Goal: Task Accomplishment & Management: Complete application form

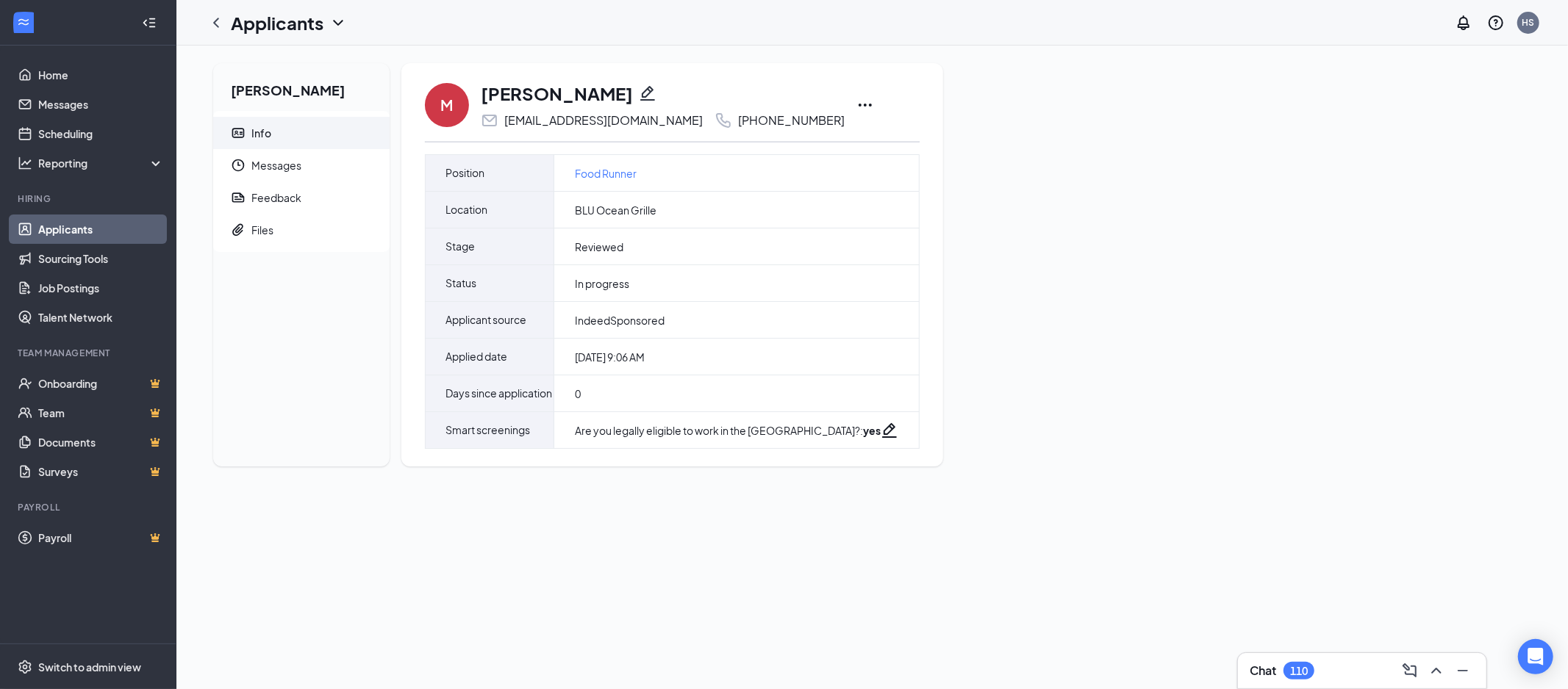
click at [639, 96] on icon "Pencil" at bounding box center [647, 93] width 18 height 18
type input "[PHONE_NUMBER]"
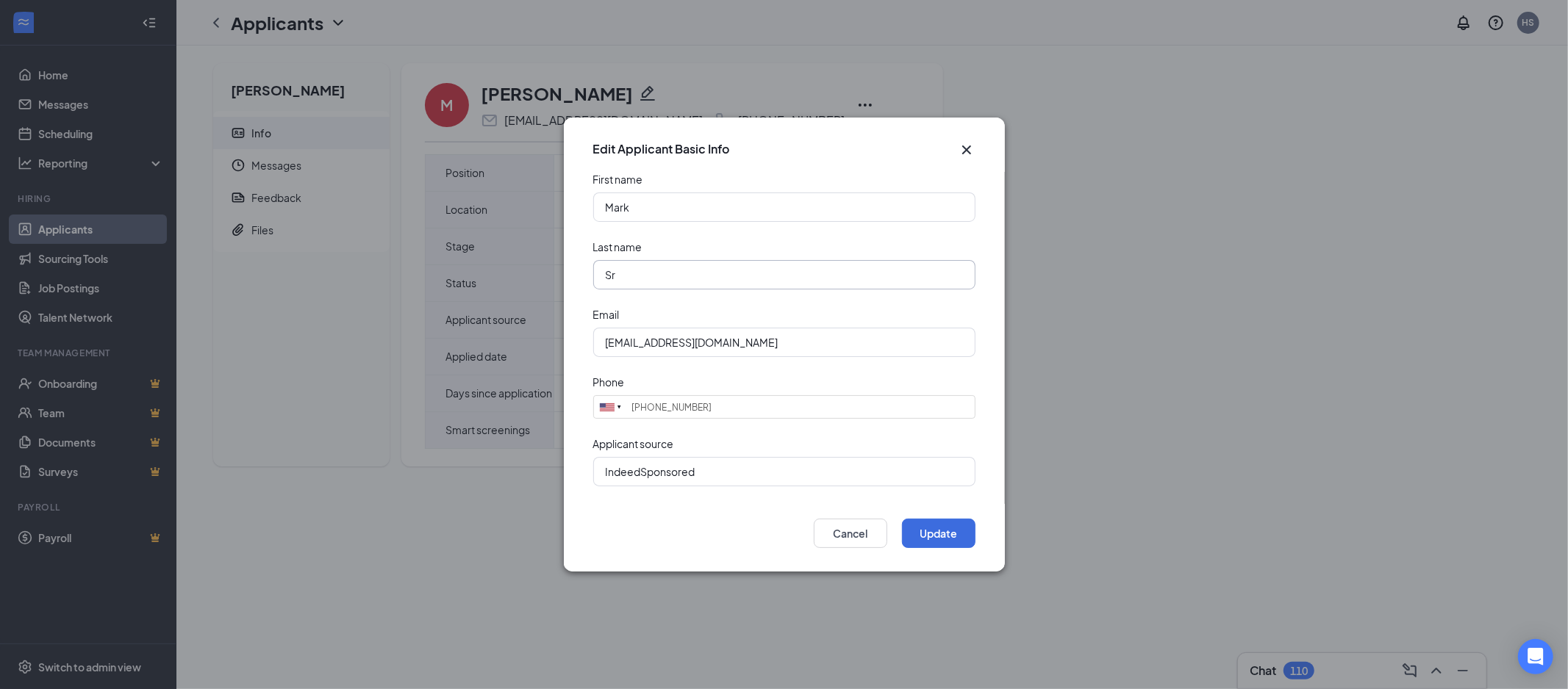
click at [614, 273] on input "Sr" at bounding box center [784, 275] width 382 height 29
click at [605, 276] on input "Sr" at bounding box center [784, 275] width 382 height 29
type input "Anglin Sr"
click at [944, 537] on button "Update" at bounding box center [938, 533] width 73 height 29
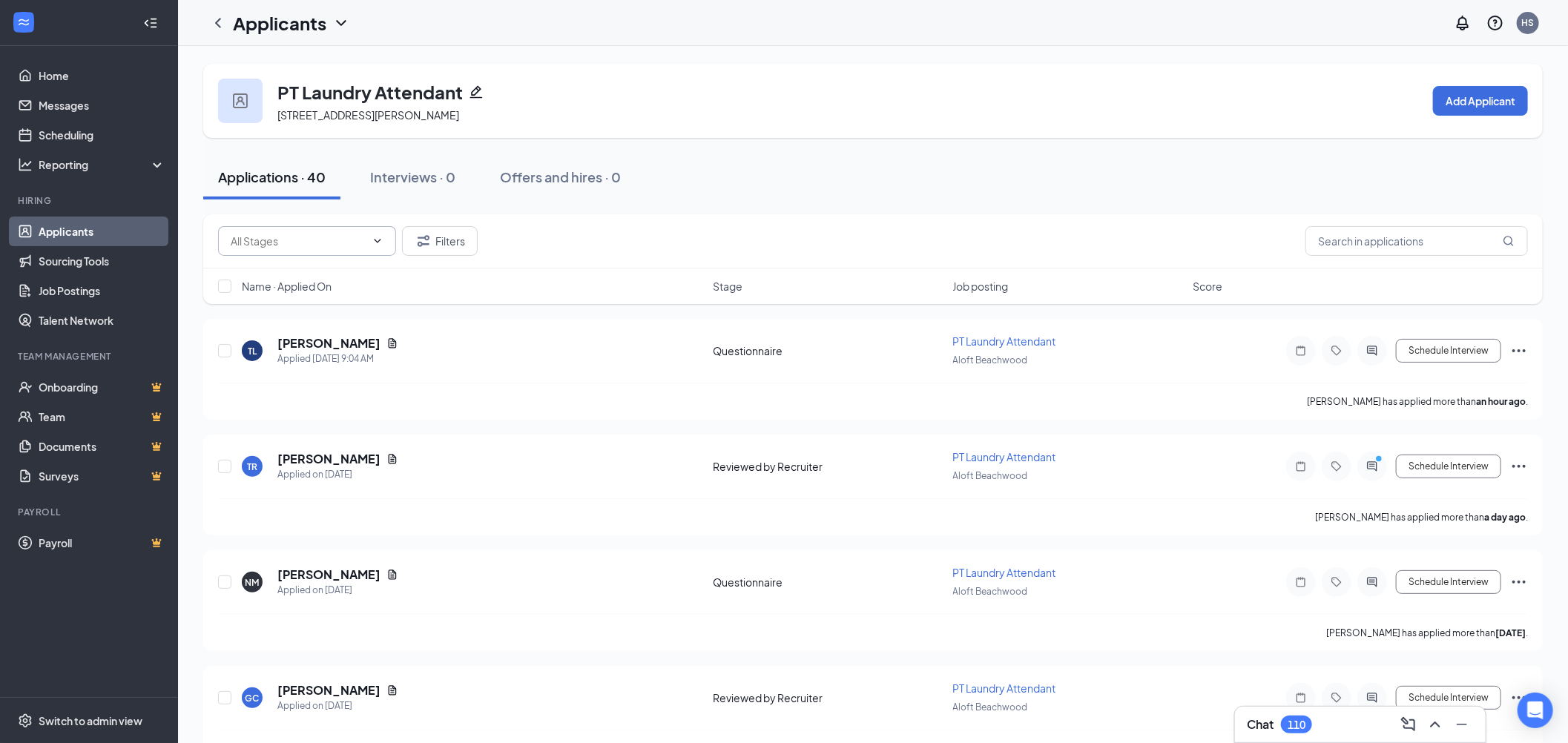
click at [302, 247] on input "text" at bounding box center [297, 241] width 135 height 17
click at [332, 307] on div "Reviewed by Recruiter (5)" at bounding box center [290, 309] width 124 height 17
type input "Reviewed by Recruiter (5)"
drag, startPoint x: 217, startPoint y: 288, endPoint x: 294, endPoint y: 284, distance: 77.1
click at [223, 288] on input "checkbox" at bounding box center [225, 287] width 14 height 14
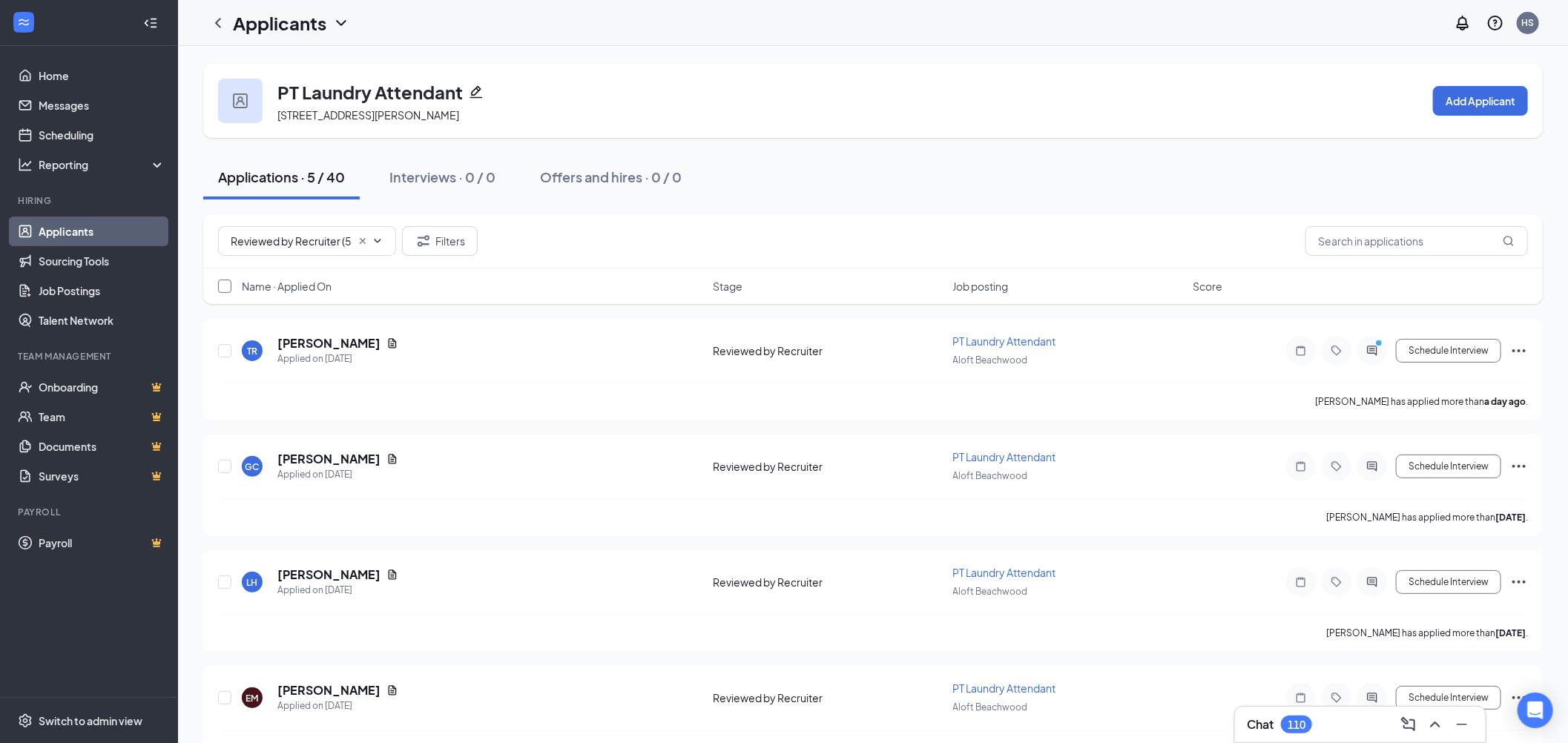
checkbox input "true"
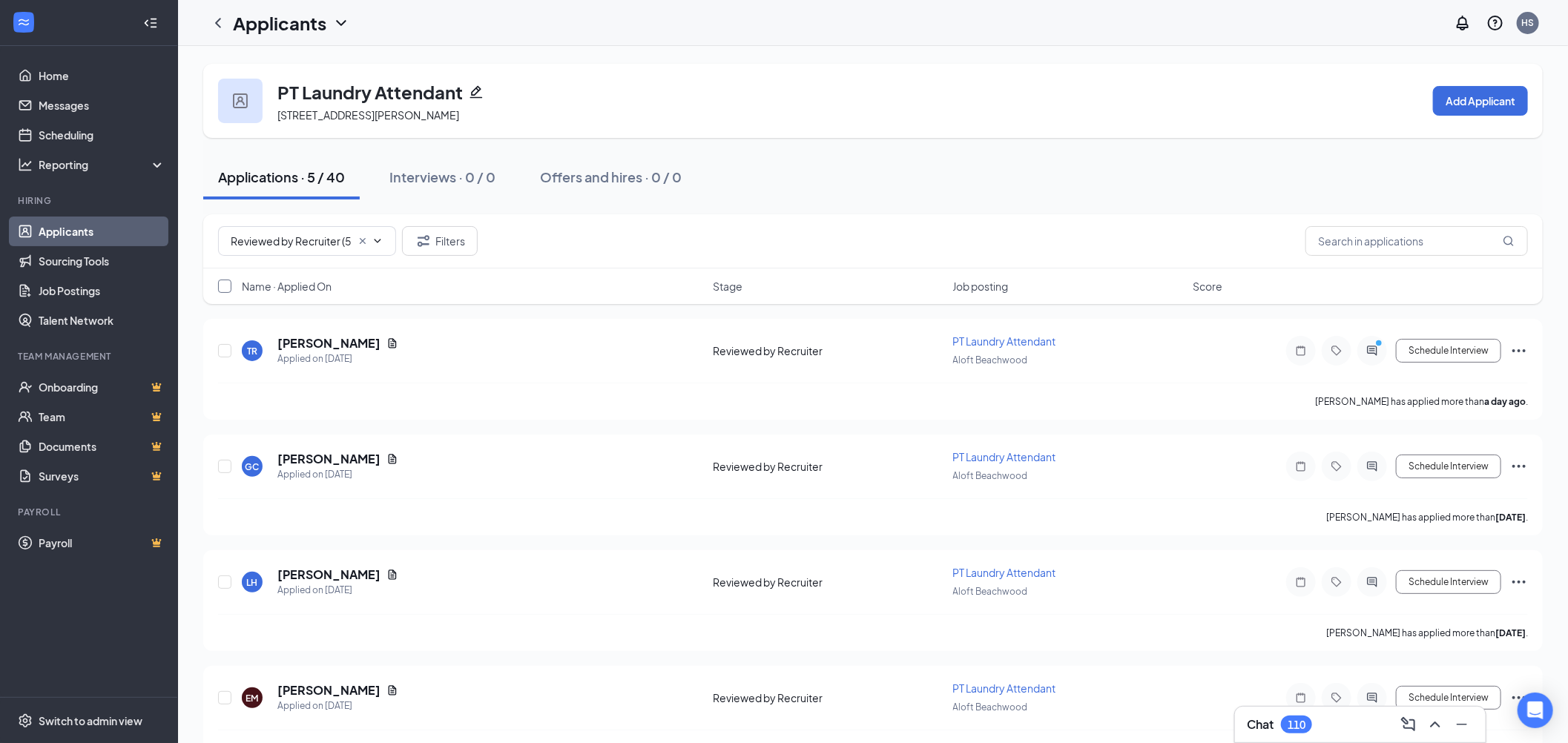
checkbox input "true"
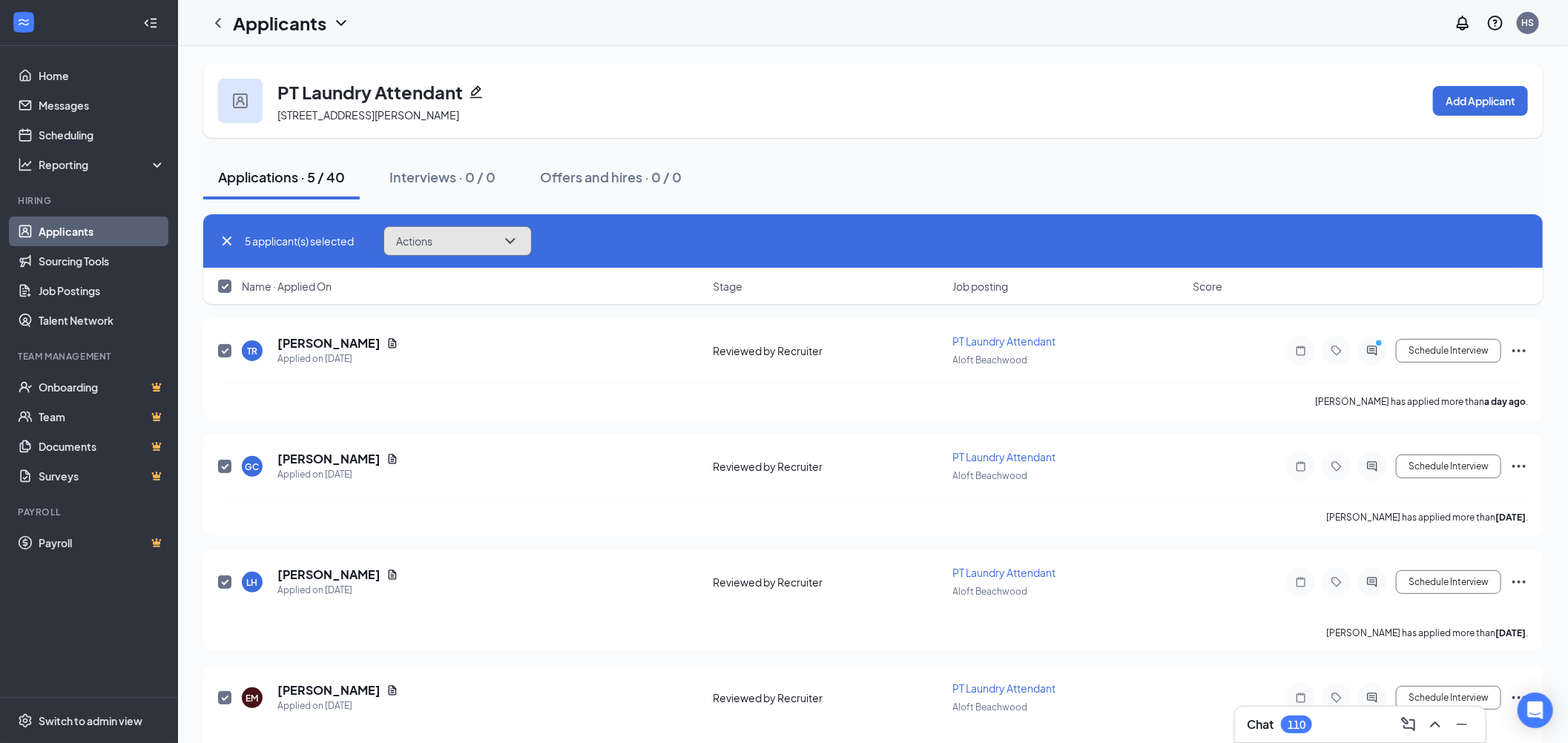
click at [398, 243] on span "Actions" at bounding box center [414, 241] width 37 height 11
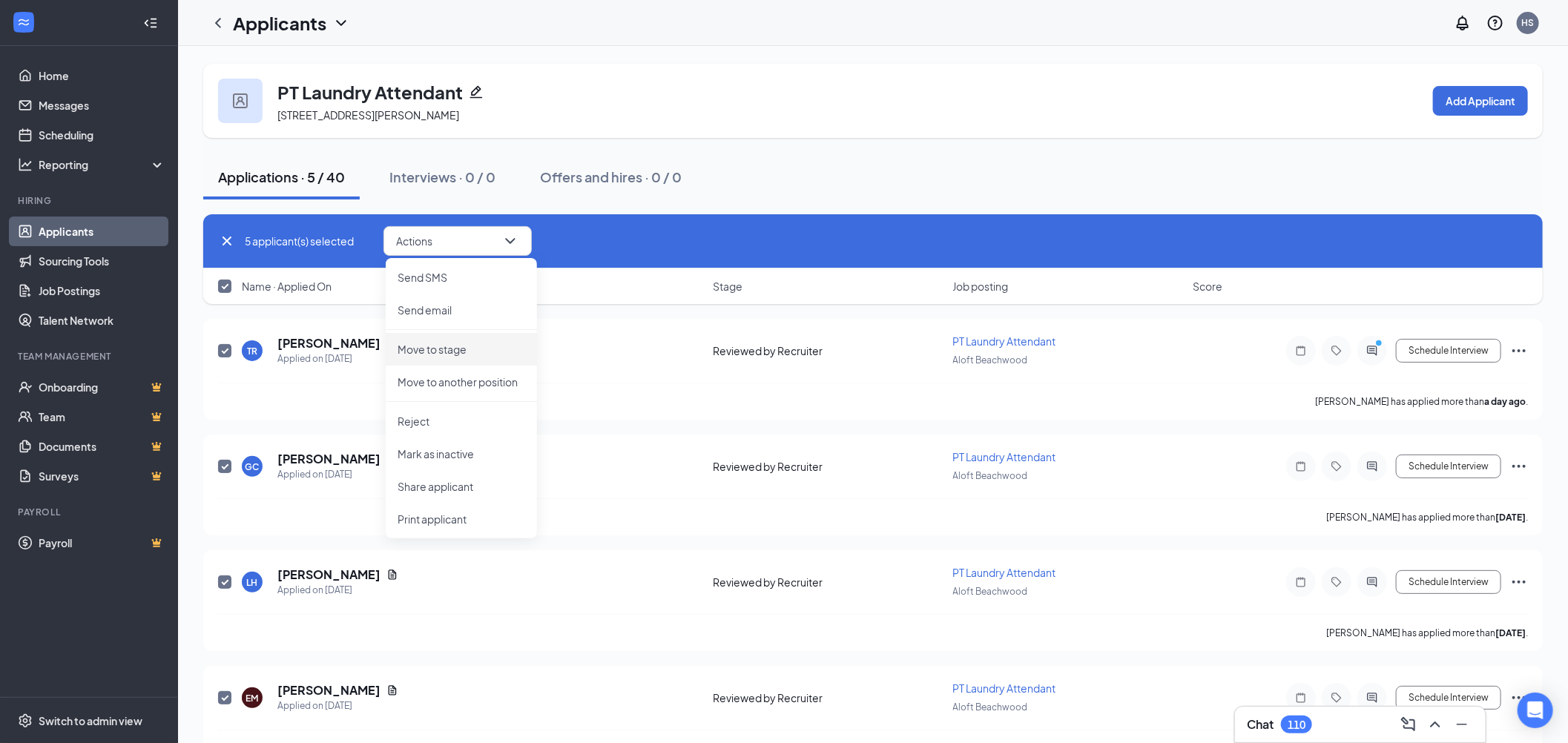
click at [465, 350] on p "Move to stage" at bounding box center [460, 349] width 127 height 15
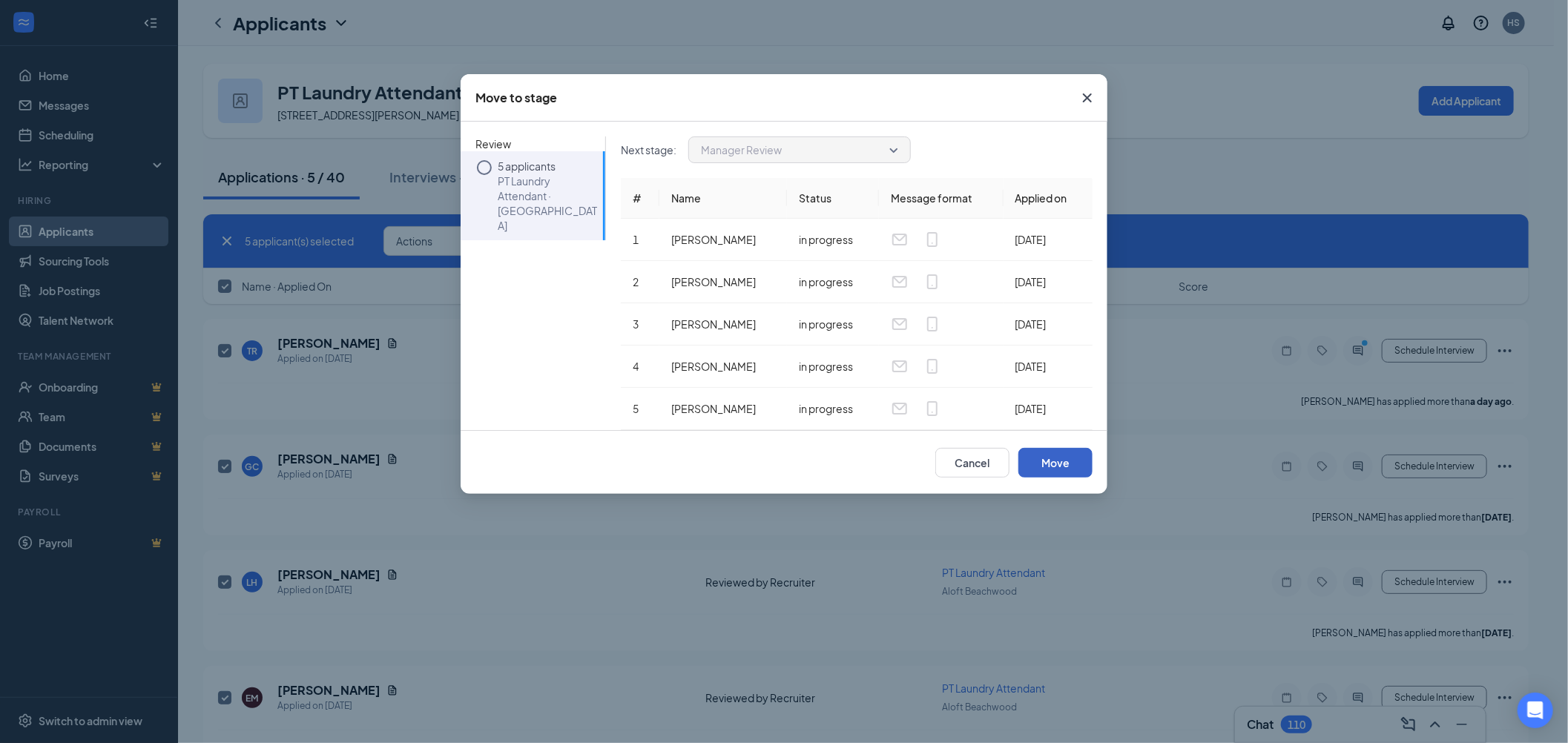
click at [1043, 457] on button "Move" at bounding box center [1055, 462] width 74 height 30
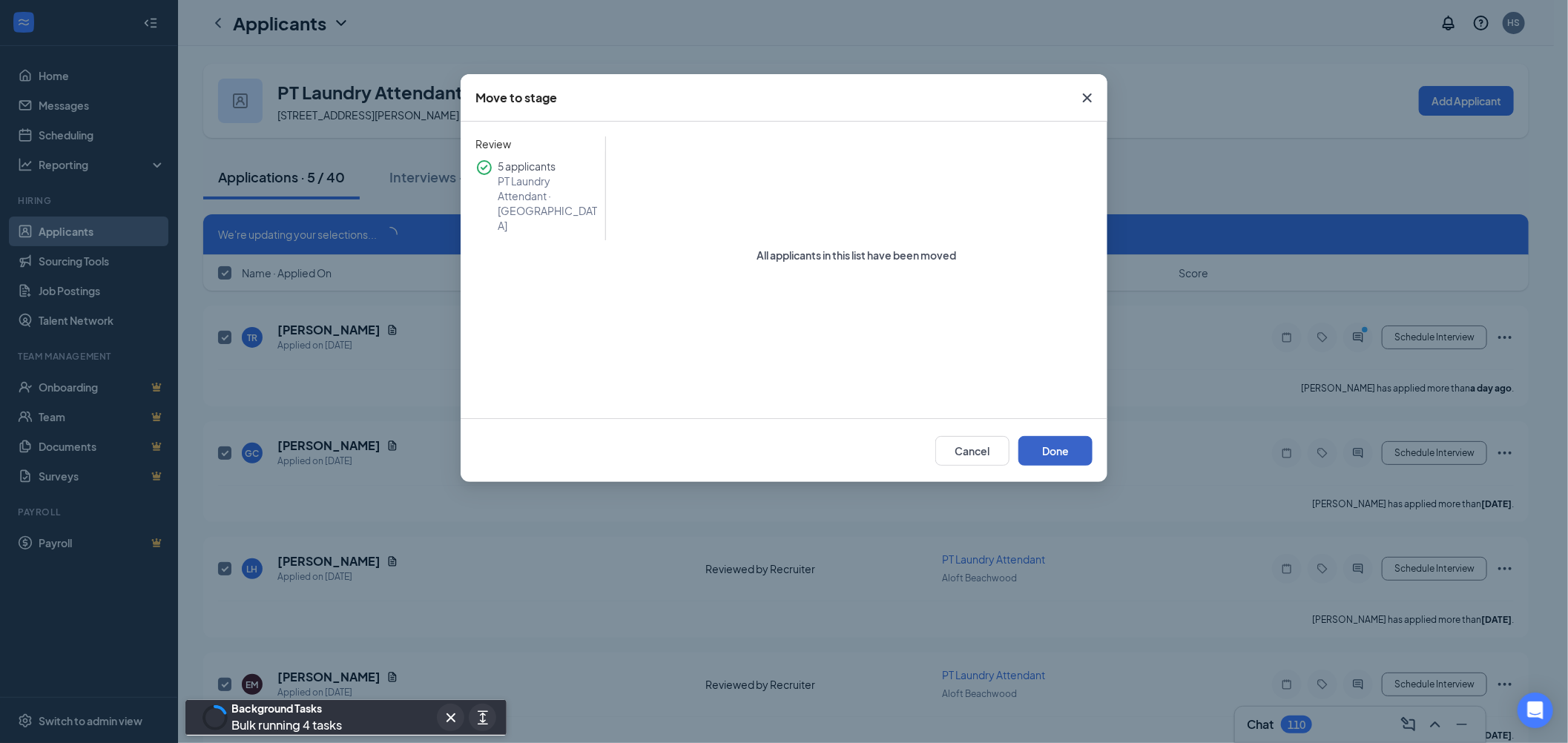
drag, startPoint x: 1038, startPoint y: 456, endPoint x: 1207, endPoint y: 417, distance: 173.4
click at [1038, 456] on button "Done" at bounding box center [1055, 451] width 74 height 30
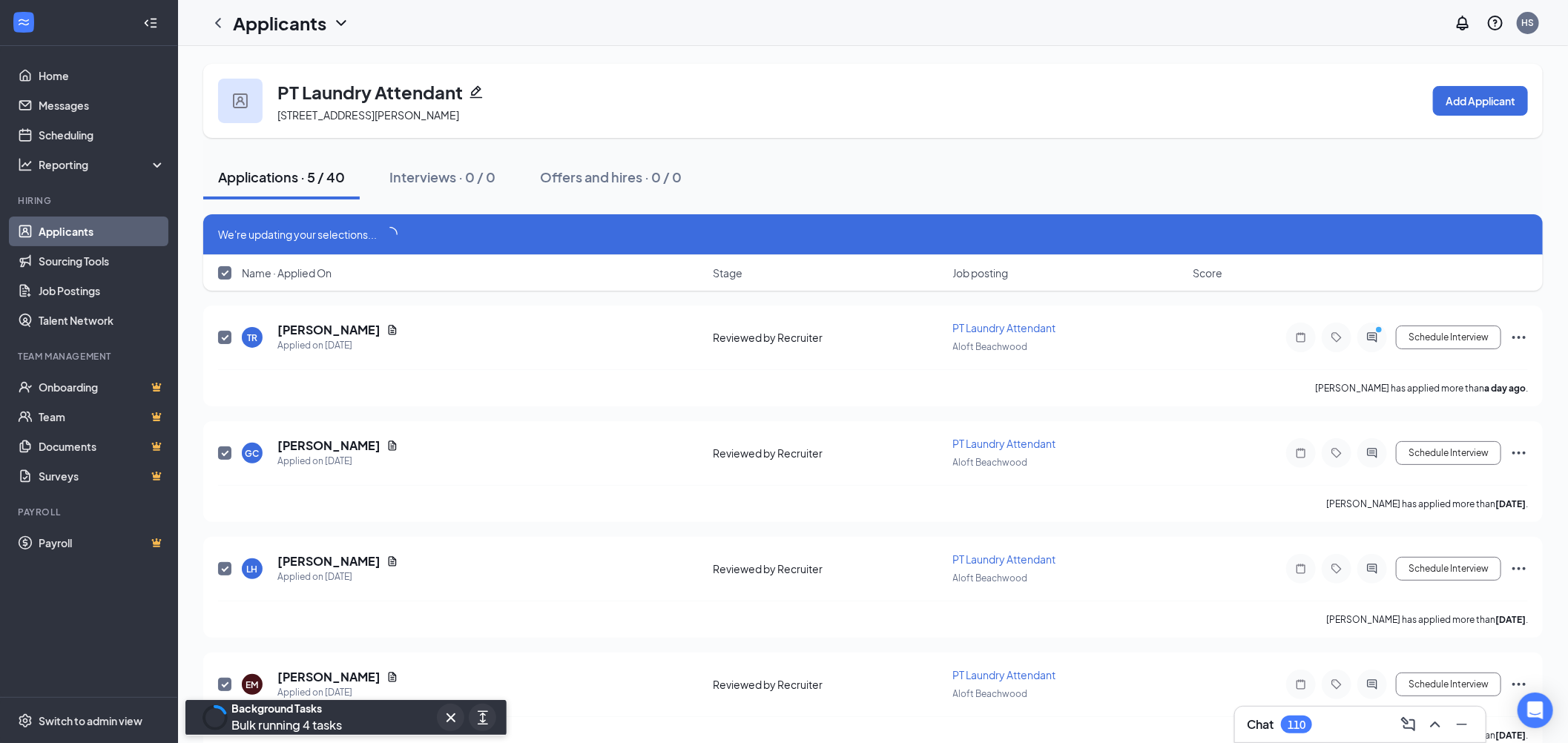
click at [76, 231] on link "Applicants" at bounding box center [102, 231] width 126 height 30
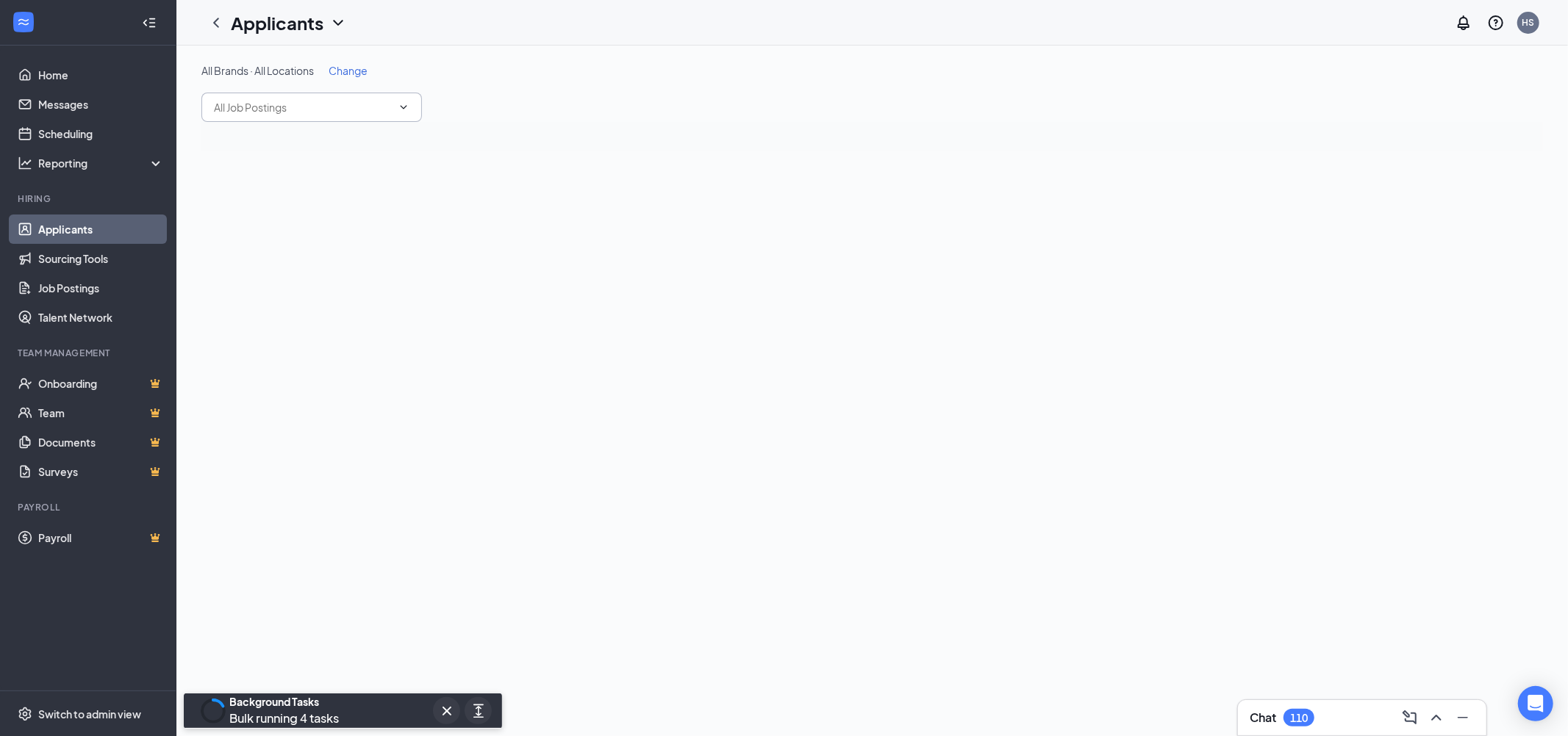
click at [314, 104] on input "text" at bounding box center [303, 107] width 178 height 17
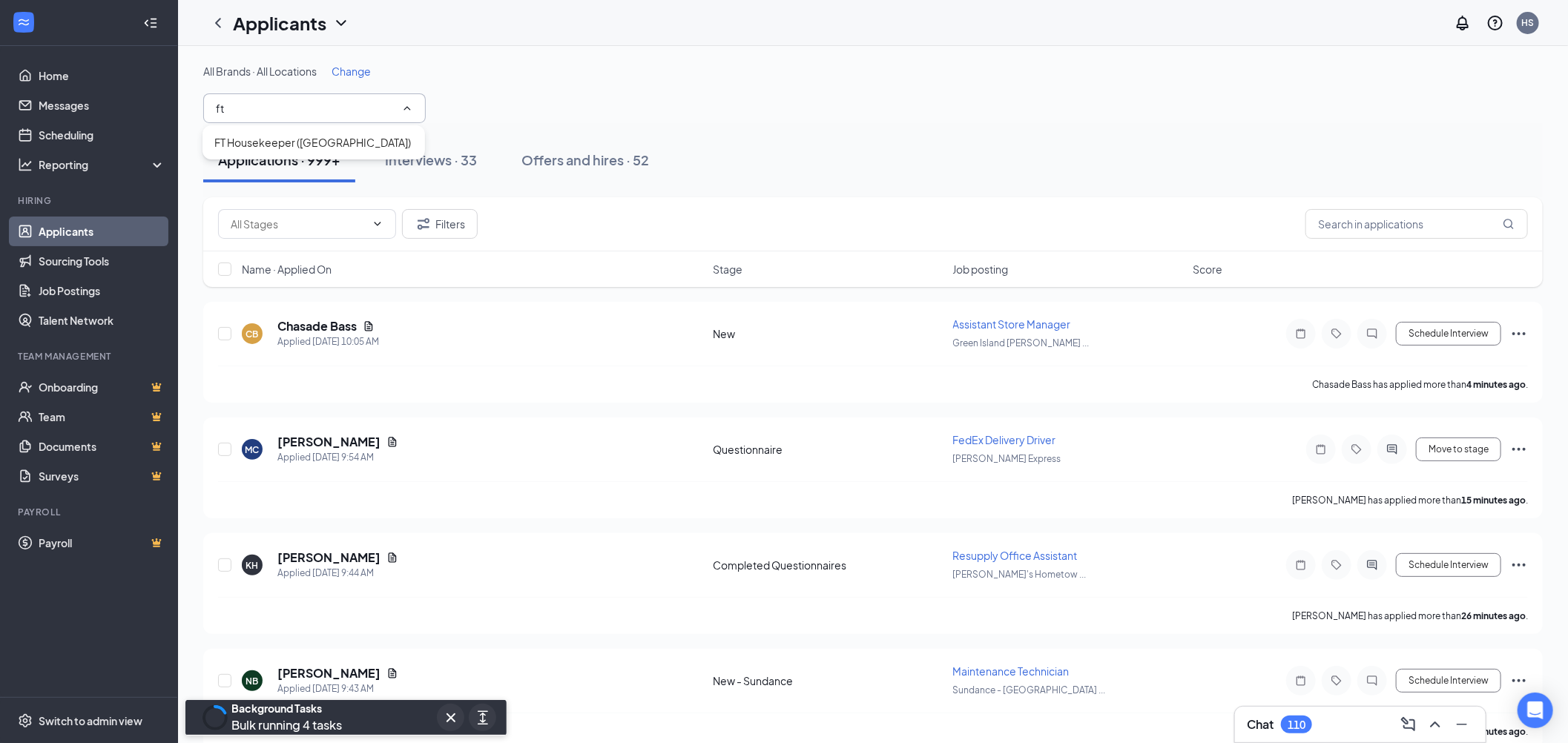
type input "ft"
click at [329, 138] on div "FT Housekeeper ([GEOGRAPHIC_DATA])" at bounding box center [312, 142] width 197 height 17
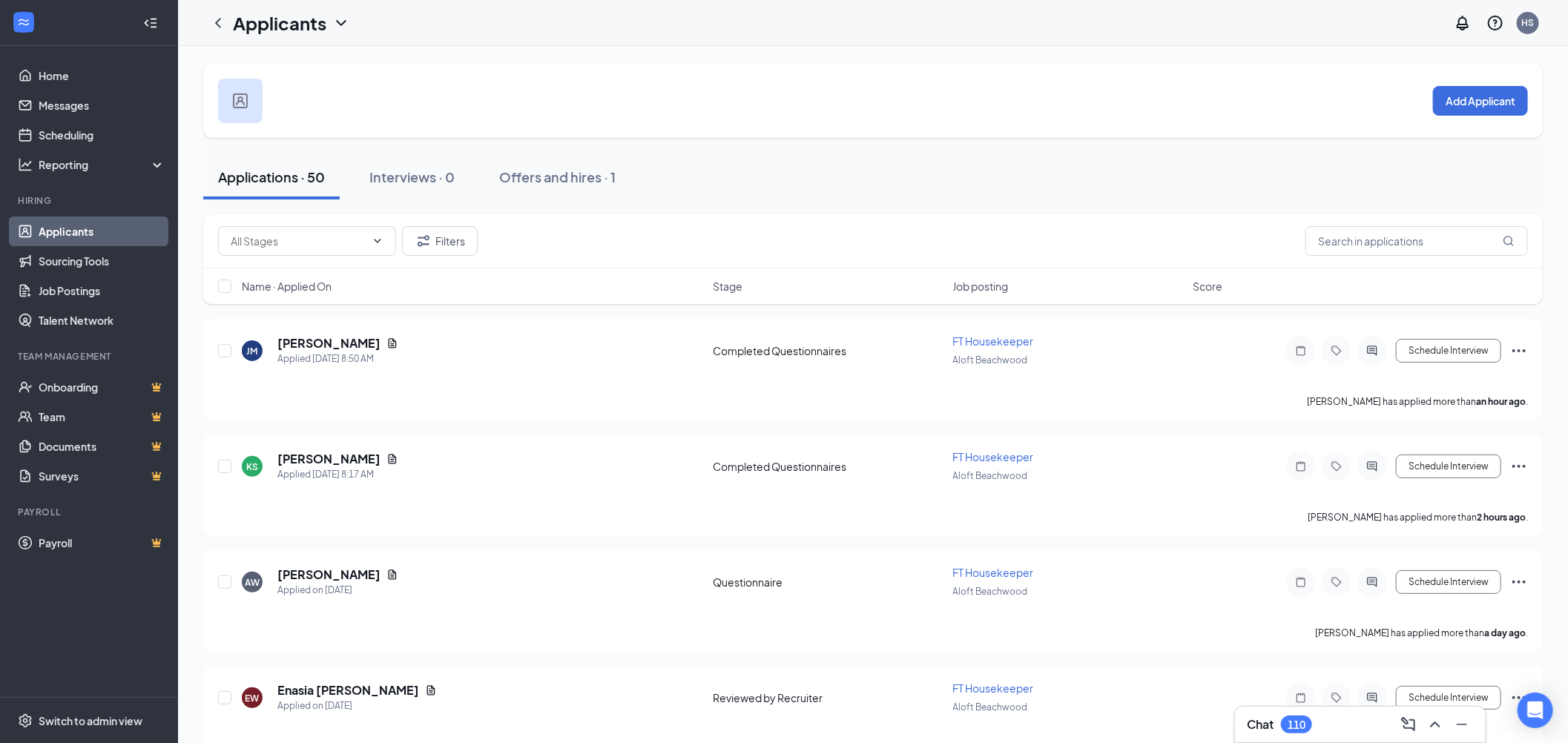
click at [264, 241] on input "text" at bounding box center [297, 241] width 135 height 17
click at [350, 308] on div "Completed Questionnaires (2)" at bounding box center [302, 309] width 147 height 17
type input "Completed Questionnaires (2)"
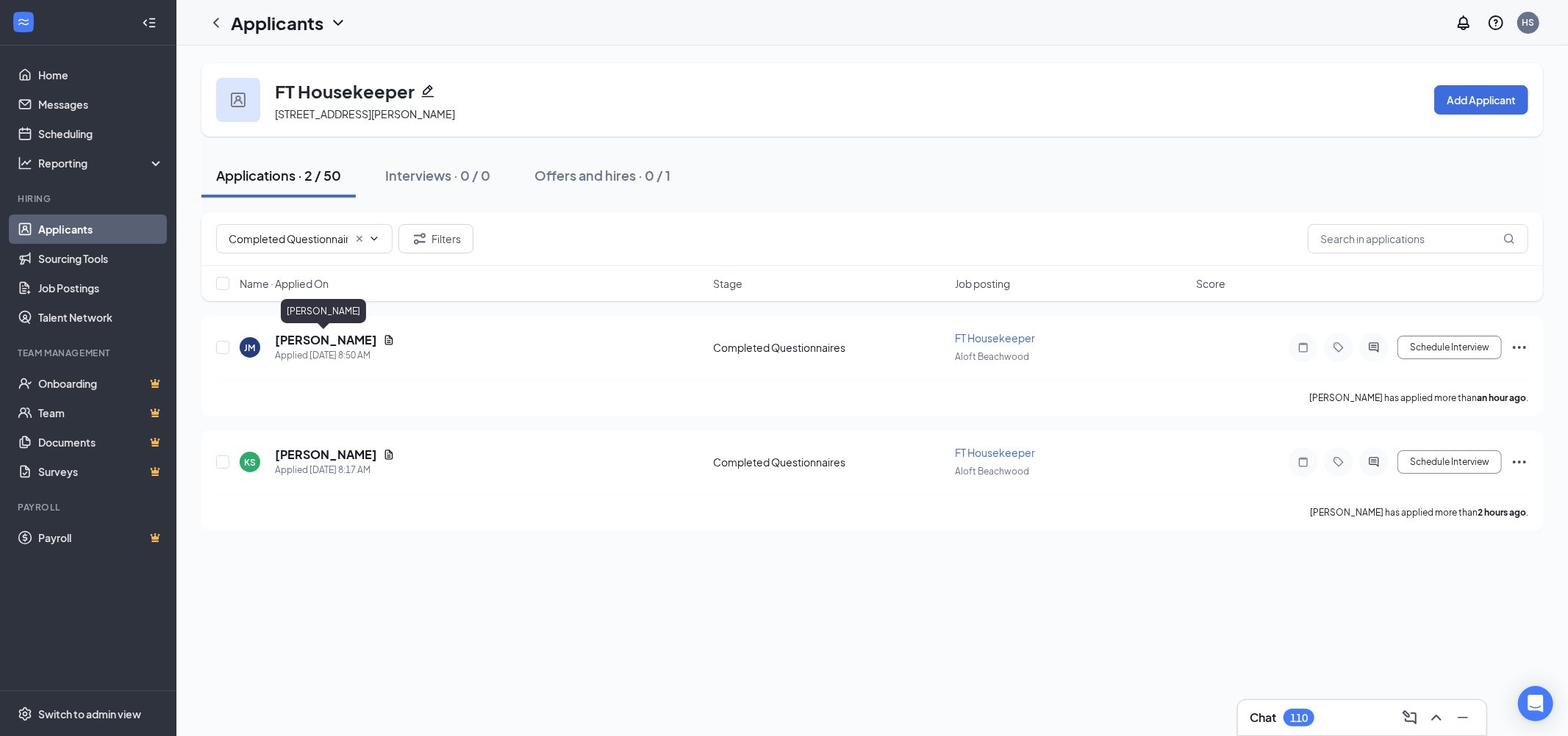
click at [319, 343] on h5 "[PERSON_NAME]" at bounding box center [326, 340] width 102 height 17
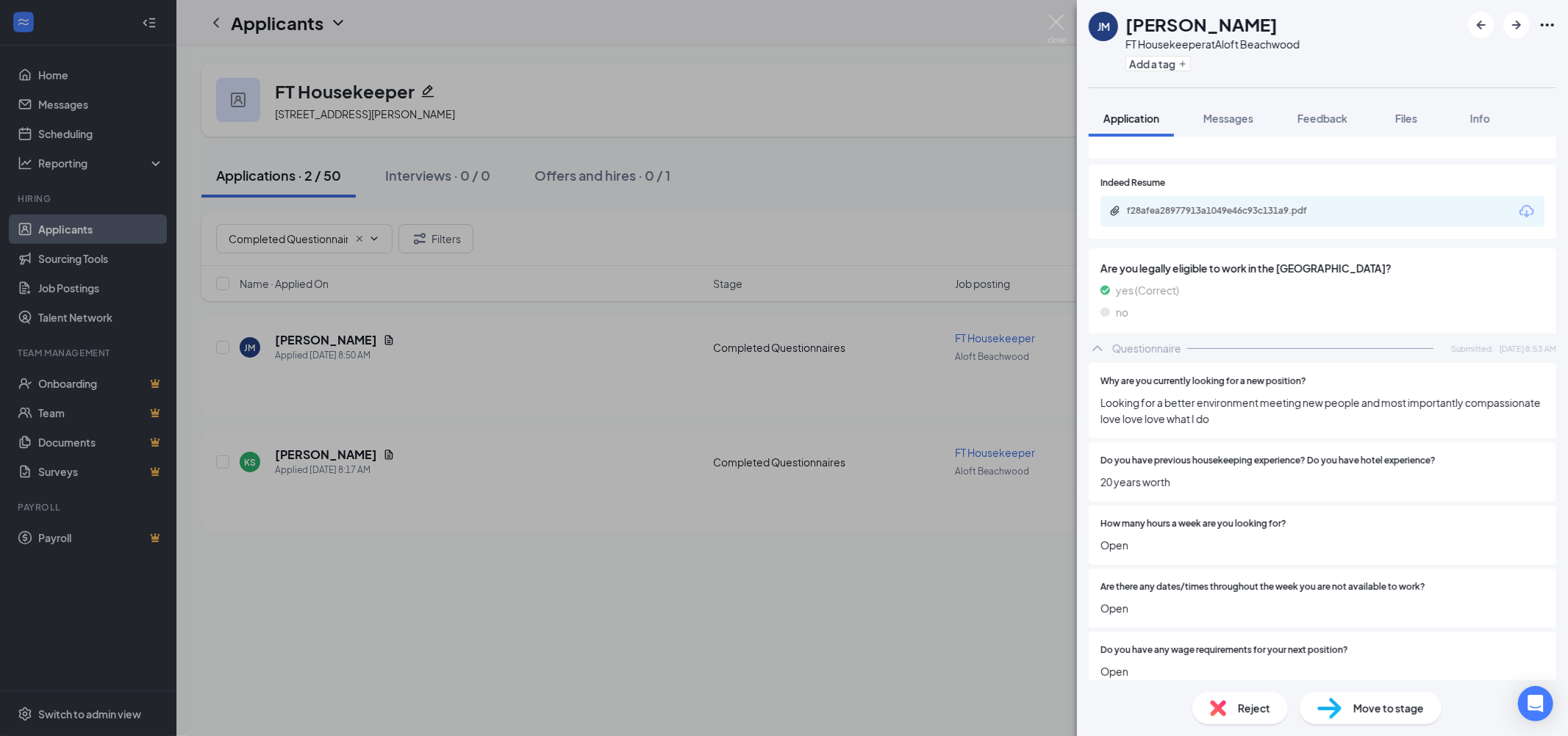
scroll to position [196, 0]
click at [1518, 203] on icon "Download" at bounding box center [1527, 205] width 18 height 18
click at [1381, 702] on span "Move to stage" at bounding box center [1389, 708] width 71 height 17
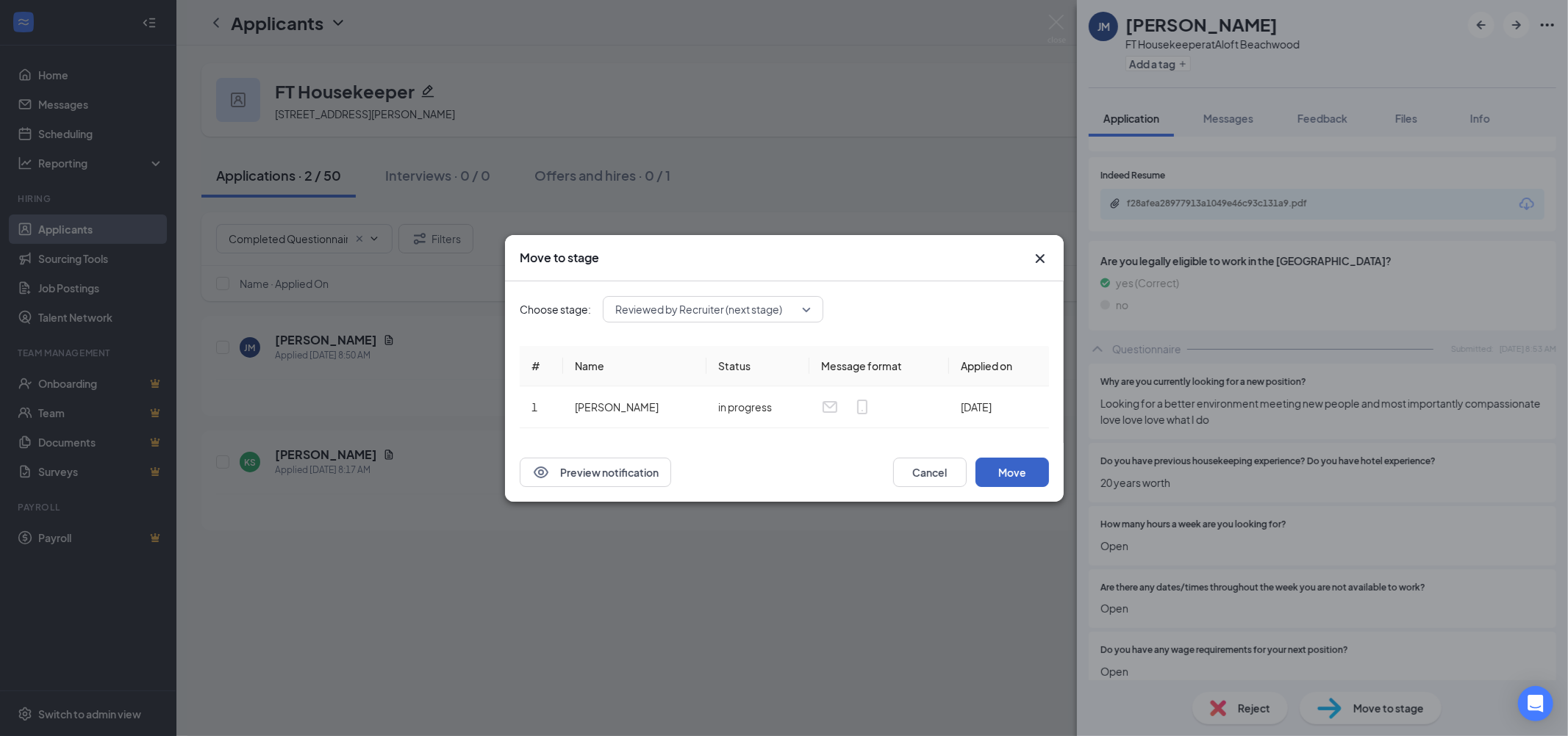
click at [1029, 473] on button "Move" at bounding box center [1012, 473] width 73 height 29
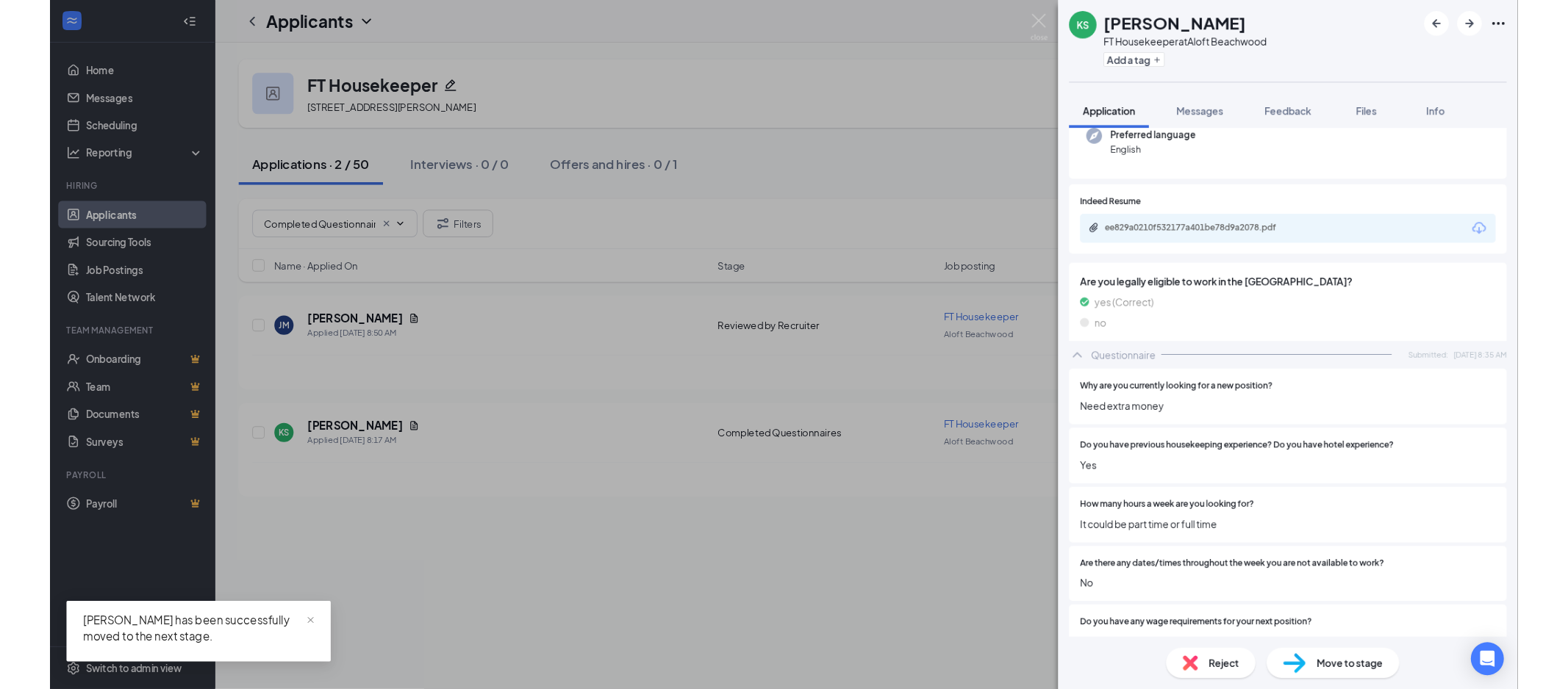
scroll to position [170, 0]
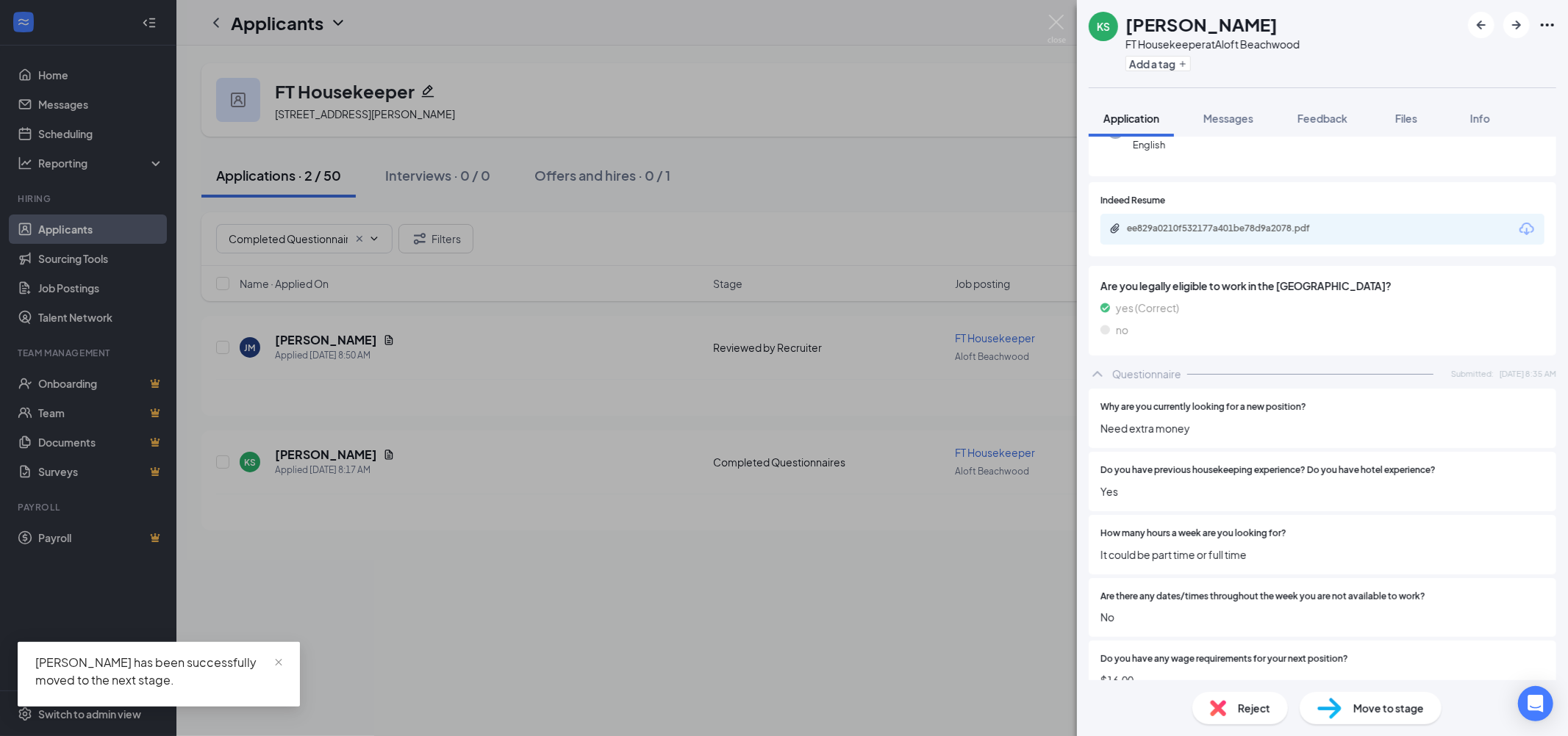
click at [1518, 228] on icon "Download" at bounding box center [1527, 229] width 18 height 18
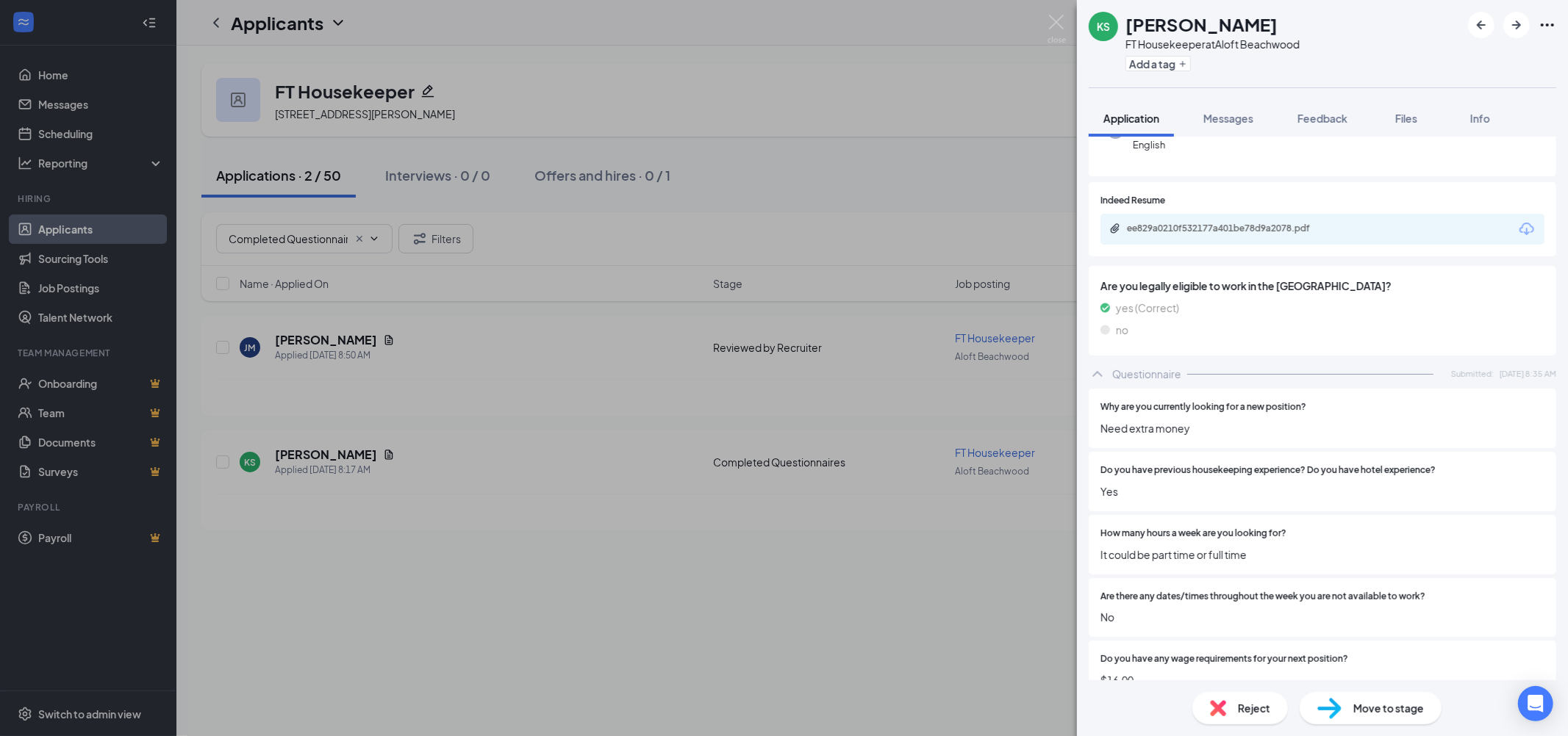
click at [1375, 703] on span "Move to stage" at bounding box center [1389, 708] width 71 height 17
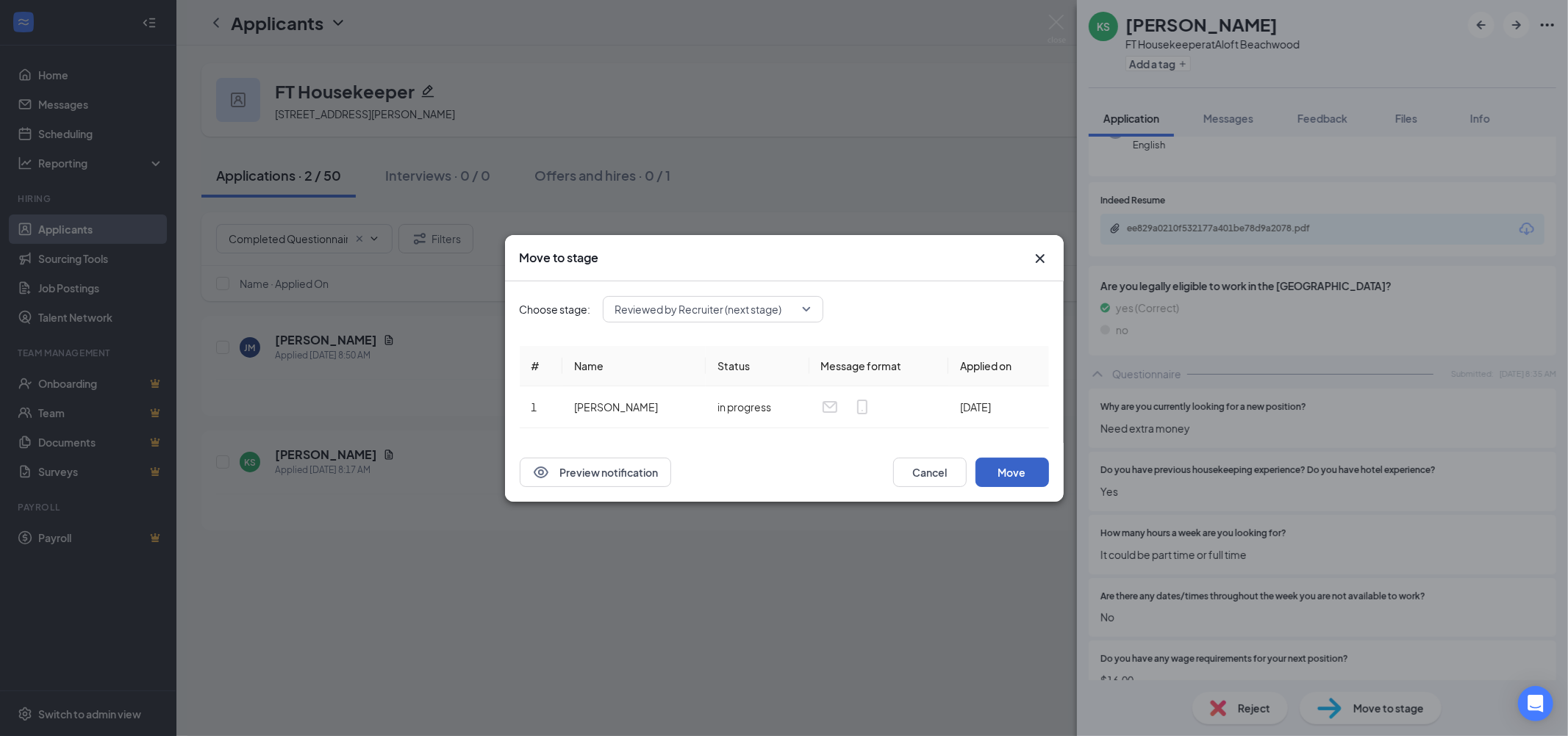
click at [991, 473] on button "Move" at bounding box center [1012, 473] width 73 height 29
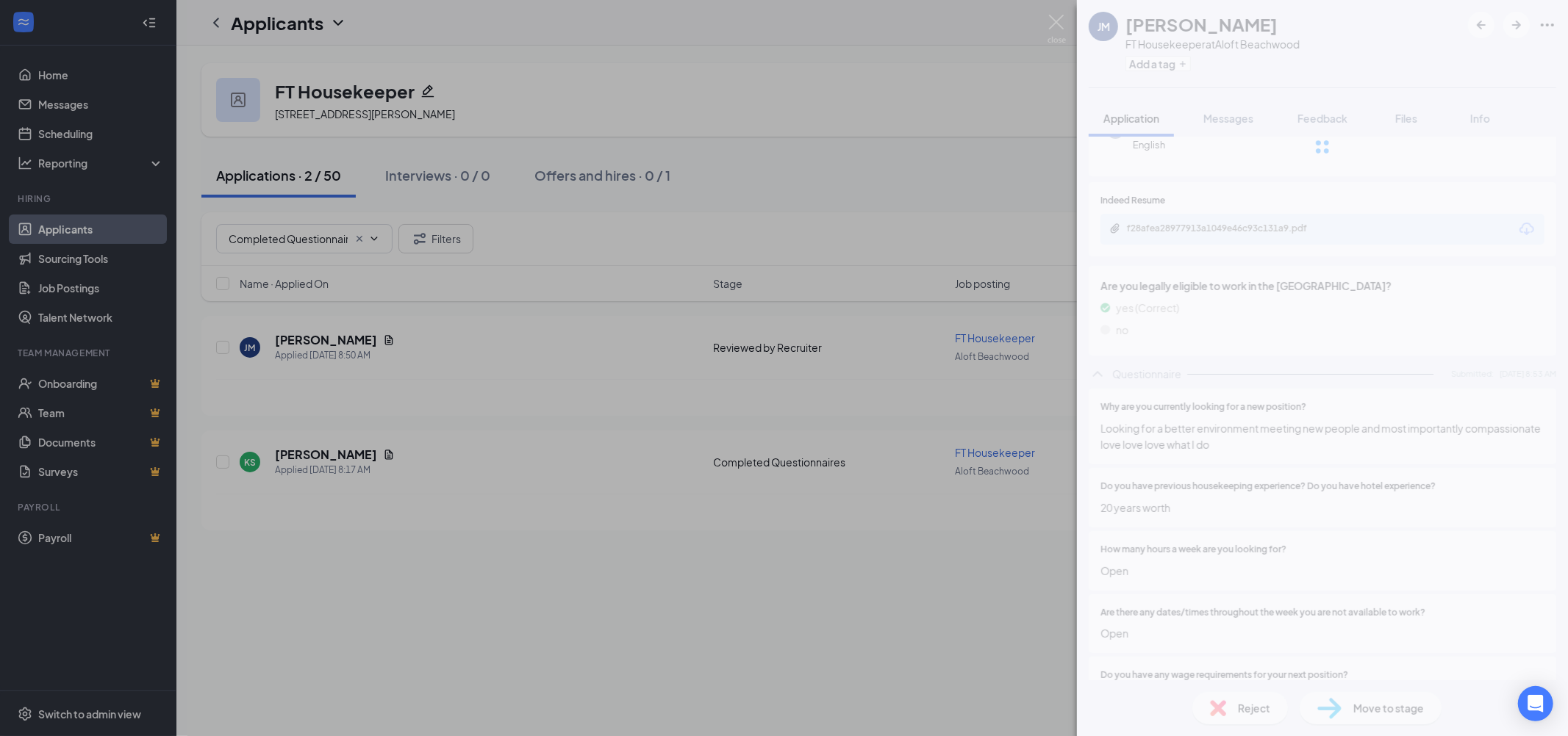
click at [316, 254] on div "[PERSON_NAME] Juveyera [PERSON_NAME] FT Housekeeper at [GEOGRAPHIC_DATA] Add a …" at bounding box center [784, 368] width 1568 height 736
click at [278, 239] on div "[PERSON_NAME] Juveyera [PERSON_NAME] FT Housekeeper at [GEOGRAPHIC_DATA] Add a …" at bounding box center [784, 368] width 1568 height 736
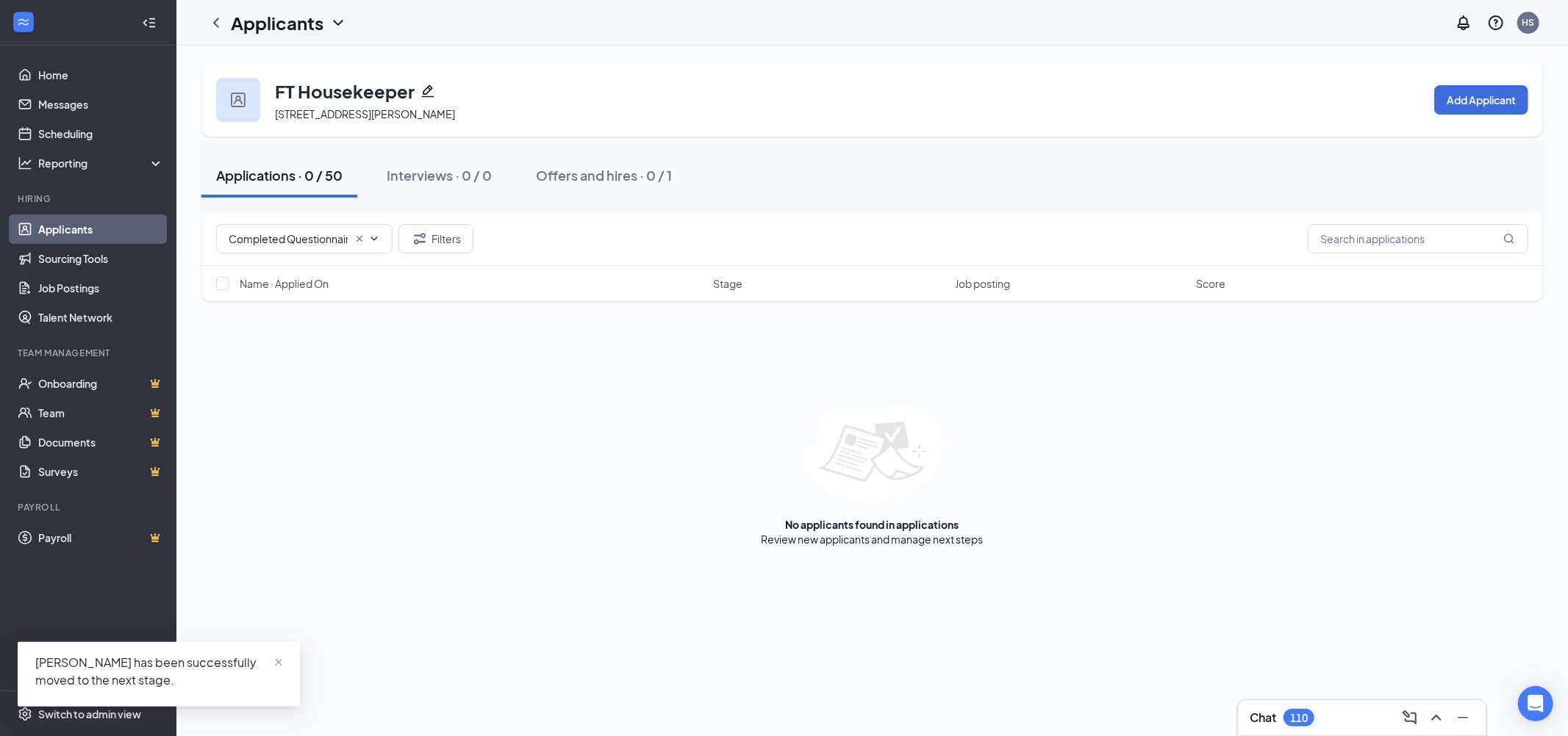
click at [291, 240] on input "Completed Questionnaires (2)" at bounding box center [288, 239] width 119 height 17
click at [306, 245] on input "Completed Questionnaires (2)" at bounding box center [288, 239] width 119 height 17
click at [358, 240] on icon "Cross" at bounding box center [359, 239] width 12 height 12
click at [322, 248] on span at bounding box center [305, 239] width 176 height 29
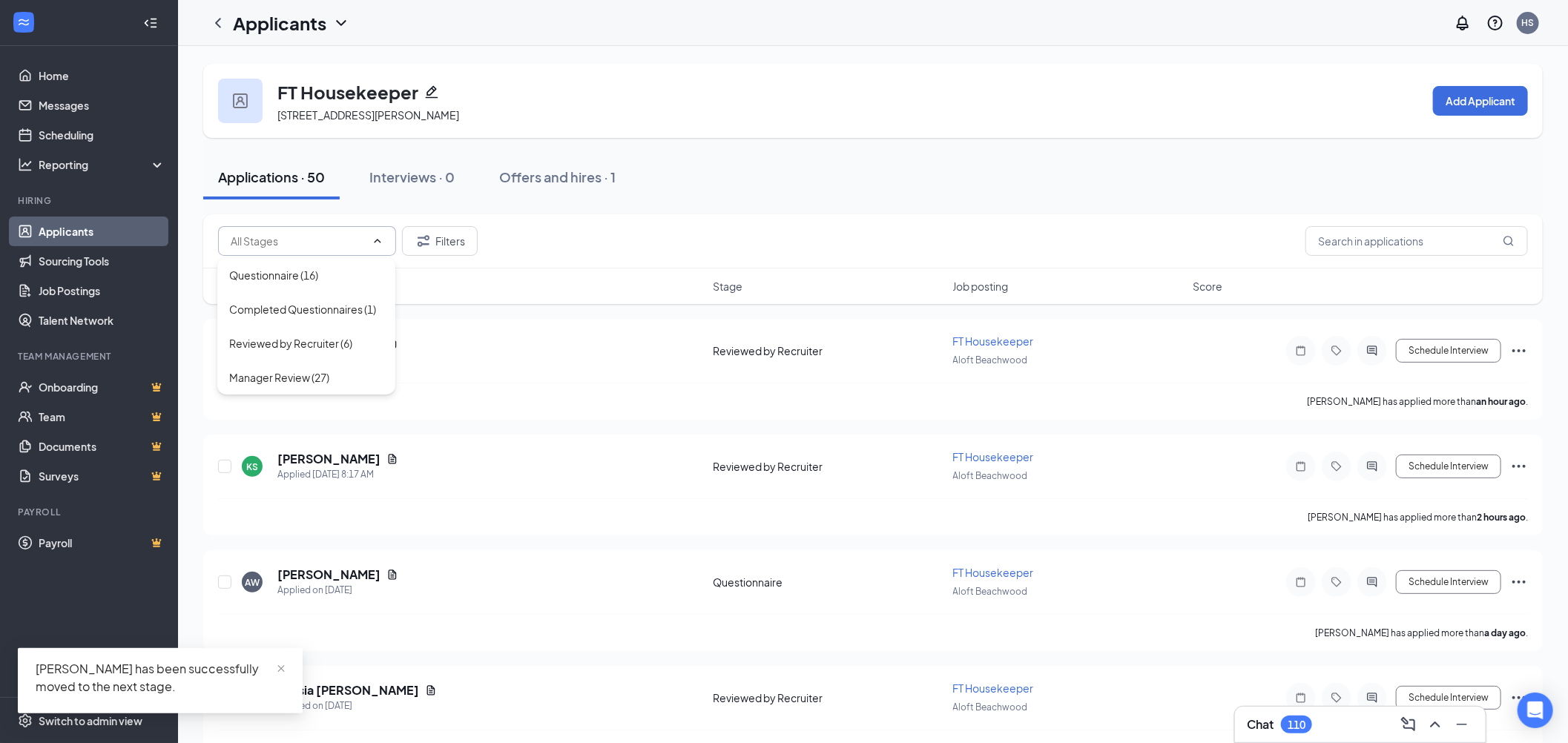
click at [304, 344] on div "Reviewed by Recruiter (6)" at bounding box center [290, 343] width 124 height 17
type input "Reviewed by Recruiter (6)"
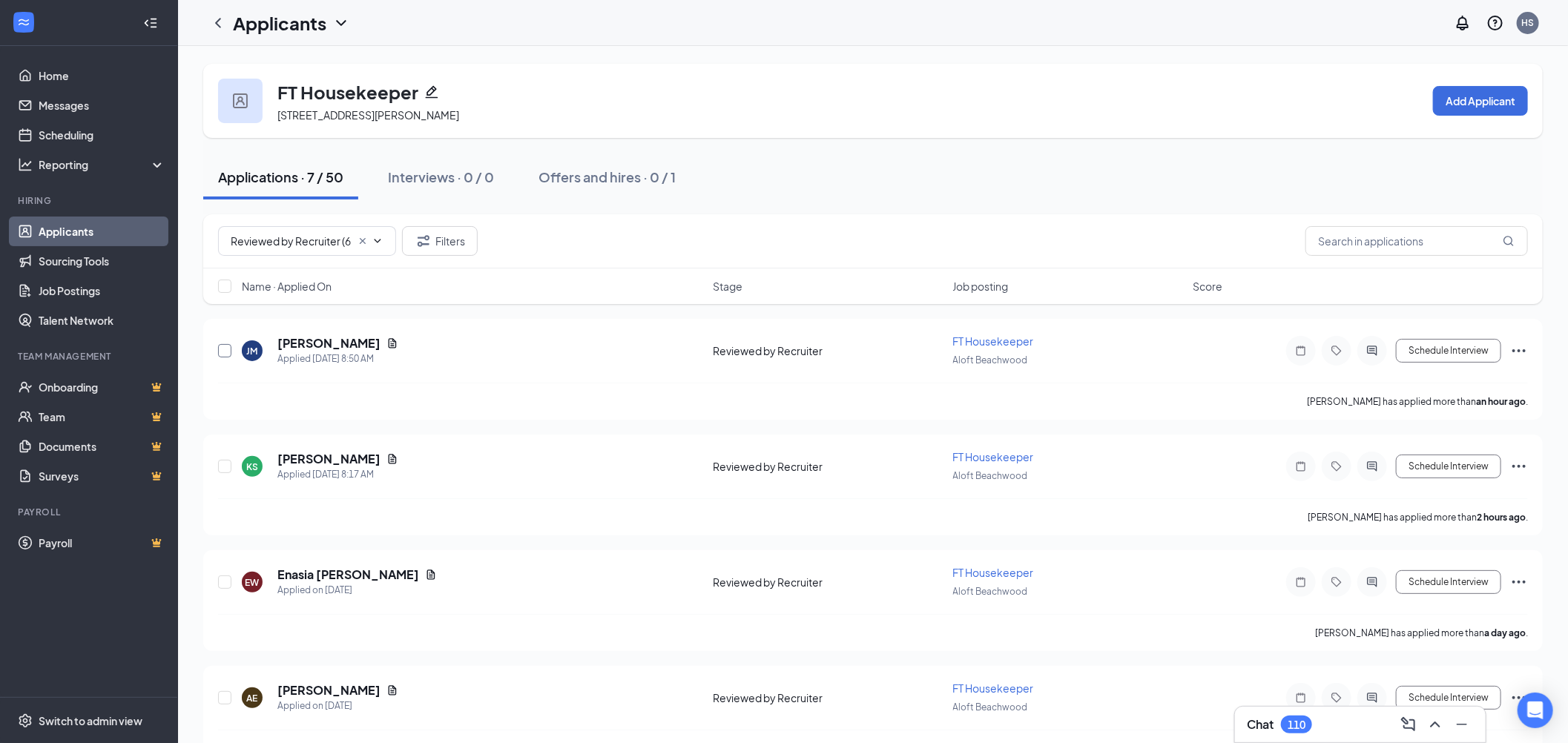
click at [224, 351] on input "checkbox" at bounding box center [225, 351] width 14 height 14
checkbox input "true"
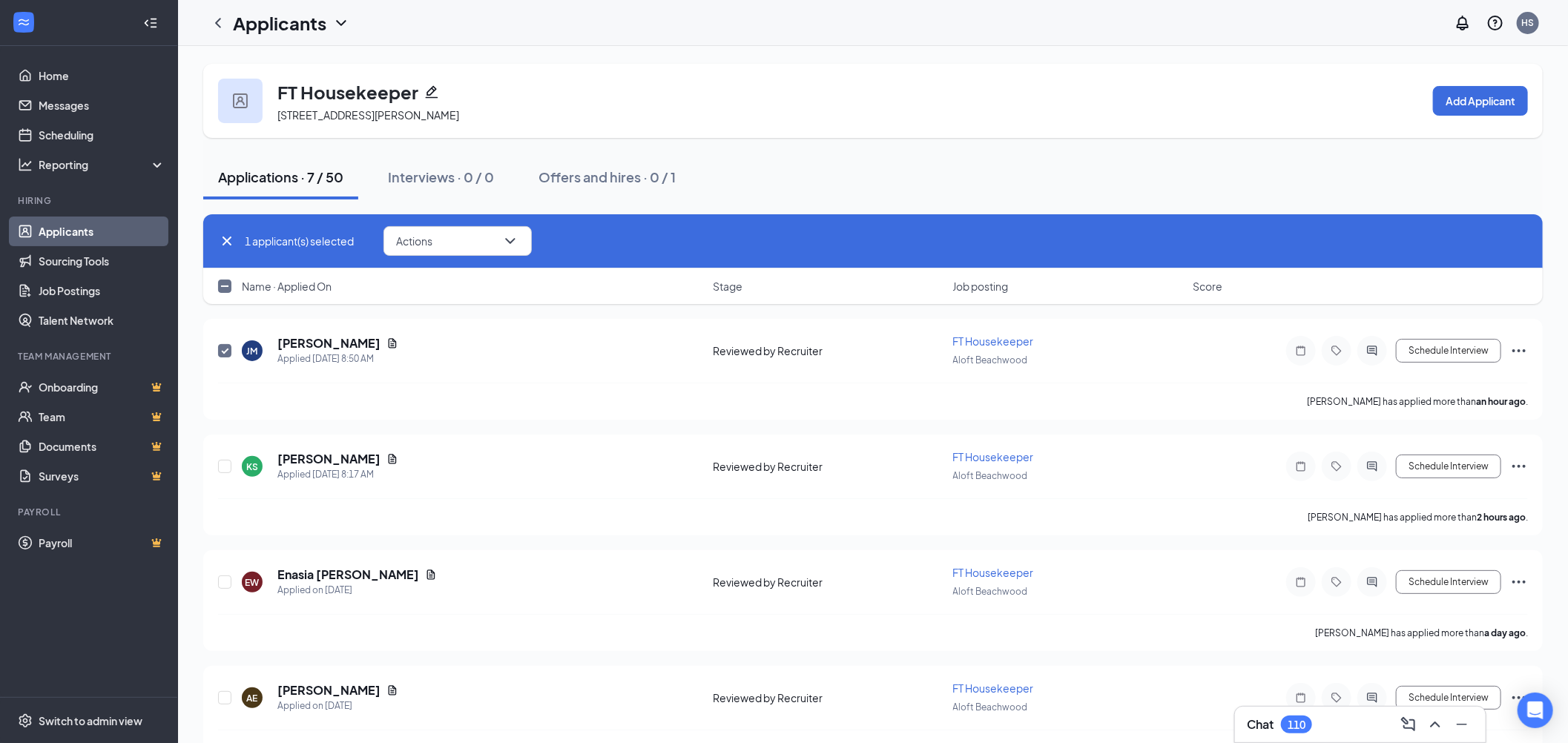
drag, startPoint x: 442, startPoint y: 213, endPoint x: 447, endPoint y: 231, distance: 18.7
click at [441, 216] on div "1 applicant(s) selected Actions" at bounding box center [873, 241] width 1340 height 54
click at [447, 231] on button "Actions" at bounding box center [457, 241] width 148 height 30
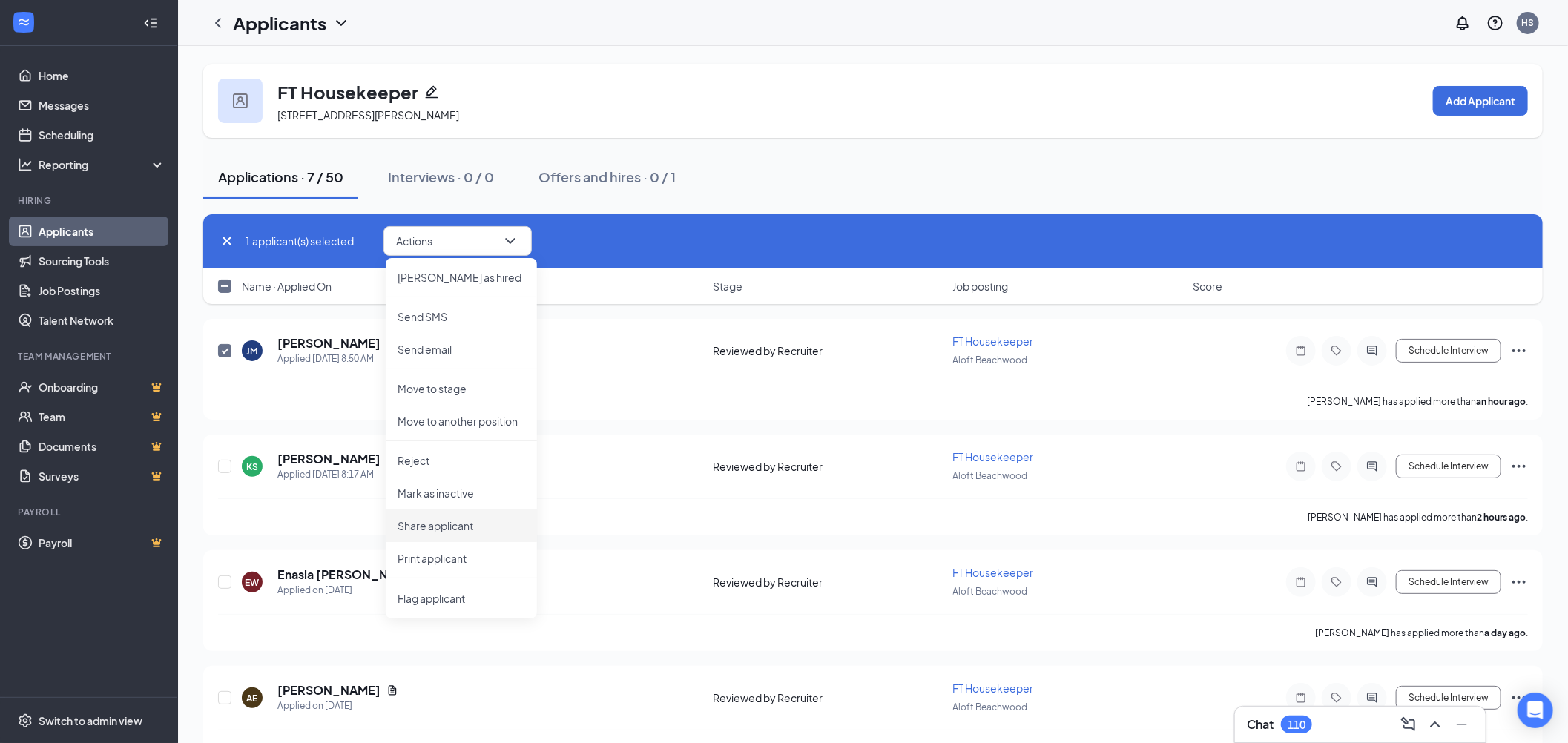
click at [473, 519] on p "Share applicant" at bounding box center [460, 526] width 127 height 15
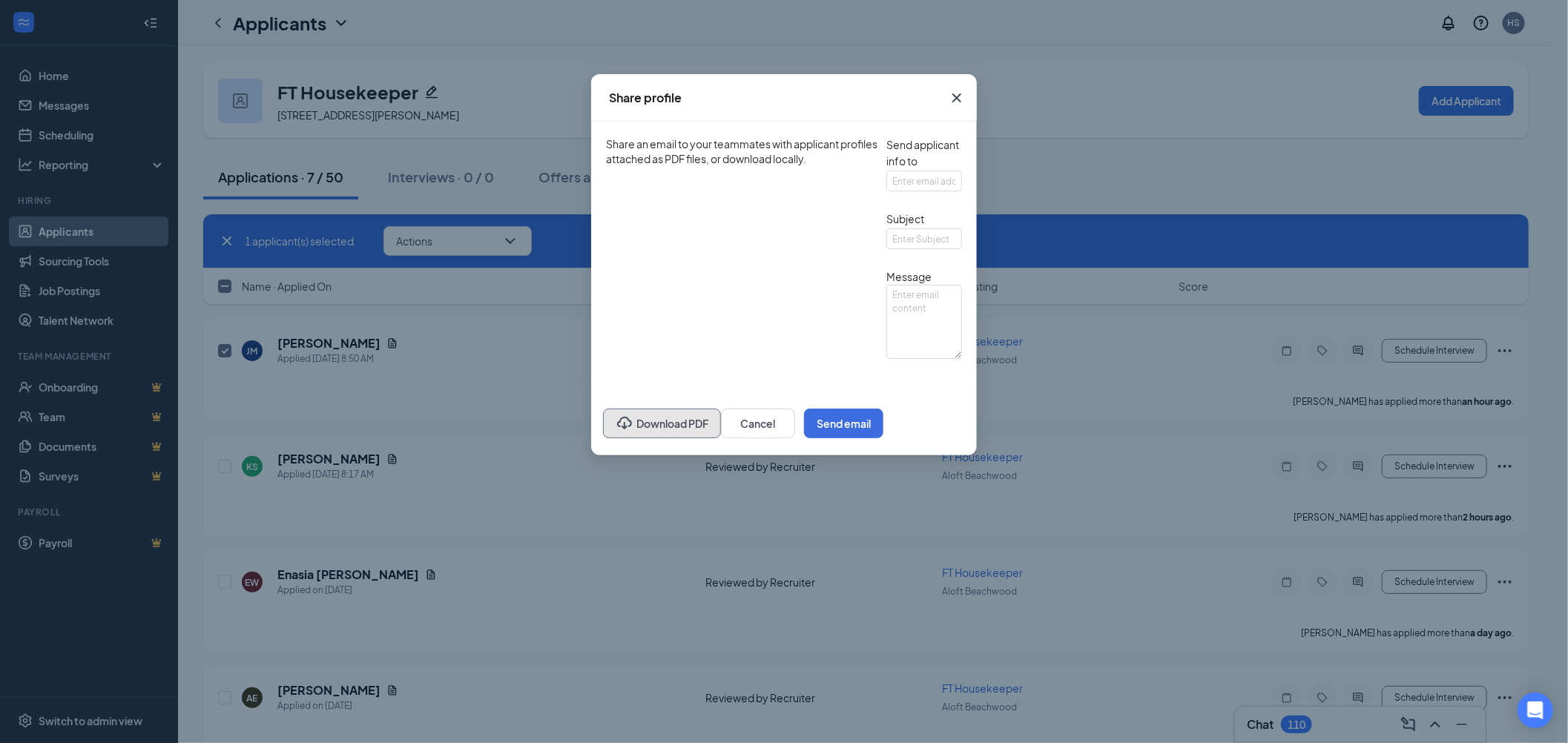
click at [603, 439] on button "Download PDF" at bounding box center [661, 424] width 118 height 30
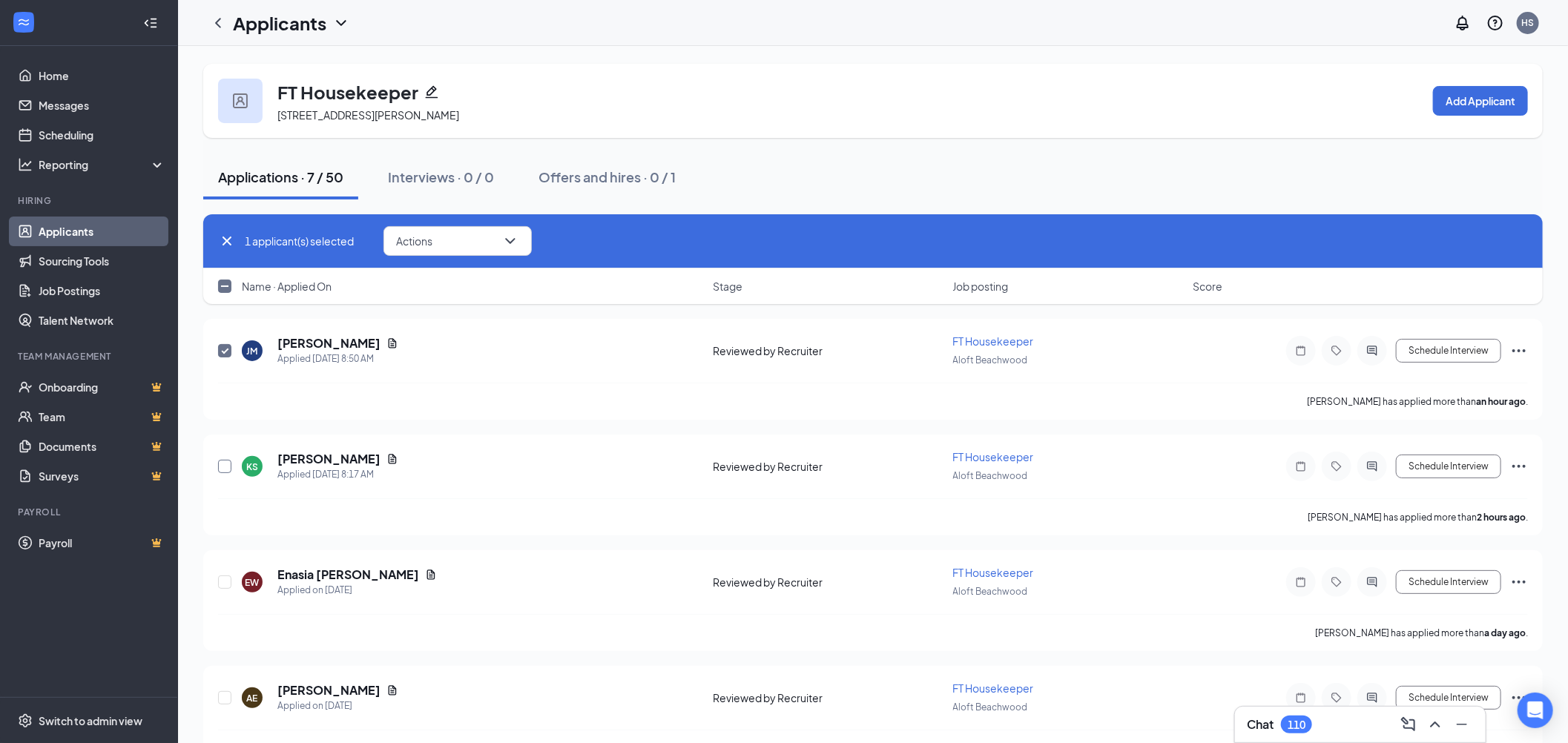
click at [221, 462] on input "checkbox" at bounding box center [225, 466] width 14 height 14
checkbox input "true"
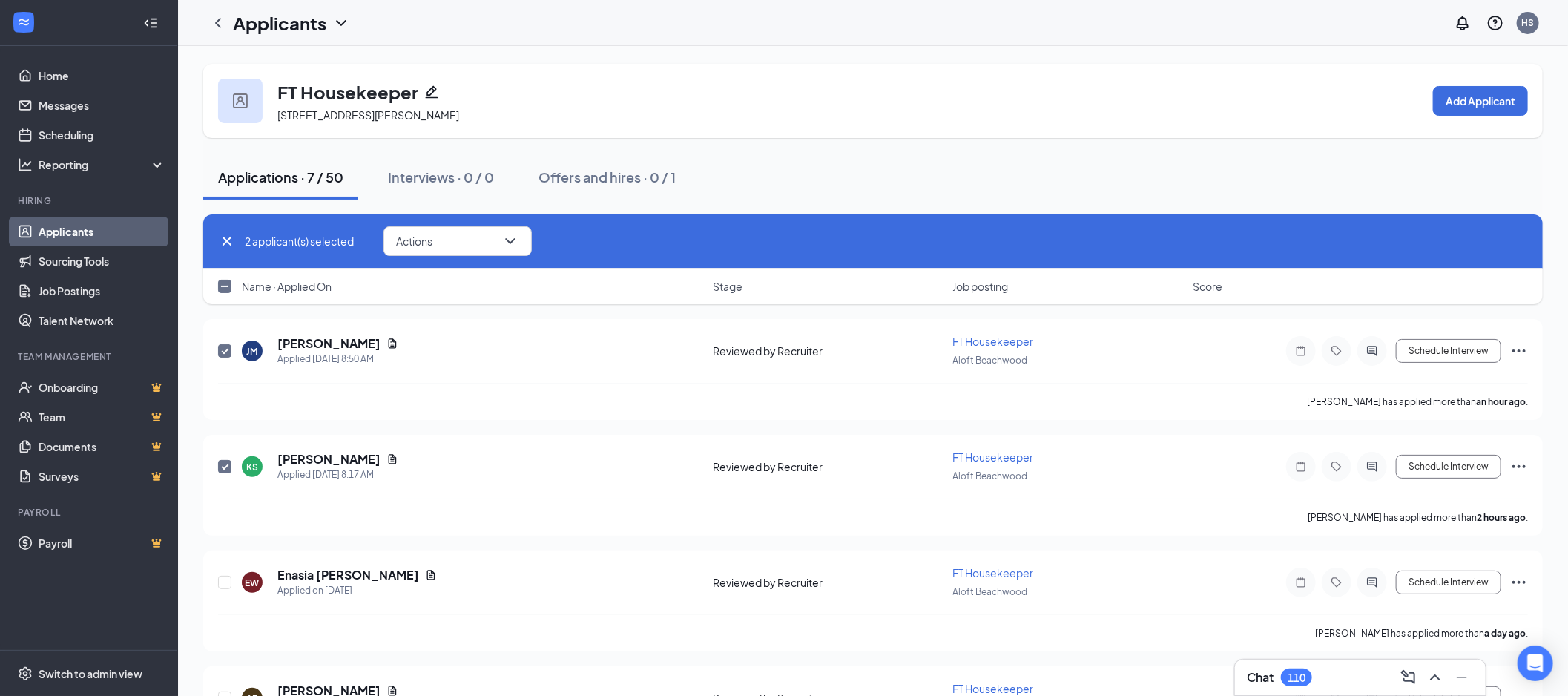
click at [221, 350] on input "checkbox" at bounding box center [225, 351] width 14 height 14
checkbox input "false"
click at [385, 249] on div "Actions Mark as hired Send SMS Send email Move to stage Move to another positio…" at bounding box center [443, 241] width 178 height 30
click at [412, 248] on button "Actions" at bounding box center [457, 241] width 148 height 30
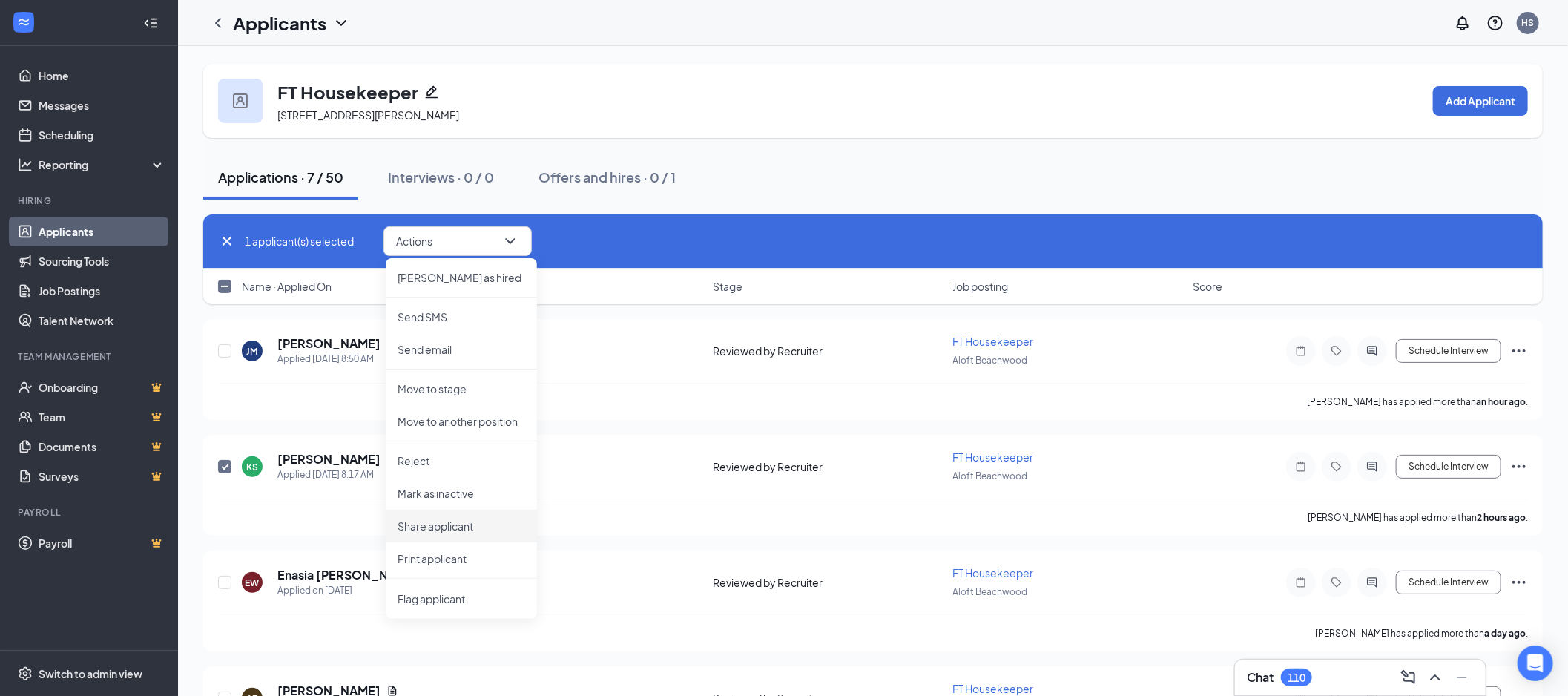
click at [454, 516] on li "Share applicant" at bounding box center [460, 526] width 151 height 33
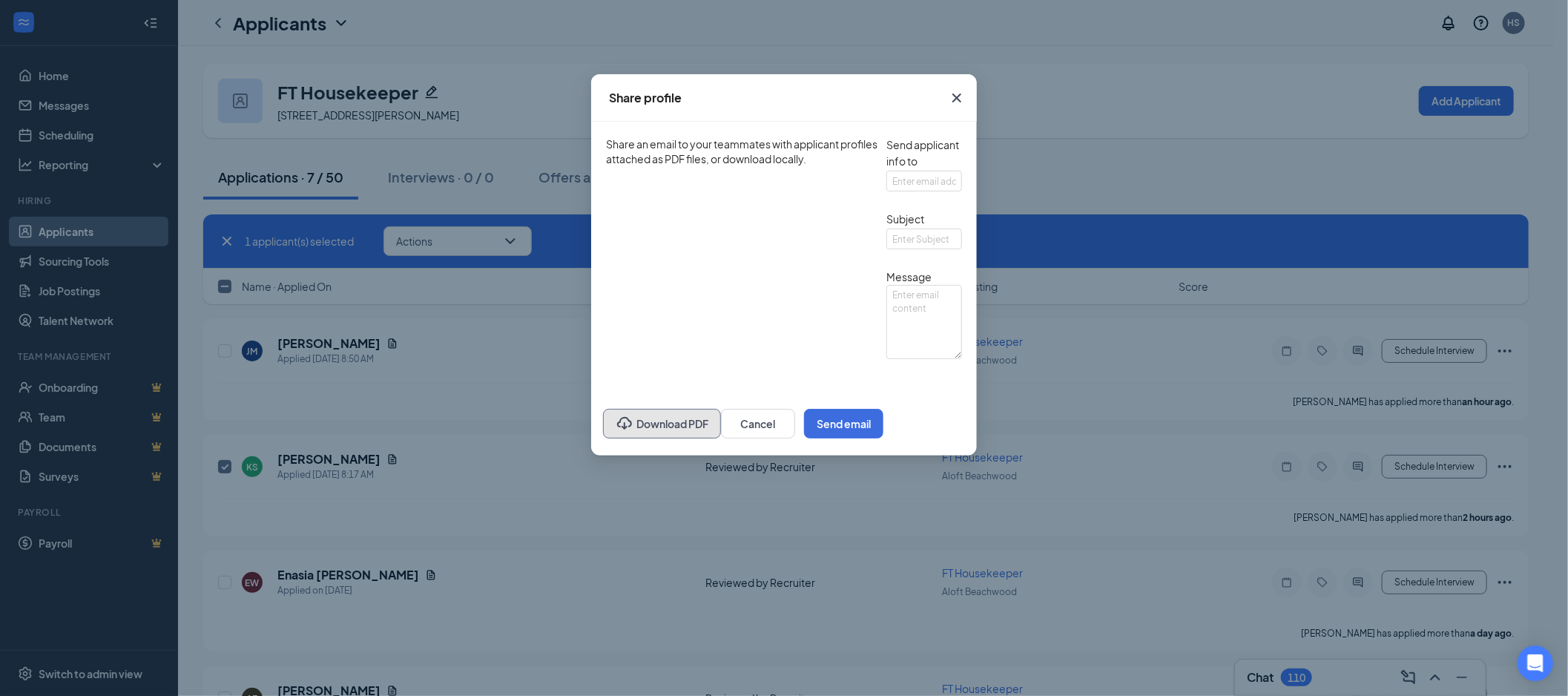
click at [603, 439] on button "Download PDF" at bounding box center [661, 424] width 118 height 30
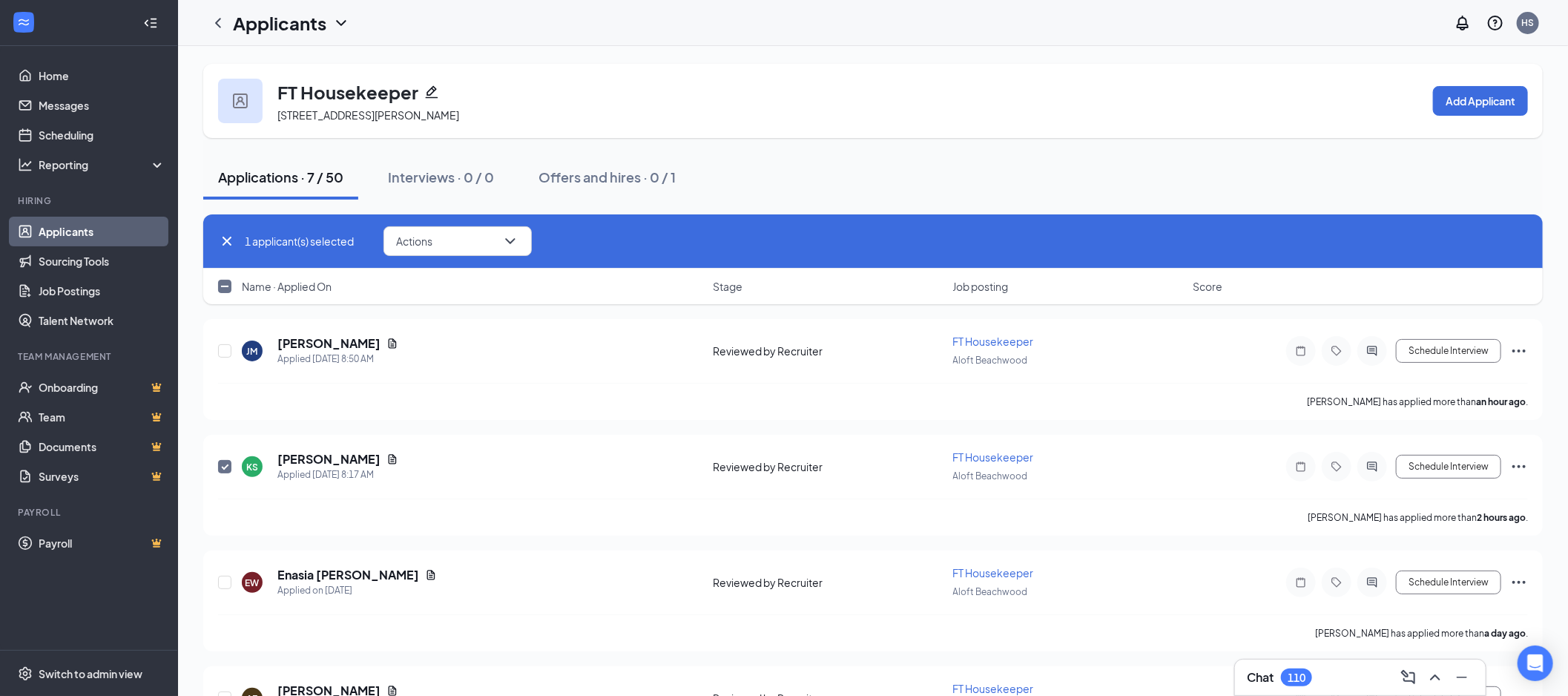
click at [221, 282] on input "checkbox" at bounding box center [225, 287] width 14 height 14
checkbox input "false"
checkbox input "true"
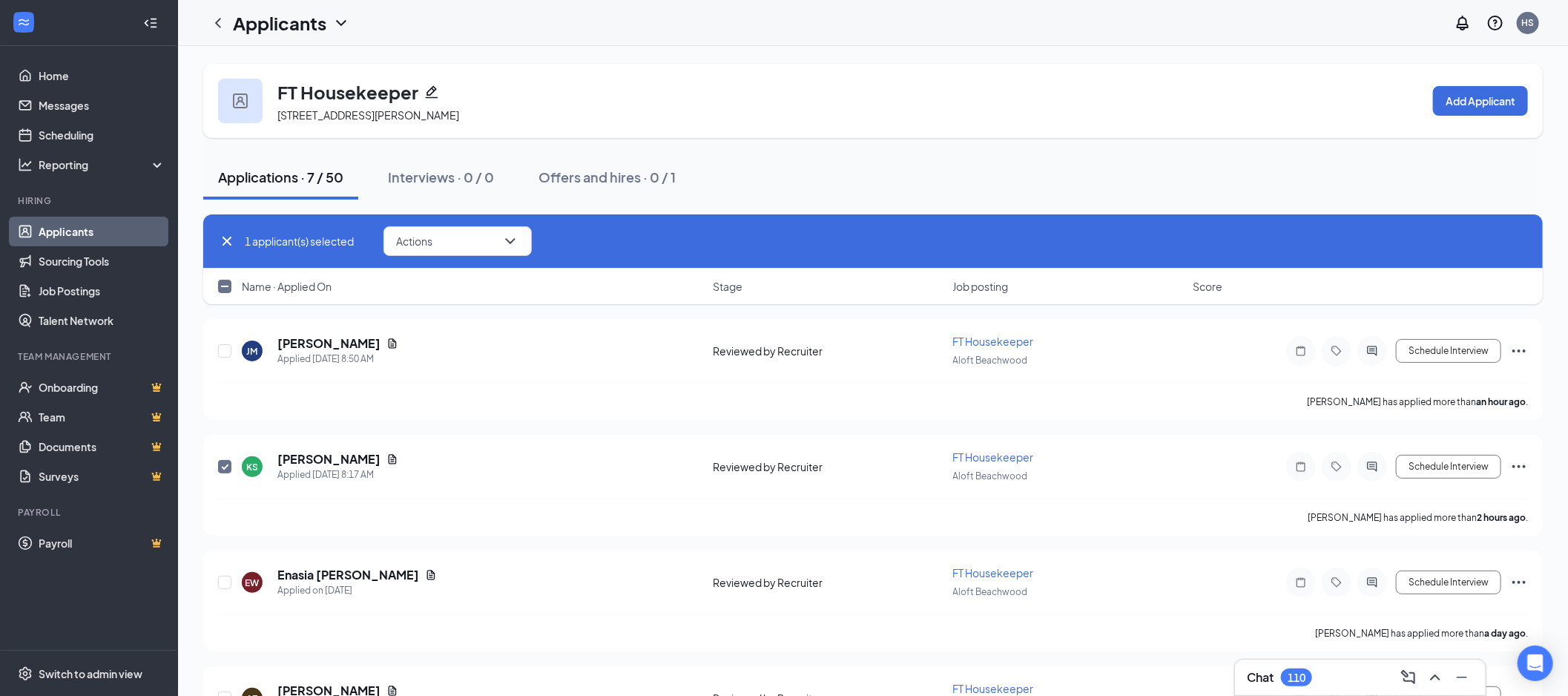
checkbox input "true"
click at [480, 246] on button "Actions" at bounding box center [457, 241] width 148 height 30
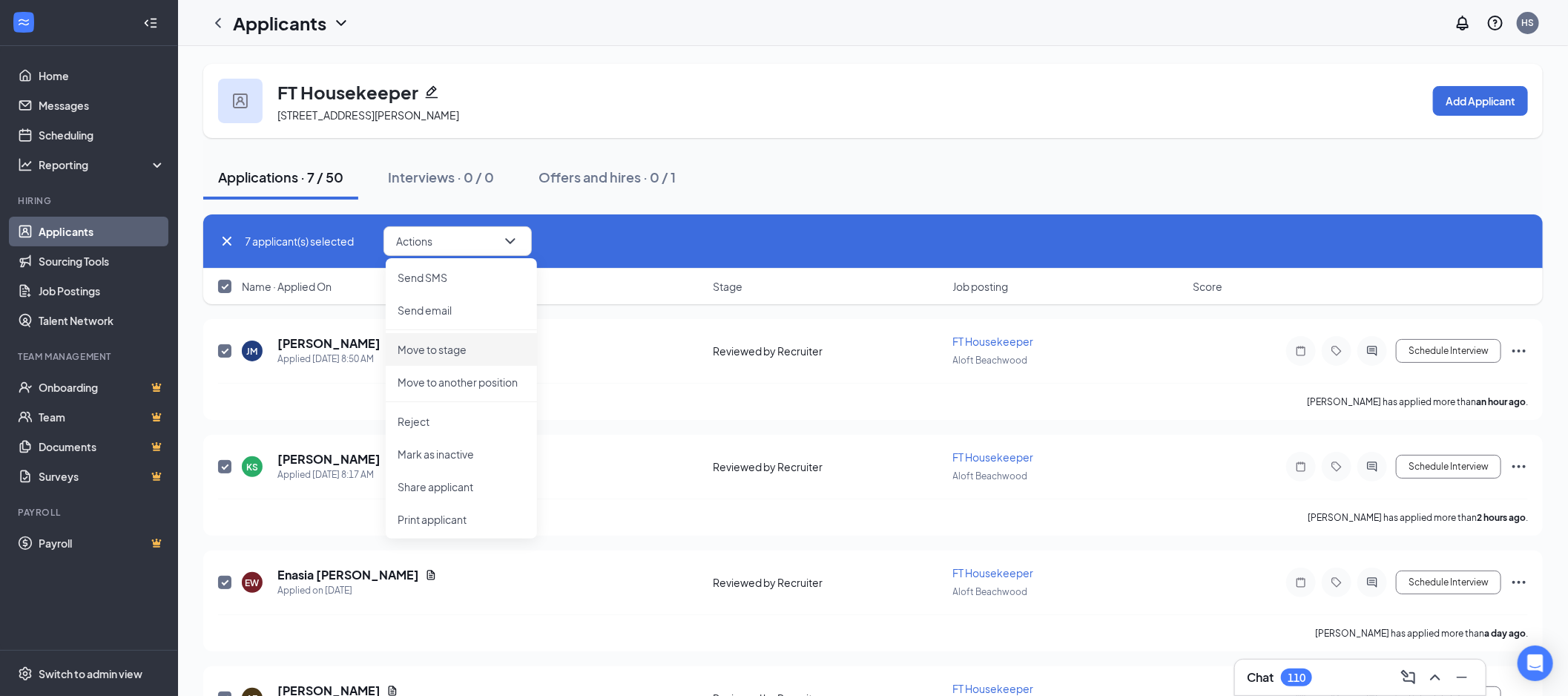
click at [480, 346] on p "Move to stage" at bounding box center [460, 349] width 127 height 15
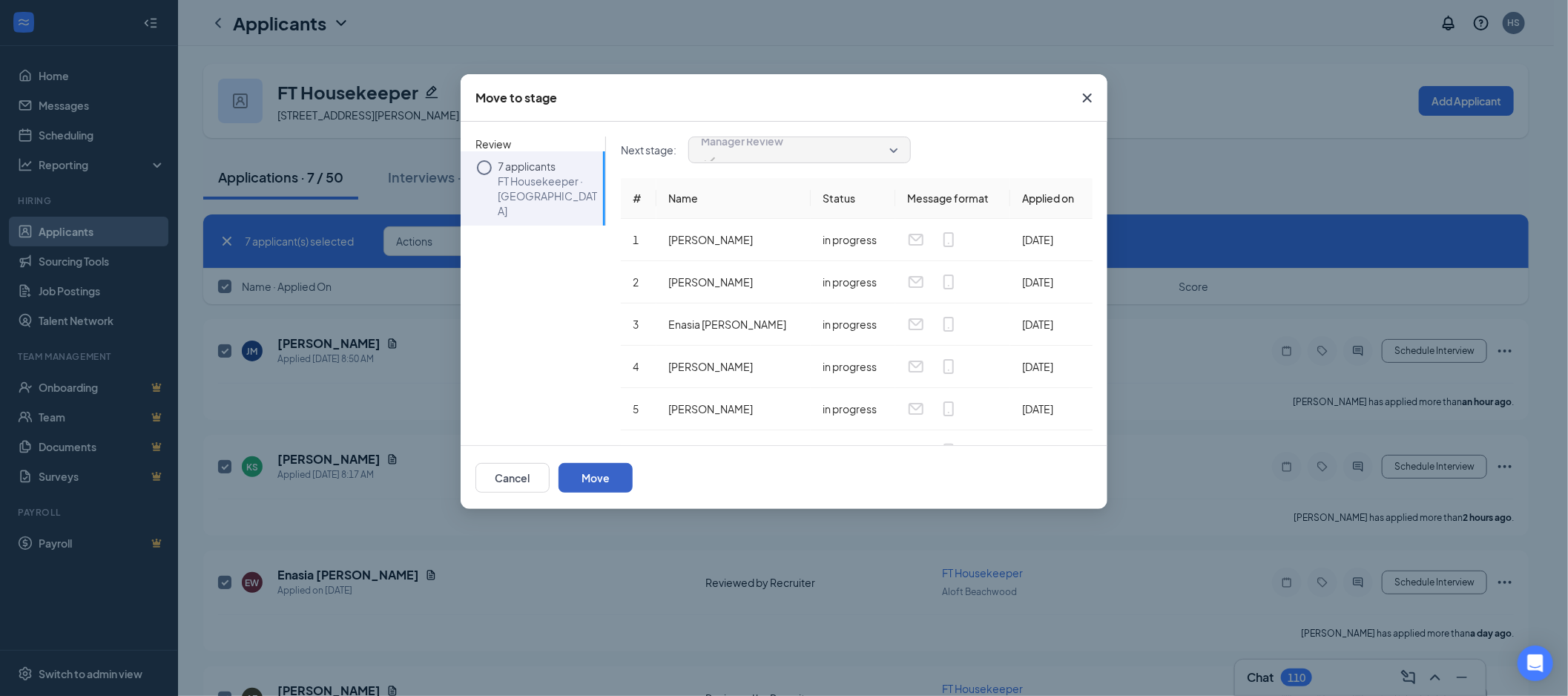
click at [632, 472] on button "Move" at bounding box center [595, 478] width 74 height 30
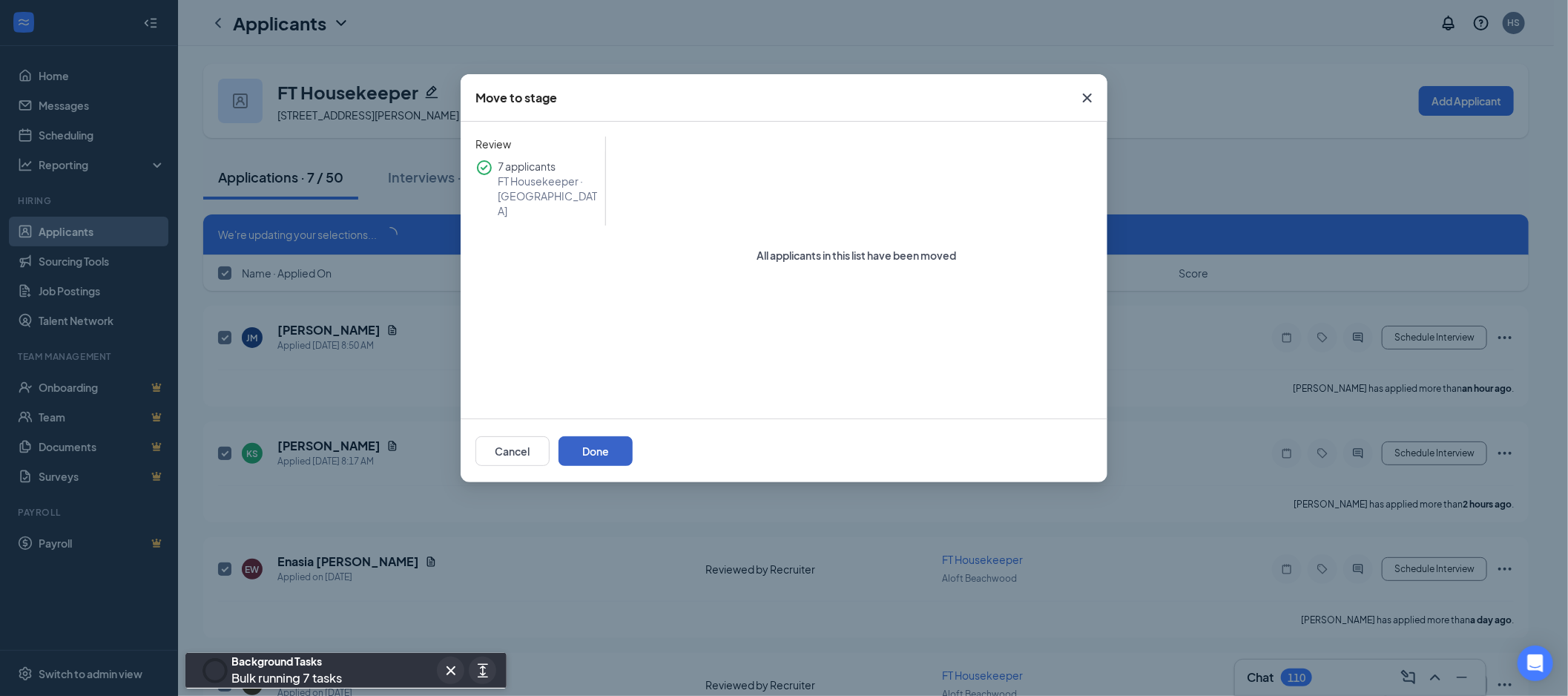
click at [632, 444] on button "Done" at bounding box center [595, 451] width 74 height 30
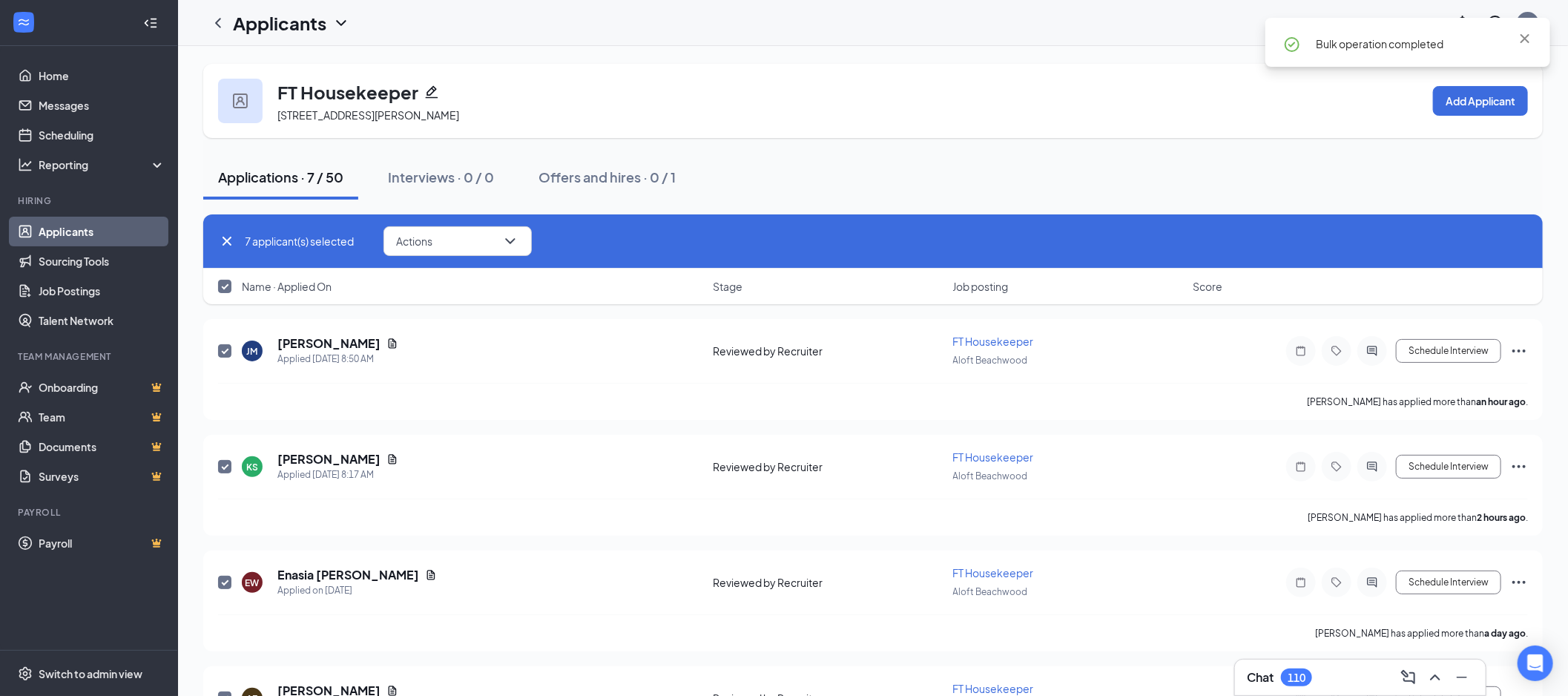
checkbox input "false"
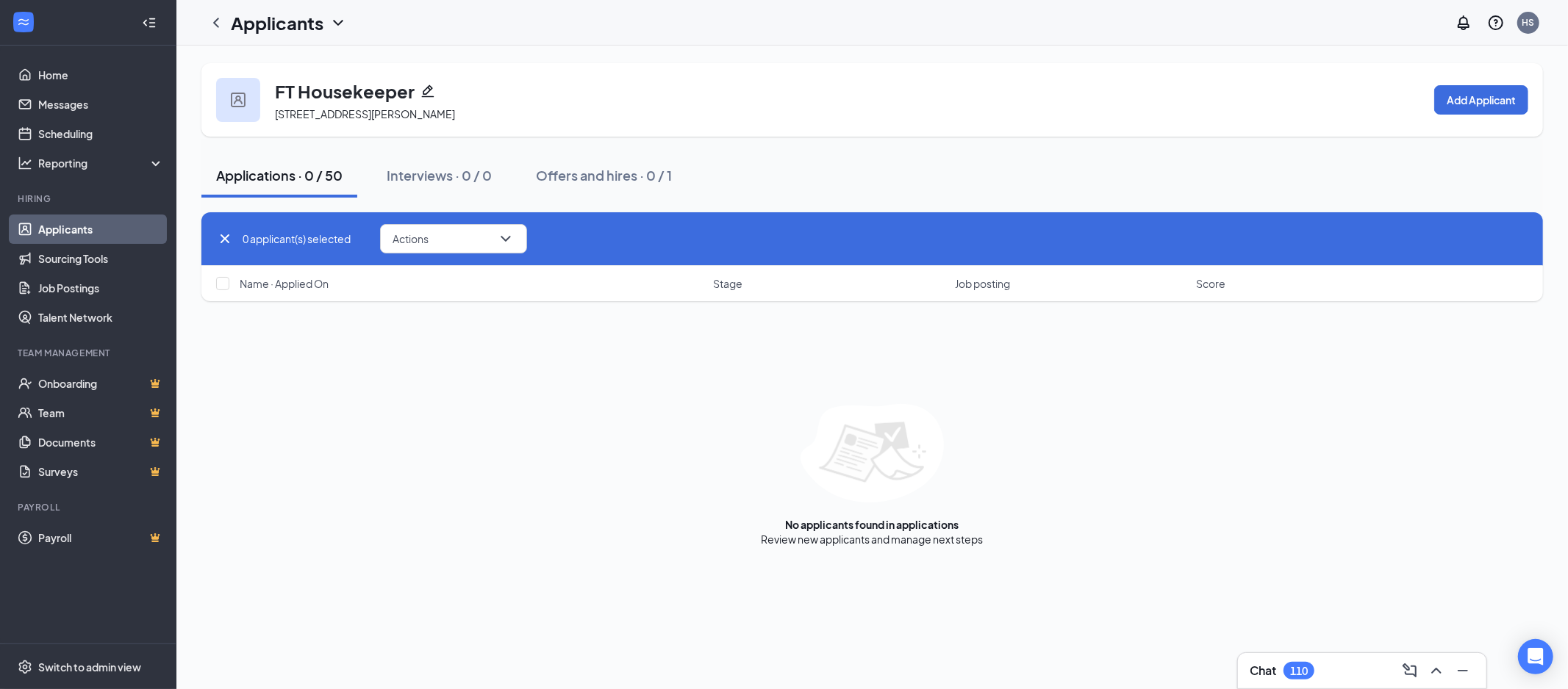
click at [93, 223] on link "Applicants" at bounding box center [101, 229] width 125 height 29
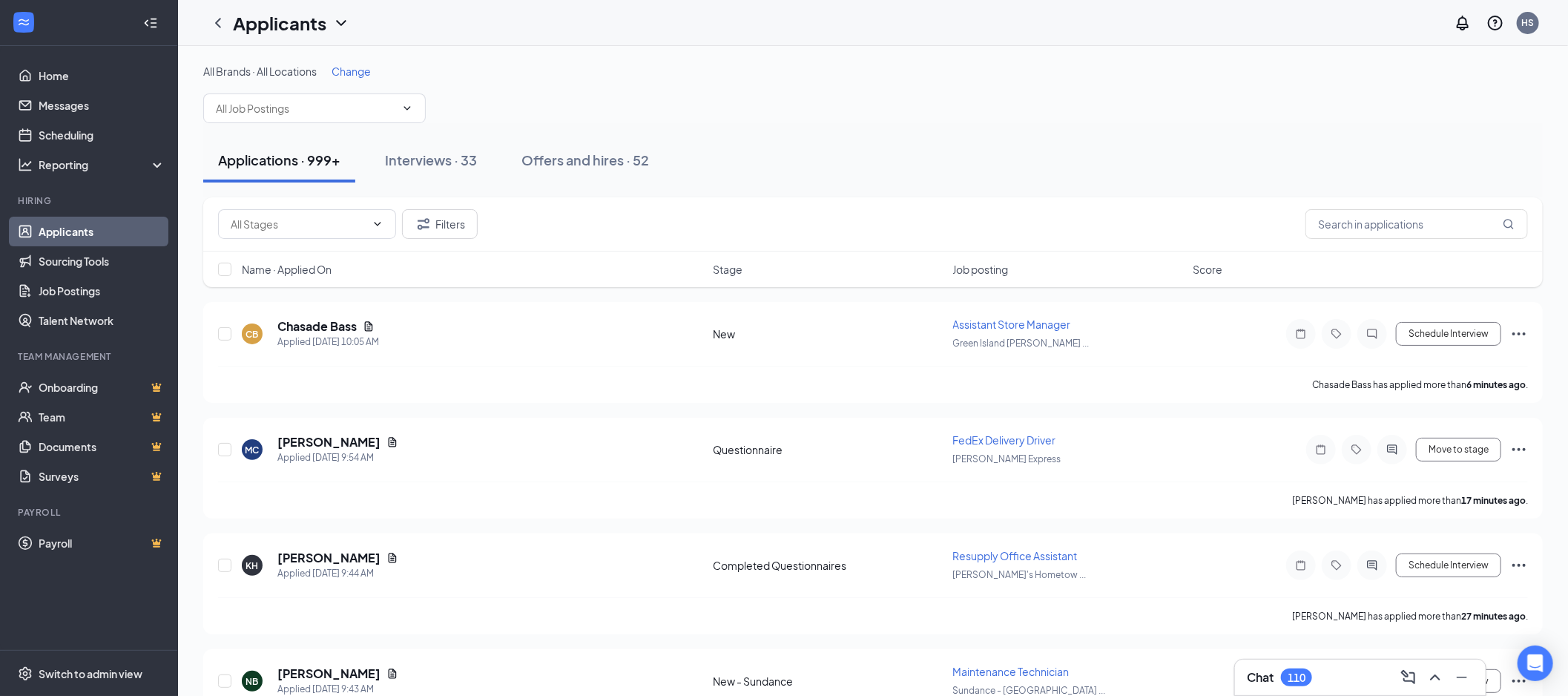
click at [328, 110] on input "text" at bounding box center [305, 108] width 180 height 17
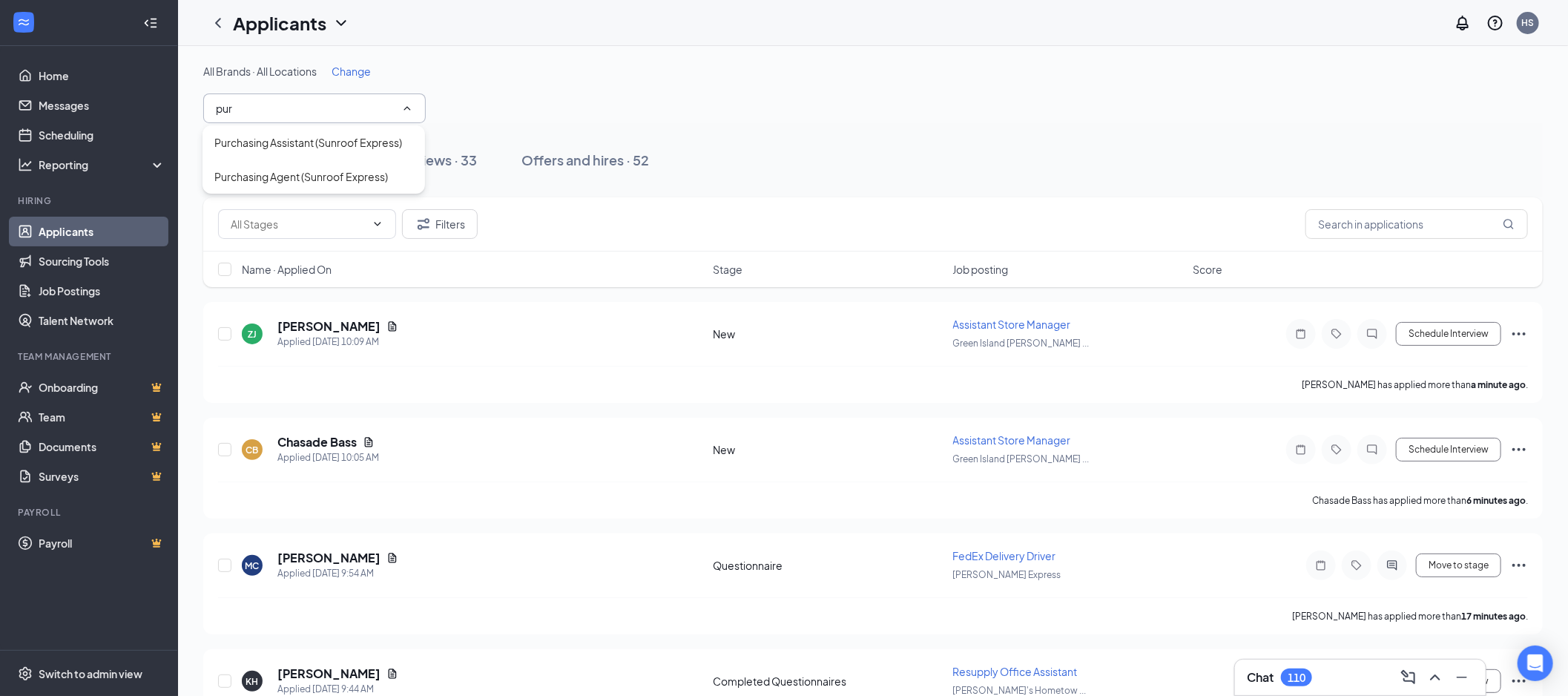
type input "pur"
click at [351, 139] on div "Purchasing Assistant (Sunroof Express)" at bounding box center [308, 142] width 188 height 17
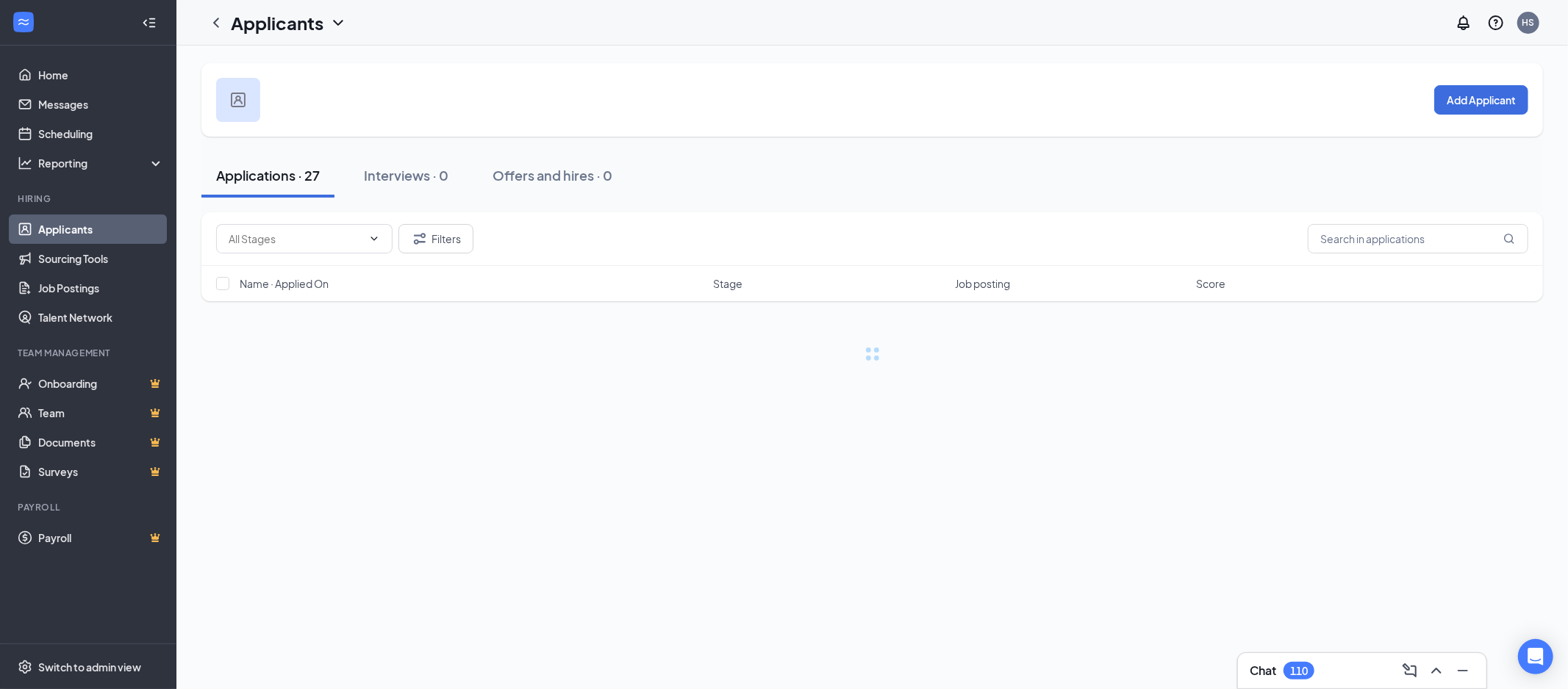
click at [316, 237] on input "text" at bounding box center [295, 239] width 134 height 17
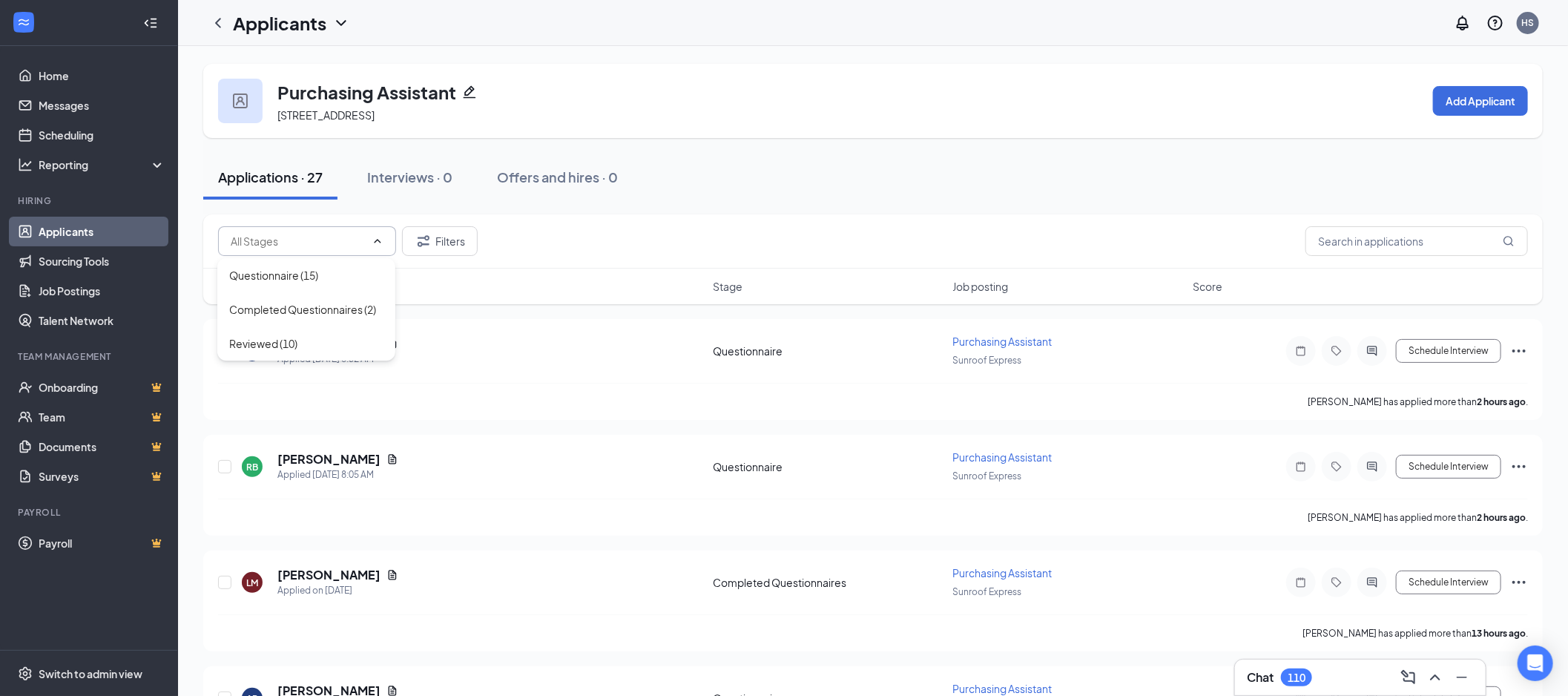
click at [311, 335] on div "Reviewed (10)" at bounding box center [306, 343] width 154 height 17
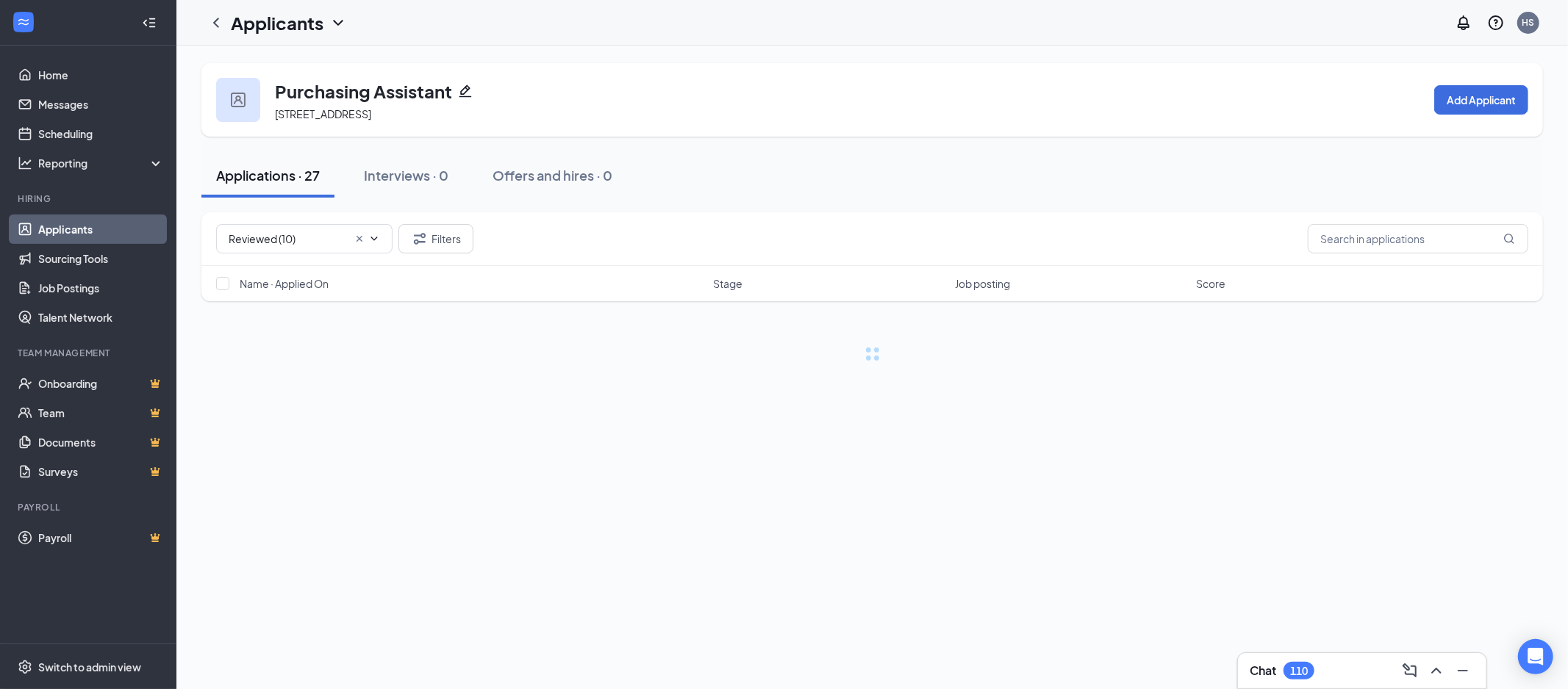
click at [318, 232] on input "Reviewed (10)" at bounding box center [288, 239] width 119 height 17
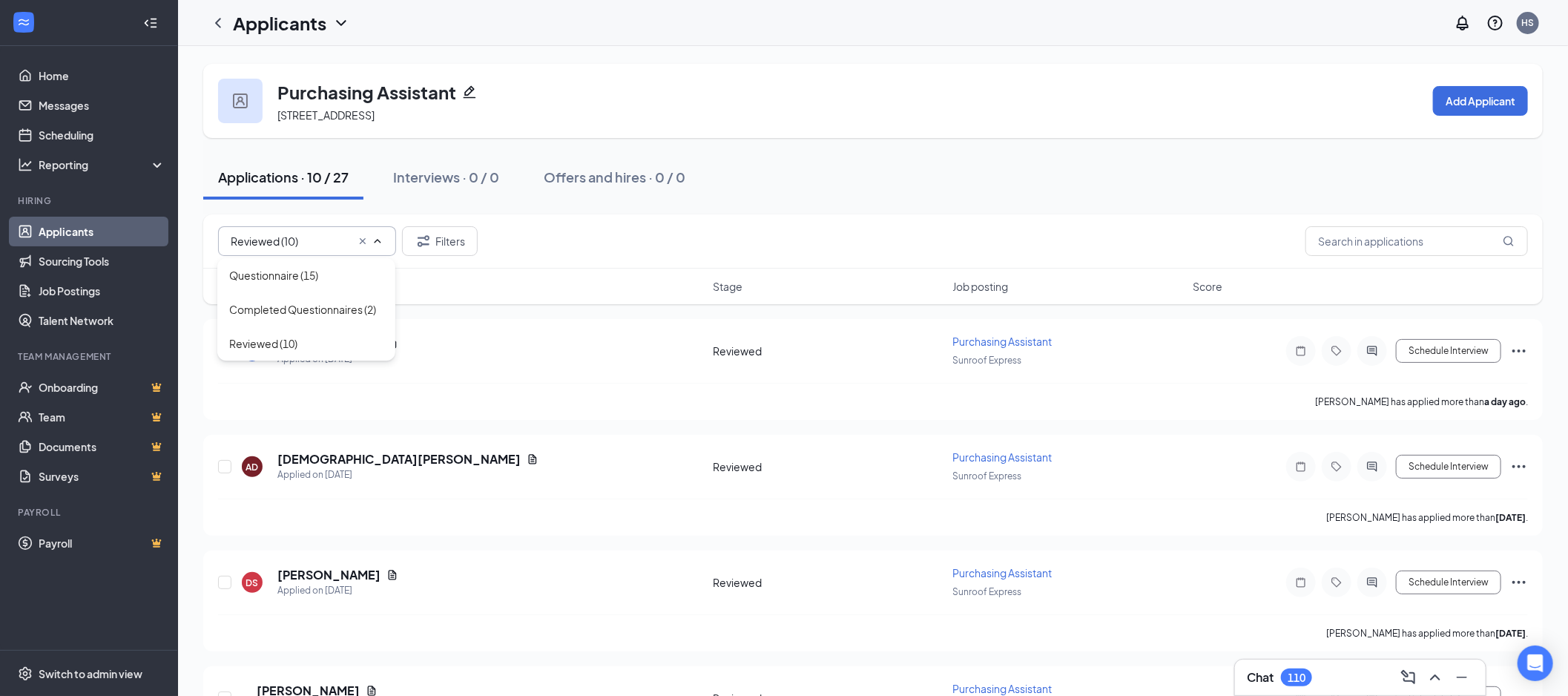
click at [316, 306] on div "Completed Questionnaires (2)" at bounding box center [302, 309] width 147 height 17
type input "Completed Questionnaires (2)"
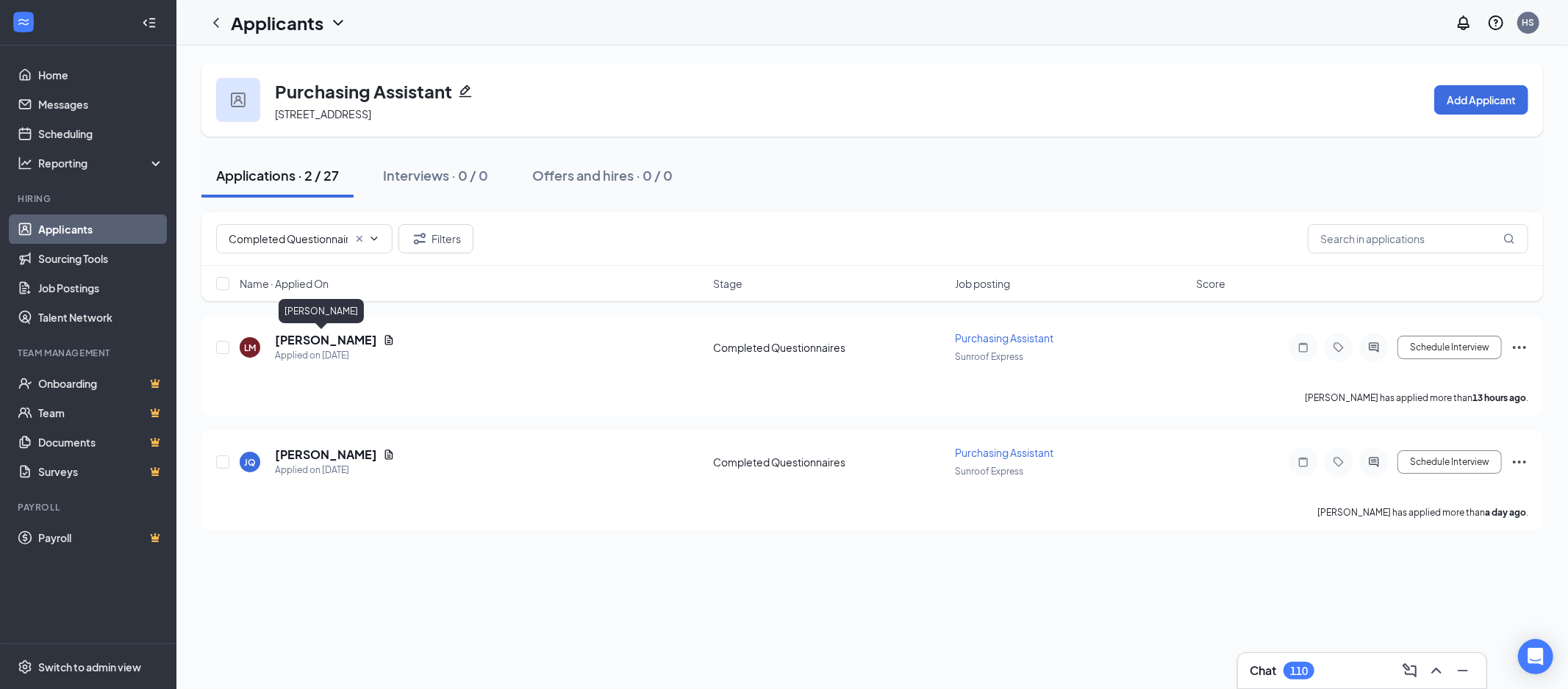
click at [313, 342] on h5 "[PERSON_NAME]" at bounding box center [326, 340] width 102 height 17
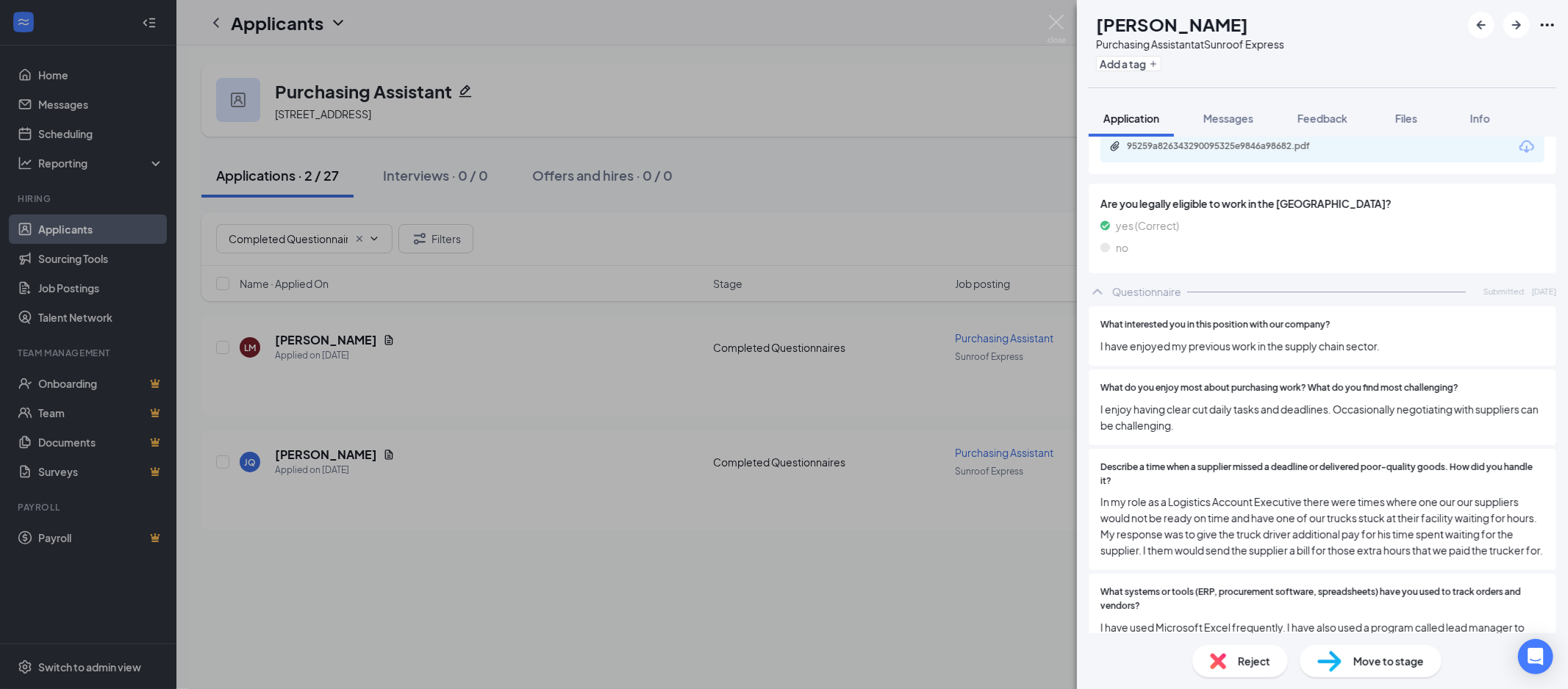
scroll to position [147, 0]
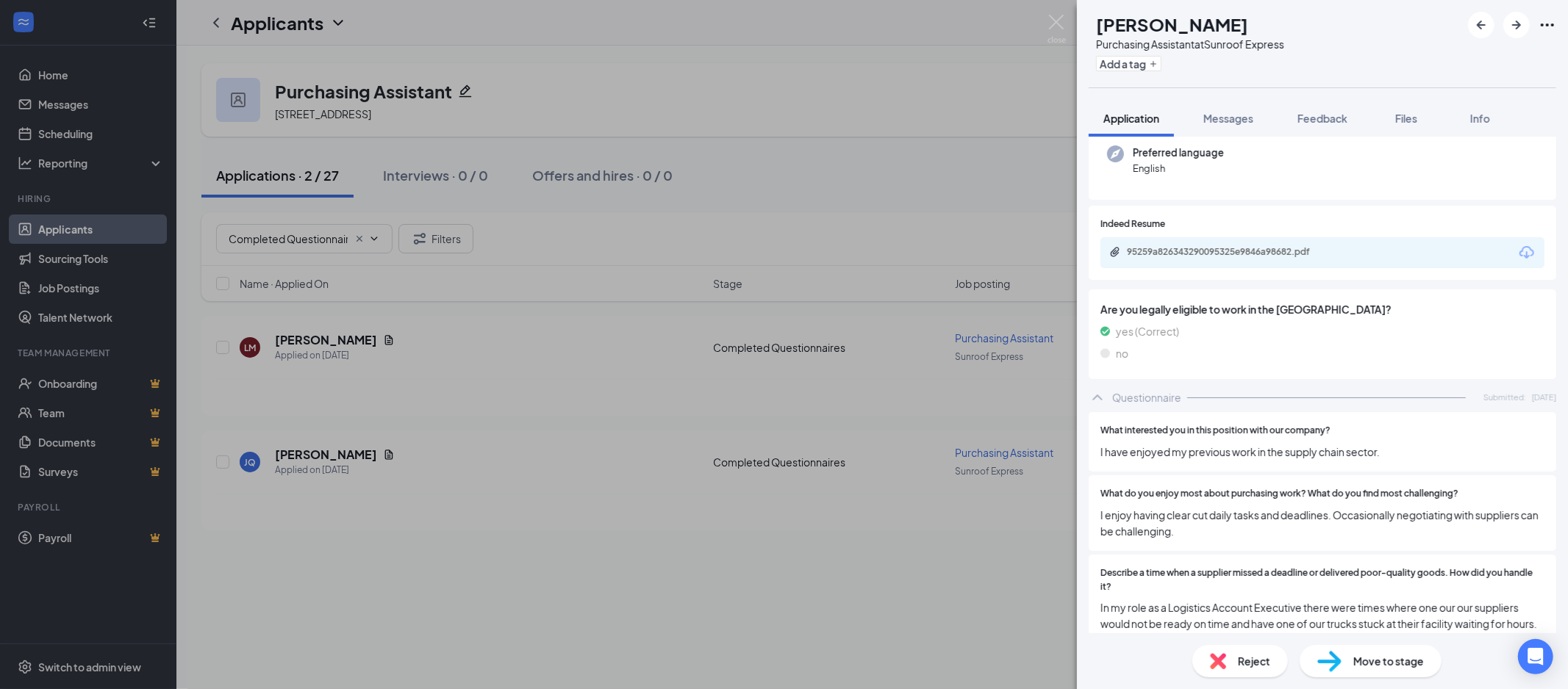
click at [1518, 257] on icon "Download" at bounding box center [1527, 253] width 18 height 18
click at [1255, 668] on span "Reject" at bounding box center [1254, 661] width 32 height 17
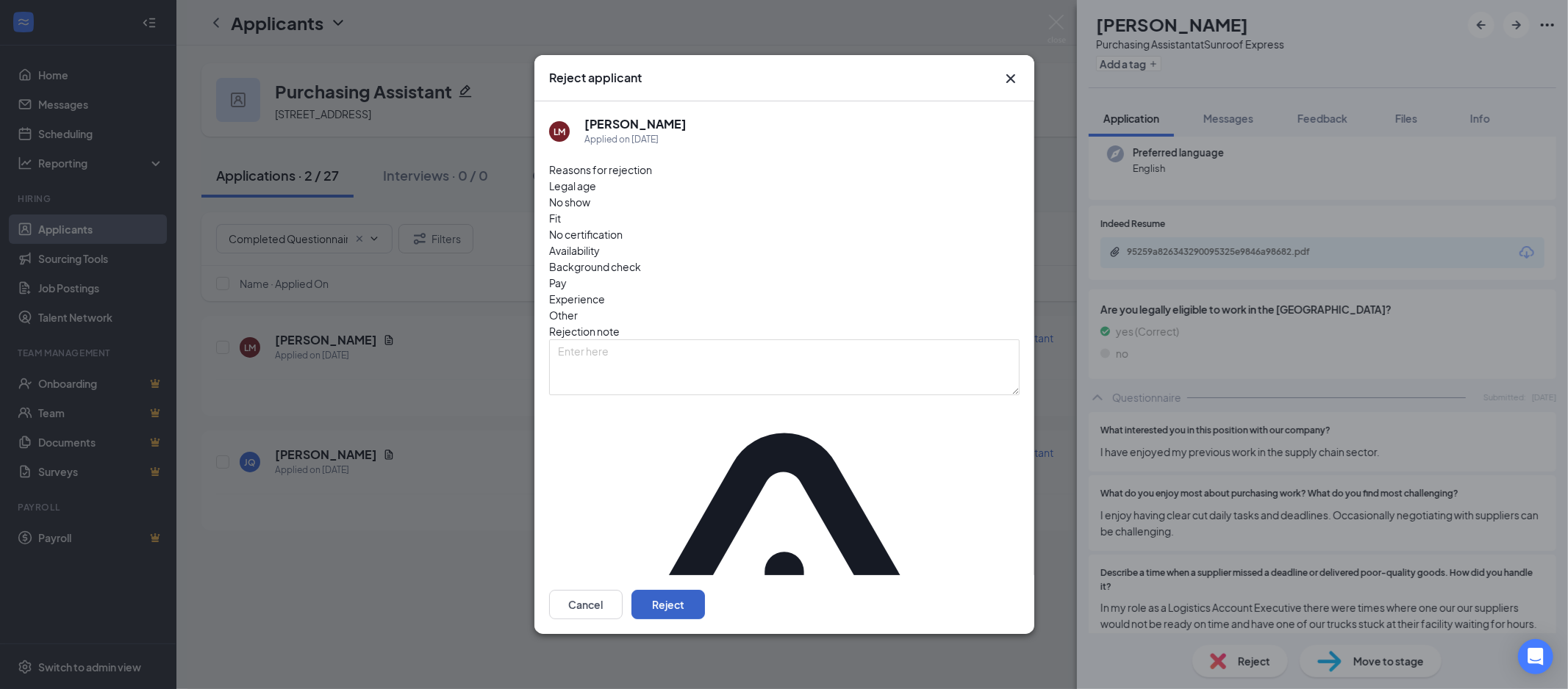
click at [705, 590] on button "Reject" at bounding box center [668, 605] width 73 height 29
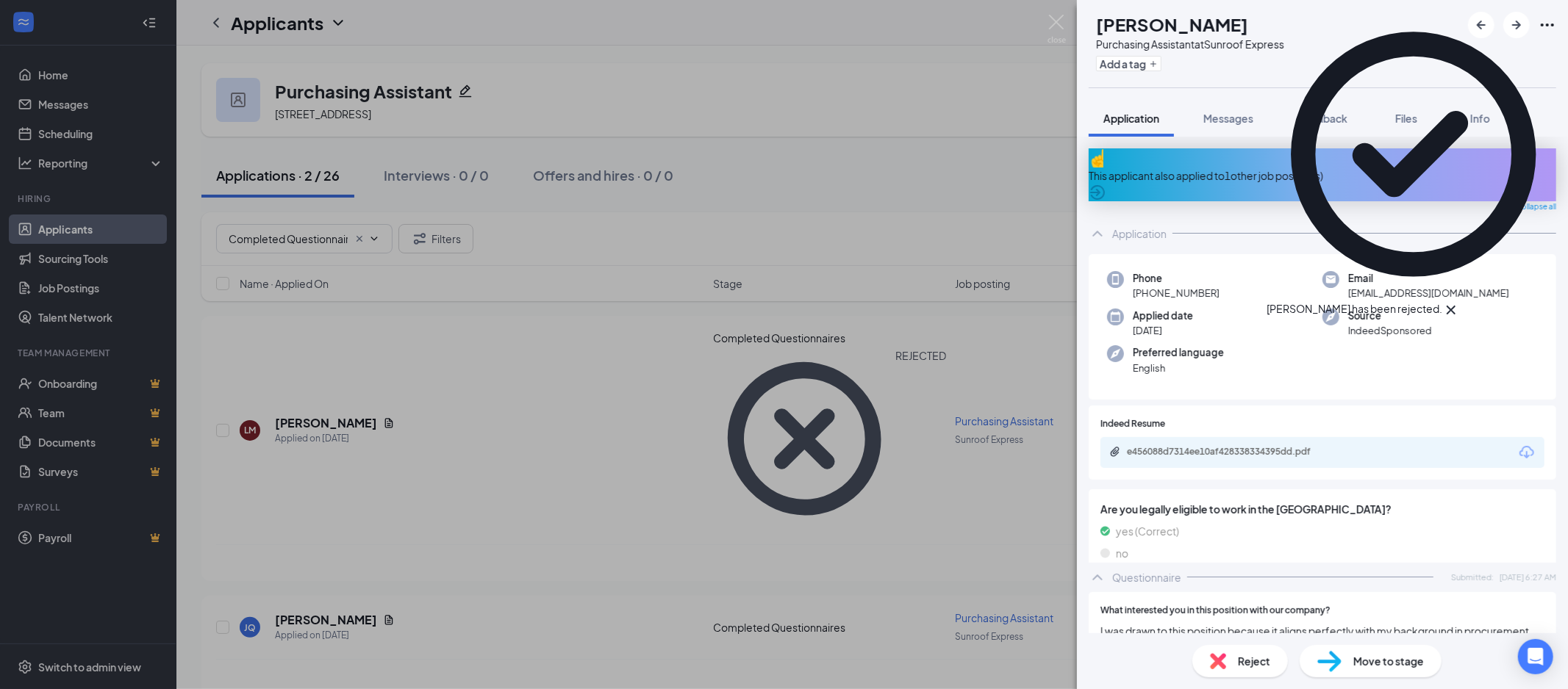
click at [1287, 167] on div "This applicant also applied to 1 other job posting(s)" at bounding box center [1322, 175] width 467 height 17
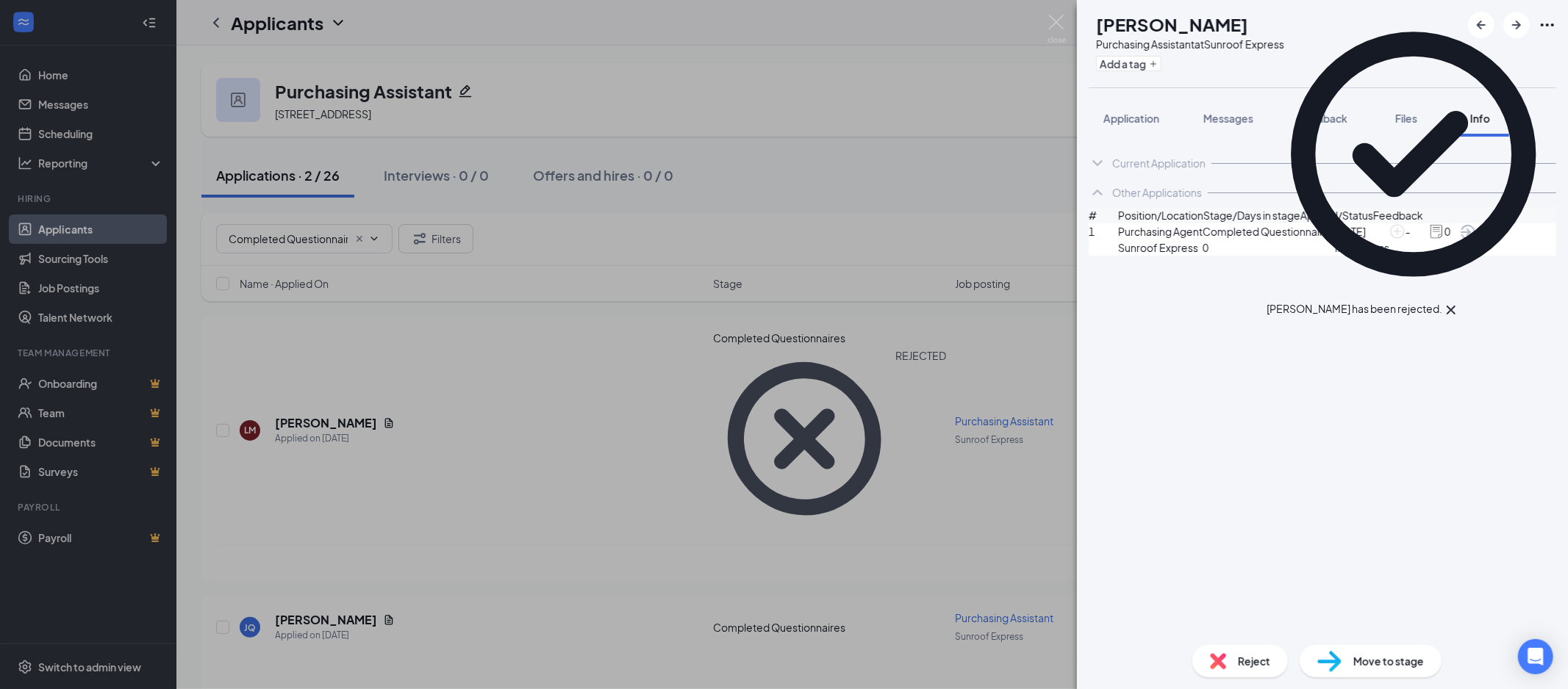
click at [1121, 122] on span "Application" at bounding box center [1131, 118] width 56 height 14
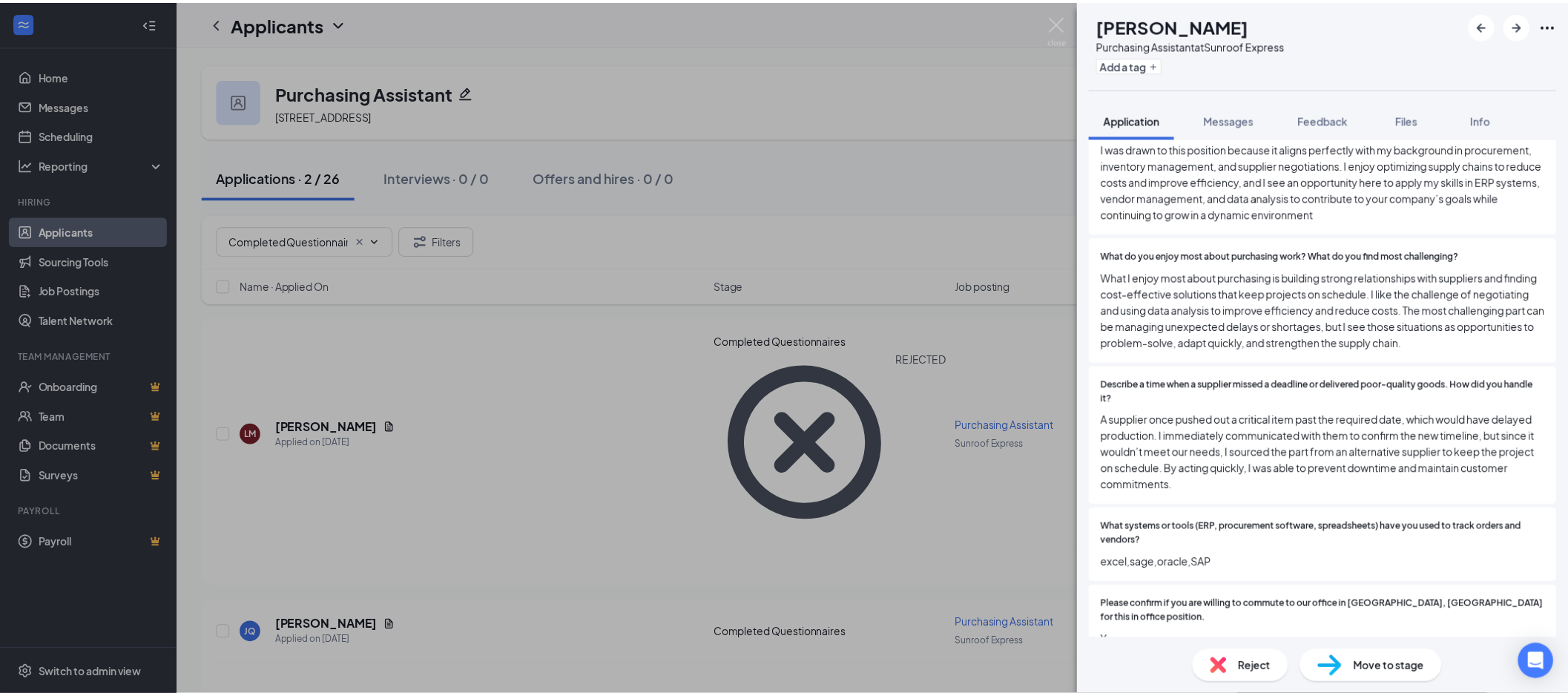
scroll to position [232, 0]
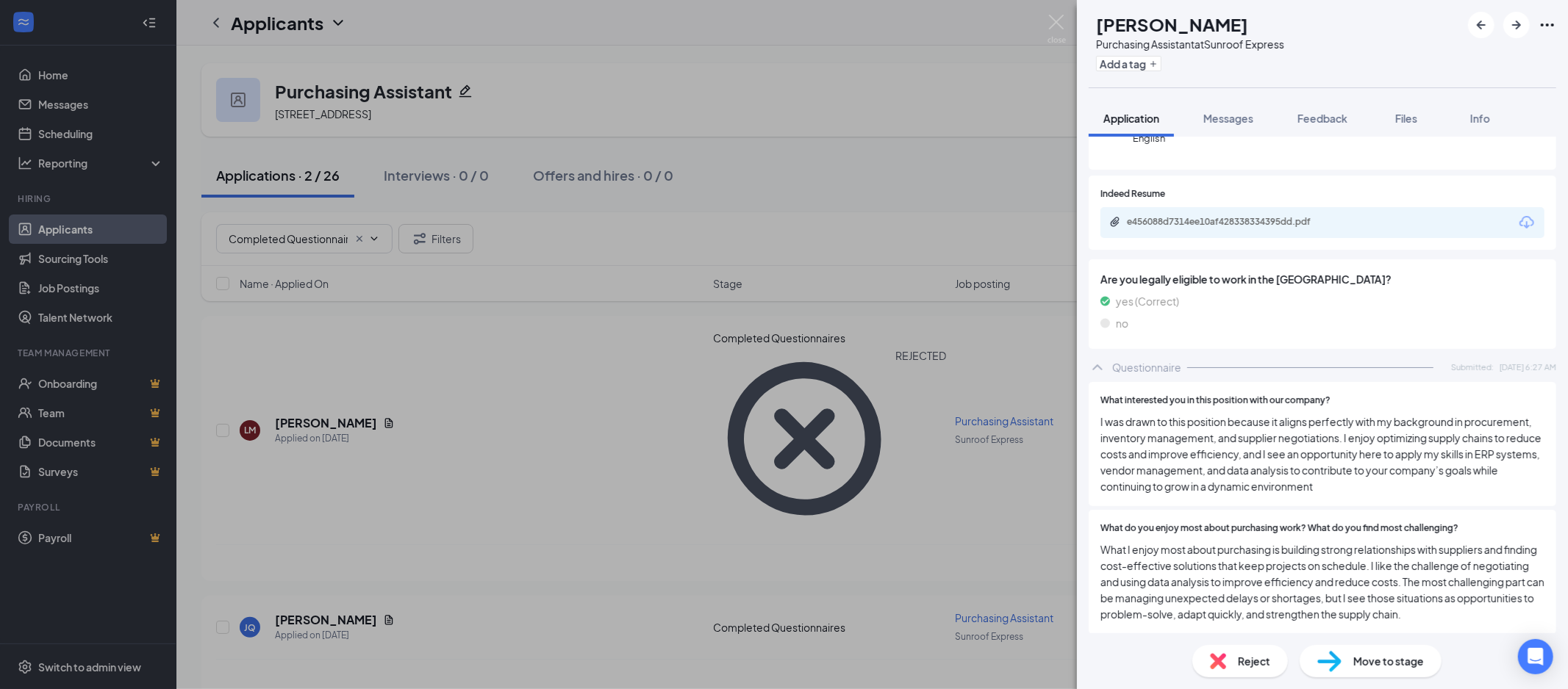
click at [1510, 219] on div "e456088d7314ee10af428338334395dd.pdf" at bounding box center [1322, 223] width 444 height 31
click at [1518, 215] on icon "Download" at bounding box center [1527, 222] width 18 height 18
click at [1370, 653] on span "Move to stage" at bounding box center [1389, 661] width 71 height 17
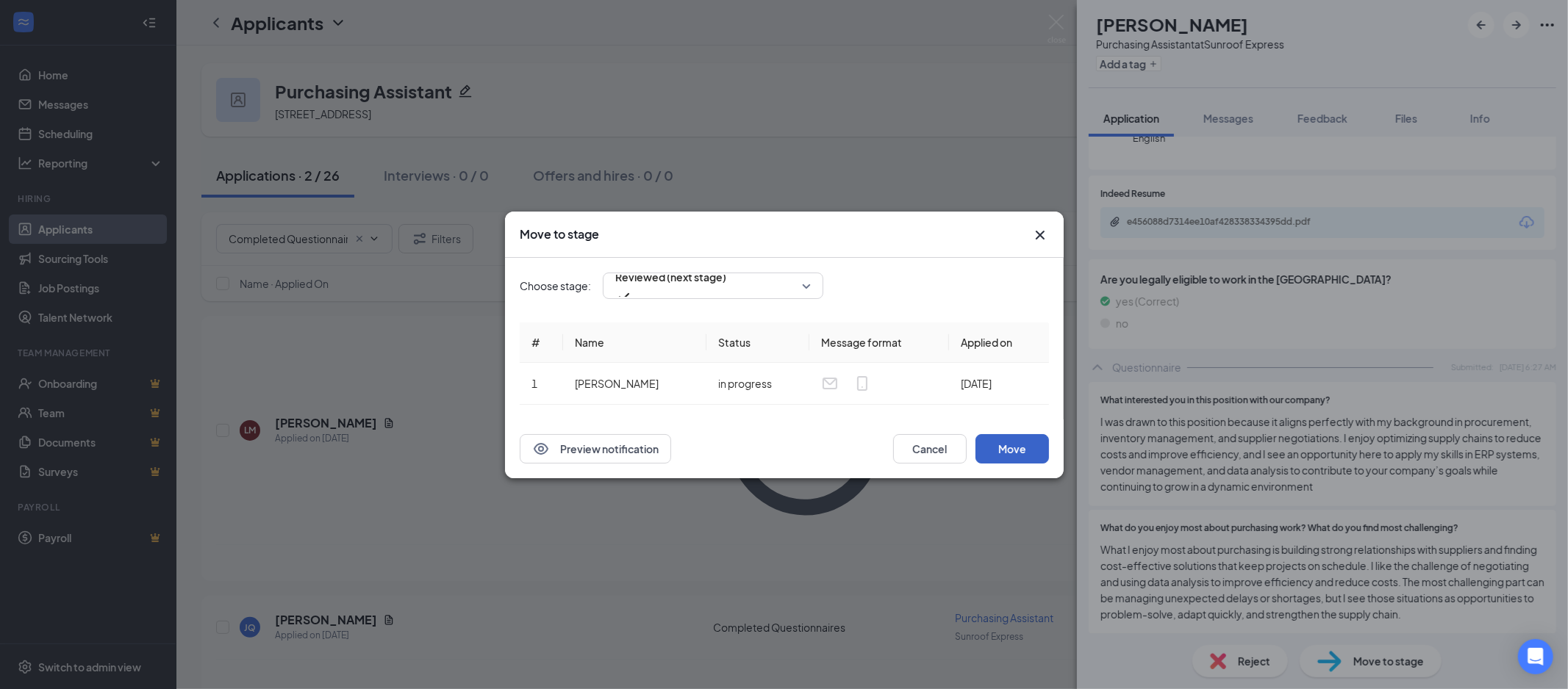
click at [1011, 450] on button "Move" at bounding box center [1012, 449] width 73 height 29
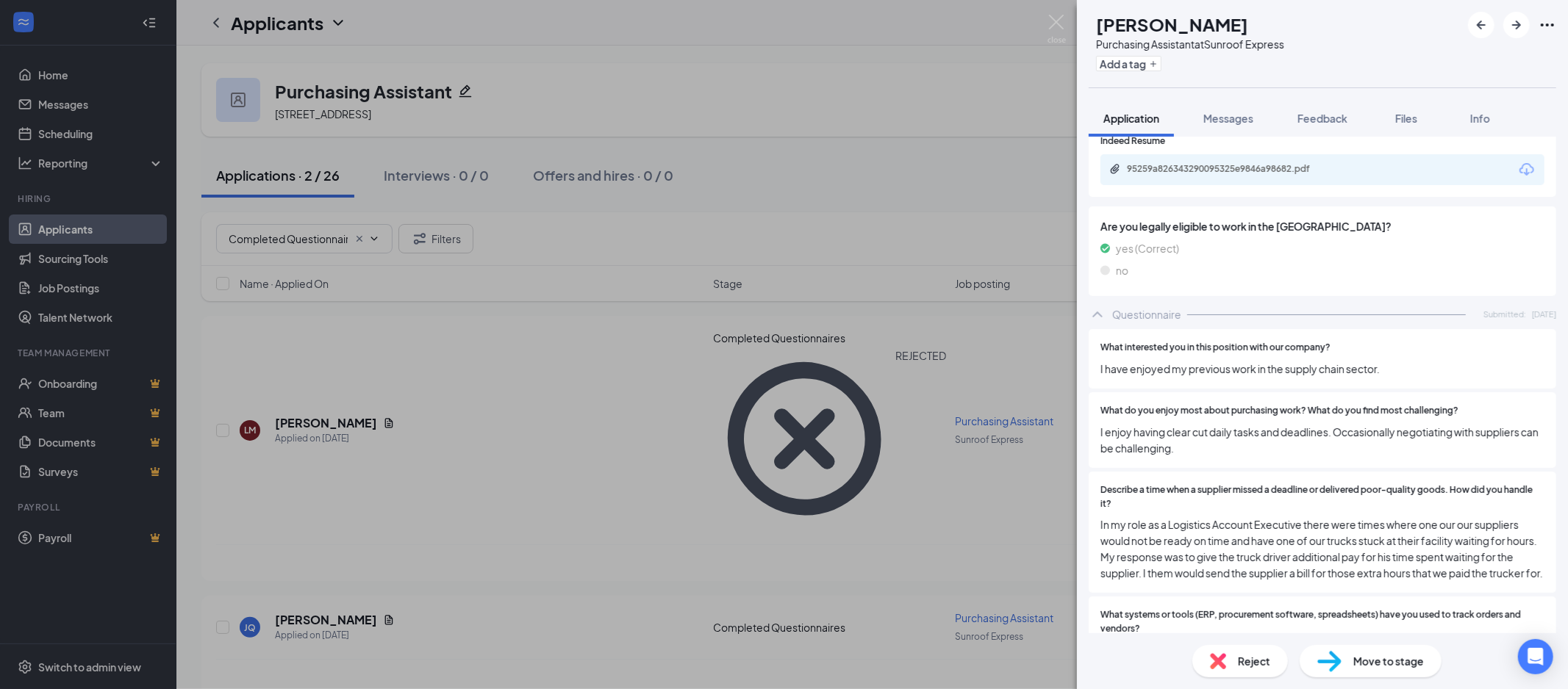
click at [313, 233] on div "[PERSON_NAME] Purchasing Assistant at Sunroof Express Add a tag Application Mes…" at bounding box center [784, 344] width 1568 height 689
click at [278, 239] on div "[PERSON_NAME] Purchasing Assistant at Sunroof Express Add a tag Application Mes…" at bounding box center [784, 344] width 1568 height 689
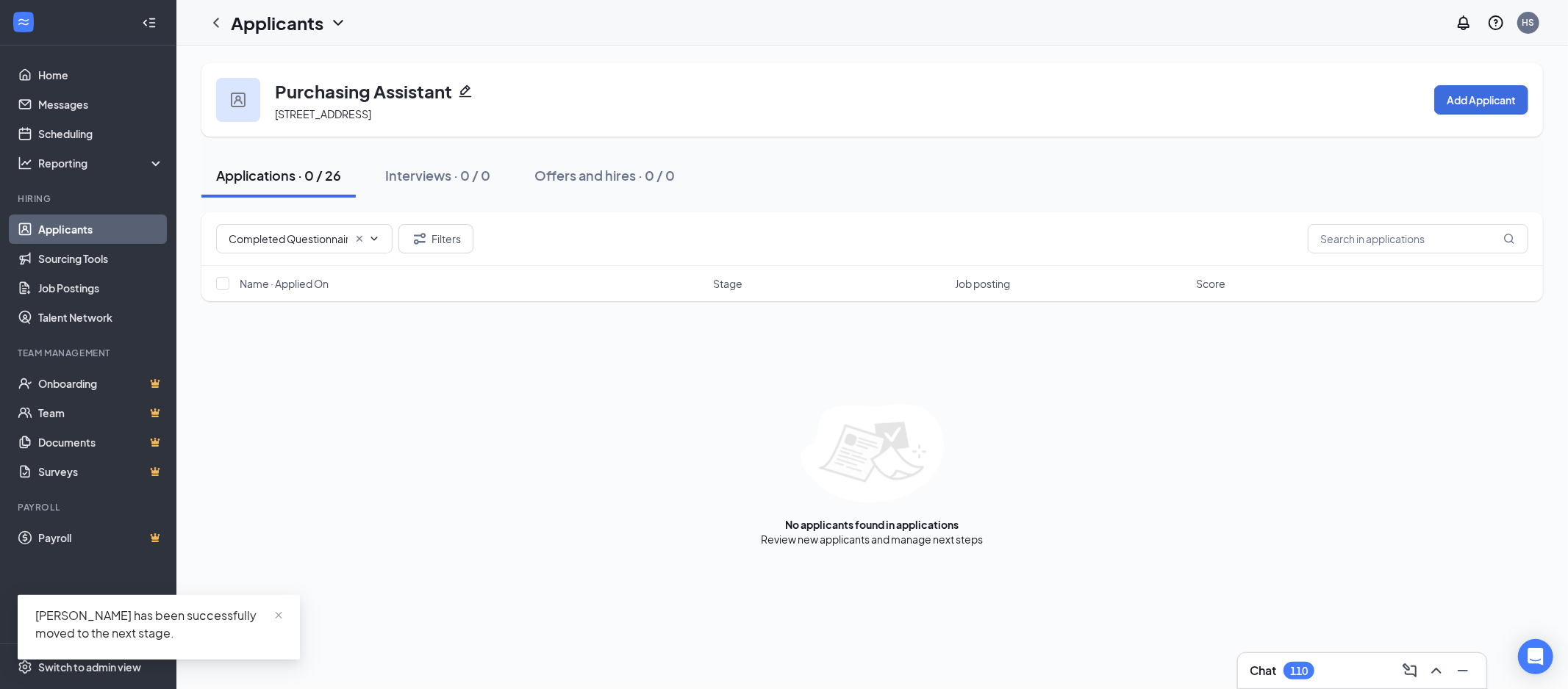
click at [305, 244] on input "Completed Questionnaires (2)" at bounding box center [288, 239] width 119 height 17
click at [284, 241] on input "Completed Questionnaires (2)" at bounding box center [288, 239] width 119 height 17
click at [361, 236] on icon "Cross" at bounding box center [359, 239] width 12 height 12
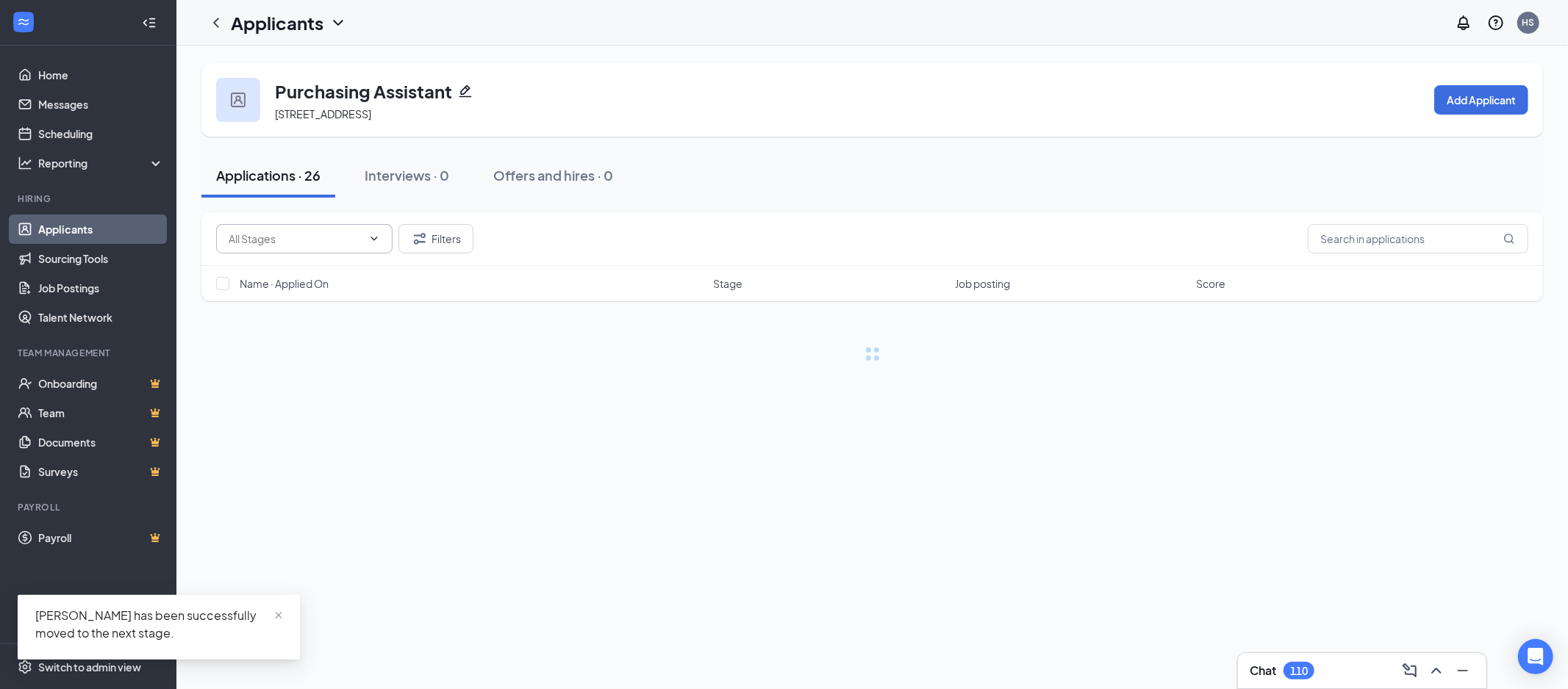
click at [309, 236] on input "text" at bounding box center [295, 239] width 134 height 17
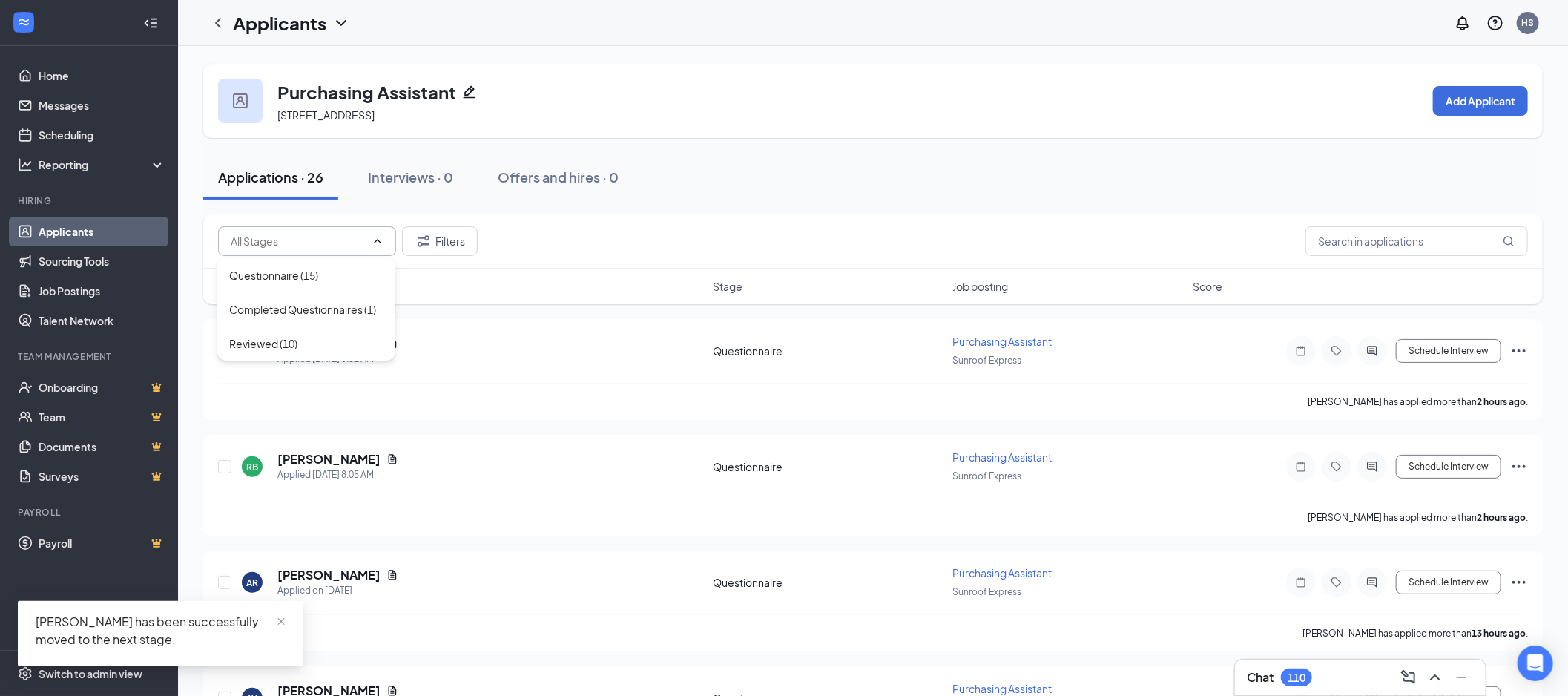
click at [312, 332] on div "Reviewed (10)" at bounding box center [306, 343] width 178 height 35
type input "Reviewed (10)"
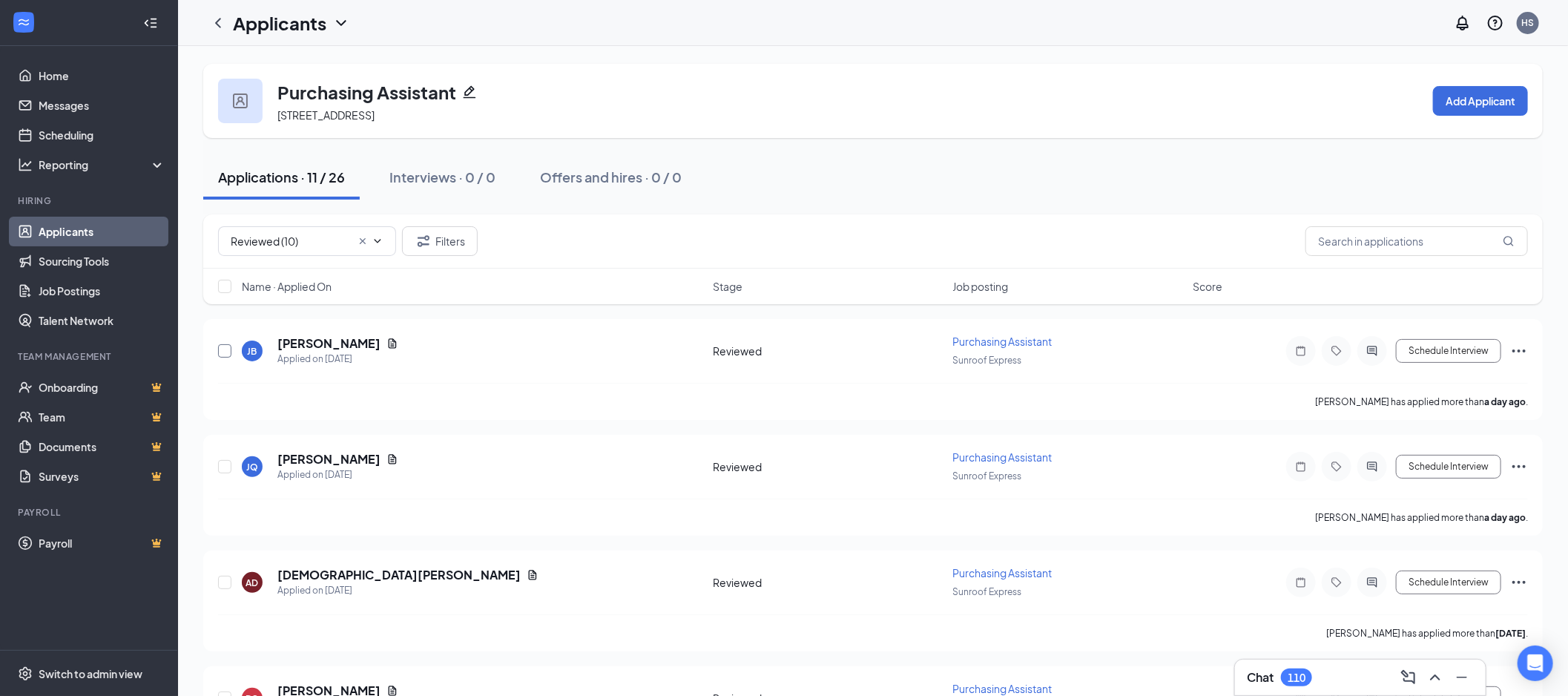
click at [224, 352] on input "checkbox" at bounding box center [225, 351] width 14 height 14
checkbox input "true"
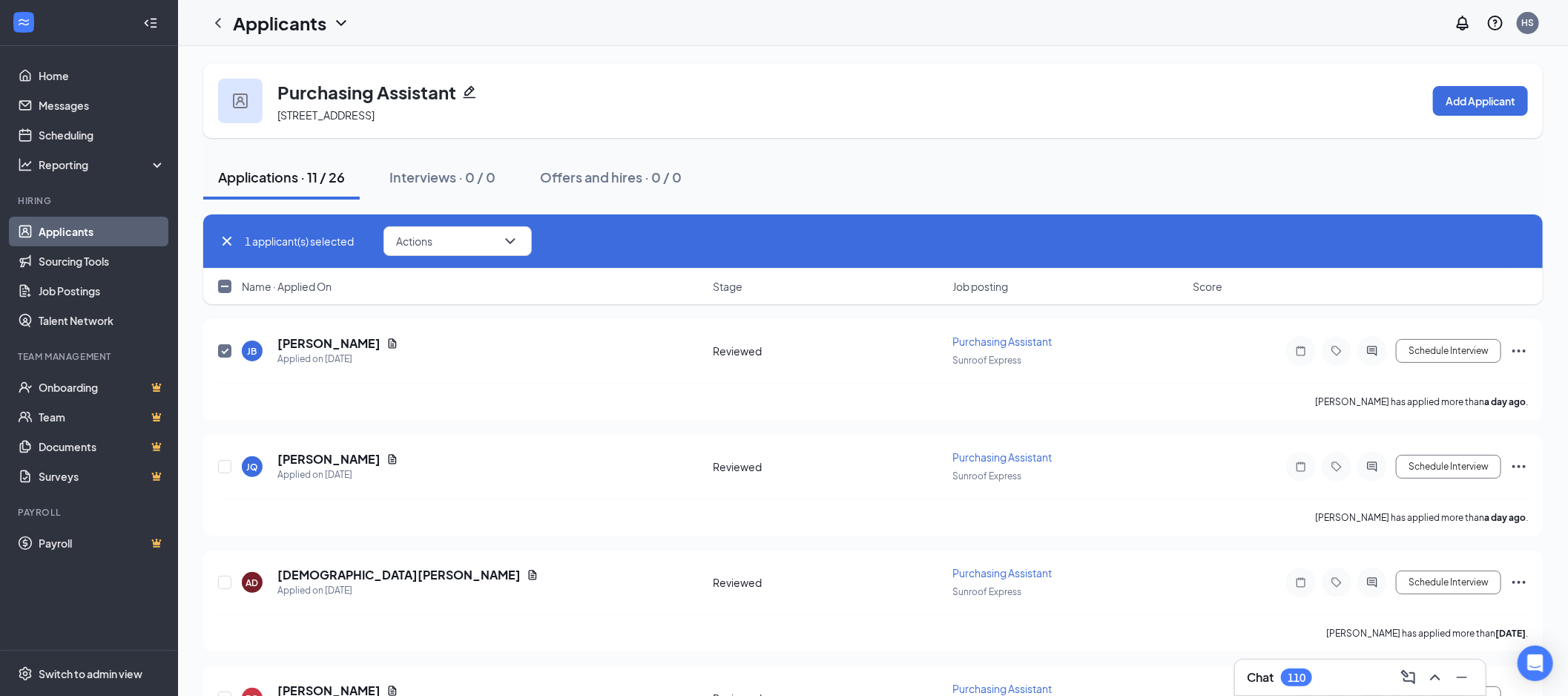
click at [222, 245] on icon "Cross" at bounding box center [227, 241] width 18 height 18
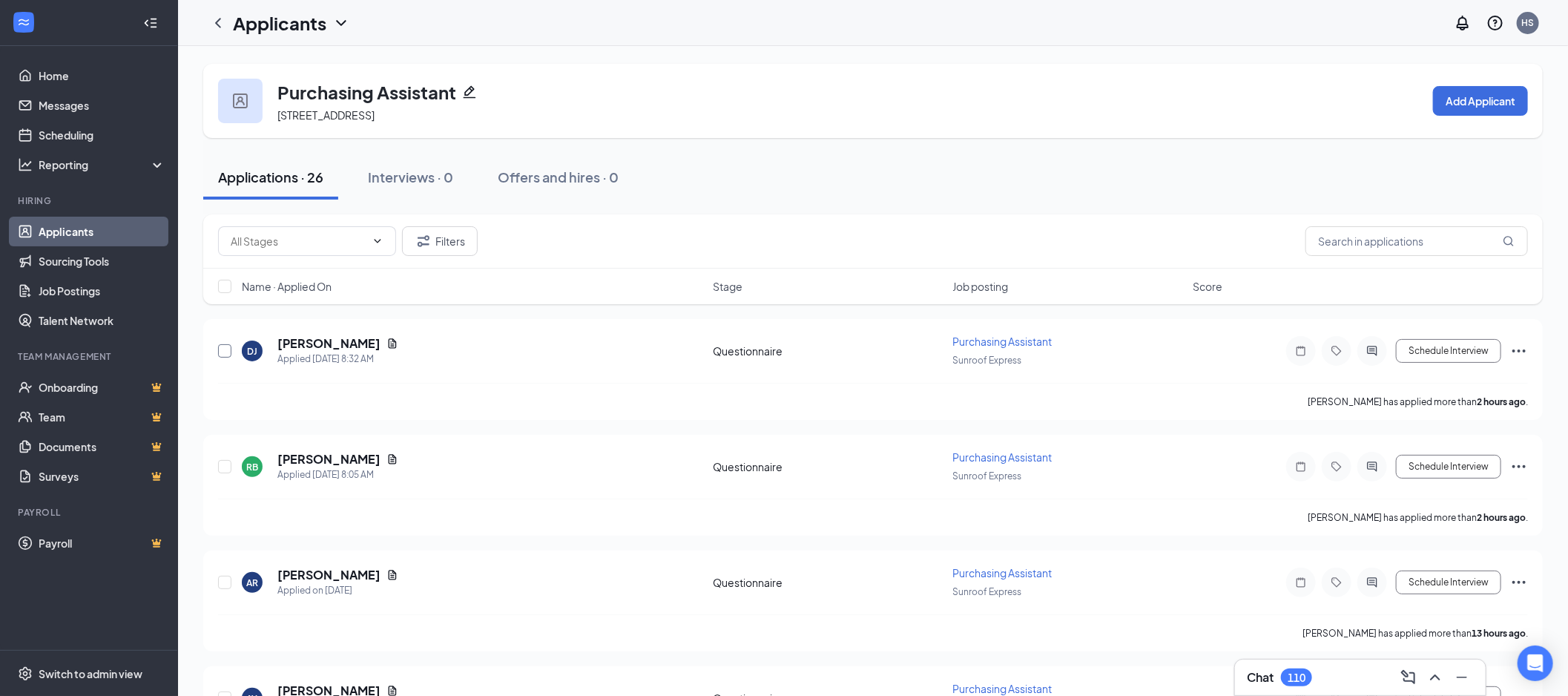
click at [224, 347] on input "checkbox" at bounding box center [225, 351] width 14 height 14
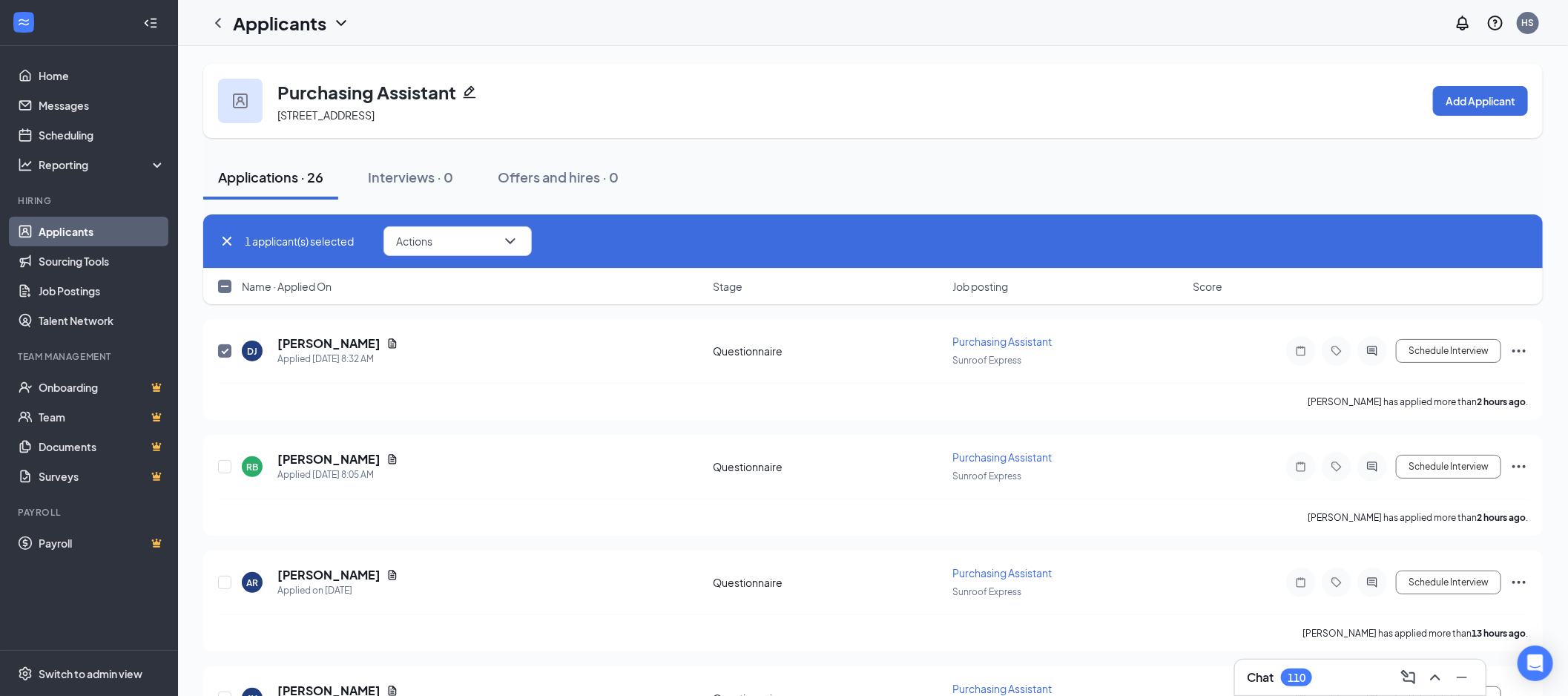
click at [218, 243] on icon "Cross" at bounding box center [227, 241] width 18 height 18
checkbox input "false"
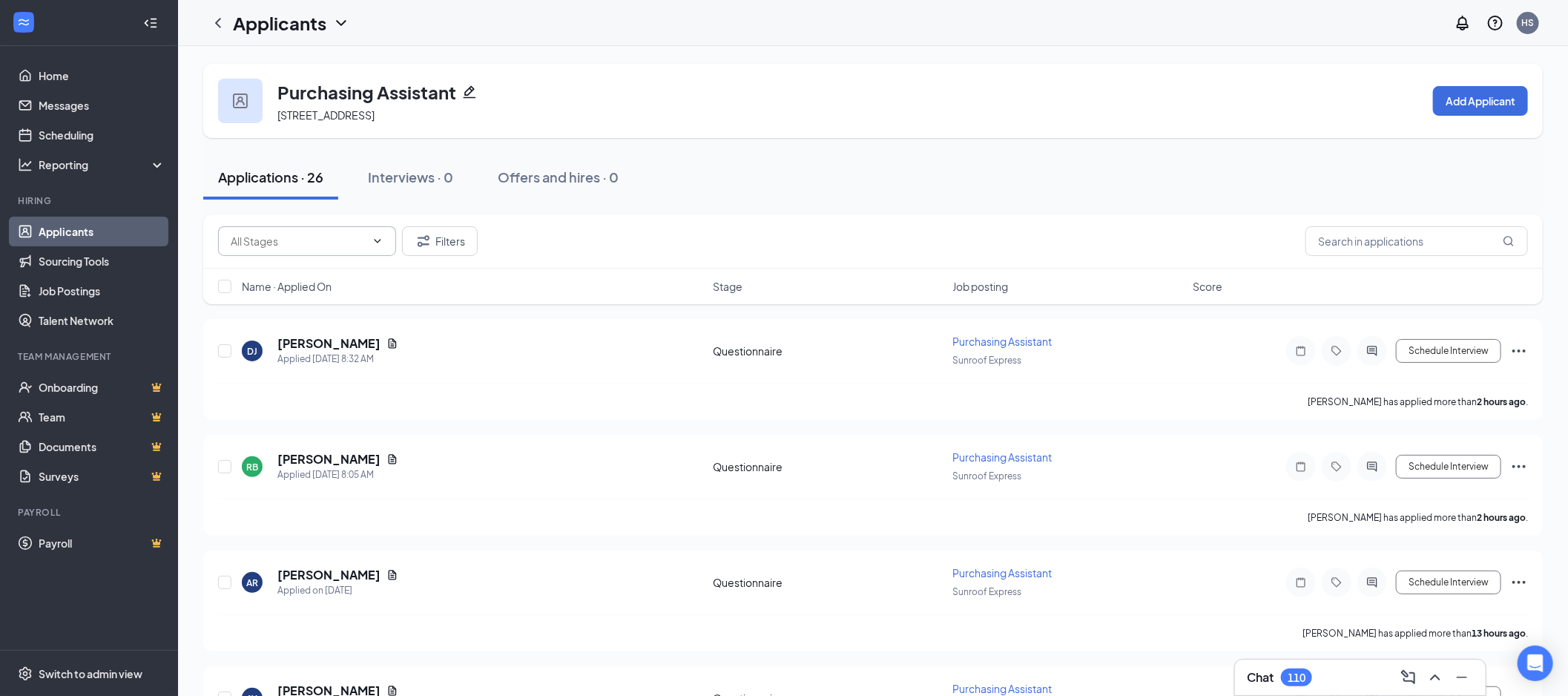
click at [292, 233] on input "text" at bounding box center [297, 241] width 135 height 17
click at [308, 305] on div "Reviewed (11)" at bounding box center [306, 309] width 154 height 17
type input "Reviewed (11)"
drag, startPoint x: 228, startPoint y: 466, endPoint x: 365, endPoint y: 374, distance: 165.0
click at [228, 466] on input "checkbox" at bounding box center [225, 467] width 14 height 14
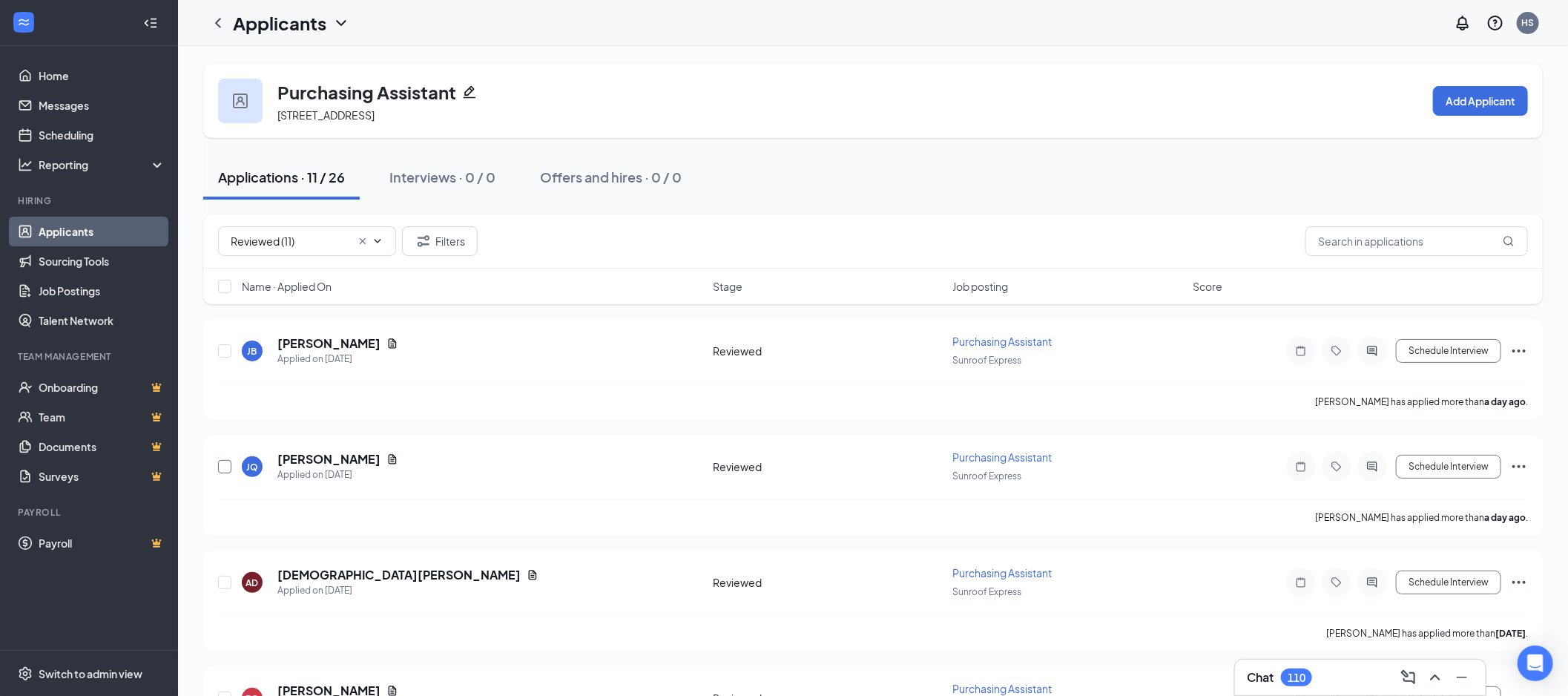
checkbox input "true"
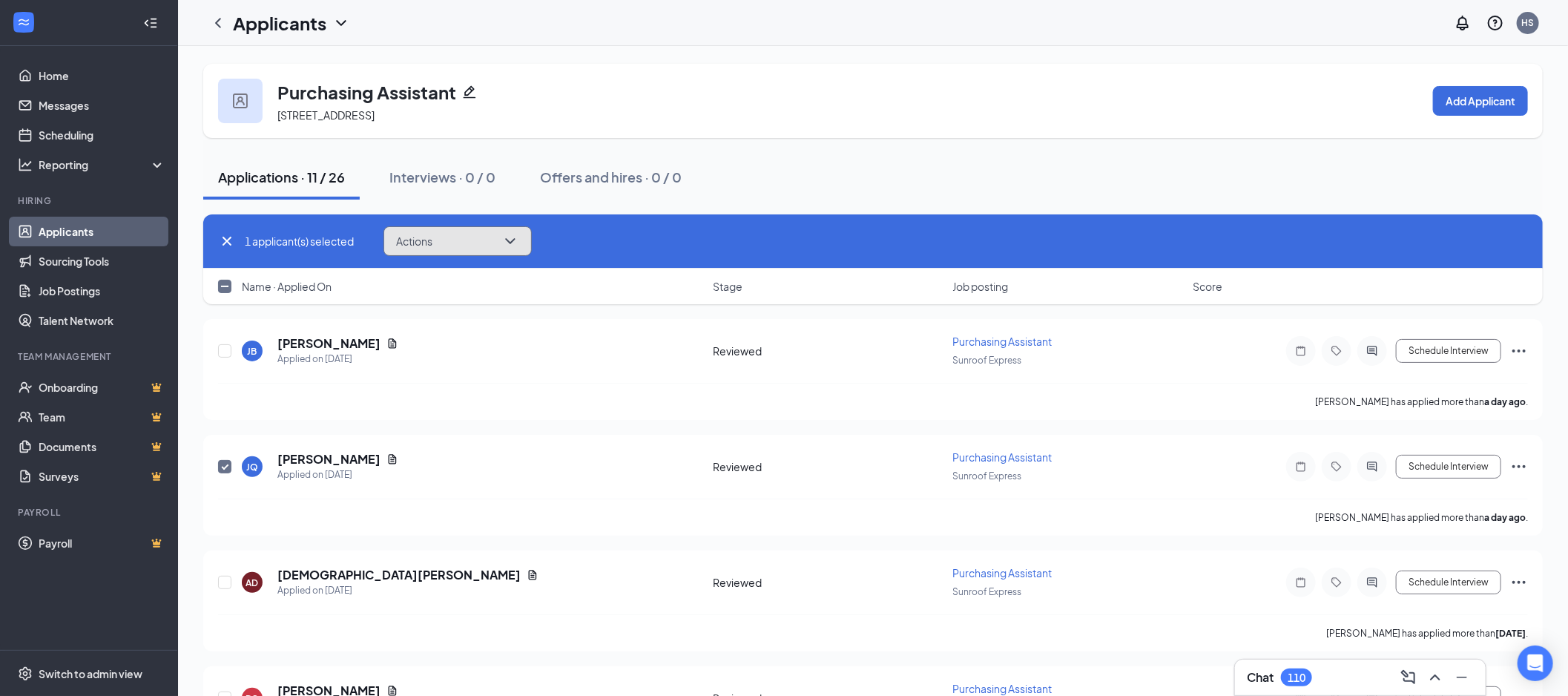
drag, startPoint x: 415, startPoint y: 242, endPoint x: 545, endPoint y: 325, distance: 154.2
click at [415, 243] on span "Actions" at bounding box center [414, 241] width 37 height 11
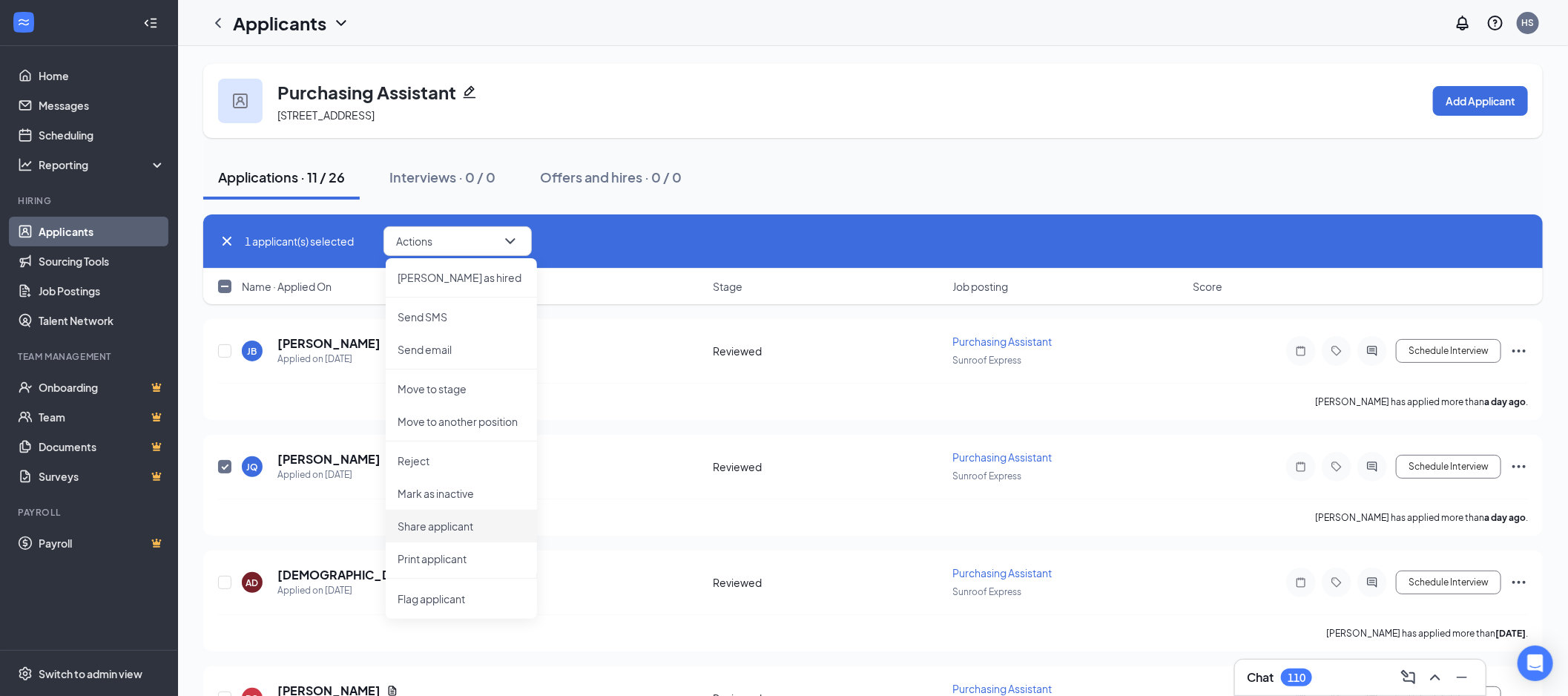
click at [458, 522] on p "Share applicant" at bounding box center [460, 526] width 127 height 15
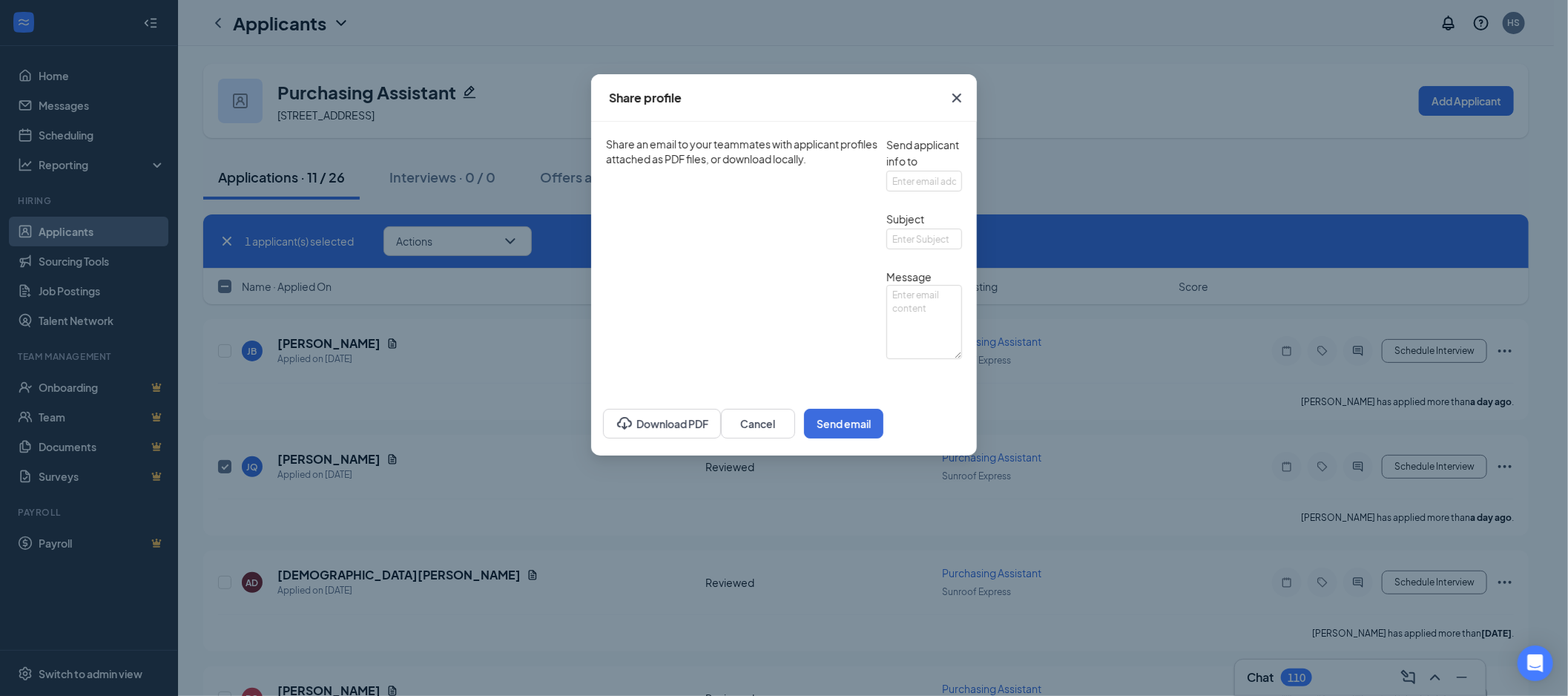
click at [619, 456] on div "Download PDF Cancel Send email" at bounding box center [784, 423] width 385 height 64
click at [606, 439] on button "Download PDF" at bounding box center [661, 424] width 118 height 30
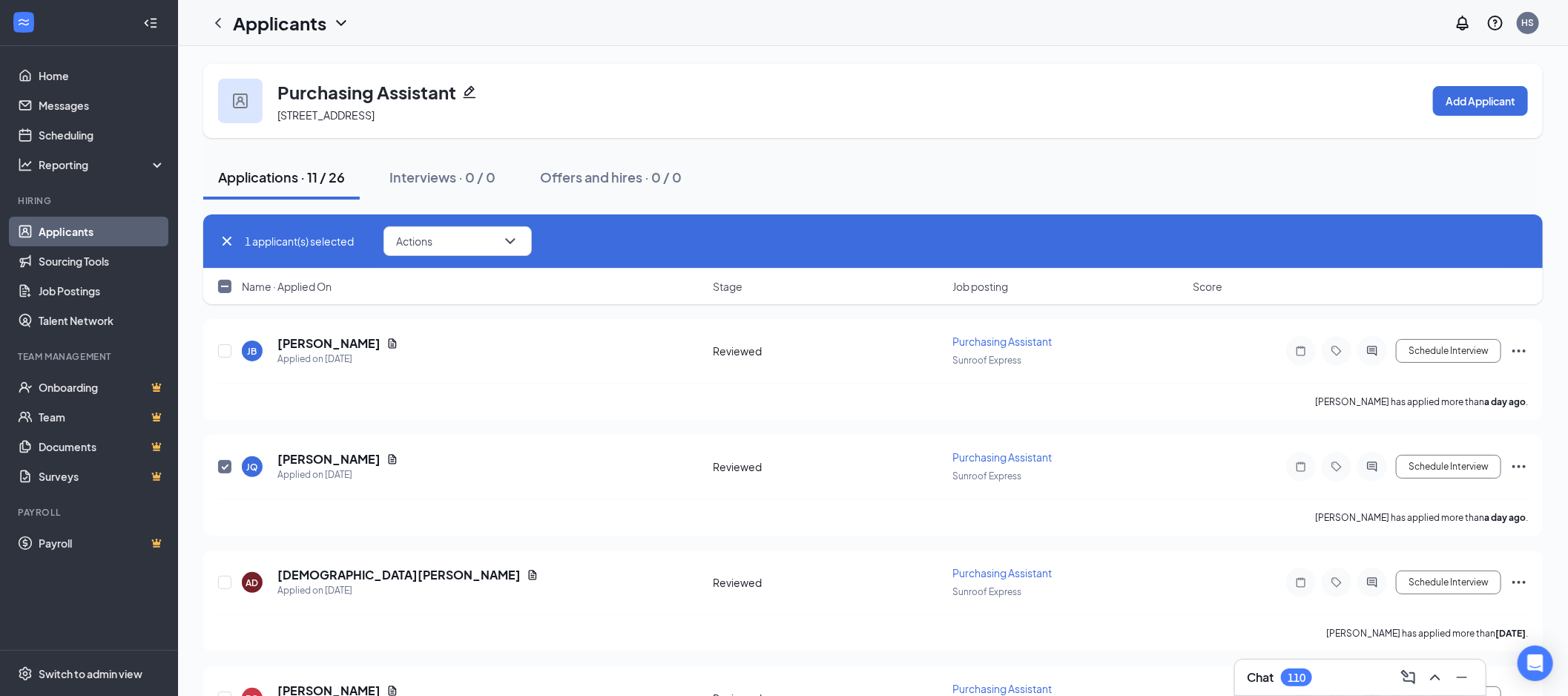
drag, startPoint x: 227, startPoint y: 282, endPoint x: 297, endPoint y: 290, distance: 70.5
click at [227, 282] on input "checkbox" at bounding box center [225, 287] width 14 height 14
checkbox input "true"
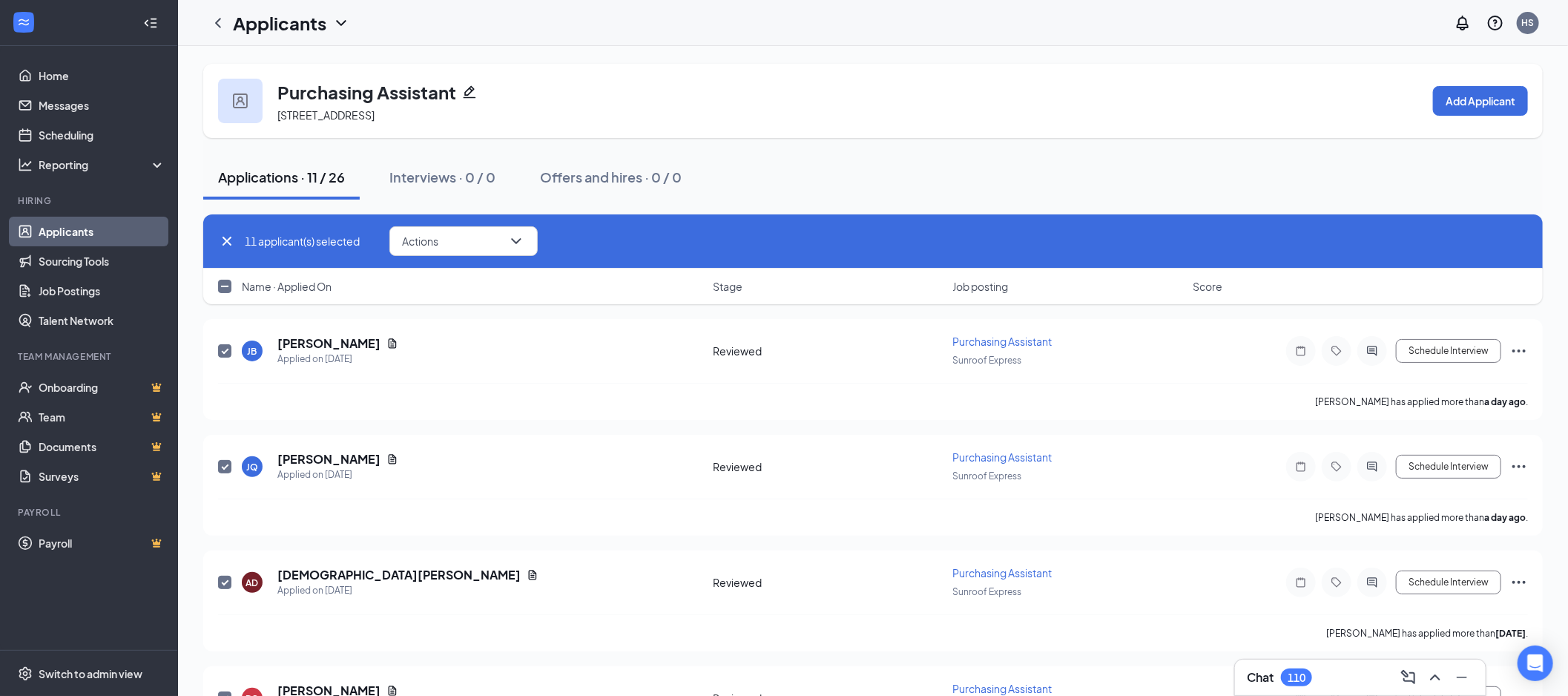
checkbox input "true"
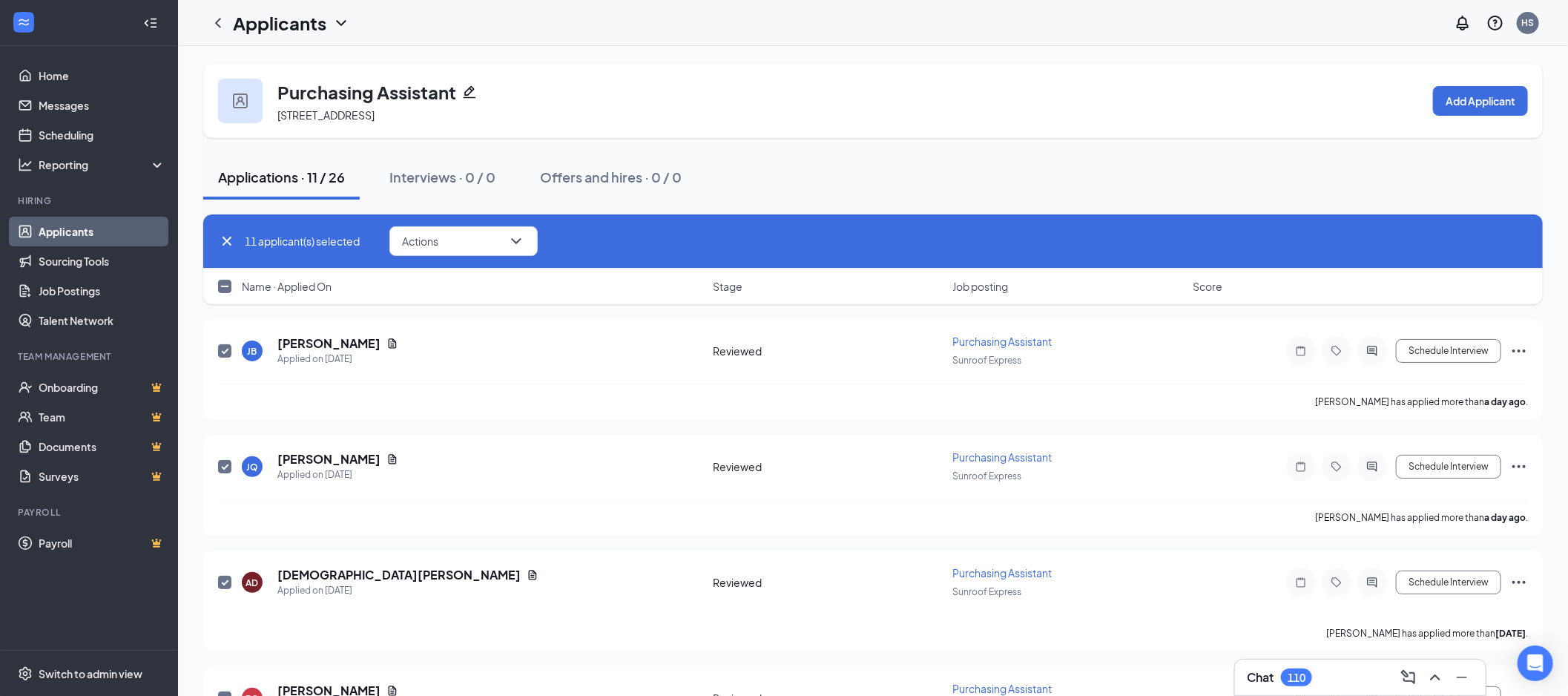
checkbox input "true"
click at [454, 218] on div "11 applicant(s) selected Actions Send SMS Send email Move to stage Move to anot…" at bounding box center [873, 241] width 1340 height 54
click at [463, 245] on button "Actions" at bounding box center [463, 241] width 148 height 30
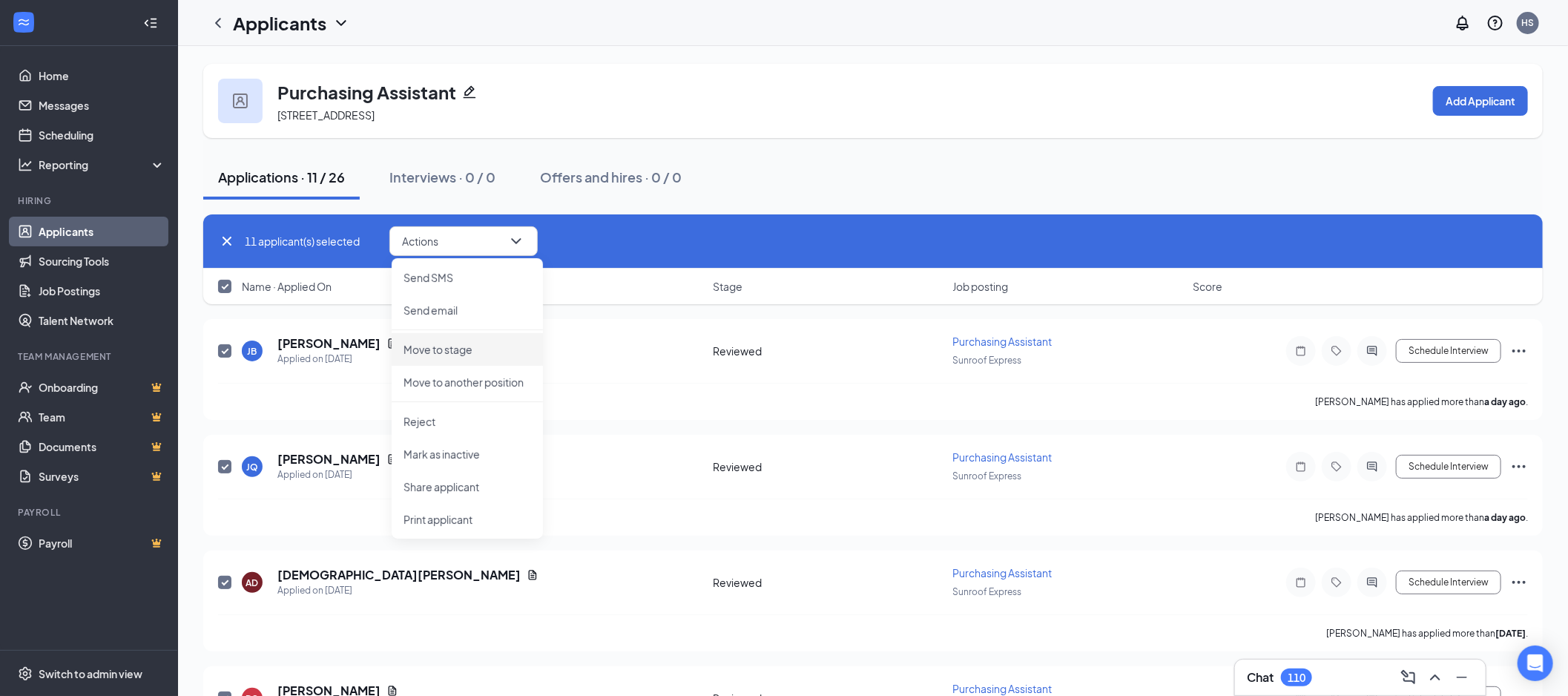
click at [505, 345] on p "Move to stage" at bounding box center [466, 349] width 127 height 15
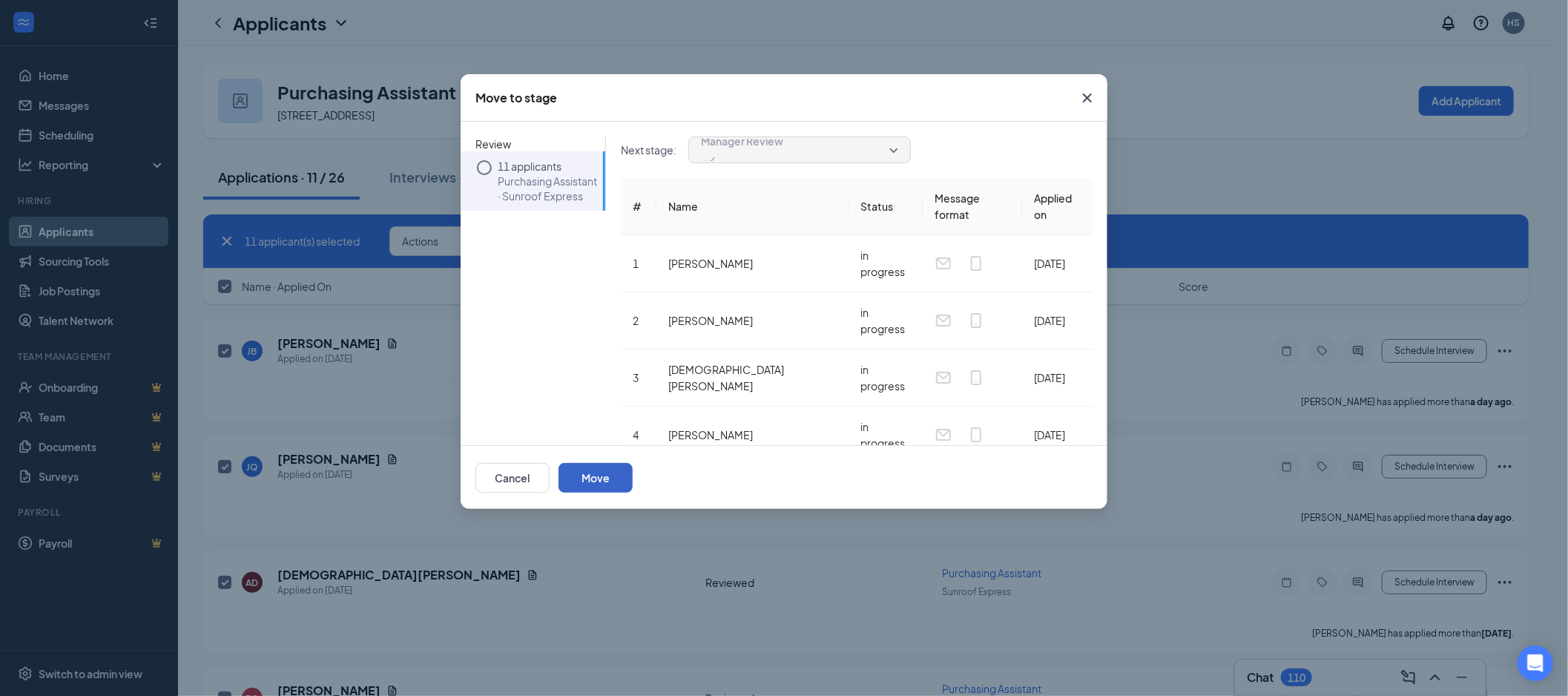
click at [632, 466] on button "Move" at bounding box center [595, 478] width 74 height 30
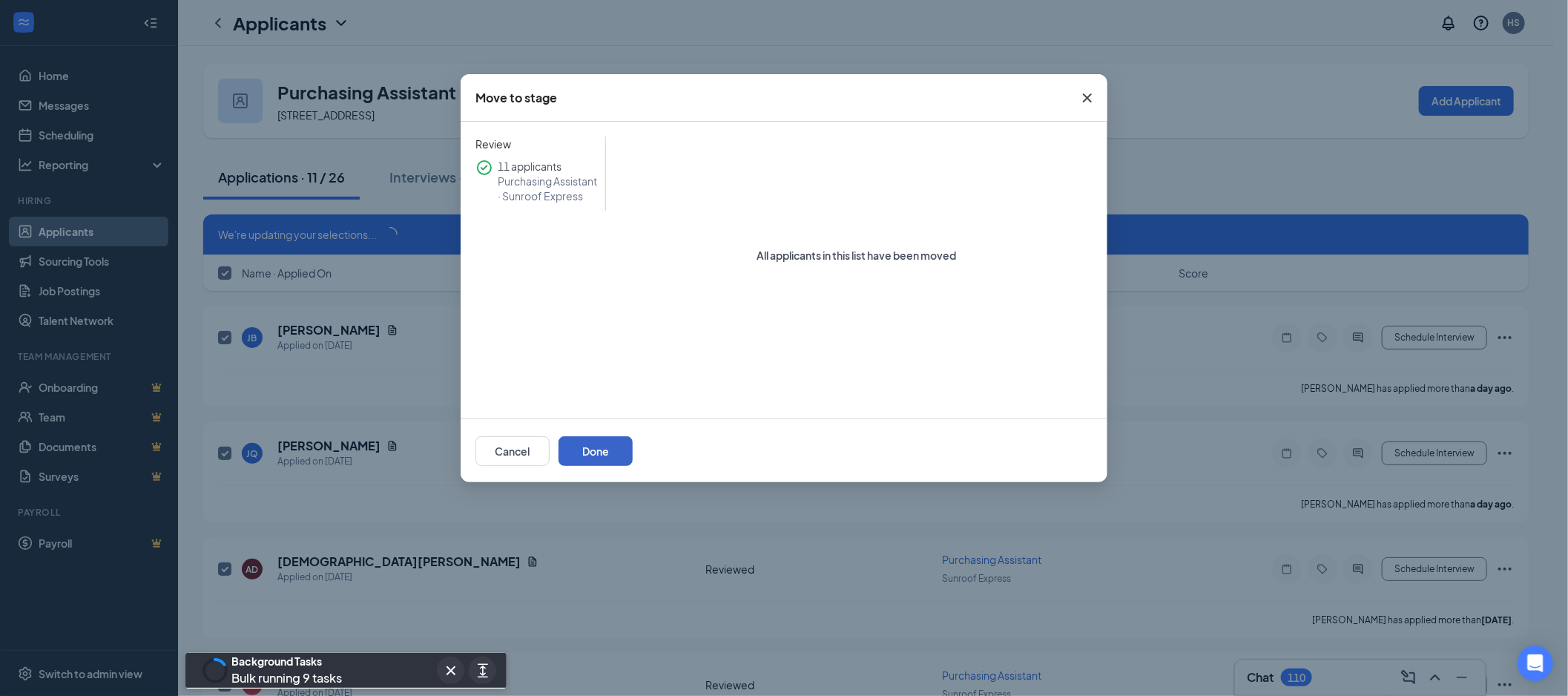
click at [632, 454] on button "Done" at bounding box center [595, 451] width 74 height 30
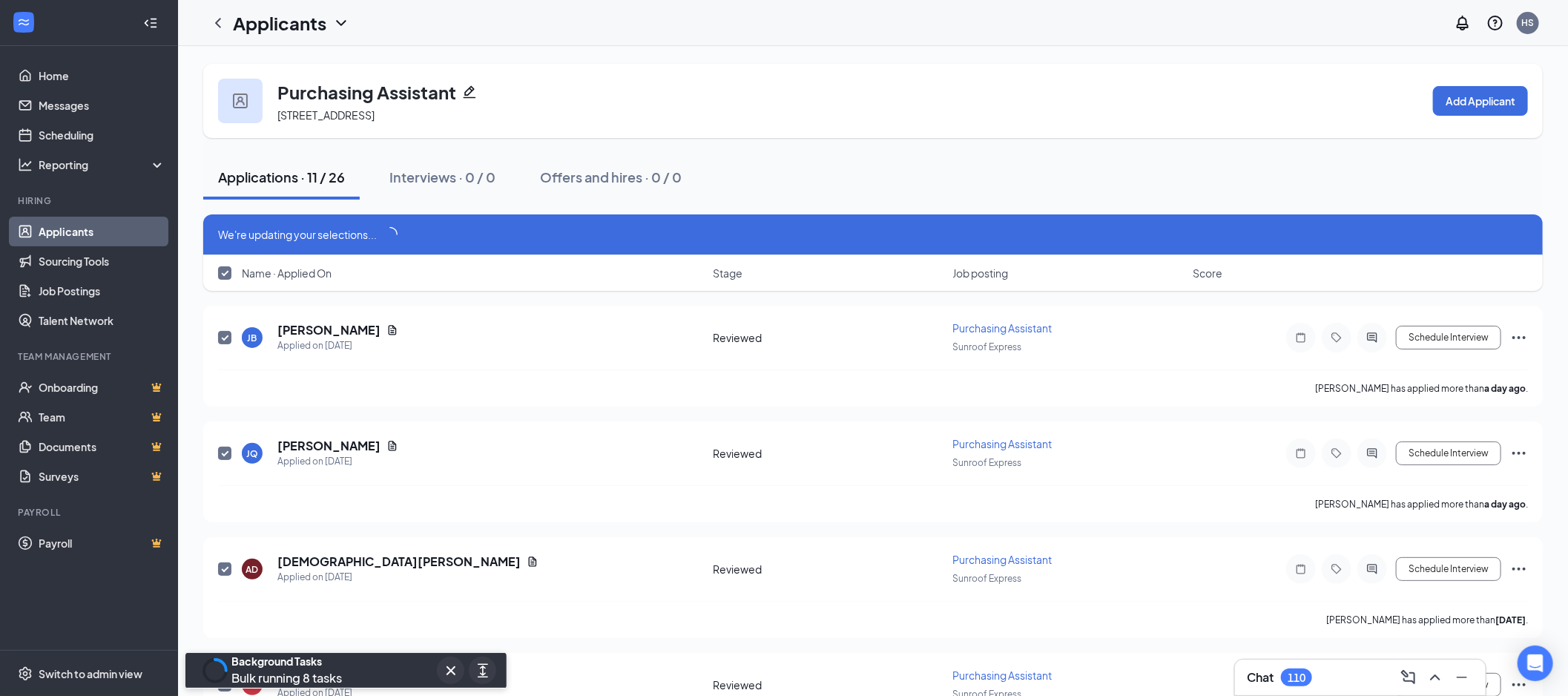
click at [100, 227] on link "Applicants" at bounding box center [102, 231] width 126 height 30
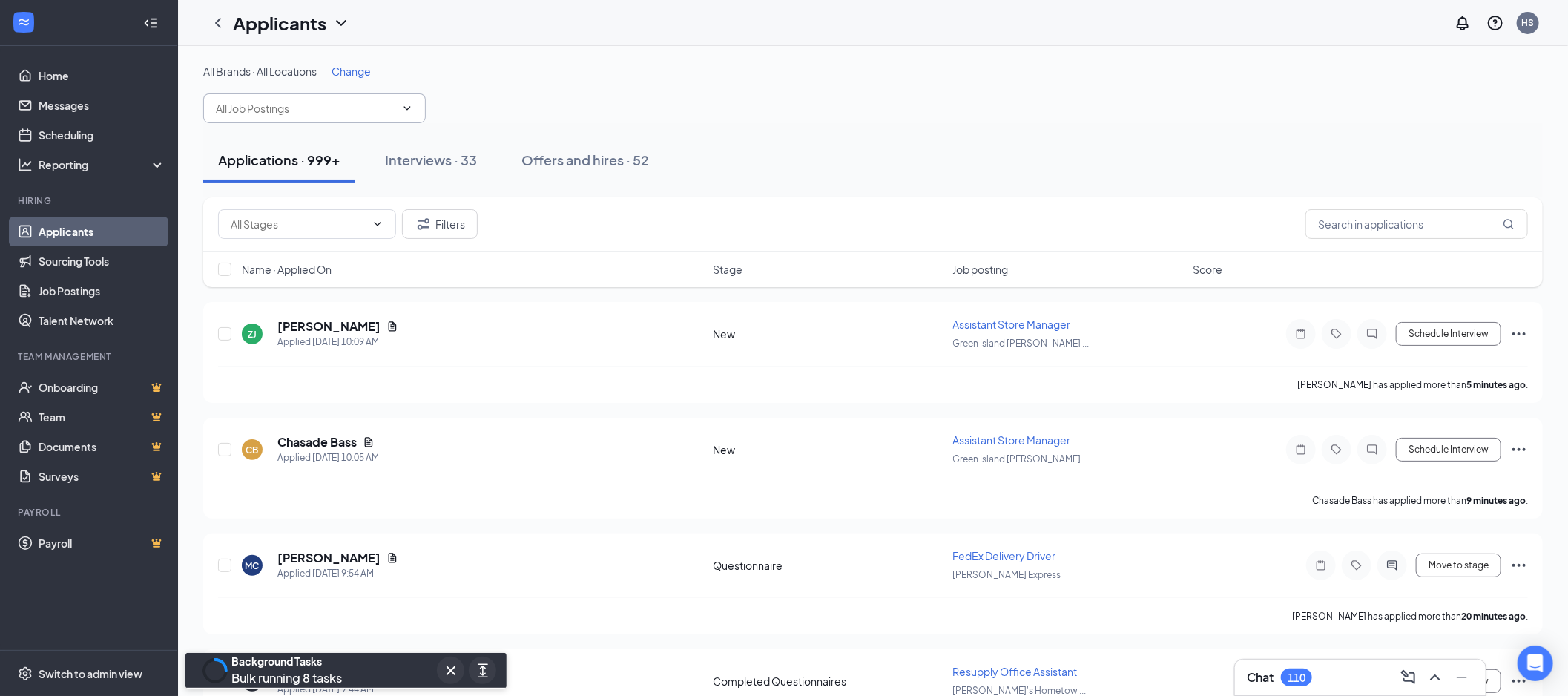
click at [304, 109] on input "text" at bounding box center [305, 108] width 180 height 17
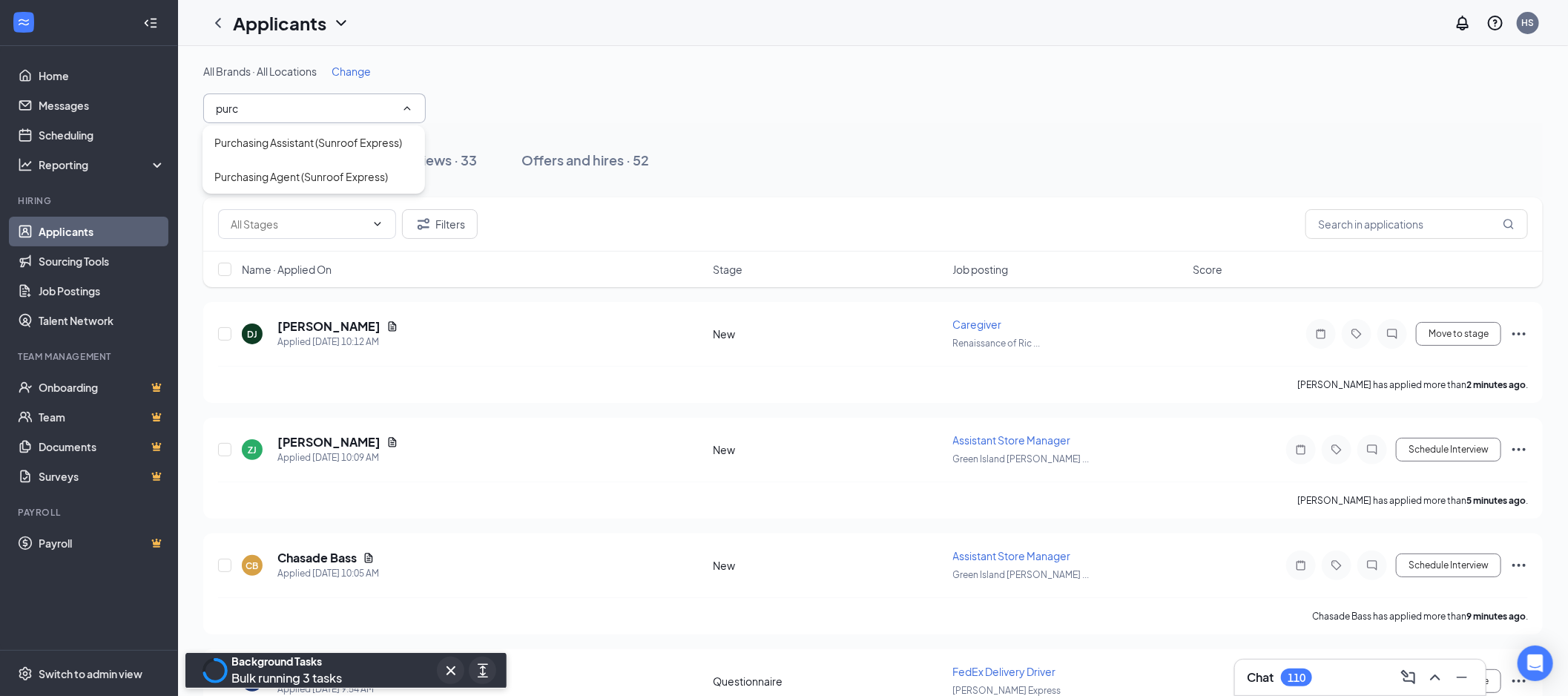
type input "purc"
click at [262, 173] on div "Purchasing Agent (Sunroof Express)" at bounding box center [301, 176] width 174 height 17
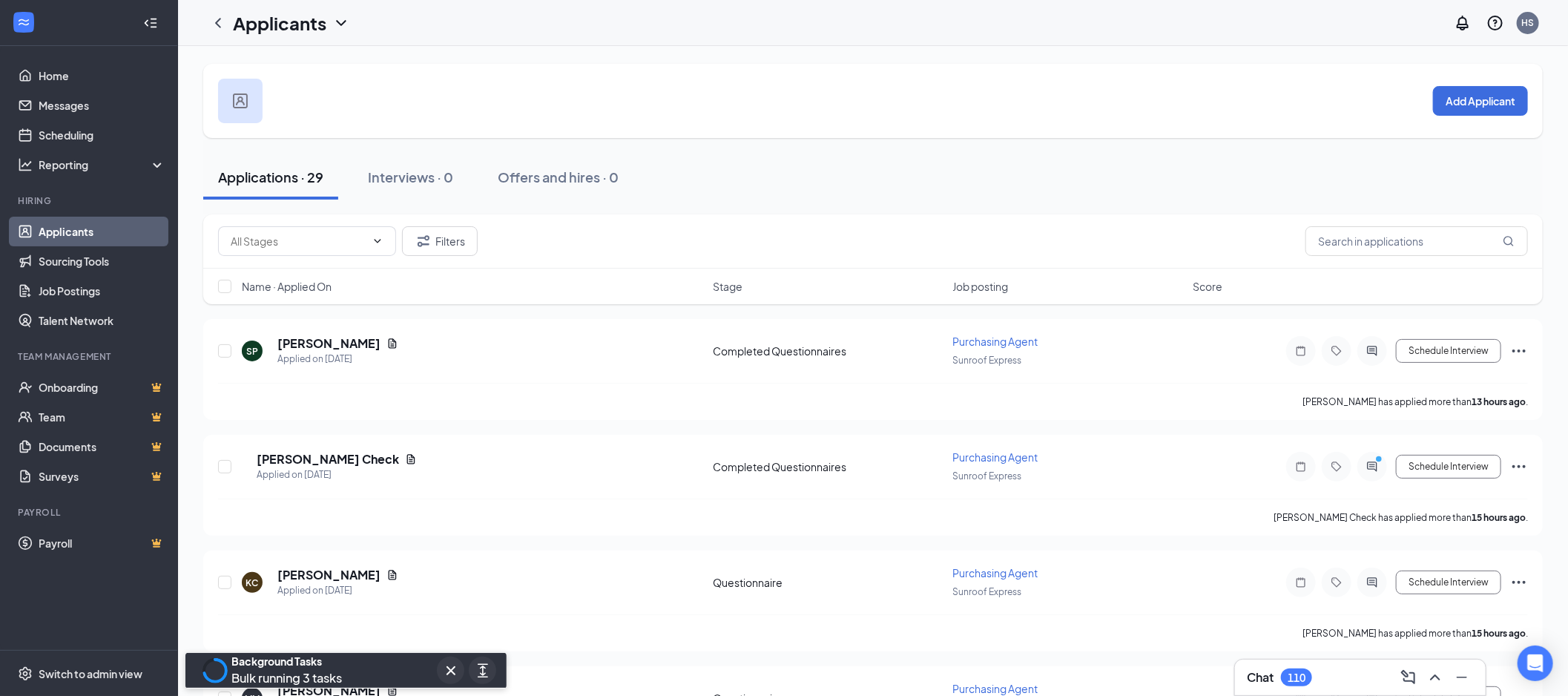
click at [312, 233] on input "text" at bounding box center [297, 241] width 135 height 17
click at [341, 306] on div "Completed Questionnaires (5)" at bounding box center [302, 309] width 147 height 17
type input "Completed Questionnaires (5)"
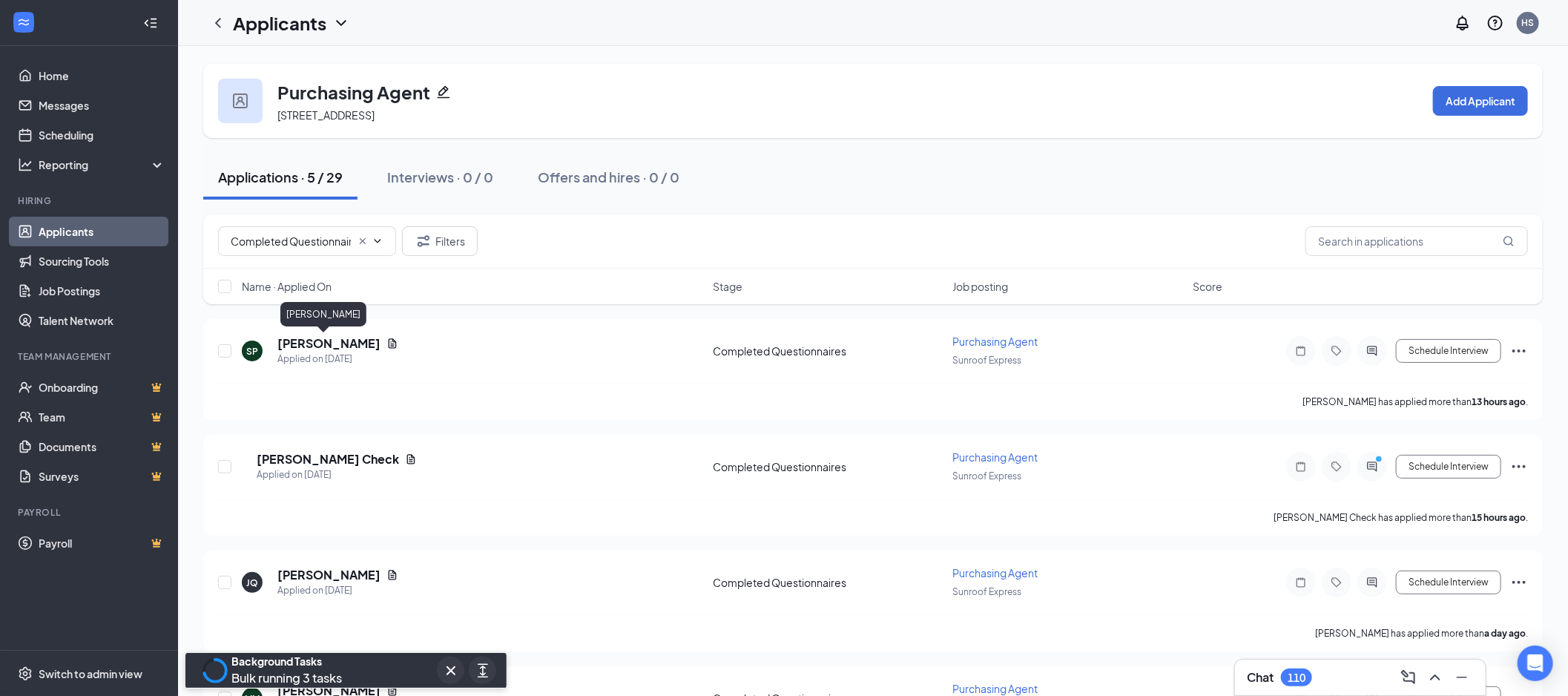
click at [321, 340] on h5 "[PERSON_NAME]" at bounding box center [329, 343] width 103 height 17
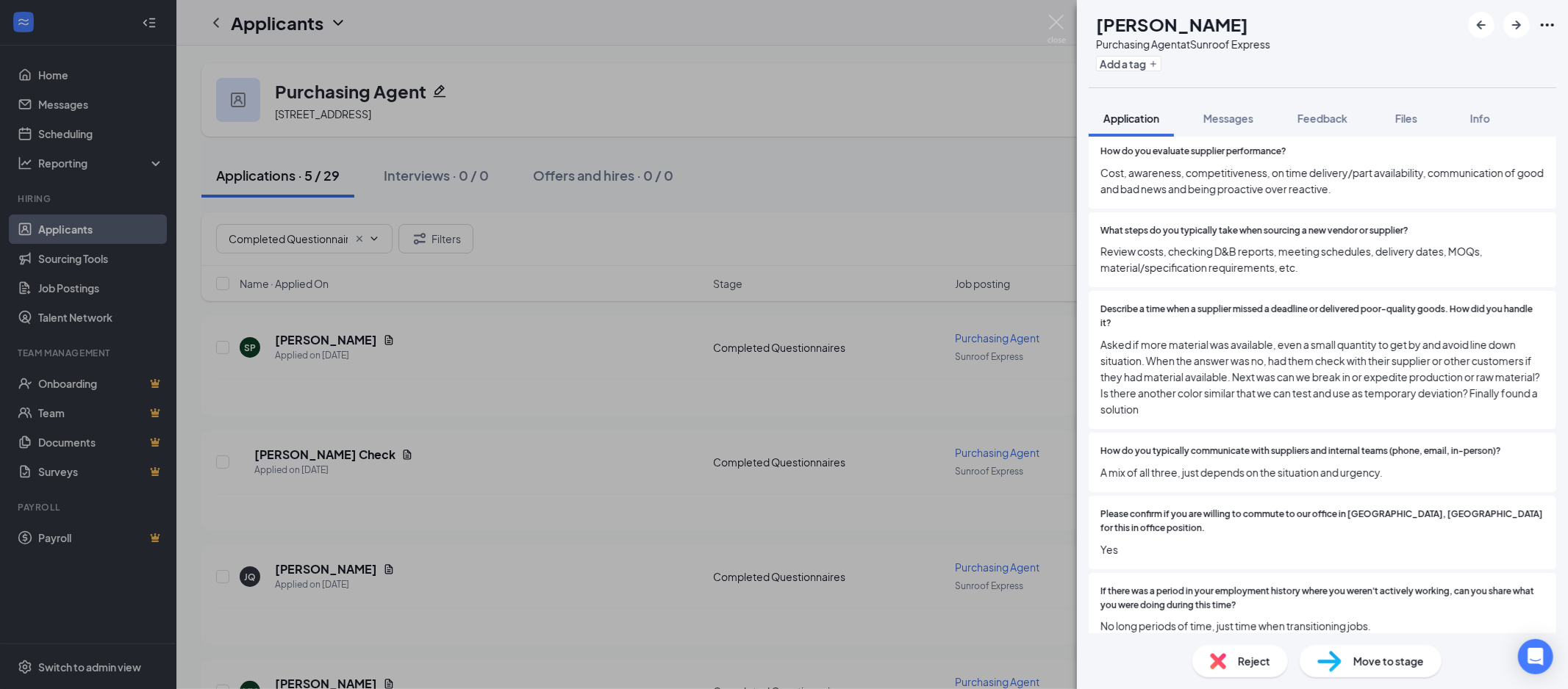
scroll to position [78, 0]
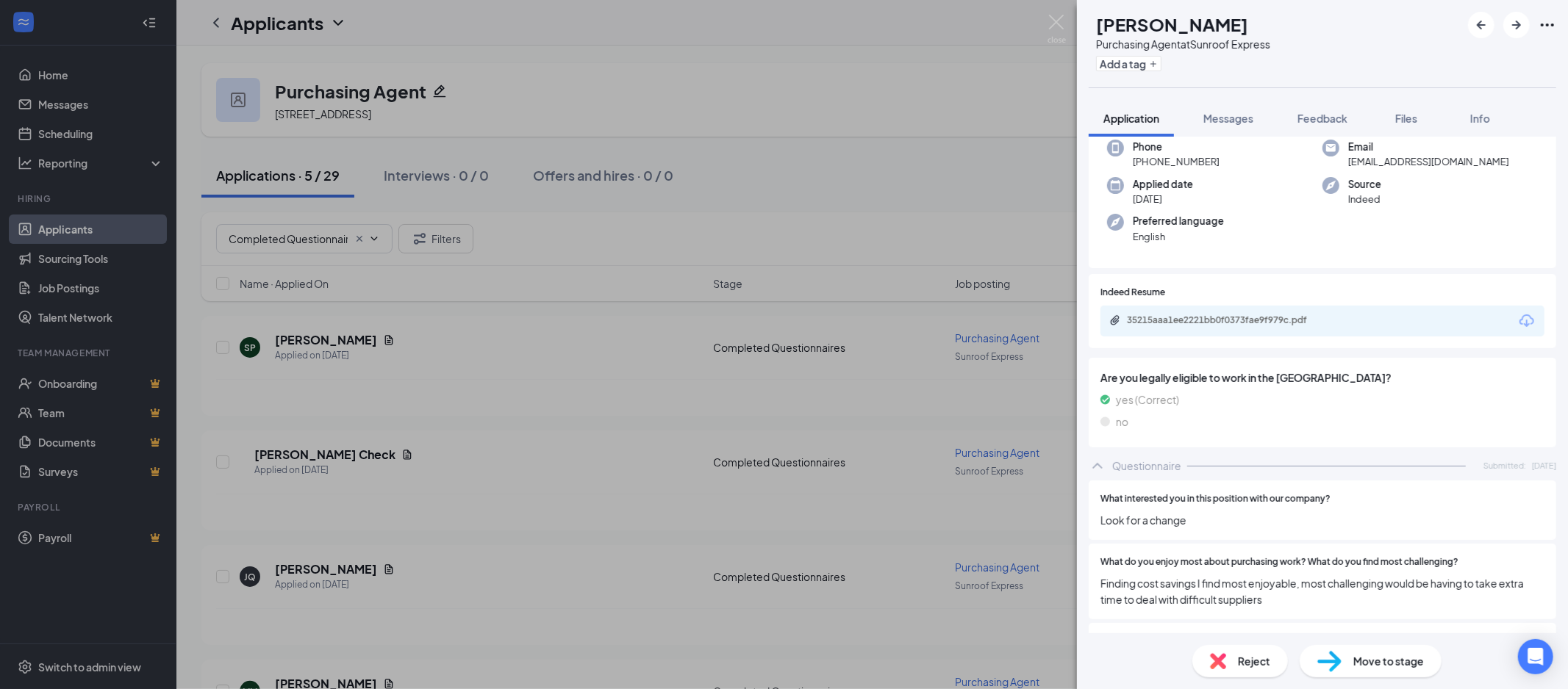
click at [1518, 323] on icon "Download" at bounding box center [1527, 321] width 18 height 18
click at [1357, 651] on div "Move to stage" at bounding box center [1370, 661] width 142 height 32
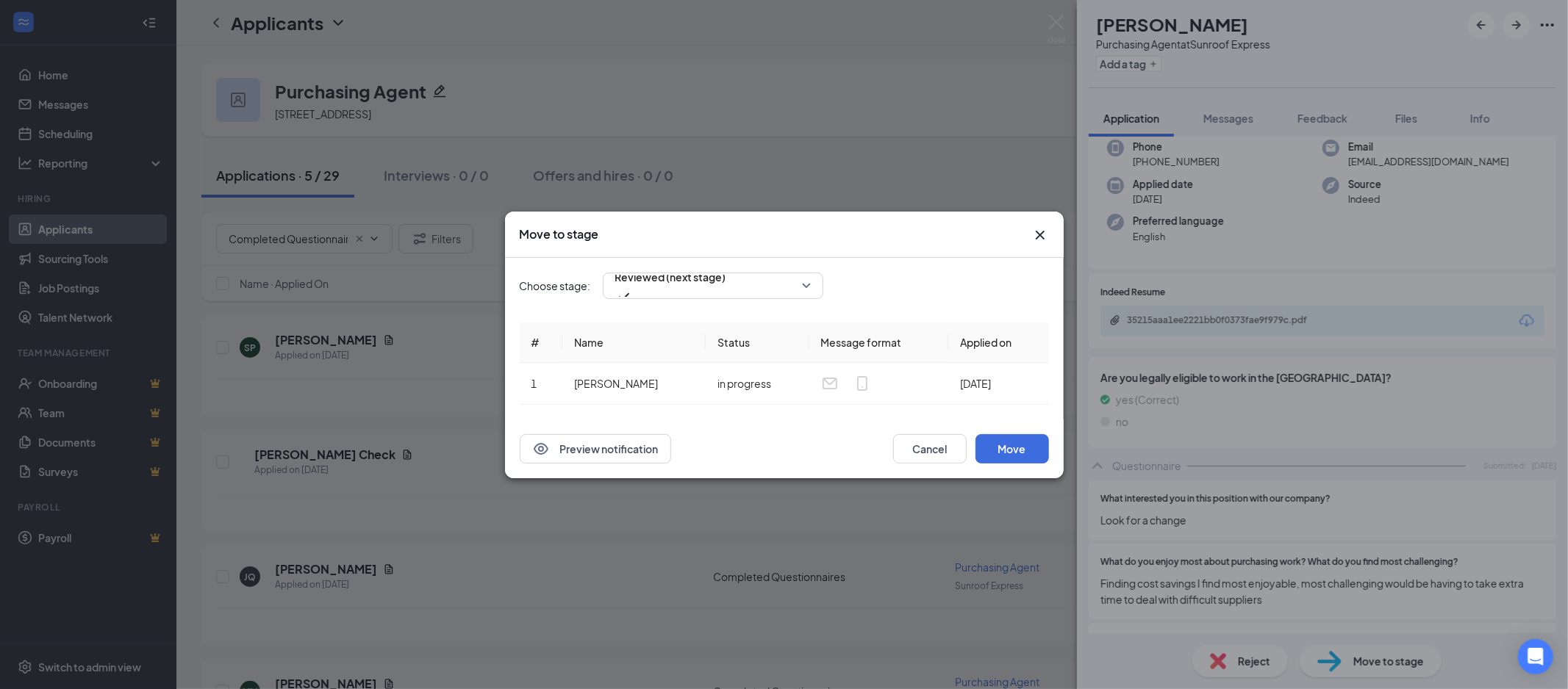
click at [1302, 461] on div "Move to stage Choose stage: Reviewed (next stage) # Name Status Message format …" at bounding box center [784, 344] width 1568 height 689
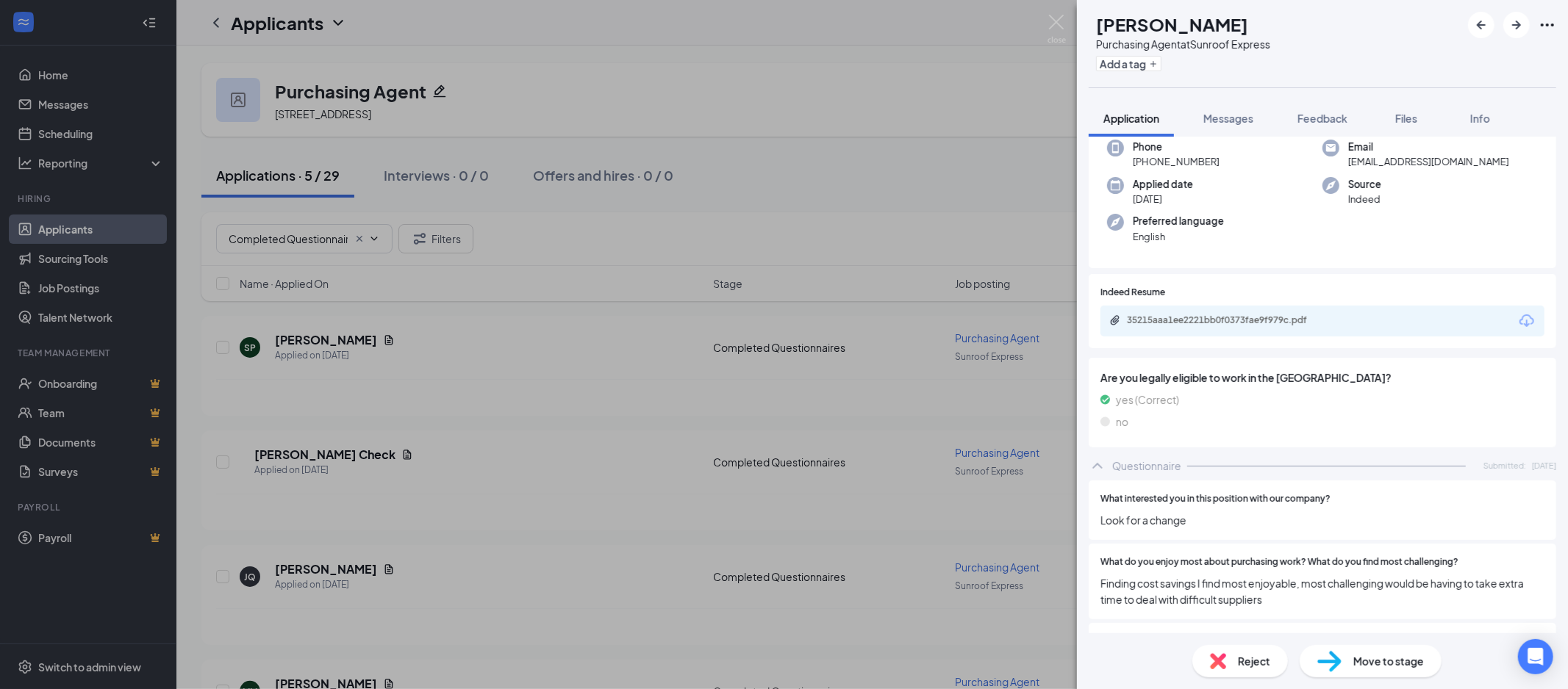
scroll to position [569, 0]
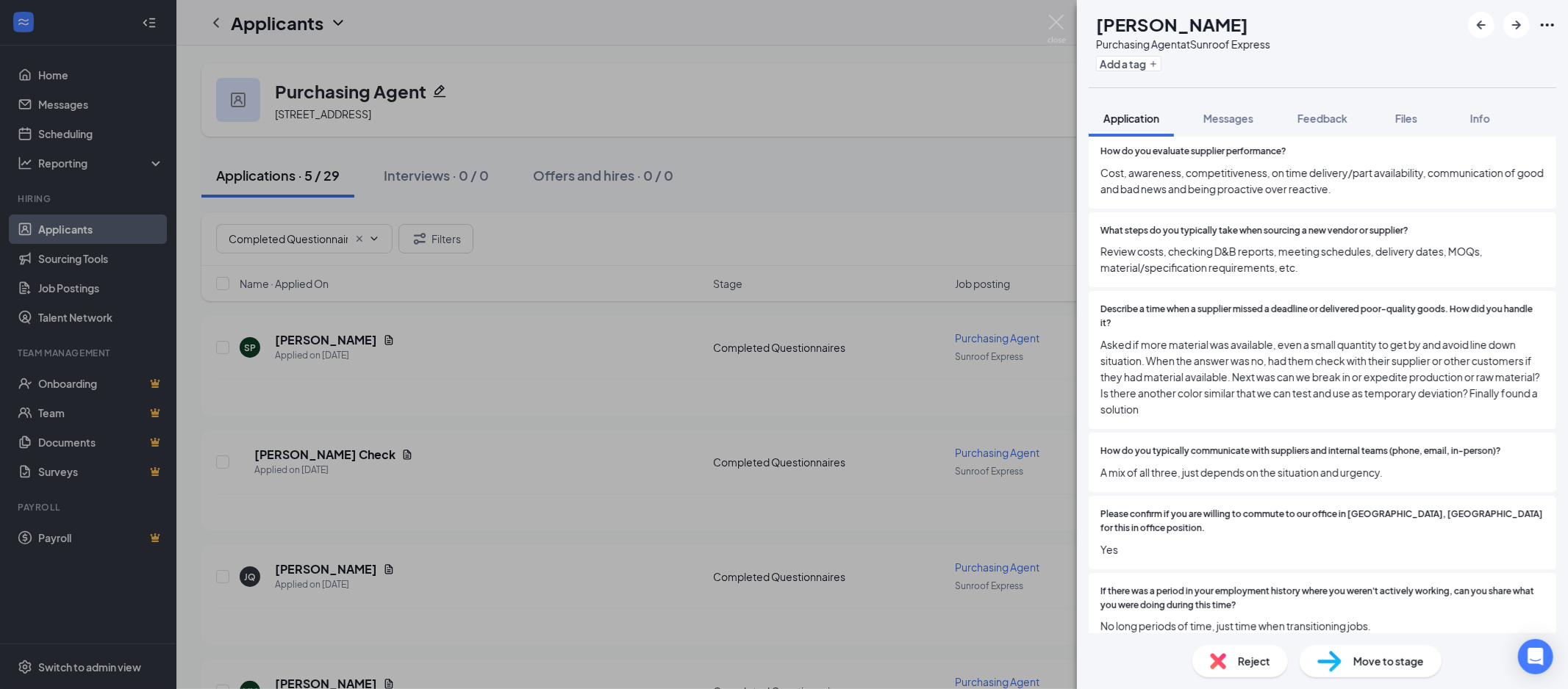
click at [1367, 659] on span "Move to stage" at bounding box center [1389, 661] width 71 height 17
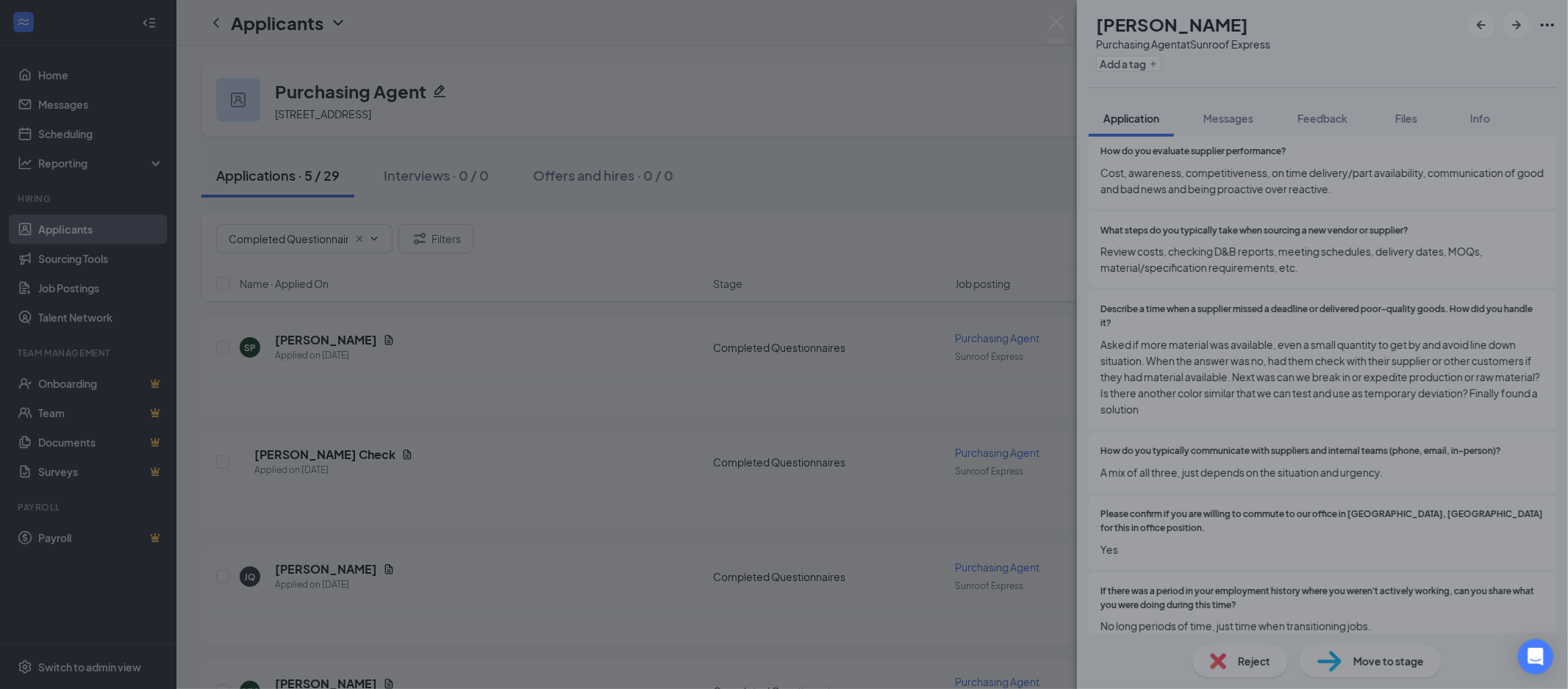
scroll to position [563, 0]
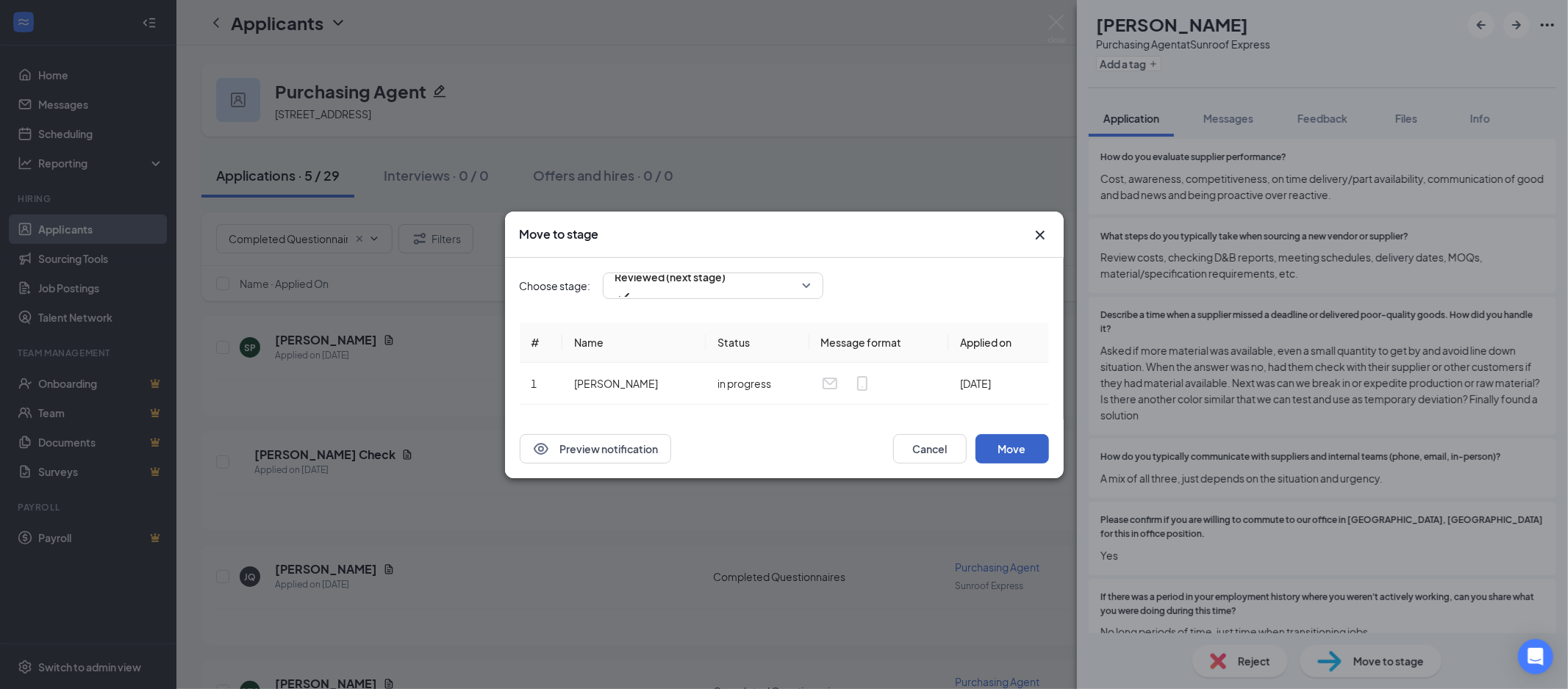
click at [1022, 446] on button "Move" at bounding box center [1012, 449] width 73 height 29
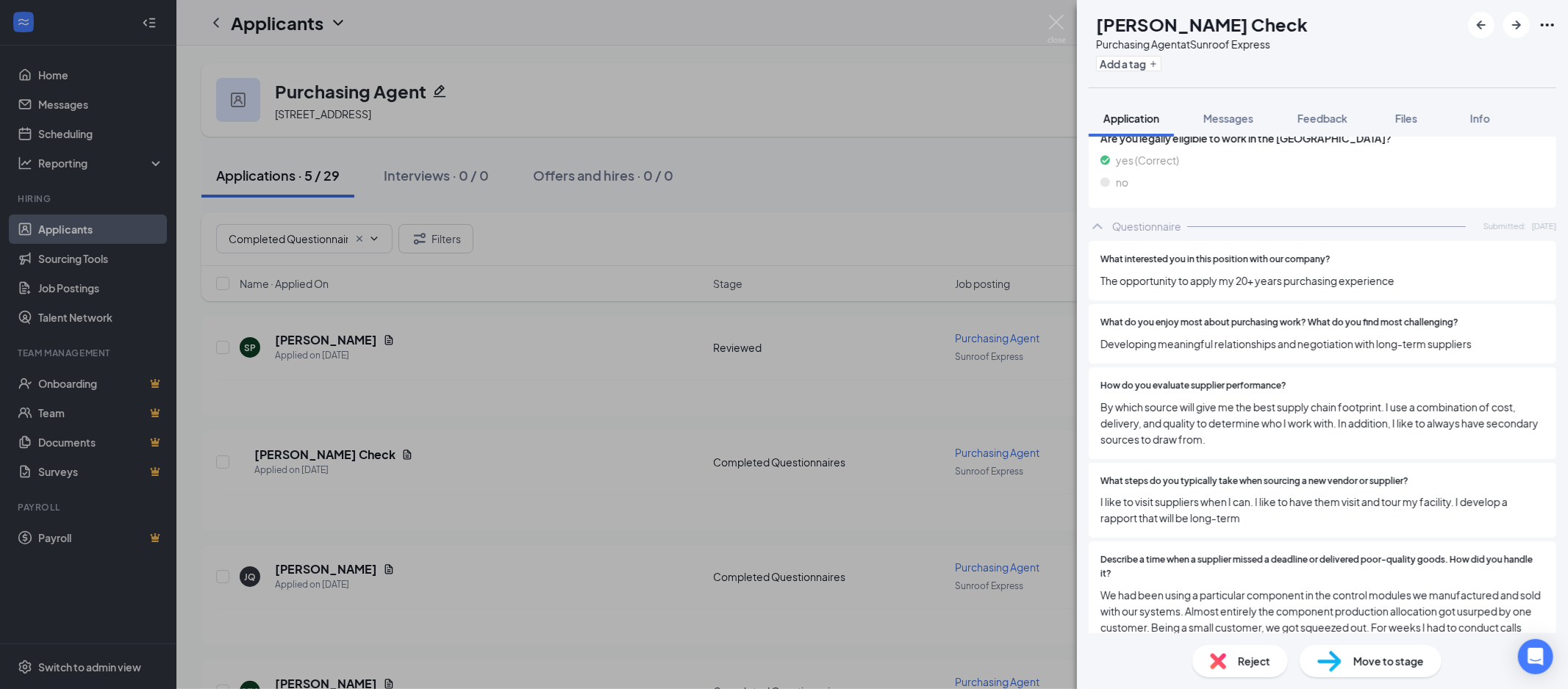
scroll to position [143, 0]
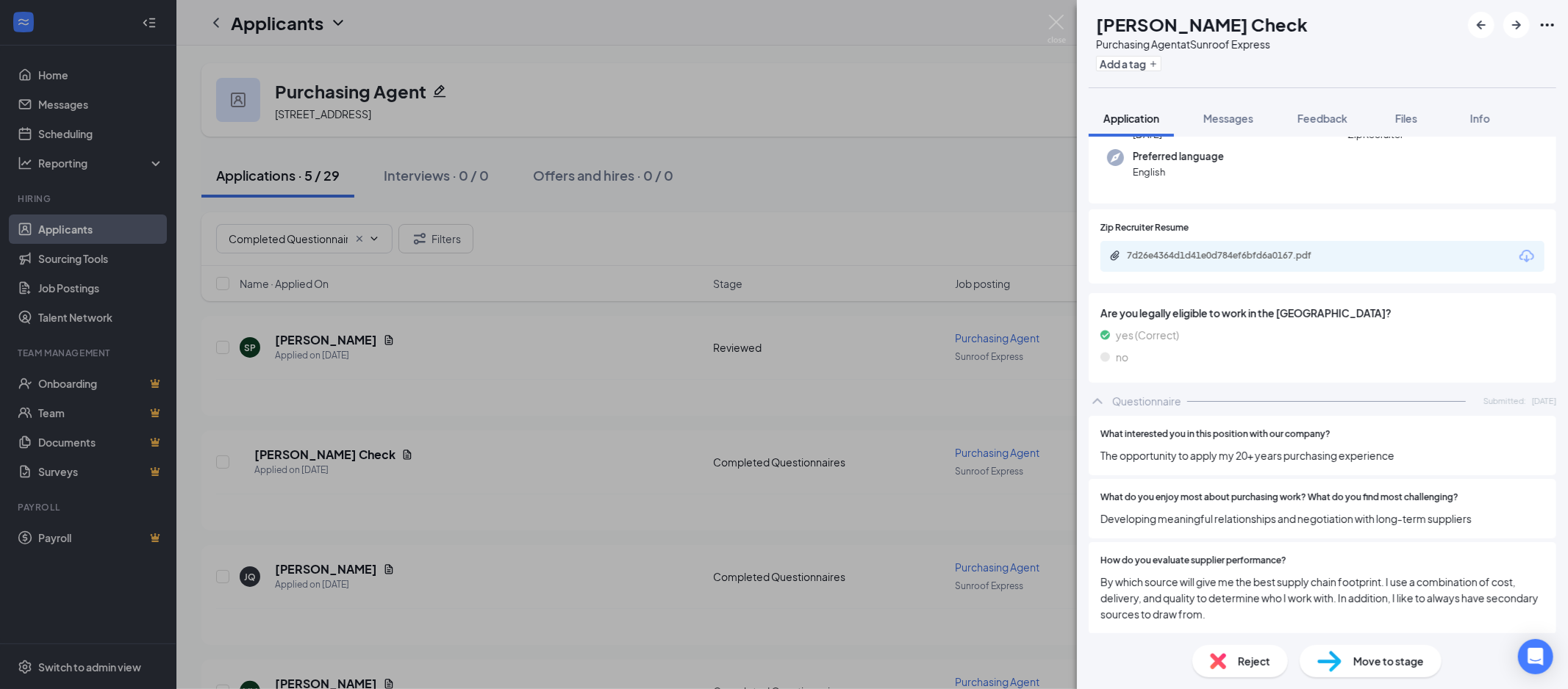
click at [1510, 267] on div "7d26e4364d1d41e0d784ef6bfd6a0167.pdf" at bounding box center [1322, 256] width 444 height 31
click at [1518, 248] on icon "Download" at bounding box center [1527, 256] width 18 height 18
click at [1392, 664] on span "Move to stage" at bounding box center [1389, 661] width 71 height 17
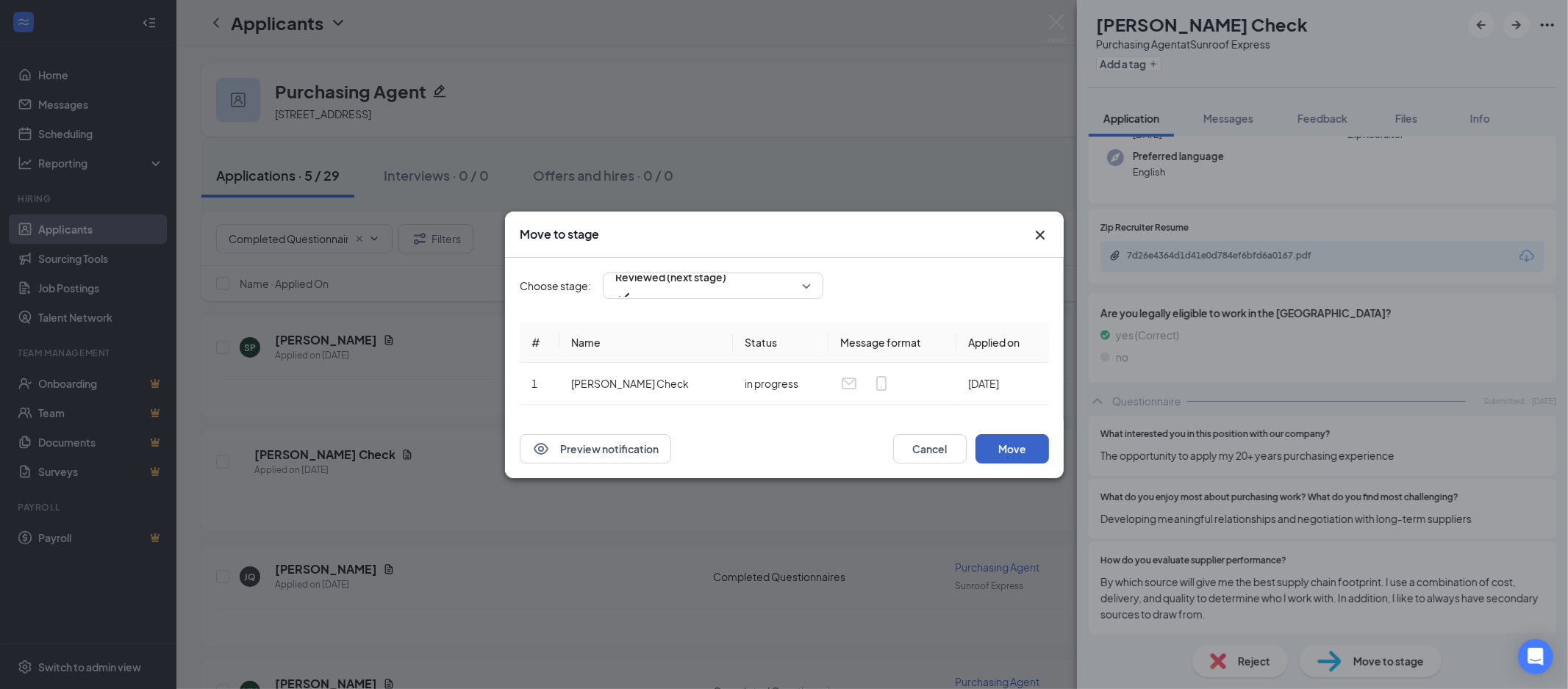
click at [1038, 461] on button "Move" at bounding box center [1012, 449] width 73 height 29
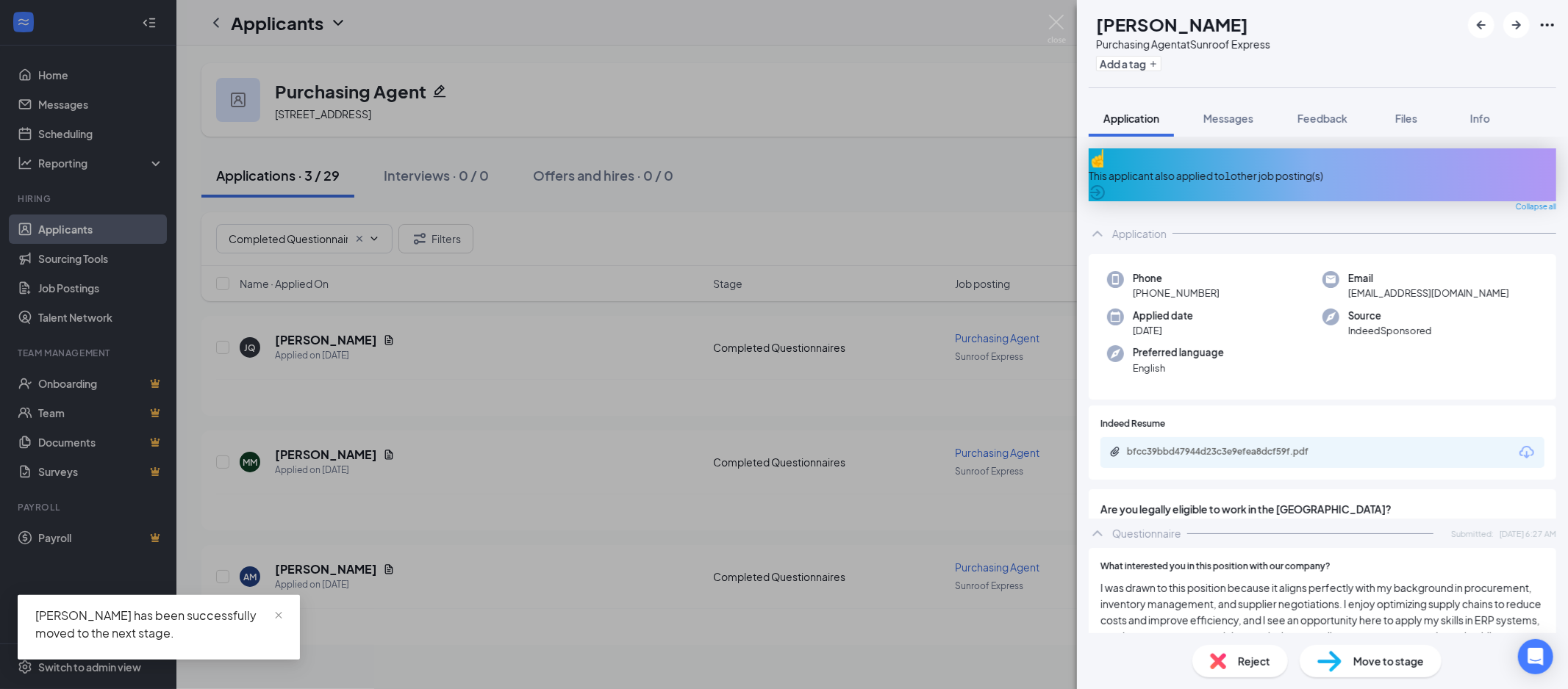
click at [1262, 167] on div "This applicant also applied to 1 other job posting(s)" at bounding box center [1322, 175] width 467 height 17
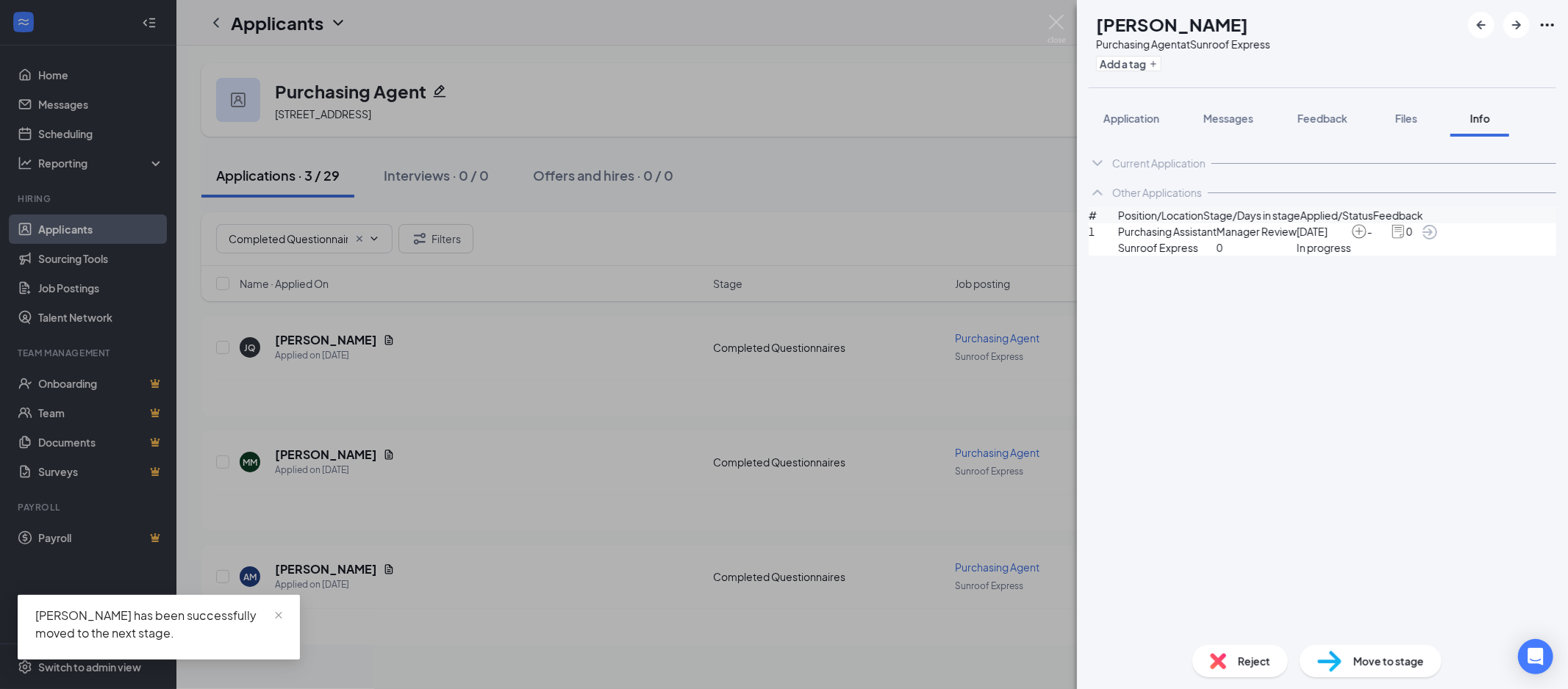
click at [1259, 658] on span "Reject" at bounding box center [1254, 661] width 32 height 17
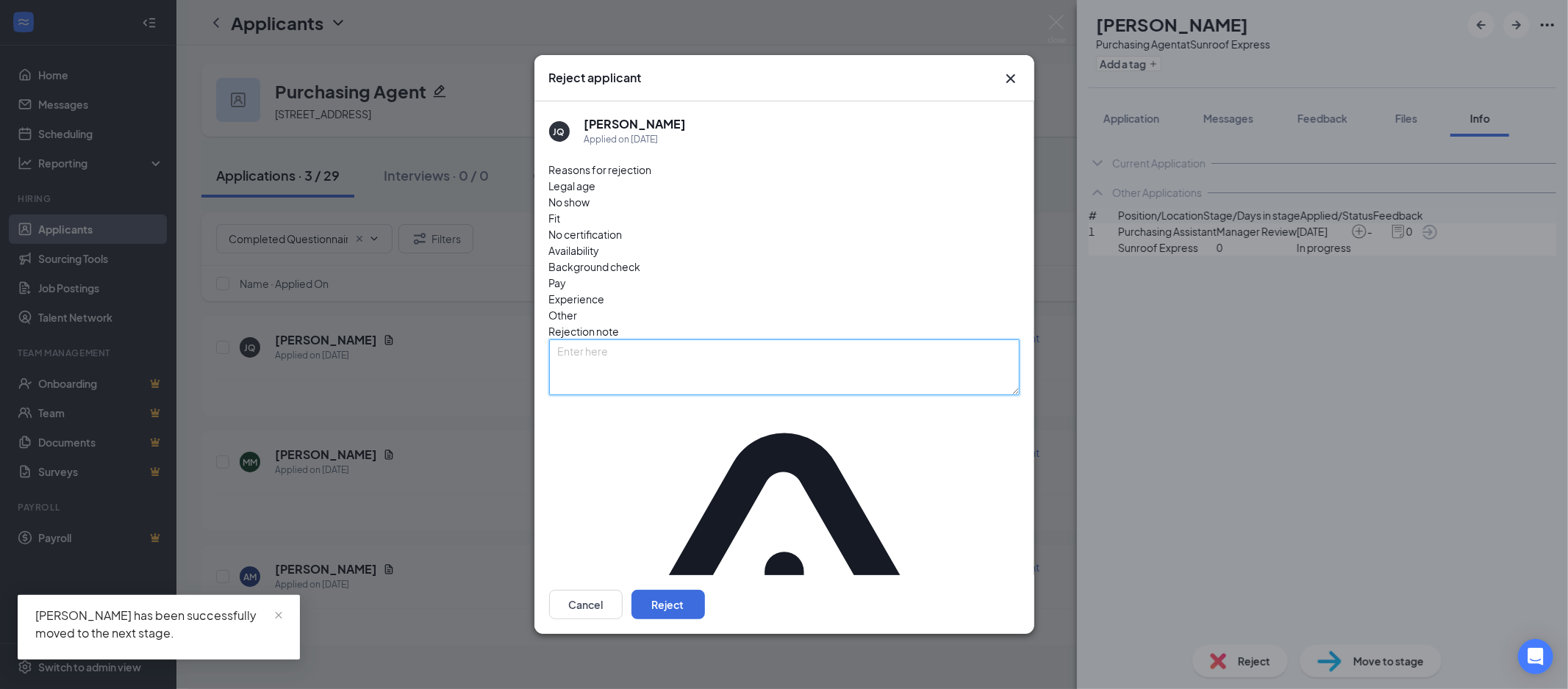
click at [818, 349] on textarea at bounding box center [784, 367] width 470 height 56
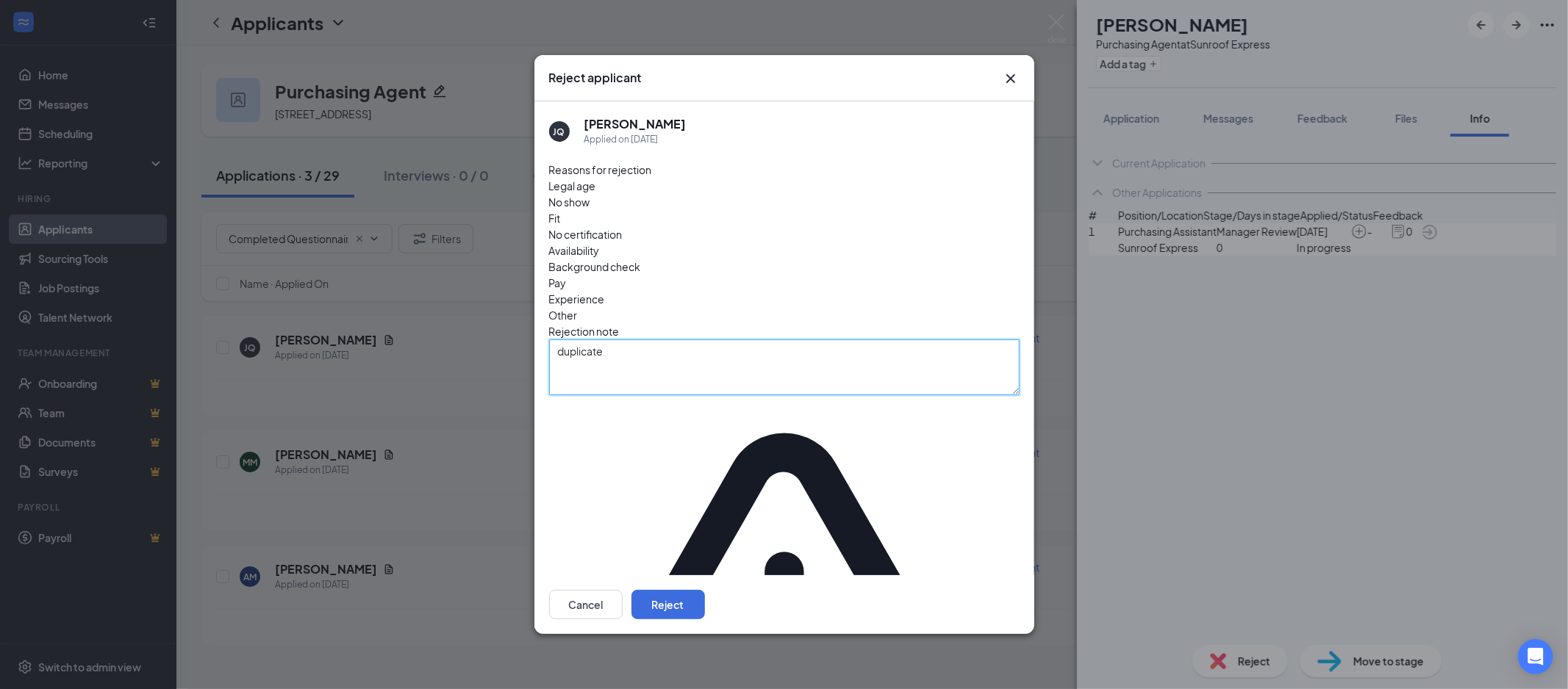
type textarea "duplicate"
click at [705, 590] on button "Reject" at bounding box center [668, 605] width 73 height 29
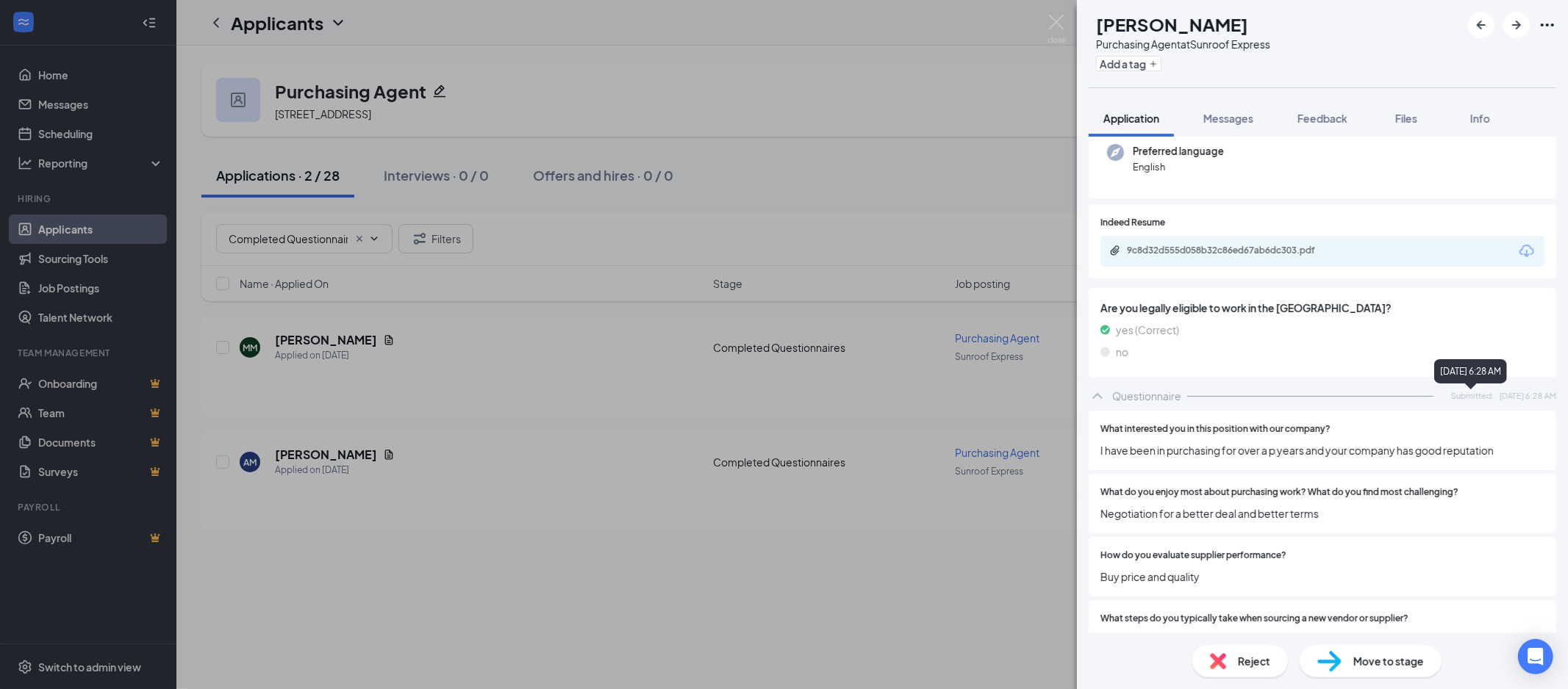
scroll to position [145, 0]
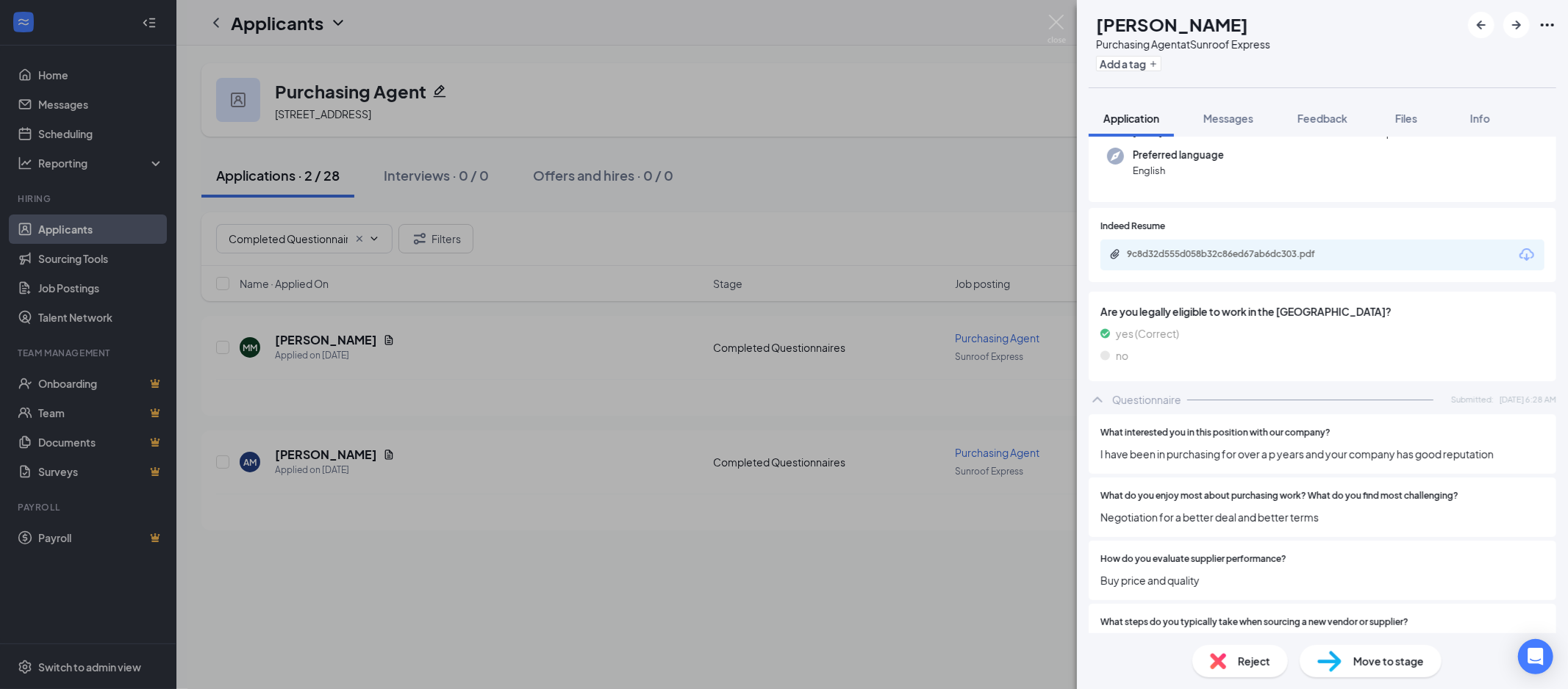
click at [1519, 251] on icon "Download" at bounding box center [1526, 254] width 15 height 13
click at [1354, 656] on span "Move to stage" at bounding box center [1389, 661] width 71 height 17
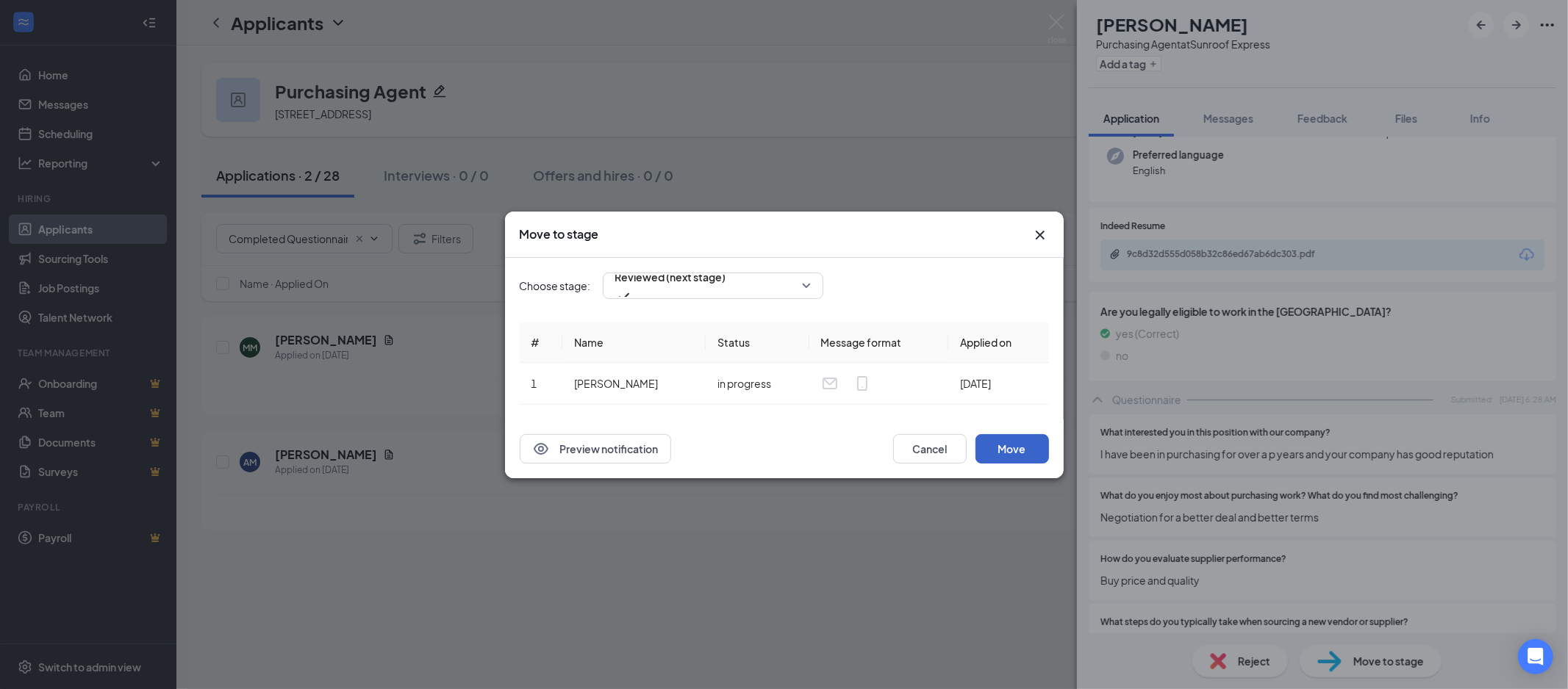
click at [1015, 437] on button "Move" at bounding box center [1012, 449] width 73 height 29
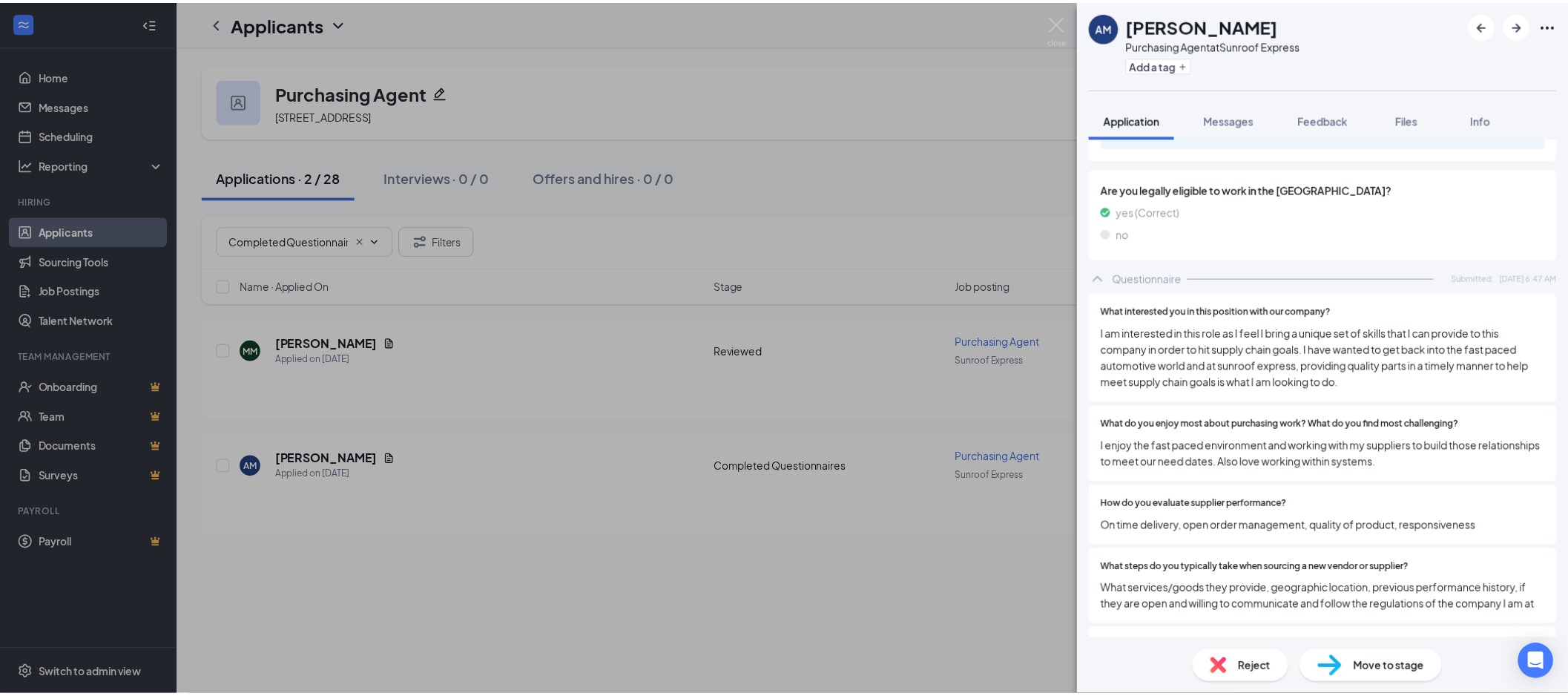
scroll to position [189, 0]
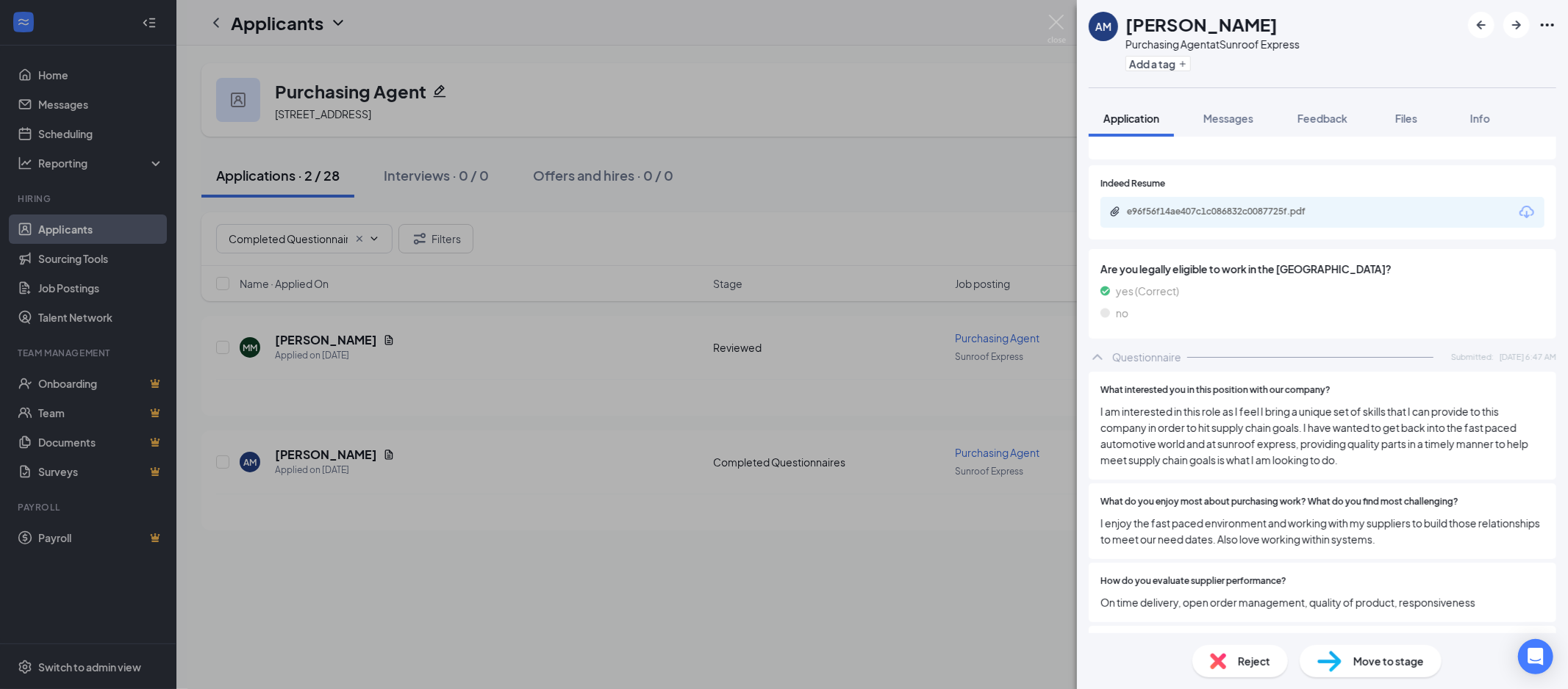
click at [1519, 213] on icon "Download" at bounding box center [1526, 211] width 15 height 13
click at [1361, 654] on span "Move to stage" at bounding box center [1389, 661] width 71 height 17
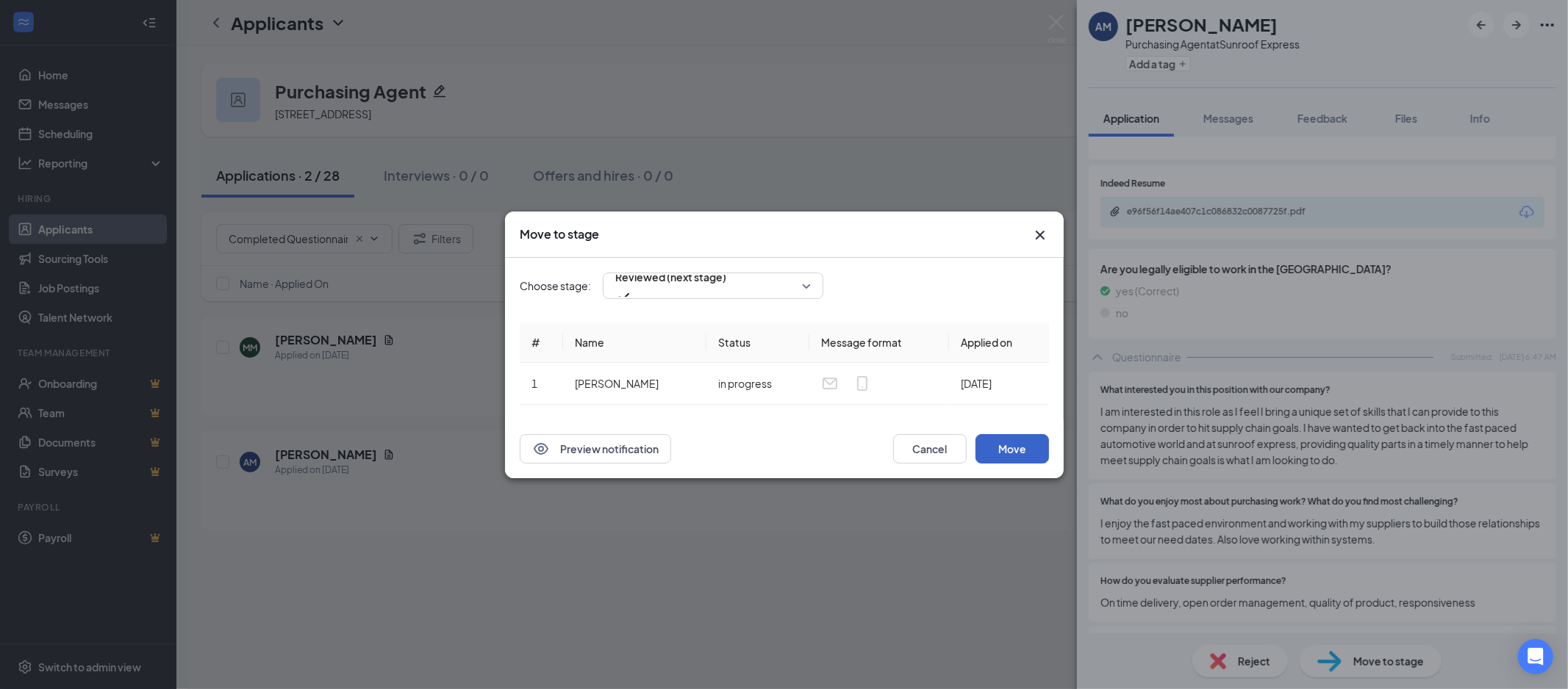
click at [990, 449] on button "Move" at bounding box center [1012, 449] width 73 height 29
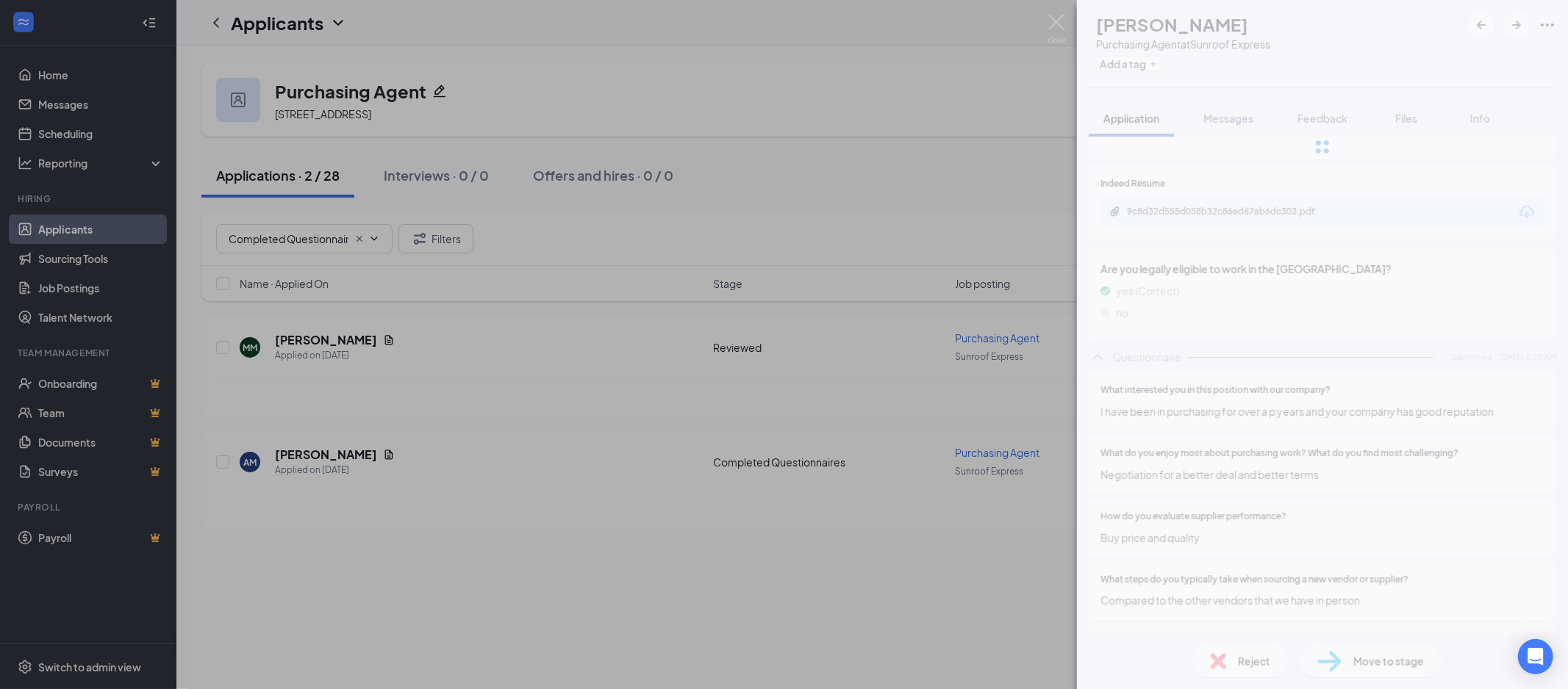
click at [347, 233] on div "MM [PERSON_NAME] Purchasing Agent at Sunroof Express Add a tag Application Mess…" at bounding box center [784, 344] width 1568 height 689
click at [311, 236] on div "MM [PERSON_NAME] Purchasing Agent at Sunroof Express Add a tag Application Mess…" at bounding box center [784, 344] width 1568 height 689
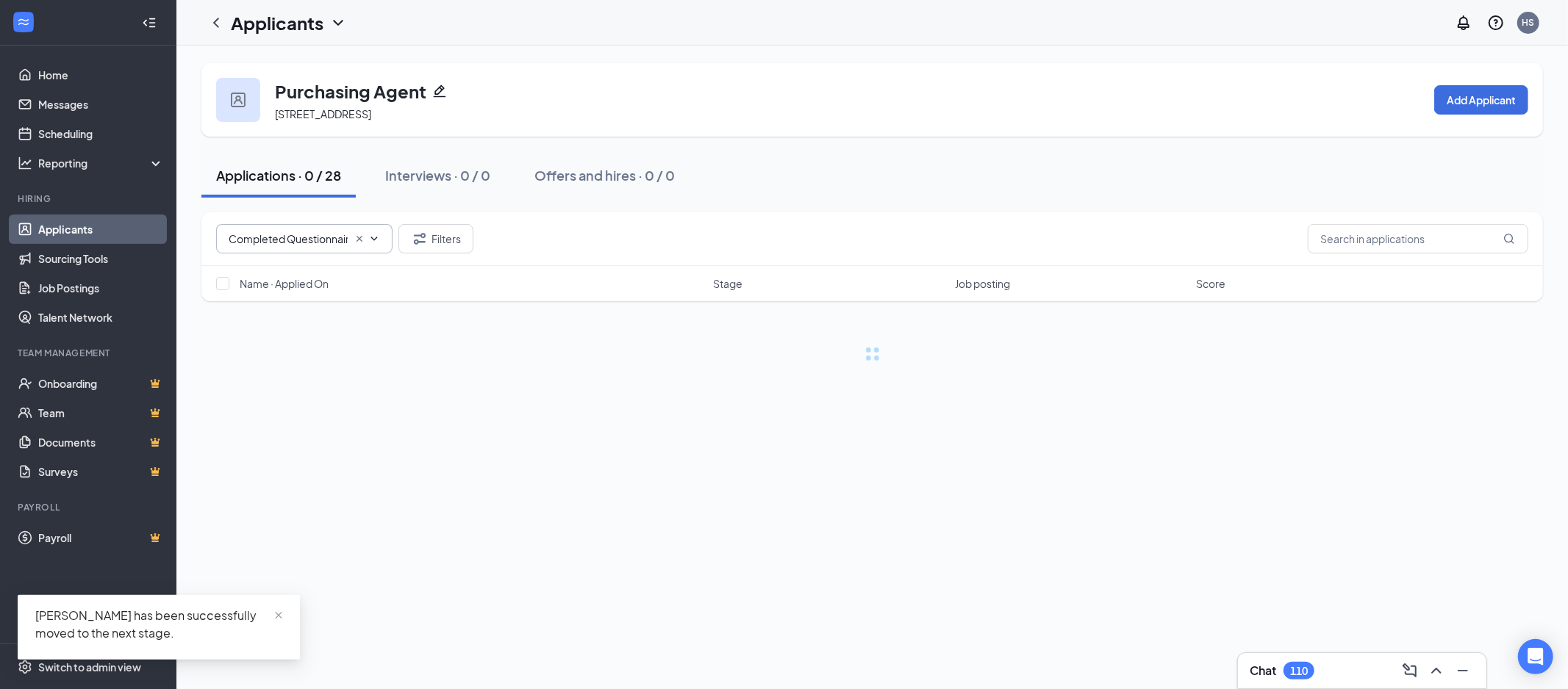
click at [302, 245] on input "Completed Questionnaires (5)" at bounding box center [288, 239] width 119 height 17
click at [357, 237] on icon "Cross" at bounding box center [359, 239] width 12 height 12
click at [302, 233] on input "text" at bounding box center [295, 239] width 134 height 17
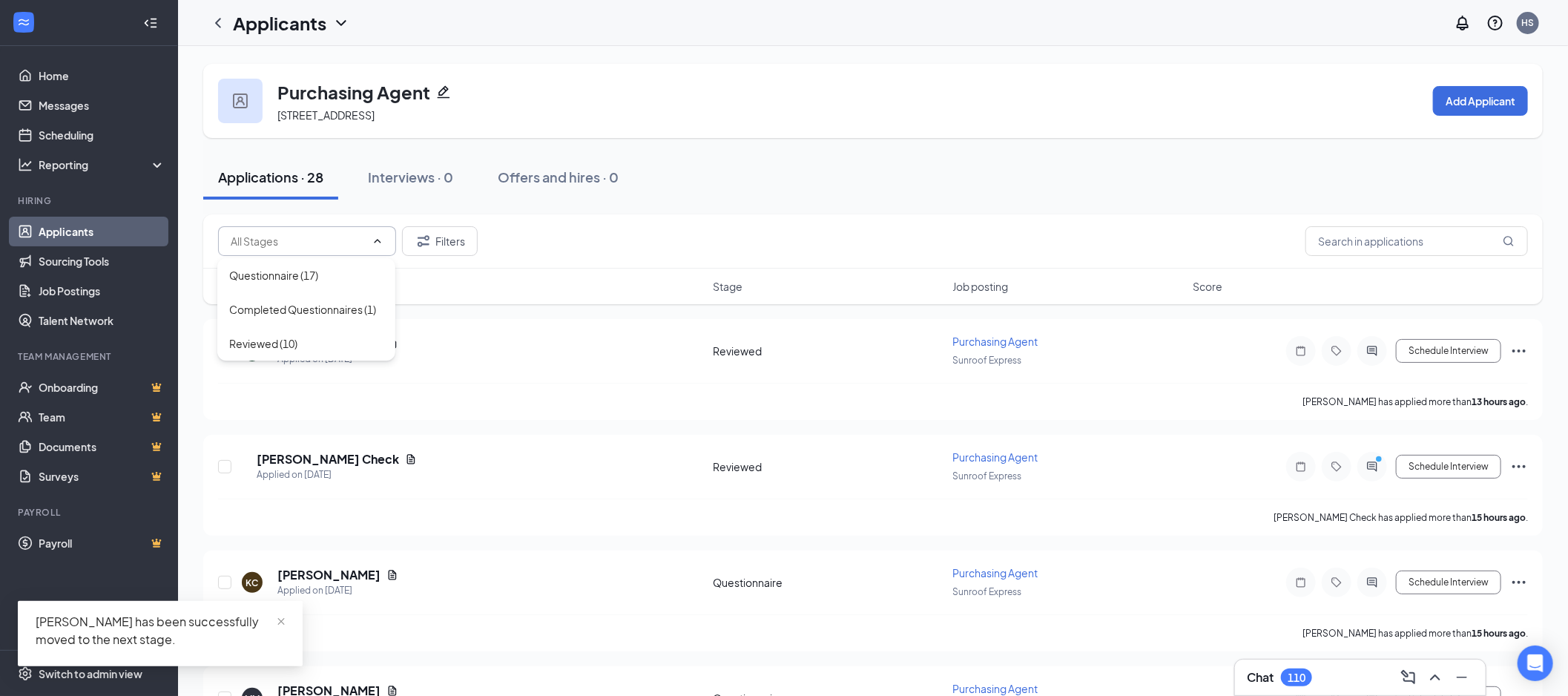
click at [306, 338] on div "Reviewed (10)" at bounding box center [306, 343] width 154 height 17
type input "Reviewed (10)"
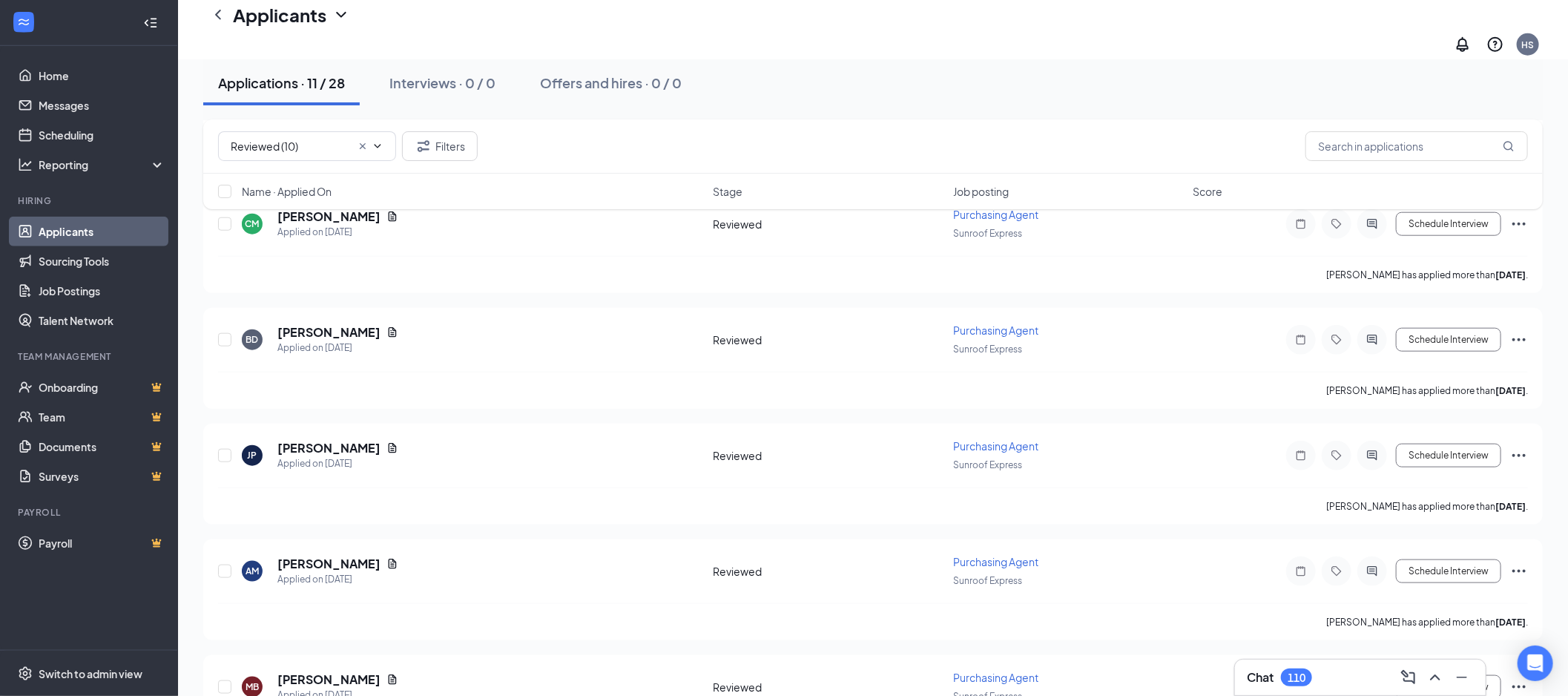
scroll to position [892, 0]
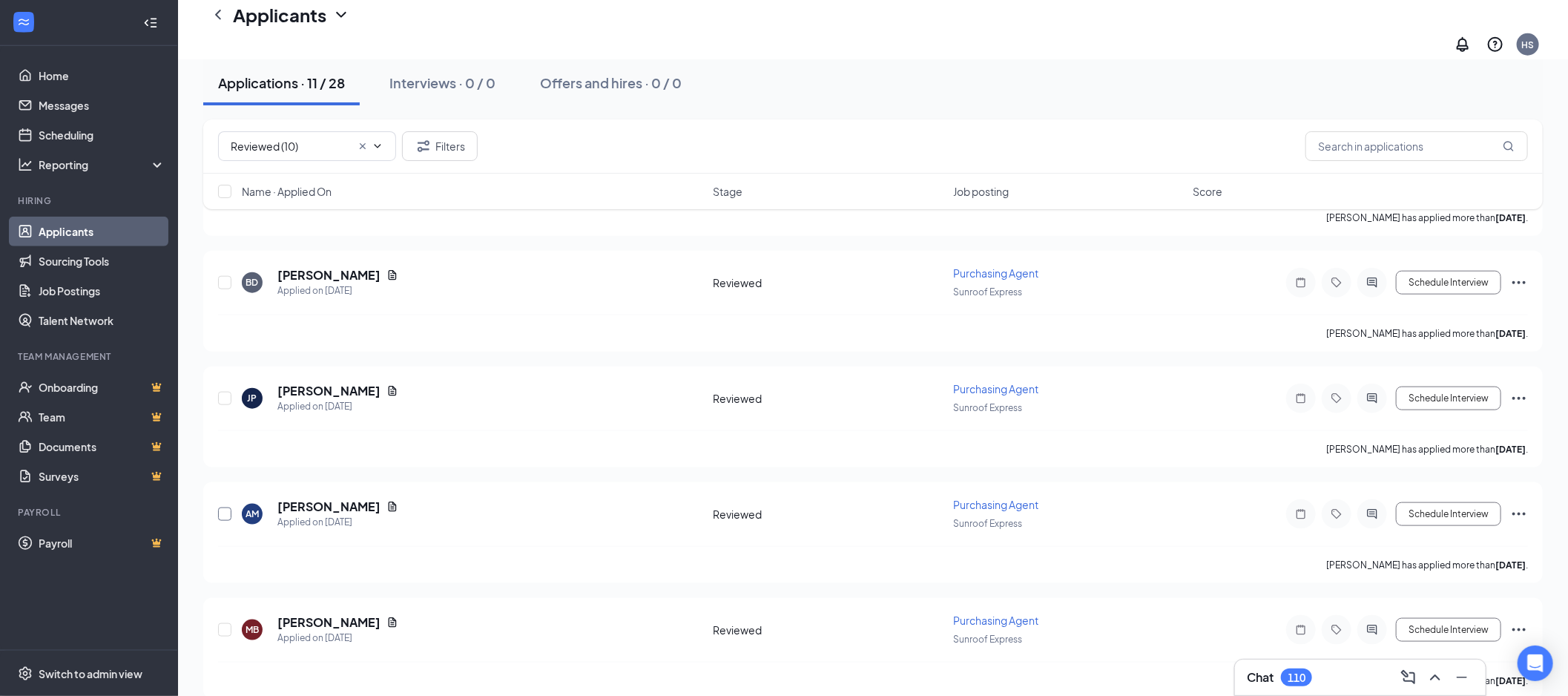
click at [224, 507] on input "checkbox" at bounding box center [225, 514] width 14 height 14
checkbox input "true"
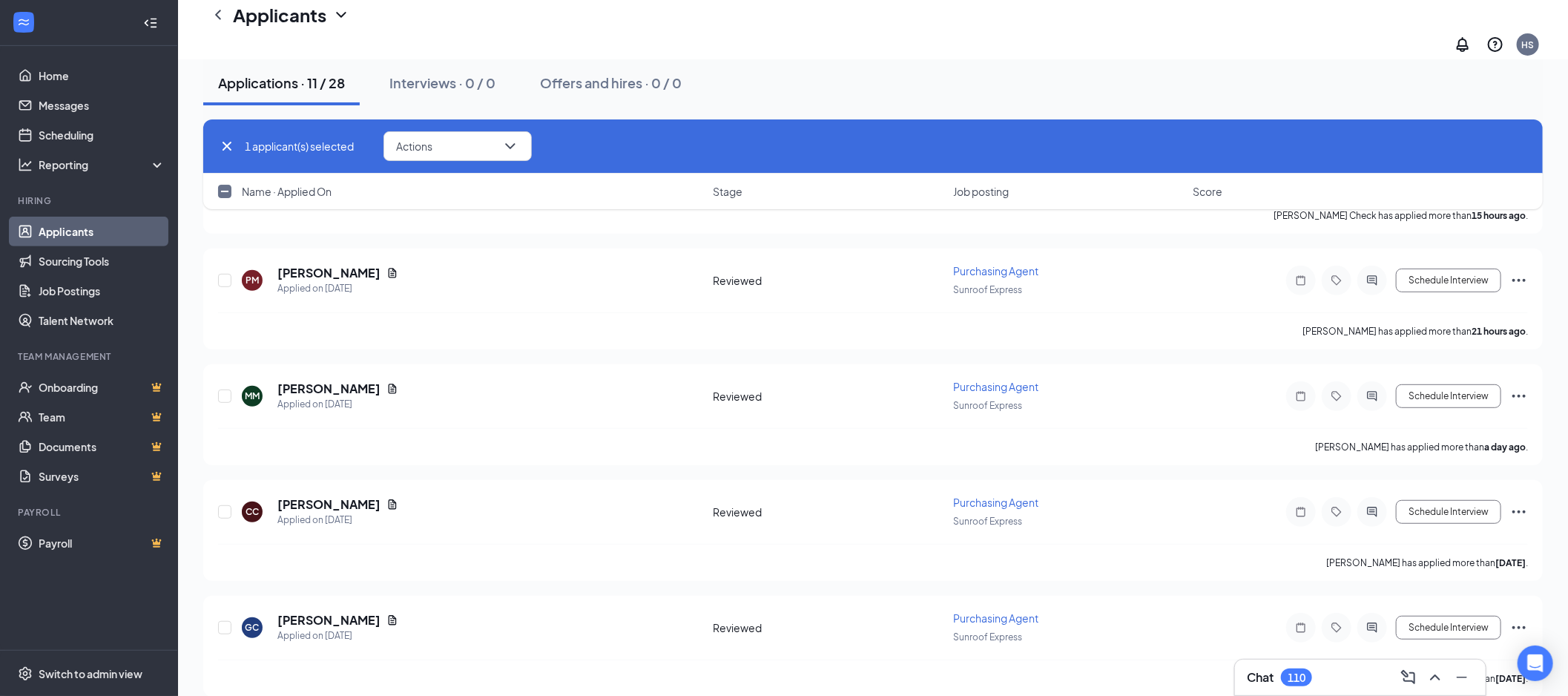
scroll to position [314, 0]
drag, startPoint x: 222, startPoint y: 379, endPoint x: 458, endPoint y: 357, distance: 237.0
click at [222, 391] on input "checkbox" at bounding box center [225, 397] width 14 height 14
checkbox input "true"
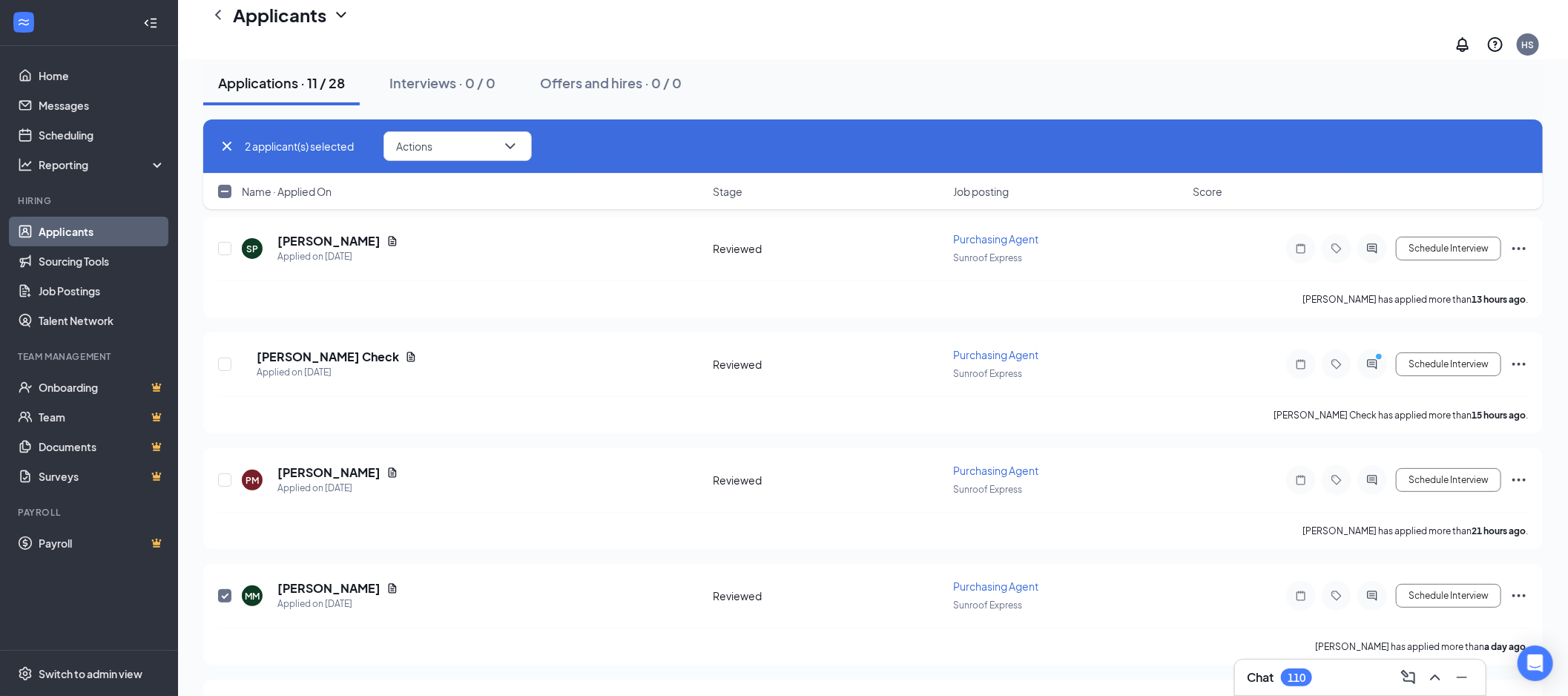
scroll to position [165, 0]
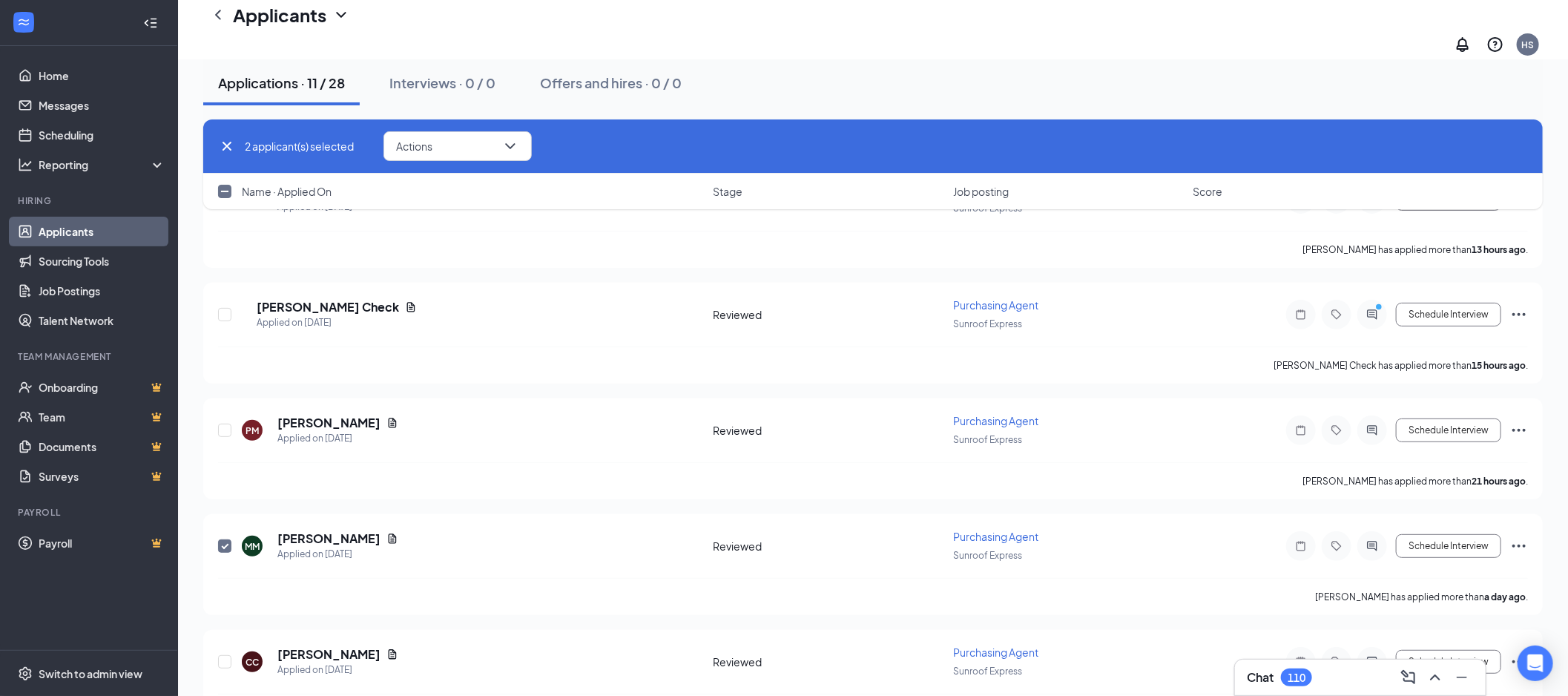
click at [215, 299] on div "BC [PERSON_NAME] Check Applied on [DATE] Reviewed Purchasing Agent Sunroof Expr…" at bounding box center [873, 333] width 1340 height 101
click at [225, 307] on input "checkbox" at bounding box center [225, 314] width 14 height 14
checkbox input "true"
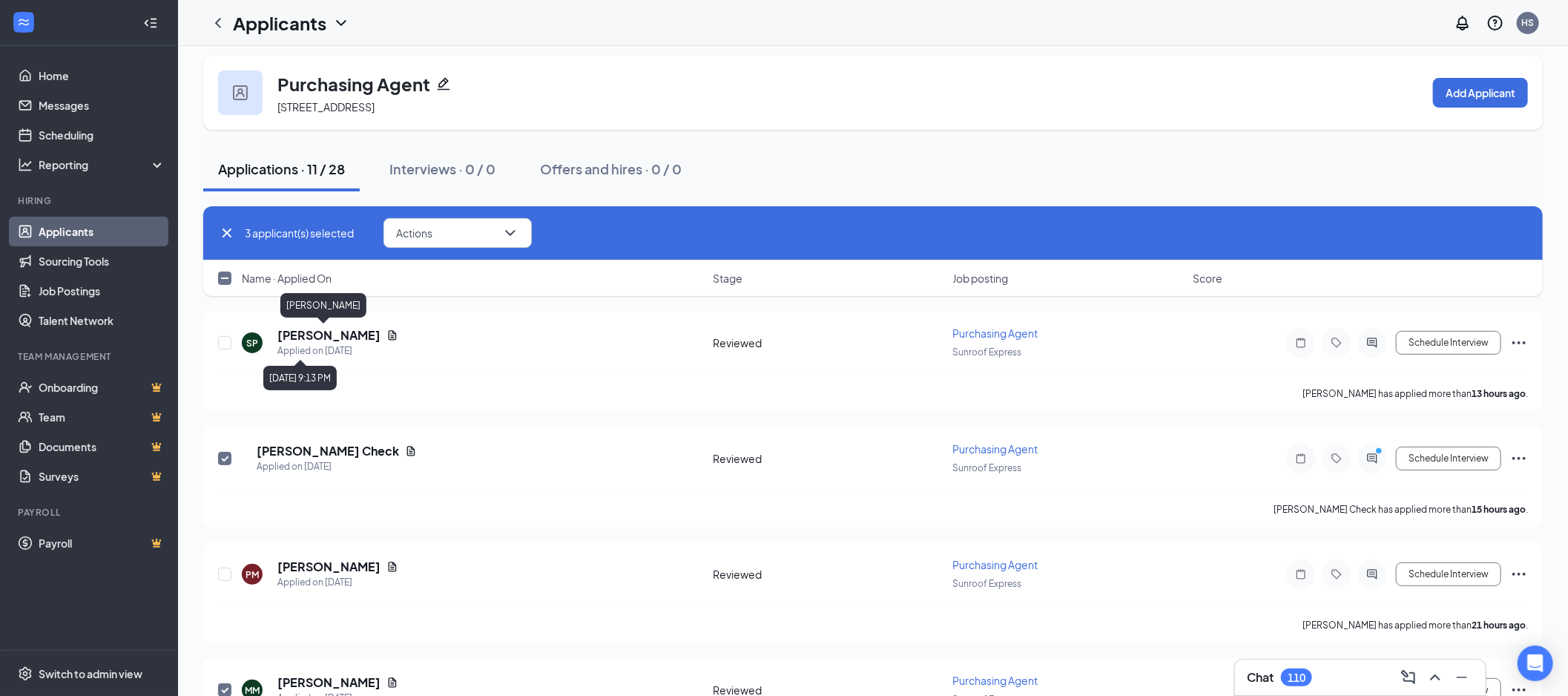
scroll to position [0, 0]
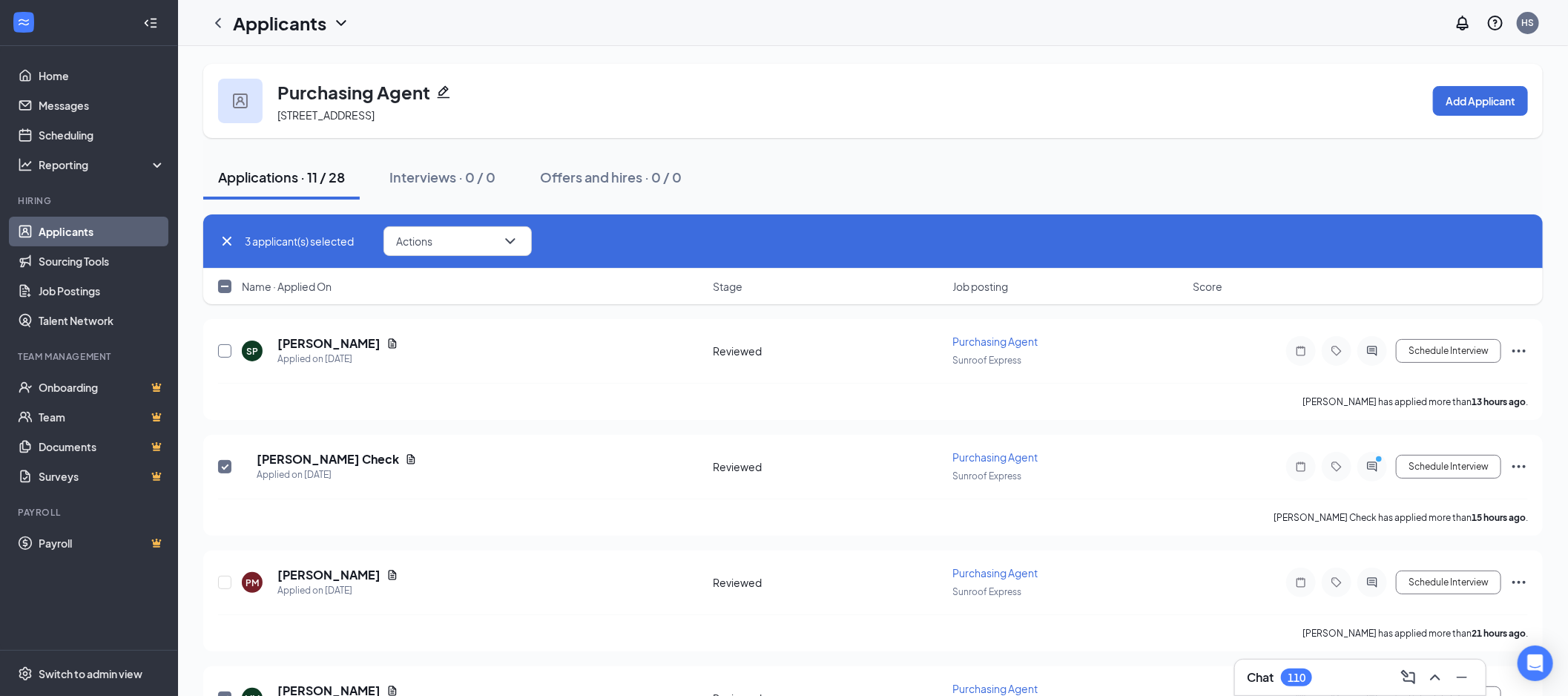
click at [224, 352] on input "checkbox" at bounding box center [225, 351] width 14 height 14
checkbox input "true"
click at [436, 247] on button "Actions" at bounding box center [457, 241] width 148 height 30
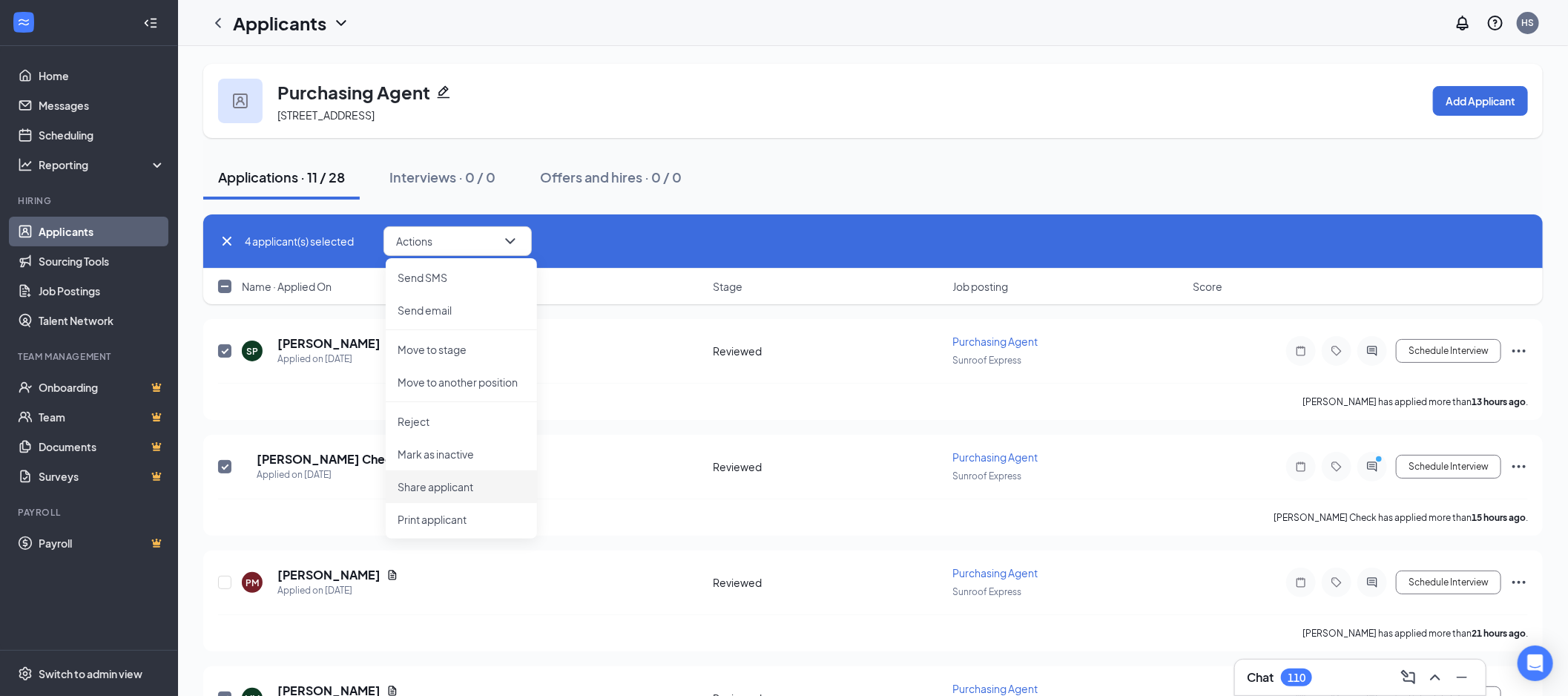
click at [483, 472] on li "Share applicant" at bounding box center [460, 486] width 151 height 33
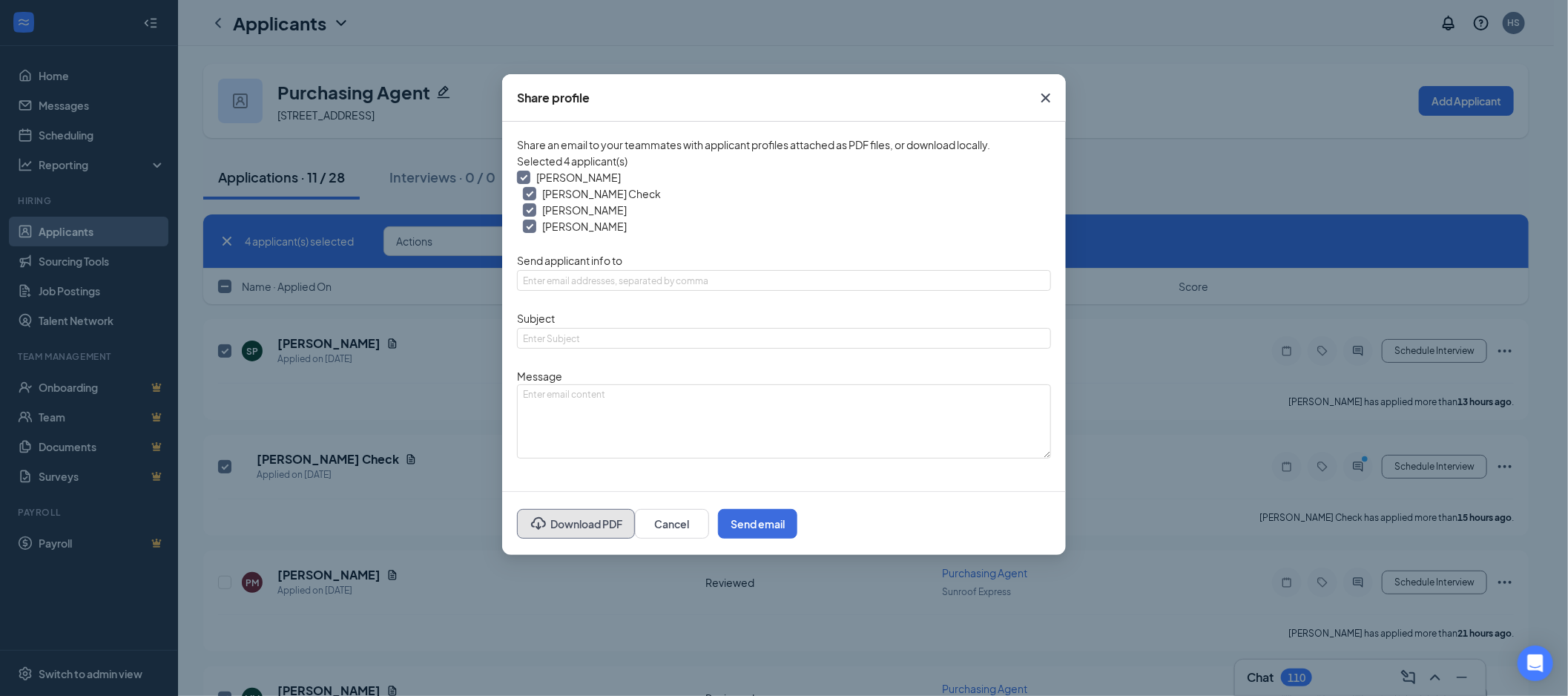
click at [584, 509] on button "Download PDF" at bounding box center [575, 524] width 118 height 30
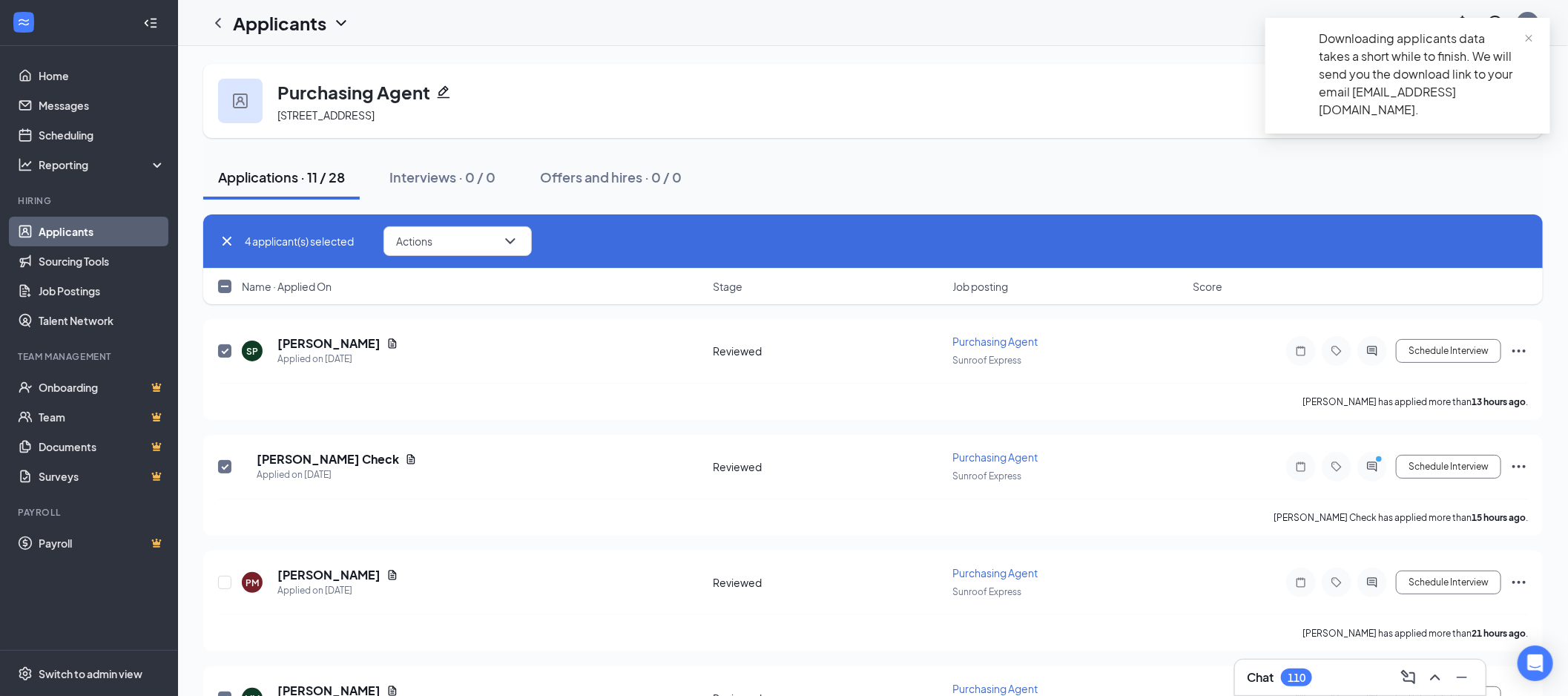
drag, startPoint x: 223, startPoint y: 282, endPoint x: 536, endPoint y: 343, distance: 318.9
click at [223, 282] on input "checkbox" at bounding box center [225, 287] width 14 height 14
checkbox input "false"
checkbox input "true"
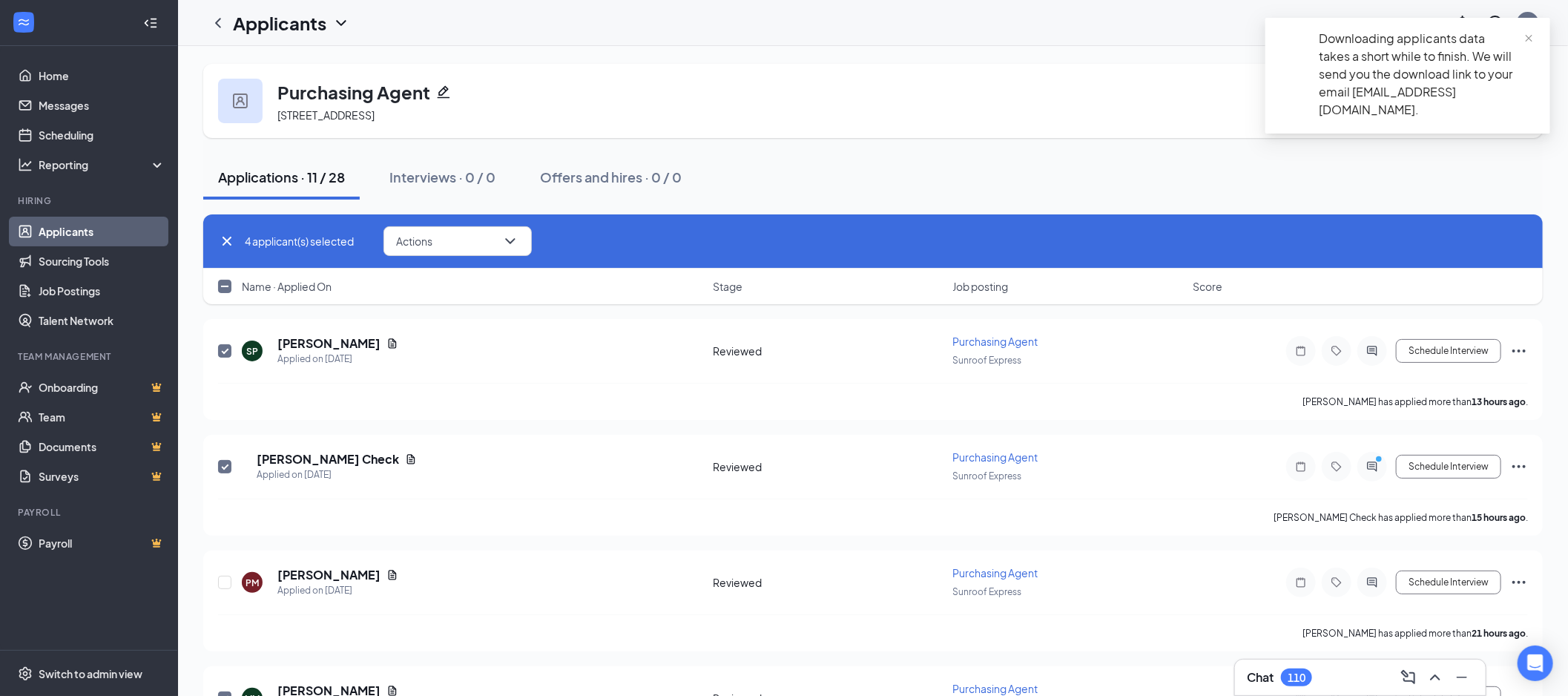
checkbox input "true"
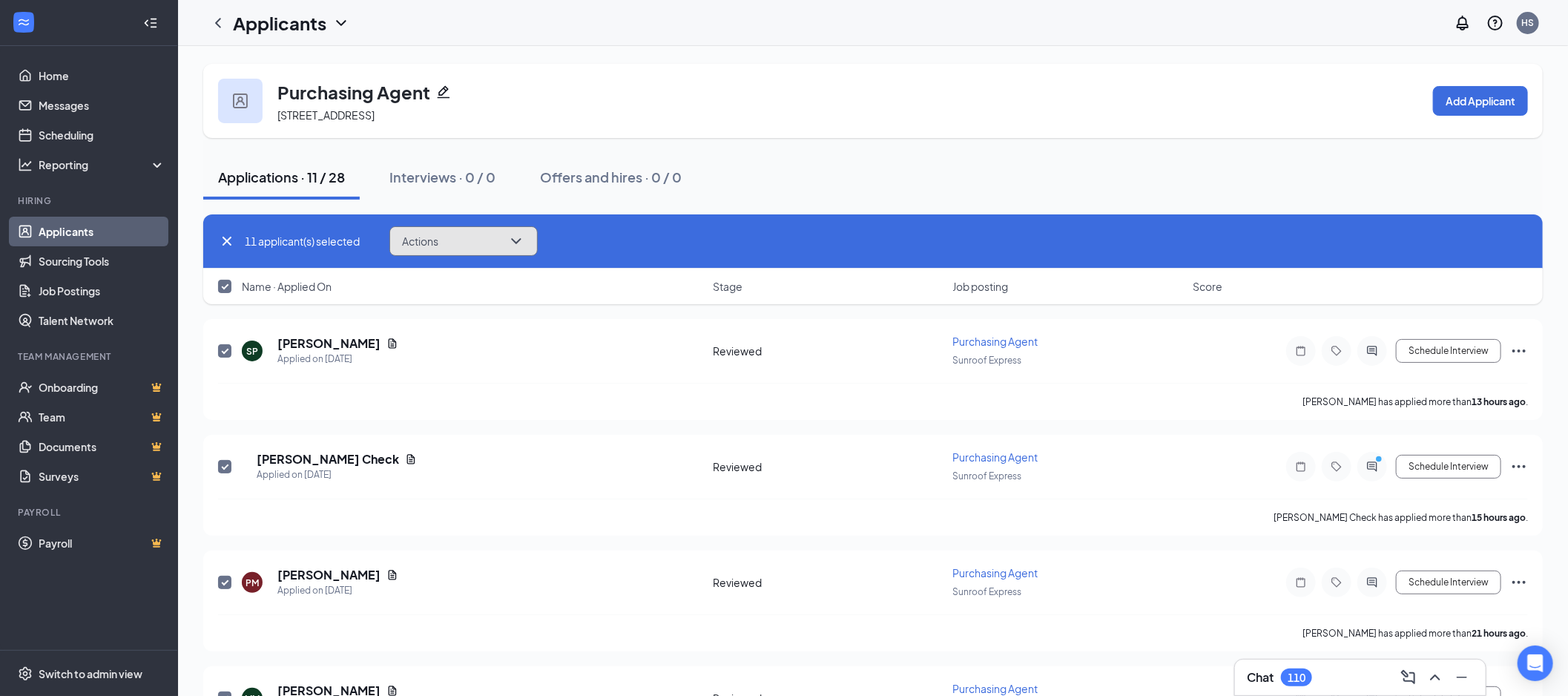
drag, startPoint x: 429, startPoint y: 241, endPoint x: 694, endPoint y: 396, distance: 307.0
click at [429, 241] on span "Actions" at bounding box center [420, 241] width 37 height 11
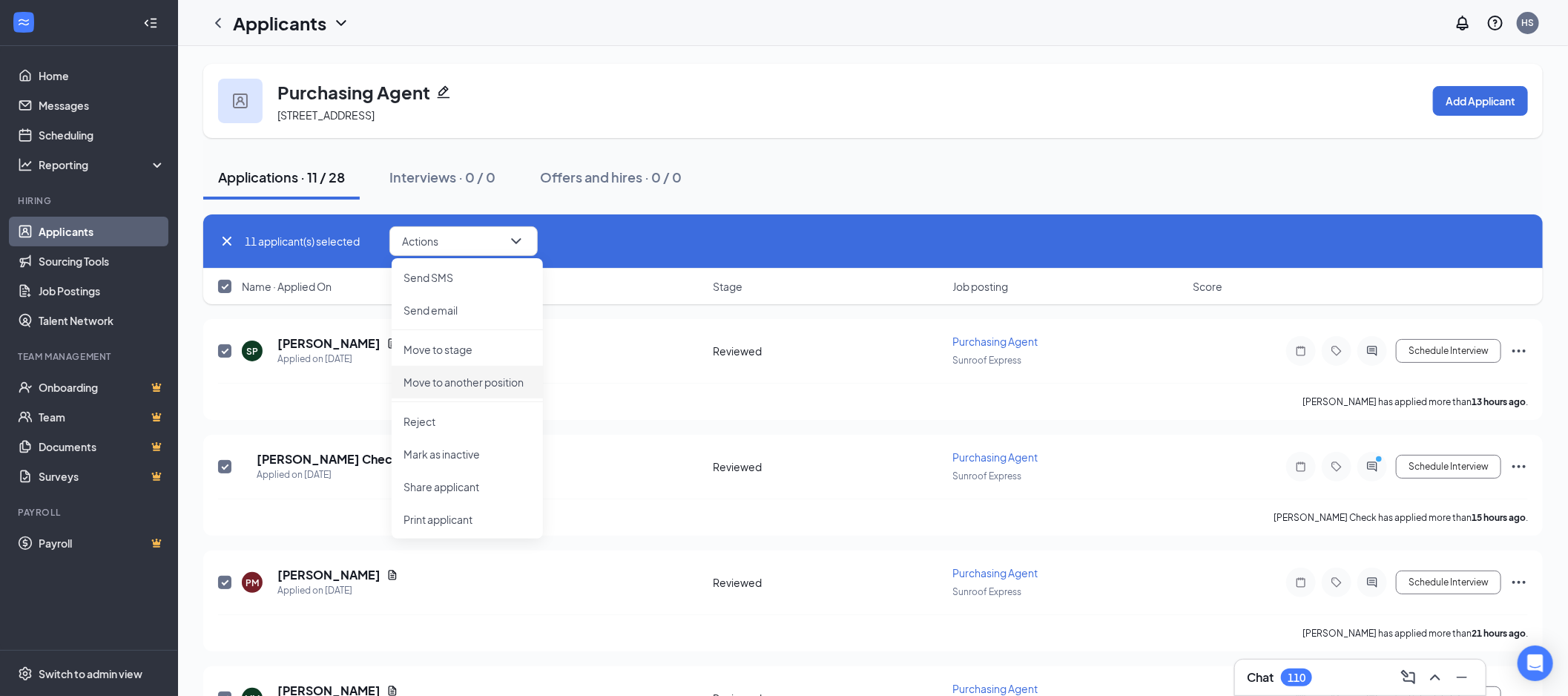
click at [480, 351] on p "Move to stage" at bounding box center [466, 349] width 127 height 15
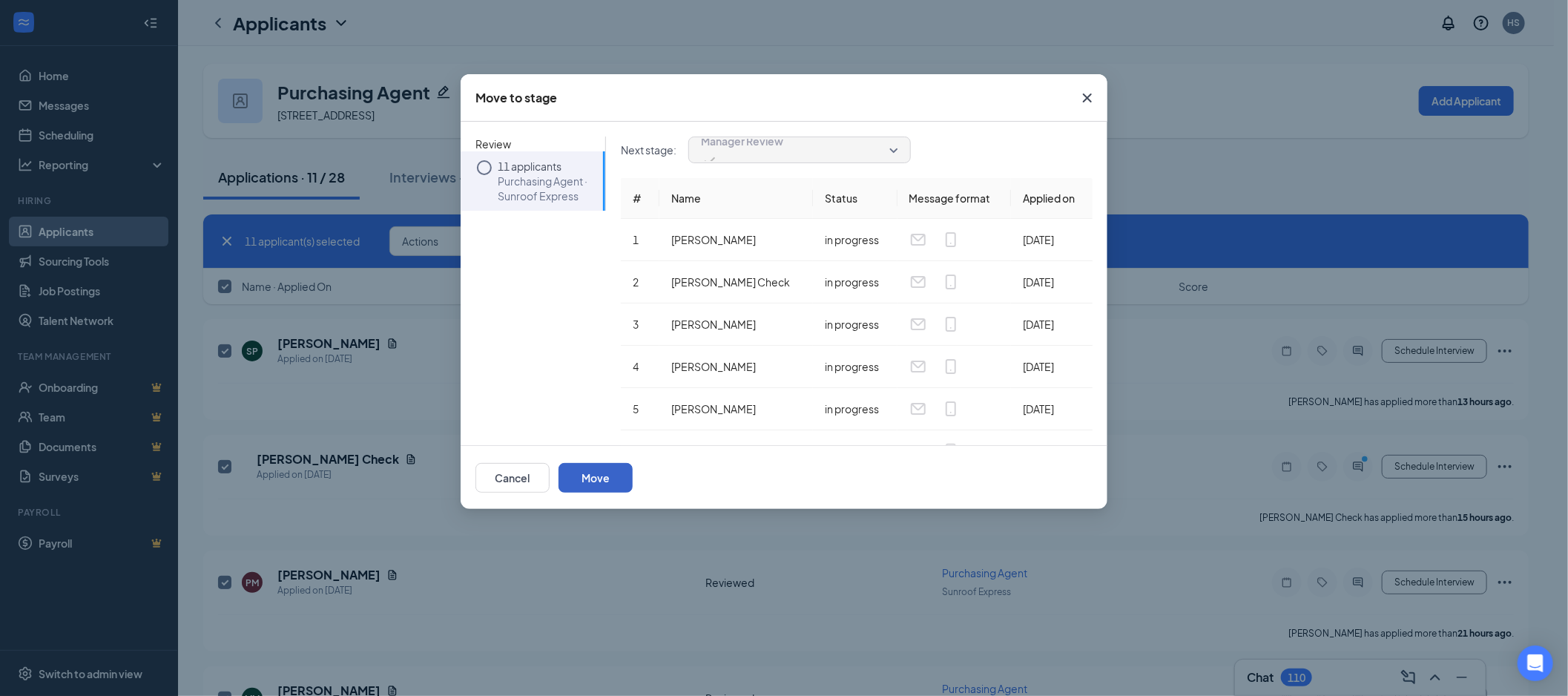
click at [632, 470] on button "Move" at bounding box center [595, 478] width 74 height 30
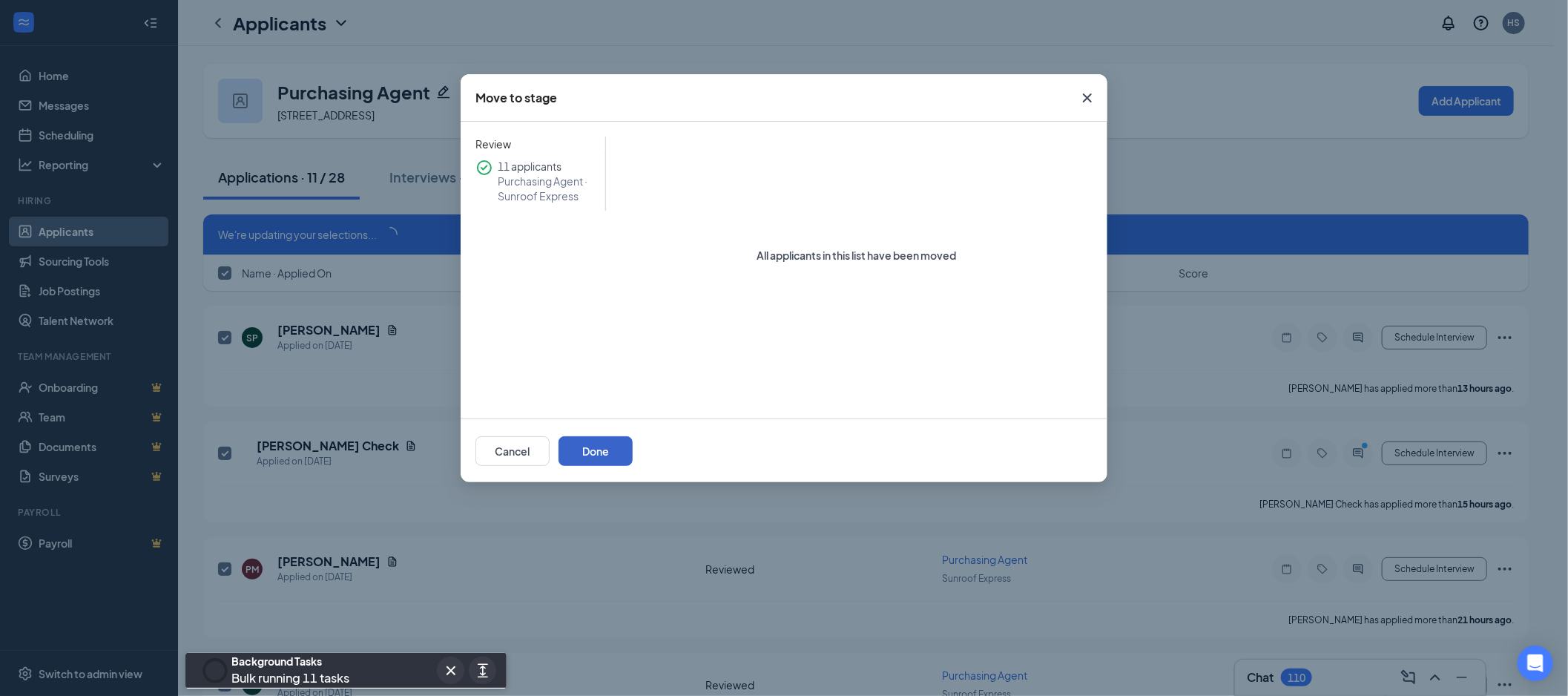
click at [632, 455] on button "Done" at bounding box center [595, 451] width 74 height 30
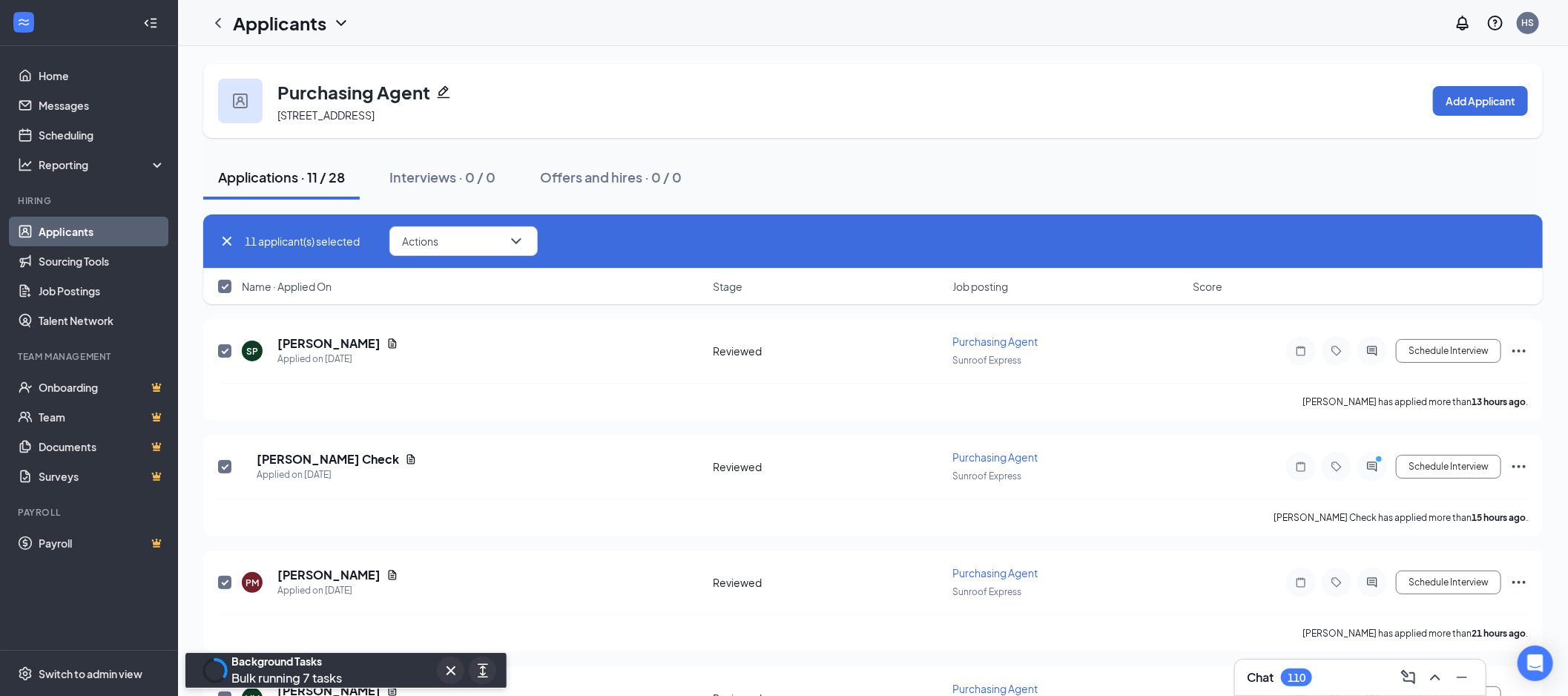
checkbox input "false"
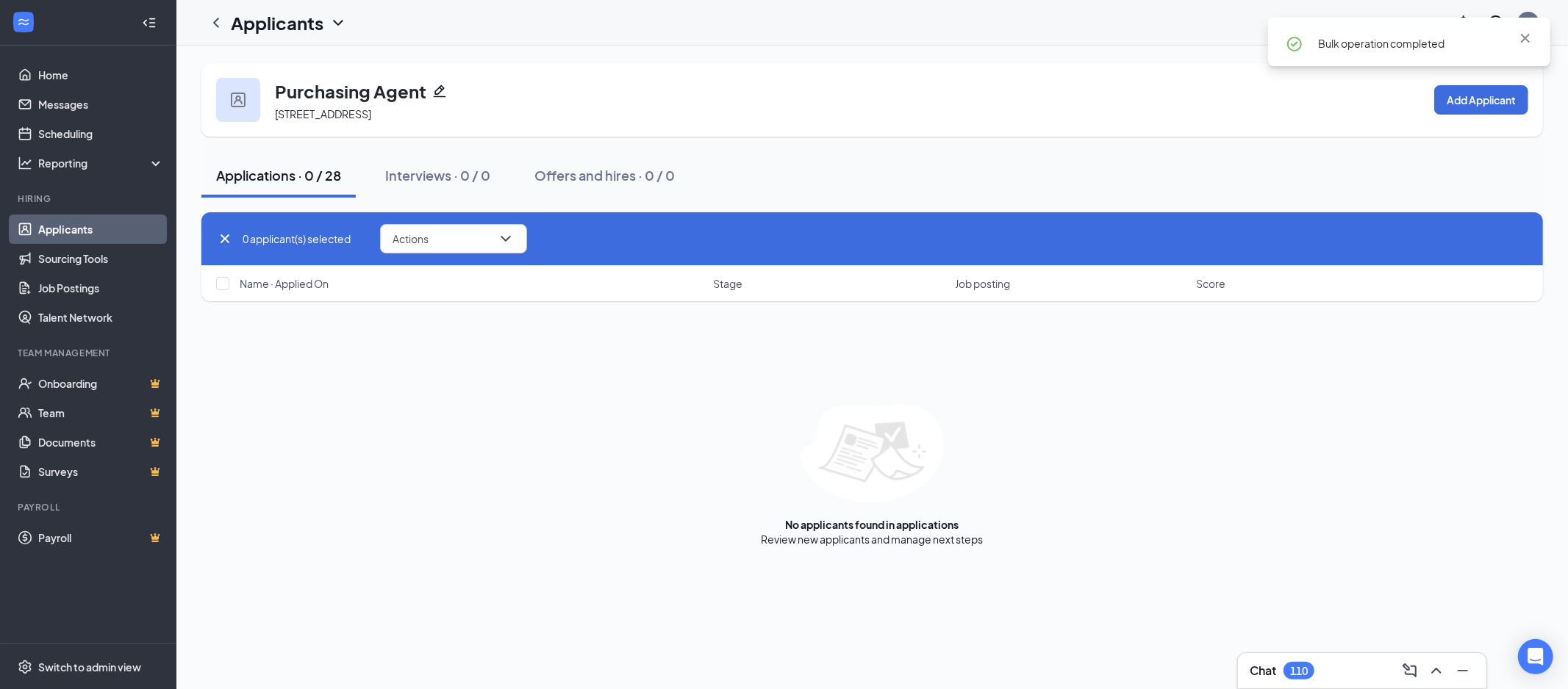
click at [122, 221] on link "Applicants" at bounding box center [101, 229] width 125 height 29
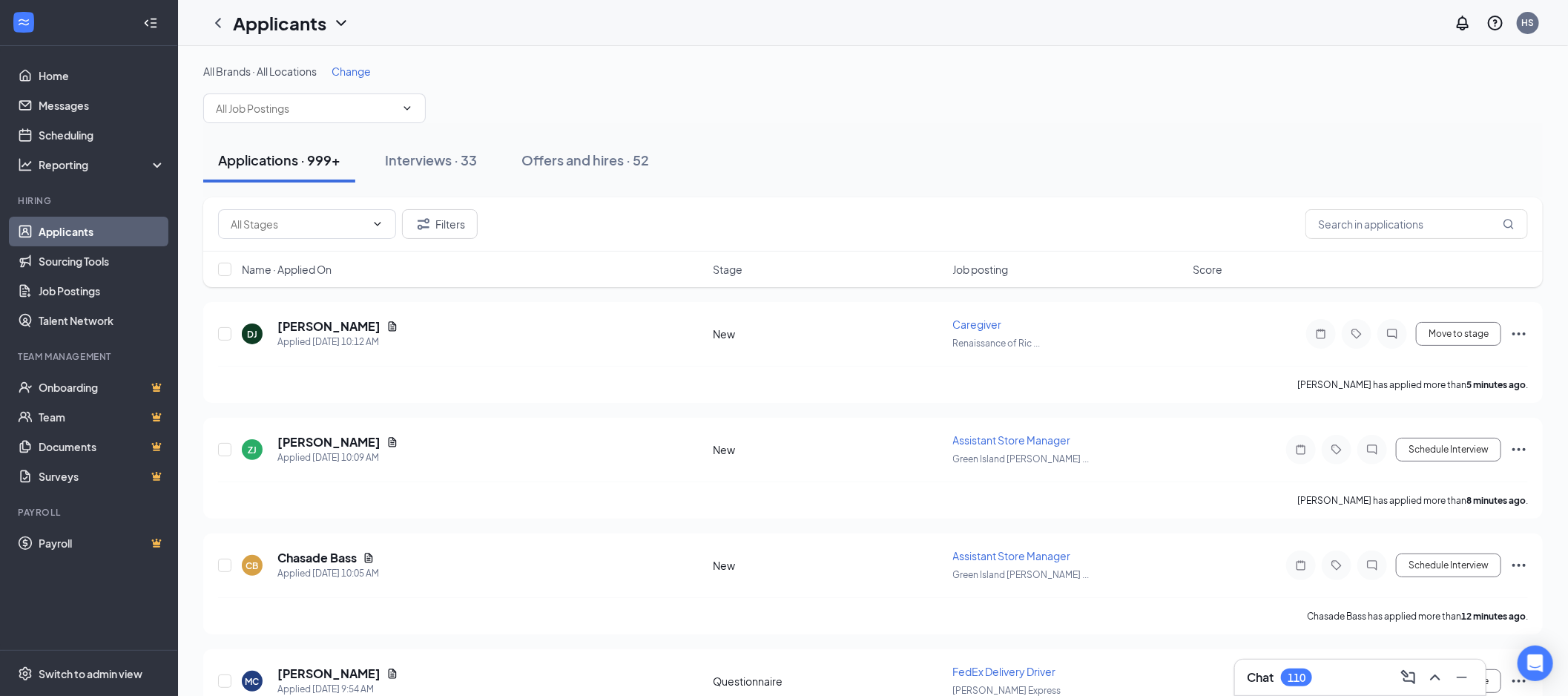
click at [331, 112] on input "text" at bounding box center [305, 108] width 180 height 17
type input "custom"
click at [313, 150] on div "Customer Service Agents (Sunroof Express)" at bounding box center [313, 150] width 199 height 33
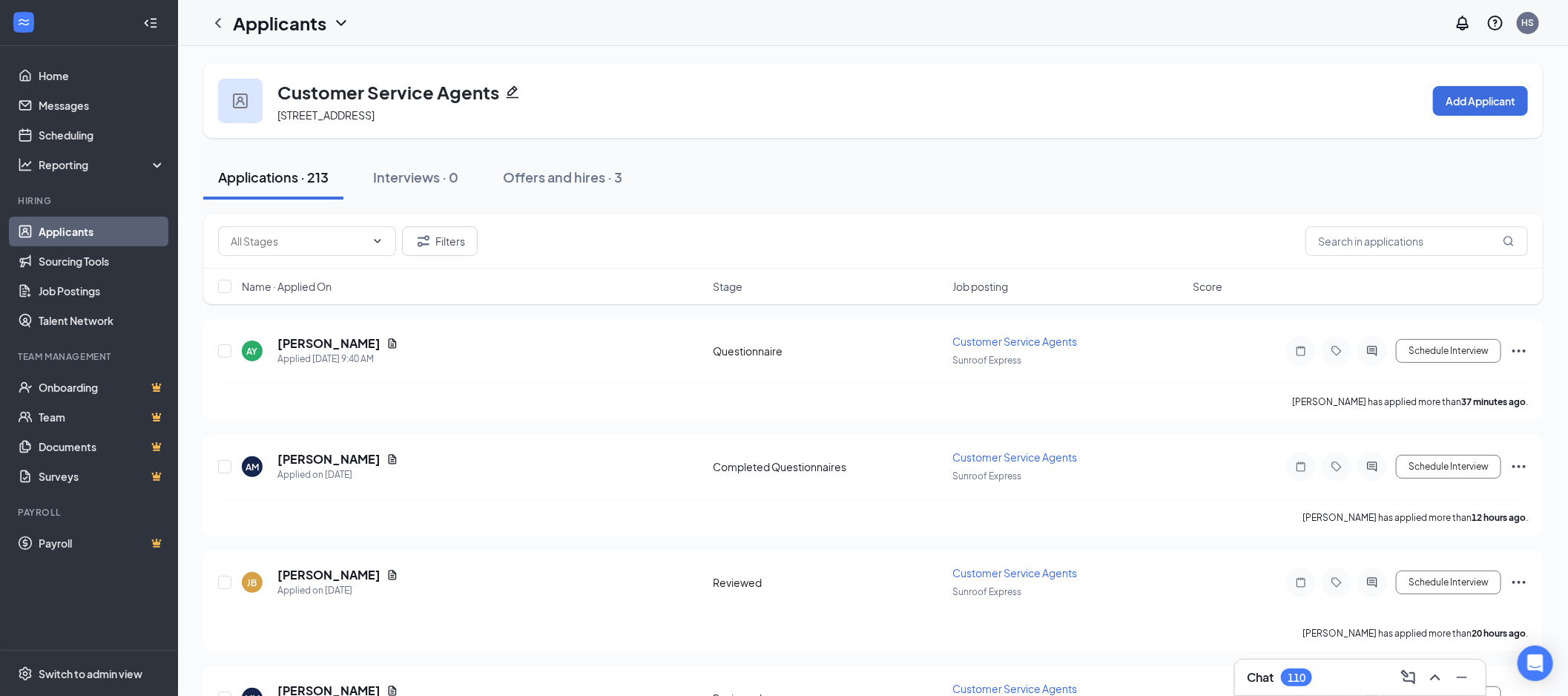
drag, startPoint x: 283, startPoint y: 238, endPoint x: 328, endPoint y: 253, distance: 47.4
click at [283, 238] on input "text" at bounding box center [297, 241] width 135 height 17
click at [338, 335] on div "Reviewed (20)" at bounding box center [306, 343] width 154 height 17
type input "Reviewed (20)"
click at [279, 284] on span "Name · Applied On" at bounding box center [287, 286] width 90 height 15
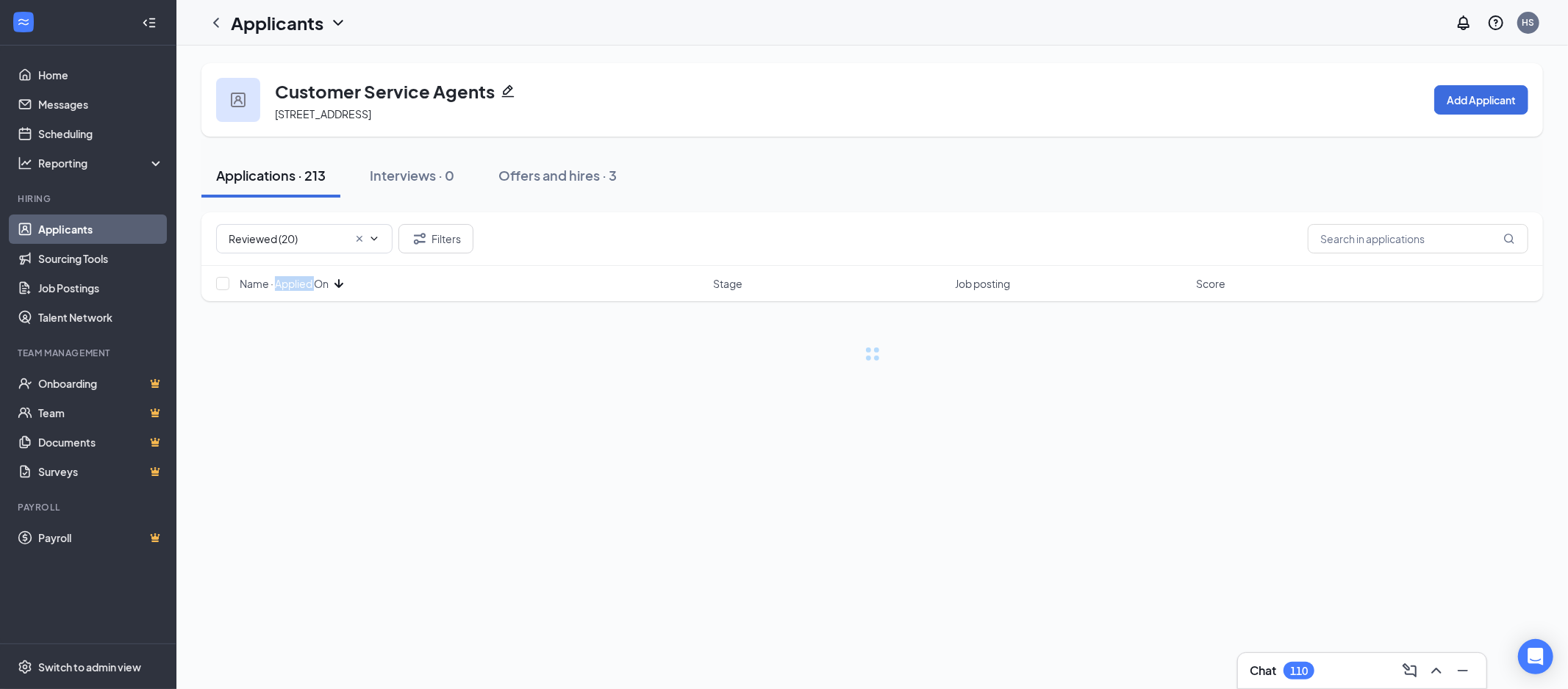
click at [276, 281] on span "Name · Applied On" at bounding box center [284, 283] width 89 height 15
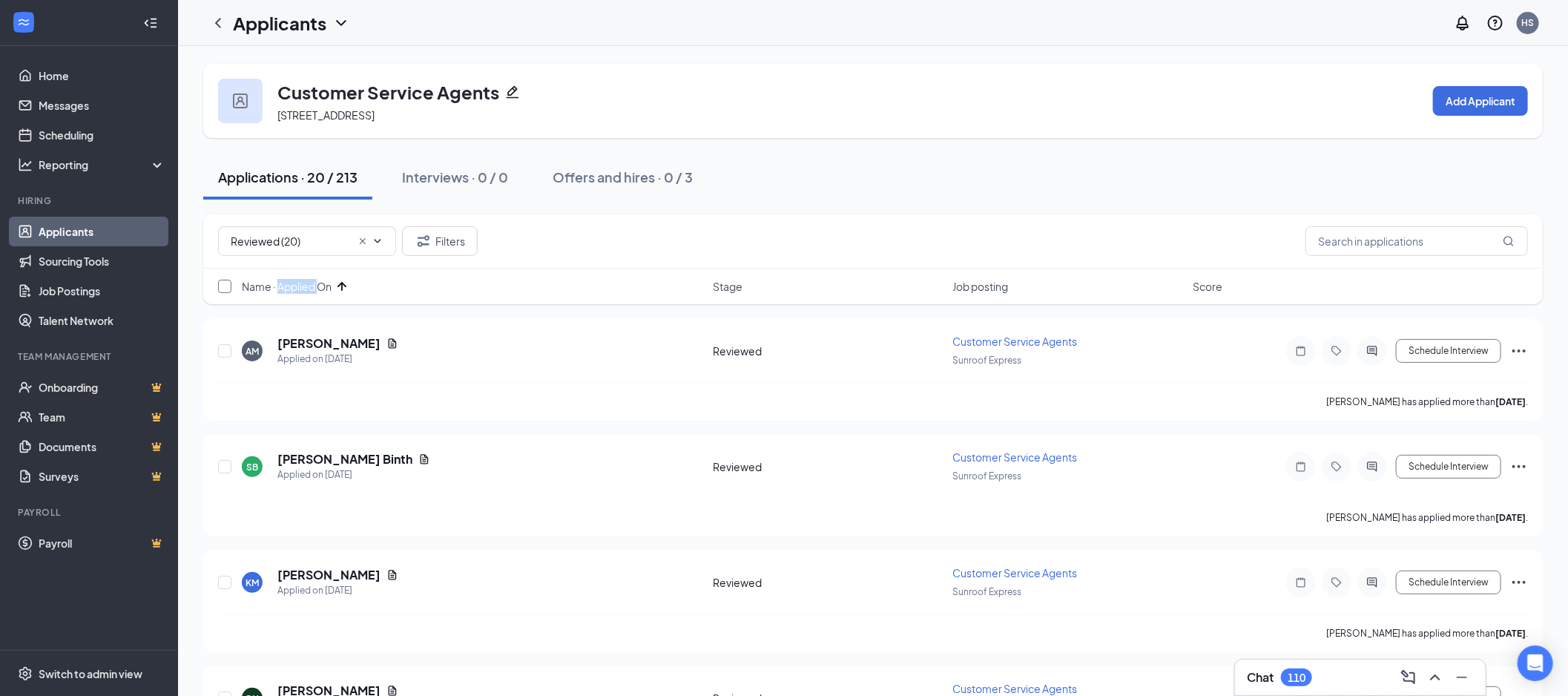
click at [223, 288] on input "checkbox" at bounding box center [225, 287] width 14 height 14
checkbox input "true"
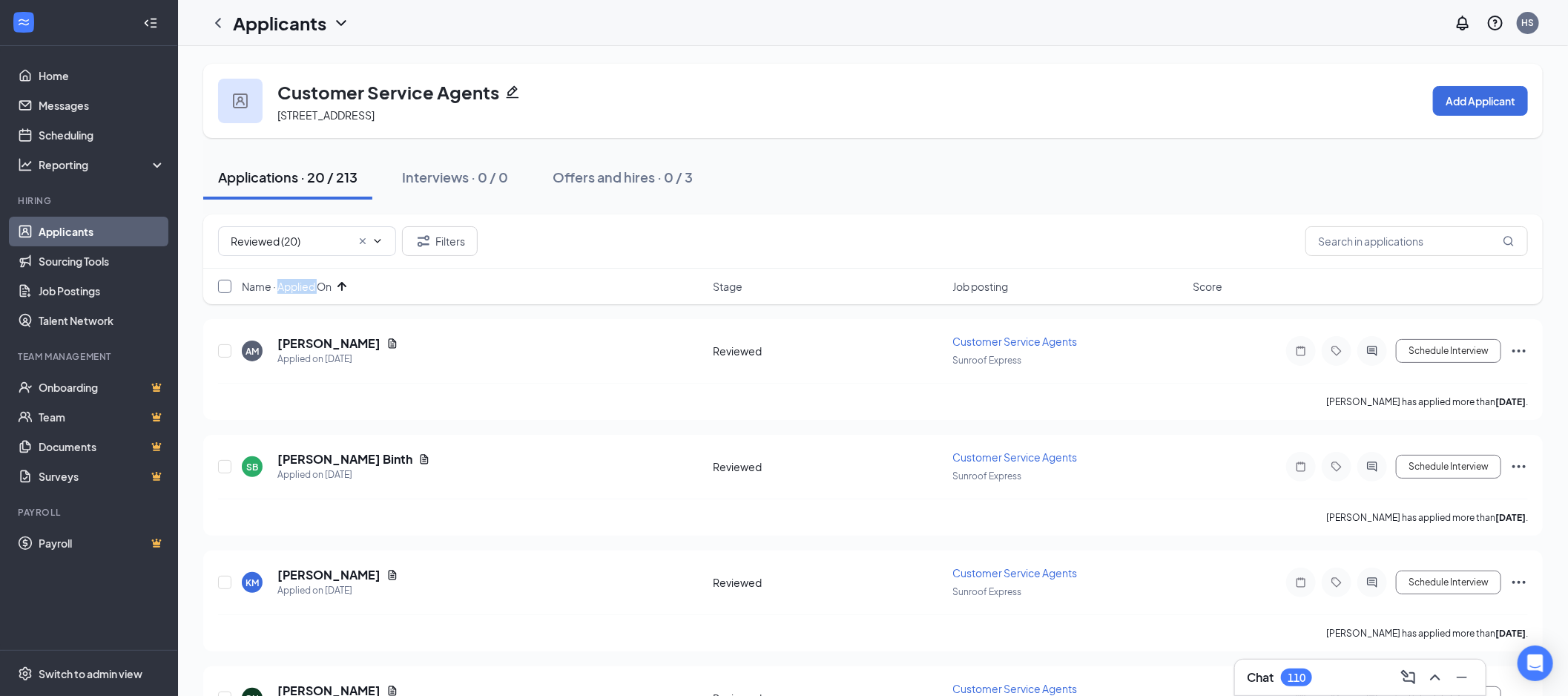
checkbox input "true"
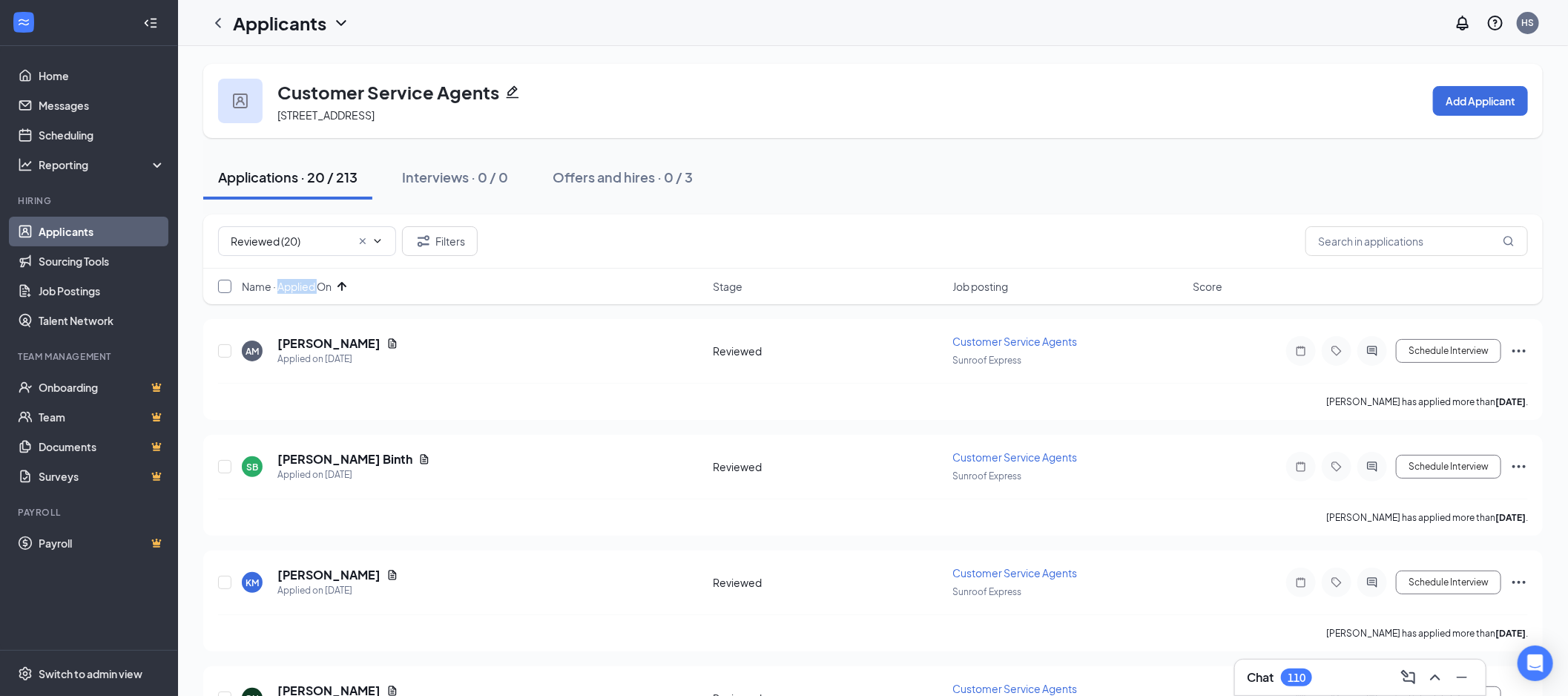
checkbox input "true"
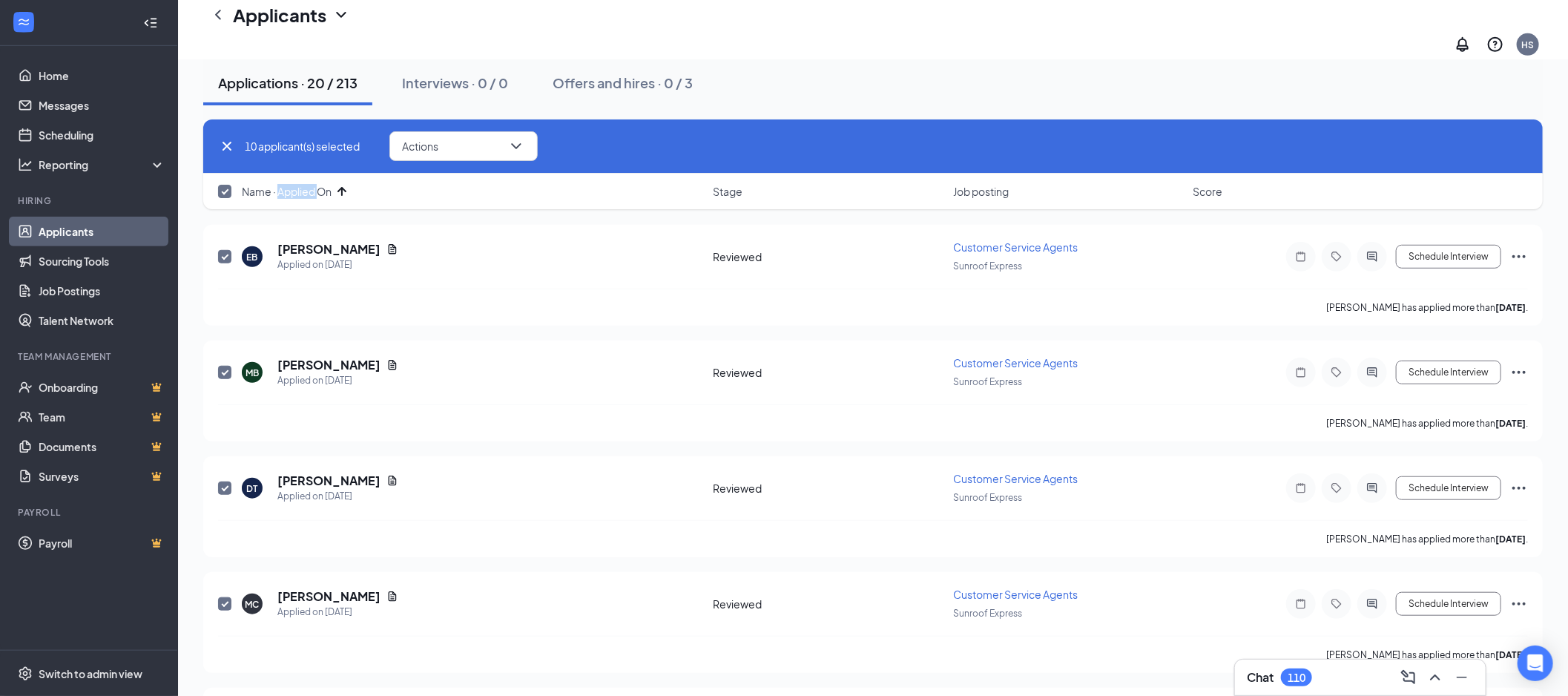
scroll to position [776, 0]
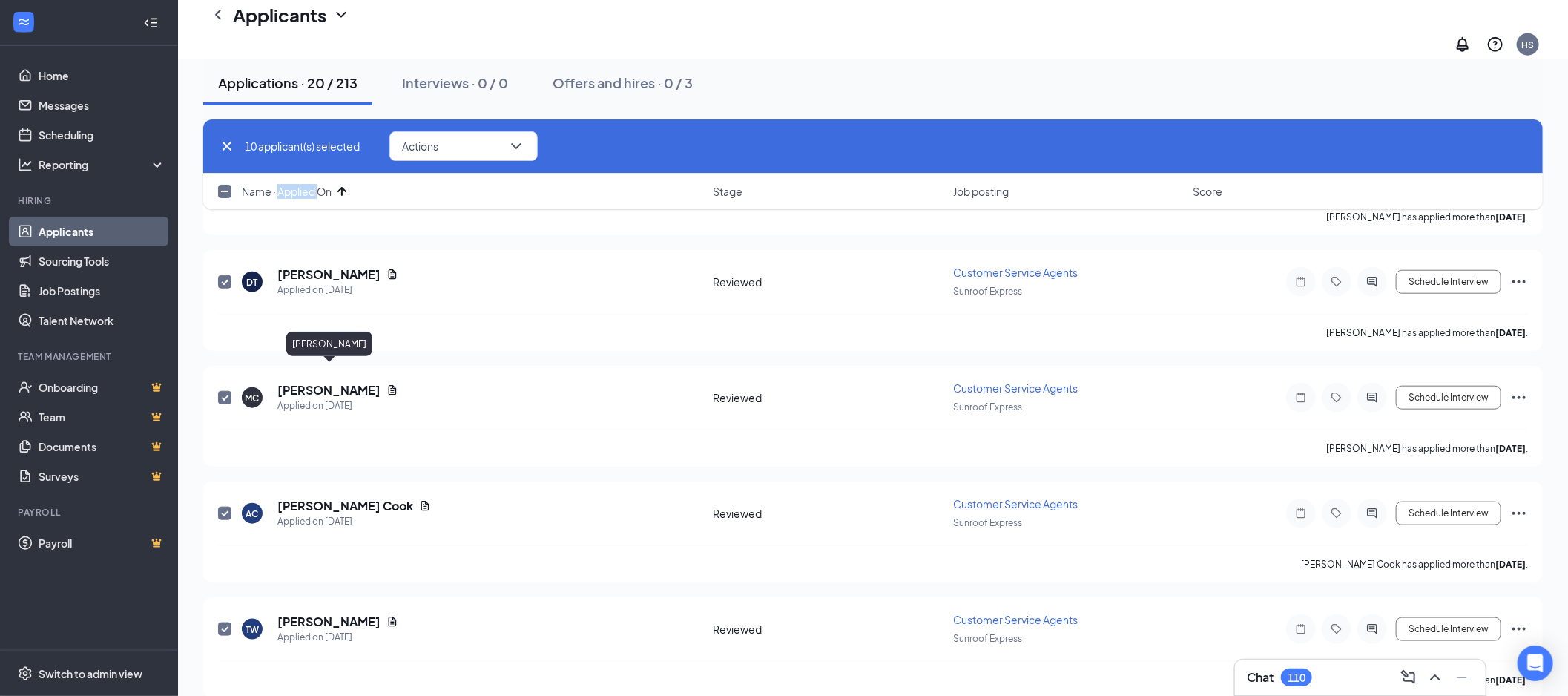
checkbox input "false"
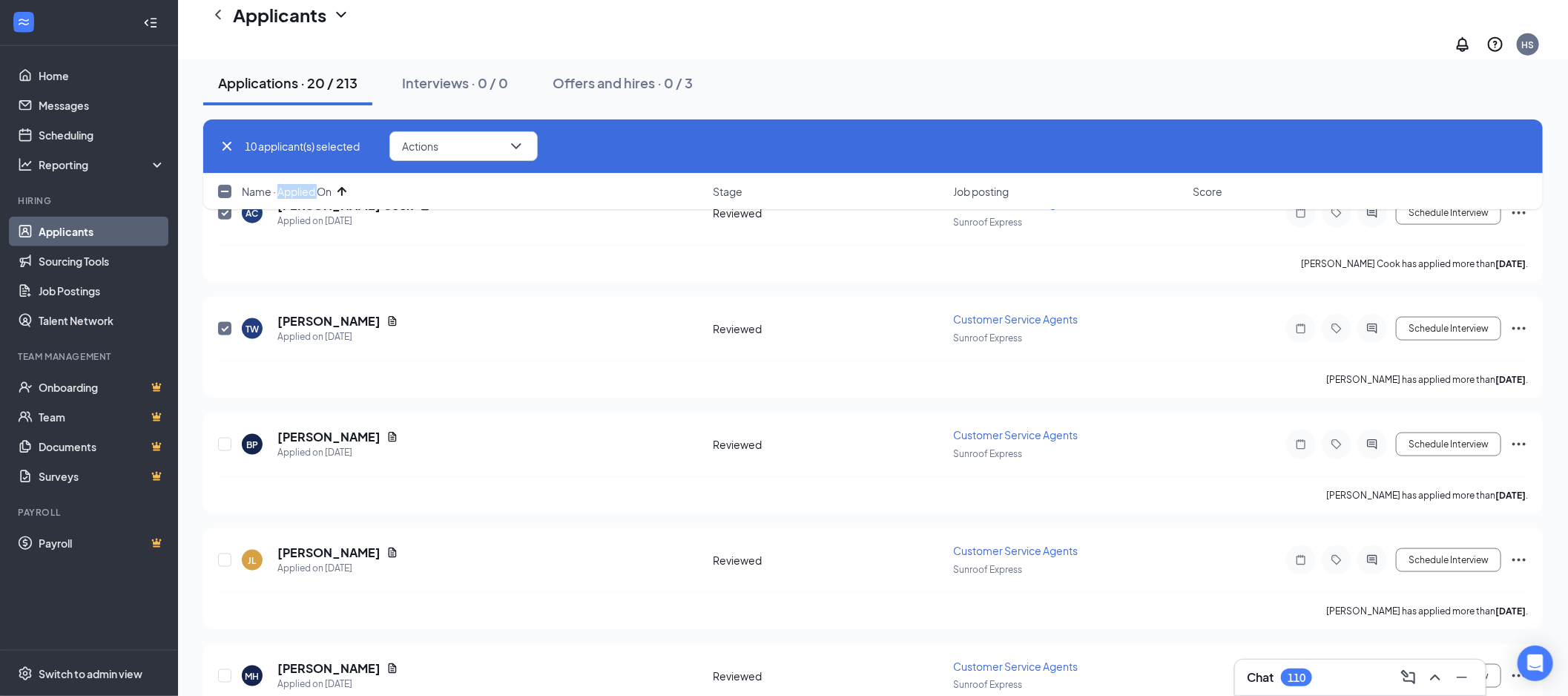
scroll to position [1106, 0]
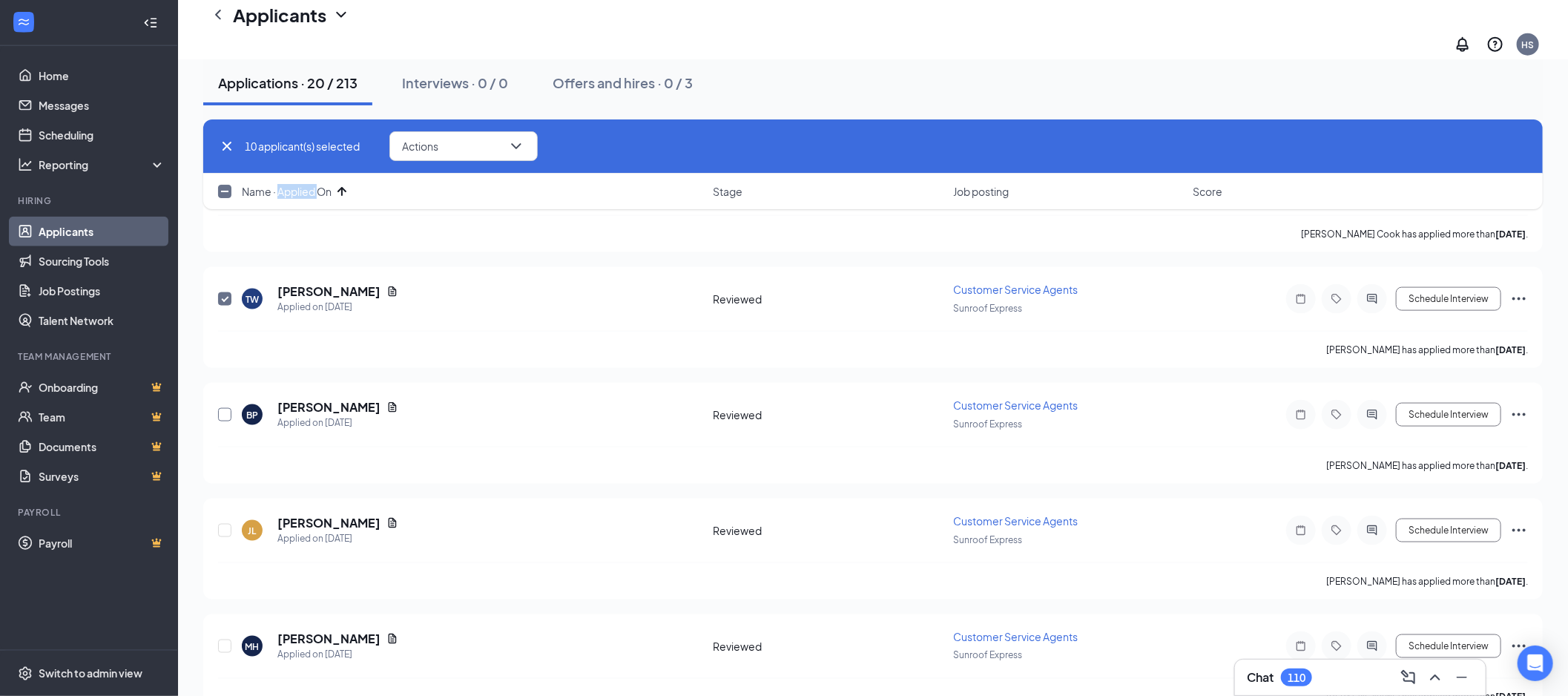
click at [225, 408] on input "checkbox" at bounding box center [225, 415] width 14 height 14
checkbox input "true"
click at [227, 524] on input "checkbox" at bounding box center [225, 531] width 14 height 14
checkbox input "true"
click at [227, 640] on input "checkbox" at bounding box center [225, 647] width 14 height 14
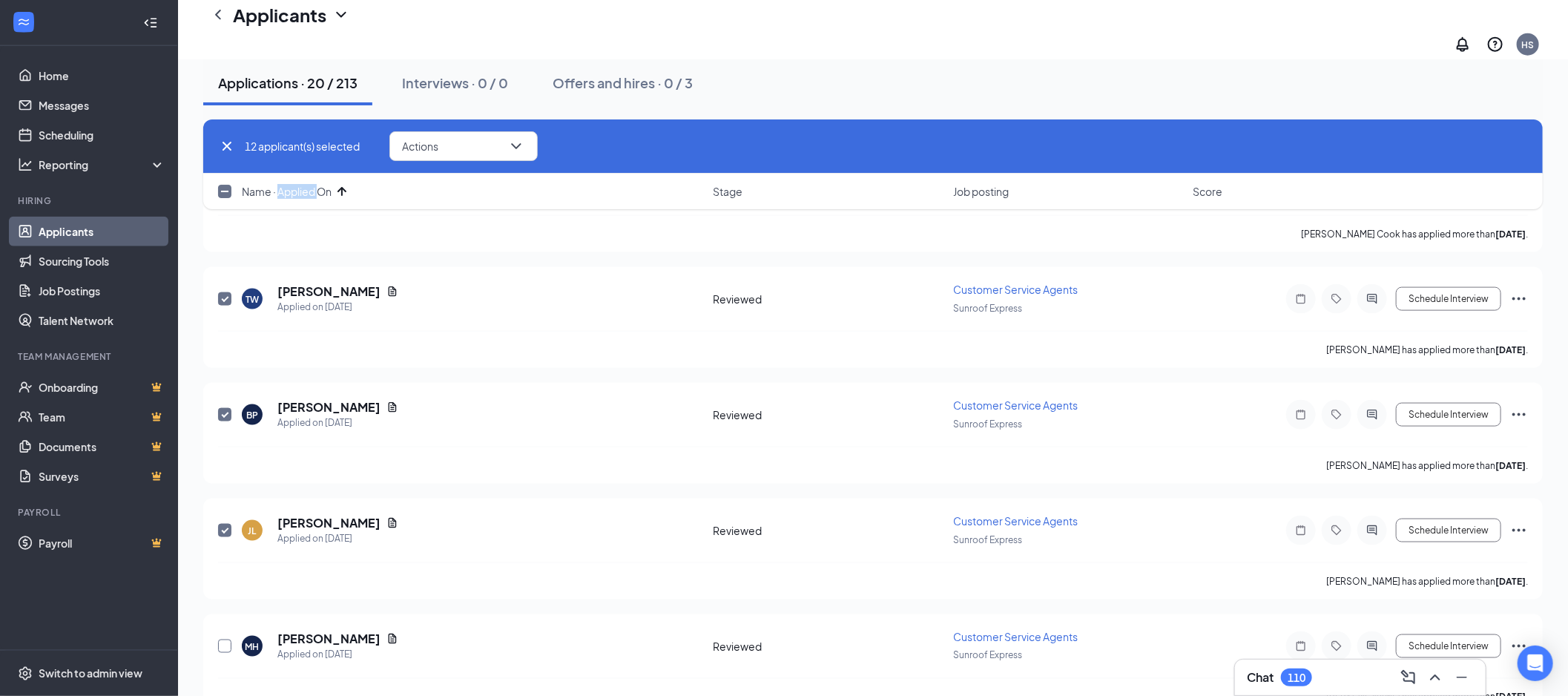
checkbox input "true"
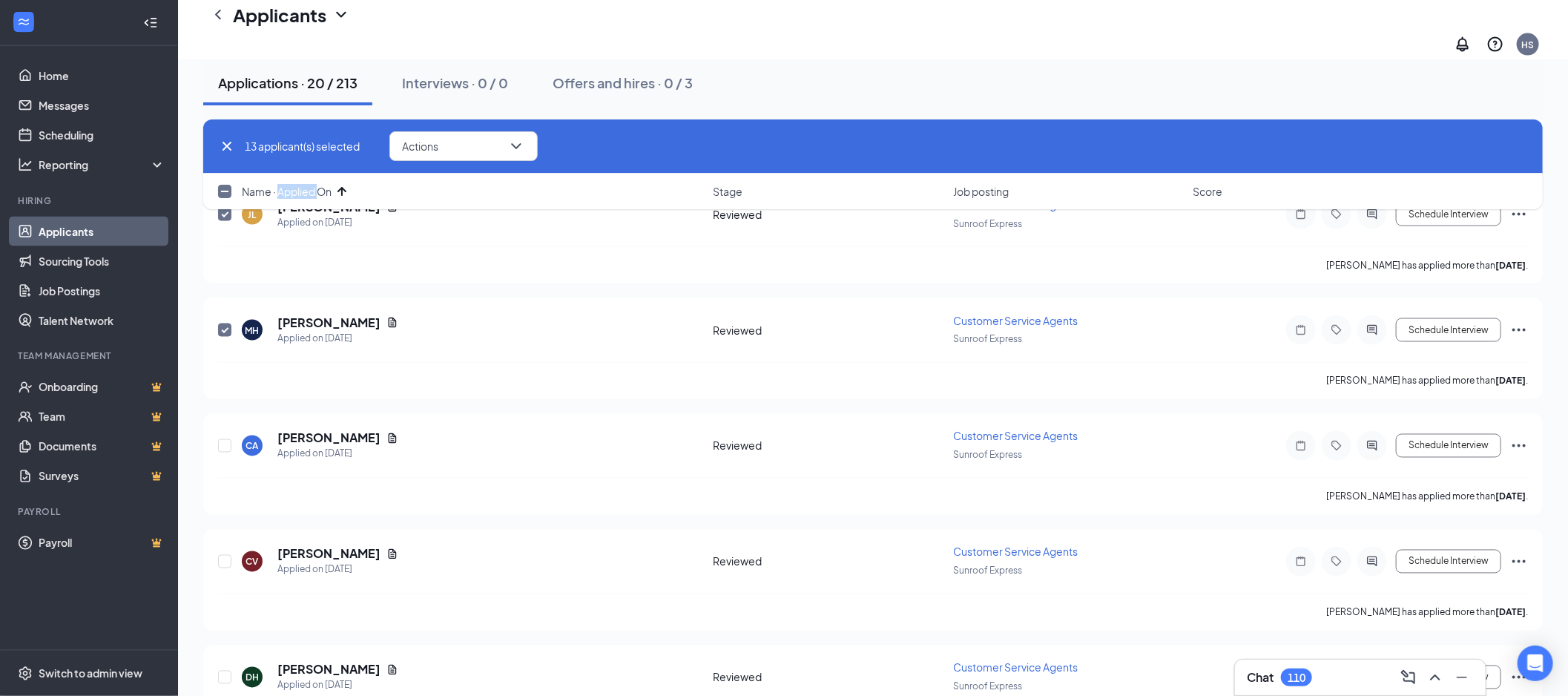
scroll to position [1436, 0]
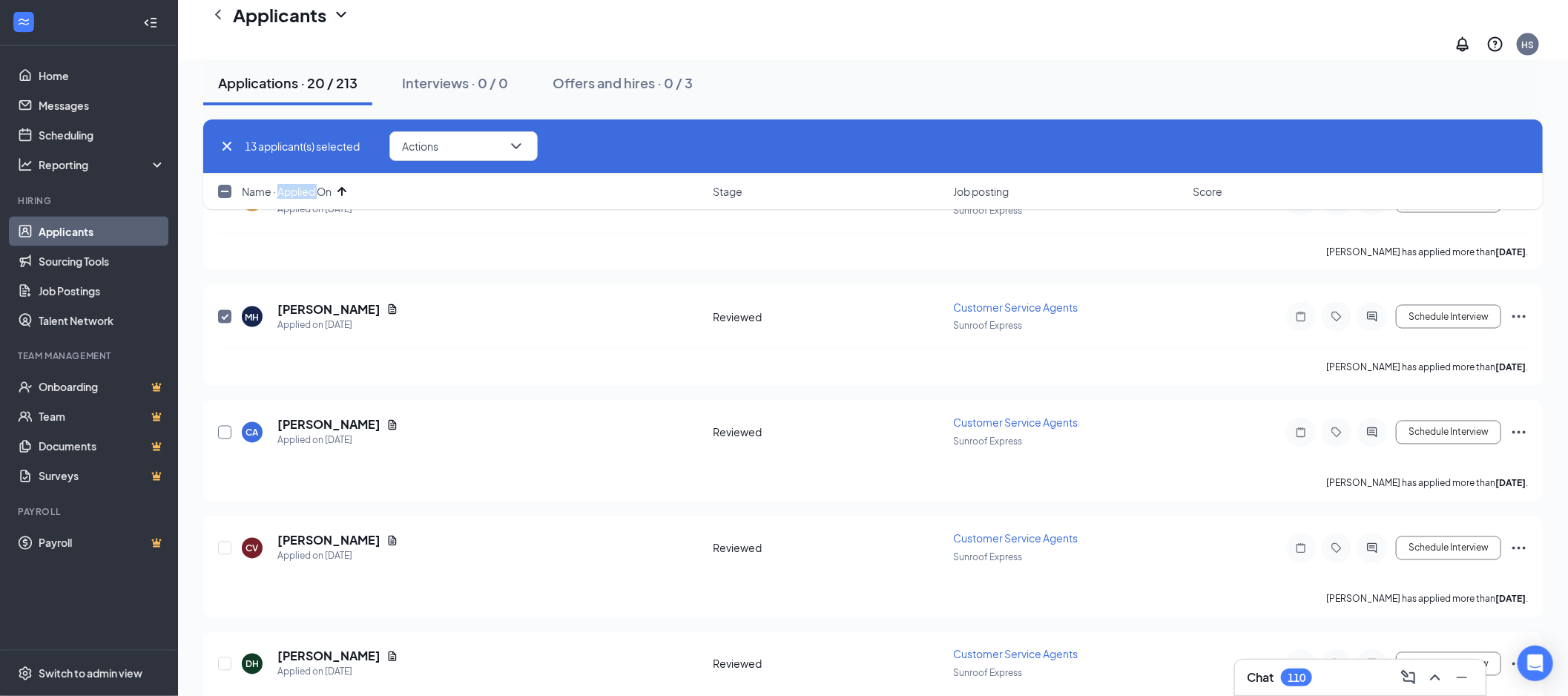
click at [222, 426] on input "checkbox" at bounding box center [225, 433] width 14 height 14
click at [444, 147] on button "Actions" at bounding box center [463, 146] width 148 height 30
click at [777, 117] on div "Applications · 20 / 213 Interviews · 0 / 0 Offers and hires · 0 / 3" at bounding box center [873, 83] width 1340 height 74
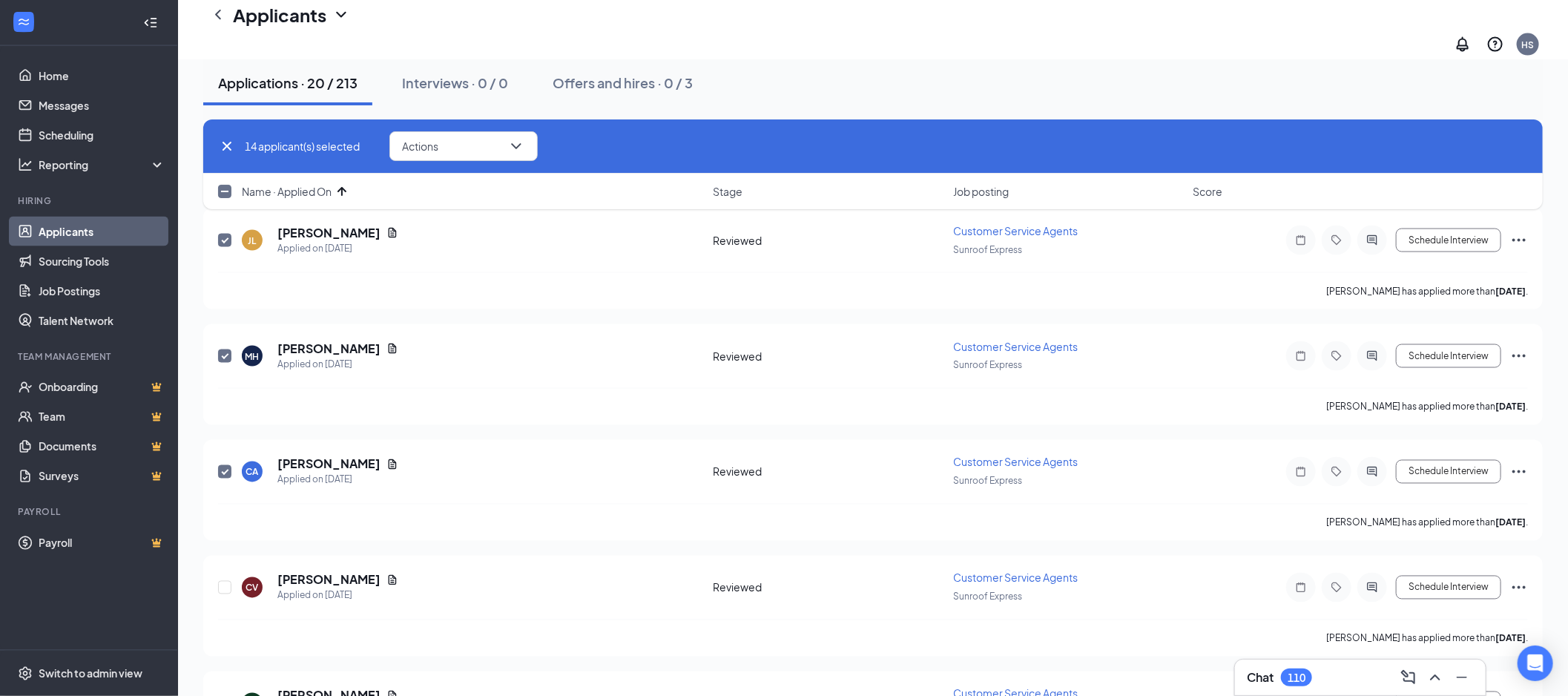
scroll to position [1401, 0]
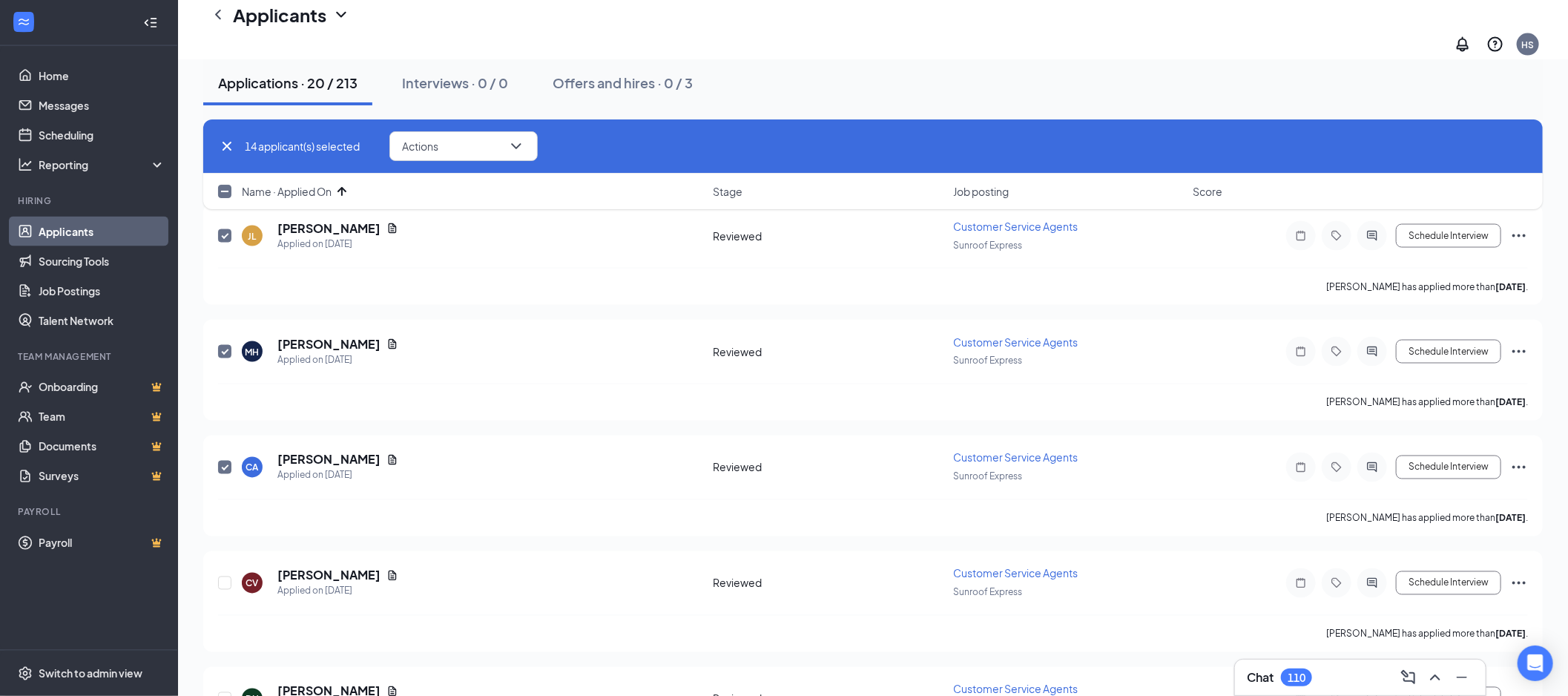
drag, startPoint x: 224, startPoint y: 442, endPoint x: 780, endPoint y: 552, distance: 566.8
click at [224, 461] on input "checkbox" at bounding box center [225, 468] width 14 height 14
checkbox input "false"
click at [512, 133] on button "Actions" at bounding box center [463, 146] width 148 height 30
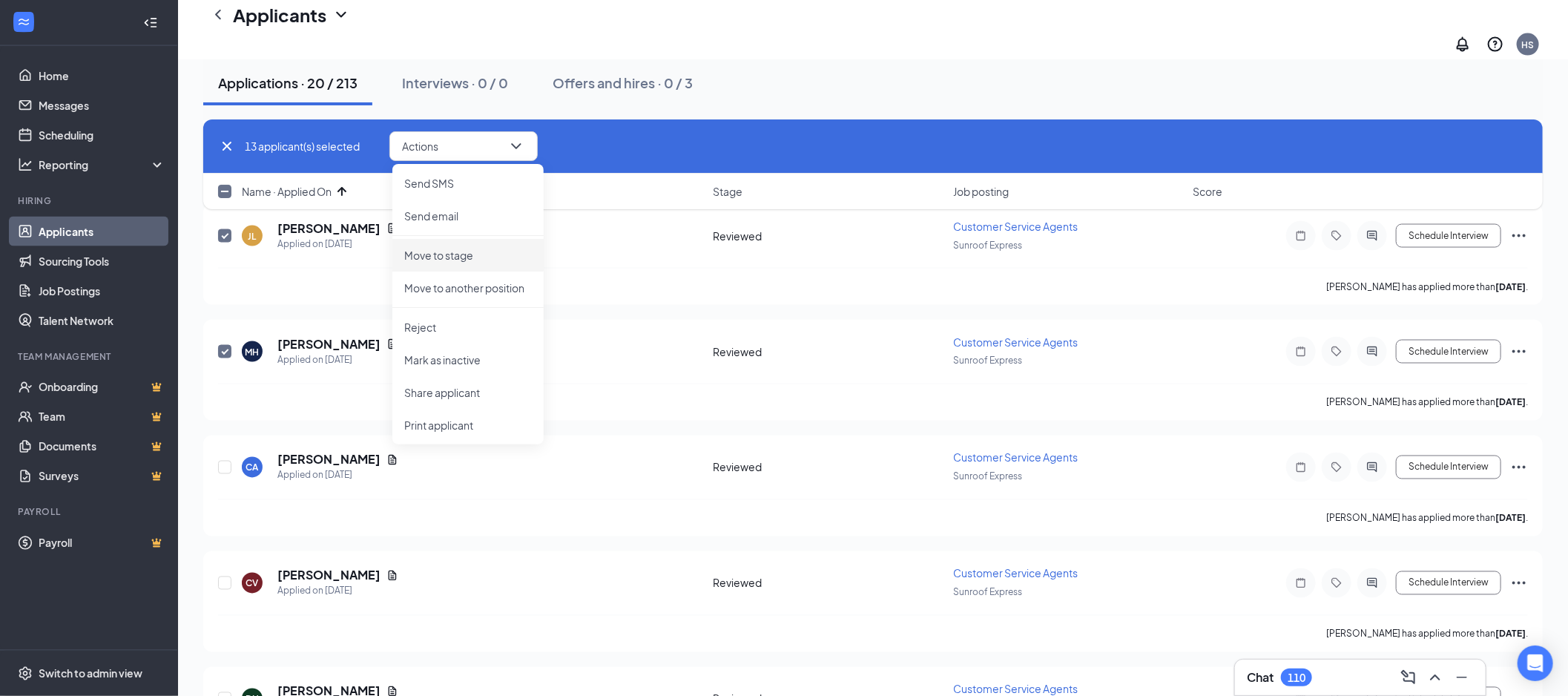
click at [475, 263] on li "Move to stage" at bounding box center [467, 255] width 151 height 33
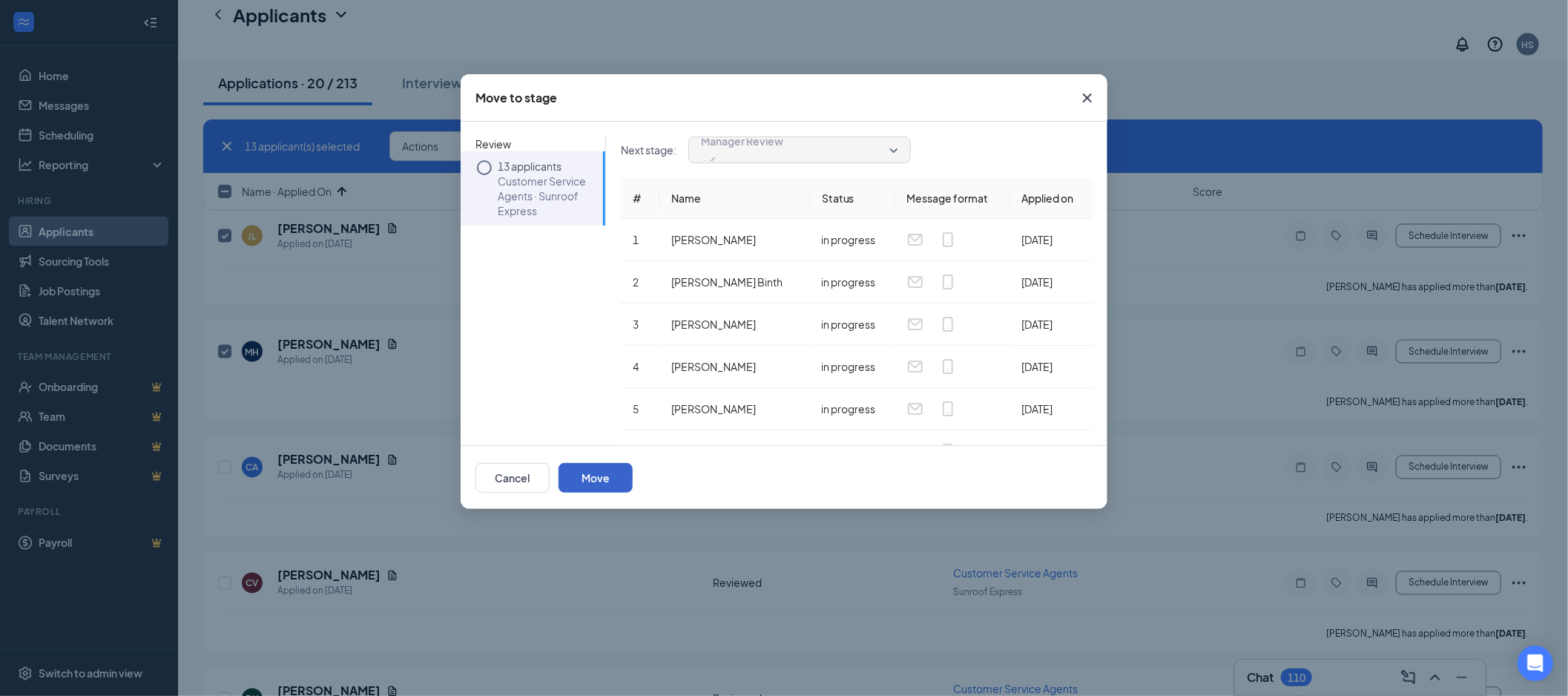
click at [632, 469] on button "Move" at bounding box center [595, 478] width 74 height 30
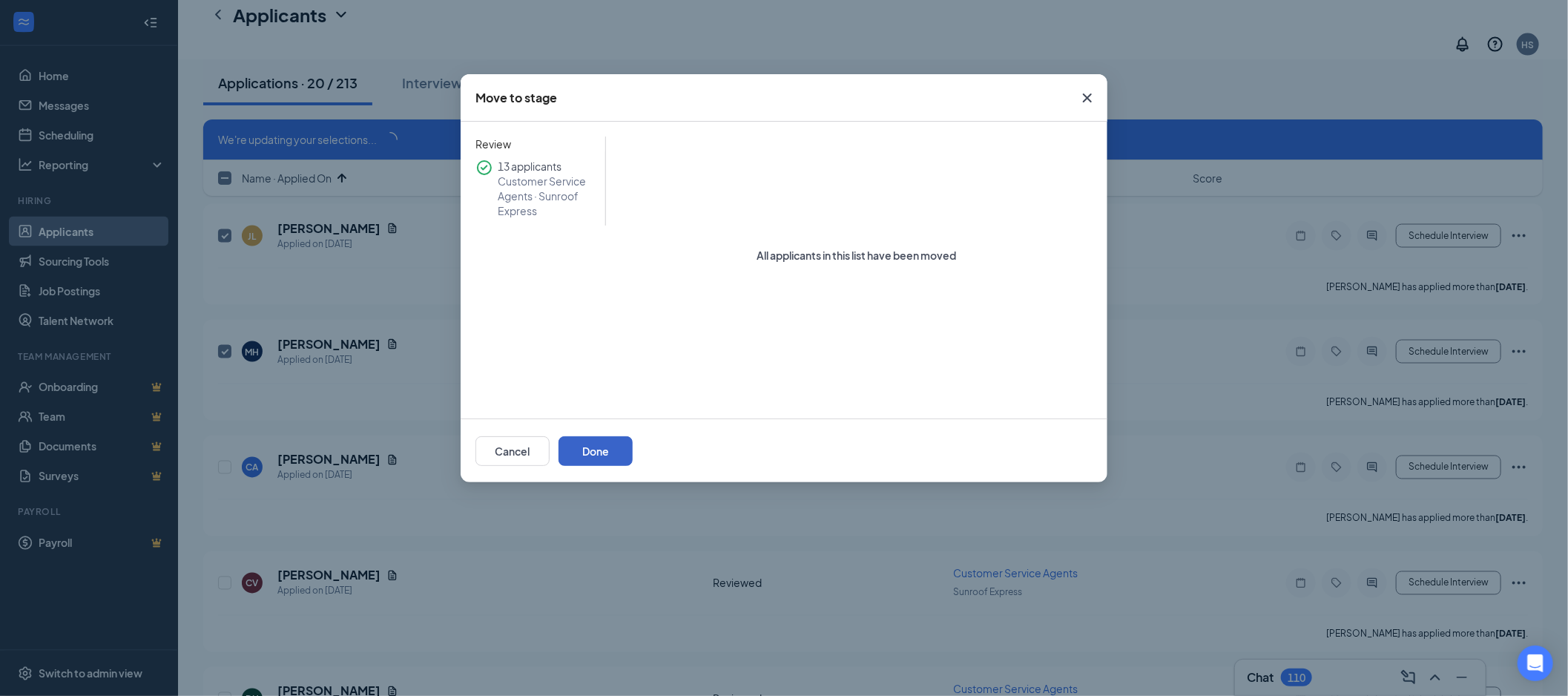
click at [632, 459] on button "Done" at bounding box center [595, 451] width 74 height 30
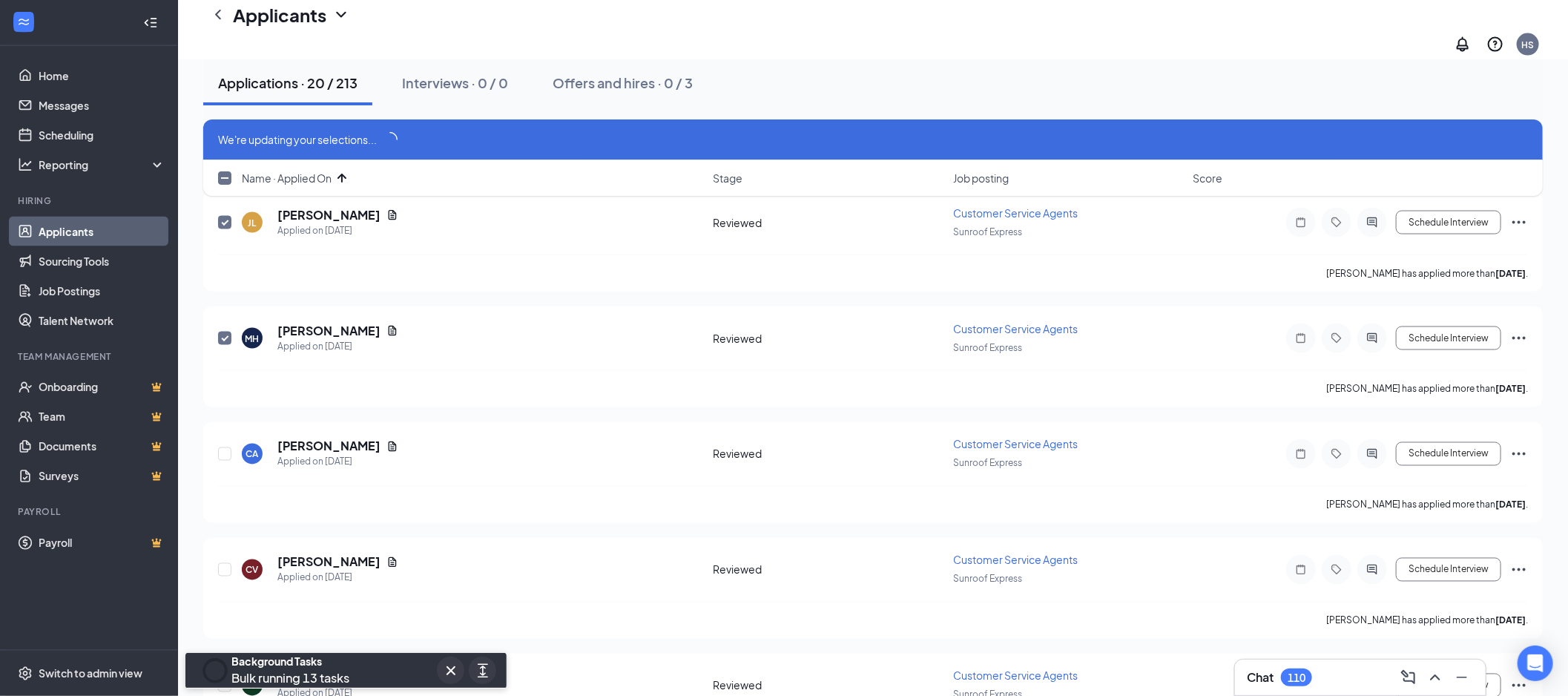
checkbox input "false"
click at [124, 238] on link "Applicants" at bounding box center [102, 231] width 126 height 30
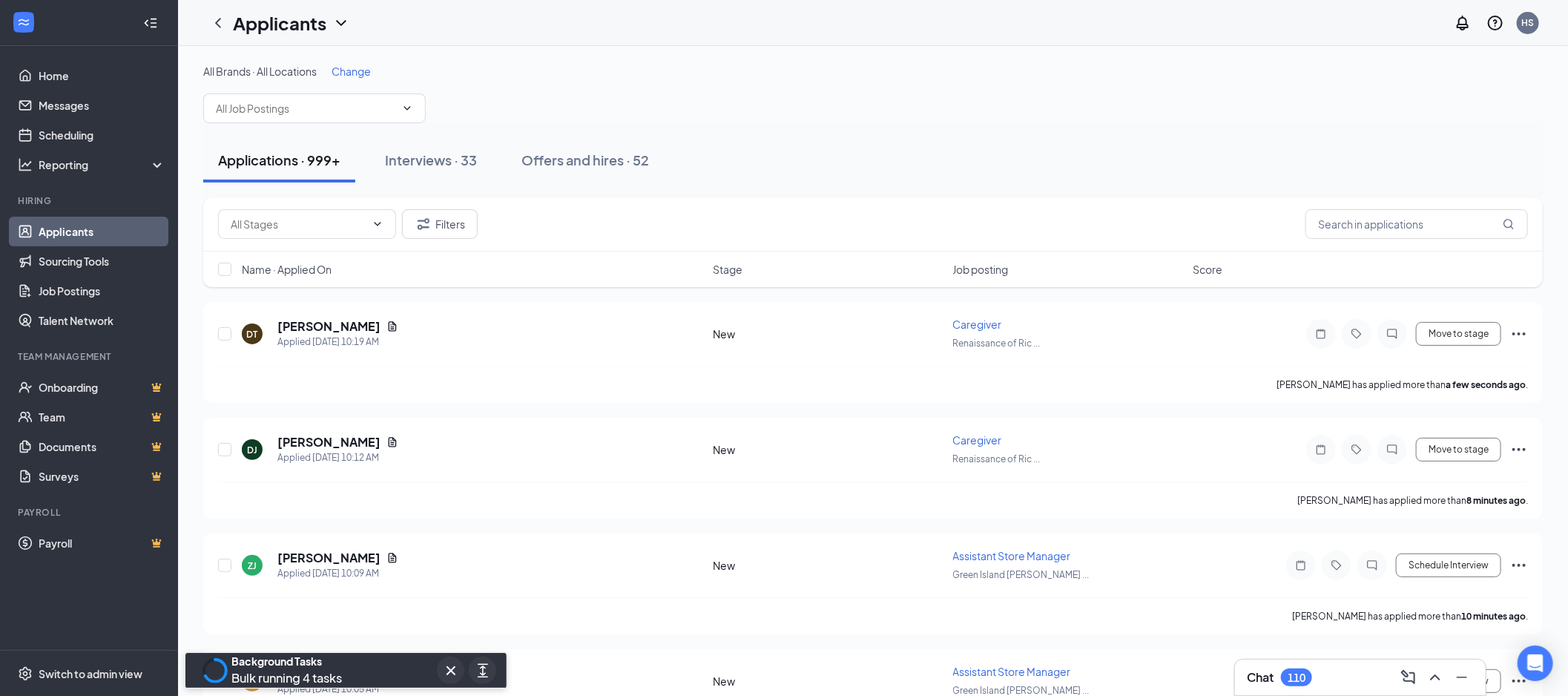
click at [279, 98] on span at bounding box center [314, 109] width 222 height 30
type input "resu"
click at [298, 143] on div "Resupply Office Assistant (Carolina's Hometown - [GEOGRAPHIC_DATA])" at bounding box center [313, 150] width 199 height 33
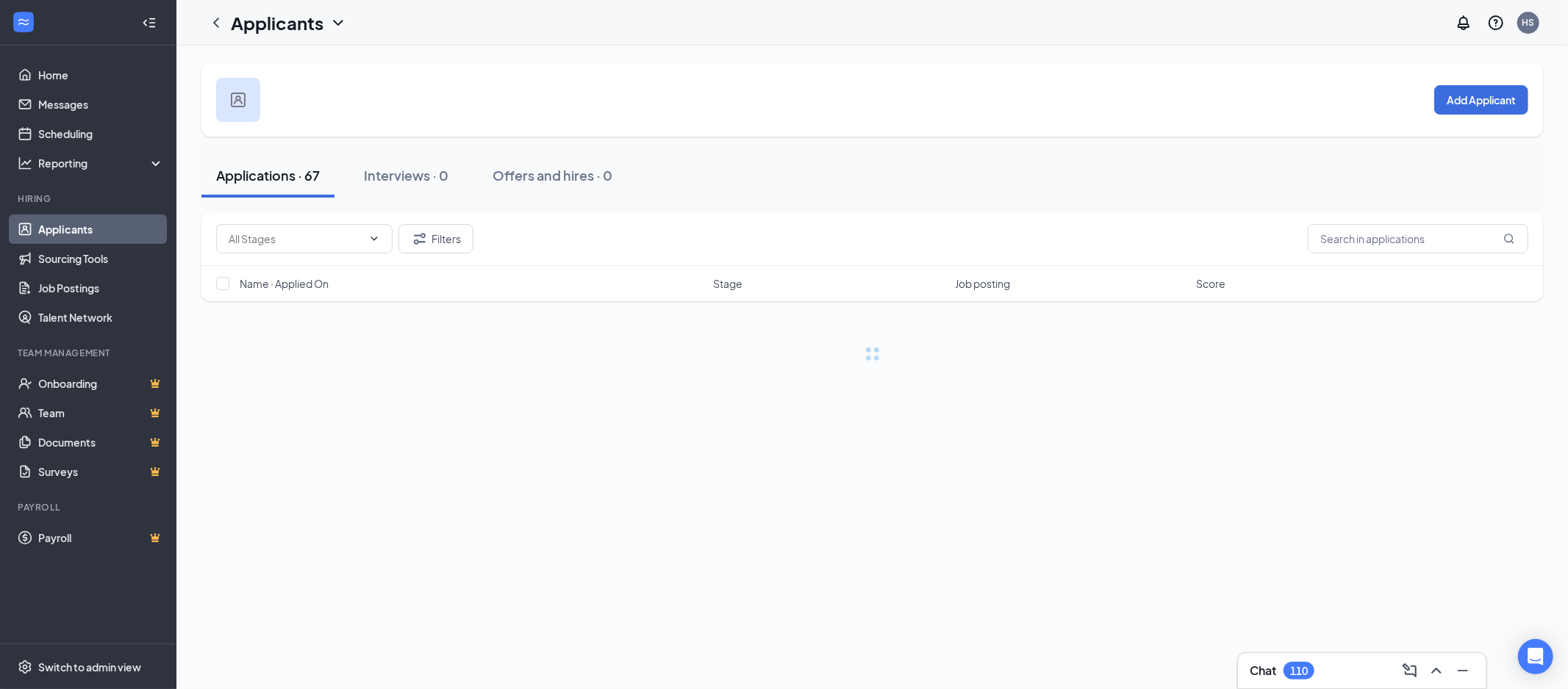
click at [305, 231] on input "text" at bounding box center [295, 239] width 134 height 17
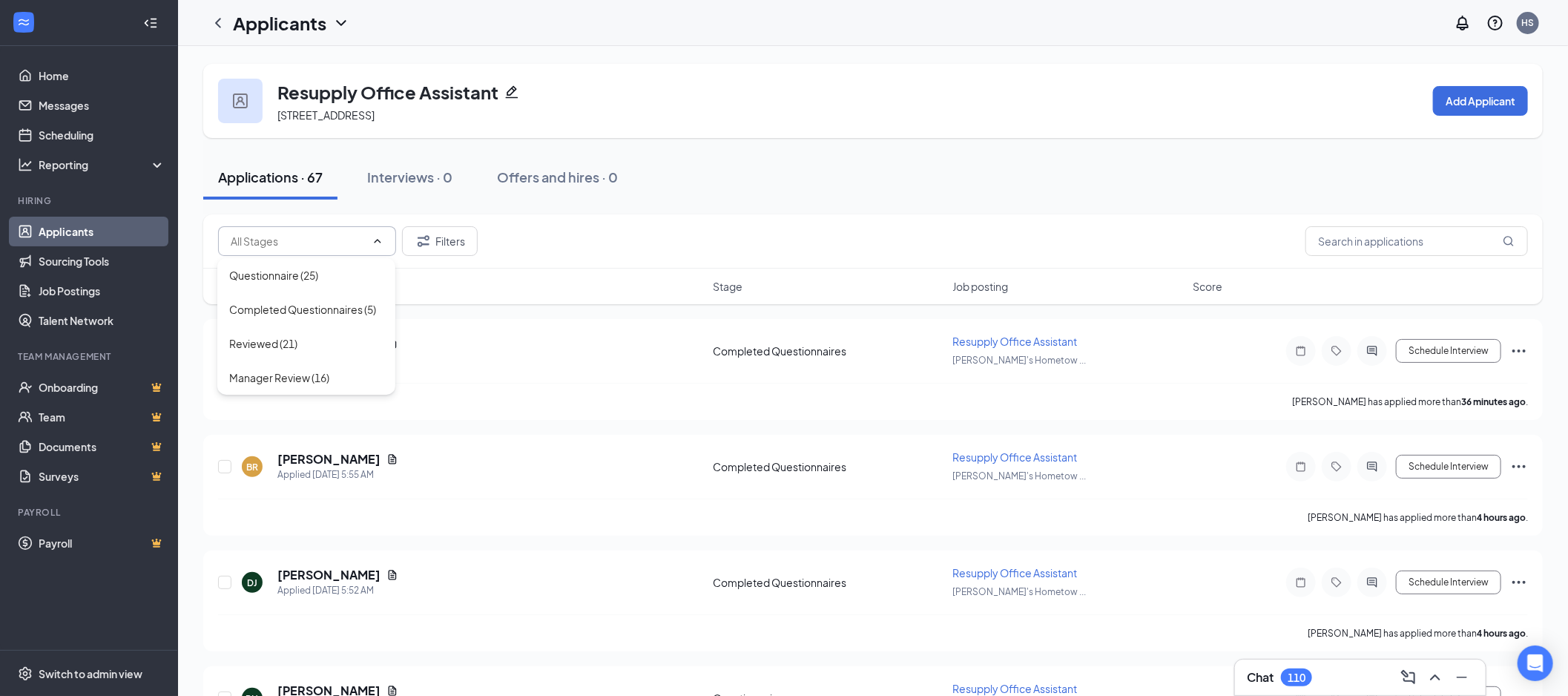
click at [337, 329] on div "Reviewed (21)" at bounding box center [306, 343] width 178 height 35
type input "Reviewed (21)"
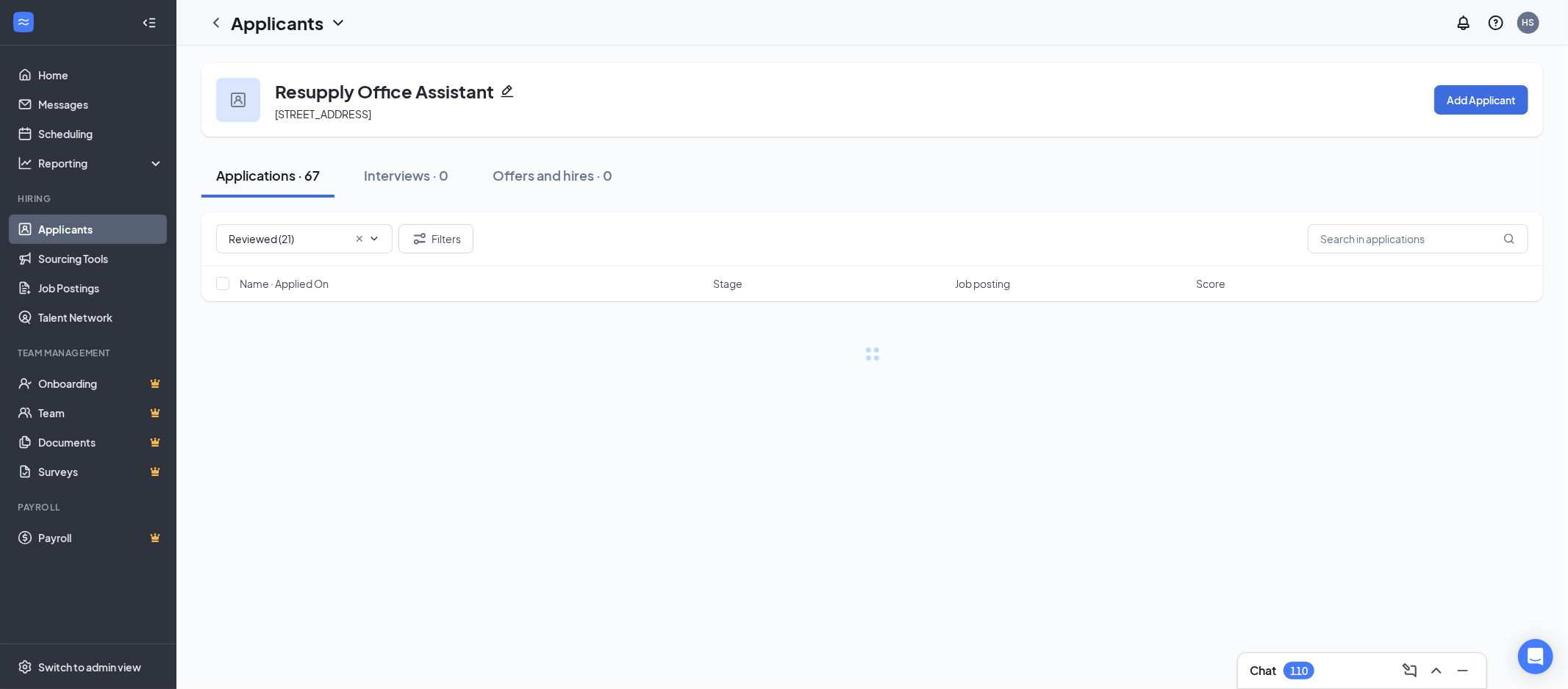
click at [296, 287] on span "Name · Applied On" at bounding box center [284, 283] width 89 height 15
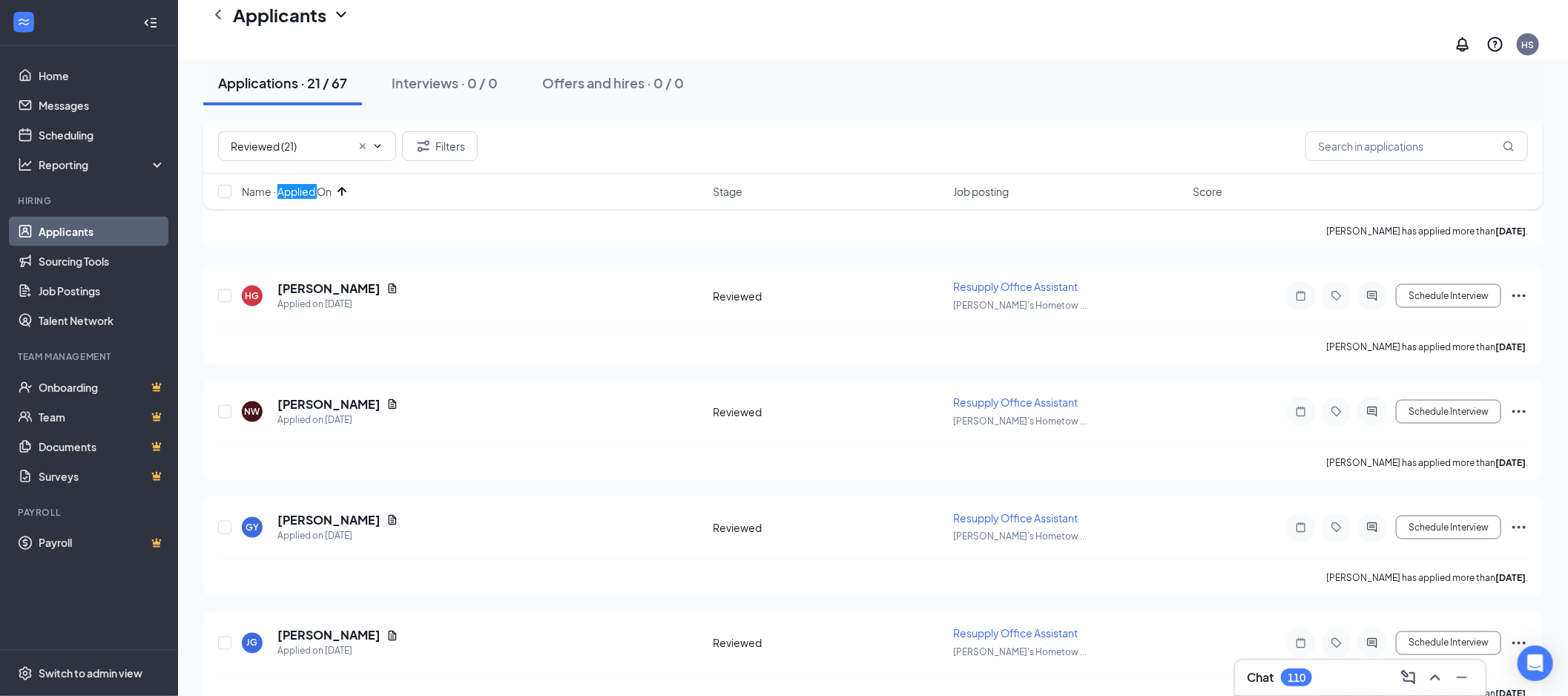
scroll to position [1236, 0]
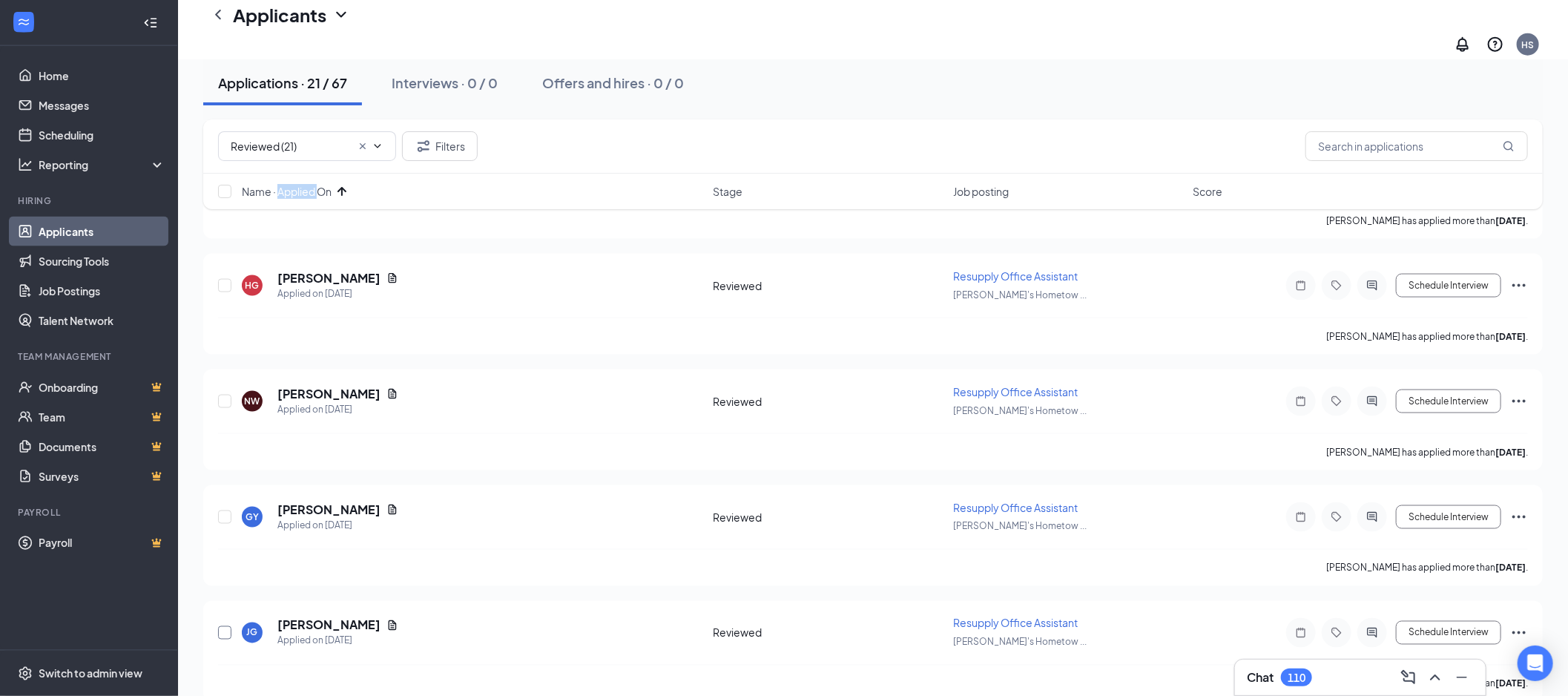
click at [220, 626] on input "checkbox" at bounding box center [225, 633] width 14 height 14
checkbox input "true"
click at [228, 510] on input "checkbox" at bounding box center [225, 517] width 14 height 14
checkbox input "true"
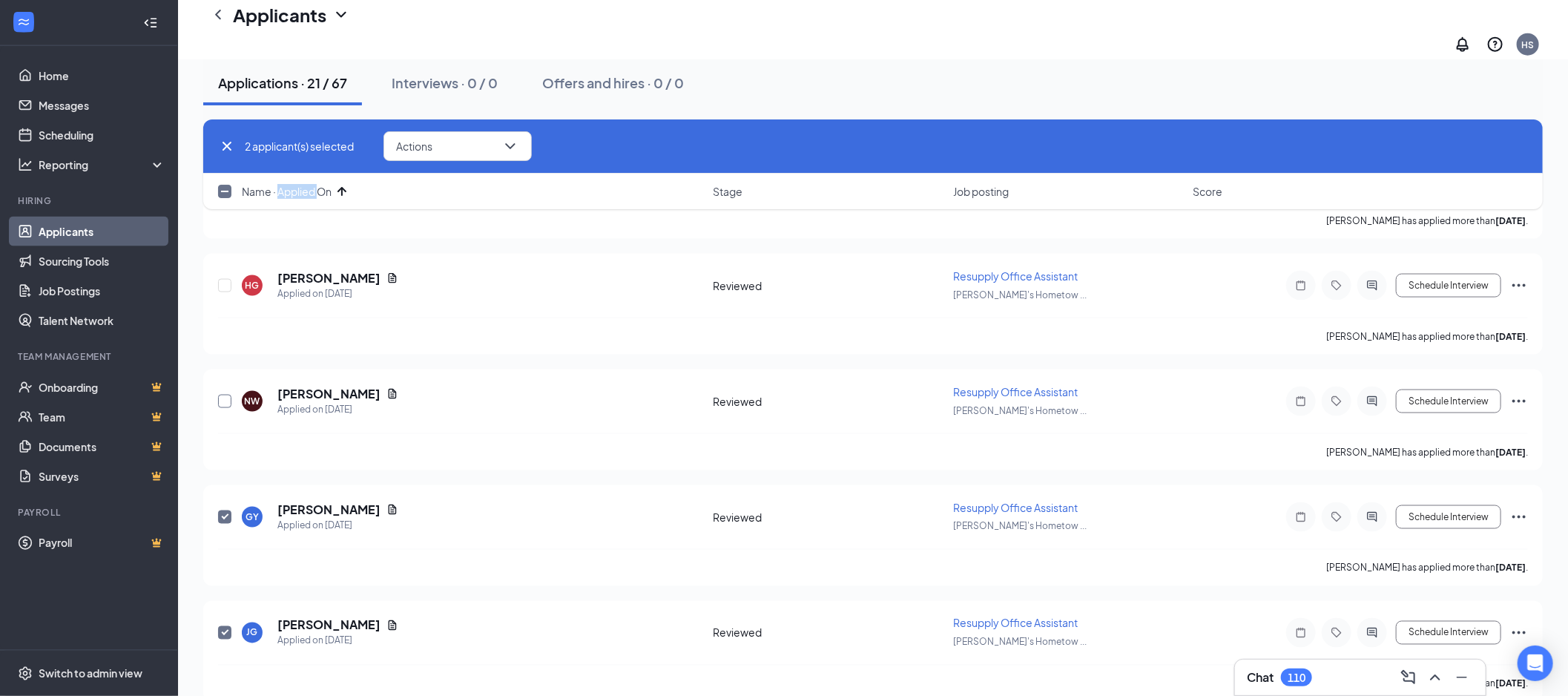
click at [220, 394] on input "checkbox" at bounding box center [225, 401] width 14 height 14
checkbox input "true"
click at [224, 279] on input "checkbox" at bounding box center [225, 286] width 14 height 14
checkbox input "true"
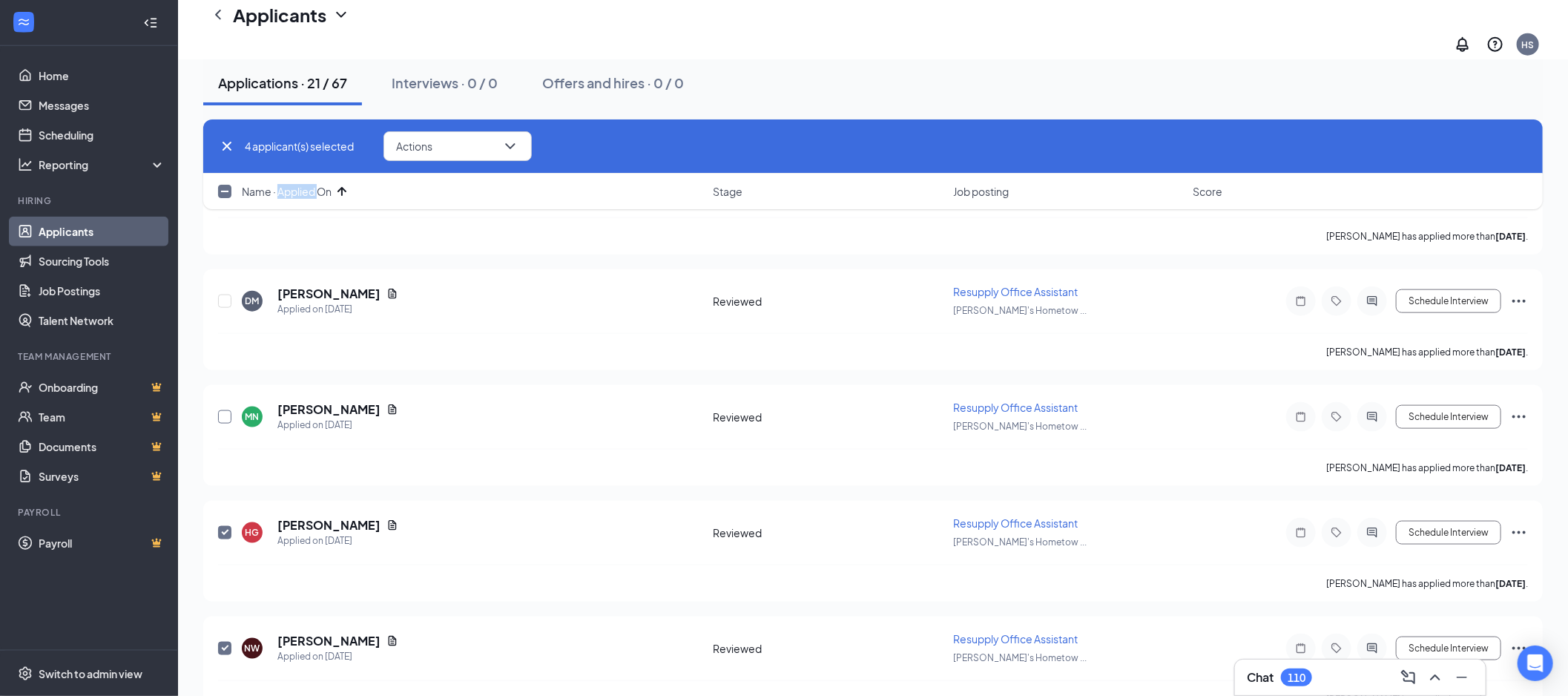
click at [223, 410] on input "checkbox" at bounding box center [225, 417] width 14 height 14
checkbox input "true"
click at [223, 295] on input "checkbox" at bounding box center [225, 302] width 14 height 14
checkbox input "true"
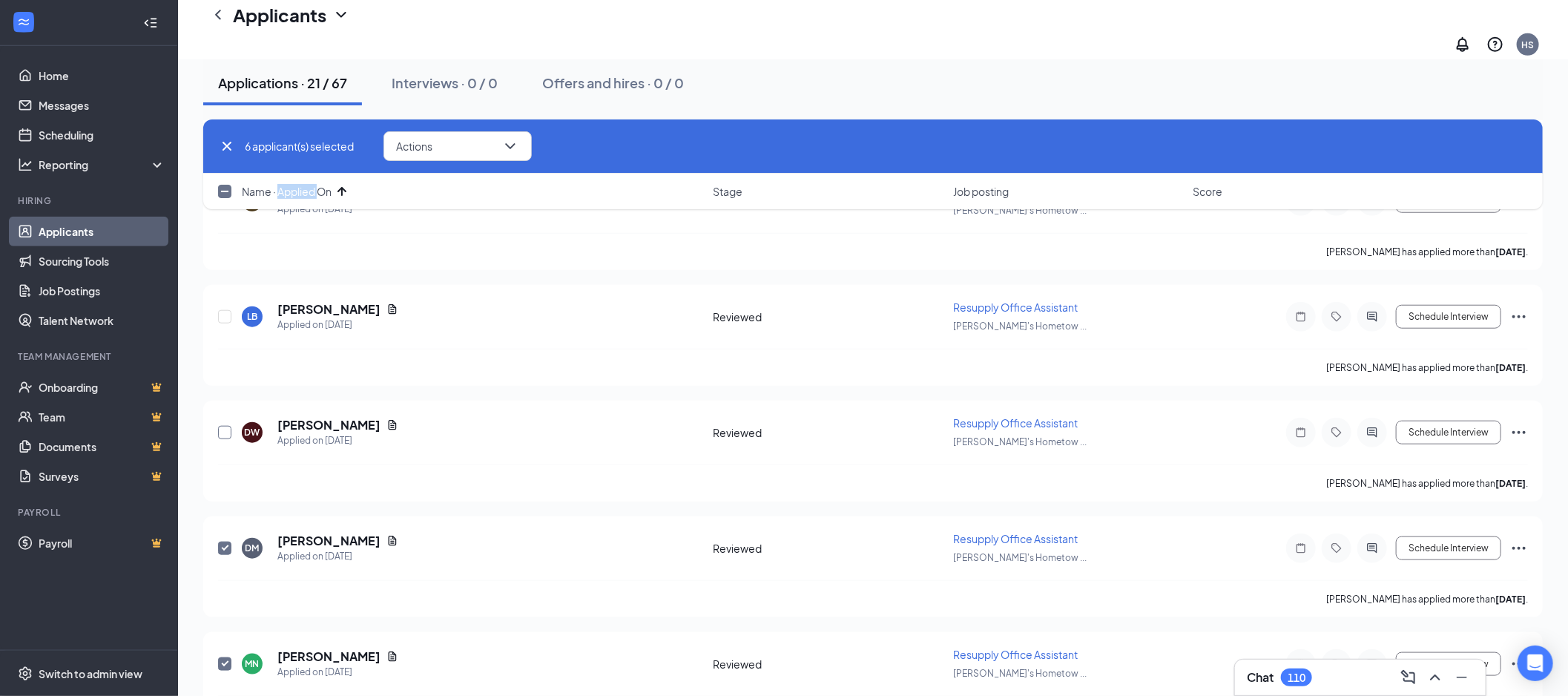
click at [227, 426] on input "checkbox" at bounding box center [225, 433] width 14 height 14
checkbox input "true"
click at [224, 310] on input "checkbox" at bounding box center [225, 317] width 14 height 14
checkbox input "true"
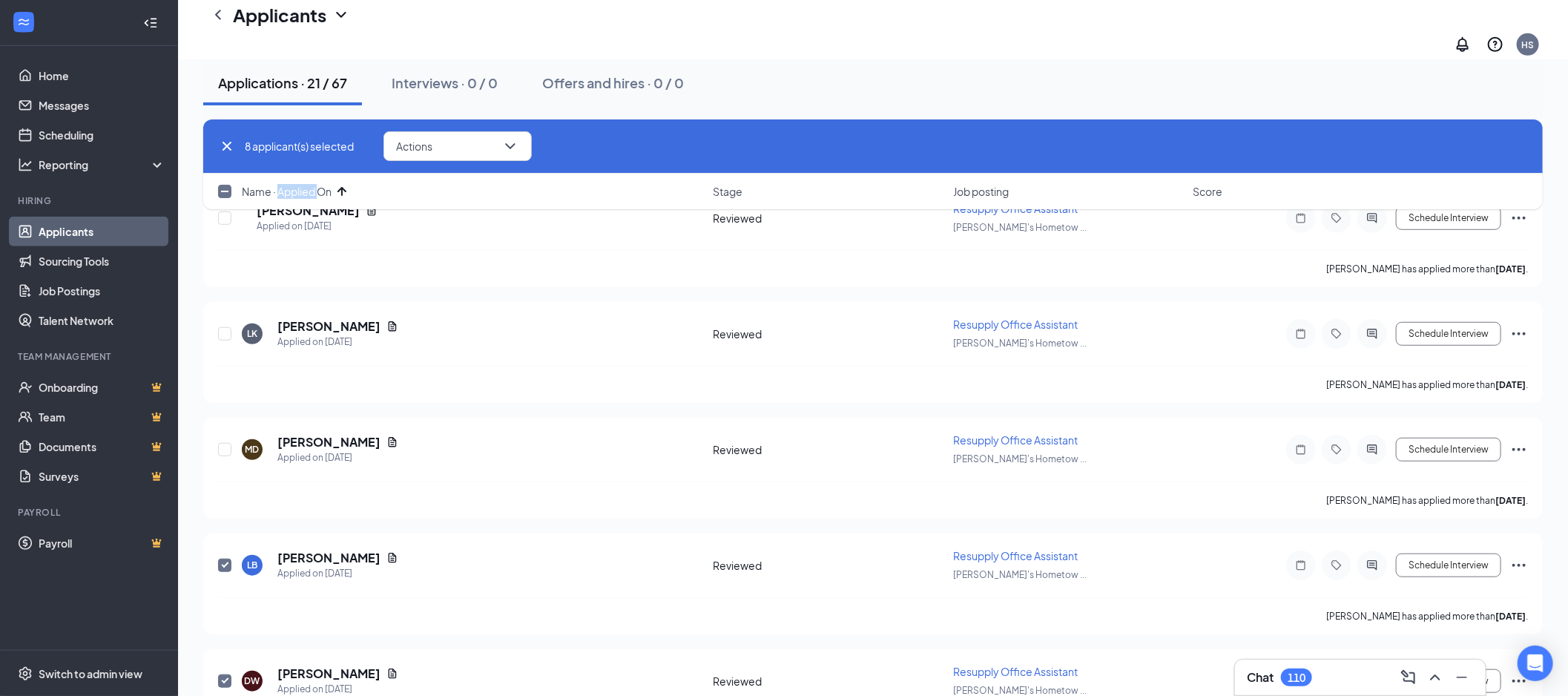
scroll to position [494, 0]
click at [224, 442] on input "checkbox" at bounding box center [225, 449] width 14 height 14
checkbox input "true"
click at [224, 326] on input "checkbox" at bounding box center [225, 333] width 14 height 14
checkbox input "true"
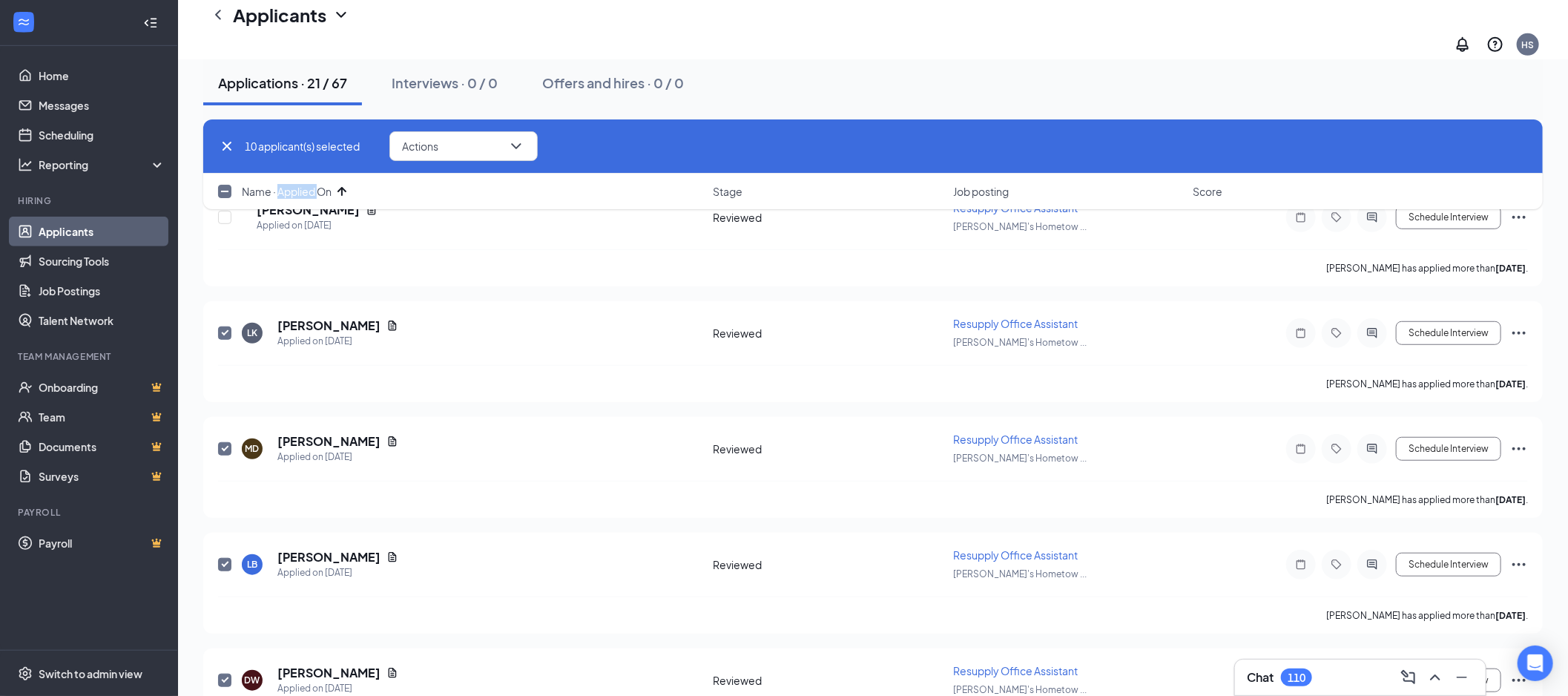
scroll to position [165, 0]
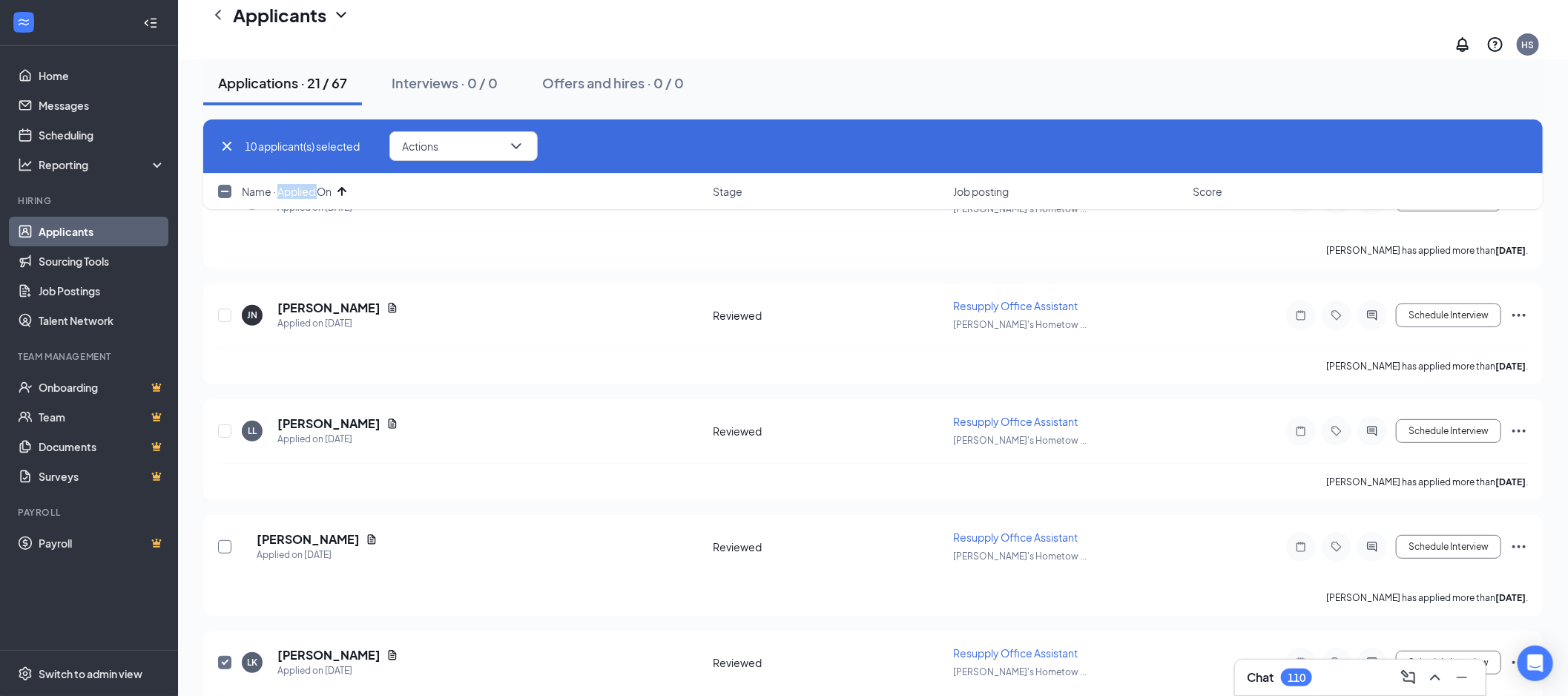
click at [223, 540] on input "checkbox" at bounding box center [225, 547] width 14 height 14
checkbox input "true"
click at [227, 424] on input "checkbox" at bounding box center [225, 431] width 14 height 14
checkbox input "true"
click at [225, 308] on input "checkbox" at bounding box center [225, 315] width 14 height 14
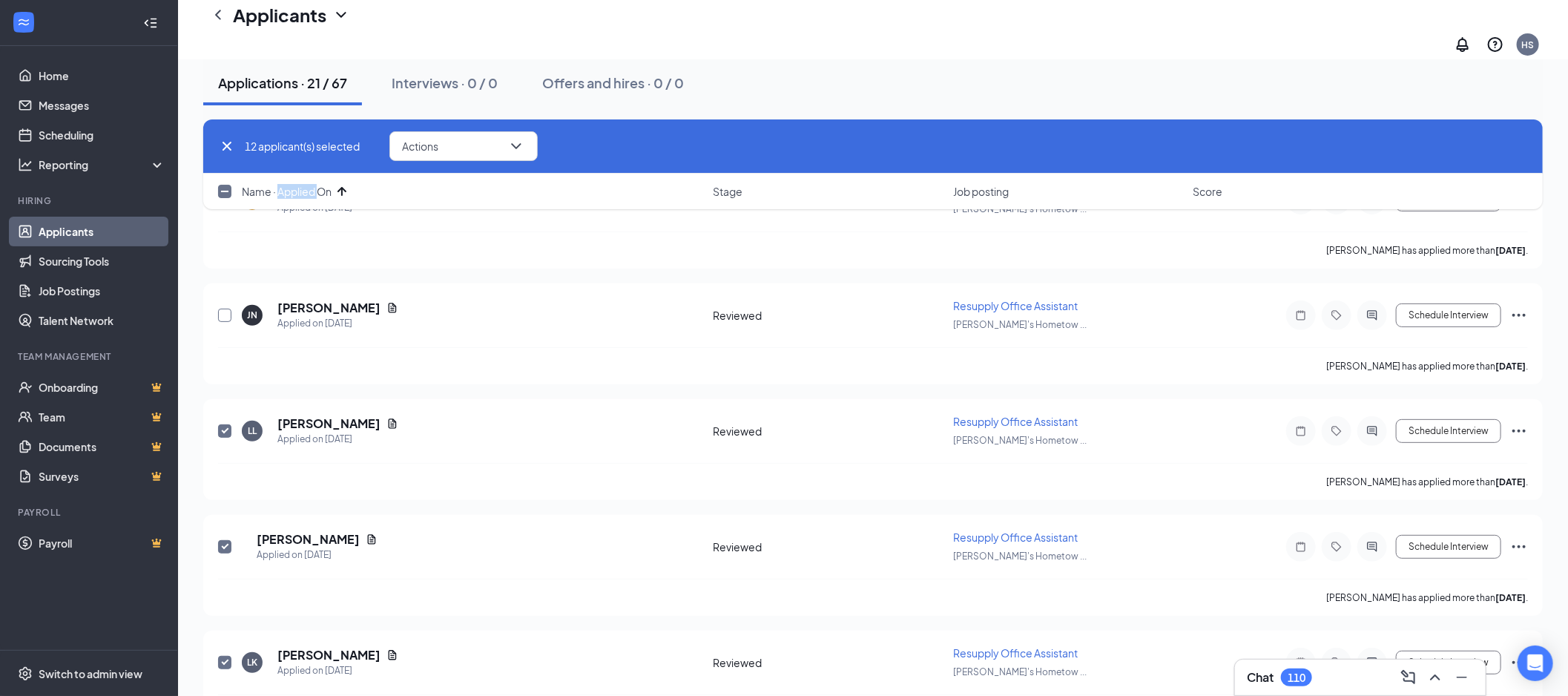
checkbox input "true"
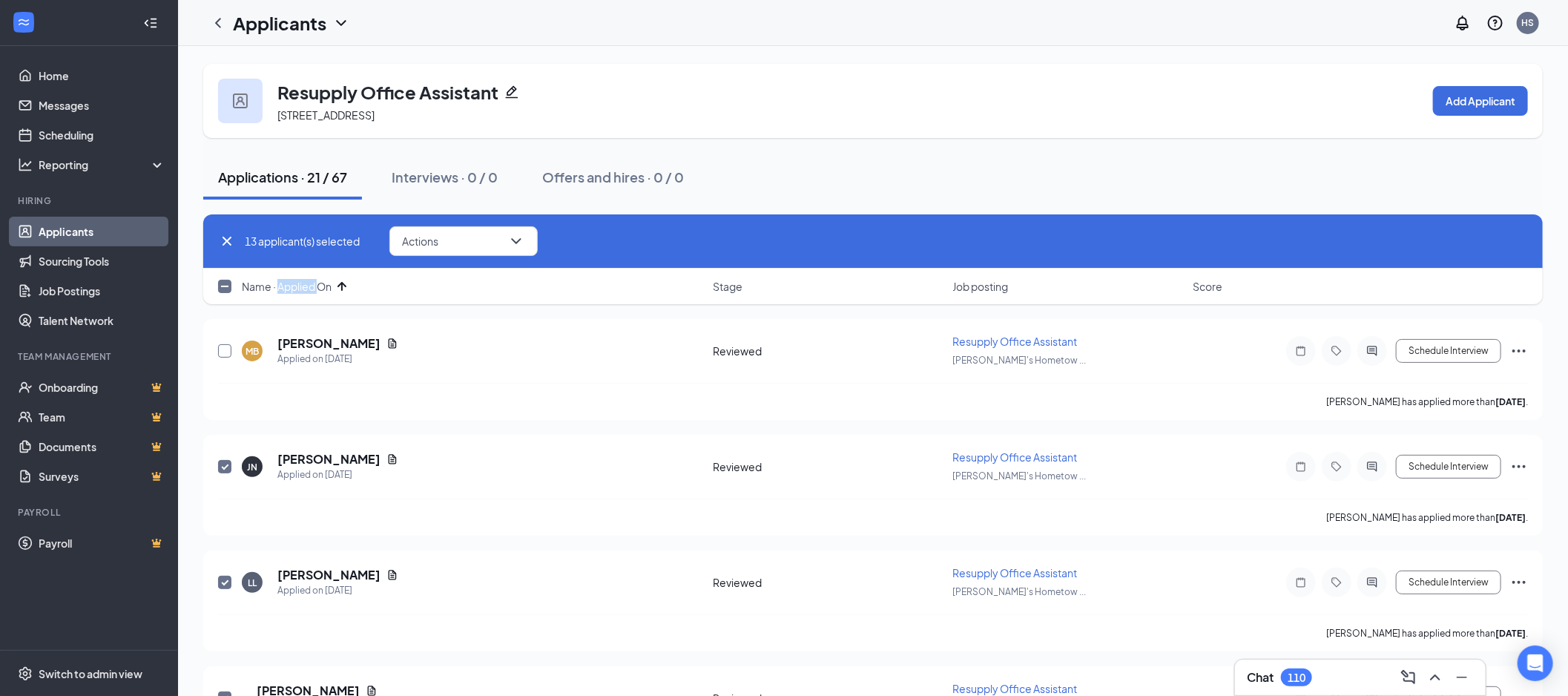
click at [224, 353] on input "checkbox" at bounding box center [225, 351] width 14 height 14
checkbox input "true"
drag, startPoint x: 439, startPoint y: 241, endPoint x: 482, endPoint y: 350, distance: 117.2
click at [439, 242] on span "Actions" at bounding box center [420, 241] width 37 height 11
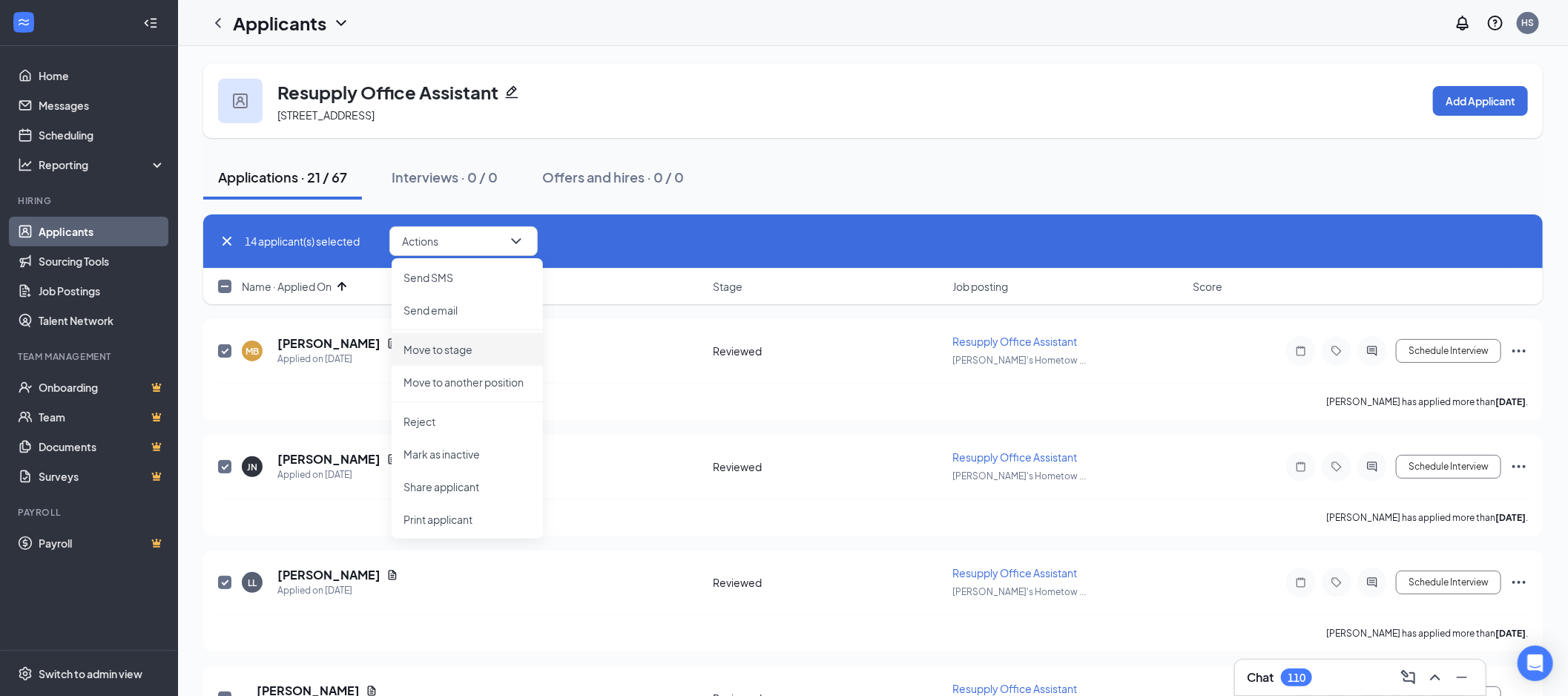
click at [464, 344] on p "Move to stage" at bounding box center [466, 349] width 127 height 15
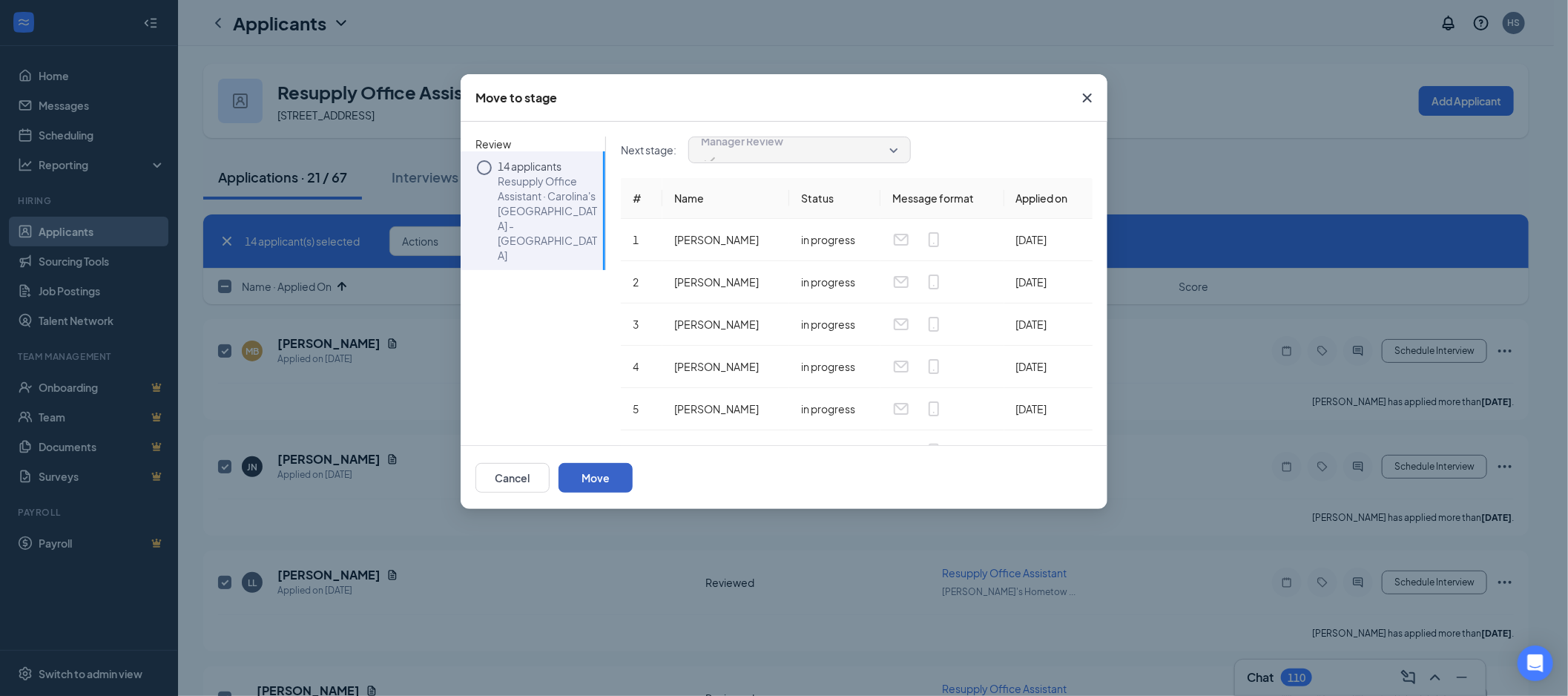
click at [632, 469] on button "Move" at bounding box center [595, 478] width 74 height 30
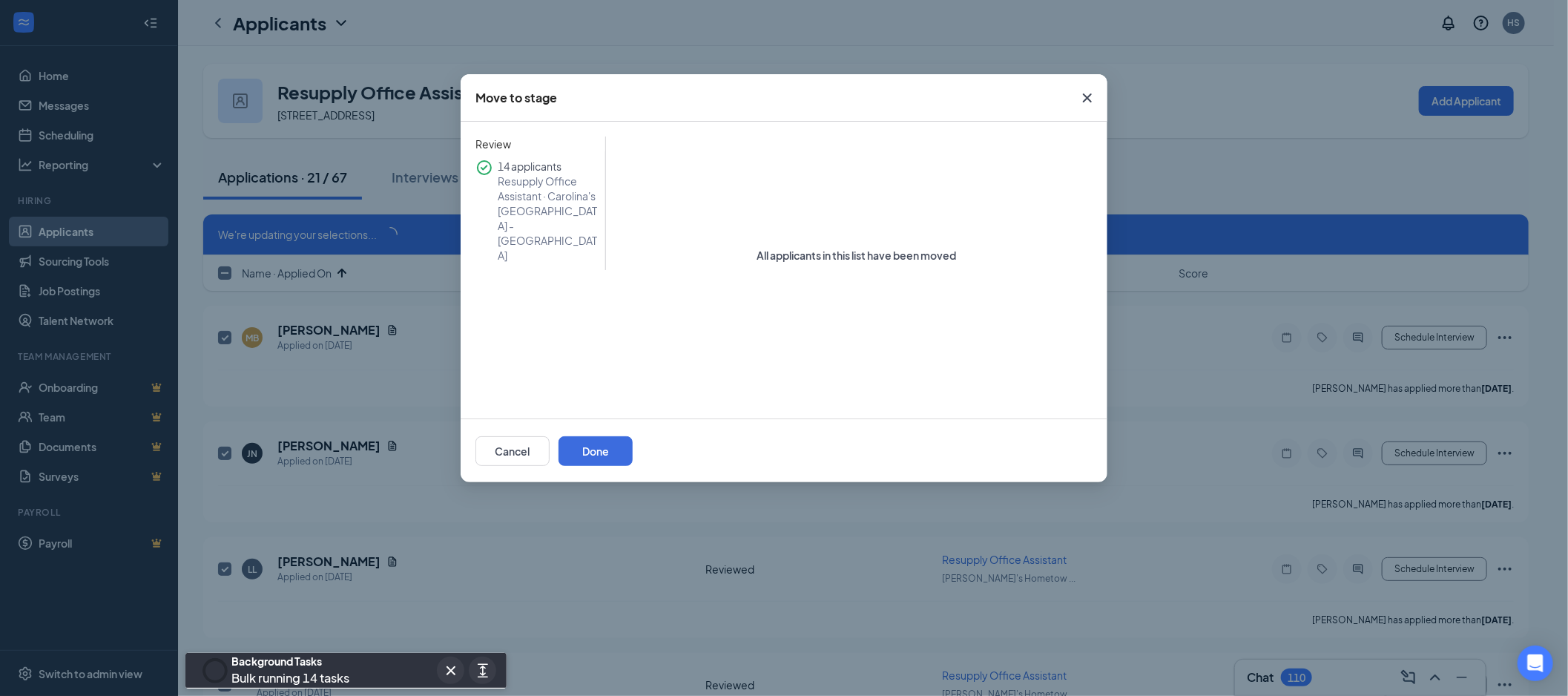
checkbox input "false"
checkbox input "true"
click at [632, 440] on button "Done" at bounding box center [595, 451] width 74 height 30
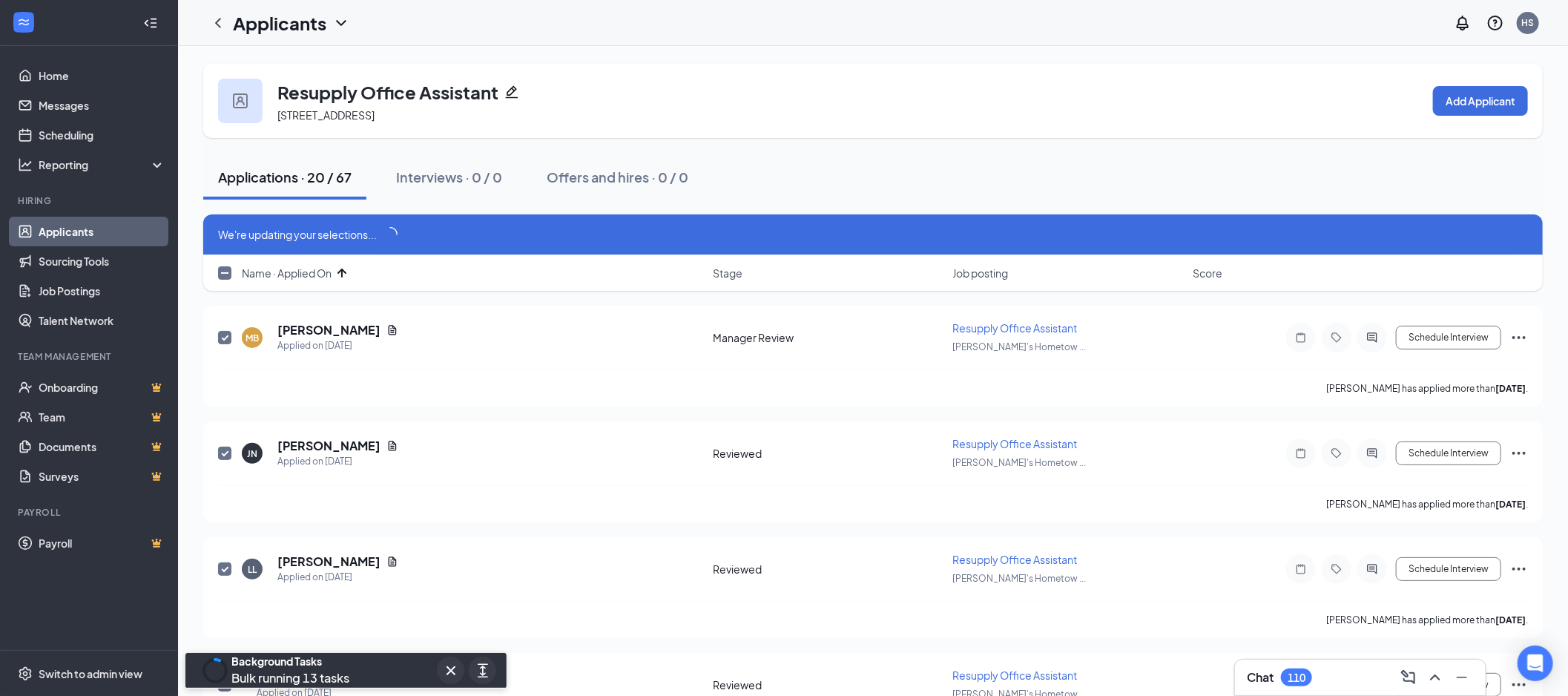
click at [68, 221] on link "Applicants" at bounding box center [102, 231] width 126 height 30
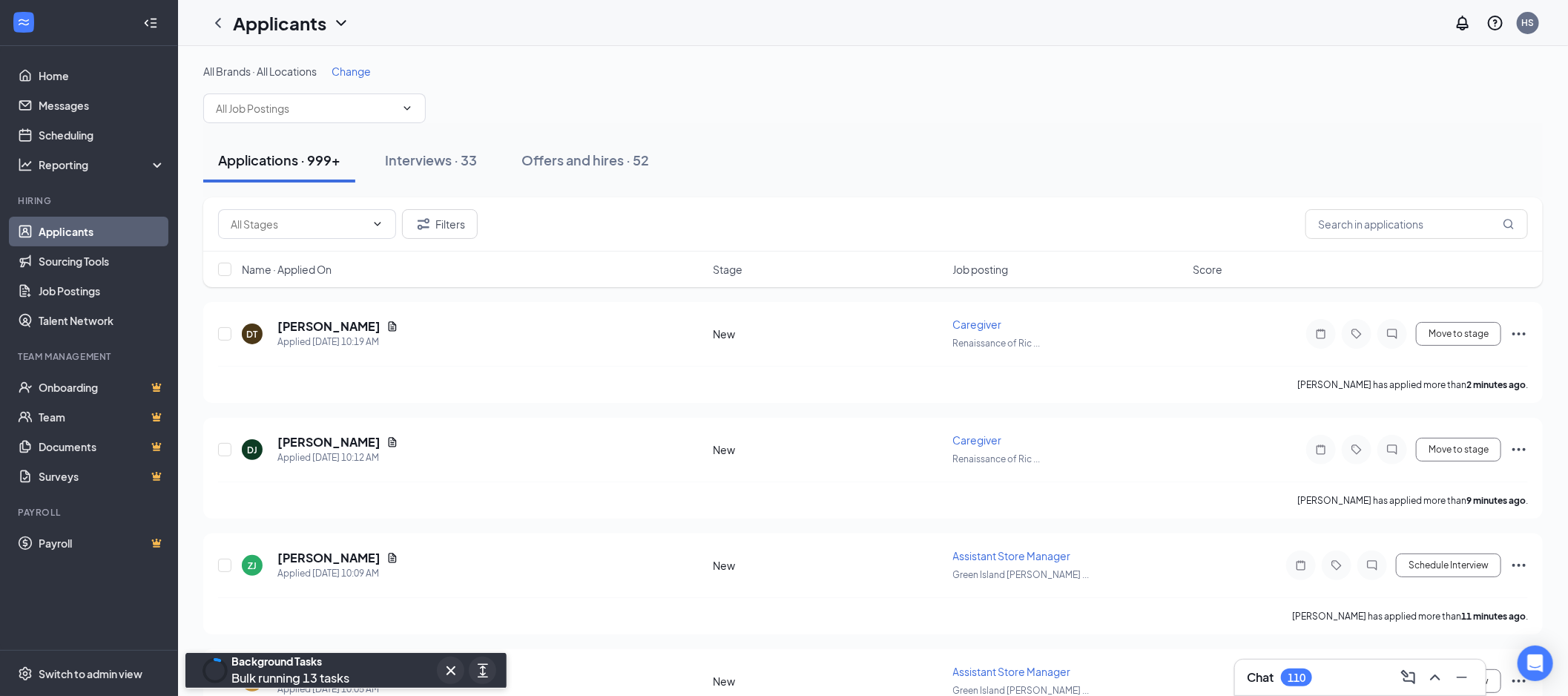
click at [298, 117] on span at bounding box center [314, 109] width 222 height 30
type input "data"
click at [289, 146] on div "Data Entry (Carolina's Hometown - [GEOGRAPHIC_DATA])" at bounding box center [313, 150] width 199 height 33
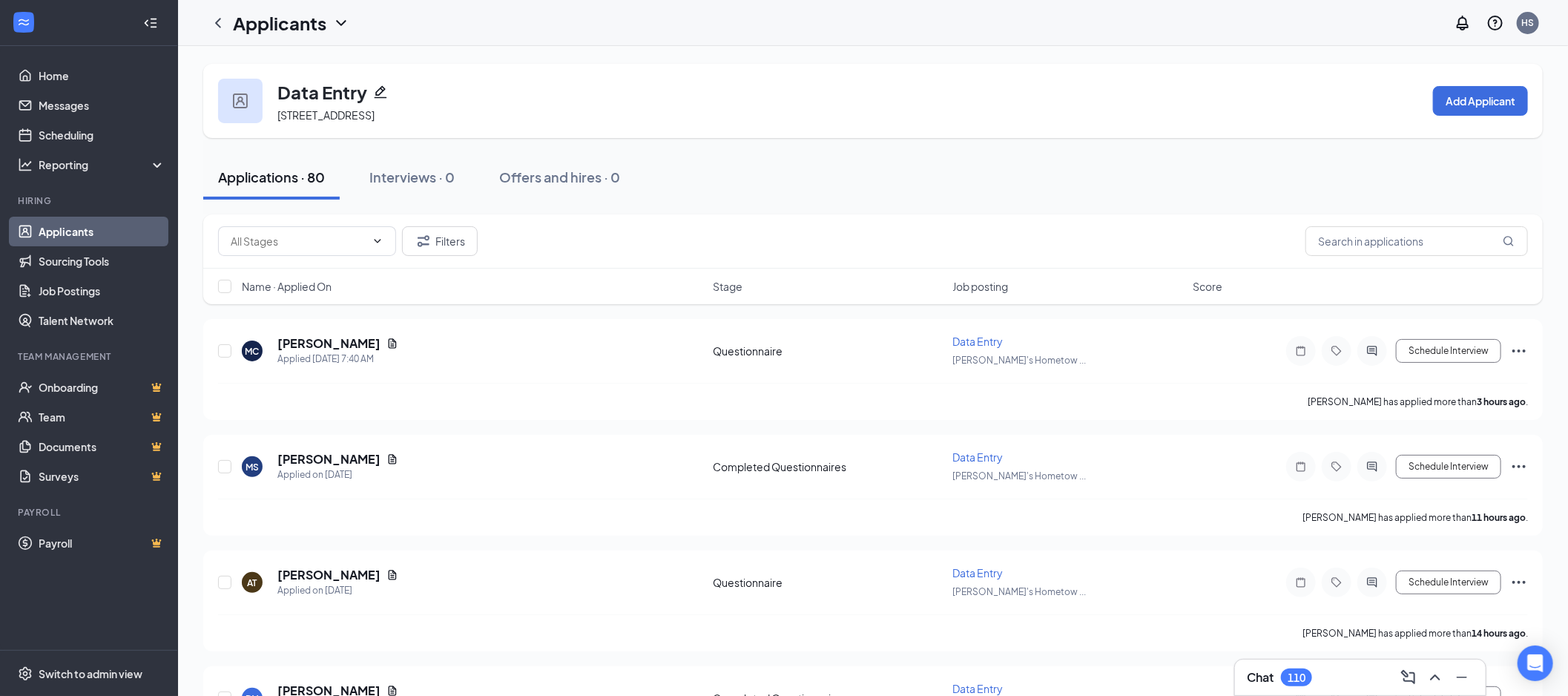
click at [296, 245] on input "text" at bounding box center [297, 241] width 135 height 17
click at [300, 335] on div "Reviewed (40)" at bounding box center [306, 343] width 154 height 17
type input "Reviewed (40)"
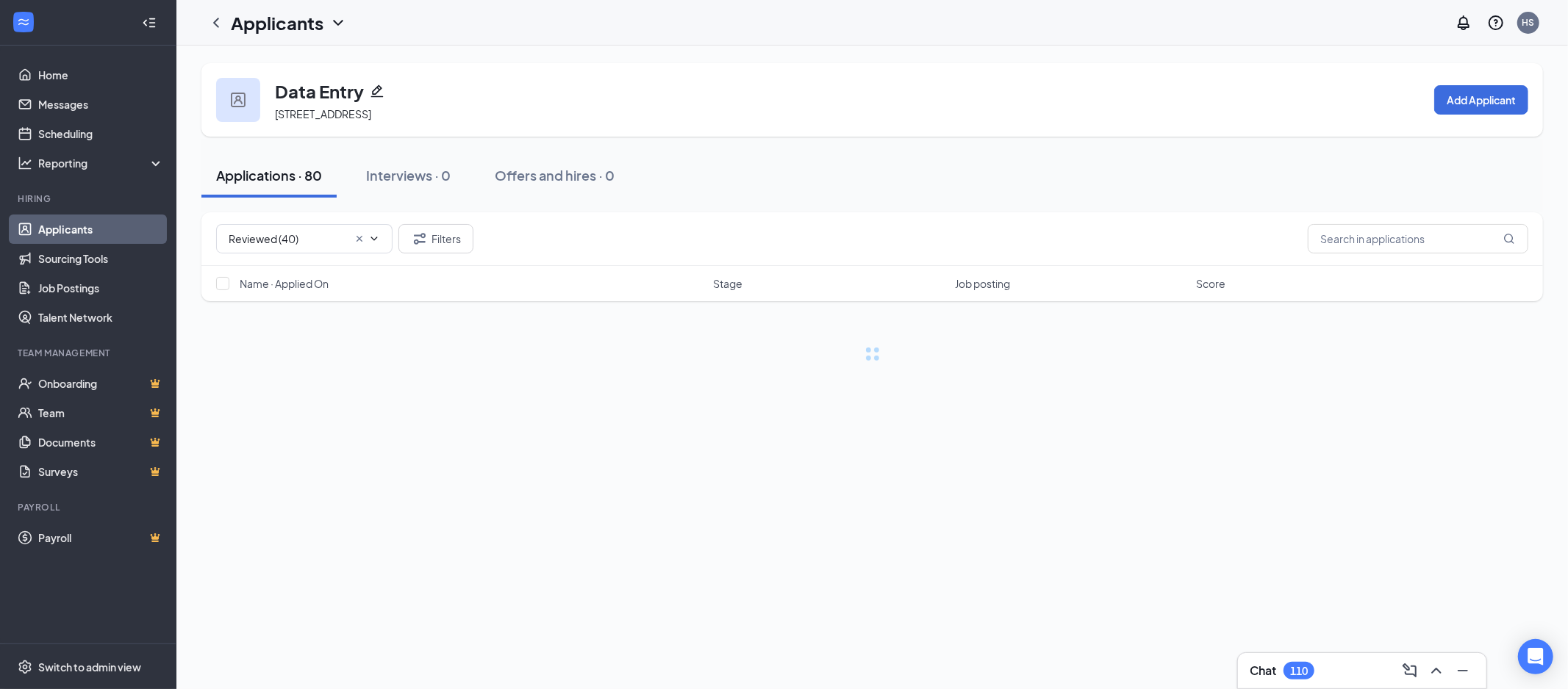
click at [279, 278] on span "Name · Applied On" at bounding box center [284, 283] width 89 height 15
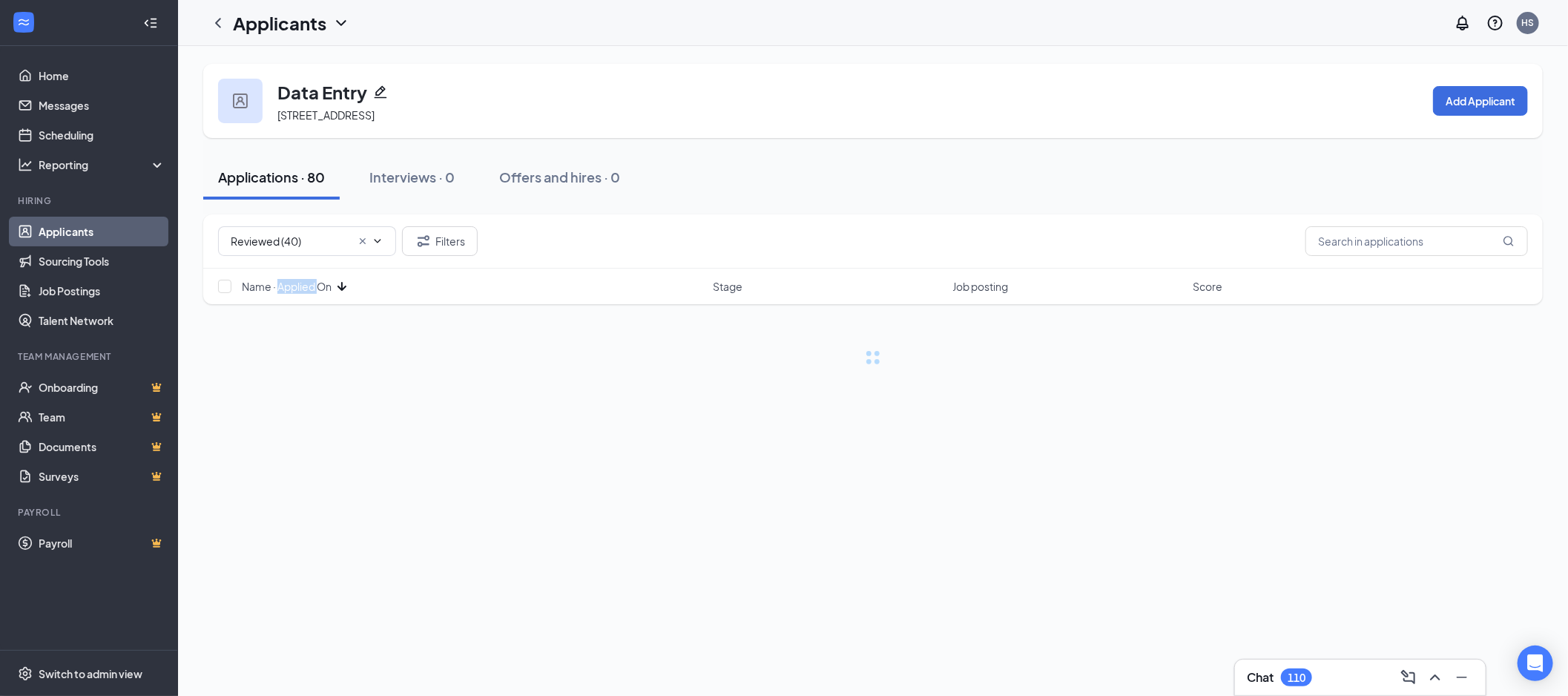
click at [310, 293] on span "Name · Applied On" at bounding box center [287, 286] width 90 height 15
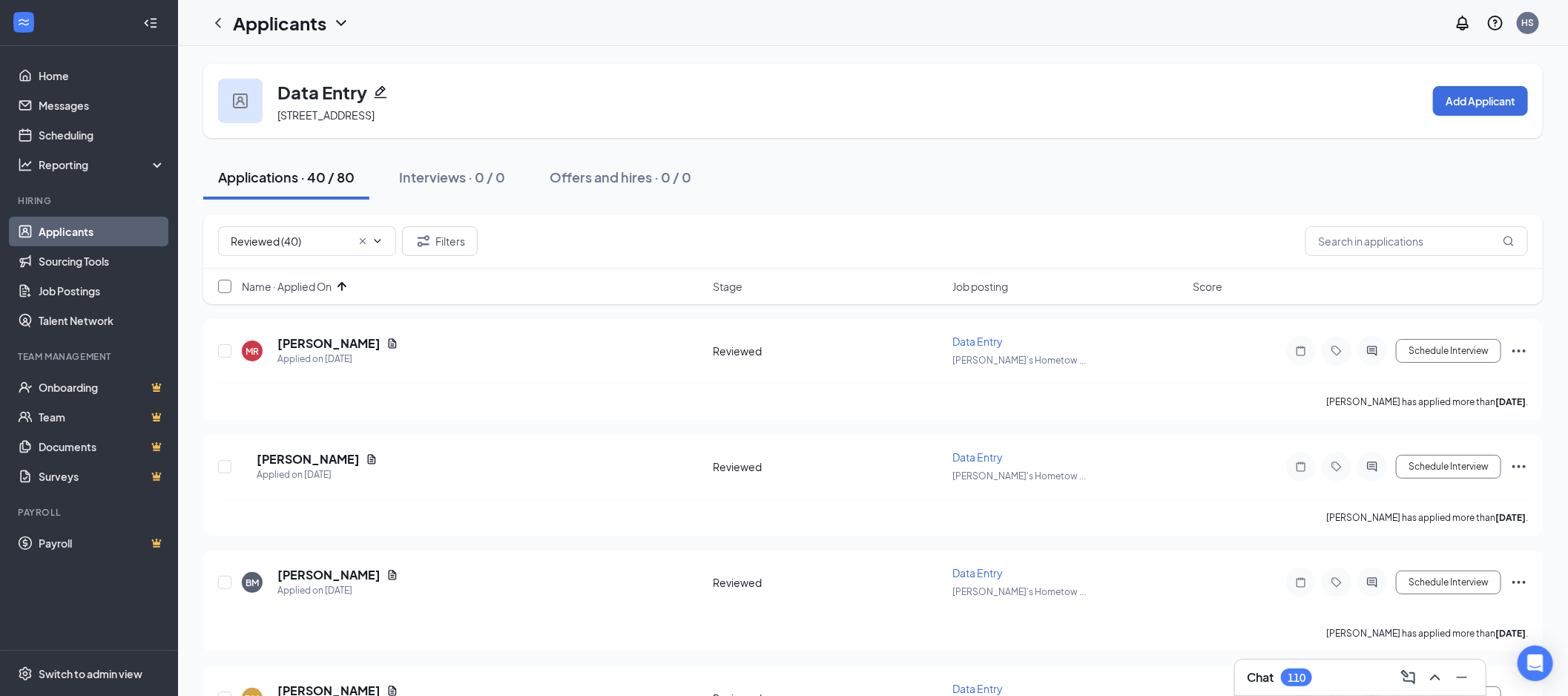
click at [218, 291] on input "checkbox" at bounding box center [225, 287] width 14 height 14
checkbox input "true"
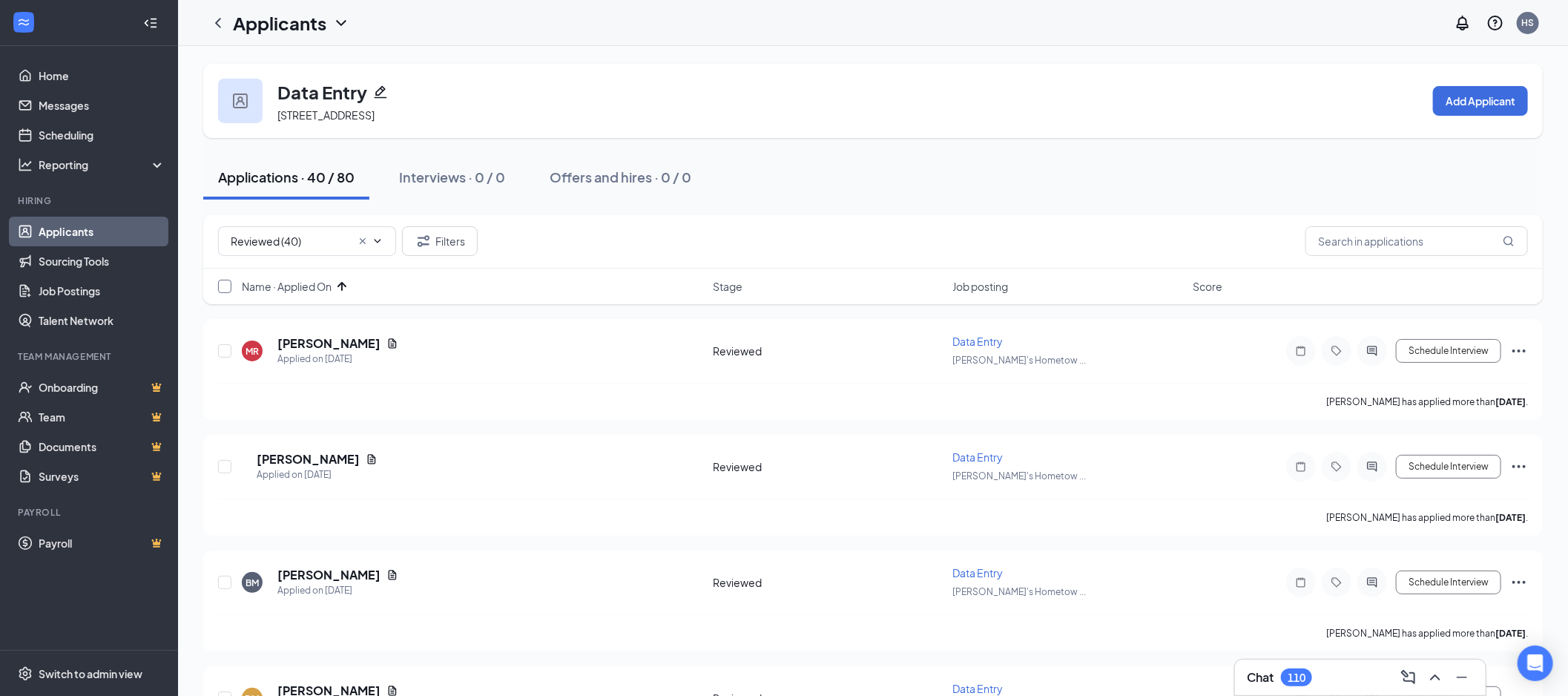
checkbox input "true"
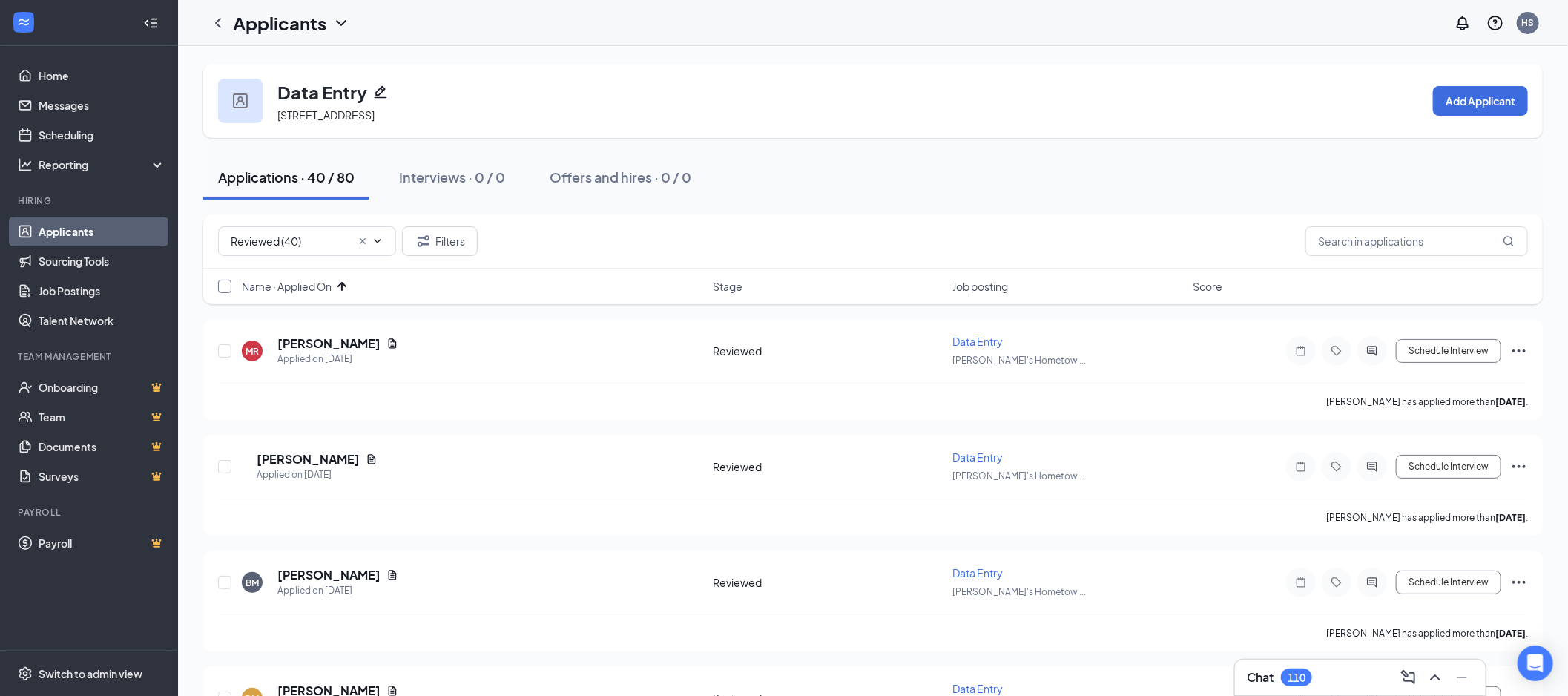
checkbox input "true"
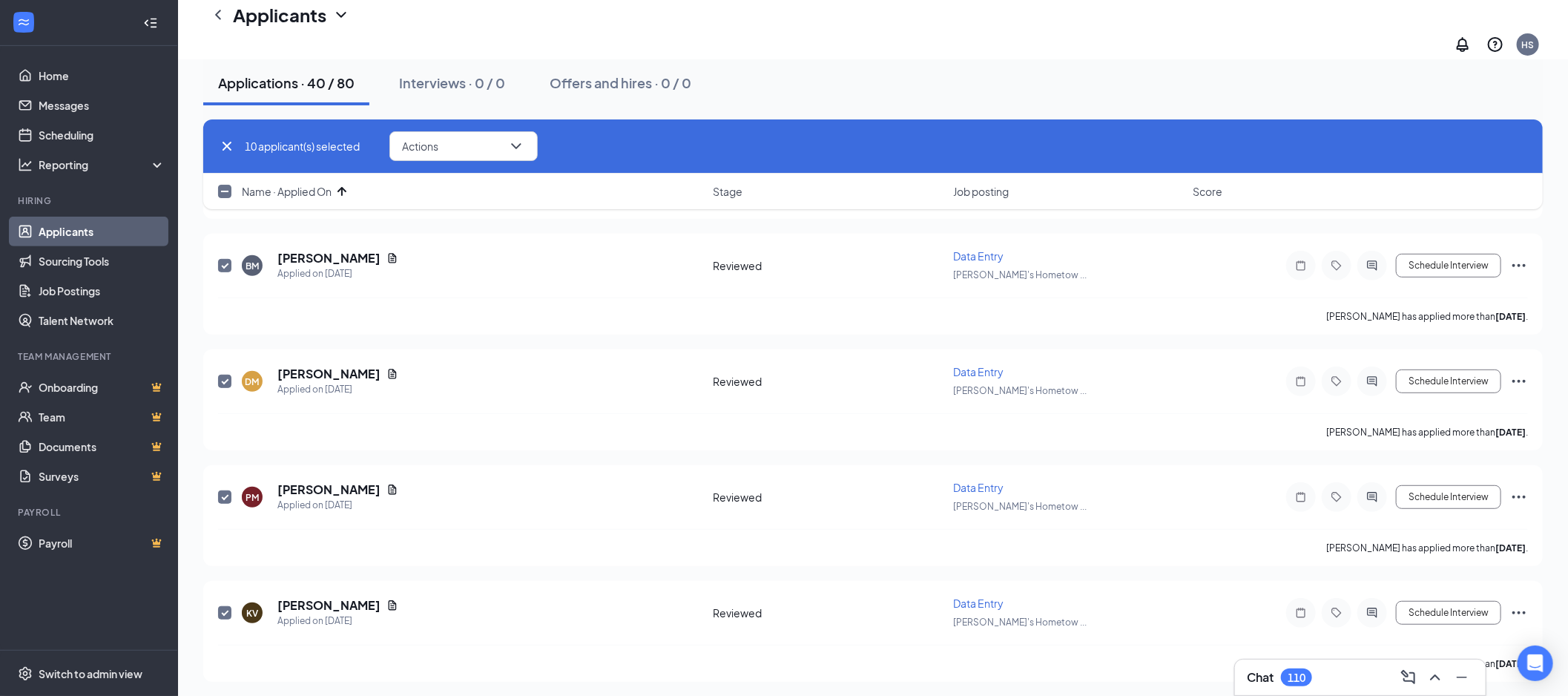
checkbox input "false"
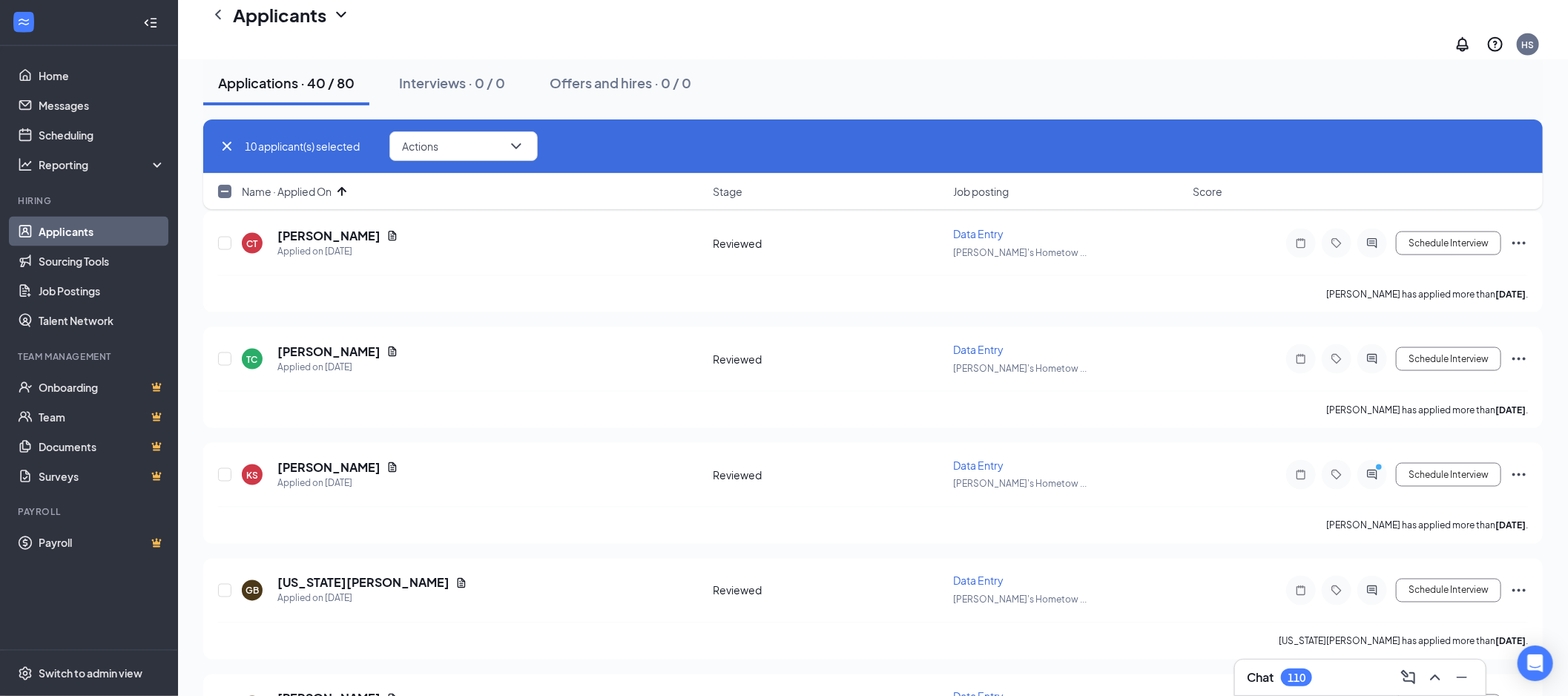
scroll to position [1319, 0]
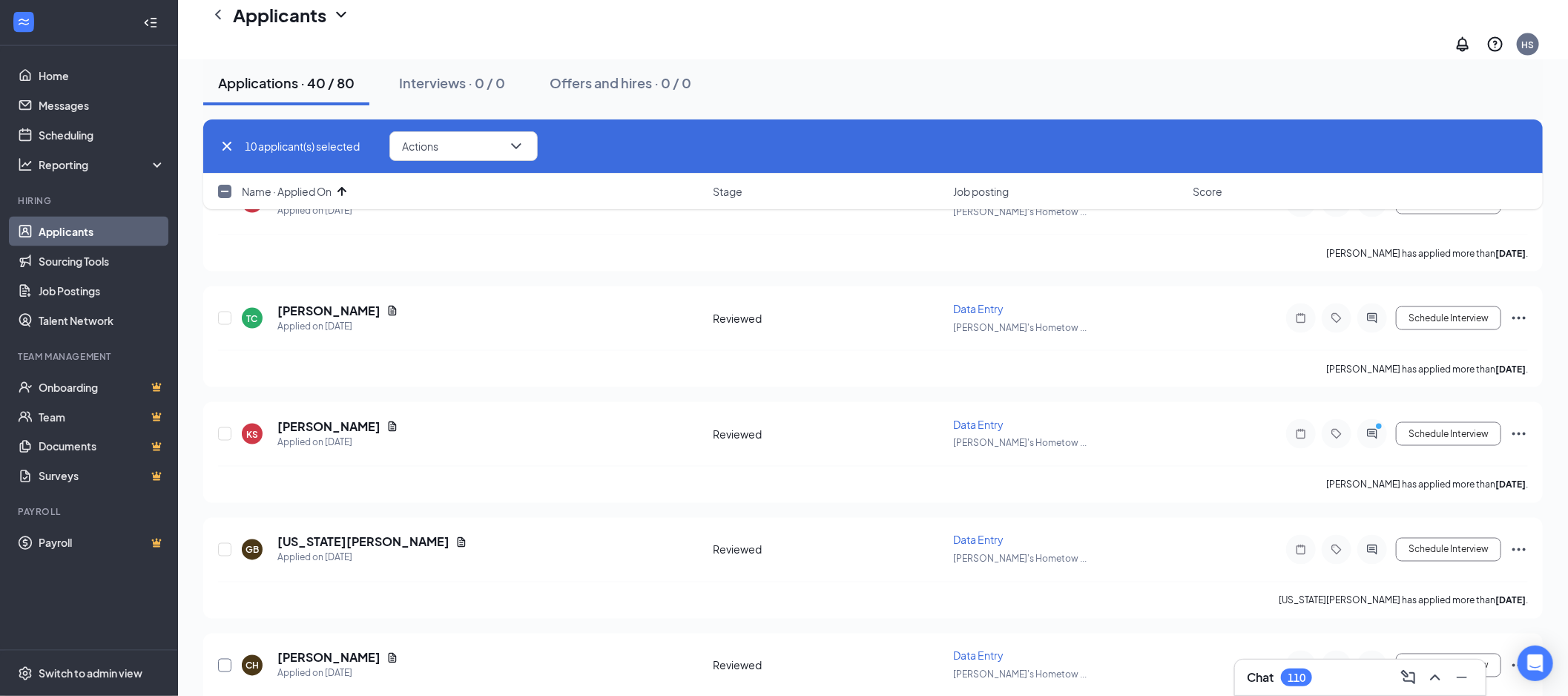
drag, startPoint x: 223, startPoint y: 637, endPoint x: 222, endPoint y: 522, distance: 115.0
click at [223, 659] on input "checkbox" at bounding box center [225, 666] width 14 height 14
checkbox input "true"
click at [222, 533] on div at bounding box center [225, 550] width 15 height 35
click at [227, 543] on input "checkbox" at bounding box center [225, 550] width 14 height 14
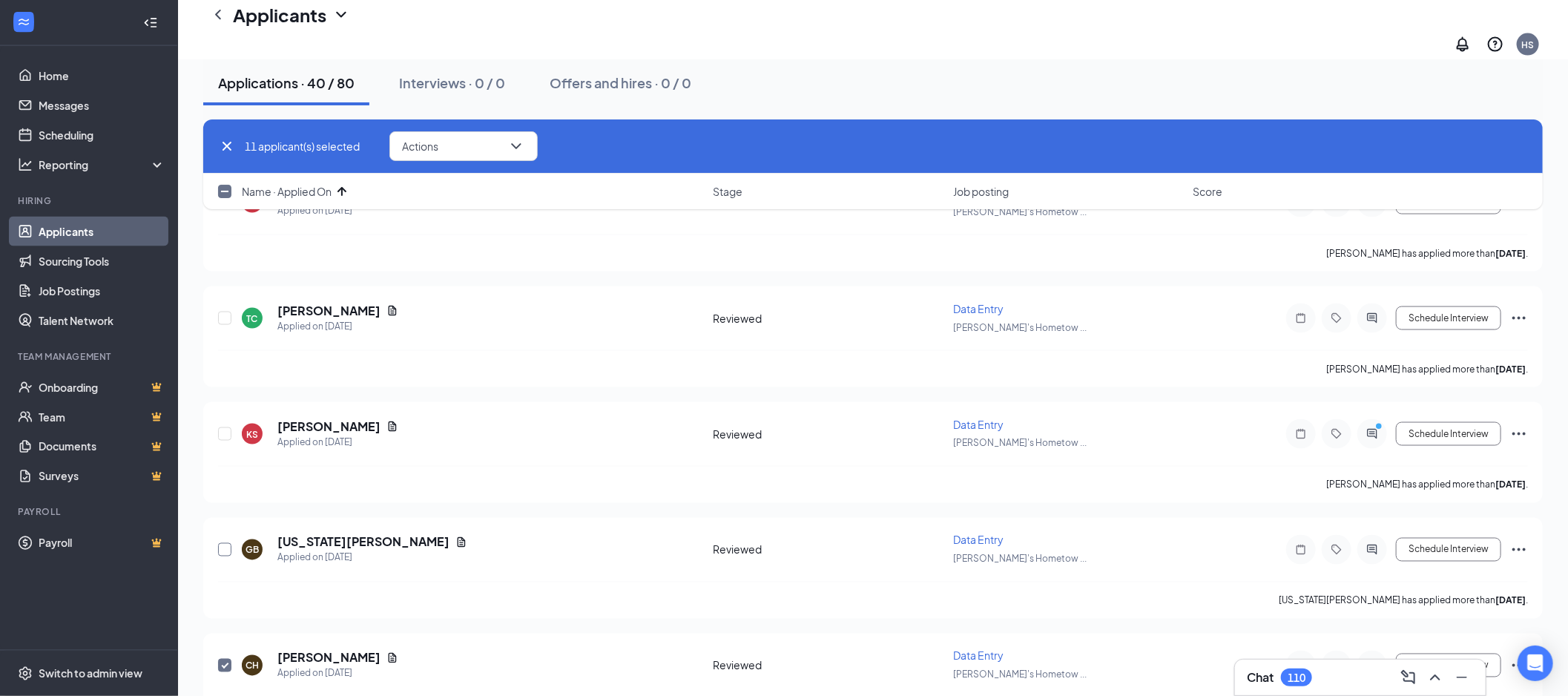
checkbox input "true"
click at [223, 427] on input "checkbox" at bounding box center [225, 434] width 14 height 14
checkbox input "true"
click at [225, 302] on div at bounding box center [225, 318] width 15 height 35
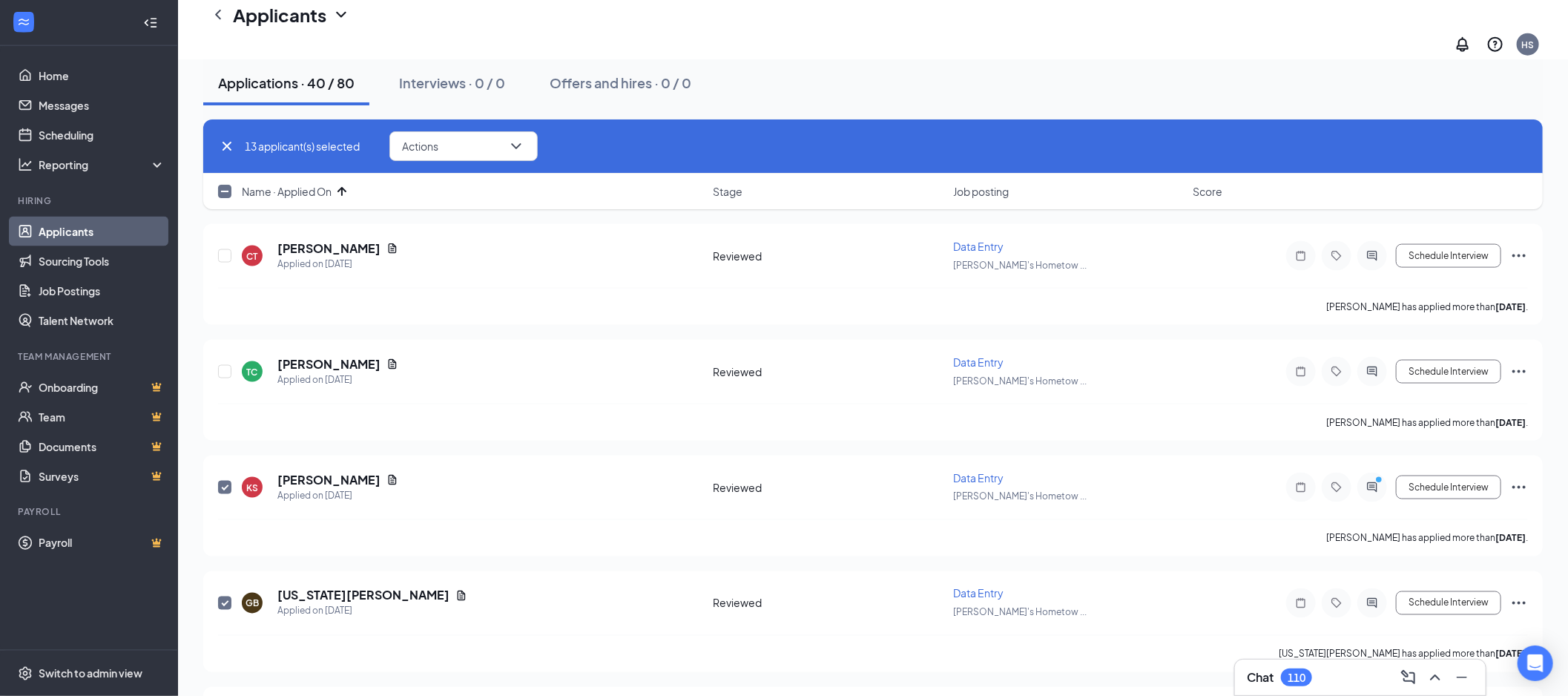
scroll to position [1236, 0]
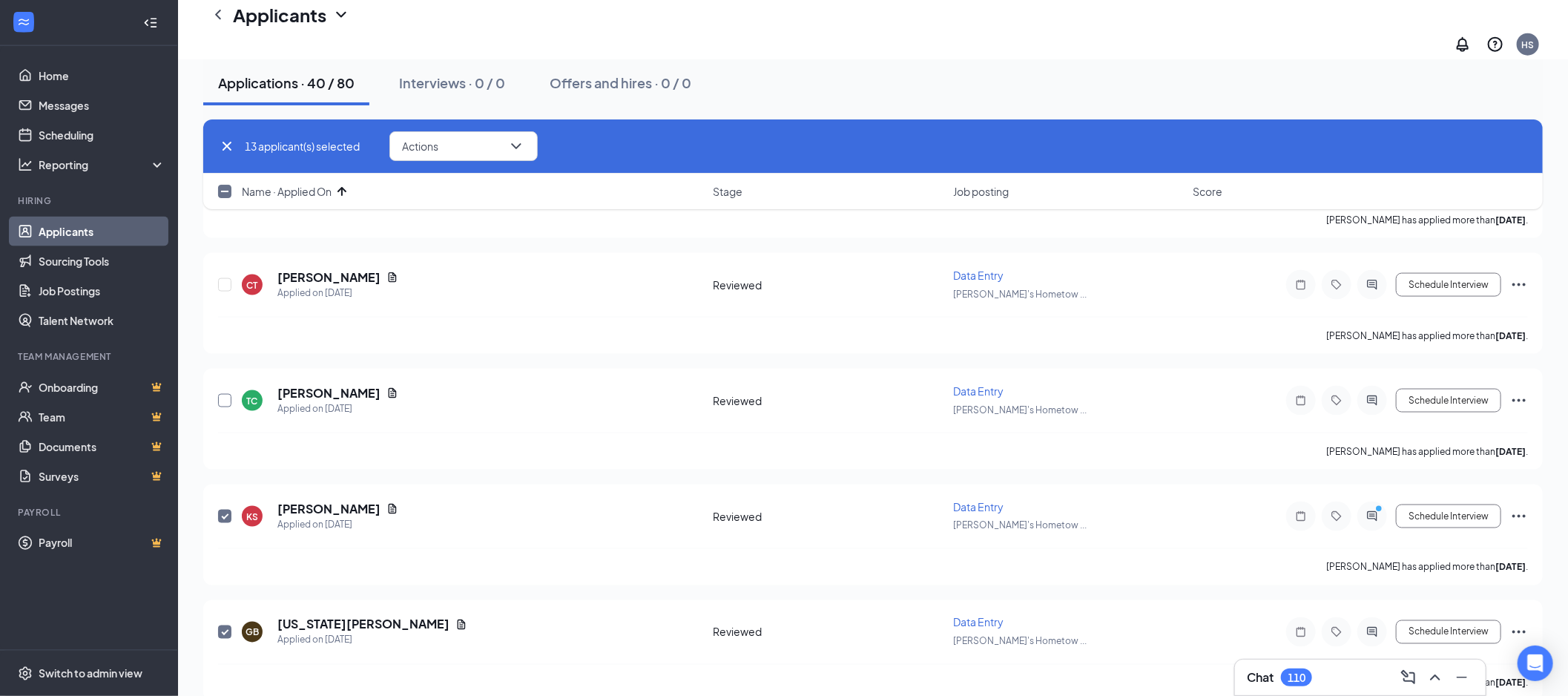
drag, startPoint x: 224, startPoint y: 381, endPoint x: 213, endPoint y: 273, distance: 108.6
click at [224, 394] on input "checkbox" at bounding box center [225, 401] width 14 height 14
checkbox input "true"
click at [222, 278] on input "checkbox" at bounding box center [225, 285] width 14 height 14
checkbox input "true"
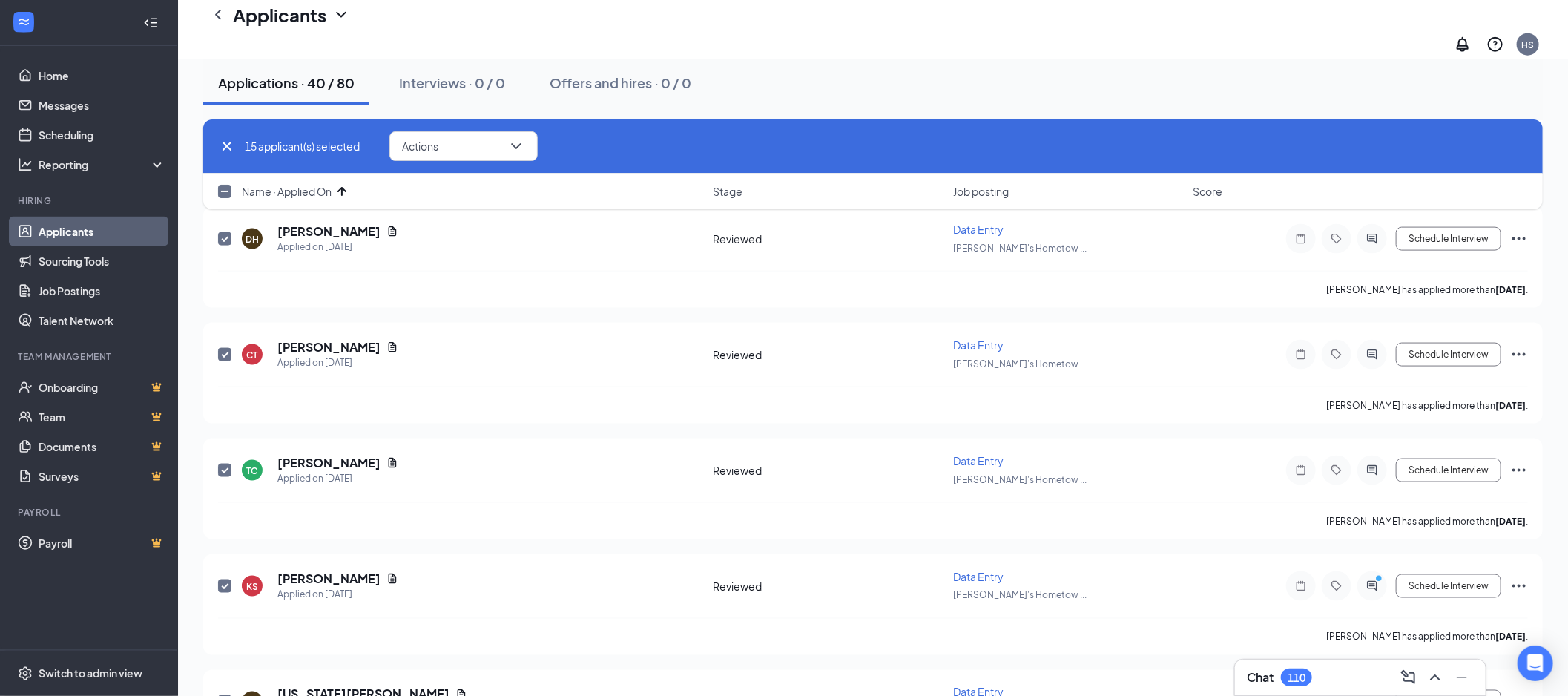
scroll to position [1072, 0]
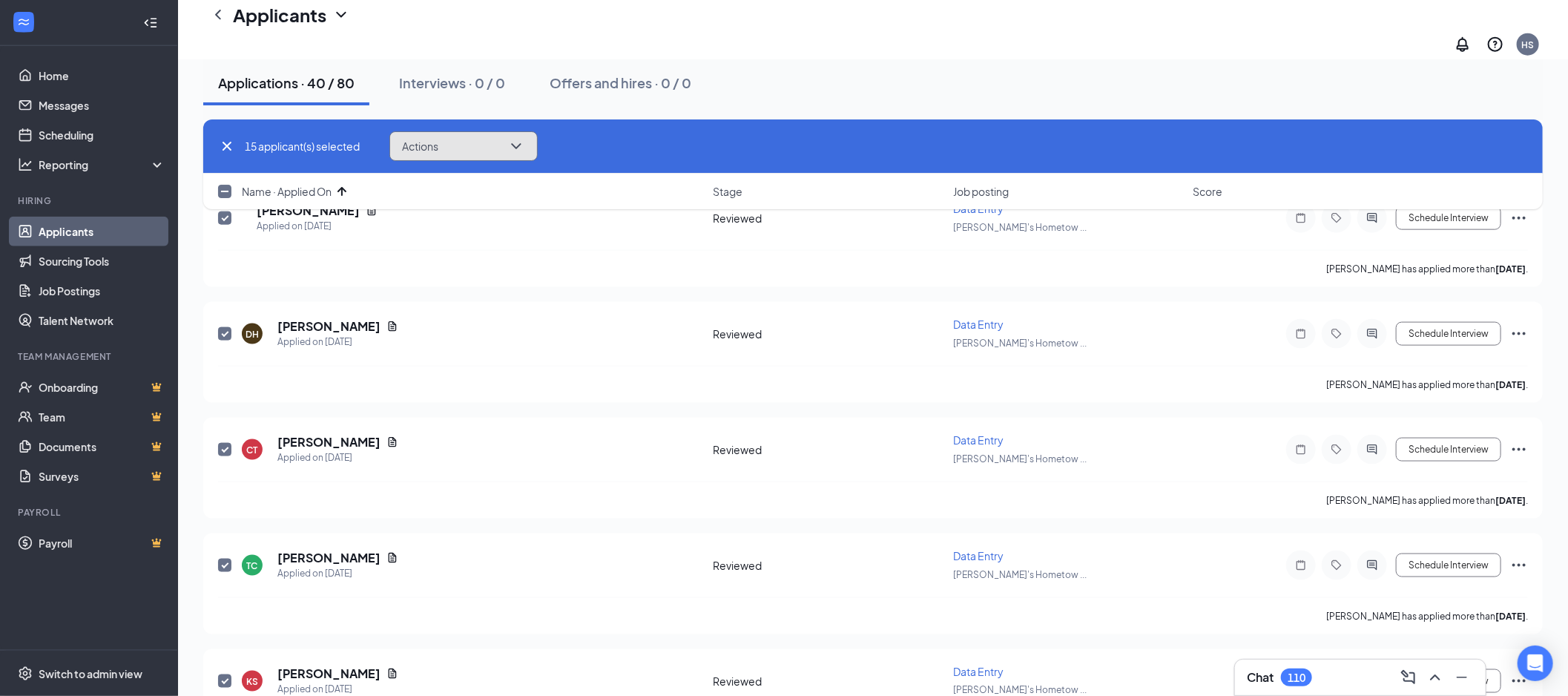
drag, startPoint x: 433, startPoint y: 159, endPoint x: 524, endPoint y: 295, distance: 163.6
click at [433, 159] on button "Actions" at bounding box center [463, 146] width 148 height 30
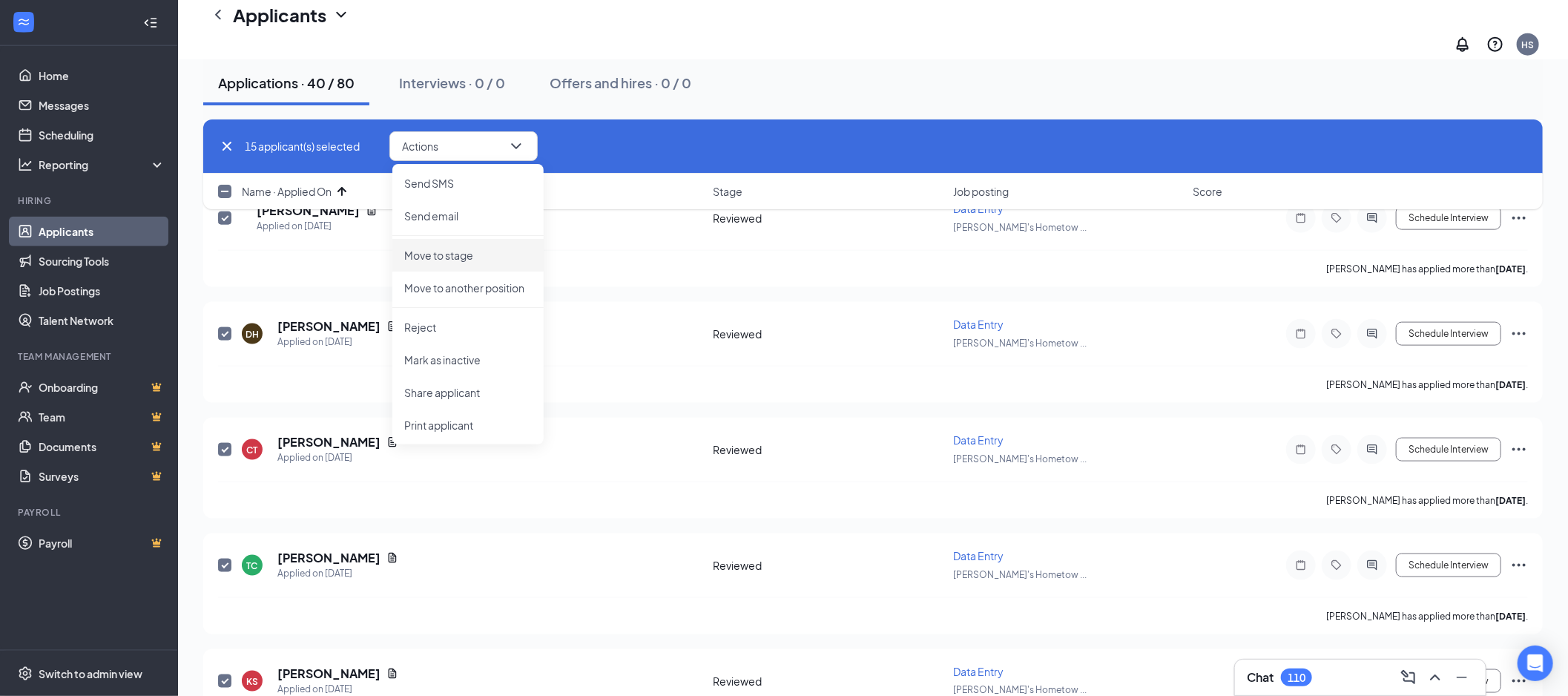
click at [484, 254] on p "Move to stage" at bounding box center [467, 255] width 127 height 15
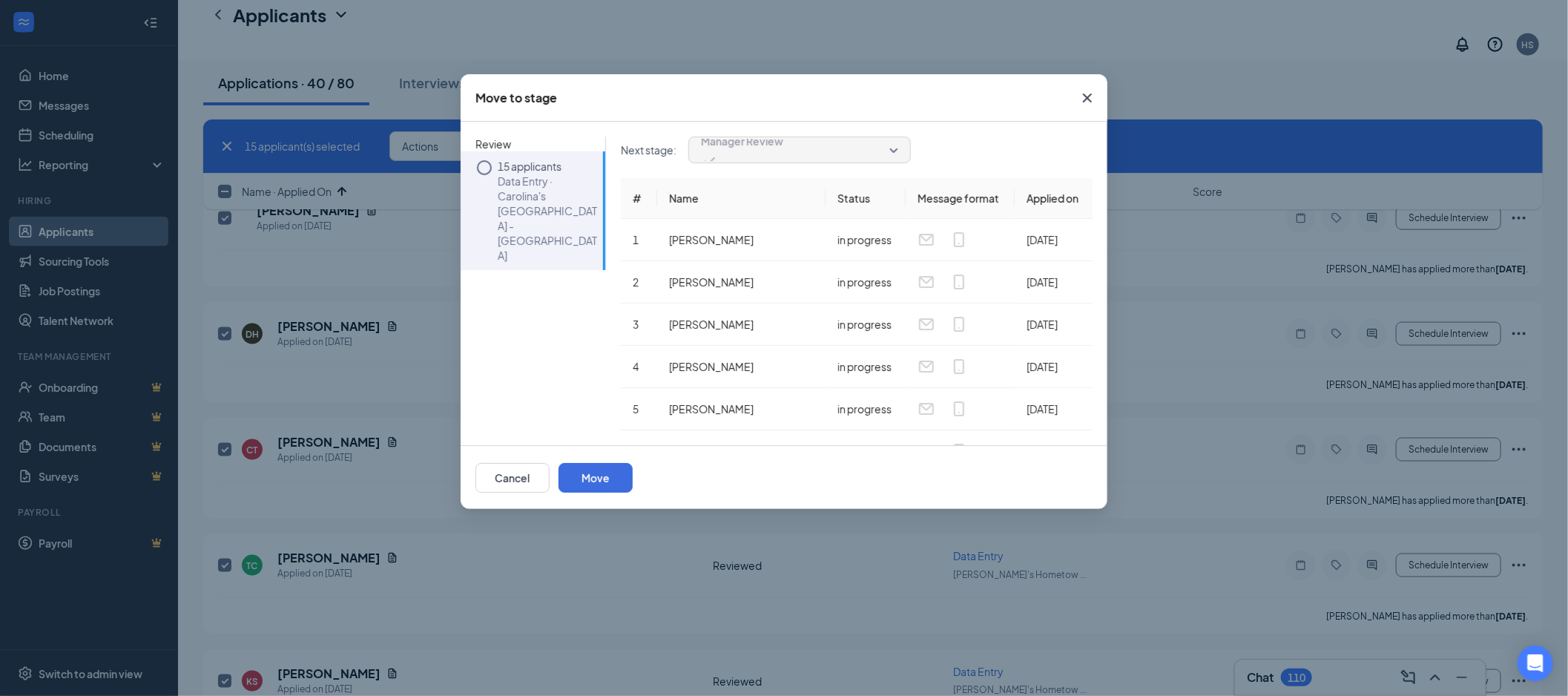
click at [1051, 463] on div "Cancel Move" at bounding box center [784, 477] width 647 height 64
click at [632, 487] on button "Move" at bounding box center [595, 478] width 74 height 30
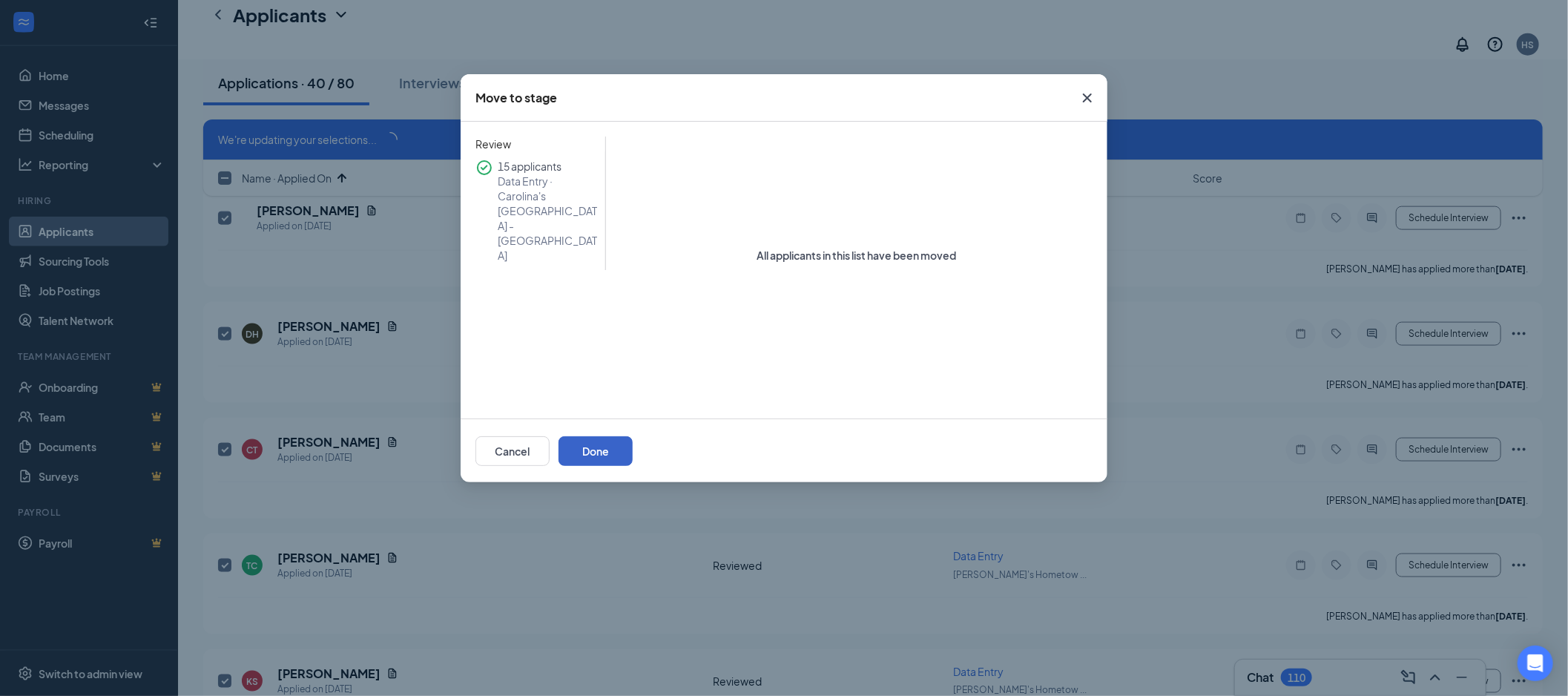
click at [632, 454] on button "Done" at bounding box center [595, 451] width 74 height 30
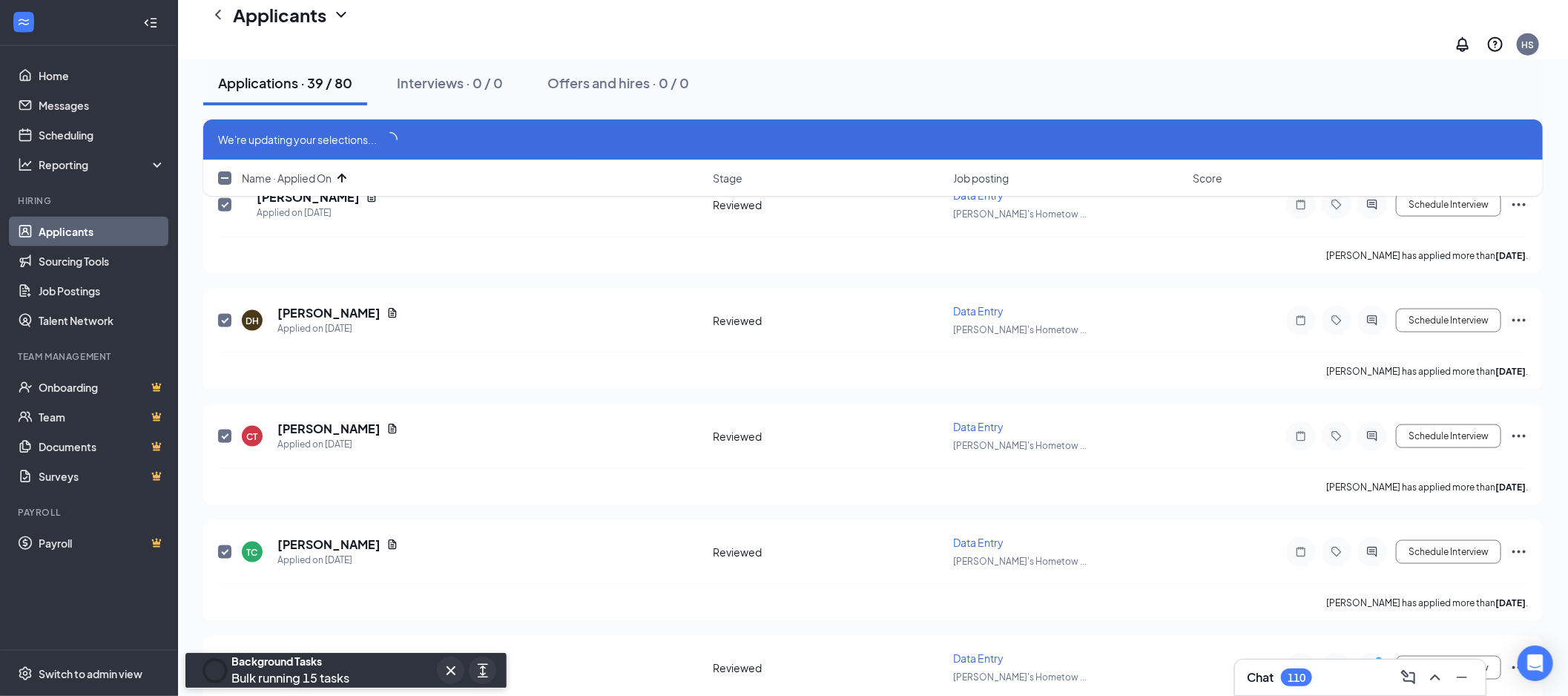
click at [100, 233] on link "Applicants" at bounding box center [102, 231] width 126 height 30
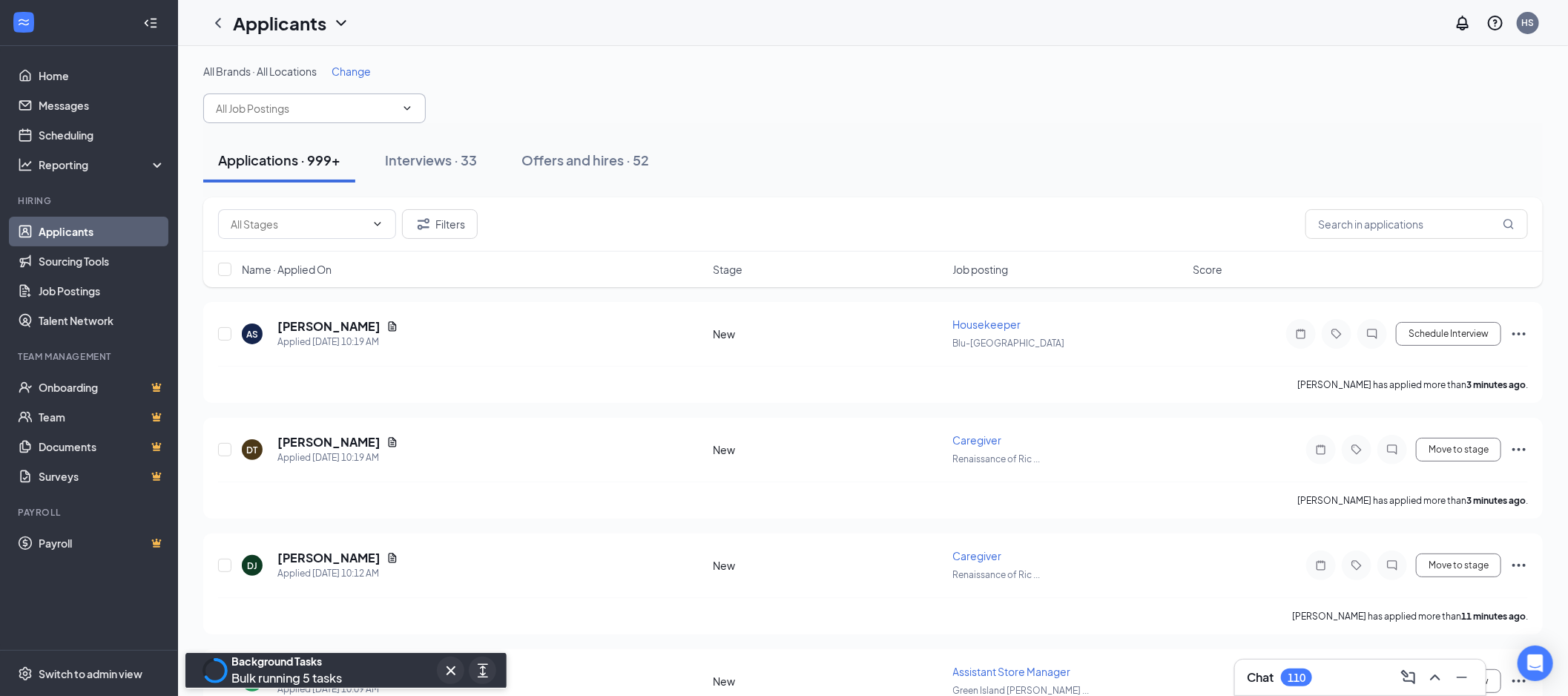
click at [316, 116] on input "text" at bounding box center [305, 108] width 180 height 17
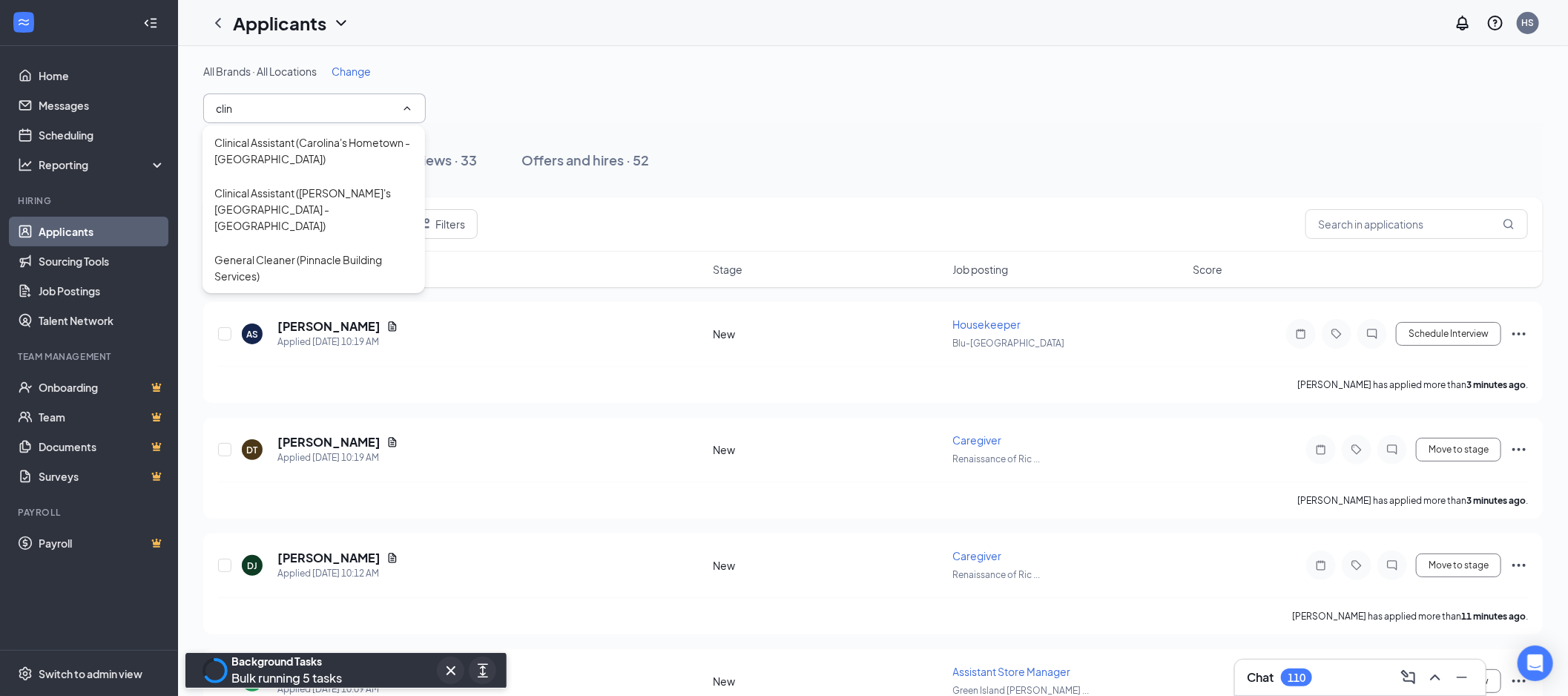
type input "clini"
click at [284, 149] on div "Clinical Assistant (Carolina's Hometown - [GEOGRAPHIC_DATA])" at bounding box center [313, 150] width 199 height 33
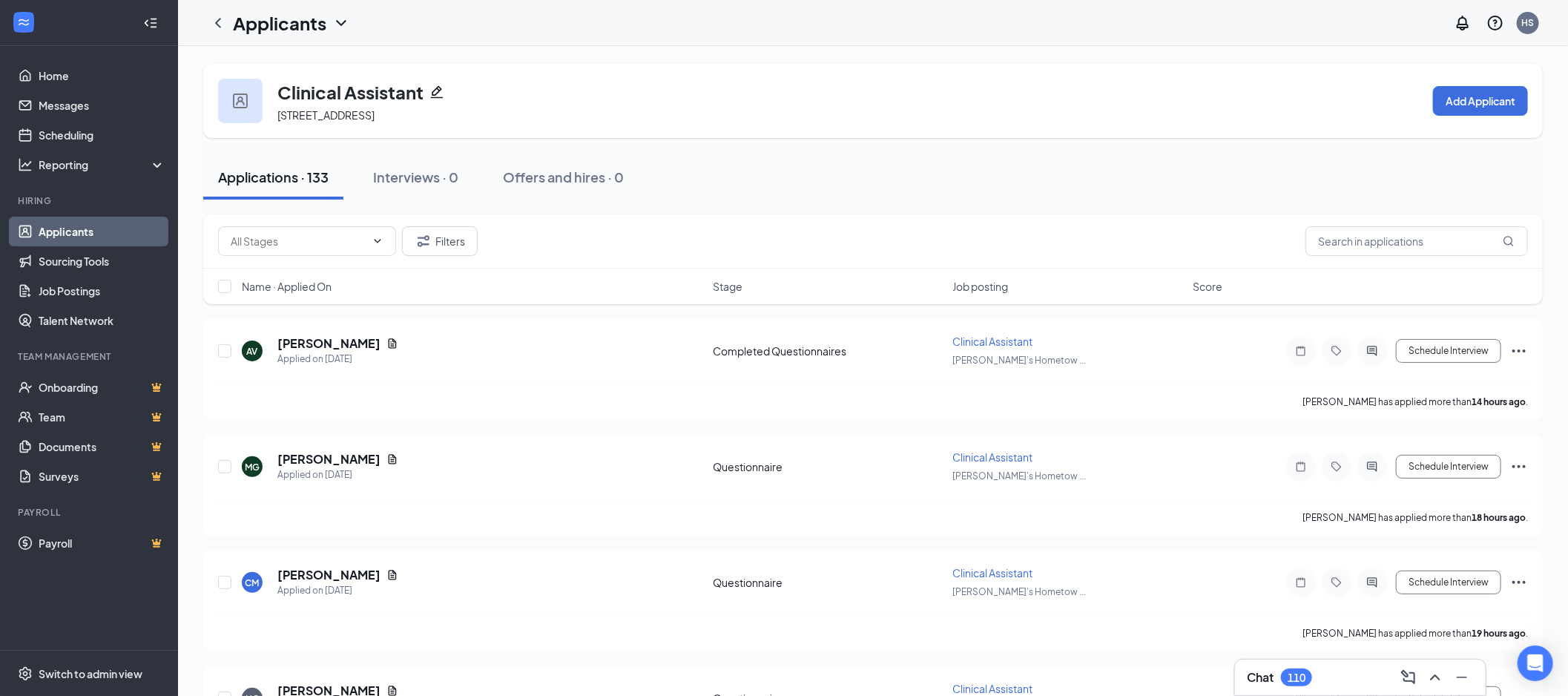
drag, startPoint x: 338, startPoint y: 246, endPoint x: 347, endPoint y: 246, distance: 9.0
click at [338, 246] on input "text" at bounding box center [297, 241] width 135 height 17
click at [324, 335] on div "Reviewed (17)" at bounding box center [306, 343] width 154 height 17
type input "Reviewed (17)"
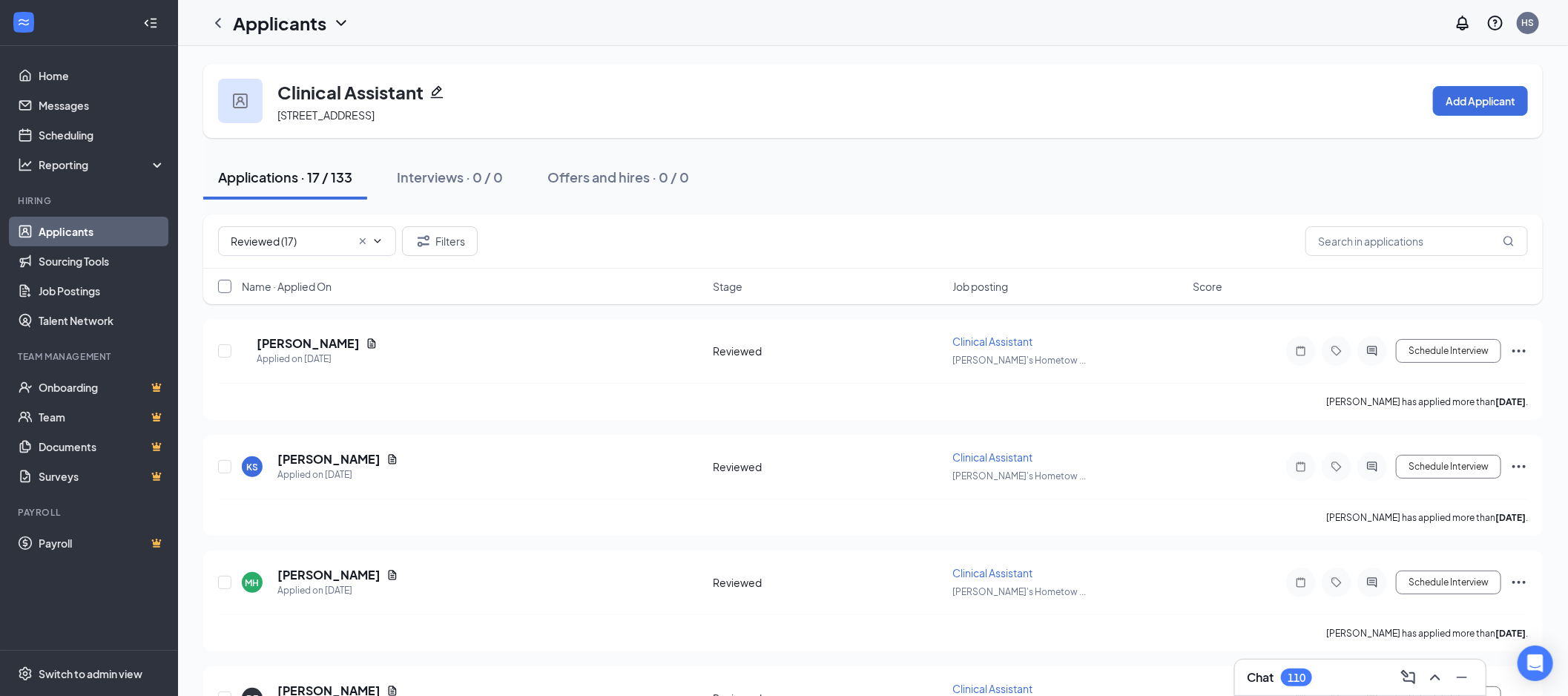
drag, startPoint x: 230, startPoint y: 284, endPoint x: 352, endPoint y: 285, distance: 122.0
click at [230, 284] on input "checkbox" at bounding box center [225, 287] width 14 height 14
checkbox input "false"
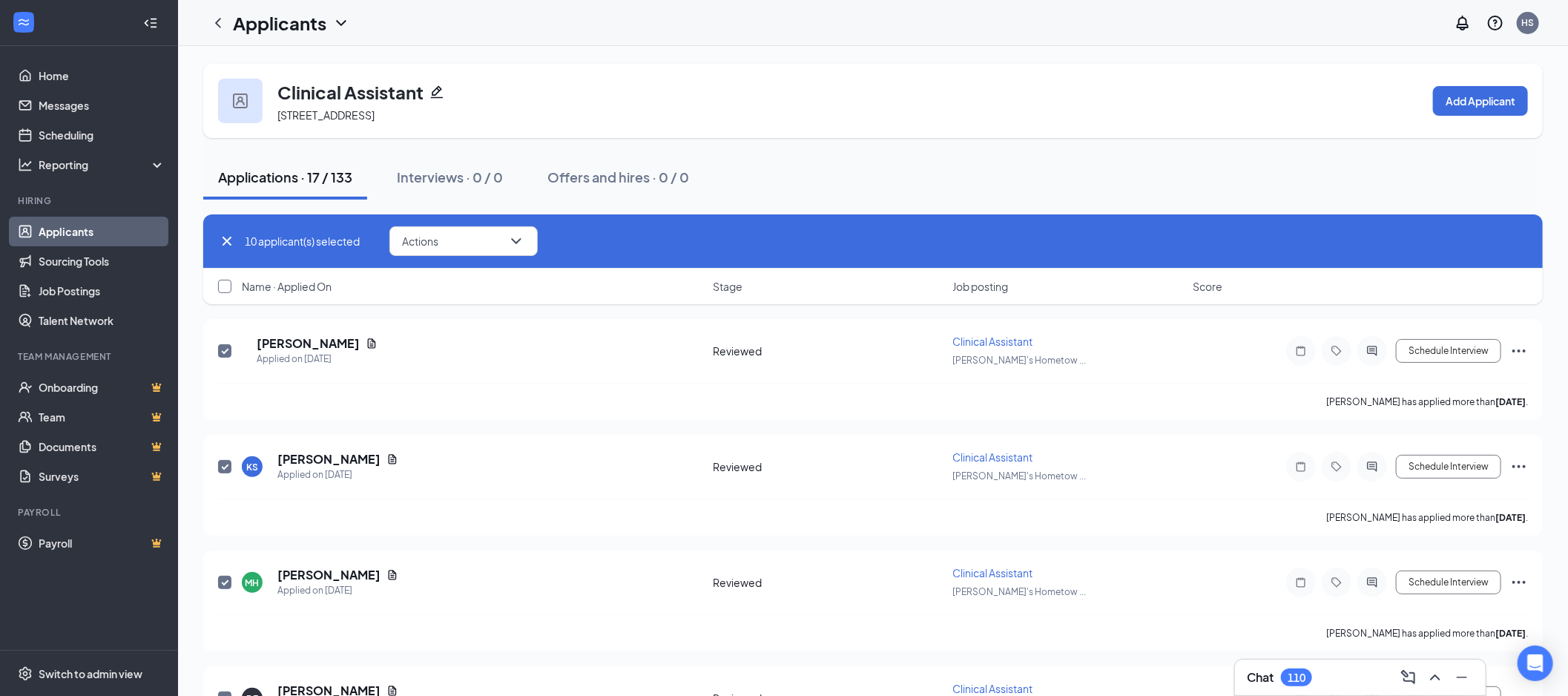
checkbox input "true"
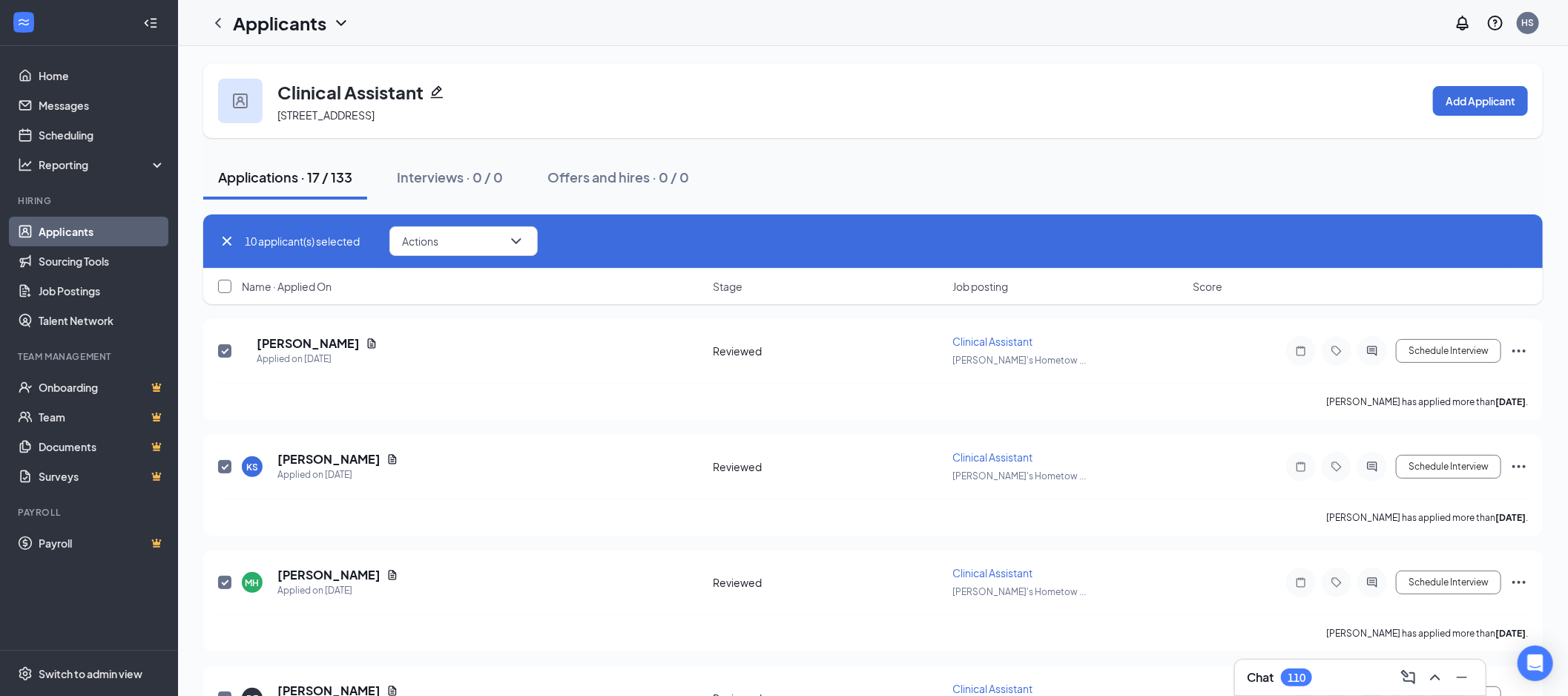
checkbox input "true"
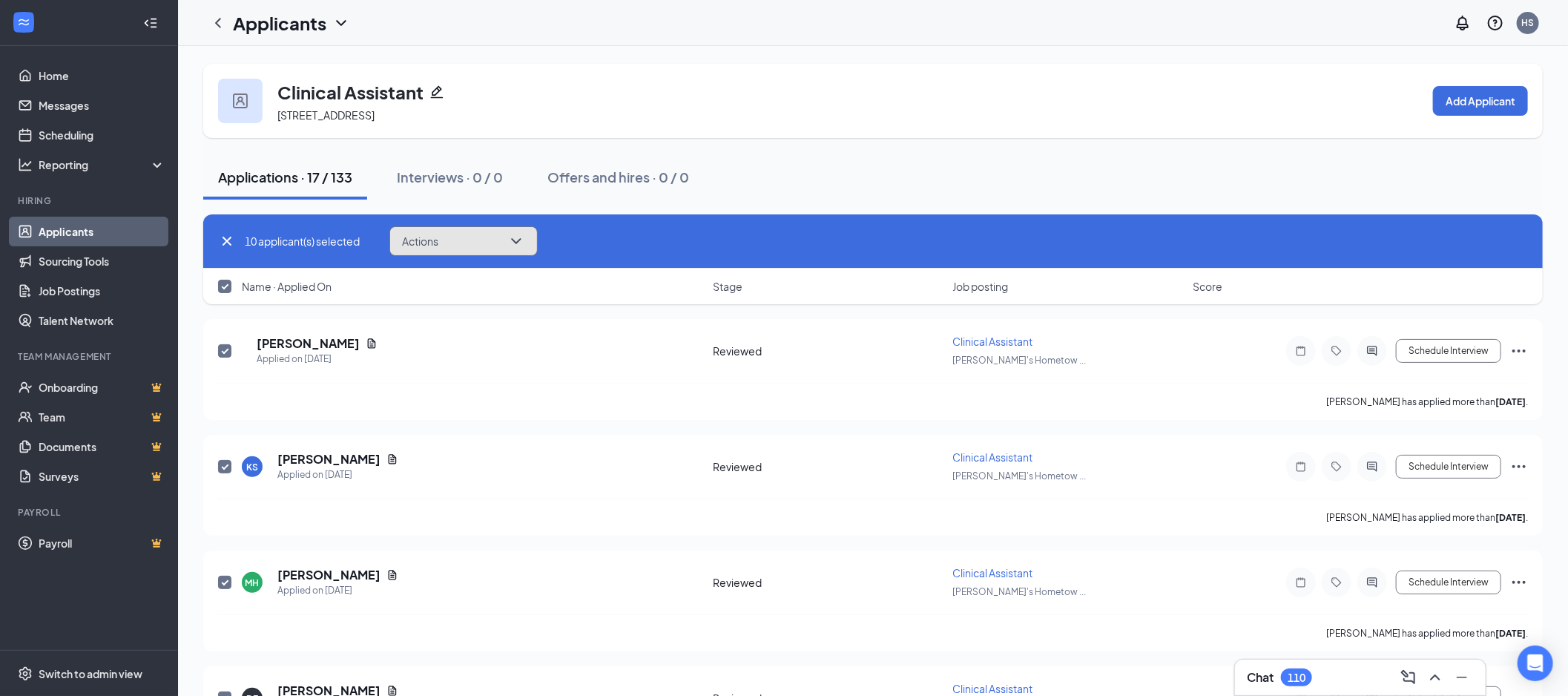
click at [395, 242] on button "Actions" at bounding box center [463, 241] width 148 height 30
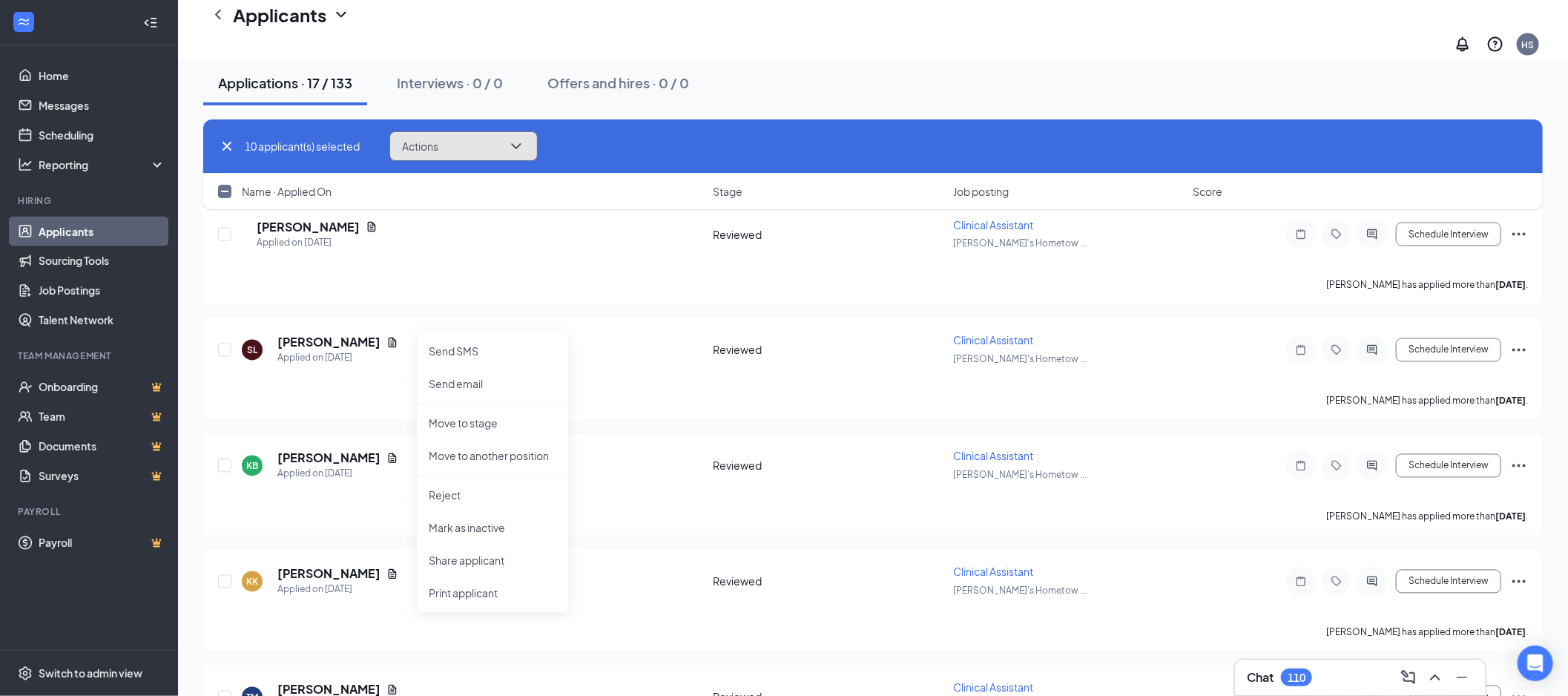
scroll to position [1582, 0]
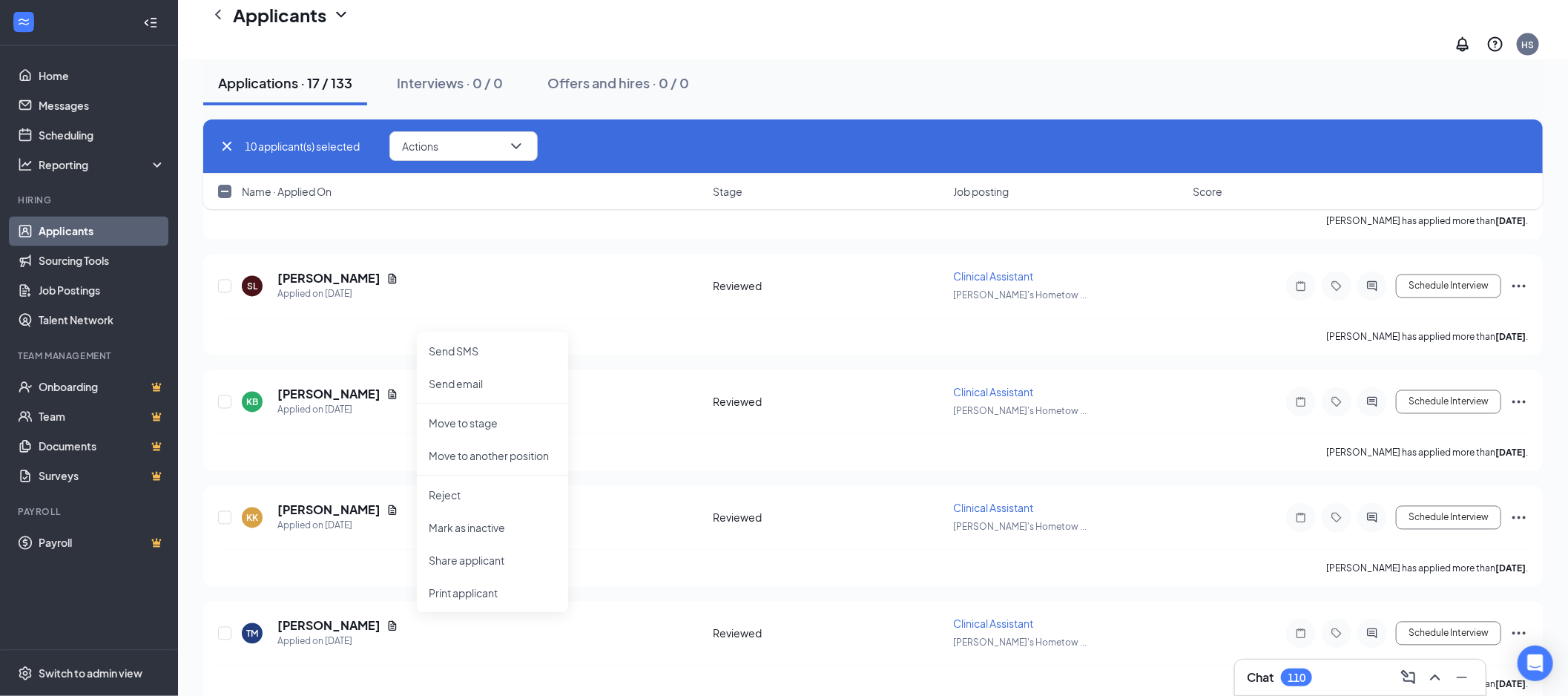
click at [220, 186] on input "checkbox" at bounding box center [225, 192] width 14 height 14
checkbox input "true"
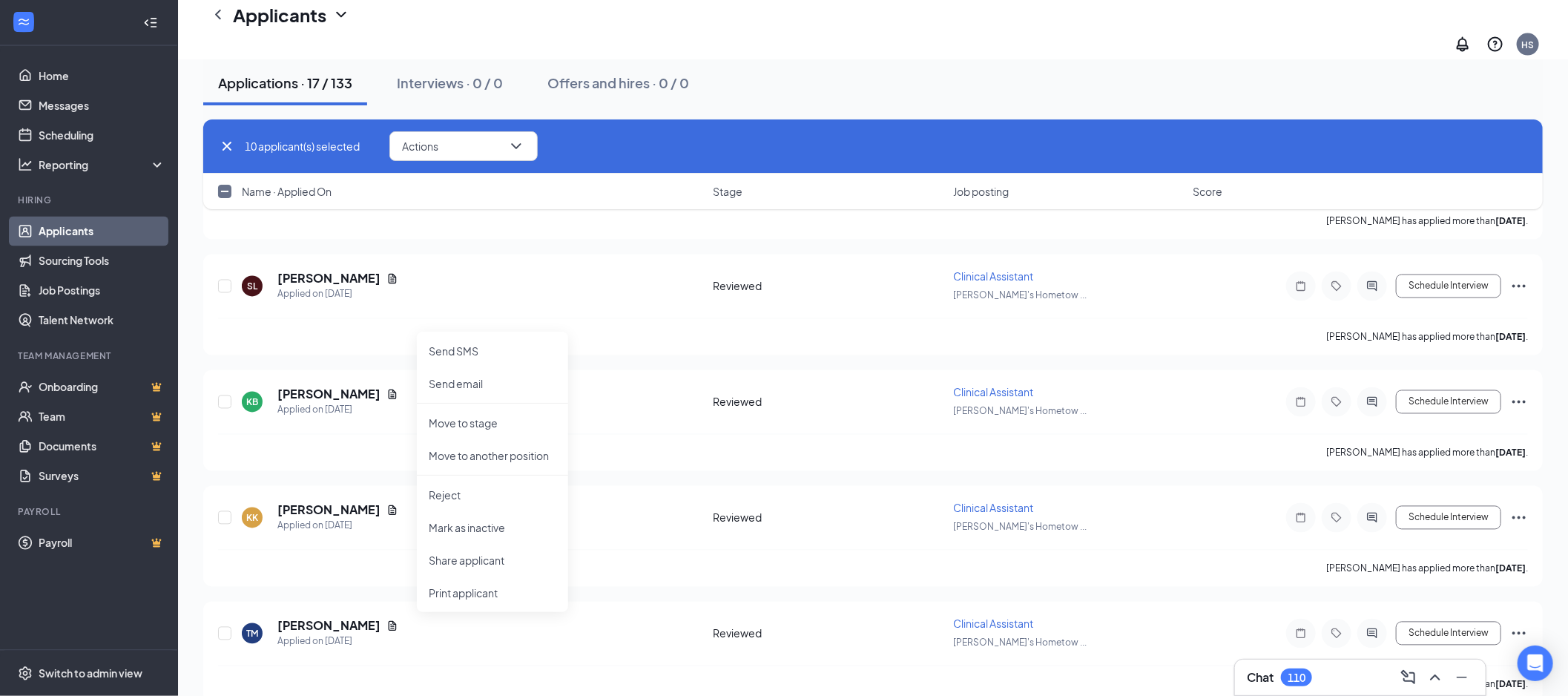
checkbox input "true"
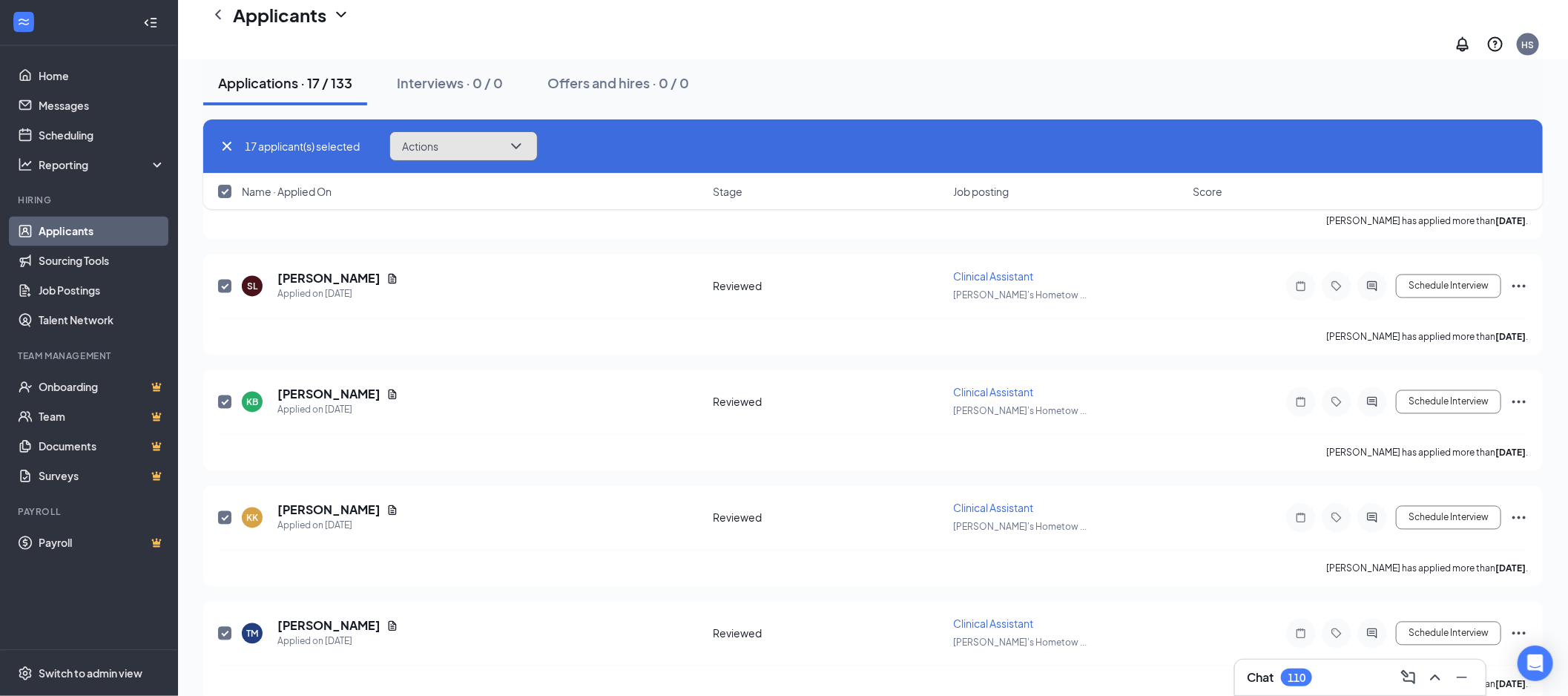
click at [454, 146] on button "Actions" at bounding box center [463, 146] width 148 height 30
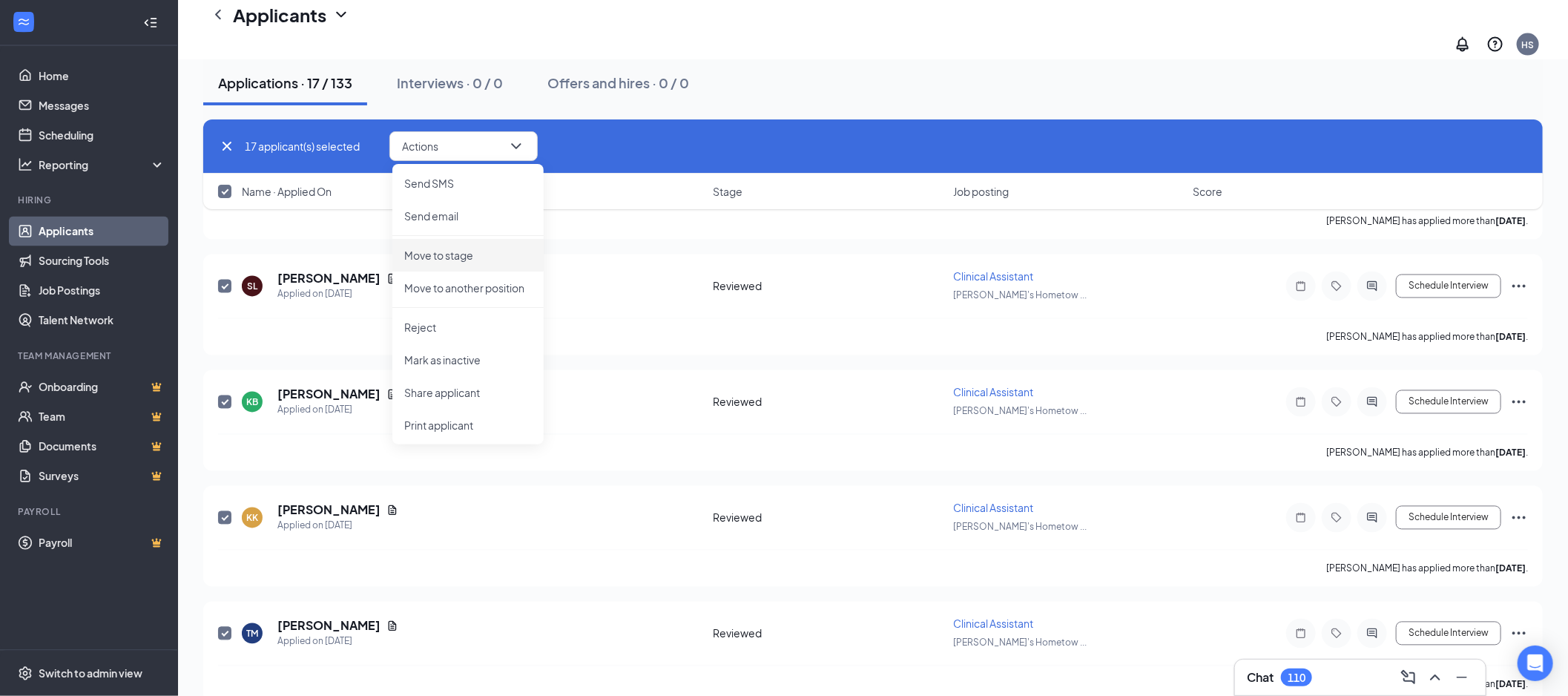
click at [477, 245] on li "Move to stage" at bounding box center [467, 255] width 151 height 33
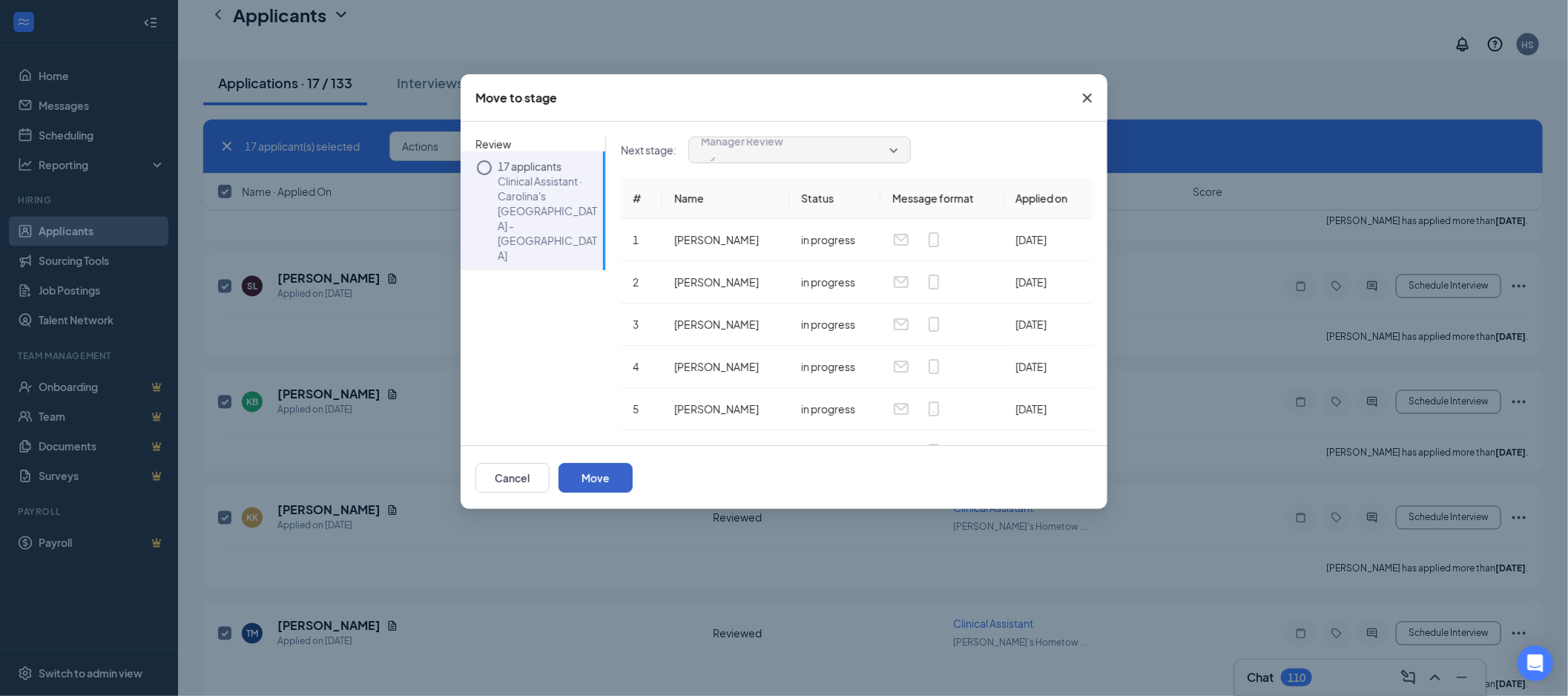
click at [632, 479] on button "Move" at bounding box center [595, 478] width 74 height 30
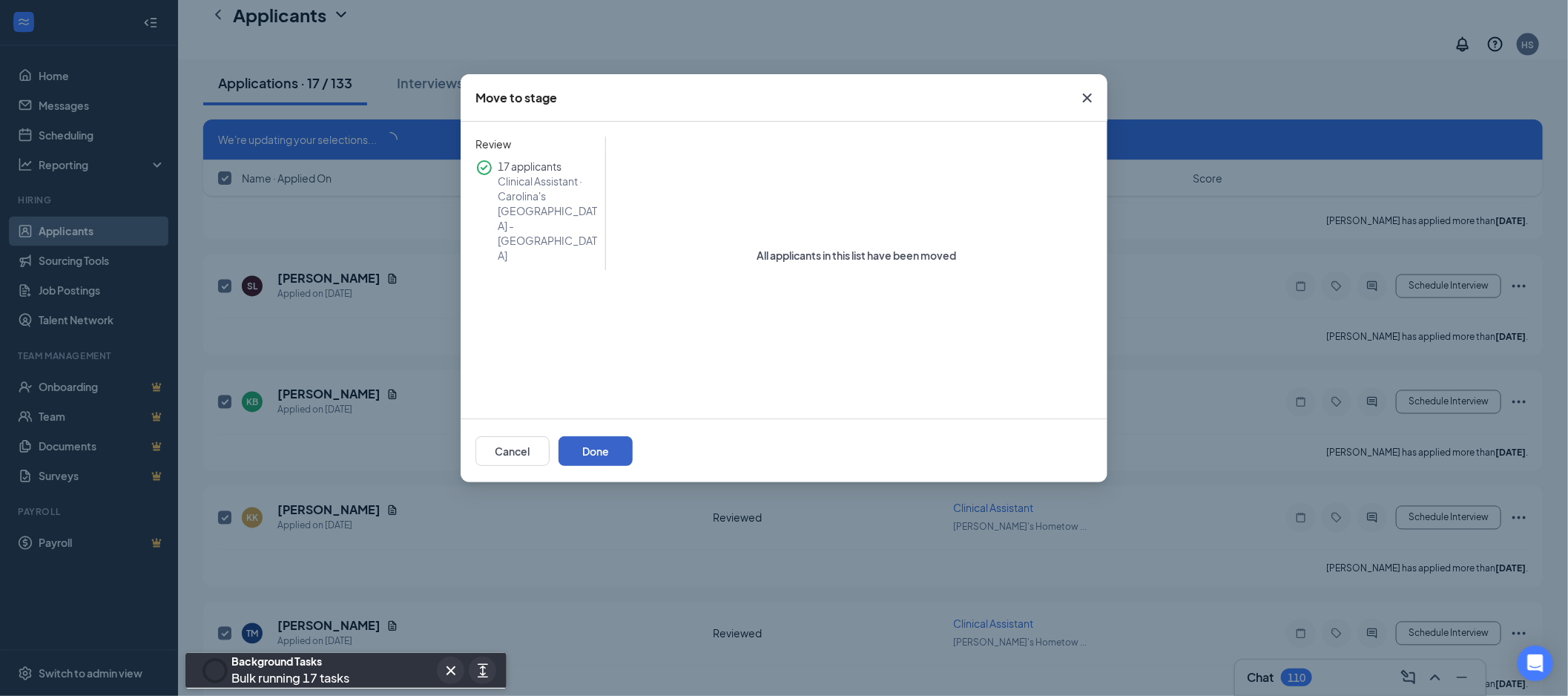
drag, startPoint x: 1051, startPoint y: 458, endPoint x: 995, endPoint y: 358, distance: 114.6
click at [632, 458] on button "Done" at bounding box center [595, 451] width 74 height 30
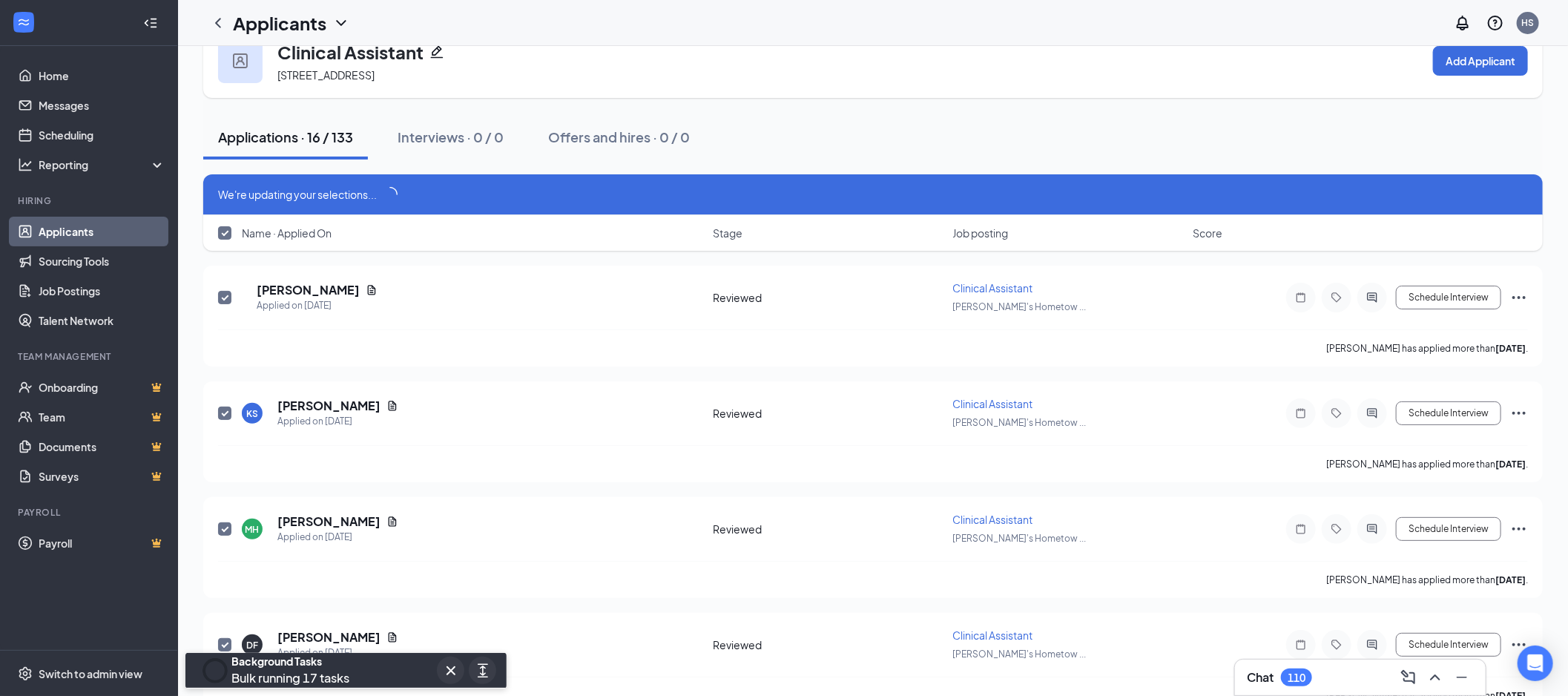
scroll to position [0, 0]
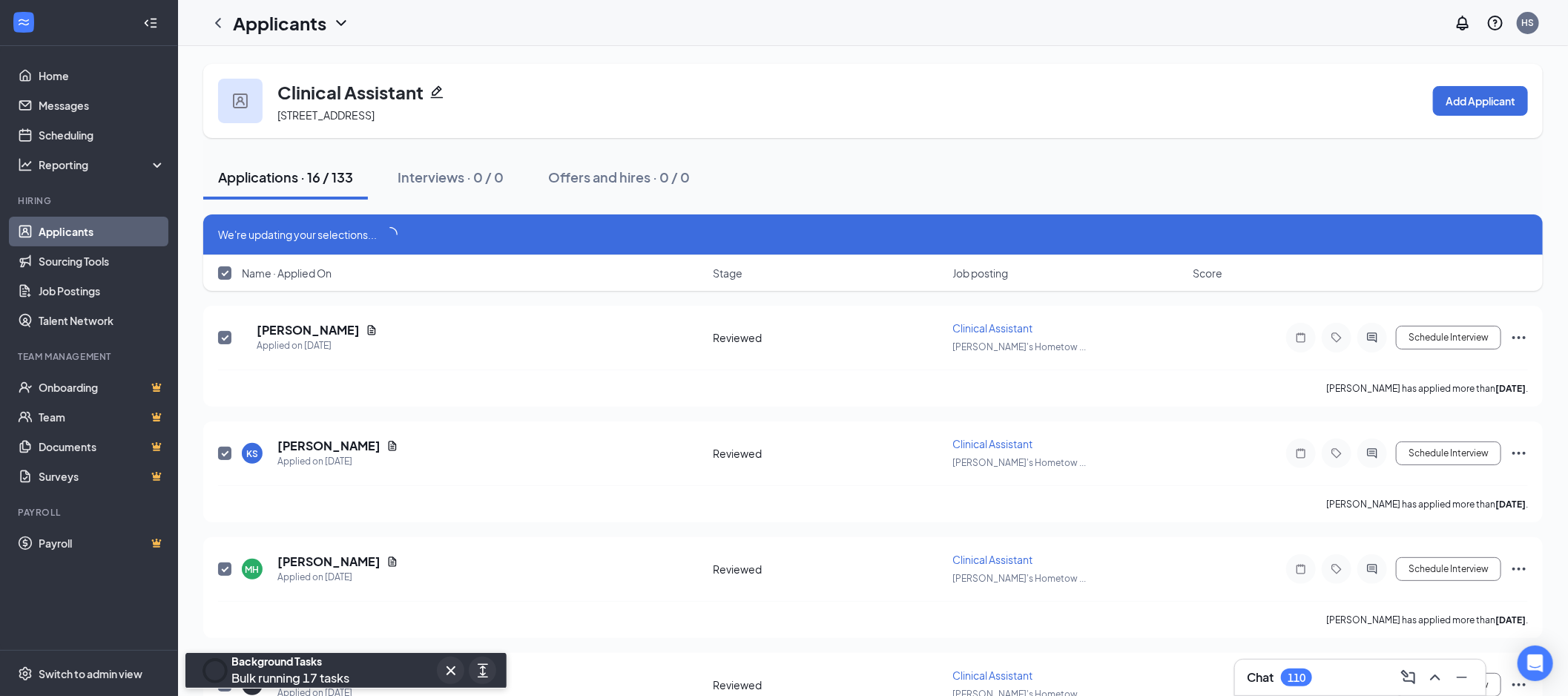
click at [121, 237] on link "Applicants" at bounding box center [102, 231] width 126 height 30
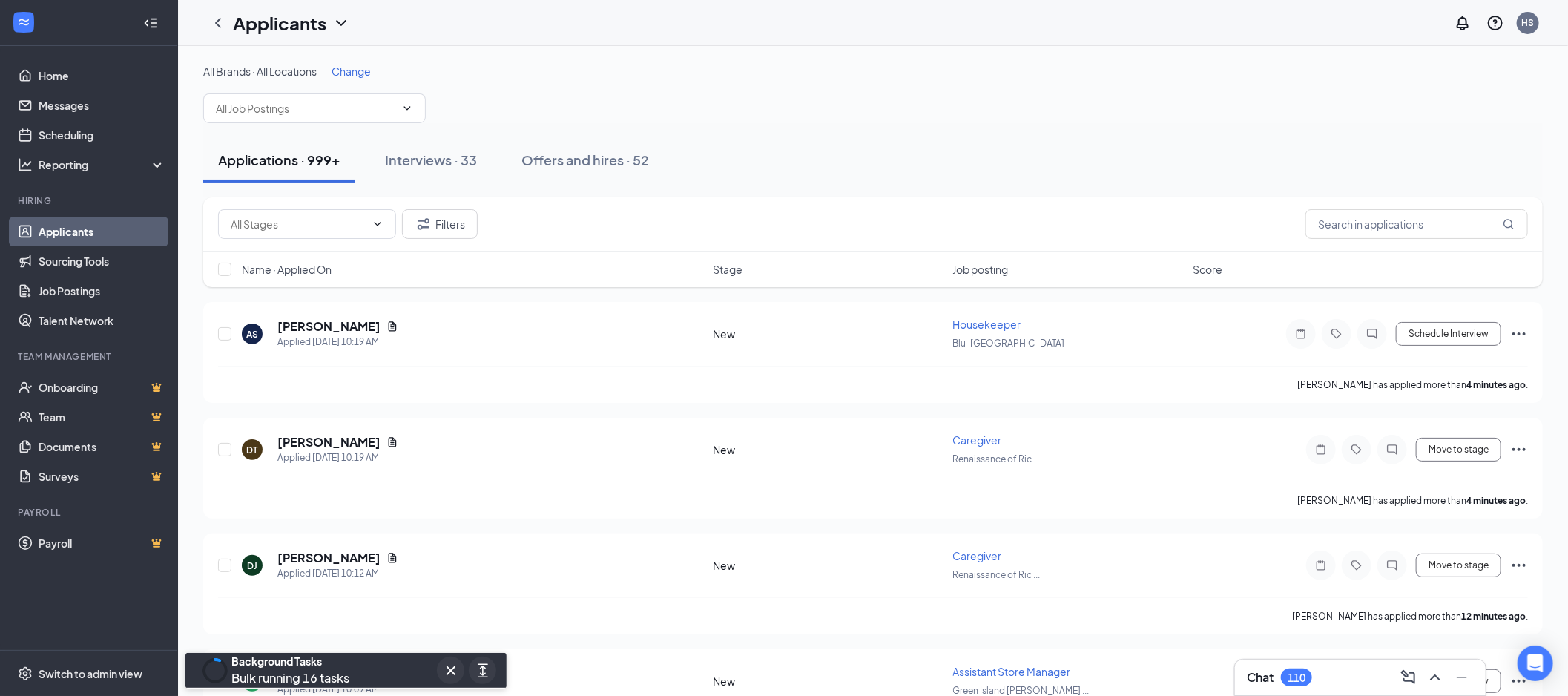
click at [302, 101] on input "text" at bounding box center [305, 108] width 180 height 17
type input "clini"
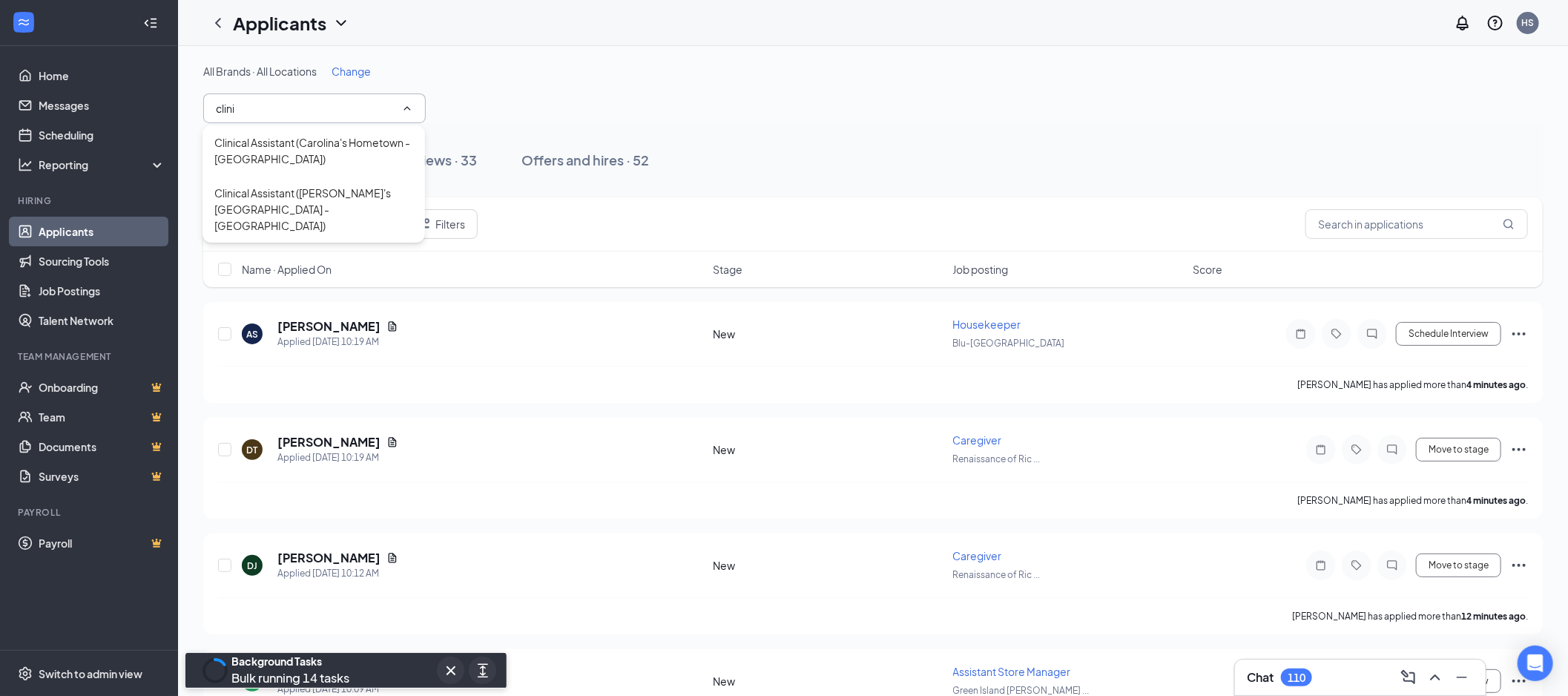
click at [294, 199] on div "Clinical Assistant ([PERSON_NAME]'s [GEOGRAPHIC_DATA] - [GEOGRAPHIC_DATA])" at bounding box center [313, 210] width 199 height 49
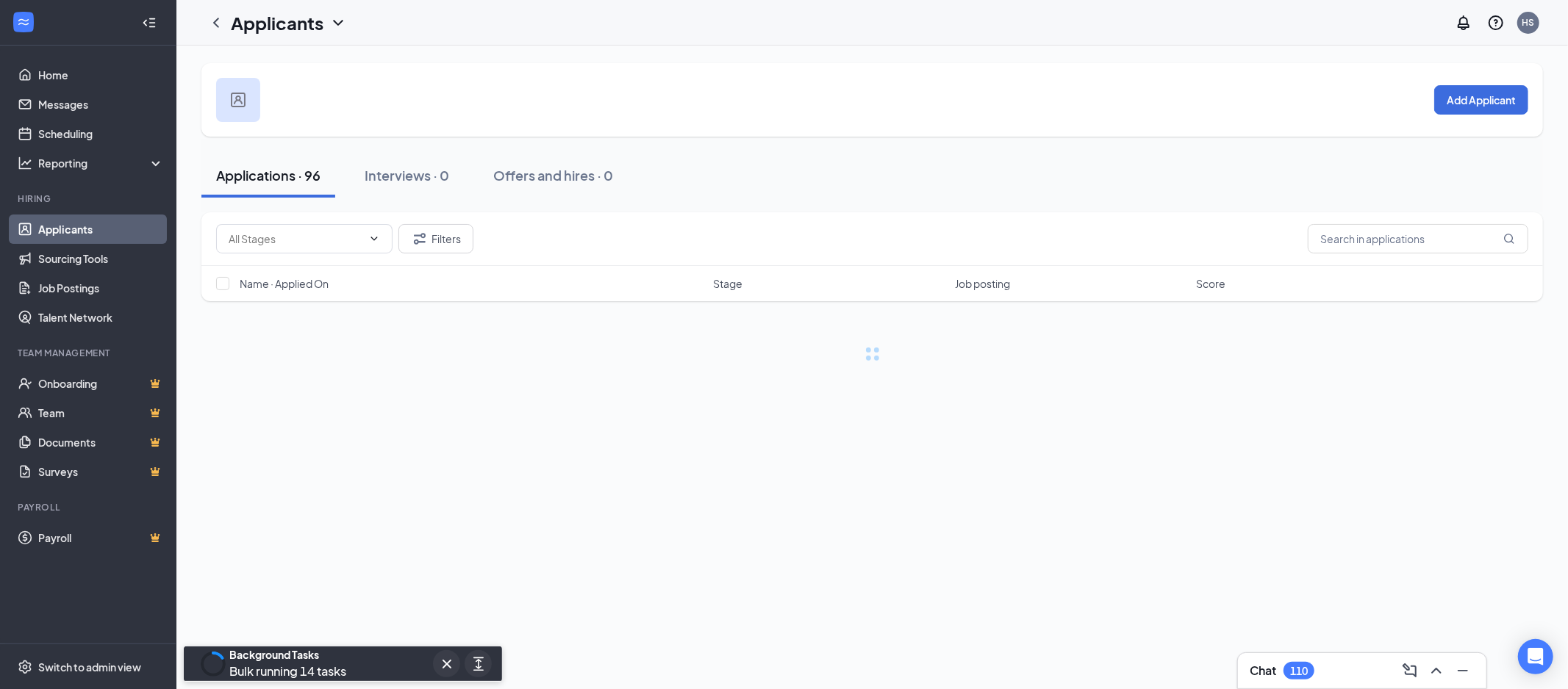
click at [302, 245] on input "text" at bounding box center [295, 239] width 134 height 17
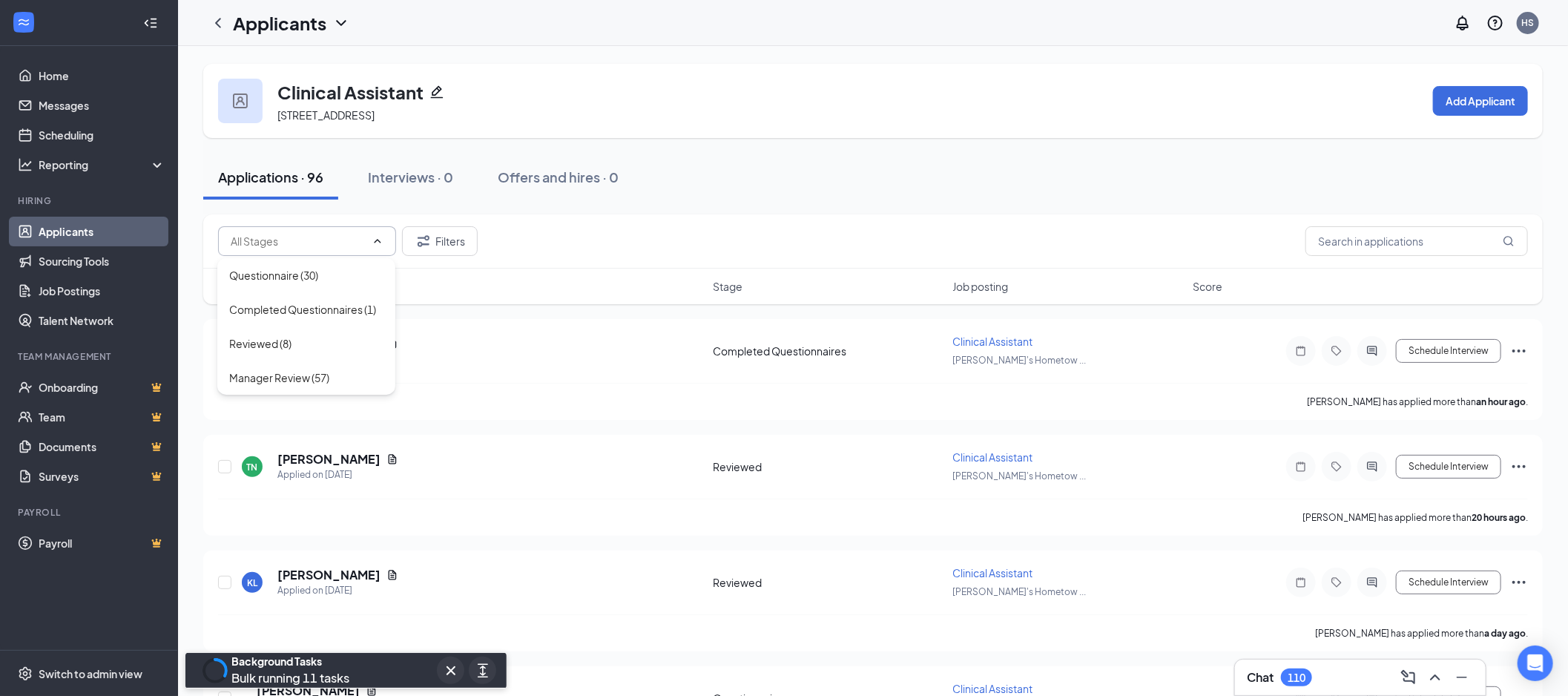
click at [334, 316] on div "Completed Questionnaires (1)" at bounding box center [302, 309] width 147 height 17
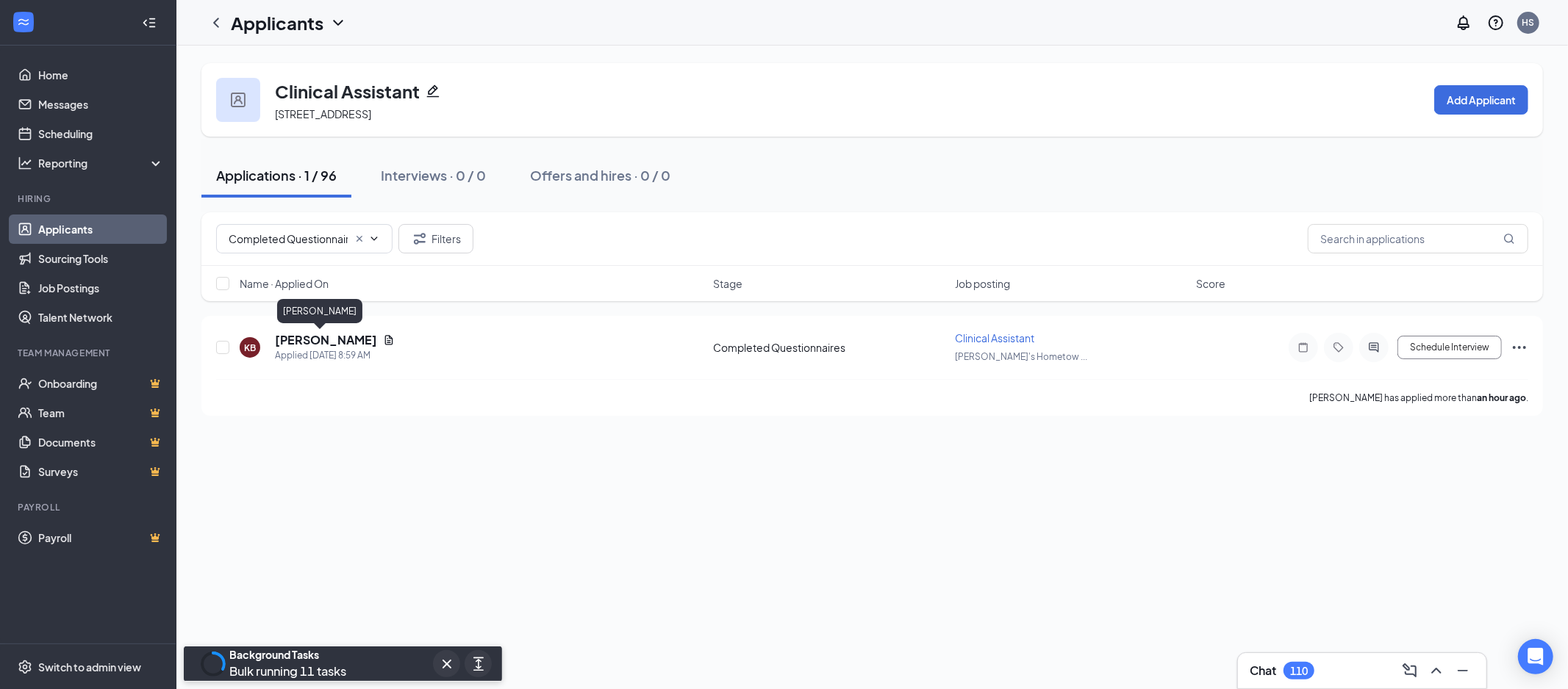
click at [313, 340] on h5 "[PERSON_NAME]" at bounding box center [326, 340] width 102 height 17
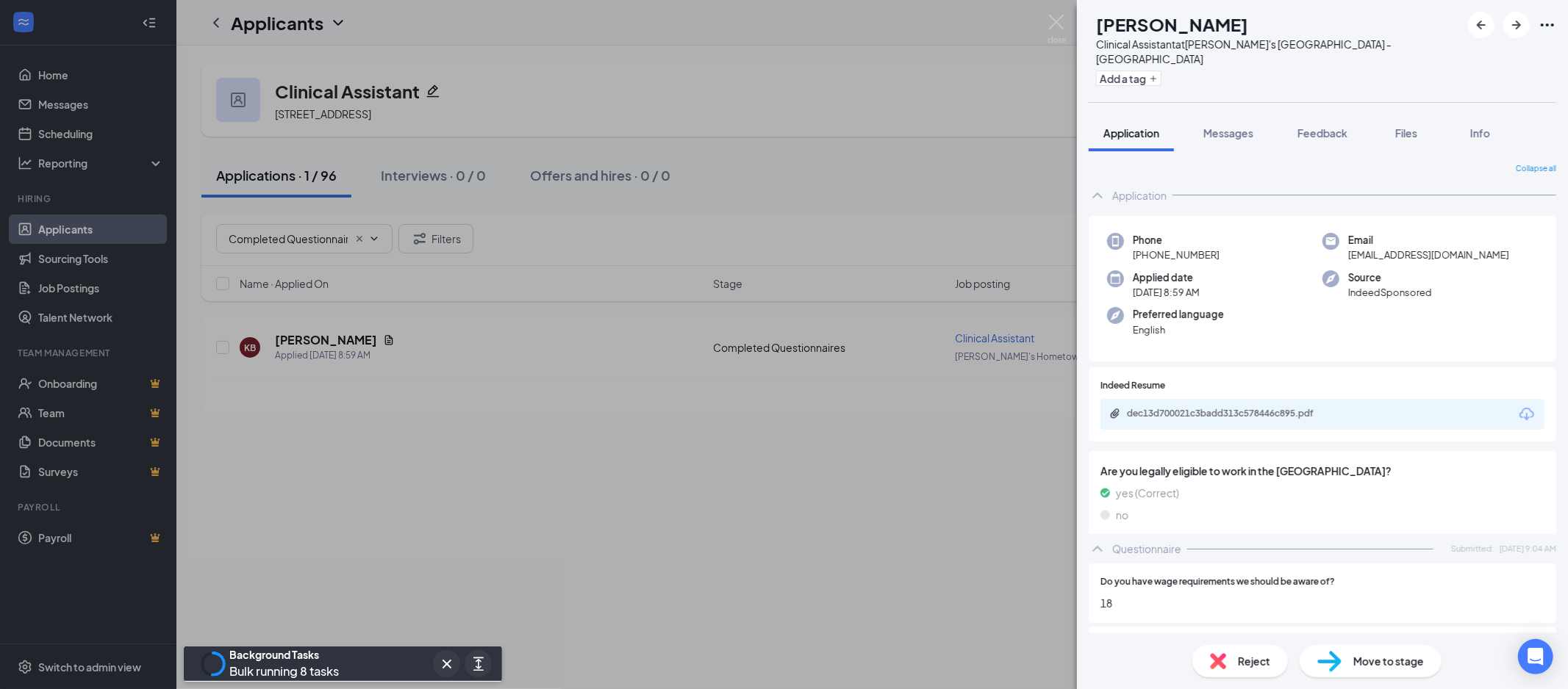
click at [1519, 408] on icon "Download" at bounding box center [1526, 414] width 15 height 13
click at [1375, 665] on span "Move to stage" at bounding box center [1389, 661] width 71 height 17
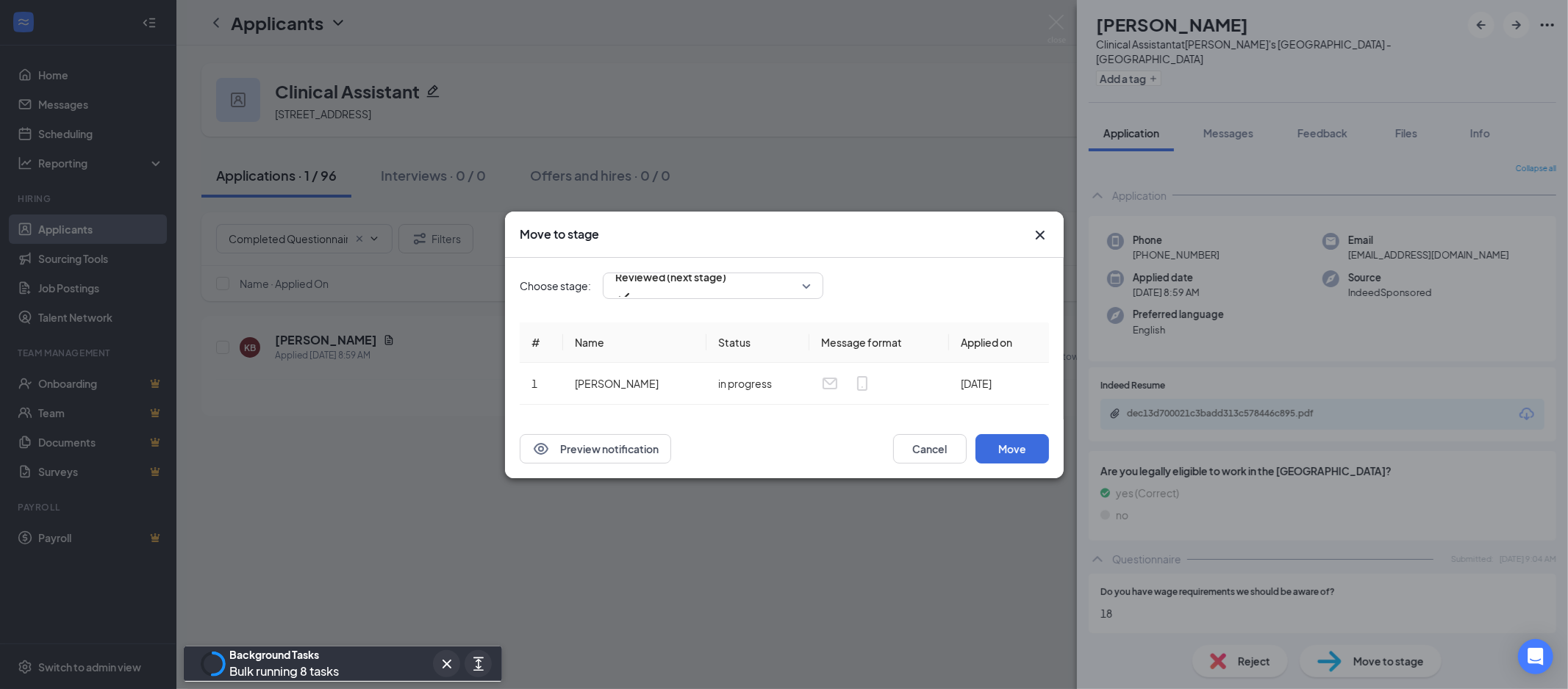
click at [965, 432] on div "Preview notification Cancel Move" at bounding box center [784, 449] width 558 height 59
click at [1003, 438] on button "Move" at bounding box center [1012, 449] width 73 height 29
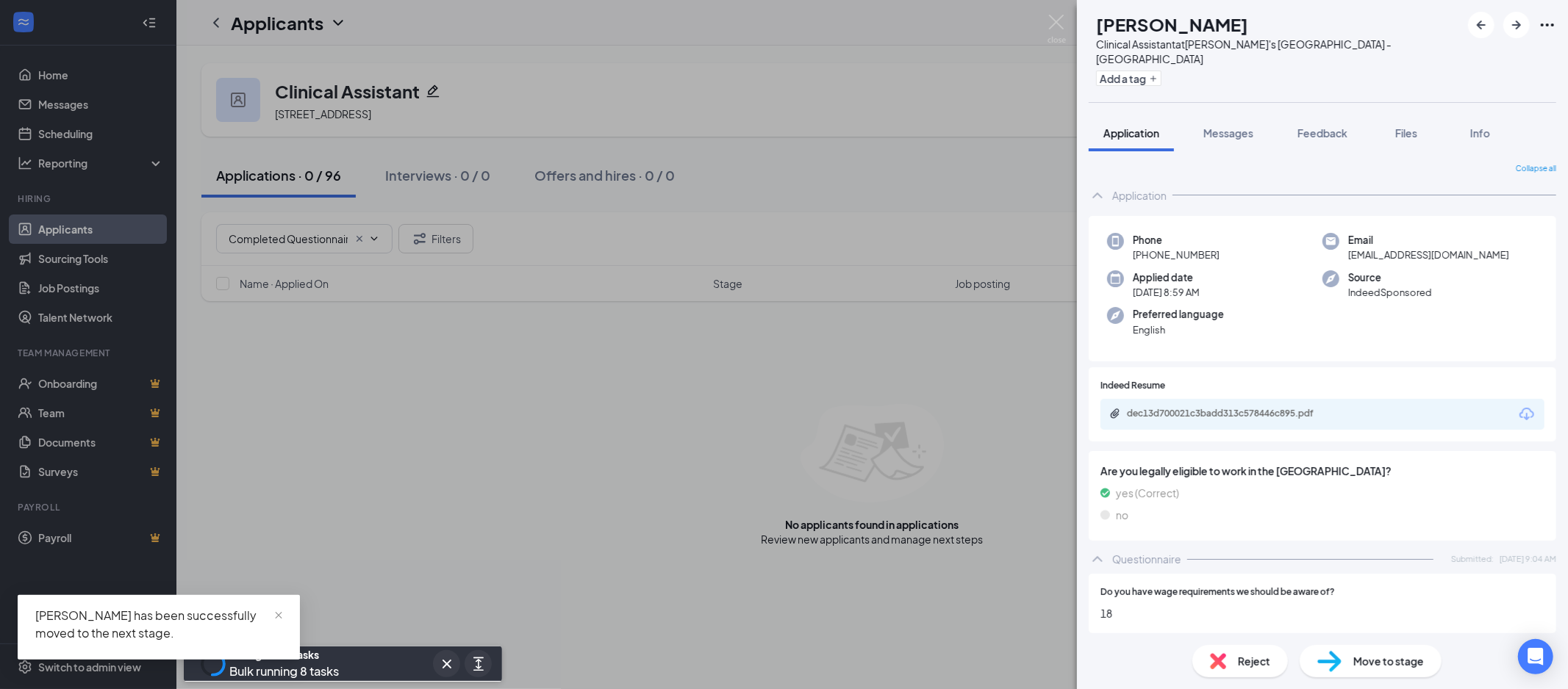
click at [310, 247] on div "KB [PERSON_NAME] Clinical Assistant at [GEOGRAPHIC_DATA]'s [GEOGRAPHIC_DATA] - …" at bounding box center [784, 344] width 1568 height 689
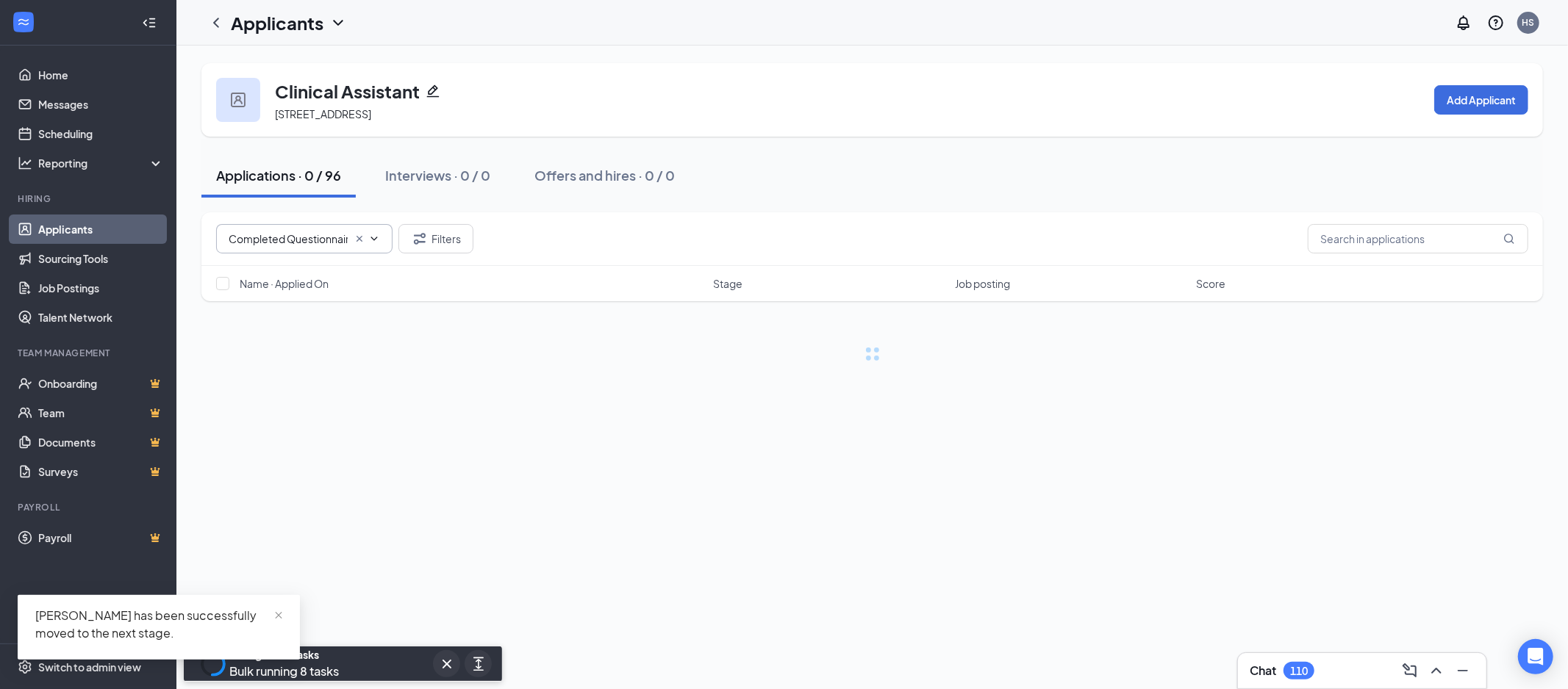
click at [291, 237] on input "Completed Questionnaires (1)" at bounding box center [288, 239] width 119 height 17
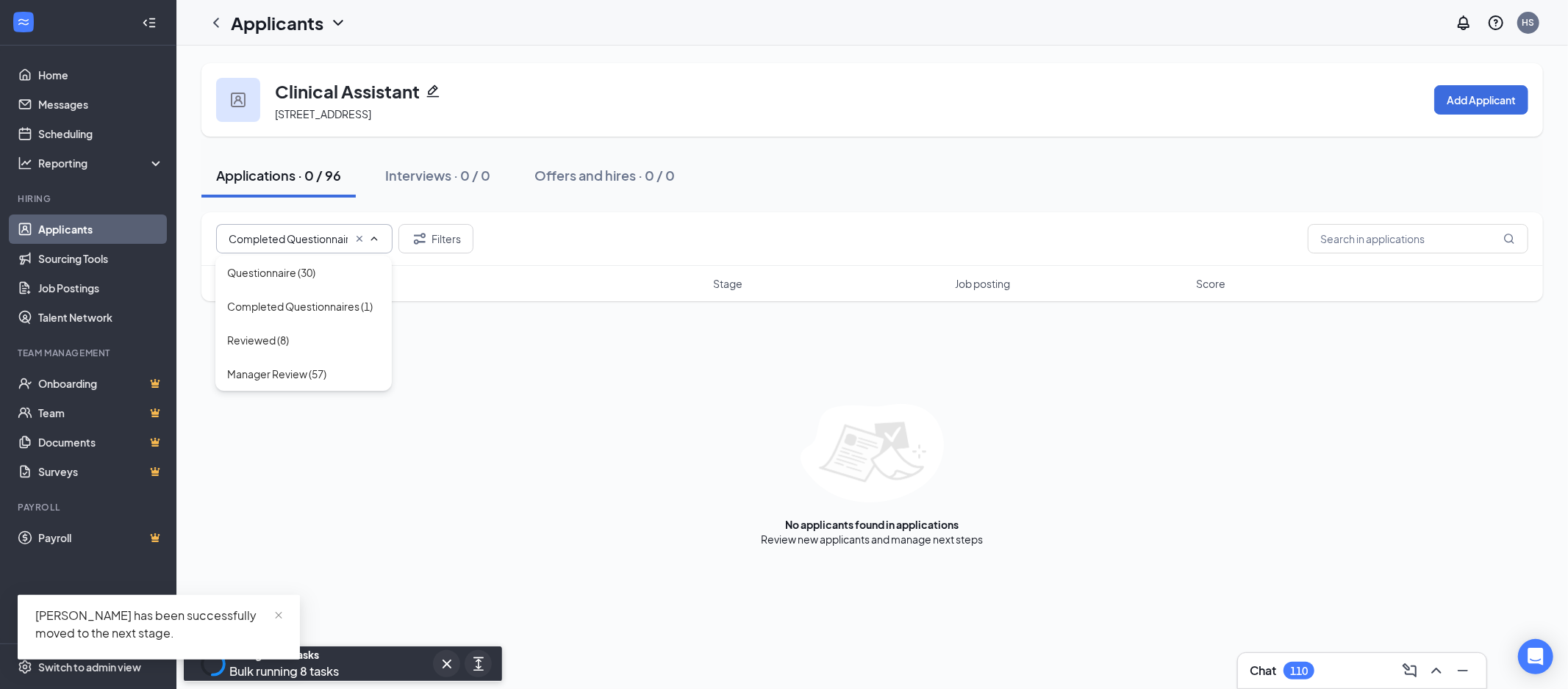
click at [284, 333] on div "Reviewed (8)" at bounding box center [258, 340] width 62 height 17
type input "Reviewed (8)"
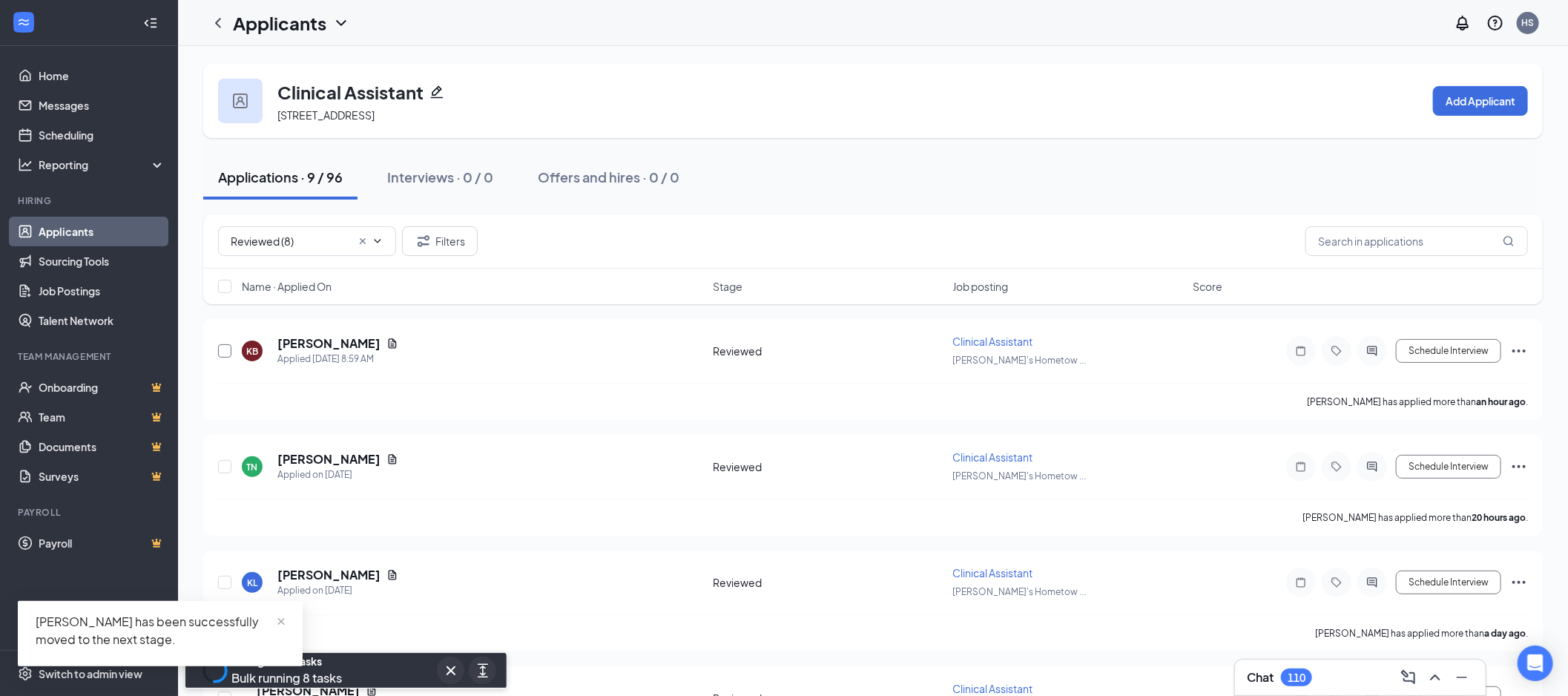
click at [221, 352] on input "checkbox" at bounding box center [225, 351] width 14 height 14
checkbox input "true"
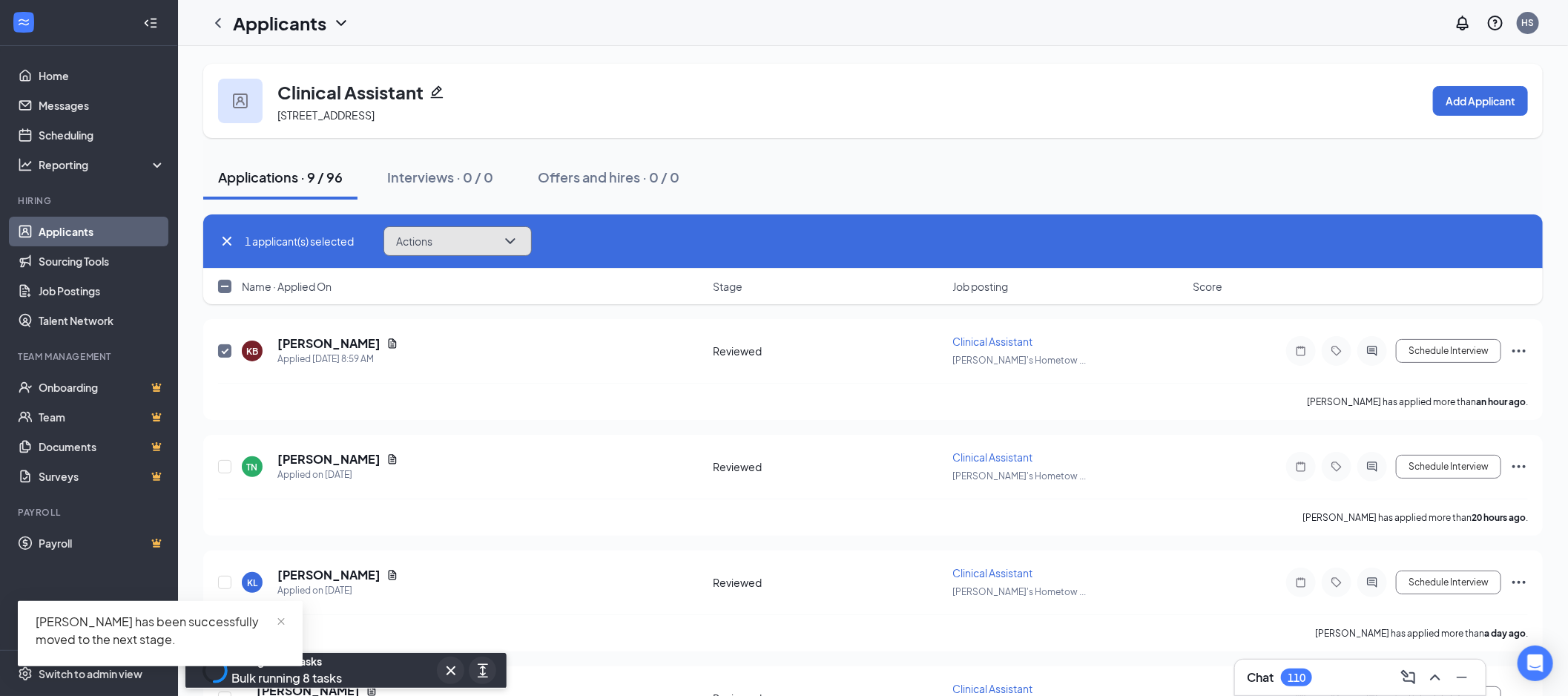
click at [456, 235] on button "Actions" at bounding box center [457, 241] width 148 height 30
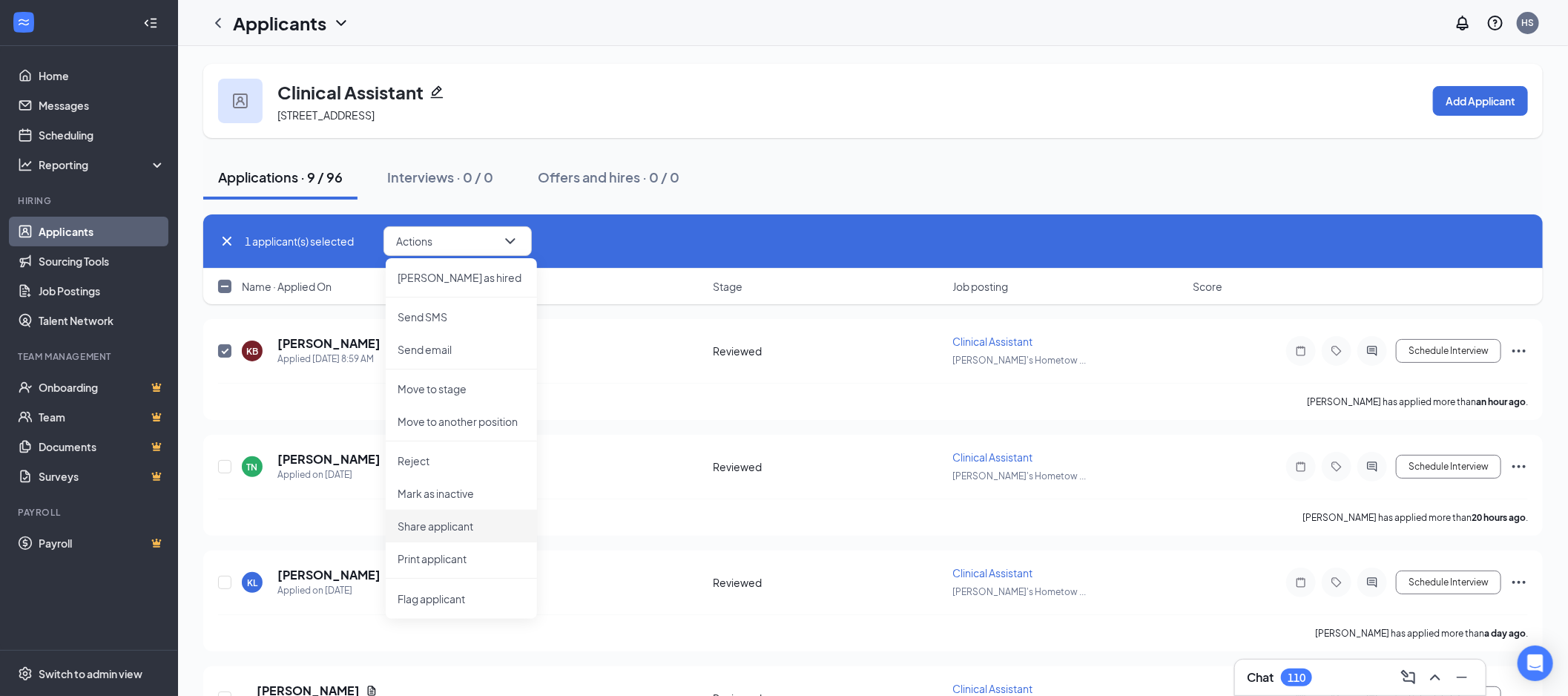
click at [486, 522] on p "Share applicant" at bounding box center [460, 526] width 127 height 15
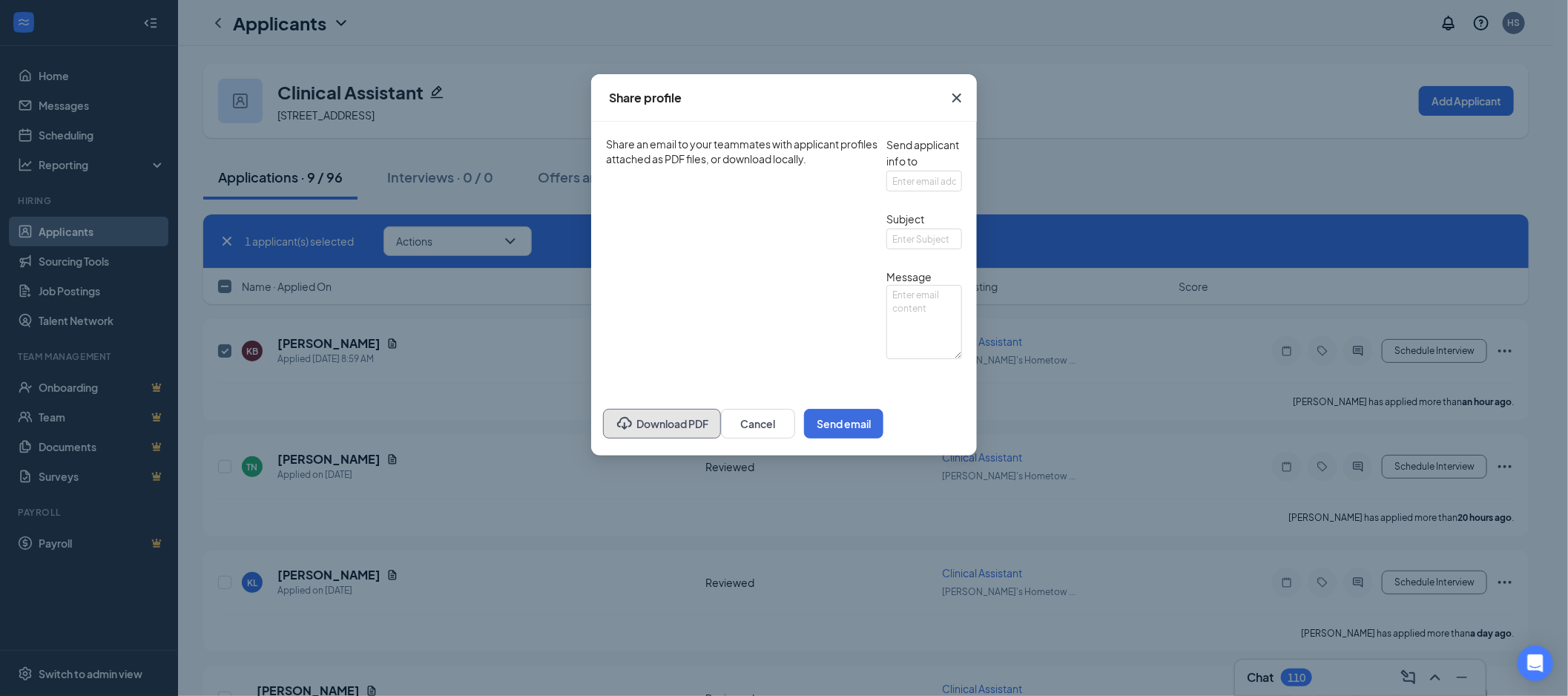
click at [604, 439] on button "Download PDF" at bounding box center [661, 424] width 118 height 30
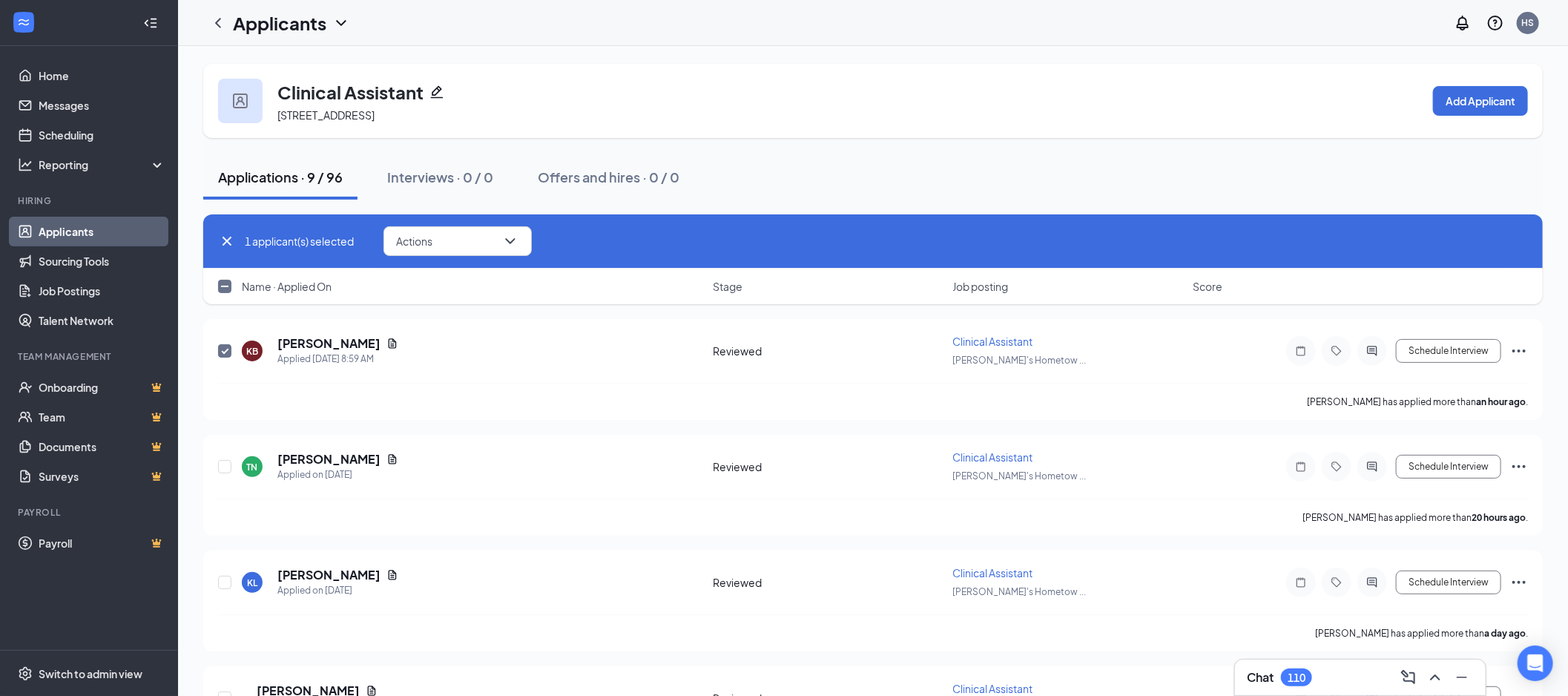
click at [224, 277] on div "Name · Applied On Stage Job posting Score" at bounding box center [873, 287] width 1340 height 36
click at [222, 280] on input "checkbox" at bounding box center [225, 287] width 14 height 14
checkbox input "true"
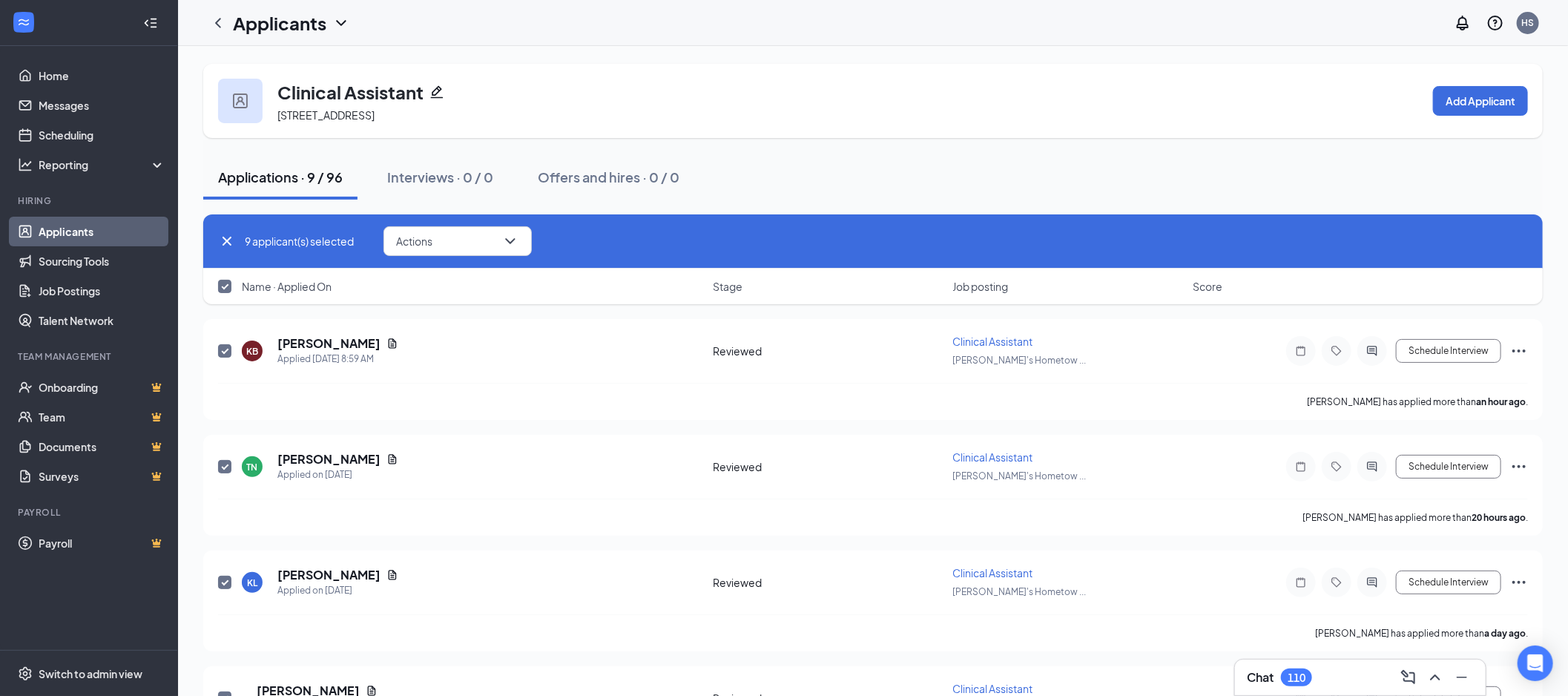
checkbox input "true"
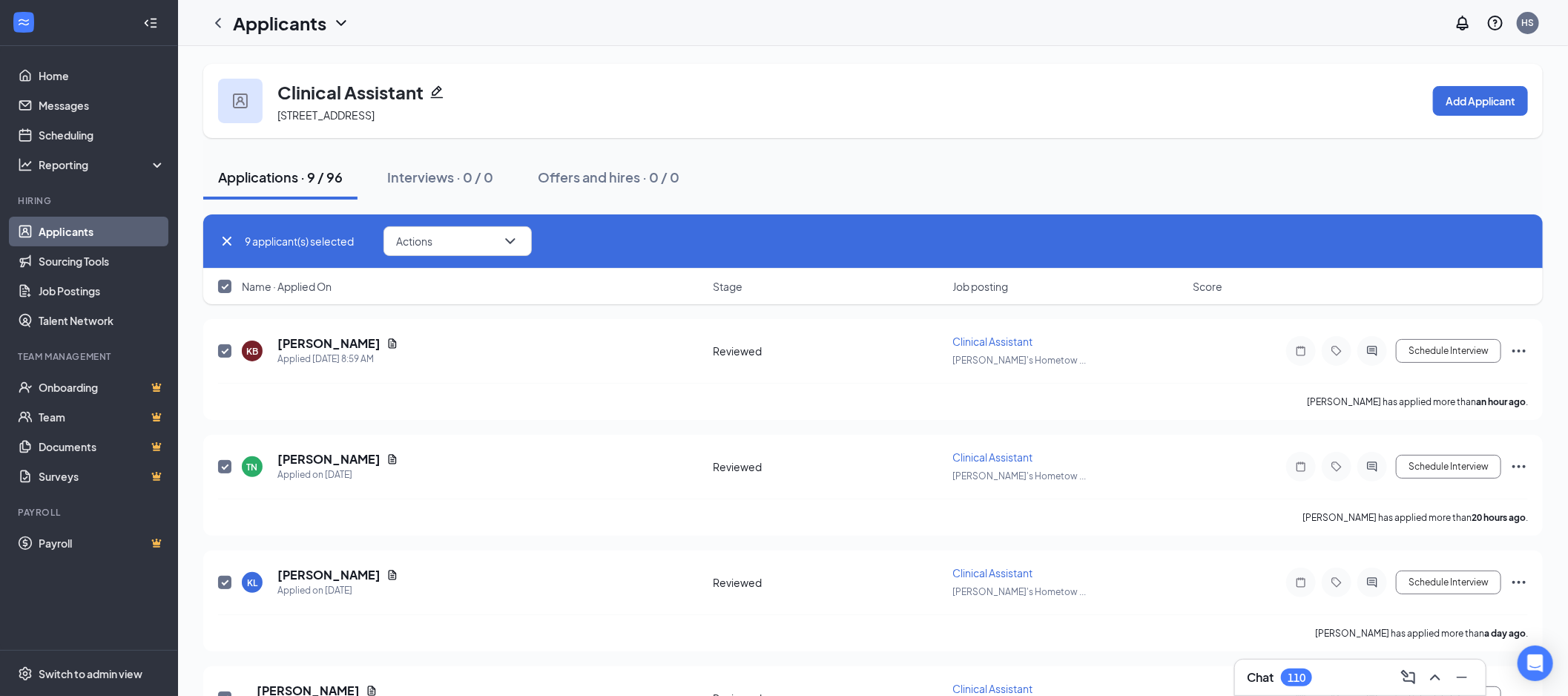
checkbox input "true"
drag, startPoint x: 424, startPoint y: 233, endPoint x: 439, endPoint y: 369, distance: 136.8
click at [428, 235] on button "Actions" at bounding box center [457, 241] width 148 height 30
click at [451, 342] on p "Move to stage" at bounding box center [460, 349] width 127 height 15
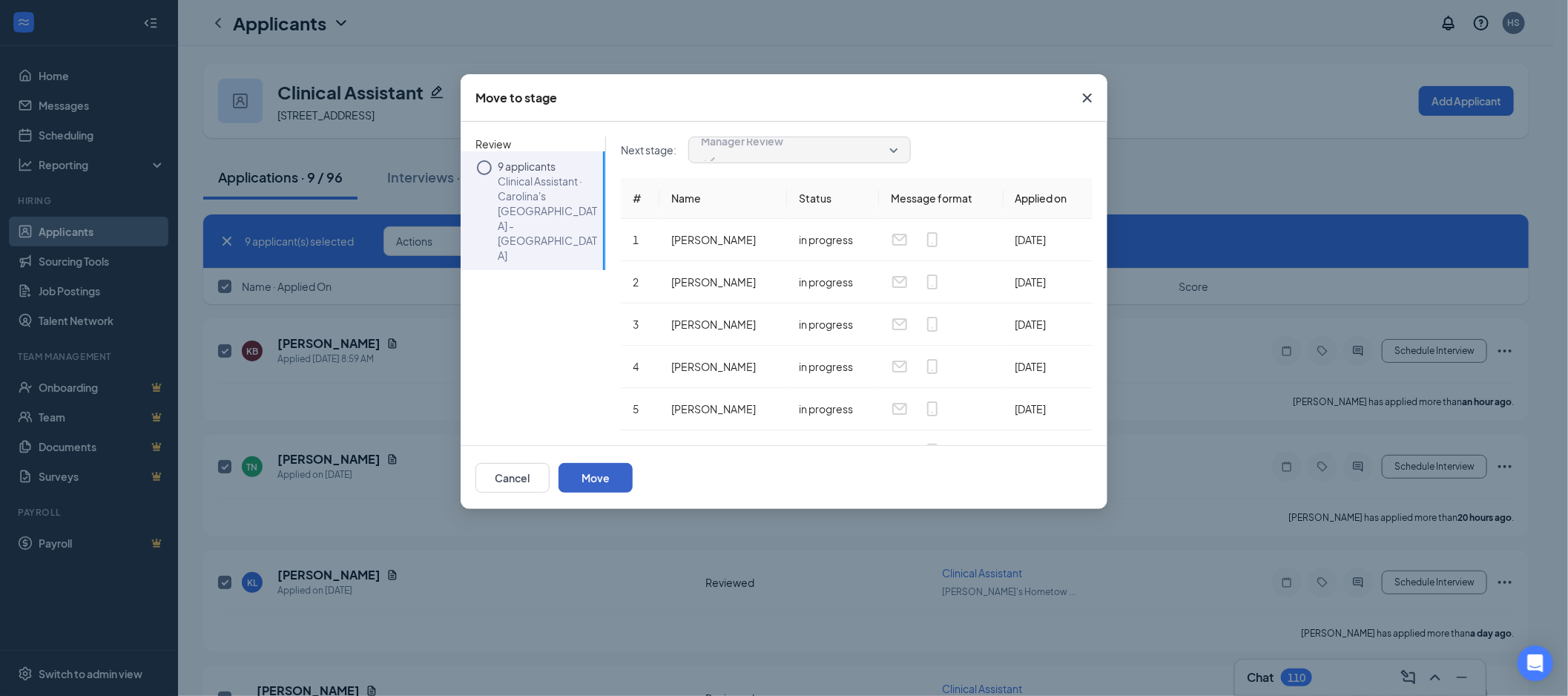
click at [632, 473] on button "Move" at bounding box center [595, 478] width 74 height 30
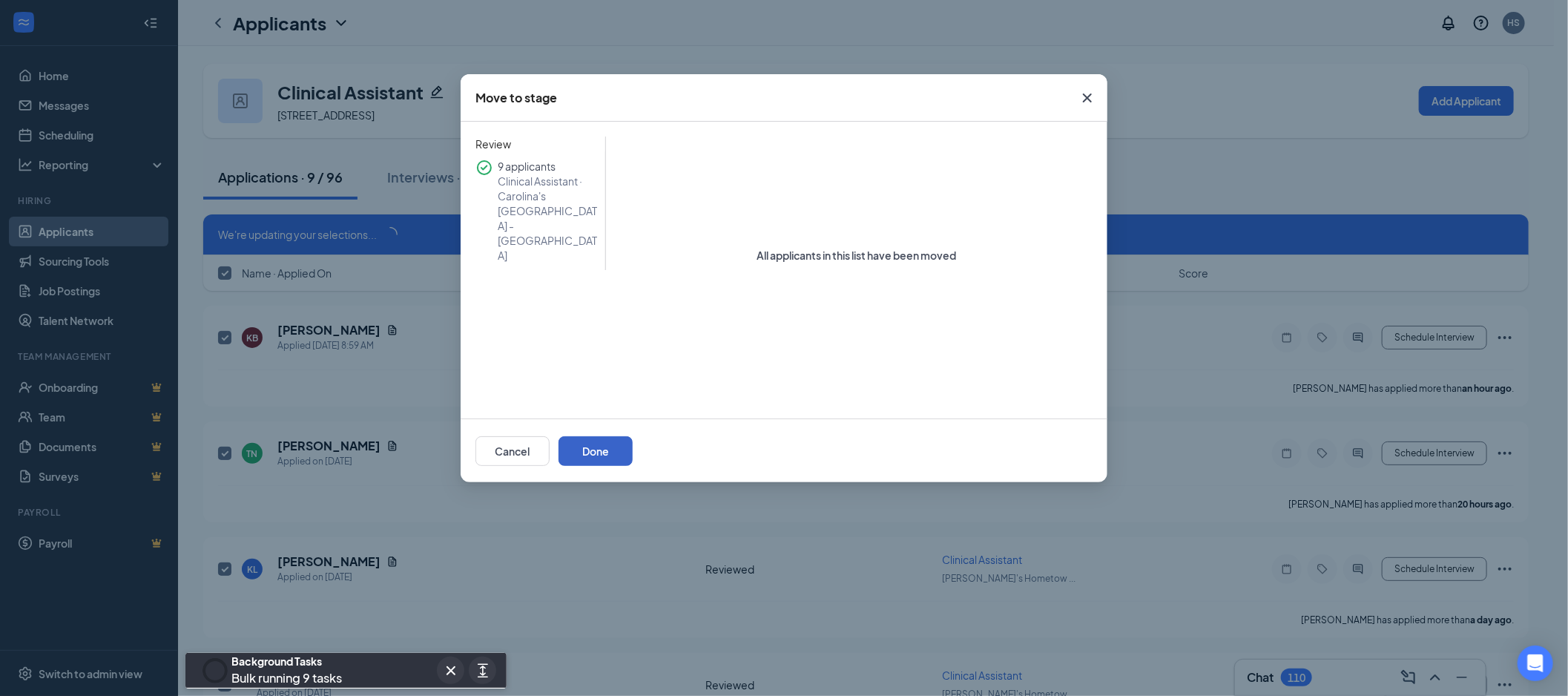
click at [632, 450] on button "Done" at bounding box center [595, 451] width 74 height 30
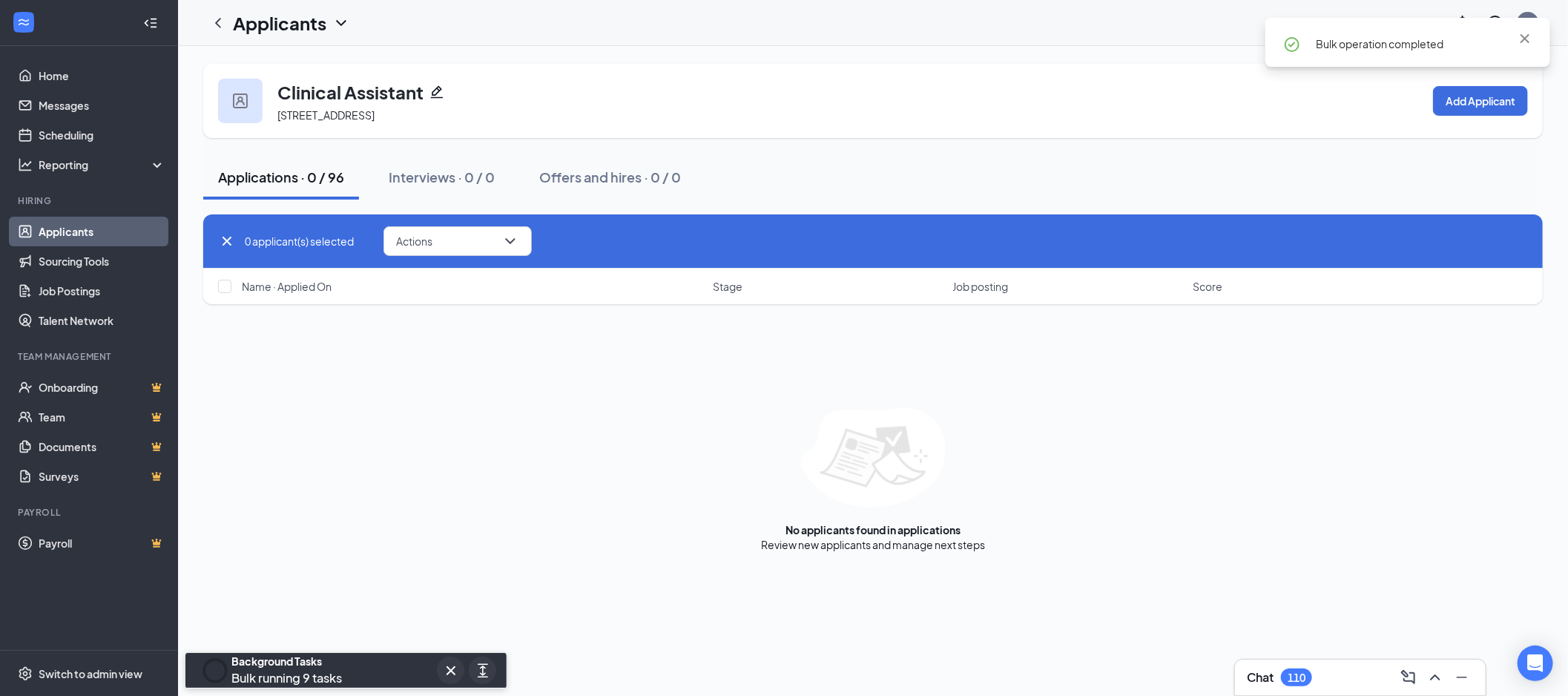
checkbox input "false"
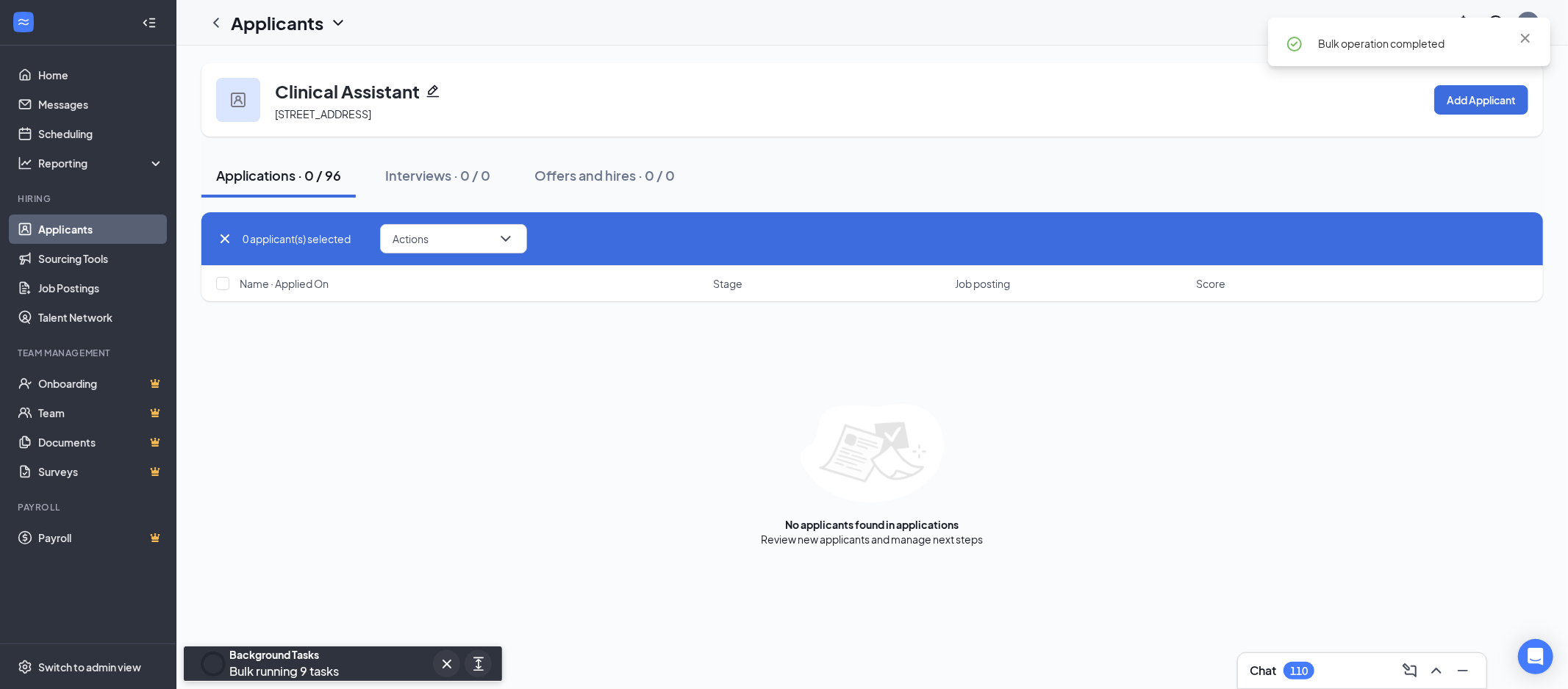
click at [105, 233] on link "Applicants" at bounding box center [101, 229] width 125 height 29
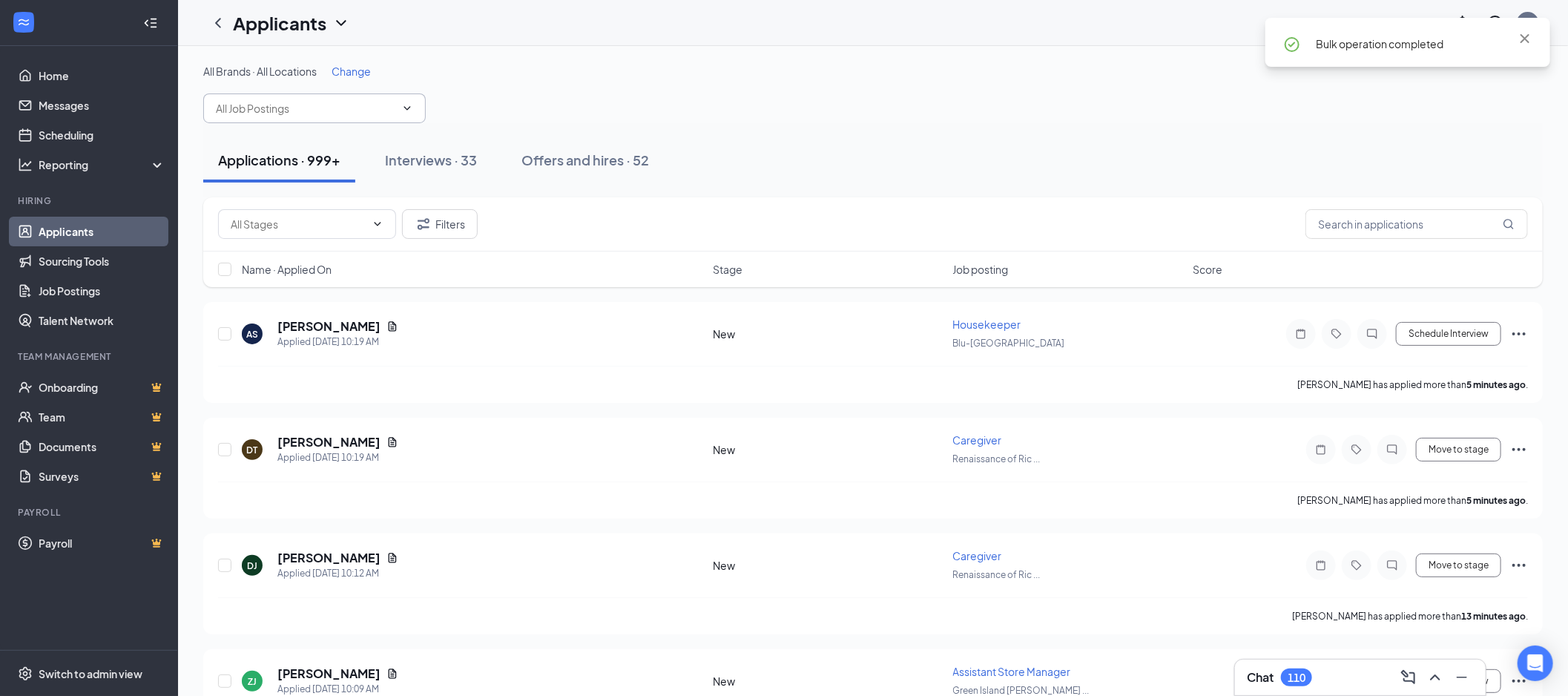
click at [332, 113] on input "text" at bounding box center [305, 108] width 180 height 17
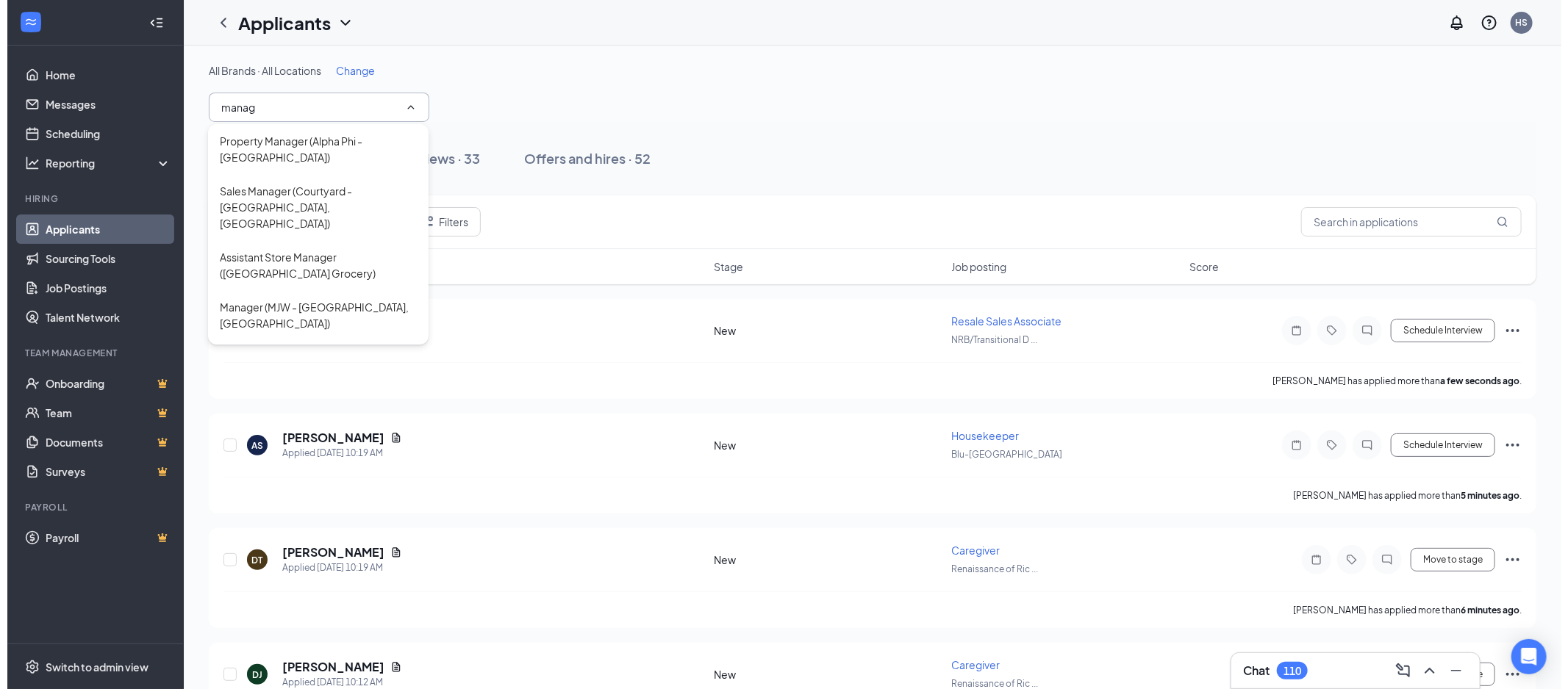
scroll to position [114, 0]
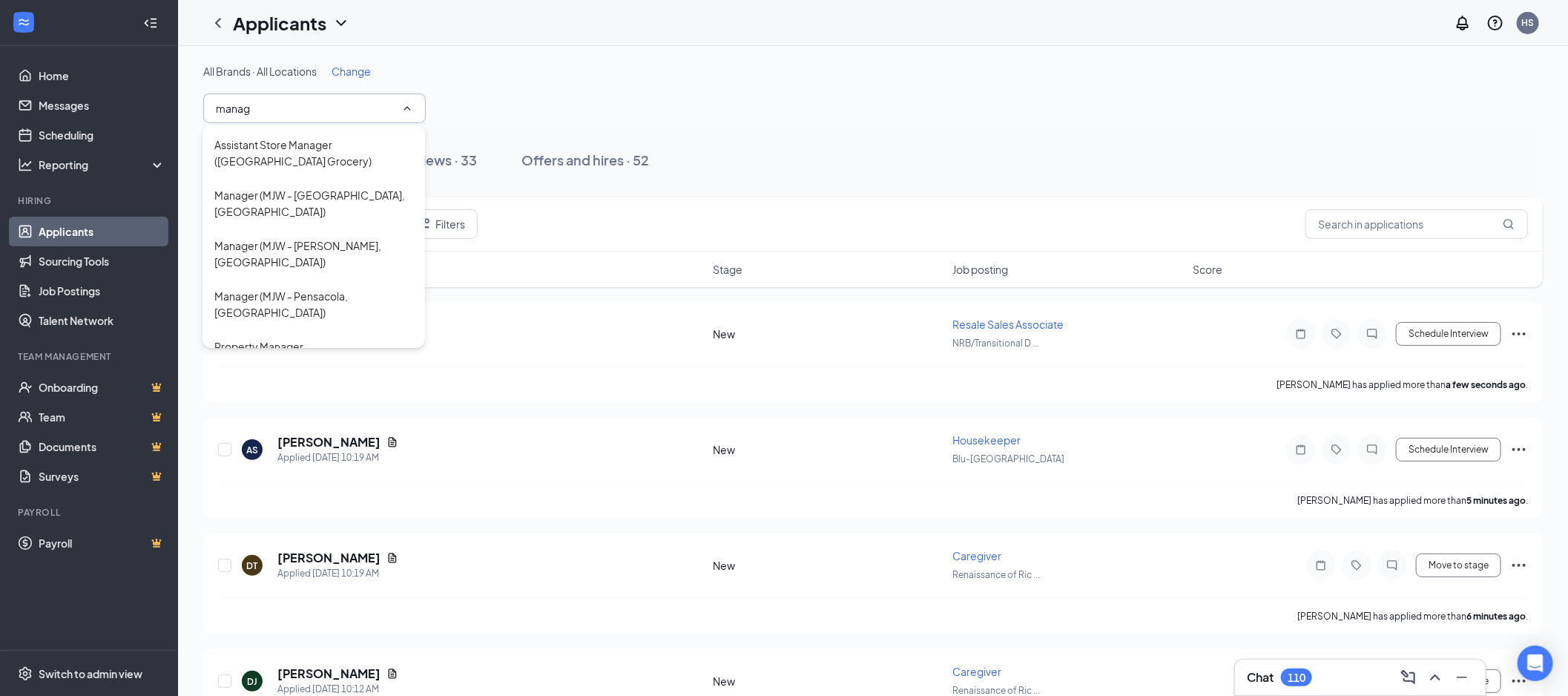
type input "manag"
click at [325, 279] on div "Manager (MJW - Pensacola, [GEOGRAPHIC_DATA])" at bounding box center [313, 304] width 222 height 50
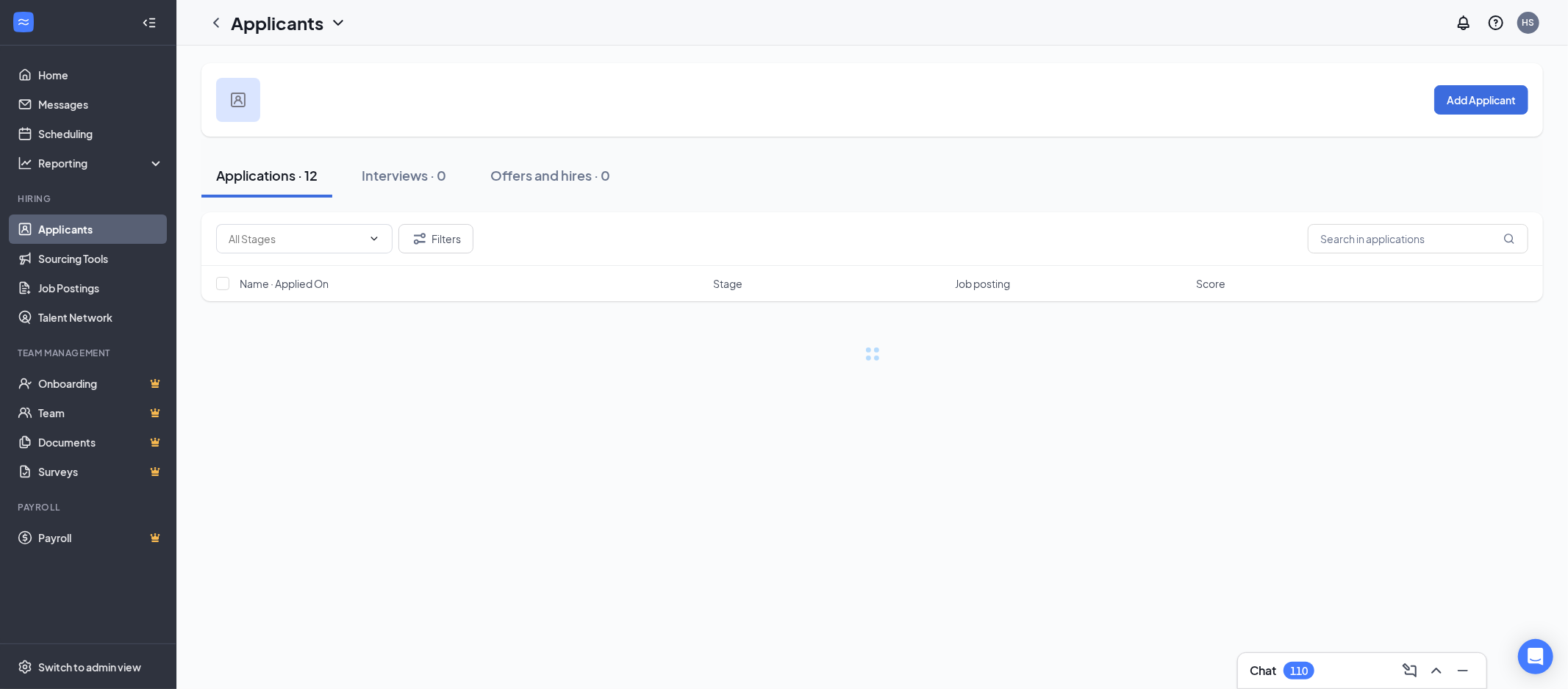
click at [326, 246] on span at bounding box center [305, 239] width 176 height 29
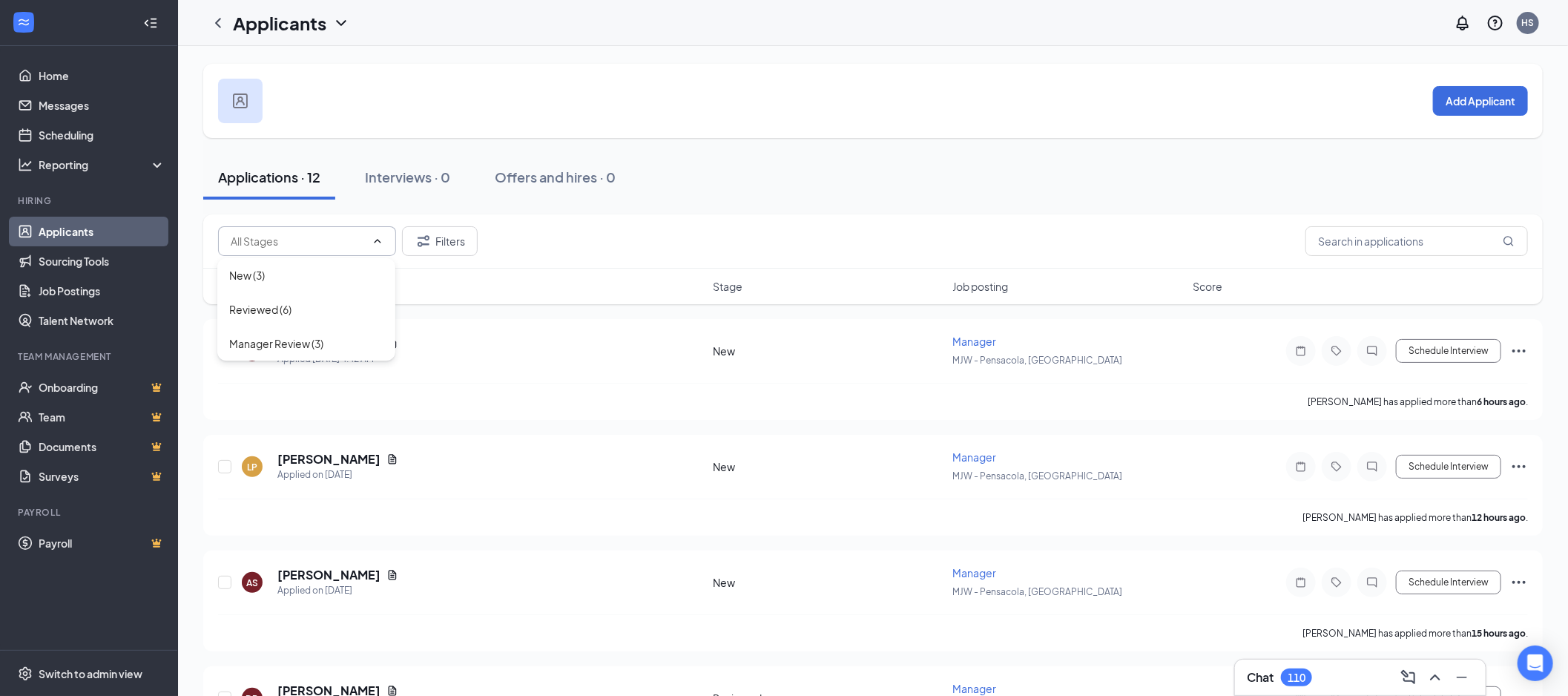
click at [308, 267] on div "New (3)" at bounding box center [306, 275] width 154 height 17
type input "New (3)"
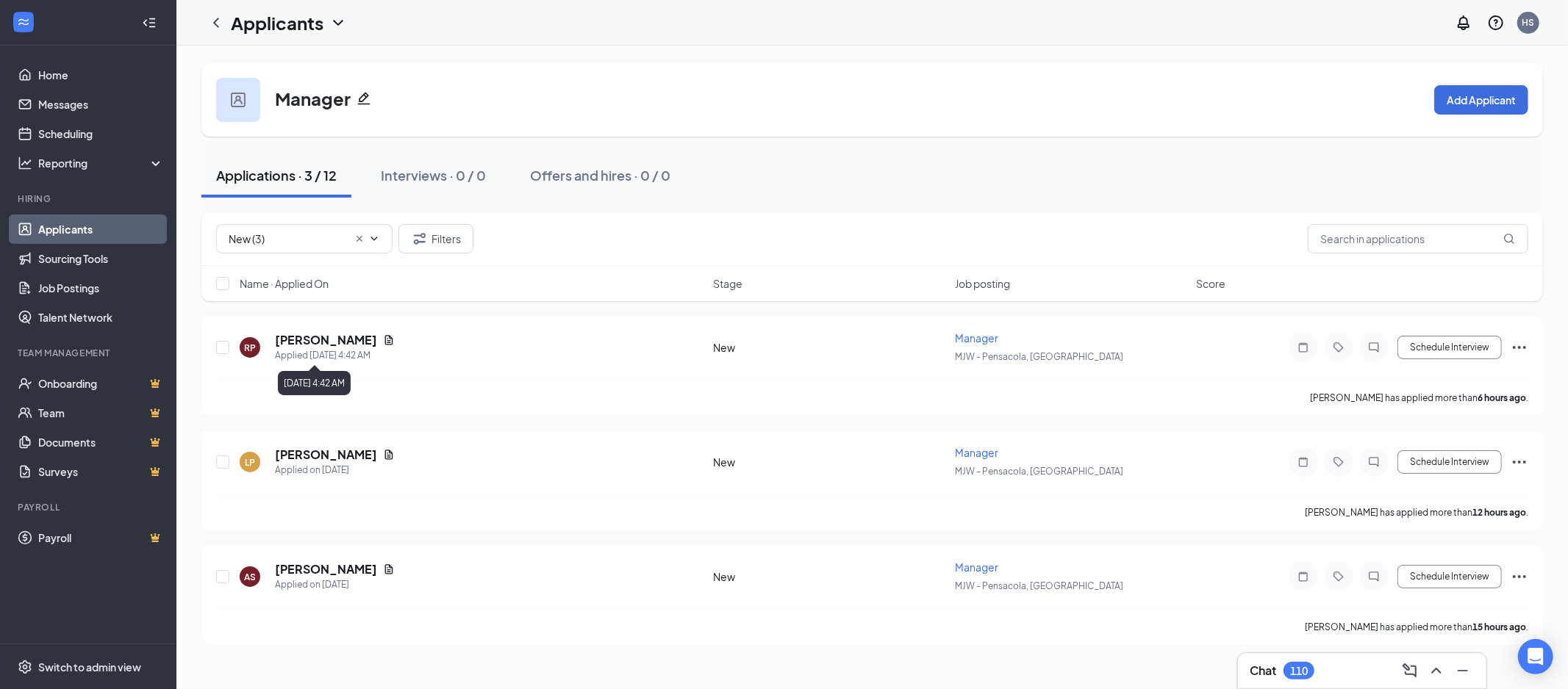
click at [320, 340] on h5 "[PERSON_NAME]" at bounding box center [326, 340] width 102 height 17
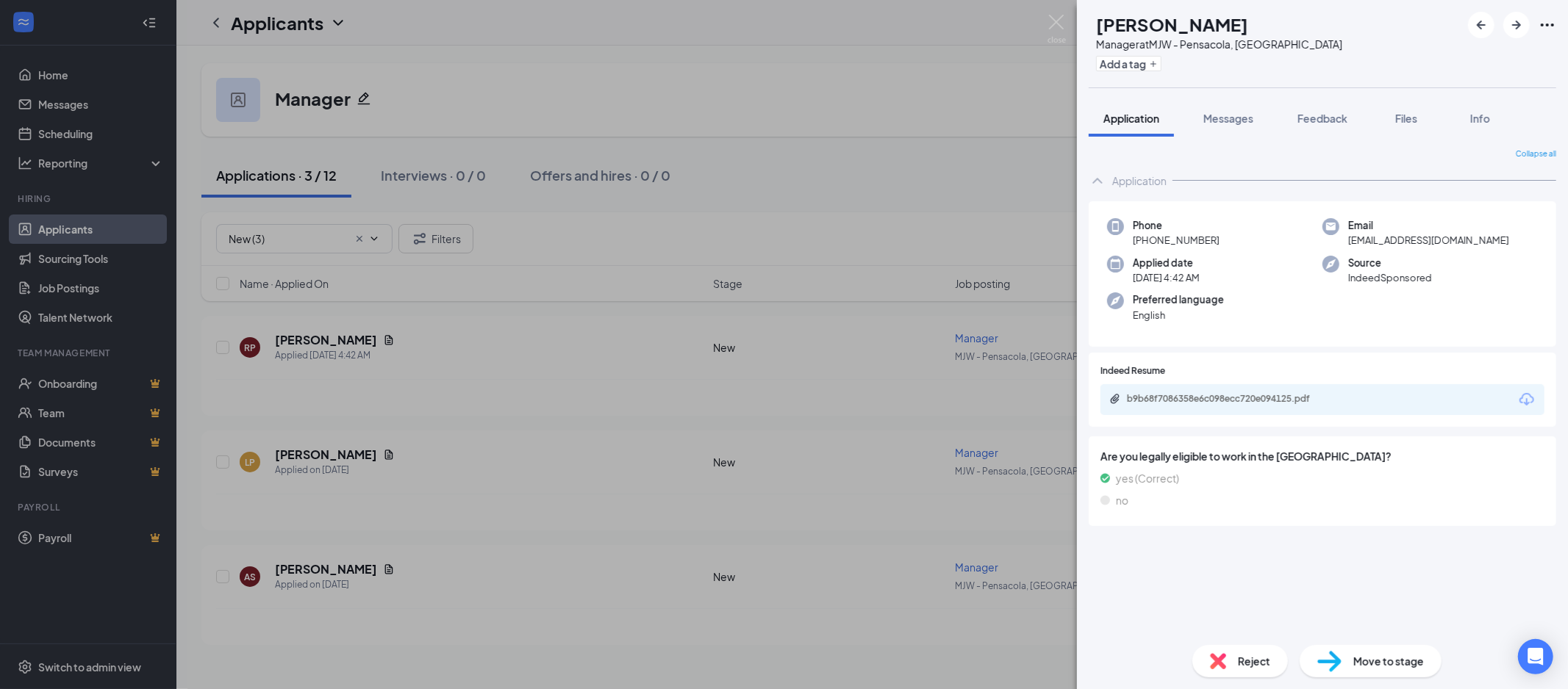
drag, startPoint x: 1526, startPoint y: 408, endPoint x: 1544, endPoint y: 408, distance: 18.0
click at [1526, 405] on icon "Download" at bounding box center [1526, 399] width 15 height 13
click at [1404, 666] on span "Move to stage" at bounding box center [1389, 661] width 71 height 17
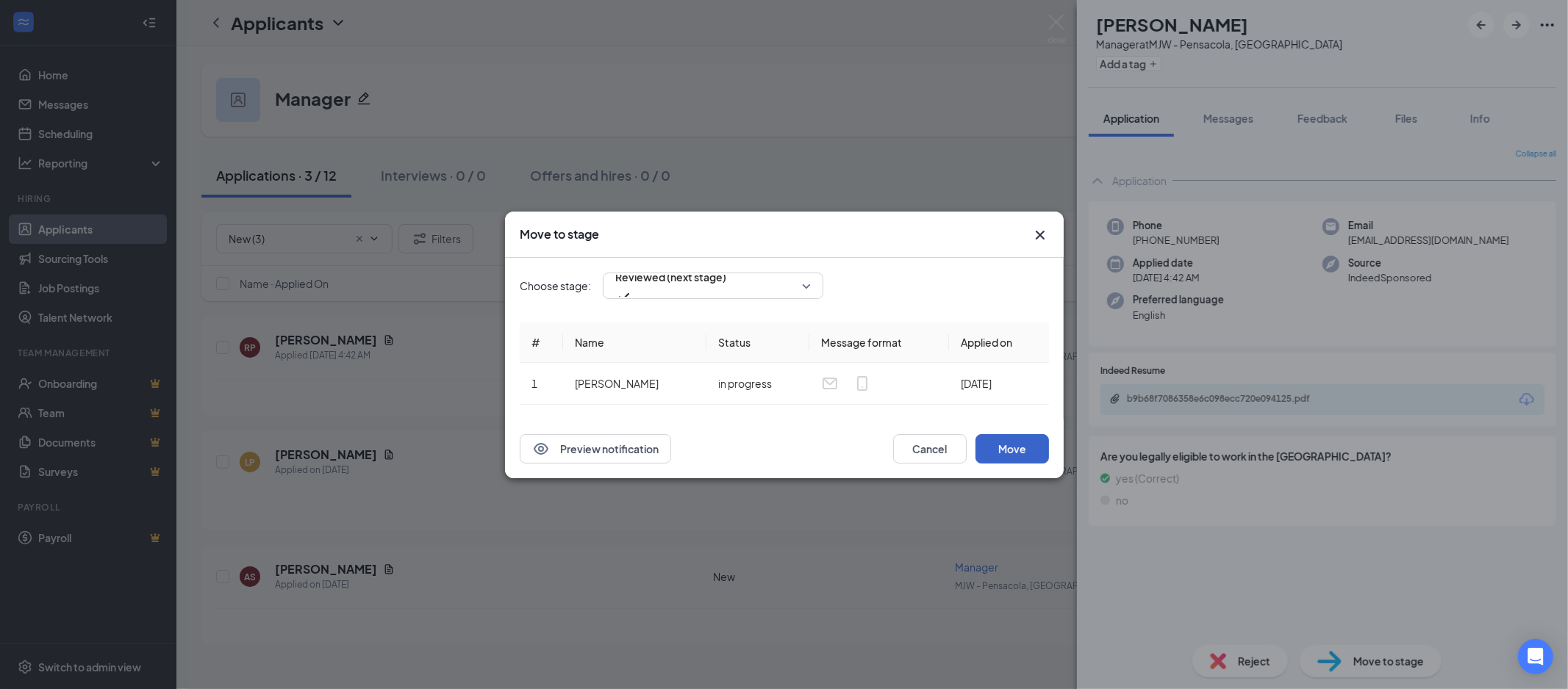
click at [1021, 453] on button "Move" at bounding box center [1012, 449] width 73 height 29
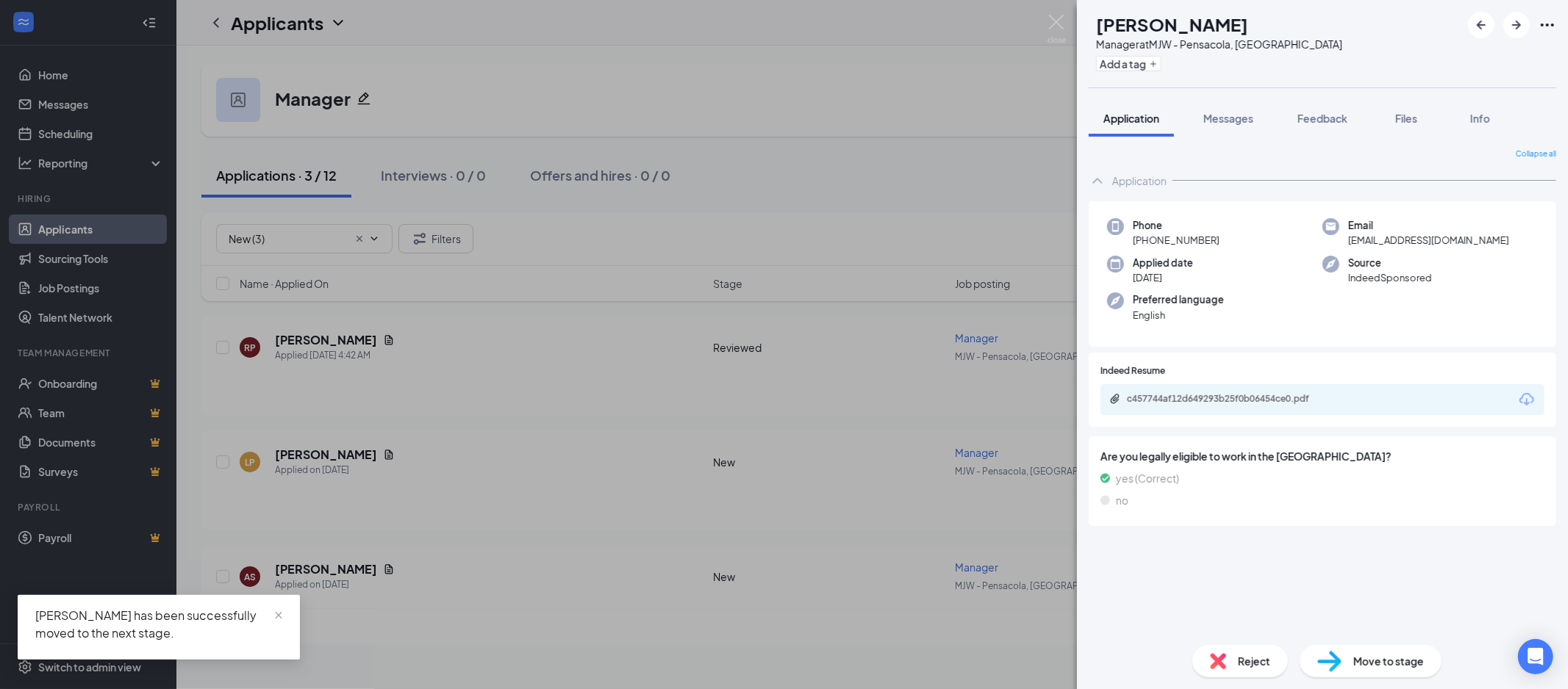
click at [1522, 397] on icon "Download" at bounding box center [1526, 399] width 15 height 13
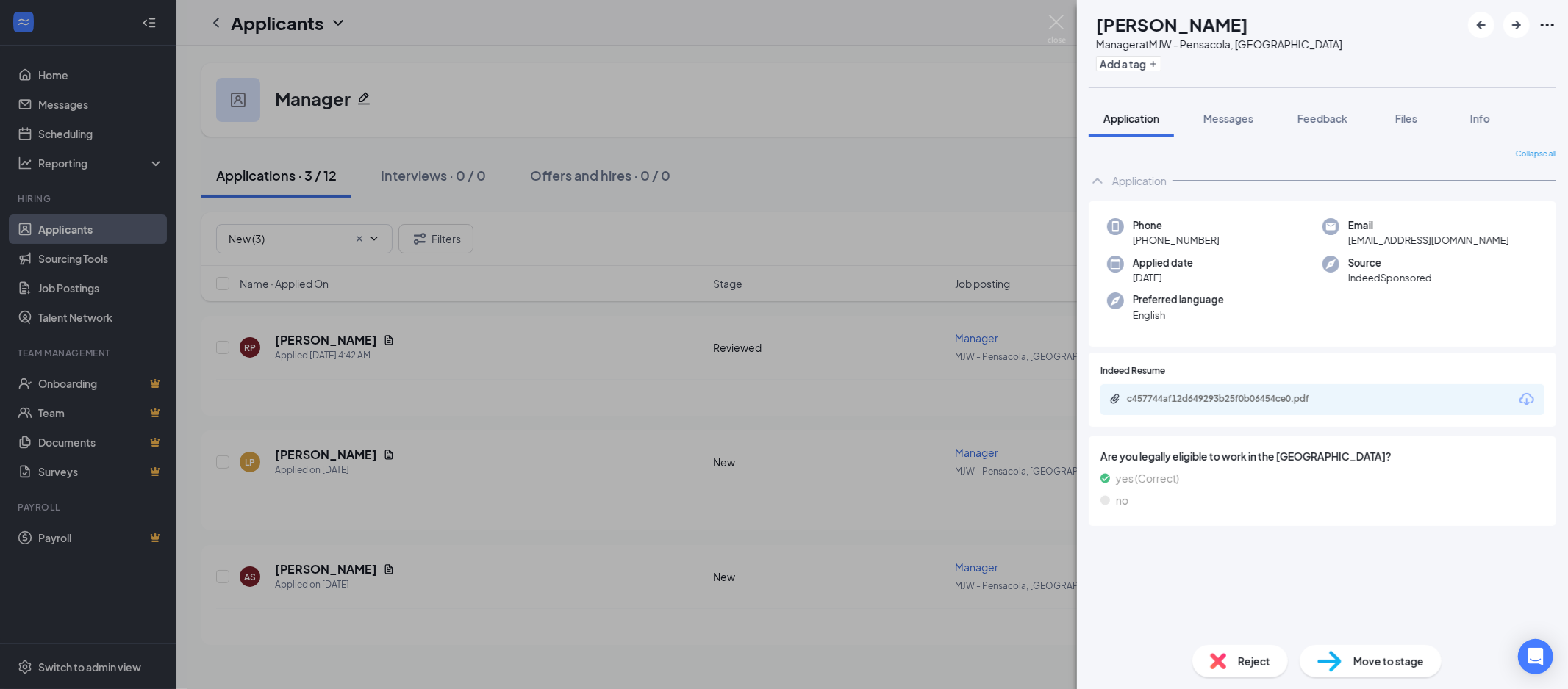
click at [1378, 664] on span "Move to stage" at bounding box center [1389, 661] width 71 height 17
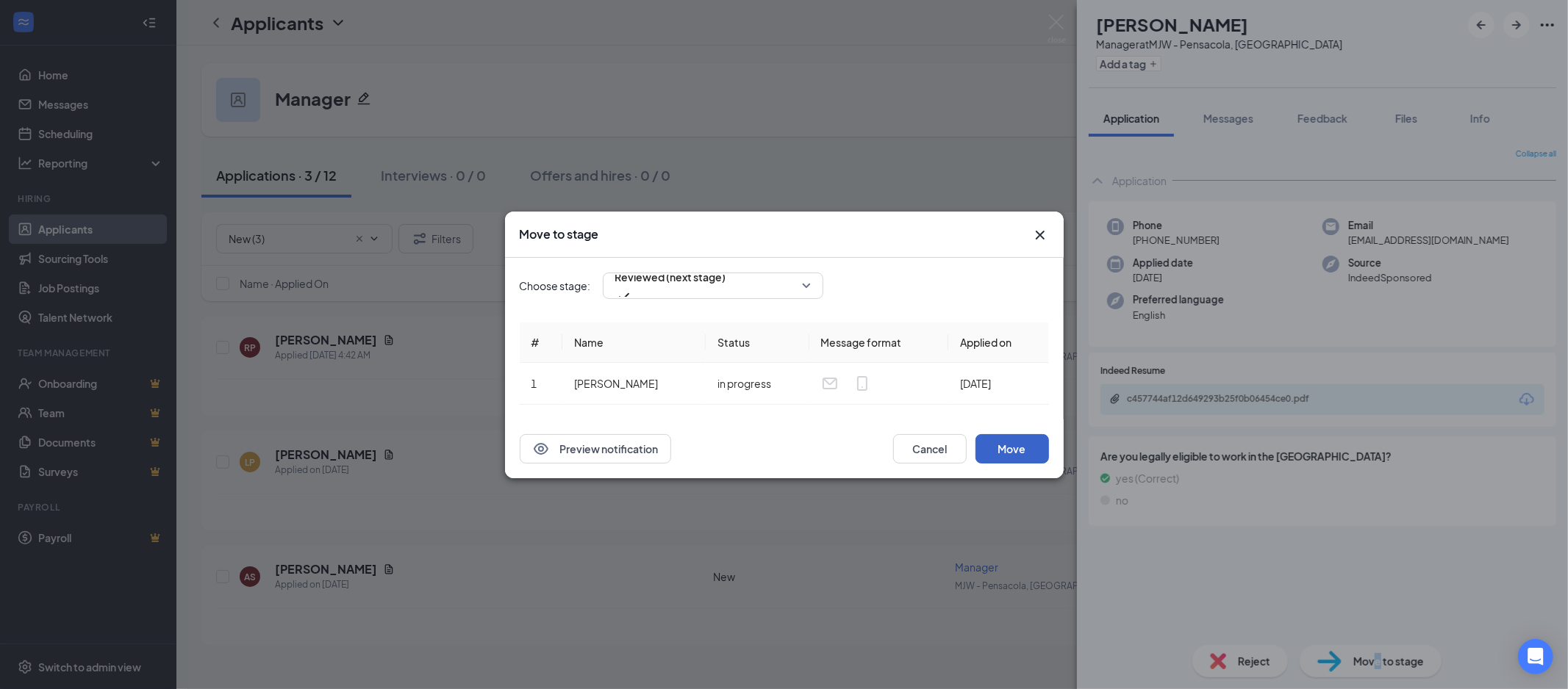
click at [1032, 452] on button "Move" at bounding box center [1012, 449] width 73 height 29
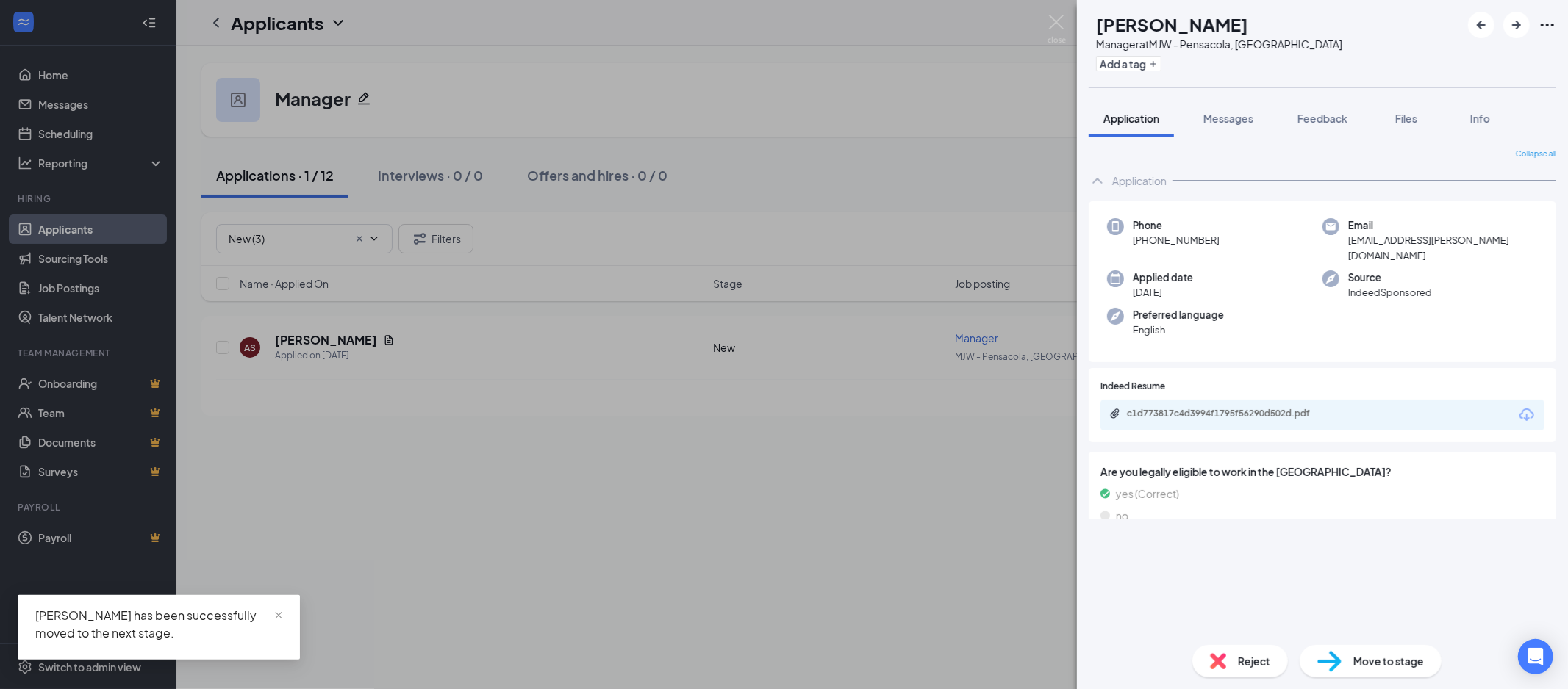
click at [1526, 408] on div "c1d773817c4d3994f1795f56290d502d.pdf" at bounding box center [1322, 415] width 444 height 31
click at [1535, 406] on icon "Download" at bounding box center [1527, 415] width 18 height 18
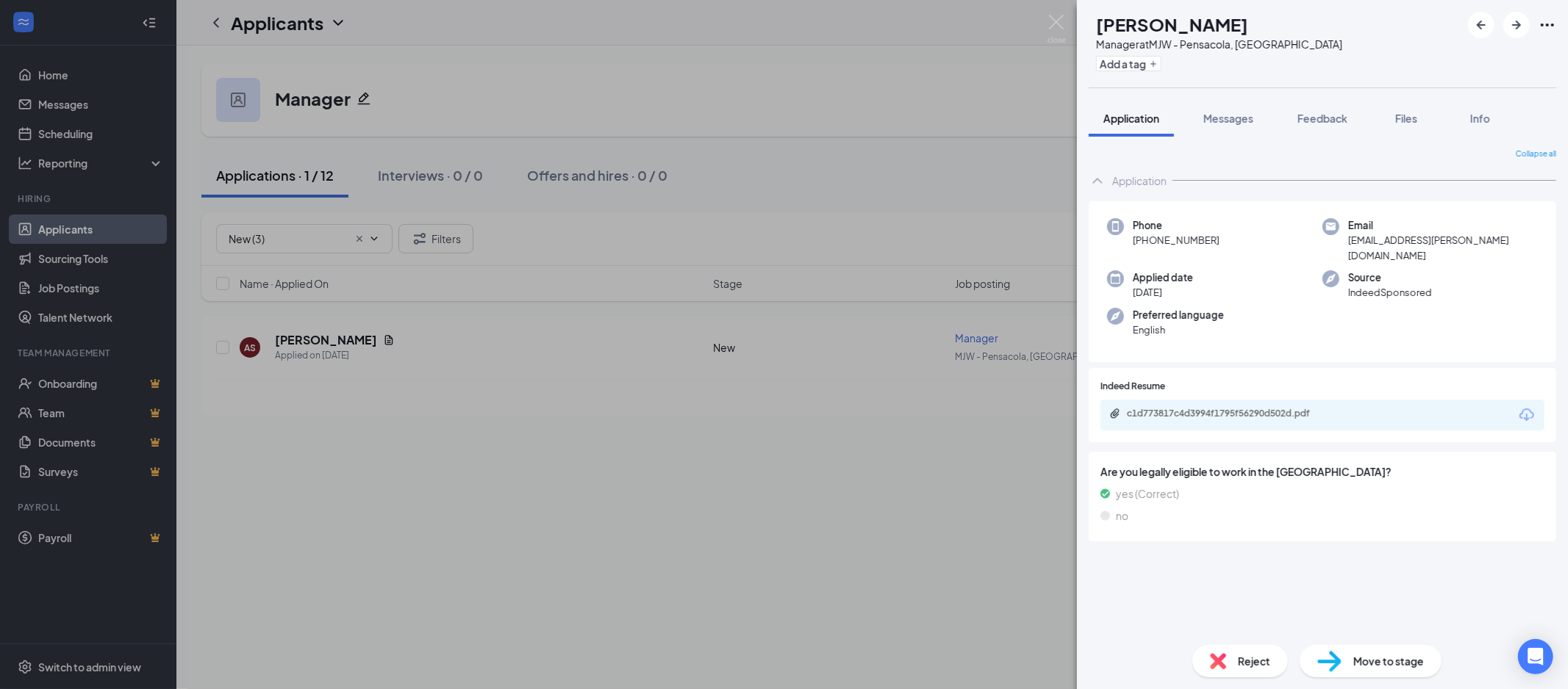
click at [1371, 656] on span "Move to stage" at bounding box center [1389, 661] width 71 height 17
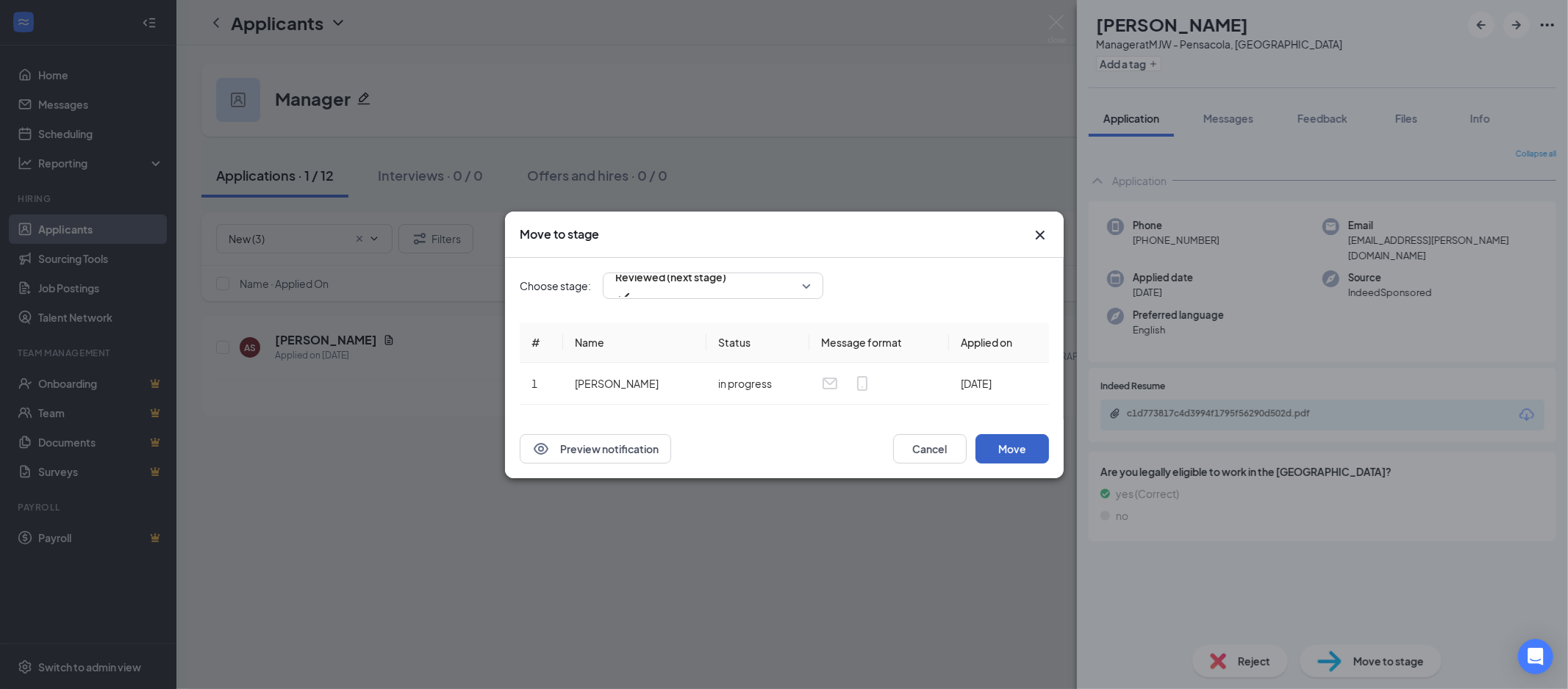
click at [1031, 458] on button "Move" at bounding box center [1012, 449] width 73 height 29
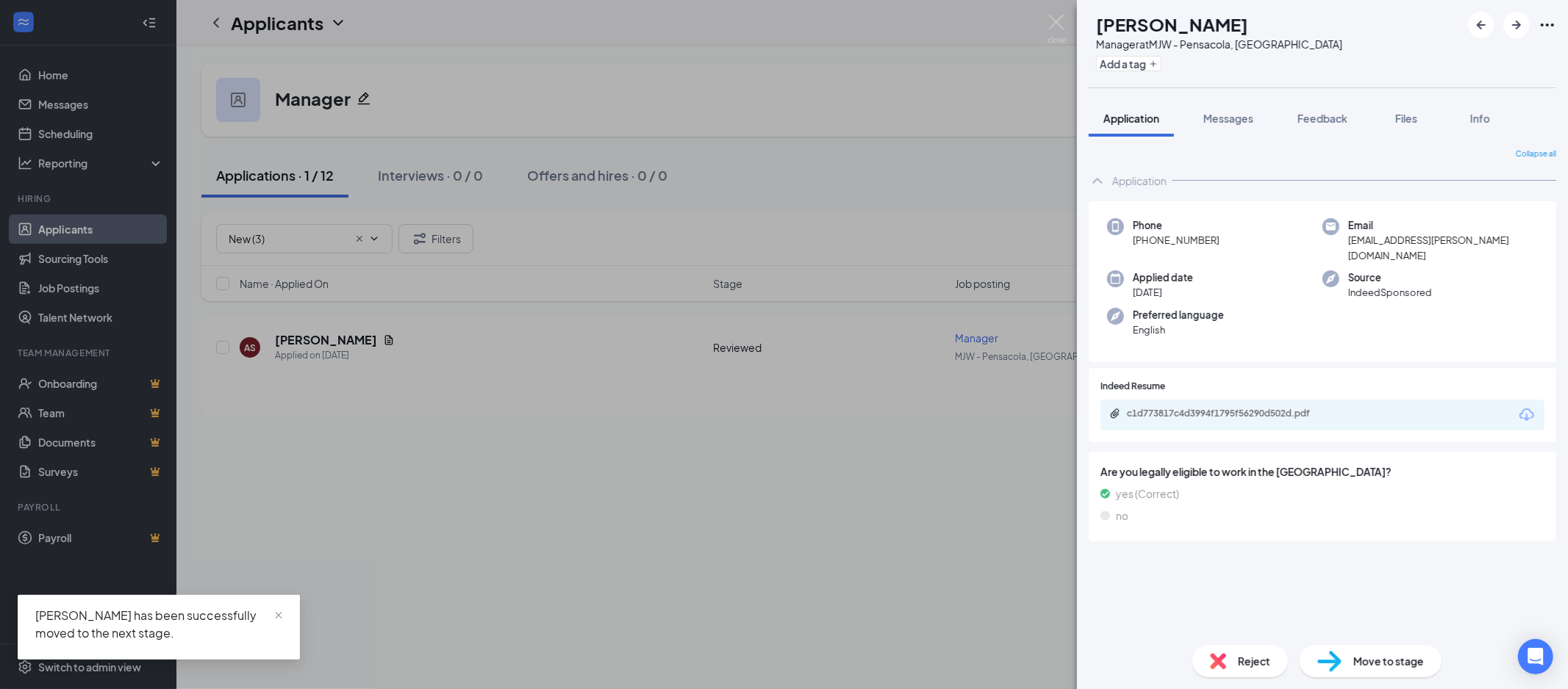
drag, startPoint x: 278, startPoint y: 211, endPoint x: 279, endPoint y: 246, distance: 35.0
click at [278, 214] on div "AS [PERSON_NAME] Manager at MJW - Pensacola, LA Add a tag Application Messages …" at bounding box center [784, 344] width 1568 height 689
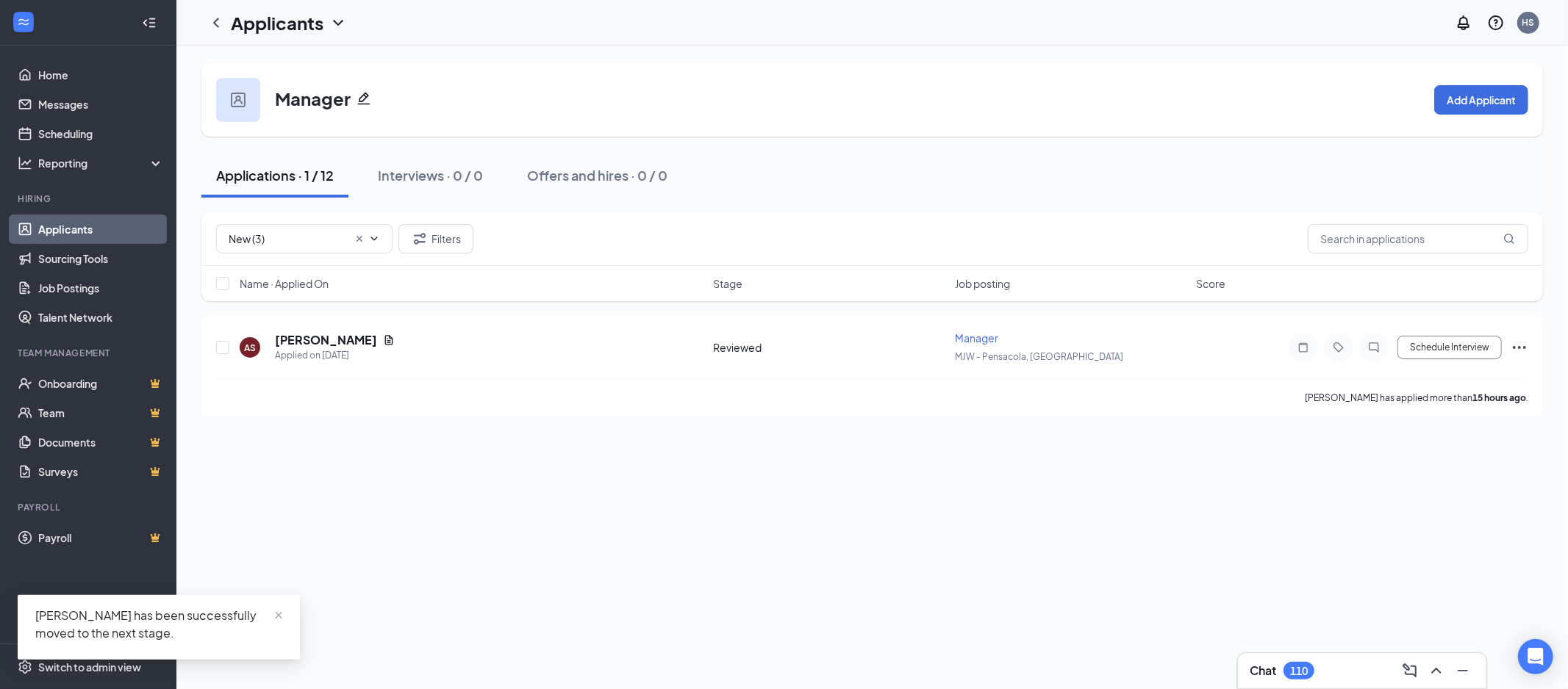
click at [277, 246] on span "New (3)" at bounding box center [305, 239] width 176 height 29
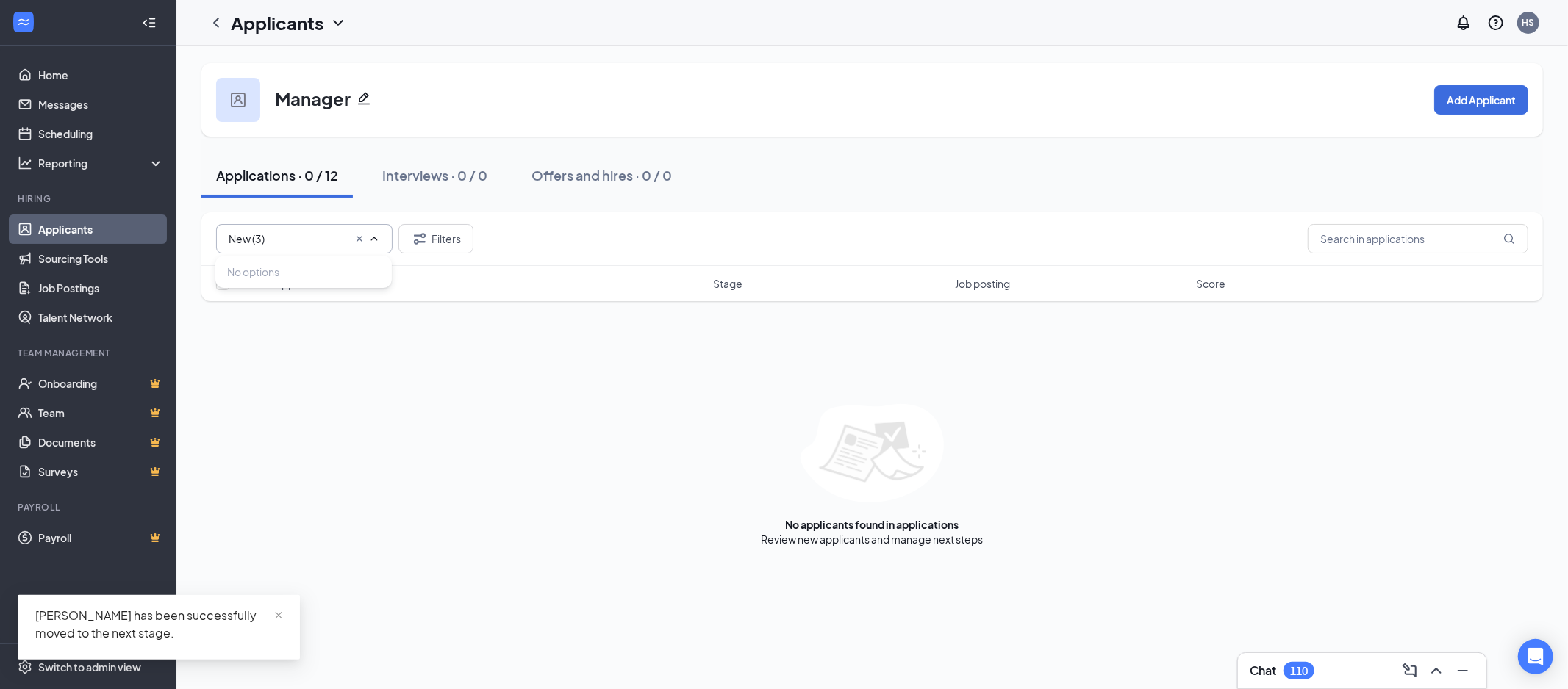
click at [365, 243] on div at bounding box center [366, 239] width 26 height 12
click at [355, 234] on icon "Cross" at bounding box center [359, 239] width 12 height 12
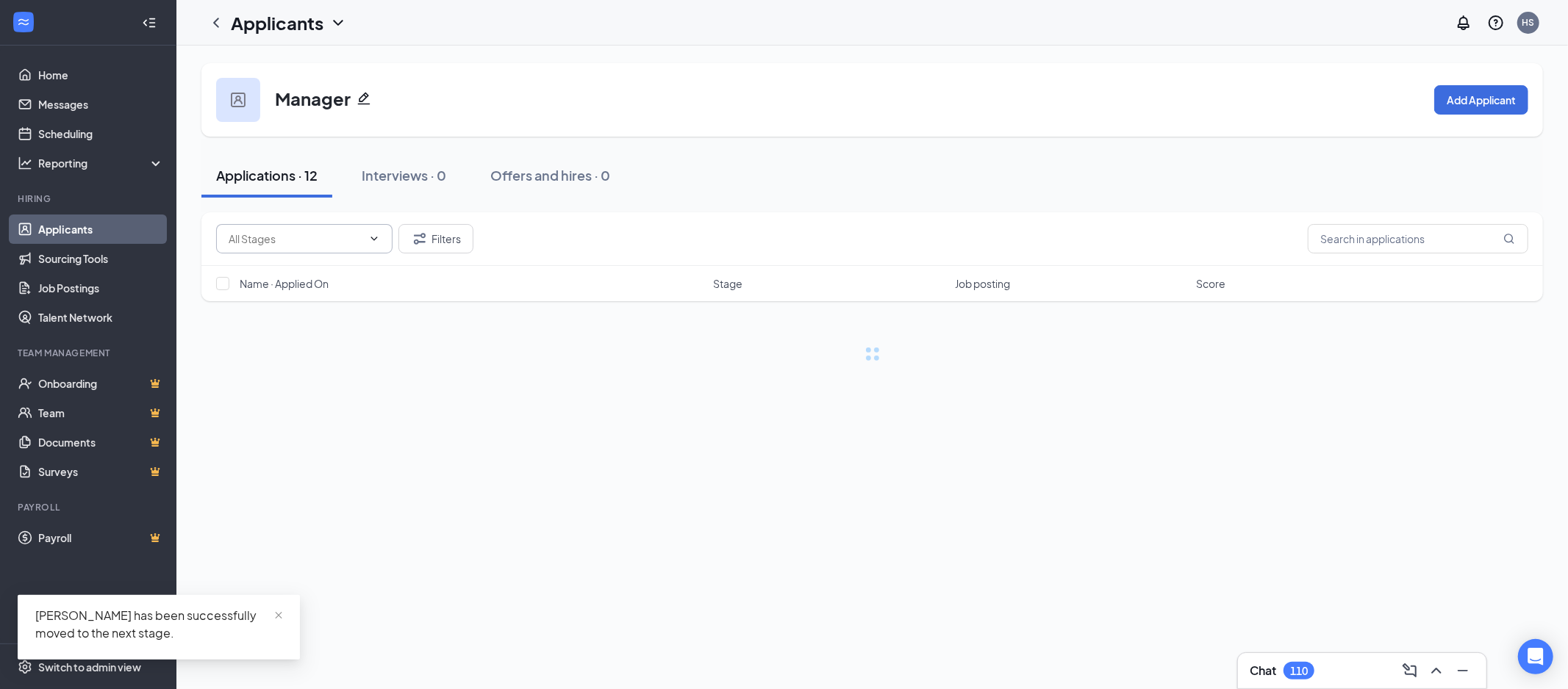
click at [287, 231] on input "text" at bounding box center [295, 239] width 134 height 17
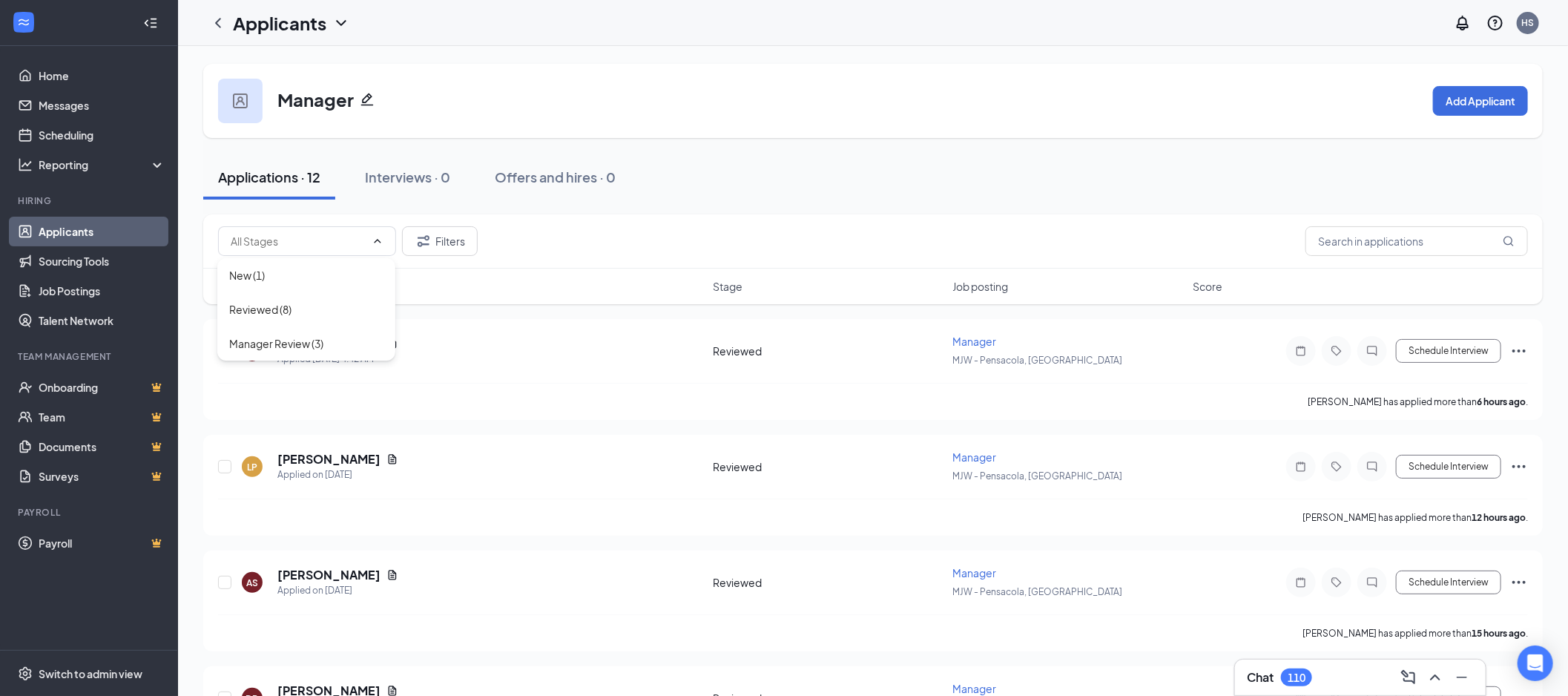
click at [272, 302] on div "Reviewed (8)" at bounding box center [260, 309] width 62 height 17
type input "Reviewed (8)"
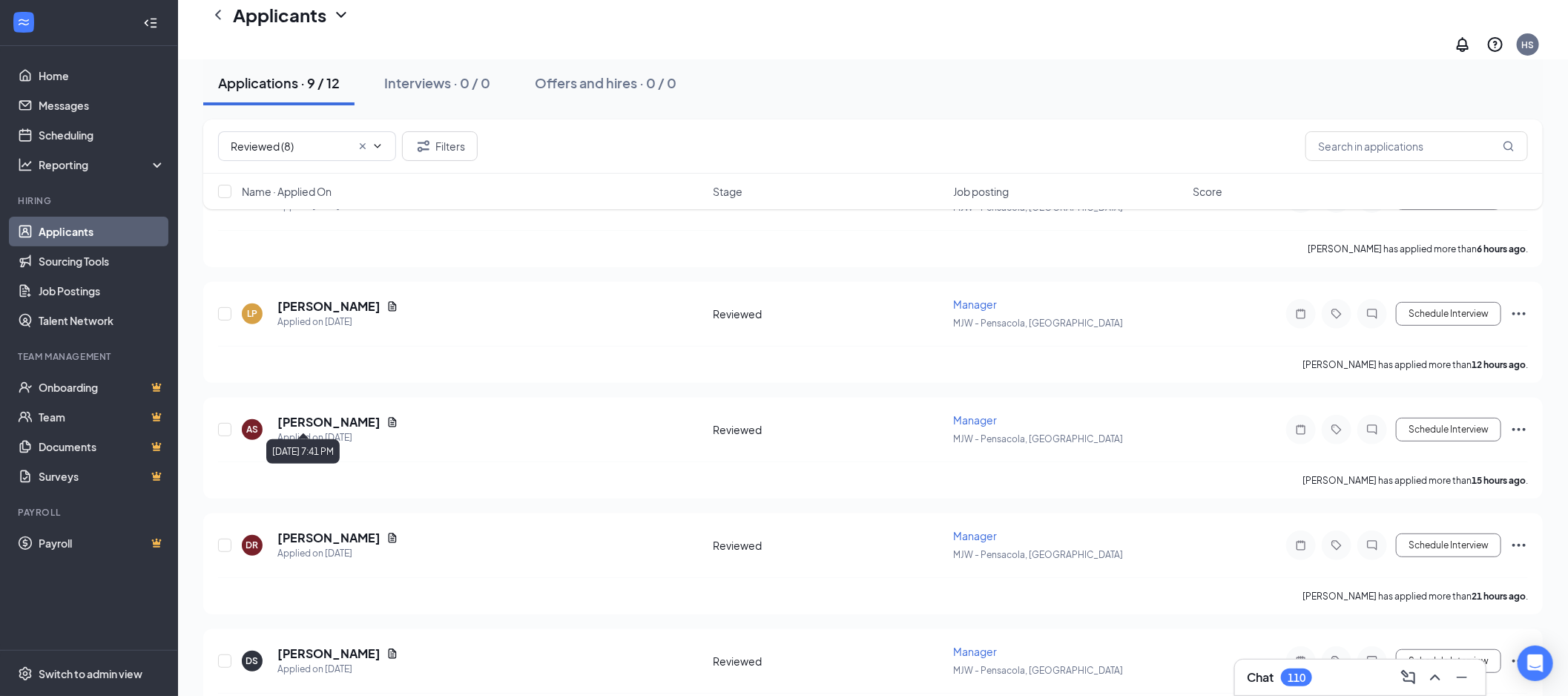
scroll to position [84, 0]
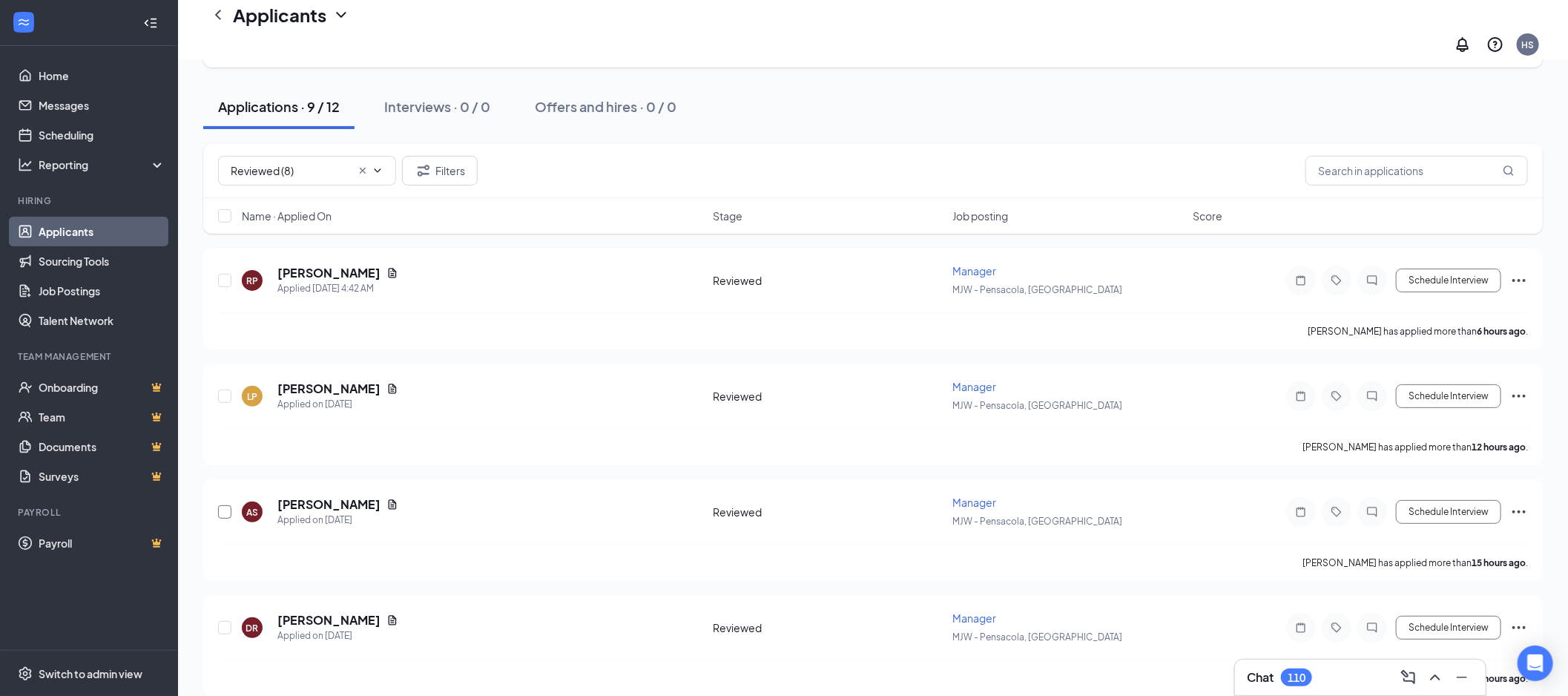
click at [219, 505] on input "checkbox" at bounding box center [225, 512] width 14 height 14
checkbox input "true"
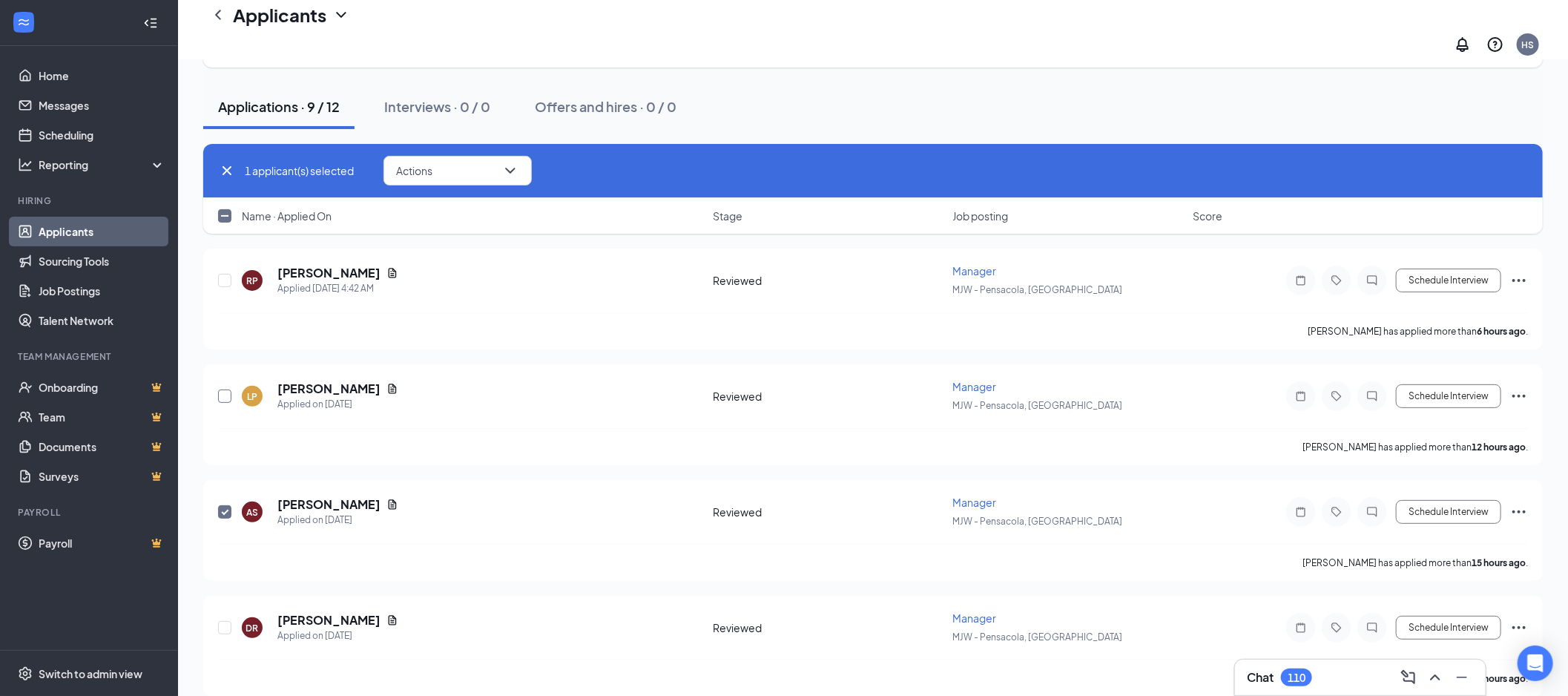
click at [227, 390] on input "checkbox" at bounding box center [225, 396] width 14 height 14
checkbox input "true"
click at [225, 263] on div at bounding box center [225, 280] width 15 height 35
click at [230, 274] on input "checkbox" at bounding box center [225, 281] width 14 height 14
checkbox input "true"
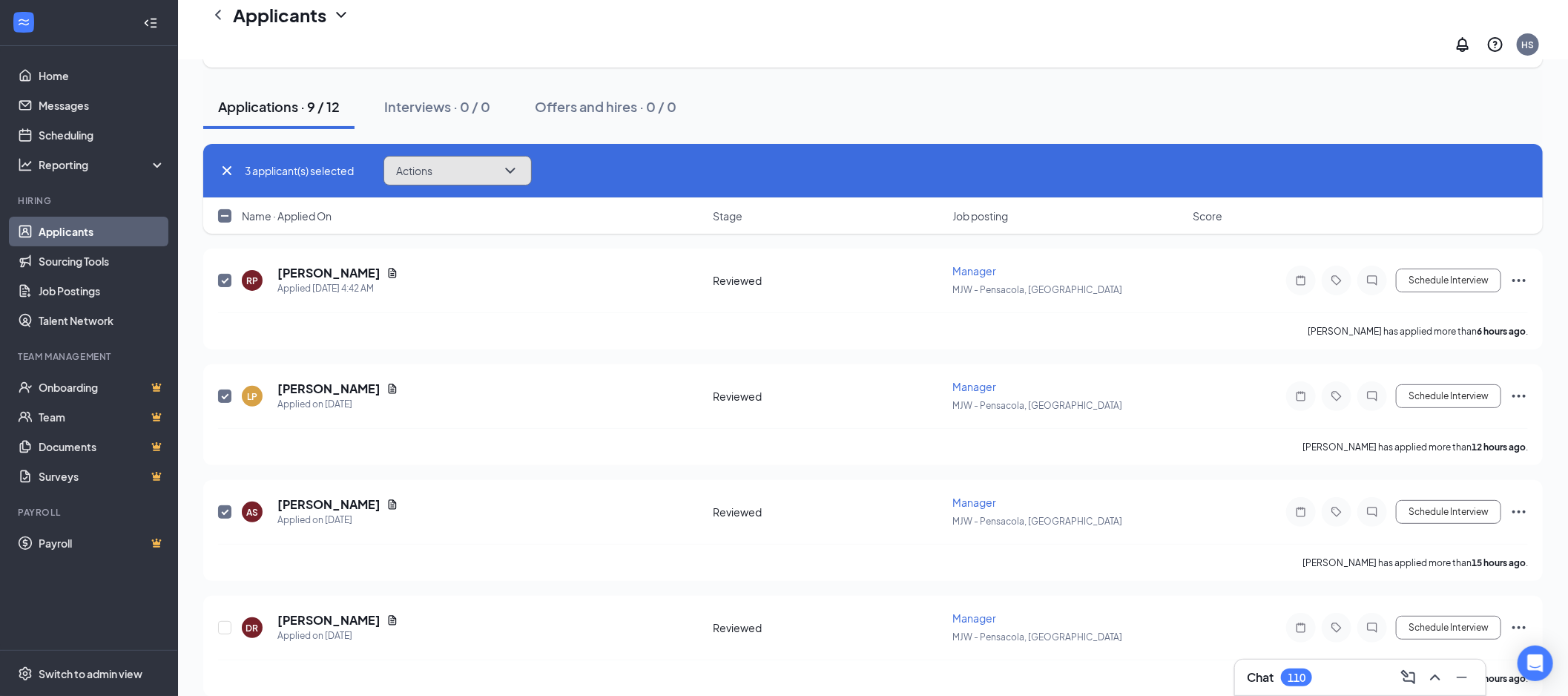
click at [414, 156] on button "Actions" at bounding box center [457, 171] width 148 height 30
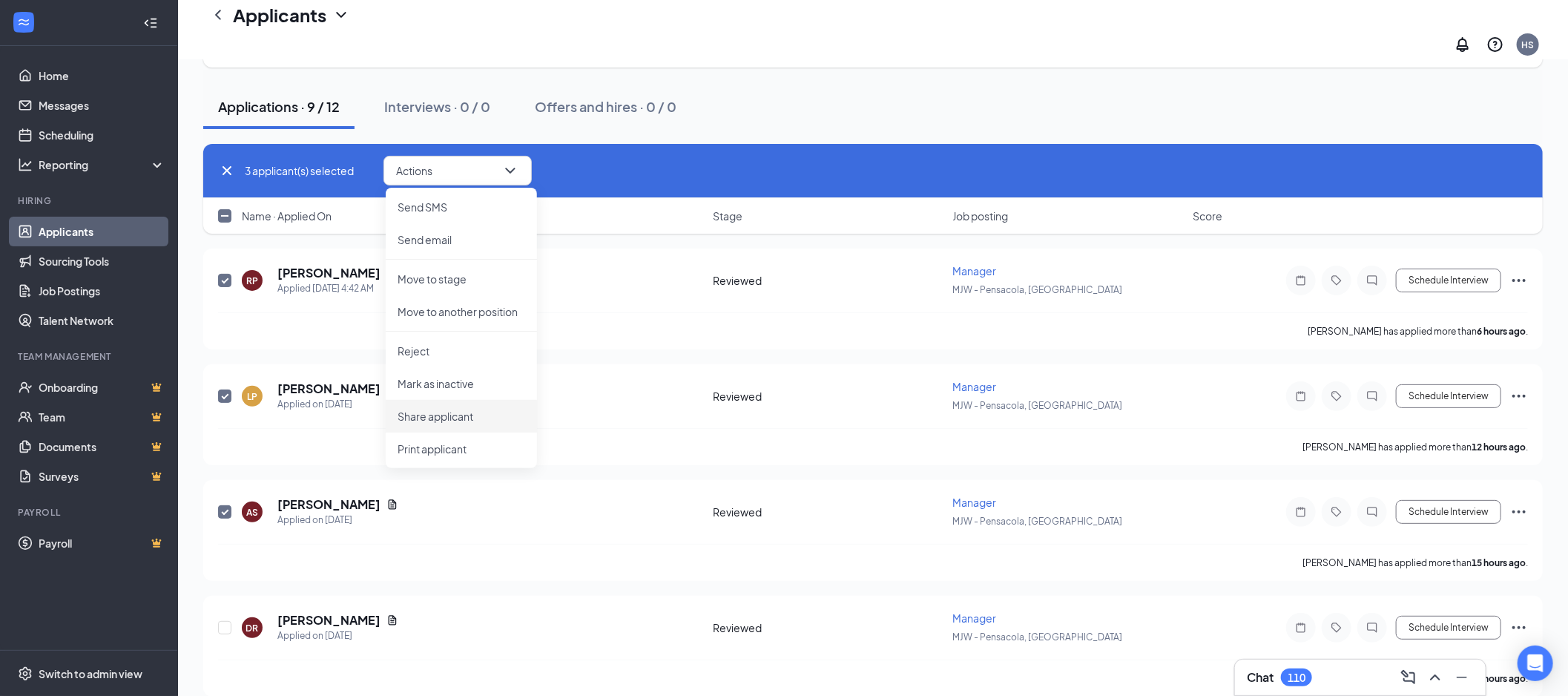
click at [475, 409] on p "Share applicant" at bounding box center [460, 416] width 127 height 15
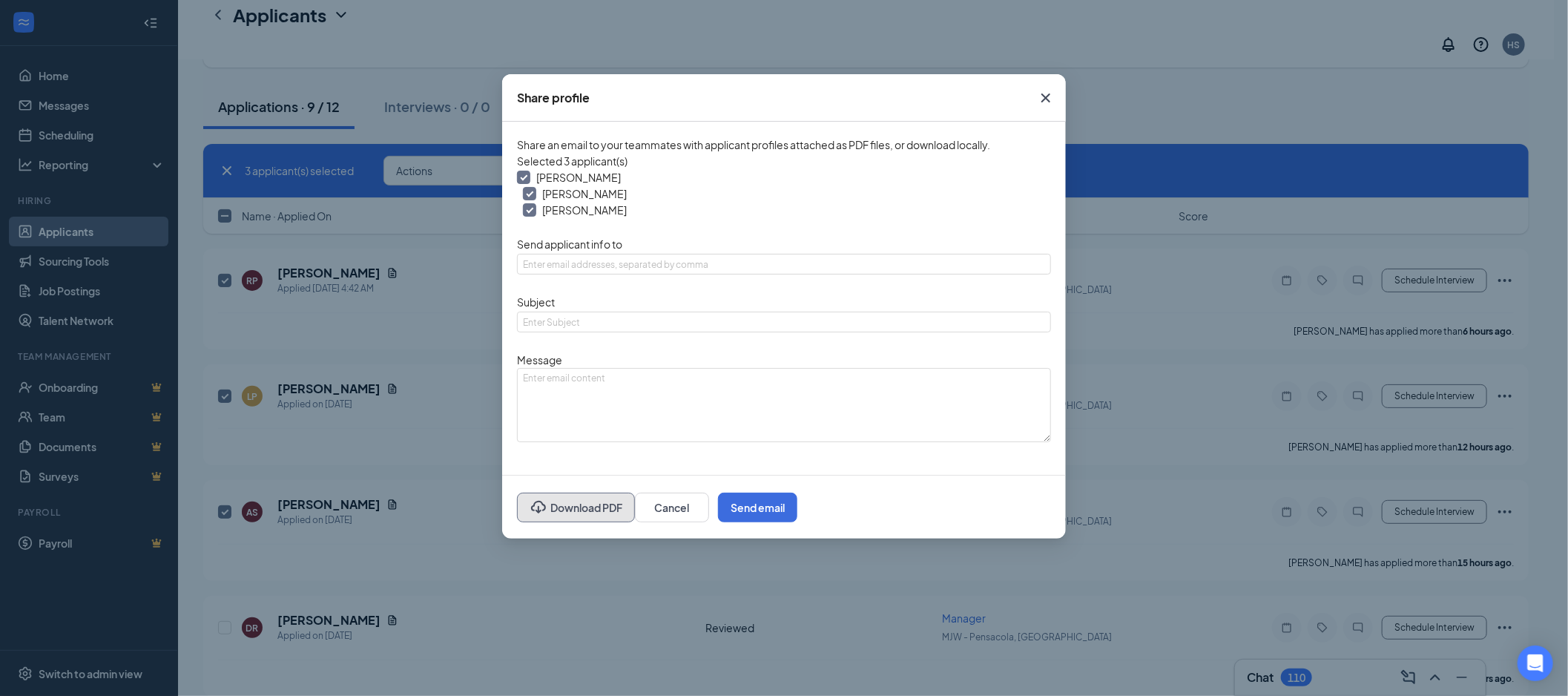
click at [584, 507] on button "Download PDF" at bounding box center [575, 507] width 118 height 30
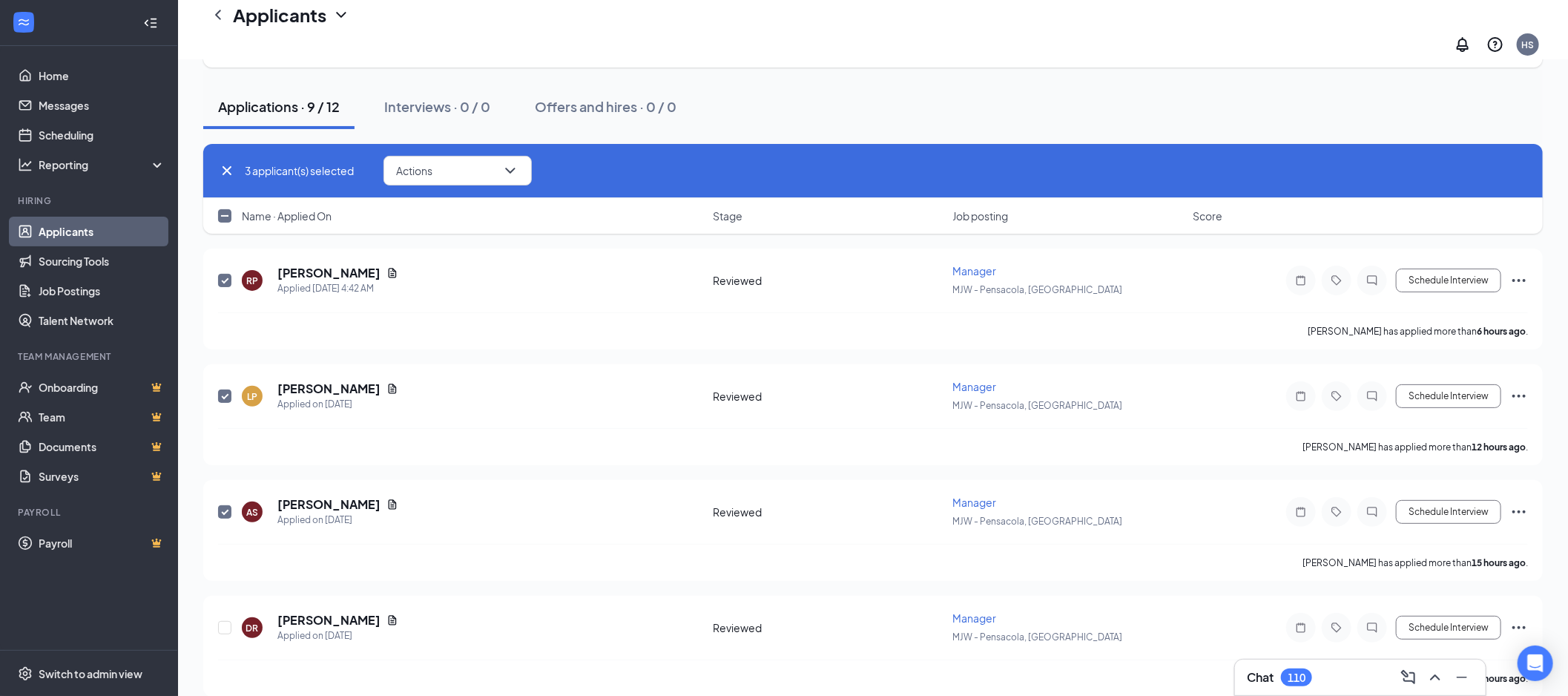
drag, startPoint x: 224, startPoint y: 199, endPoint x: 431, endPoint y: 168, distance: 209.3
click at [224, 210] on input "checkbox" at bounding box center [225, 217] width 14 height 14
checkbox input "false"
checkbox input "true"
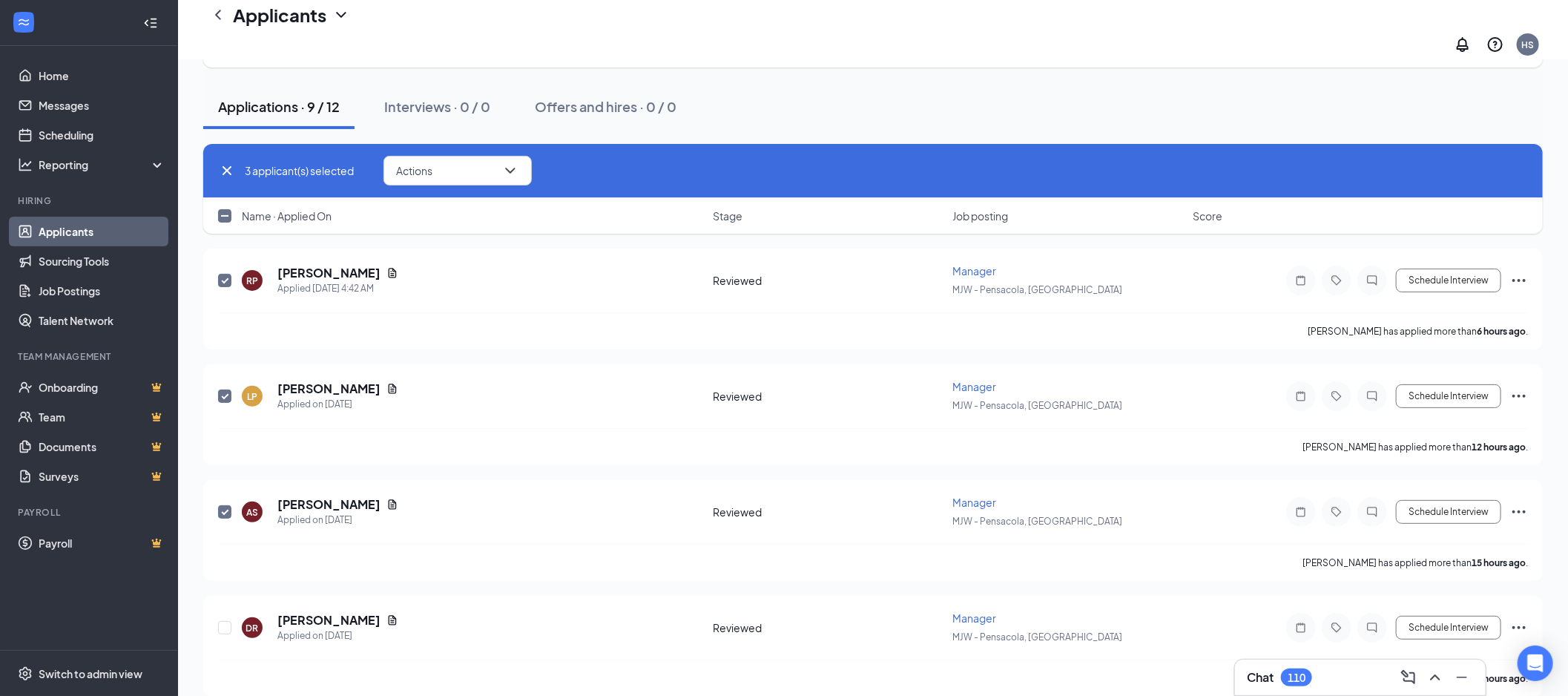
checkbox input "true"
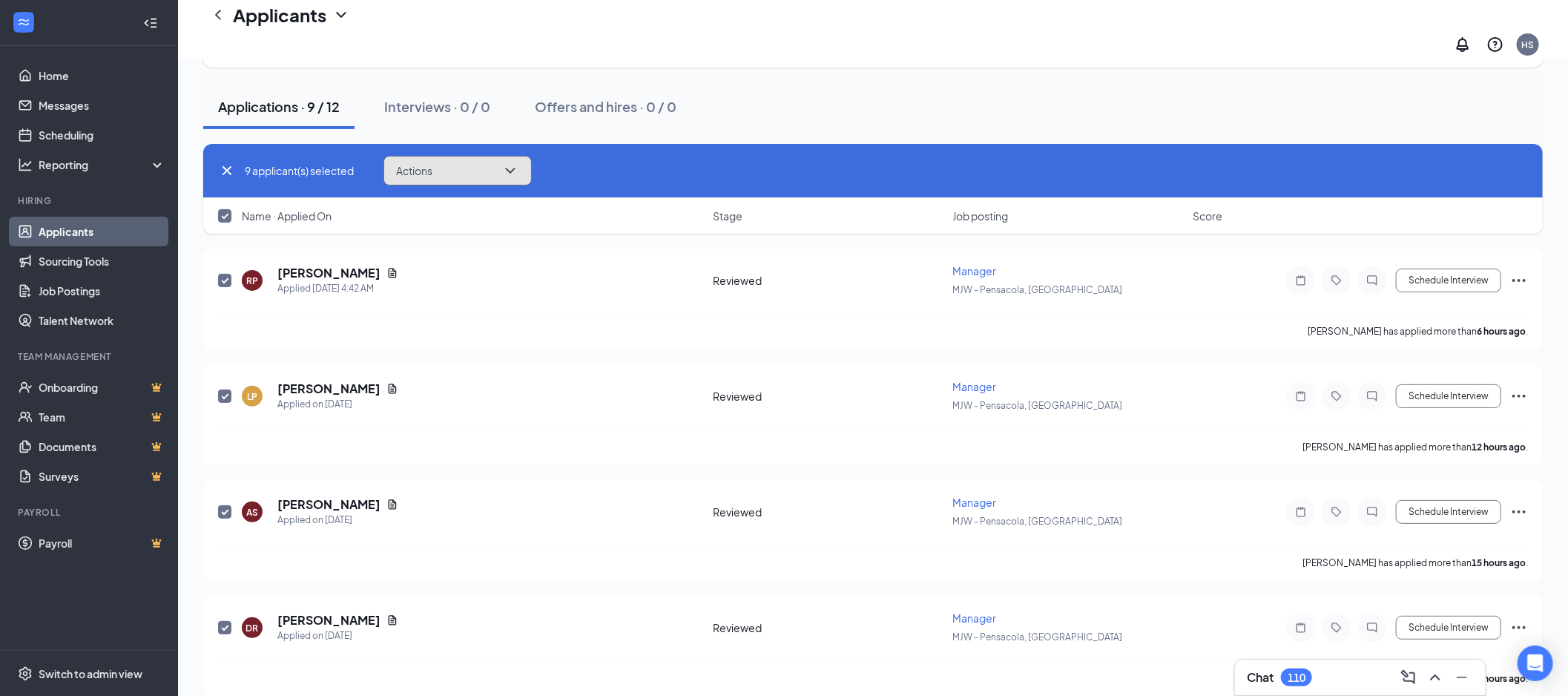
click at [440, 157] on button "Actions" at bounding box center [457, 171] width 148 height 30
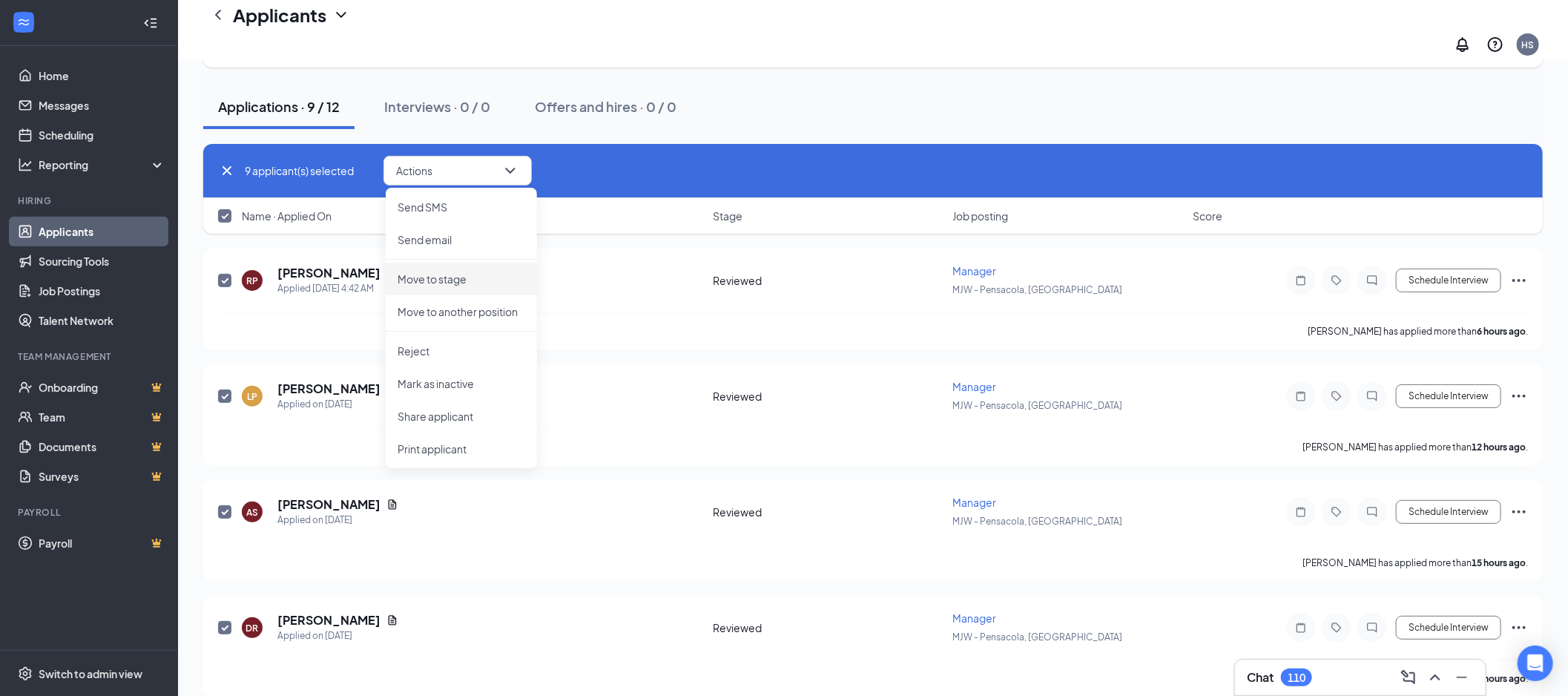
click at [472, 272] on p "Move to stage" at bounding box center [460, 279] width 127 height 15
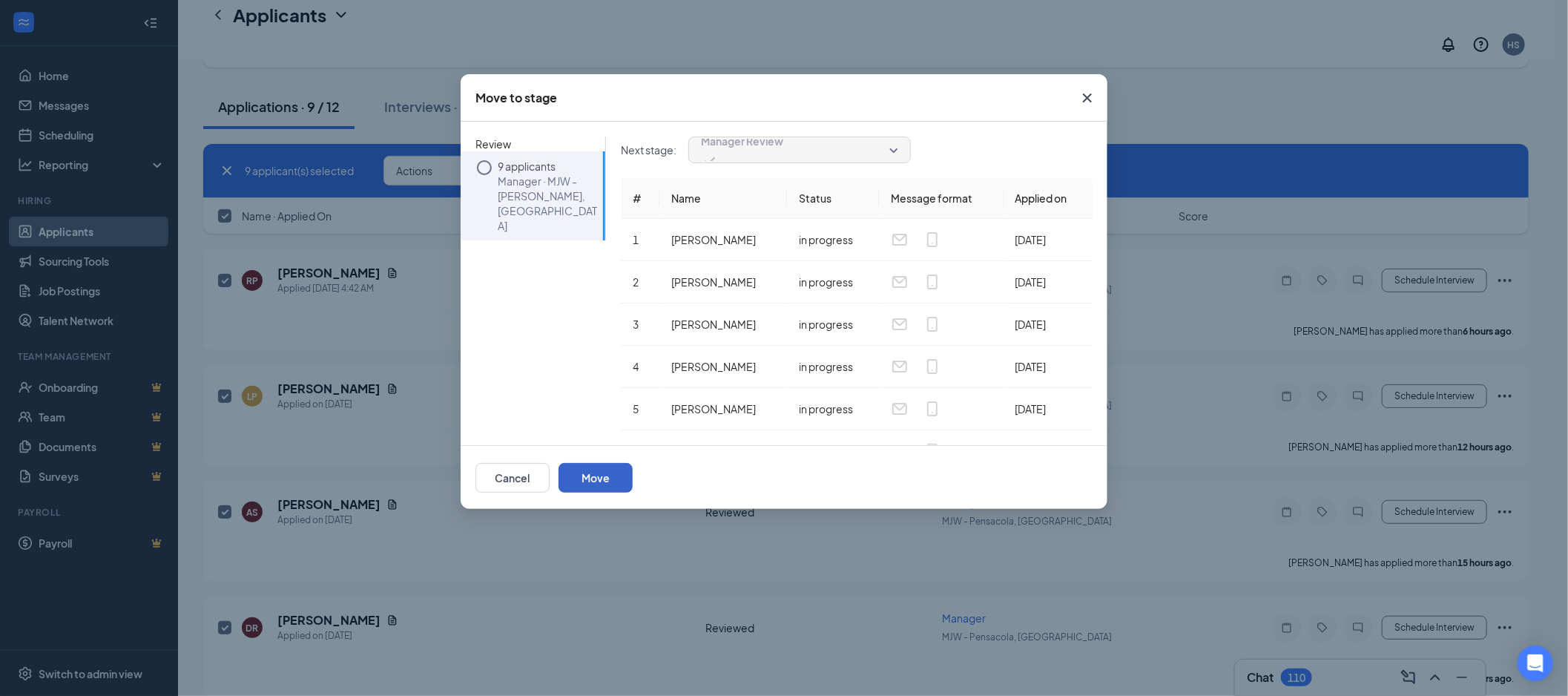
click at [632, 480] on button "Move" at bounding box center [595, 478] width 74 height 30
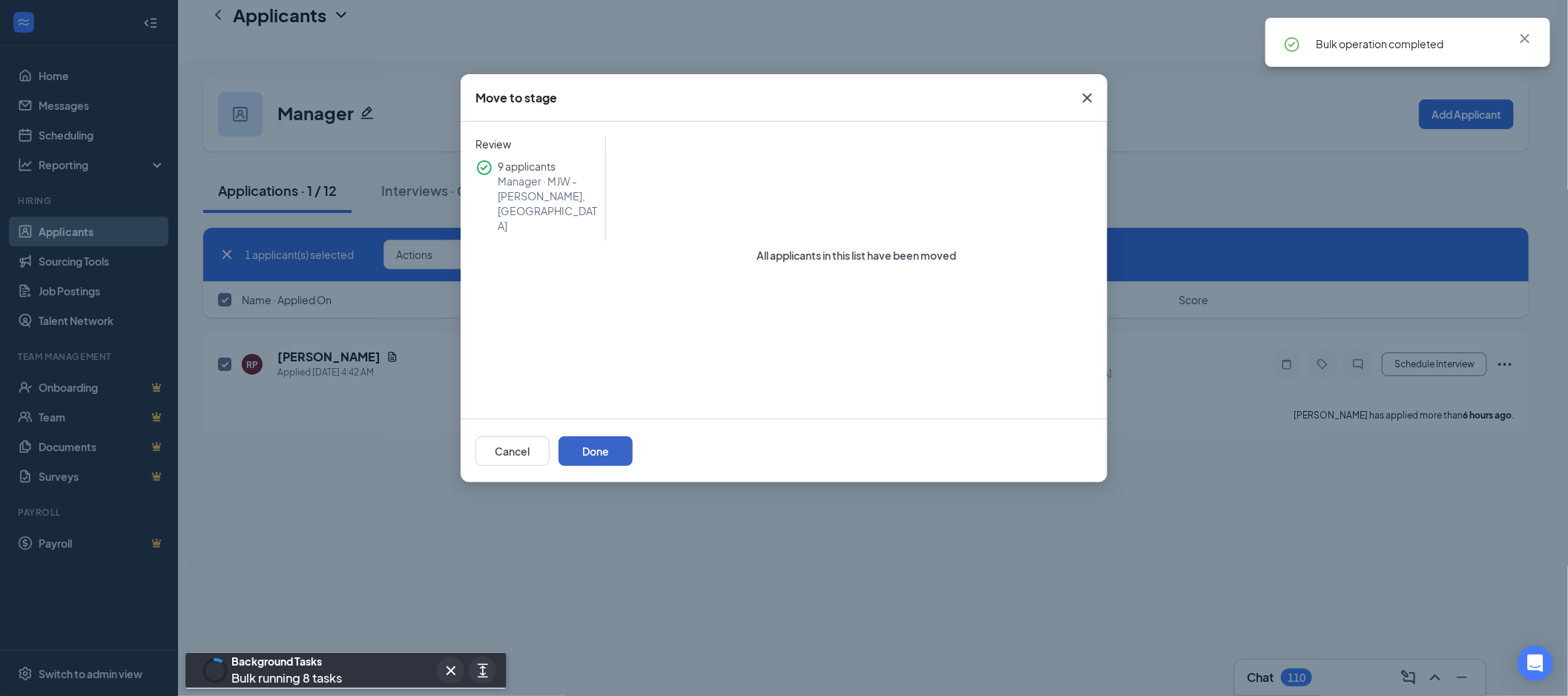
scroll to position [0, 0]
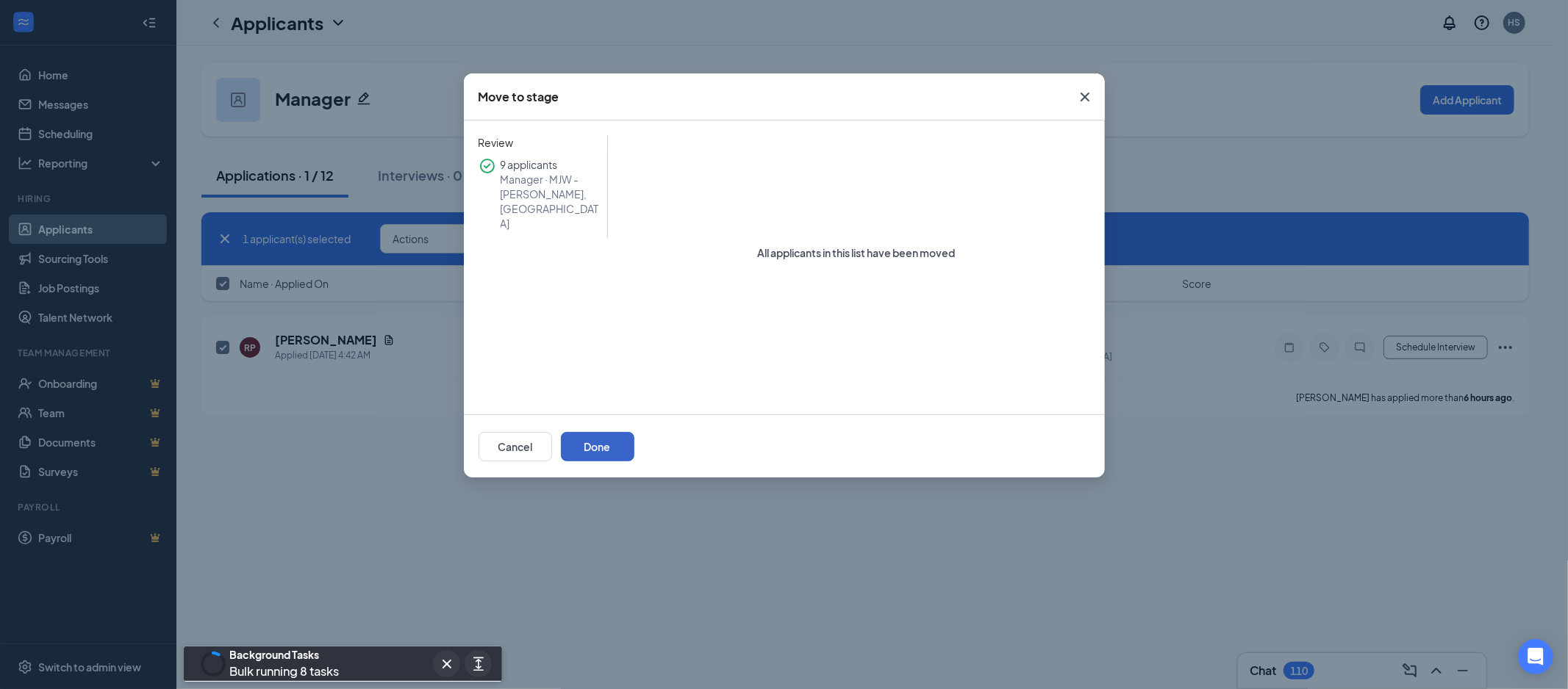
click at [635, 446] on button "Done" at bounding box center [597, 446] width 73 height 29
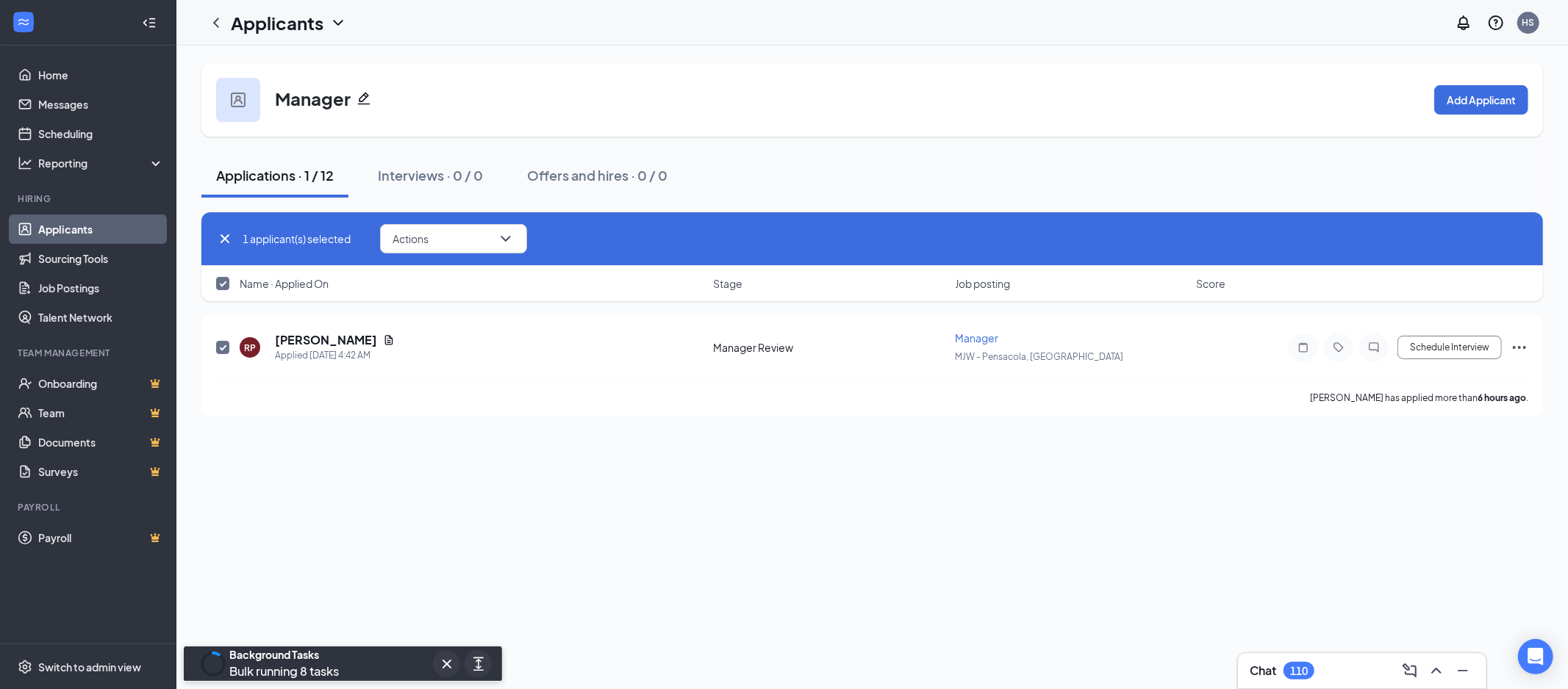
click at [81, 224] on link "Applicants" at bounding box center [101, 229] width 125 height 29
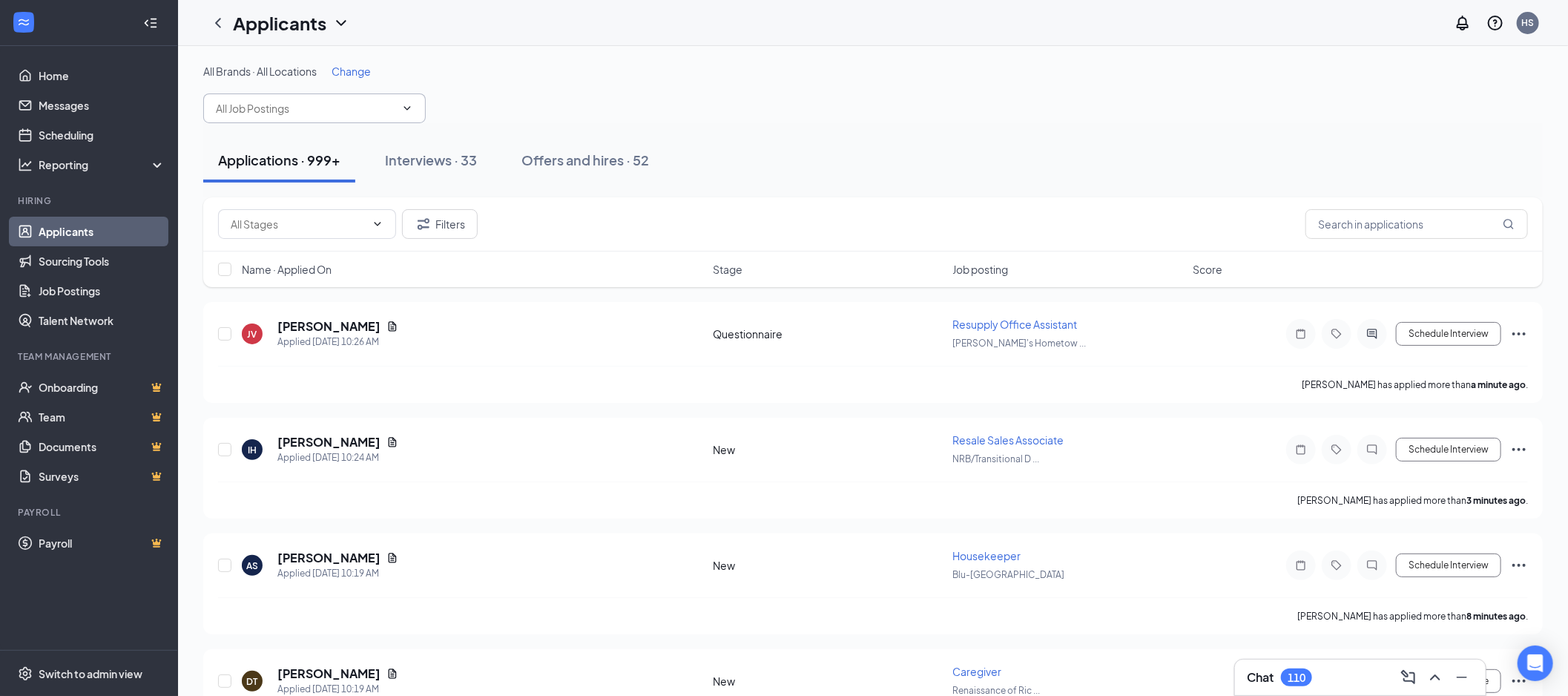
click at [275, 103] on input "text" at bounding box center [305, 108] width 180 height 17
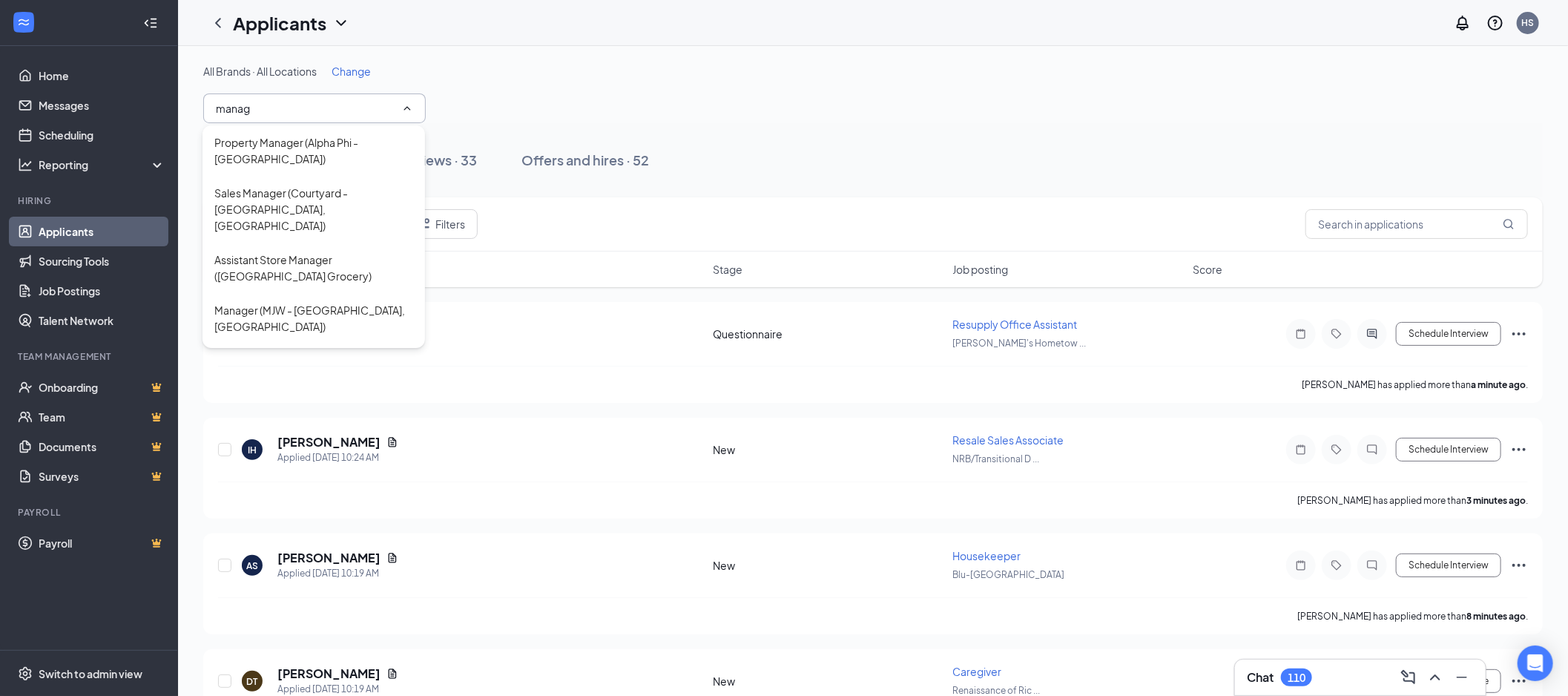
type input "manag"
click at [362, 344] on div "Manager (MJW - [PERSON_NAME], [GEOGRAPHIC_DATA])" at bounding box center [313, 369] width 222 height 50
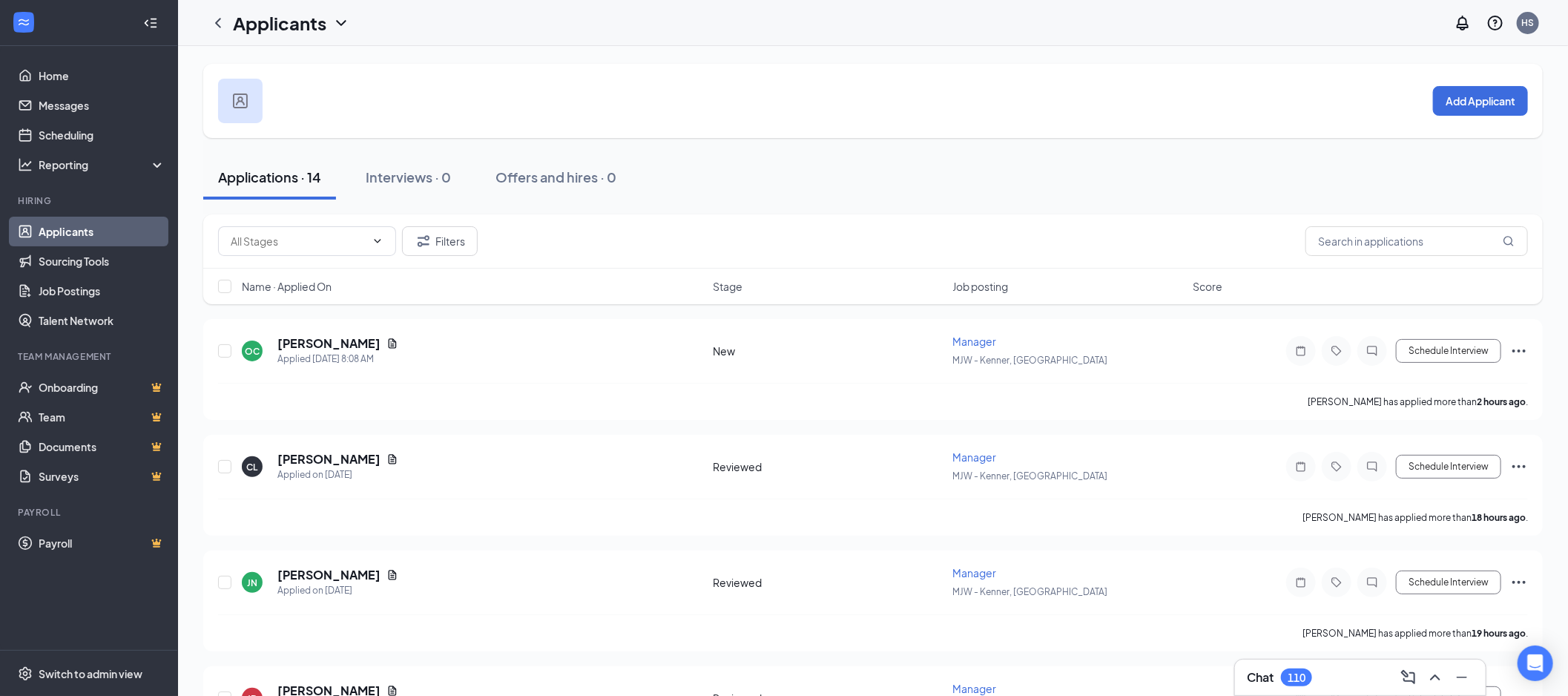
click at [319, 238] on input "text" at bounding box center [297, 241] width 135 height 17
click at [308, 281] on div "New (1)" at bounding box center [306, 275] width 154 height 17
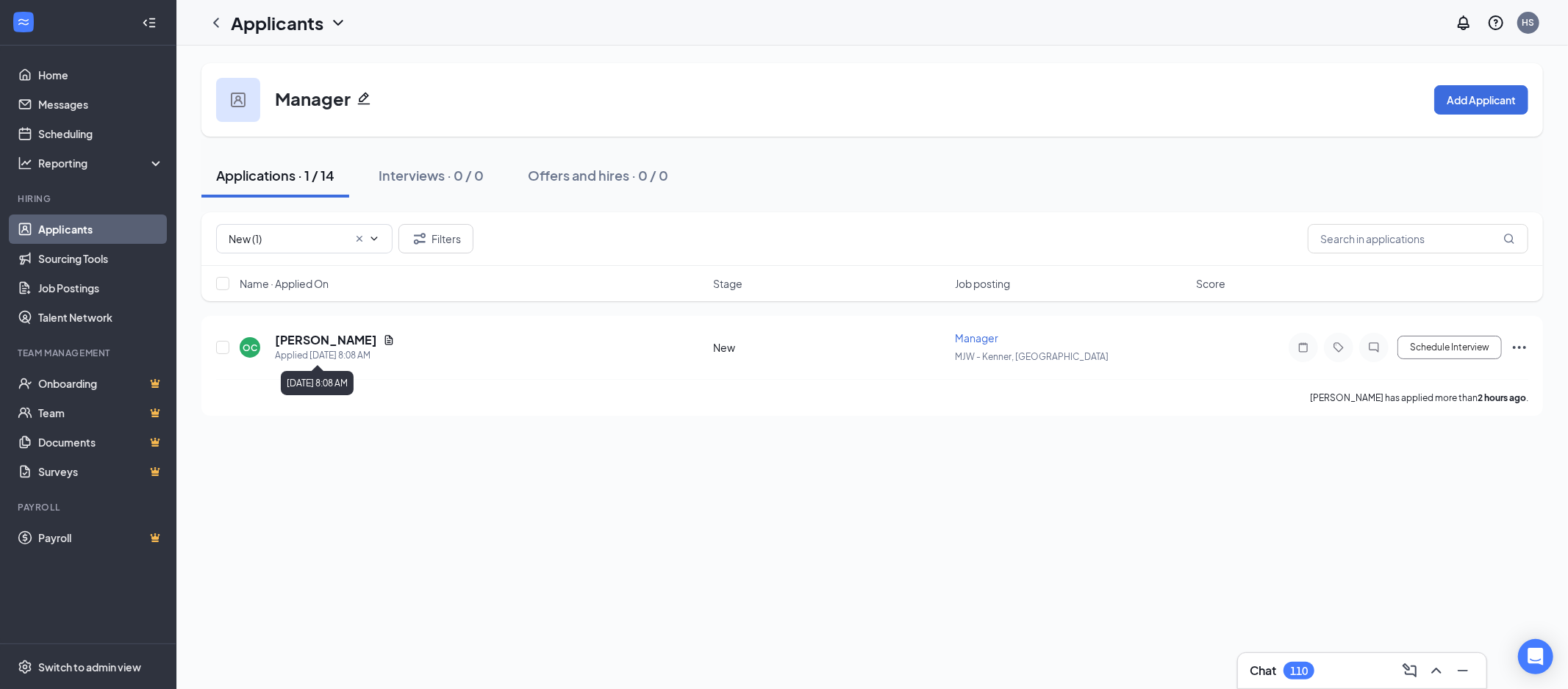
click at [311, 341] on h5 "[PERSON_NAME]" at bounding box center [326, 340] width 102 height 17
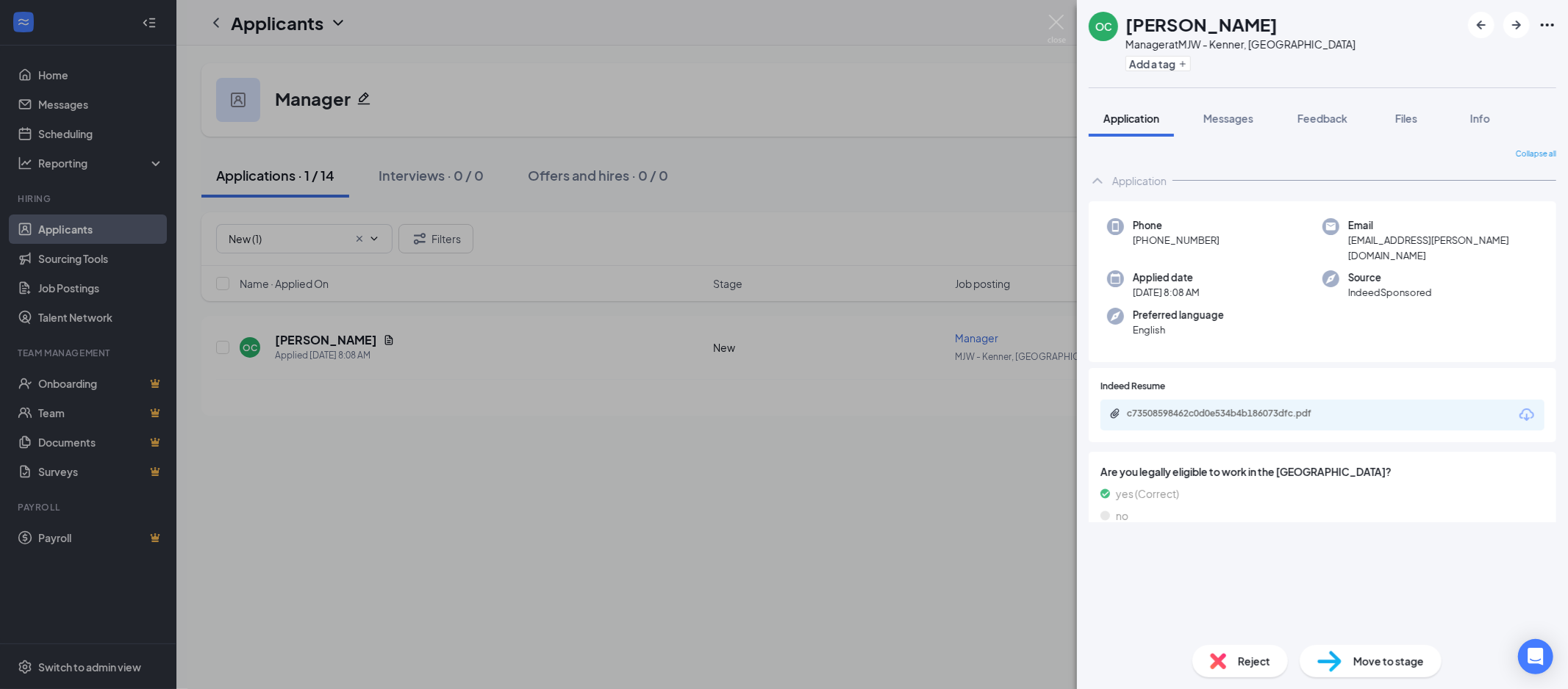
click at [1519, 408] on icon "Download" at bounding box center [1526, 414] width 15 height 13
click at [1393, 674] on div "Move to stage" at bounding box center [1370, 661] width 142 height 32
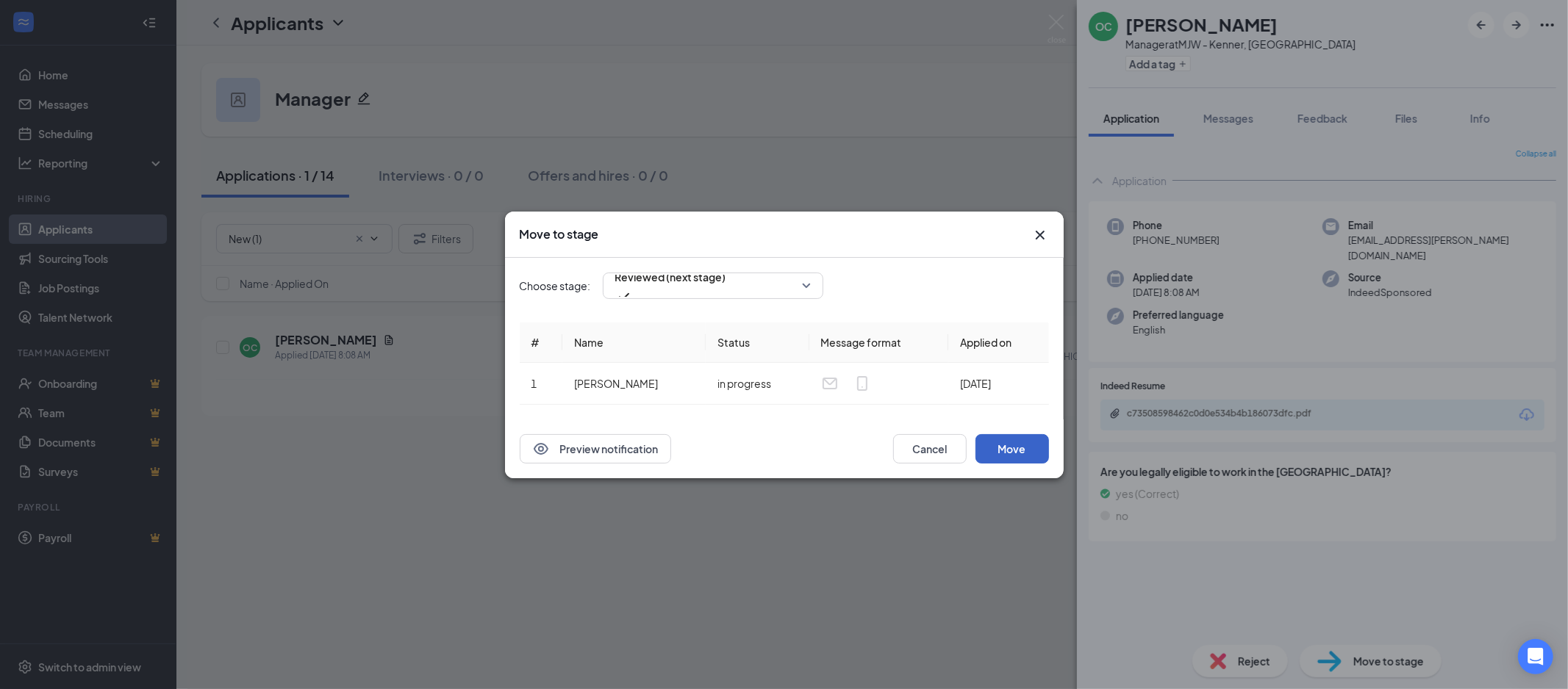
click at [1002, 455] on button "Move" at bounding box center [1012, 449] width 73 height 29
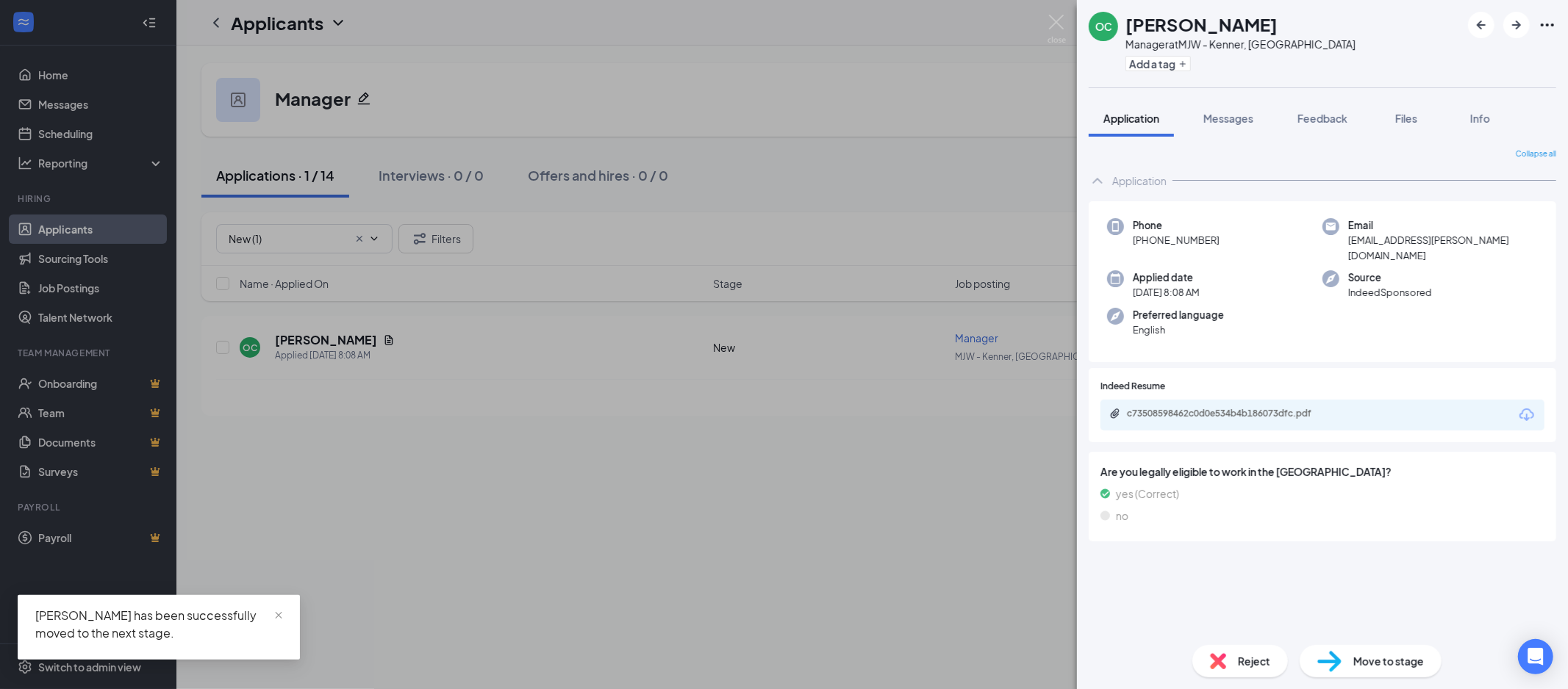
click at [299, 248] on div "OC [PERSON_NAME] Manager at MJW - Kenner, LA Add a tag Application Messages Fee…" at bounding box center [784, 344] width 1568 height 689
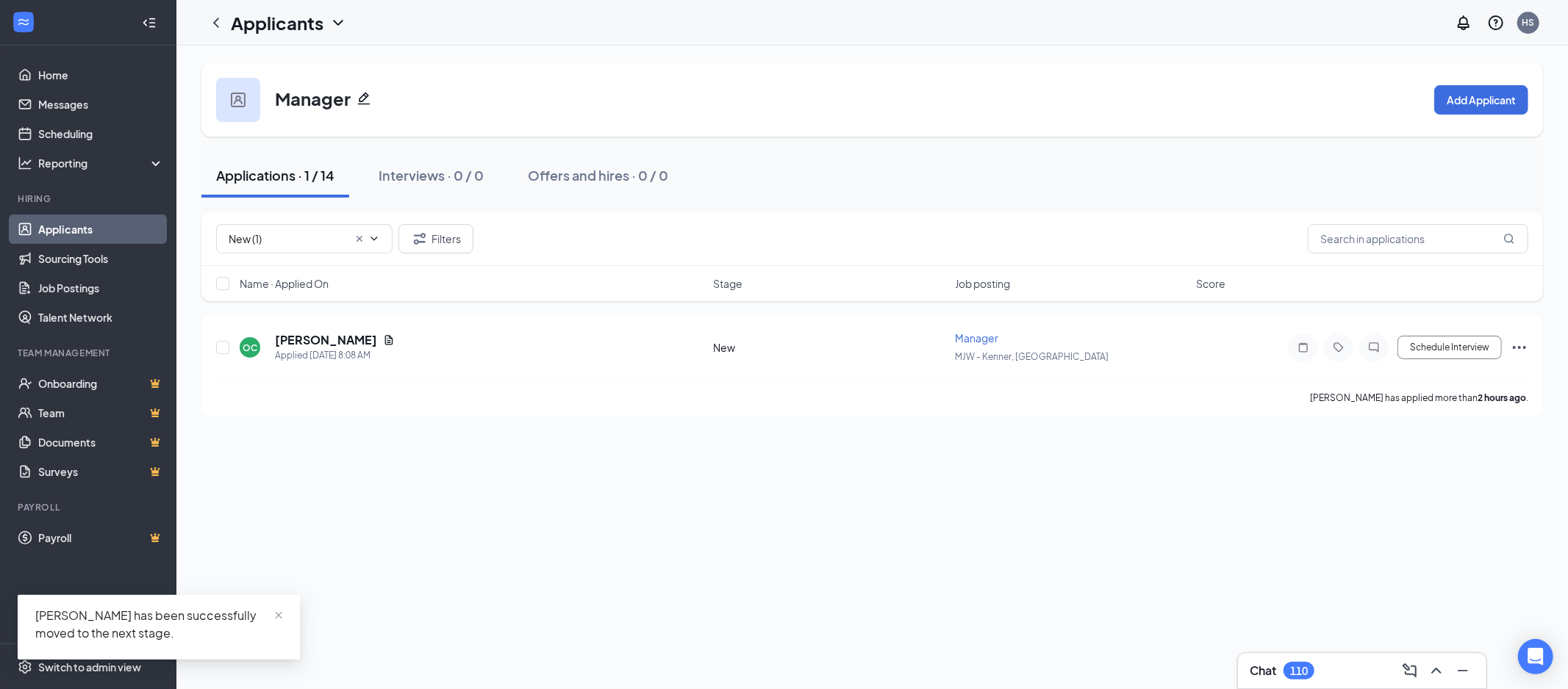
click at [277, 240] on input "New (1)" at bounding box center [288, 239] width 119 height 17
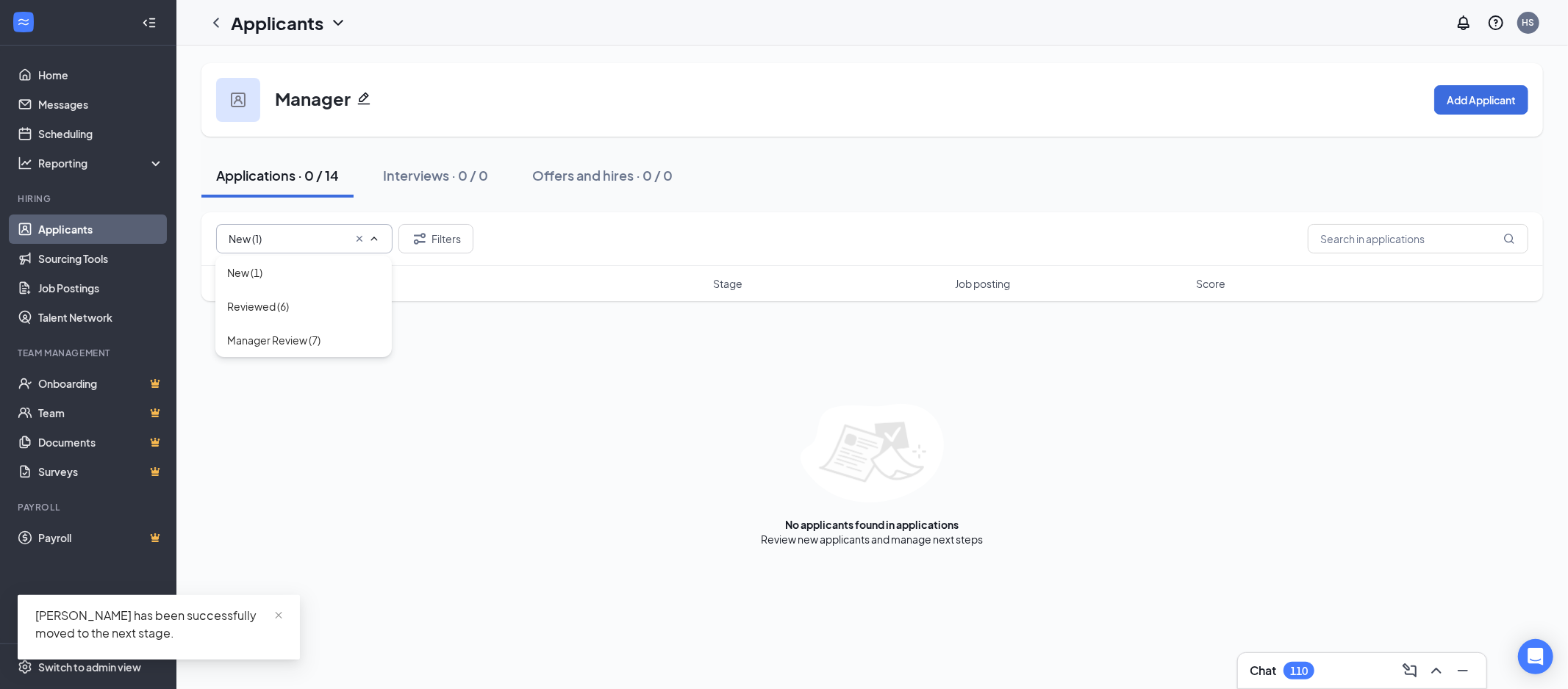
click at [291, 304] on div "Reviewed (6)" at bounding box center [304, 306] width 153 height 17
type input "Reviewed (6)"
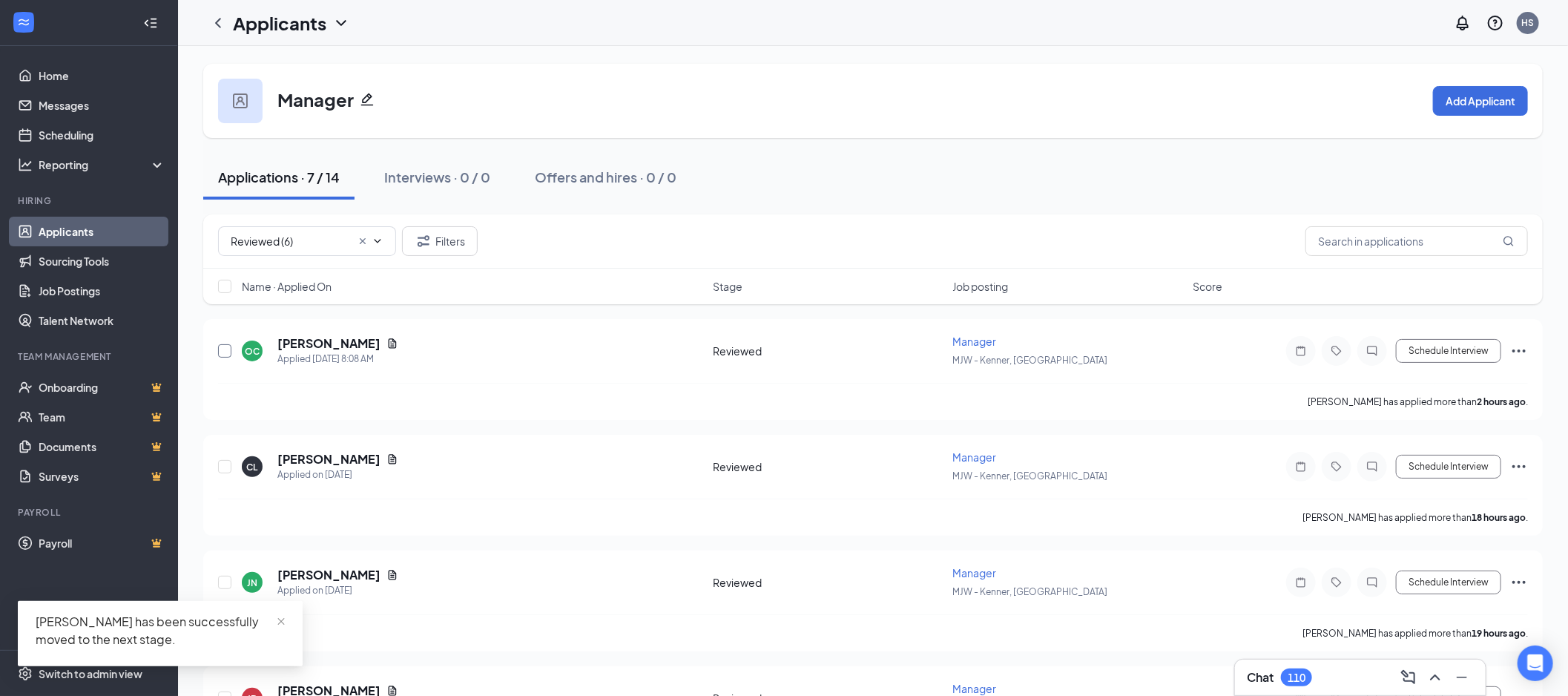
click at [222, 350] on input "checkbox" at bounding box center [225, 351] width 14 height 14
checkbox input "true"
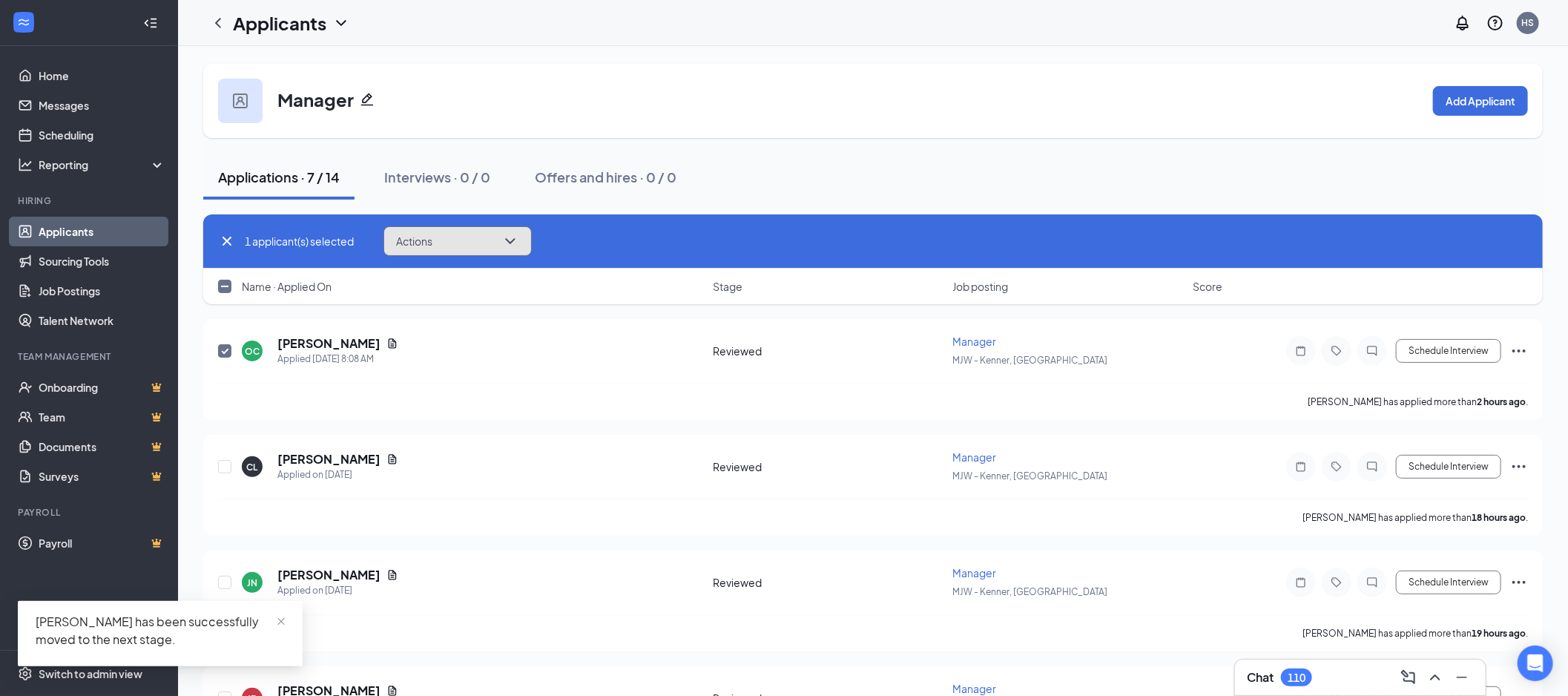
click at [416, 248] on button "Actions" at bounding box center [457, 241] width 148 height 30
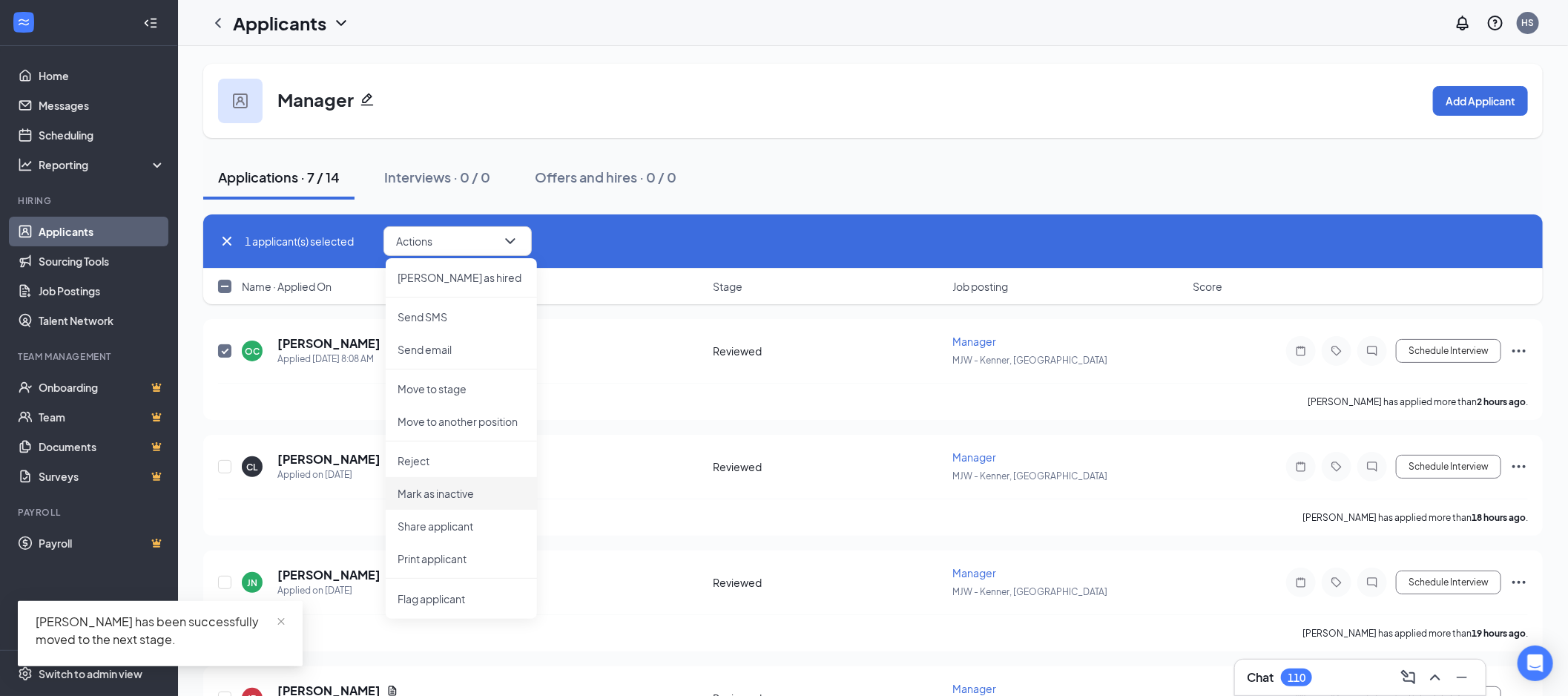
click at [460, 525] on p "Share applicant" at bounding box center [460, 526] width 127 height 15
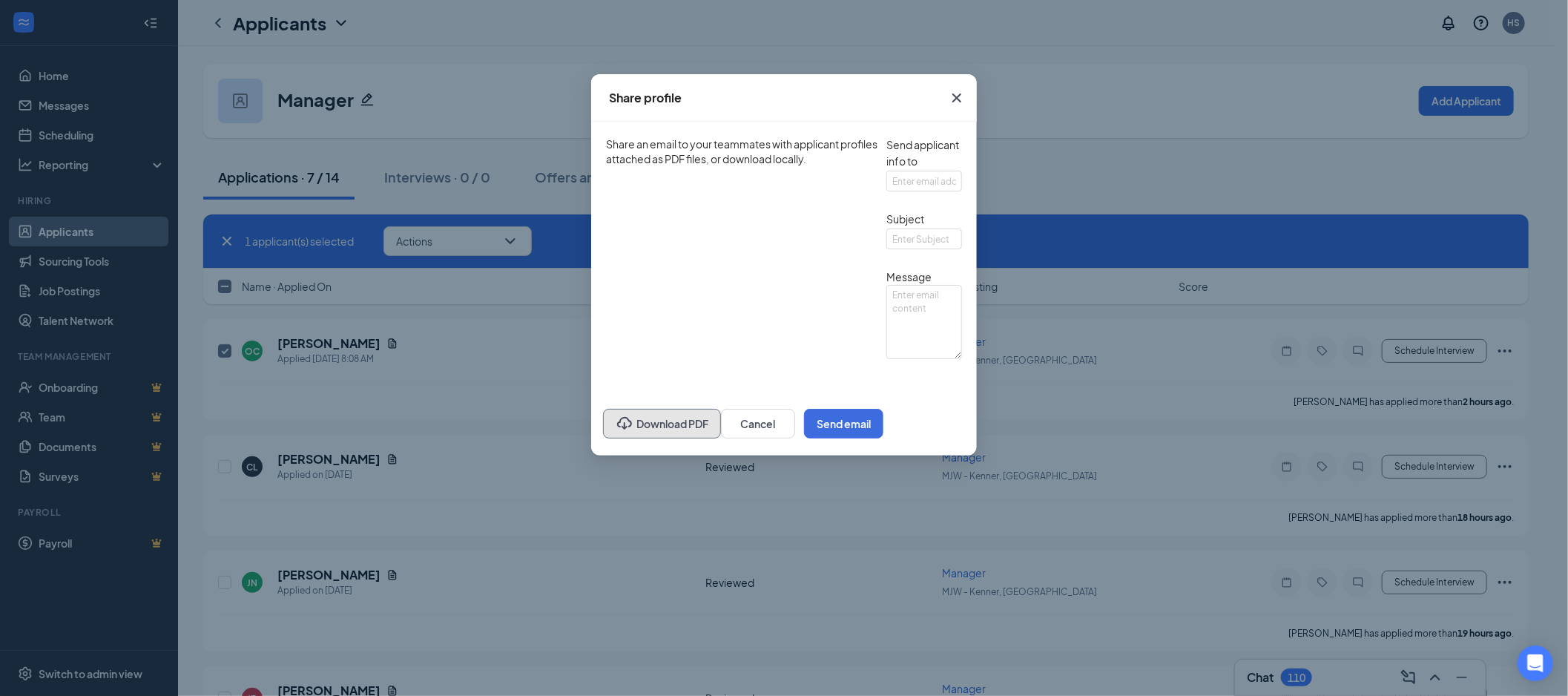
click at [603, 439] on button "Download PDF" at bounding box center [661, 424] width 118 height 30
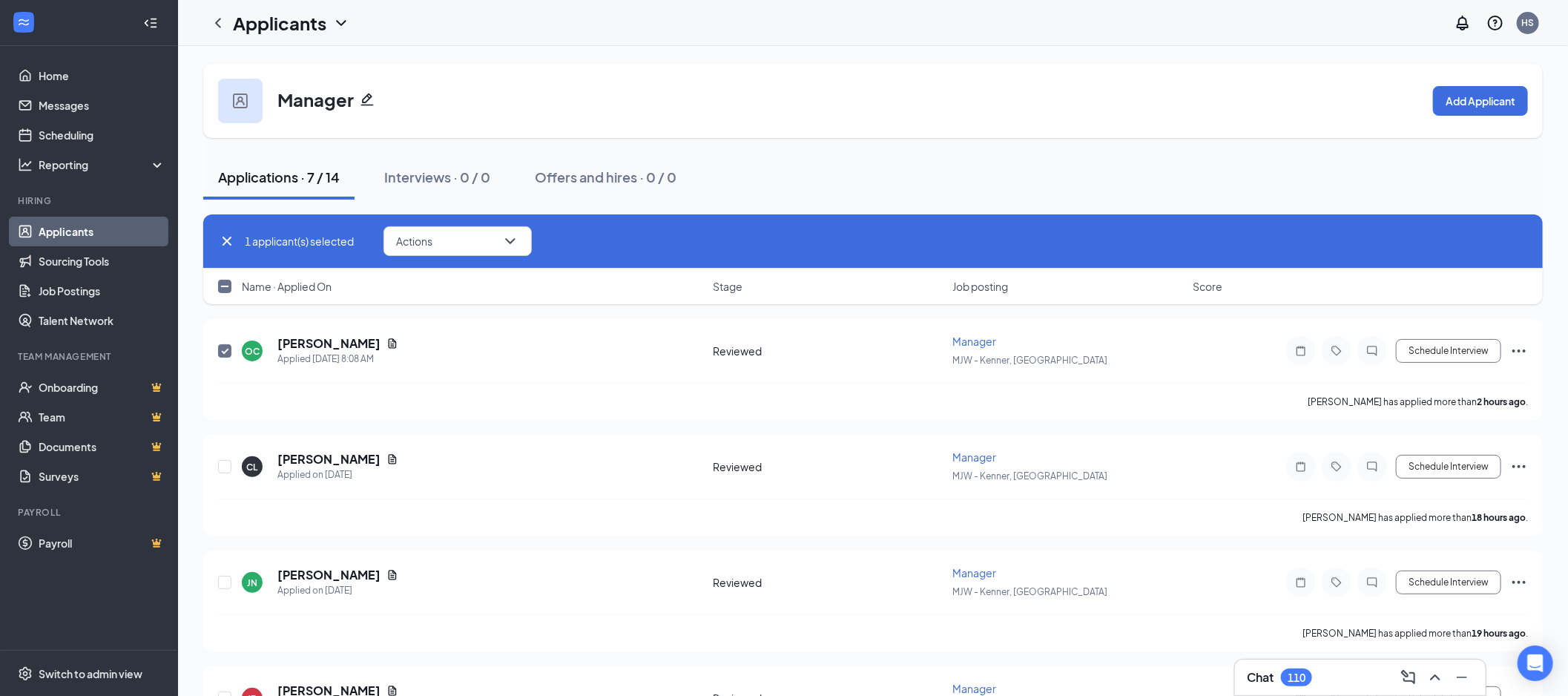
drag, startPoint x: 227, startPoint y: 284, endPoint x: 394, endPoint y: 275, distance: 167.2
click at [227, 284] on input "checkbox" at bounding box center [225, 287] width 14 height 14
checkbox input "false"
checkbox input "true"
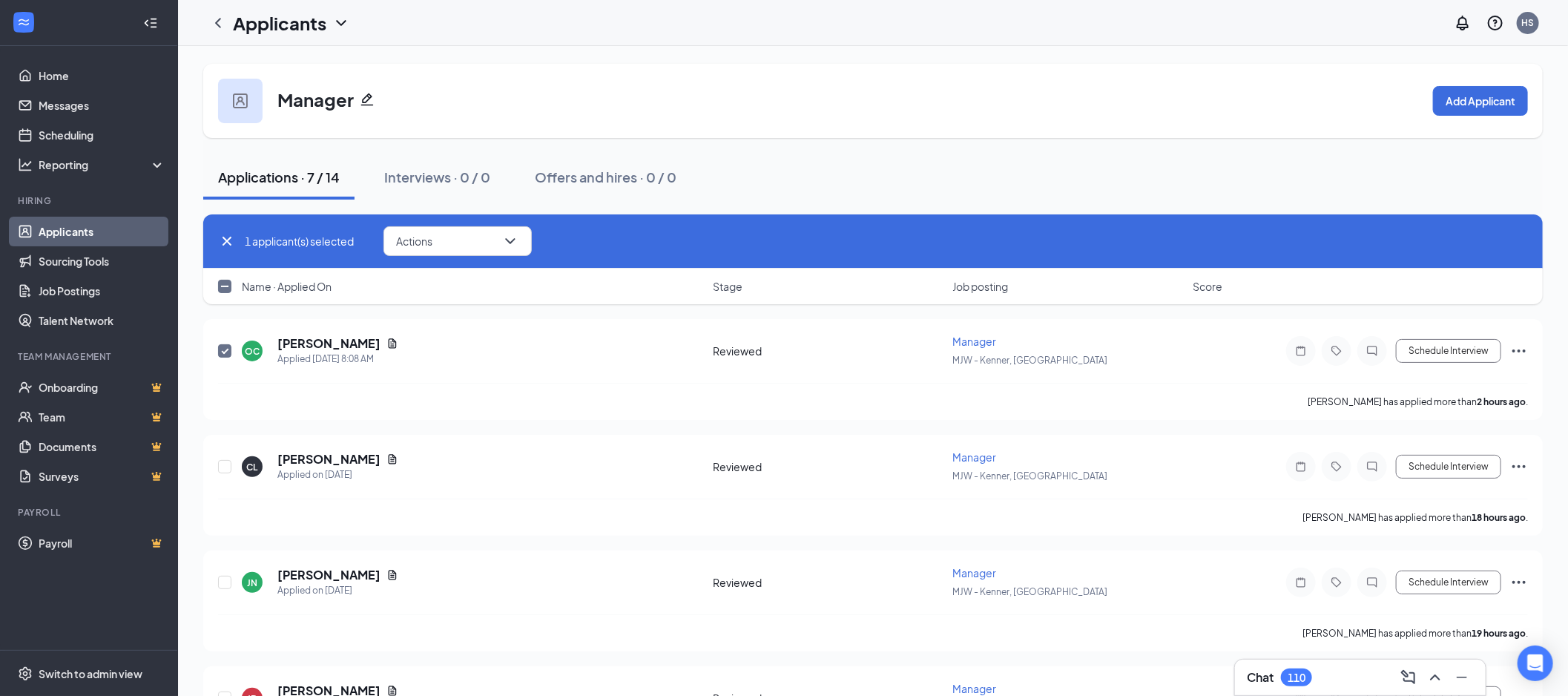
checkbox input "true"
click at [454, 242] on button "Actions" at bounding box center [457, 241] width 148 height 30
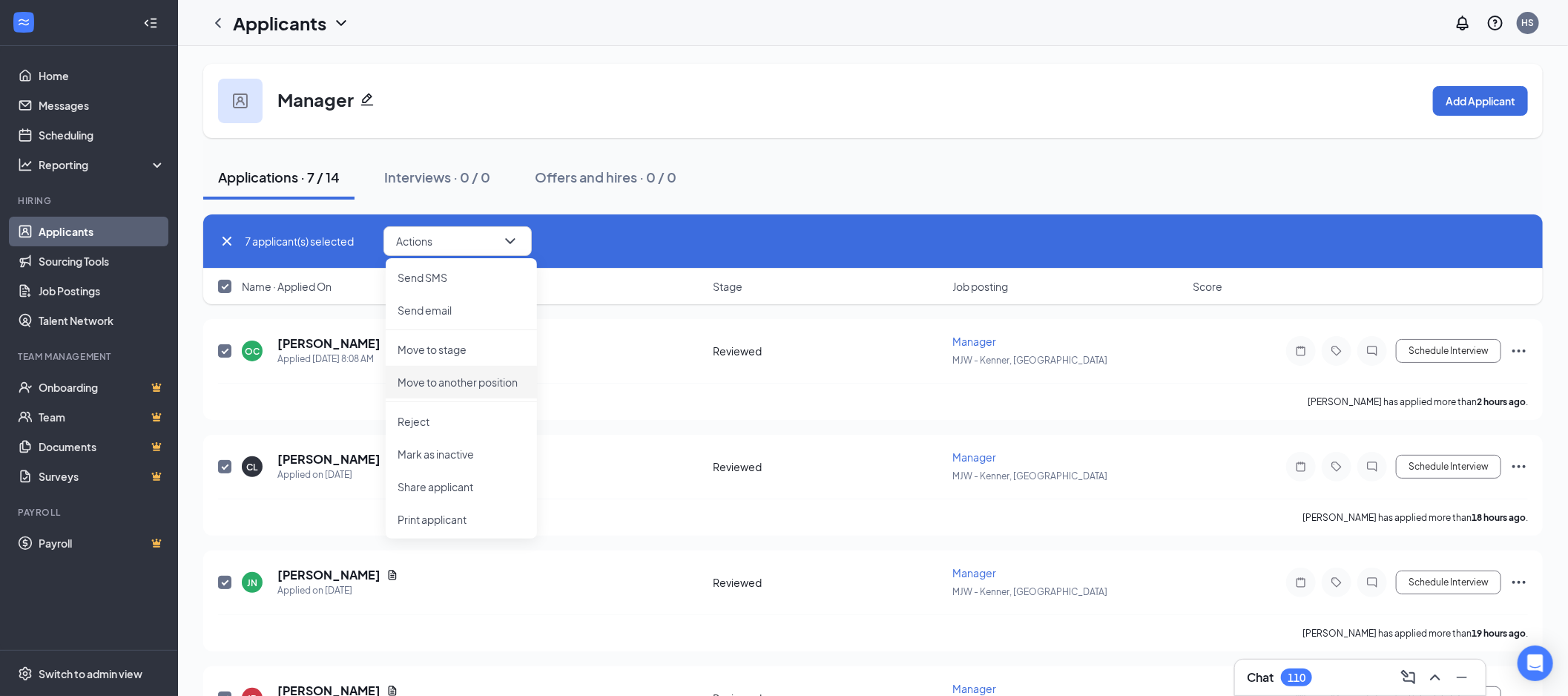
click at [467, 343] on p "Move to stage" at bounding box center [460, 349] width 127 height 15
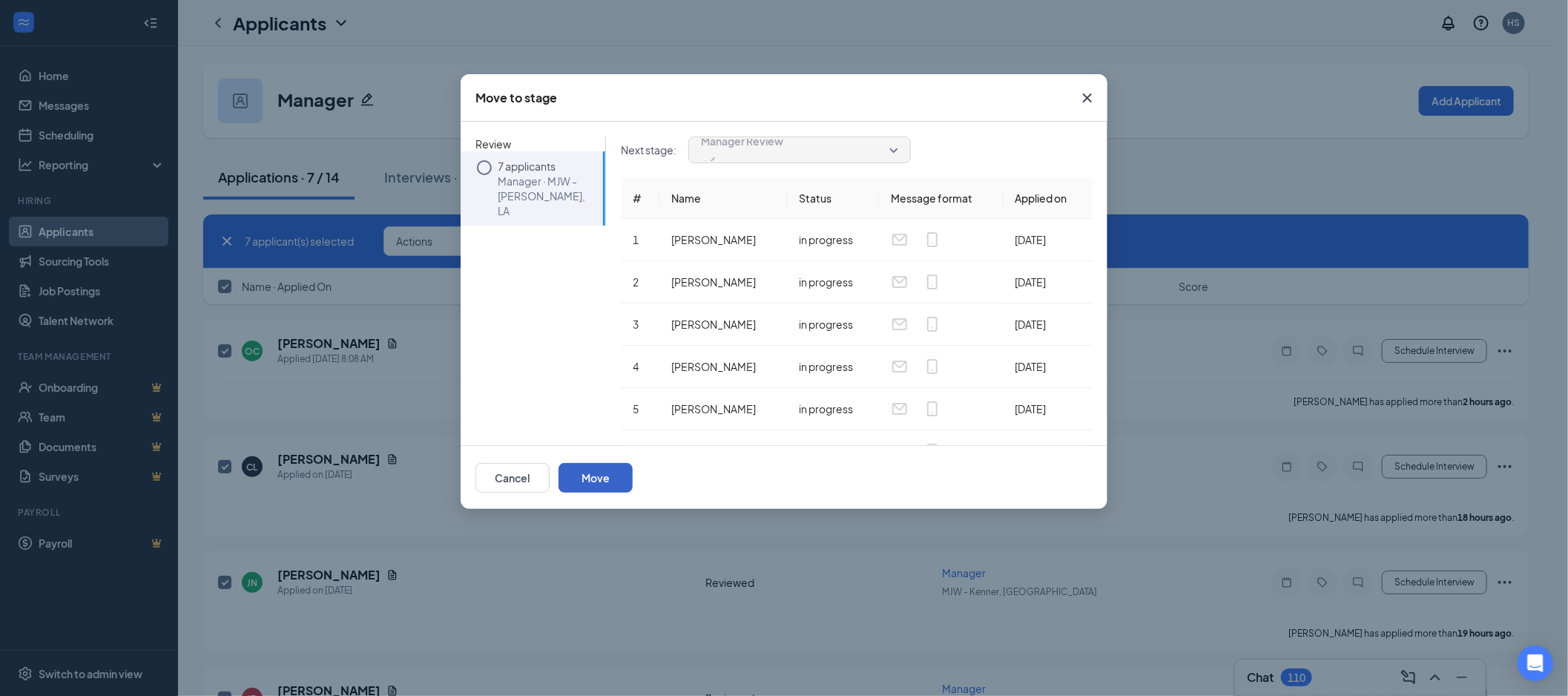
click at [632, 468] on button "Move" at bounding box center [595, 478] width 74 height 30
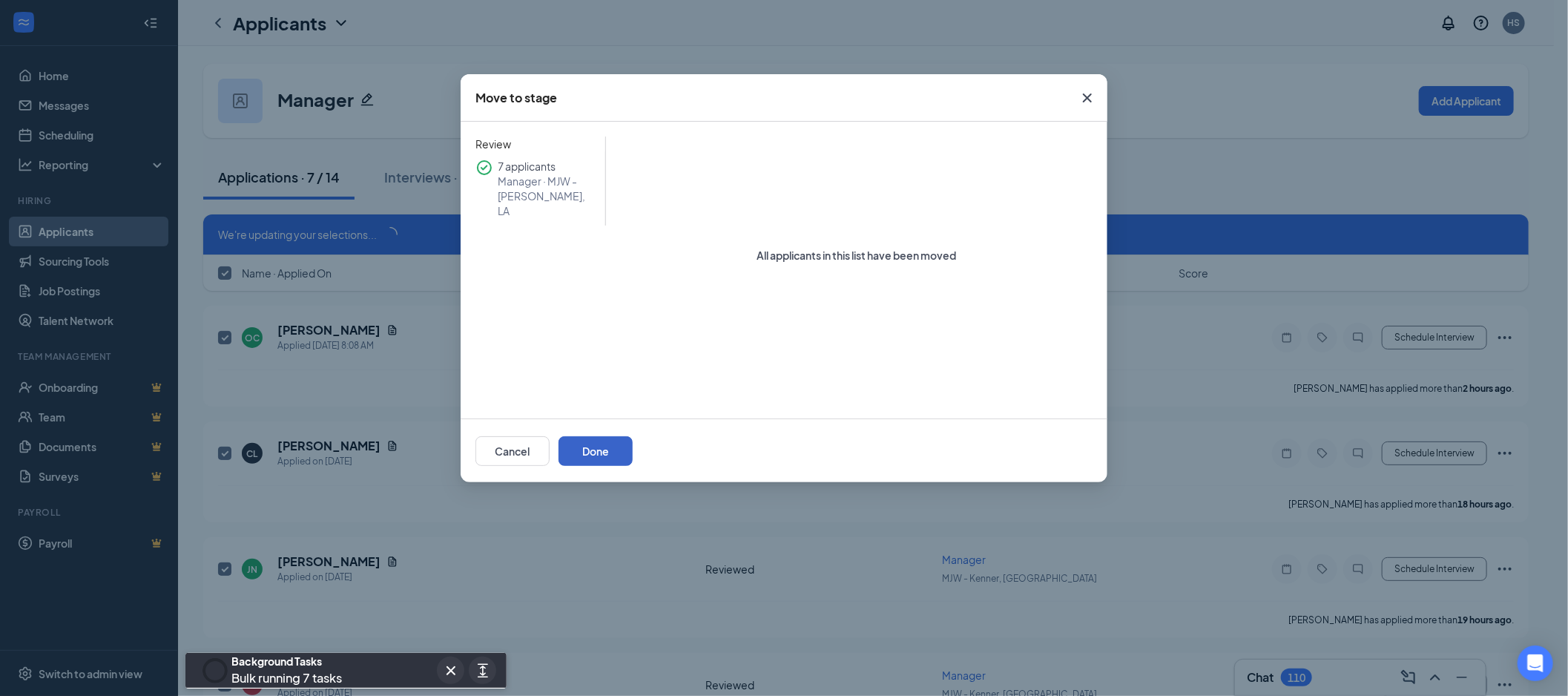
click at [632, 454] on button "Done" at bounding box center [595, 451] width 74 height 30
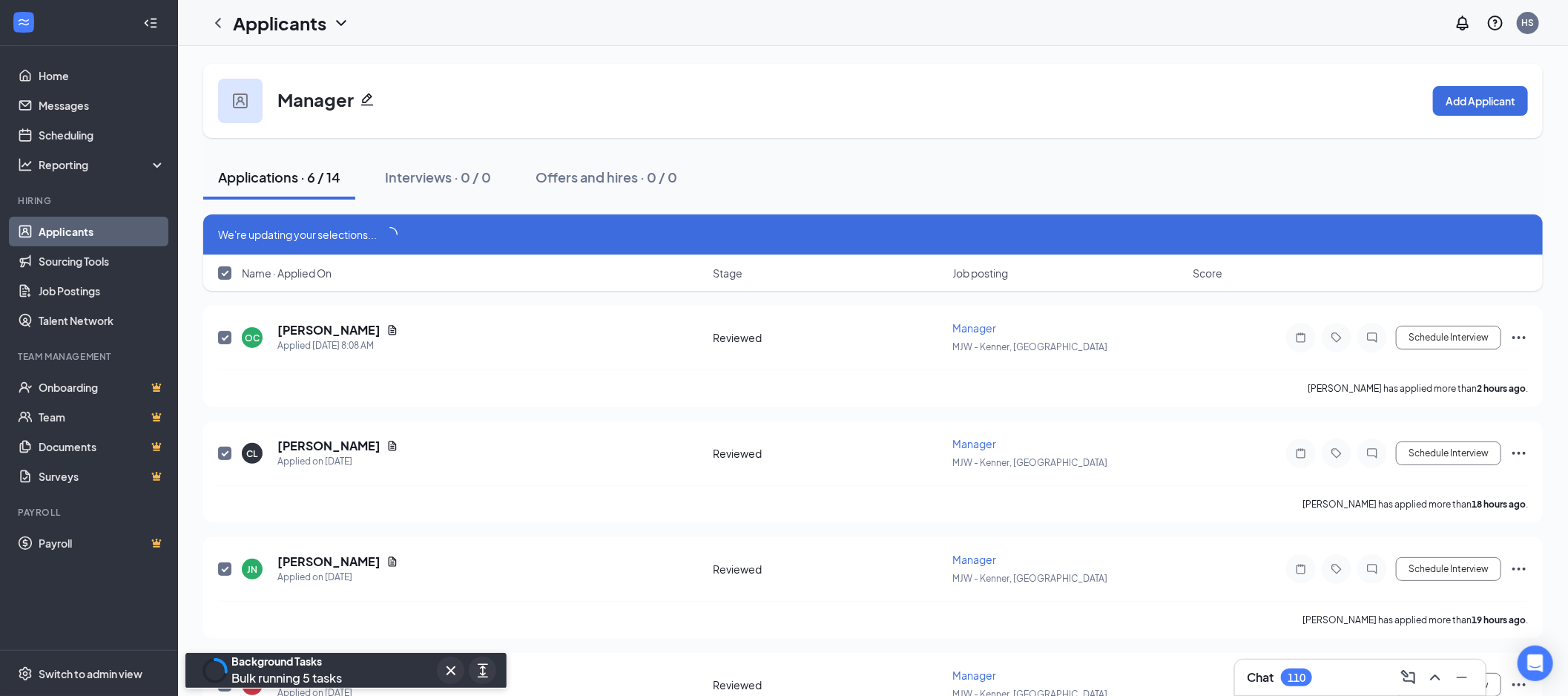
checkbox input "false"
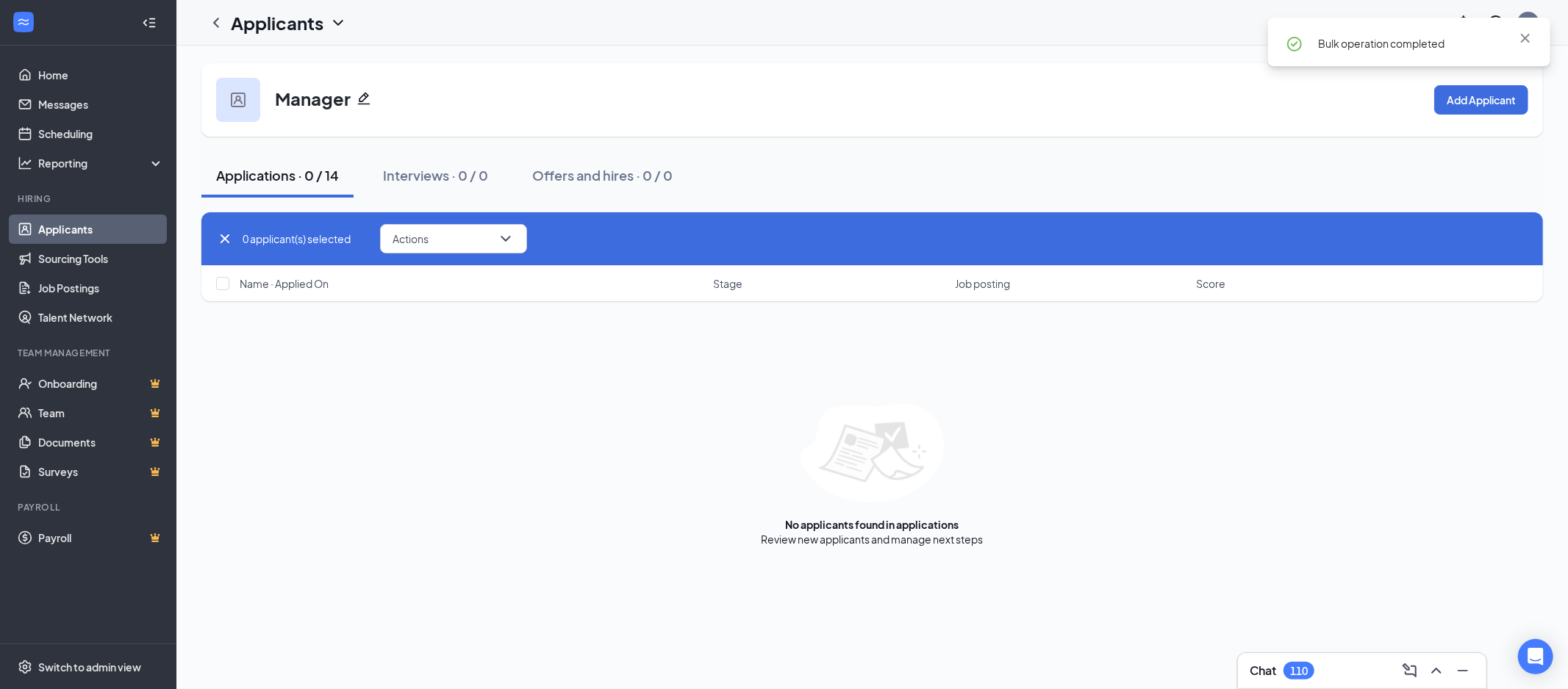
click at [89, 223] on link "Applicants" at bounding box center [101, 229] width 125 height 29
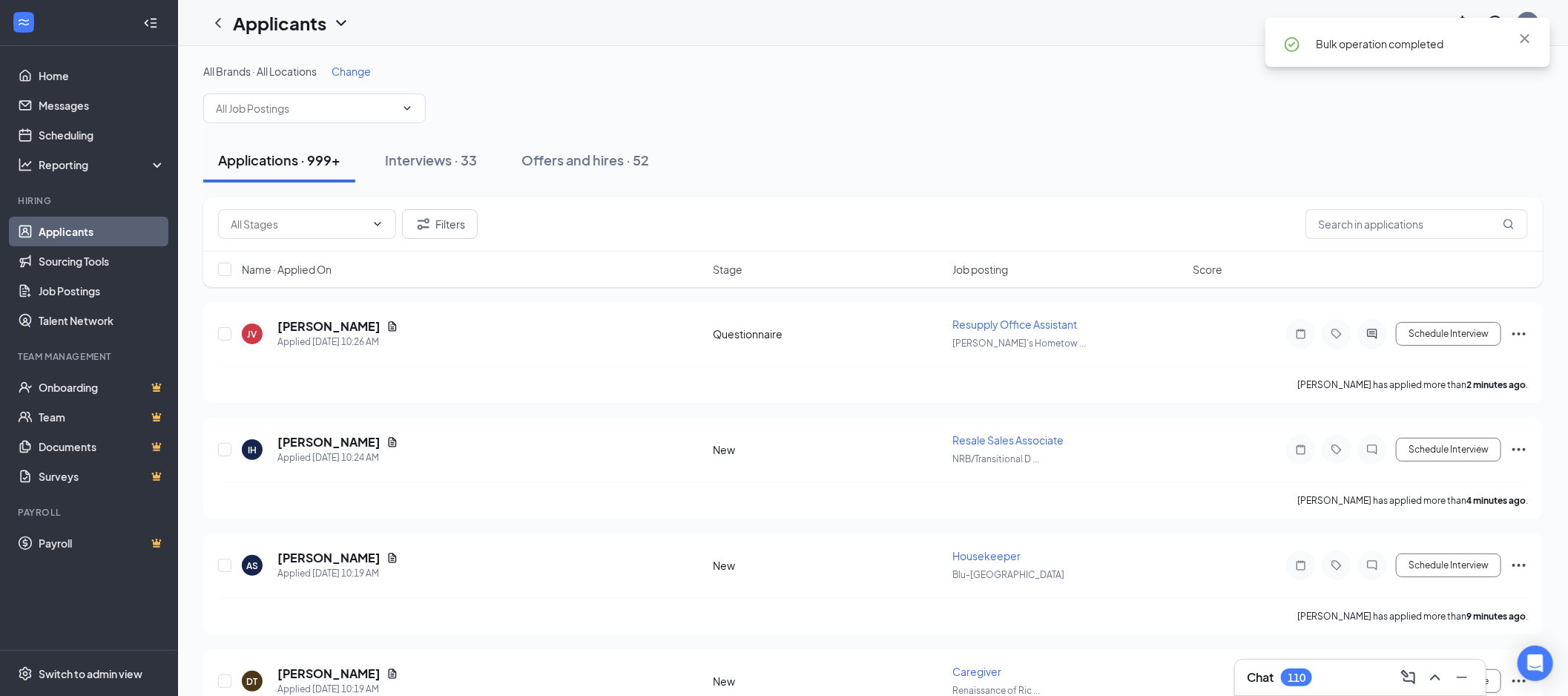
click at [338, 100] on input "text" at bounding box center [305, 108] width 180 height 17
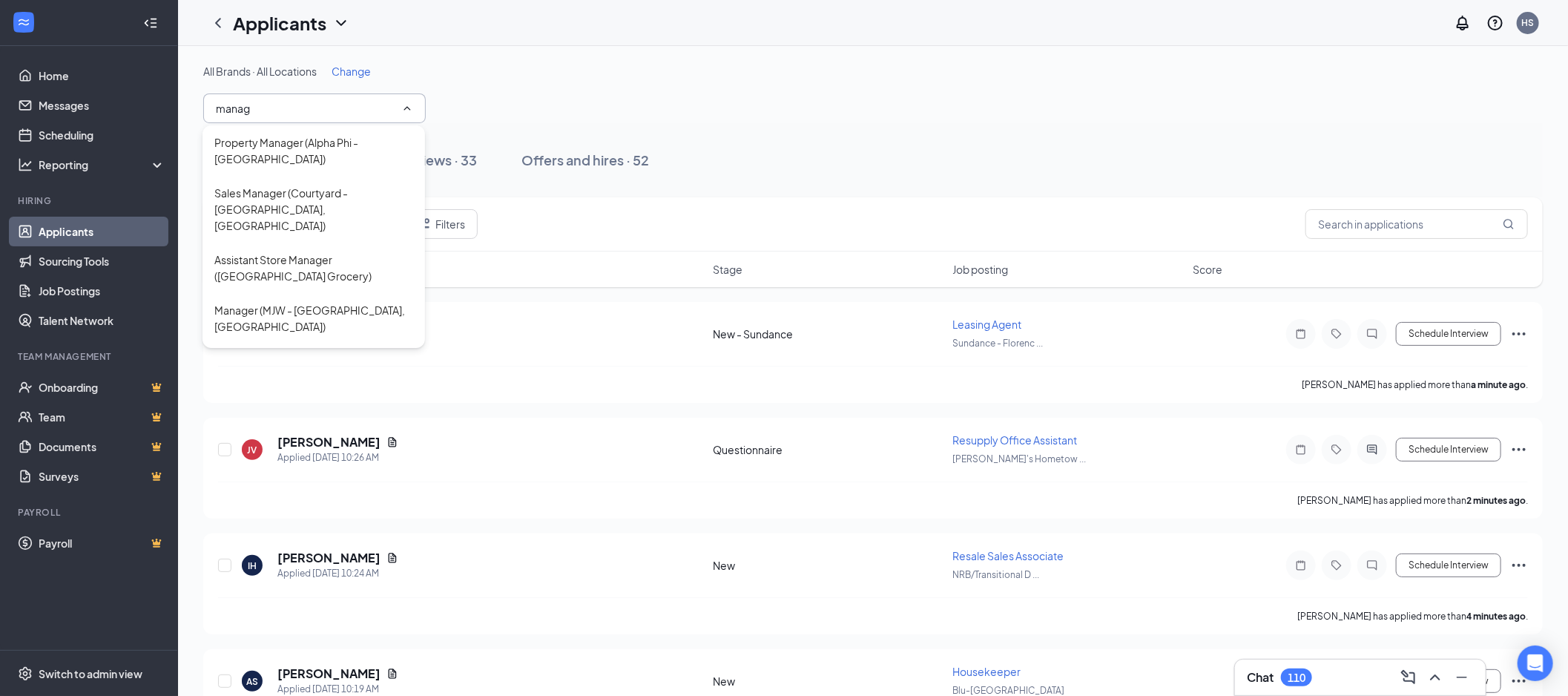
type input "manag"
click at [317, 293] on div "Manager (MJW - [GEOGRAPHIC_DATA], [GEOGRAPHIC_DATA])" at bounding box center [313, 317] width 222 height 50
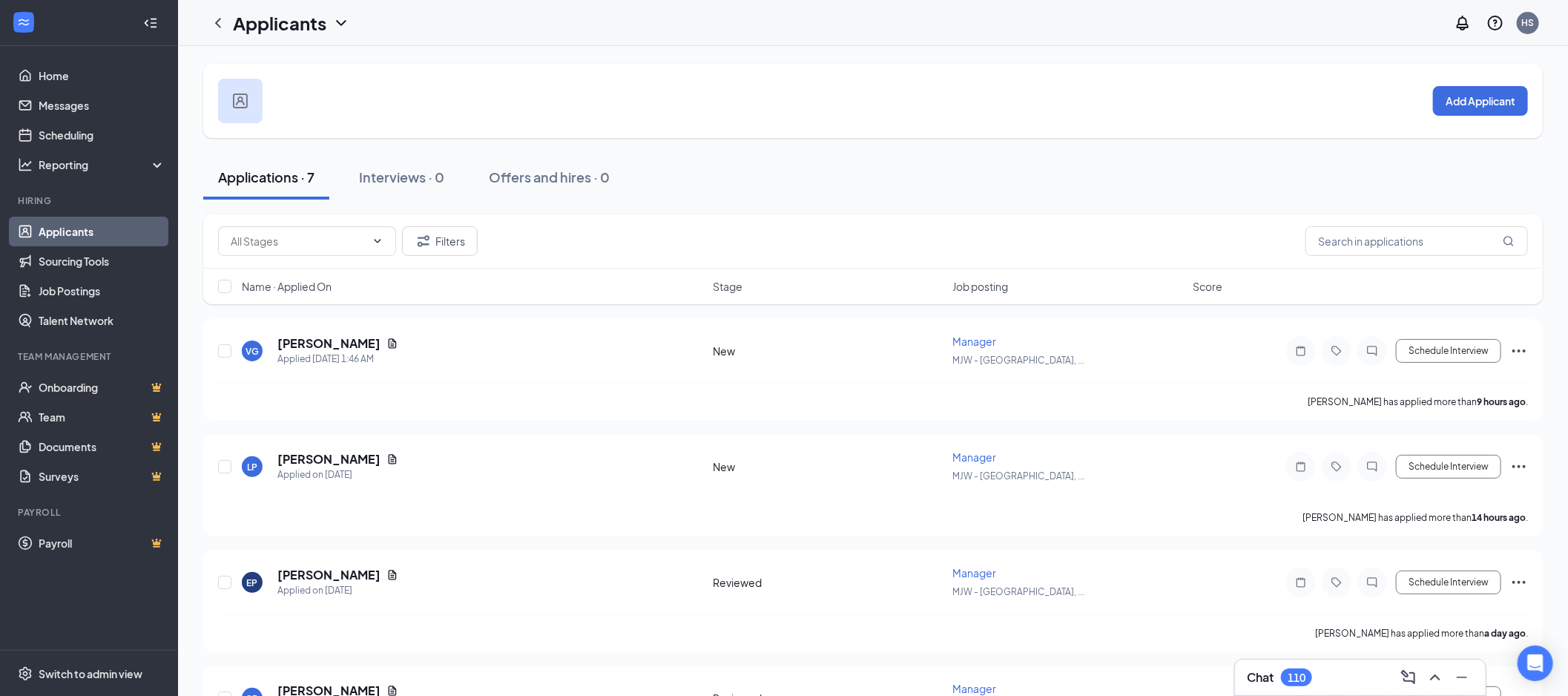
click at [313, 236] on input "text" at bounding box center [297, 241] width 135 height 17
click at [298, 280] on div "New (2)" at bounding box center [306, 275] width 154 height 17
type input "New (2)"
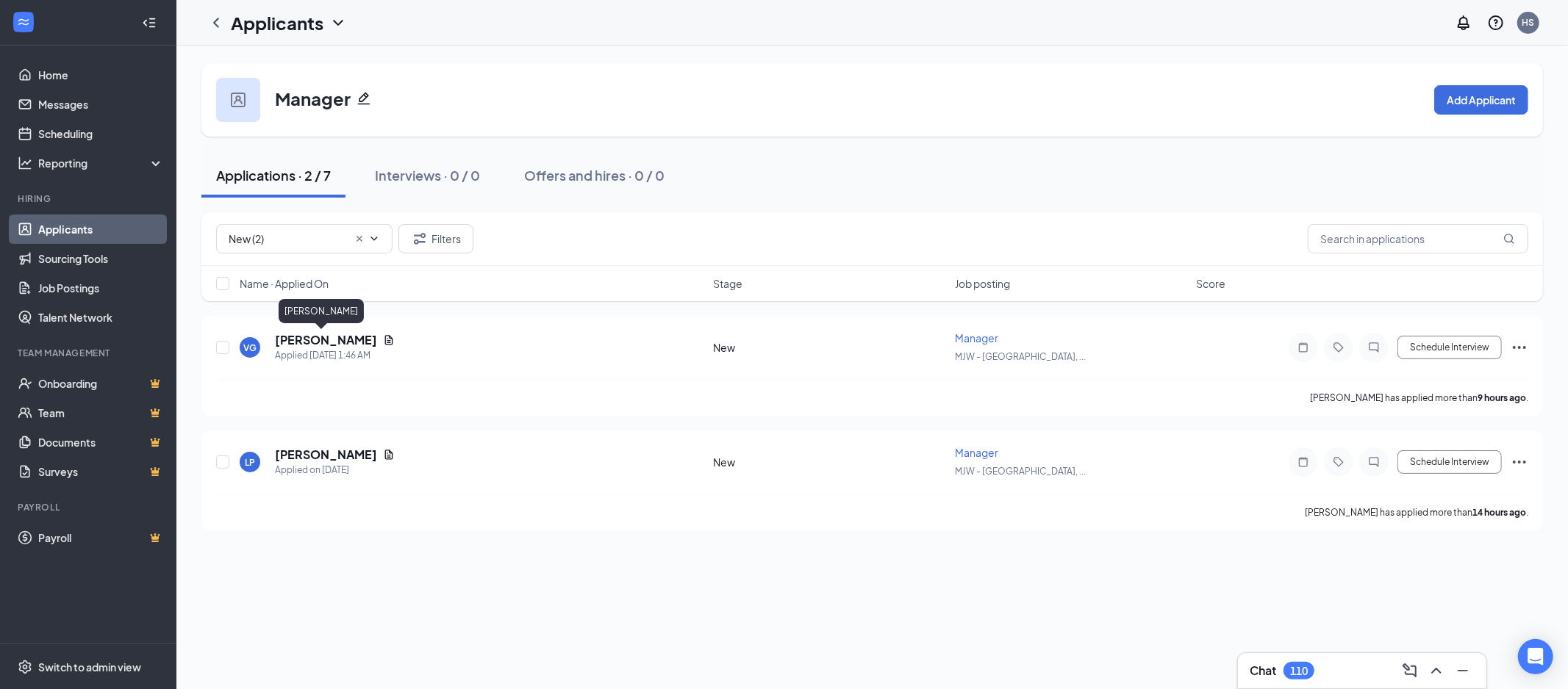
click at [317, 341] on h5 "[PERSON_NAME]" at bounding box center [326, 340] width 102 height 17
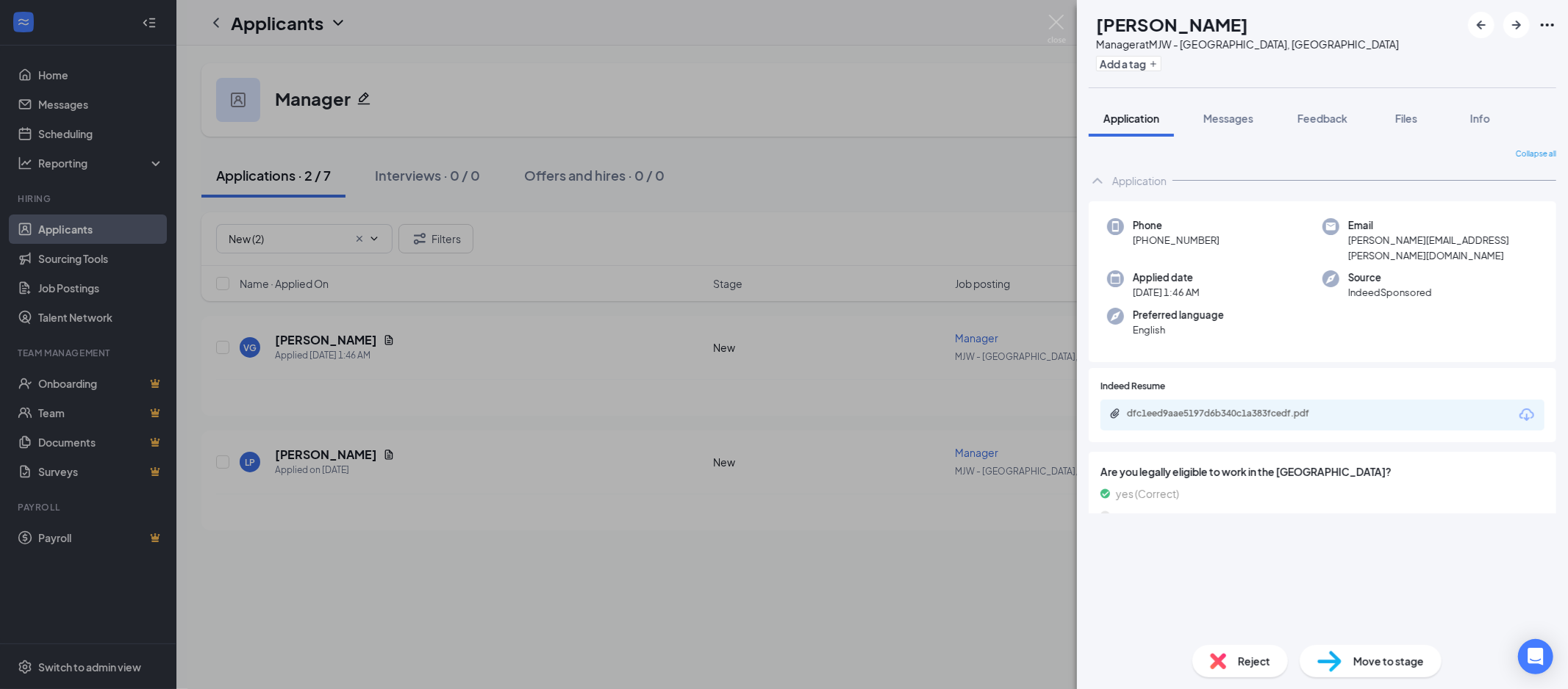
click at [1522, 406] on icon "Download" at bounding box center [1527, 415] width 18 height 18
click at [1343, 653] on div "Move to stage" at bounding box center [1370, 661] width 142 height 32
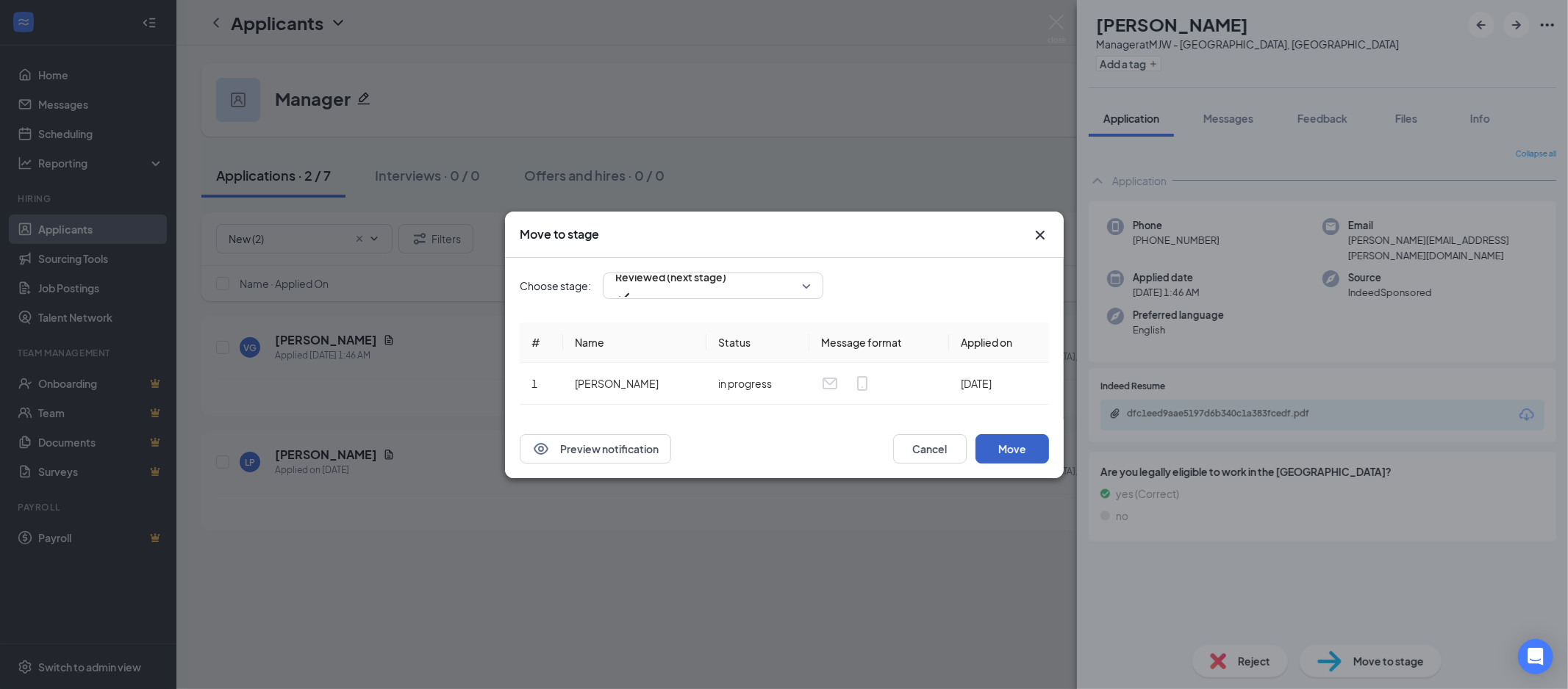
click at [1022, 454] on button "Move" at bounding box center [1012, 449] width 73 height 29
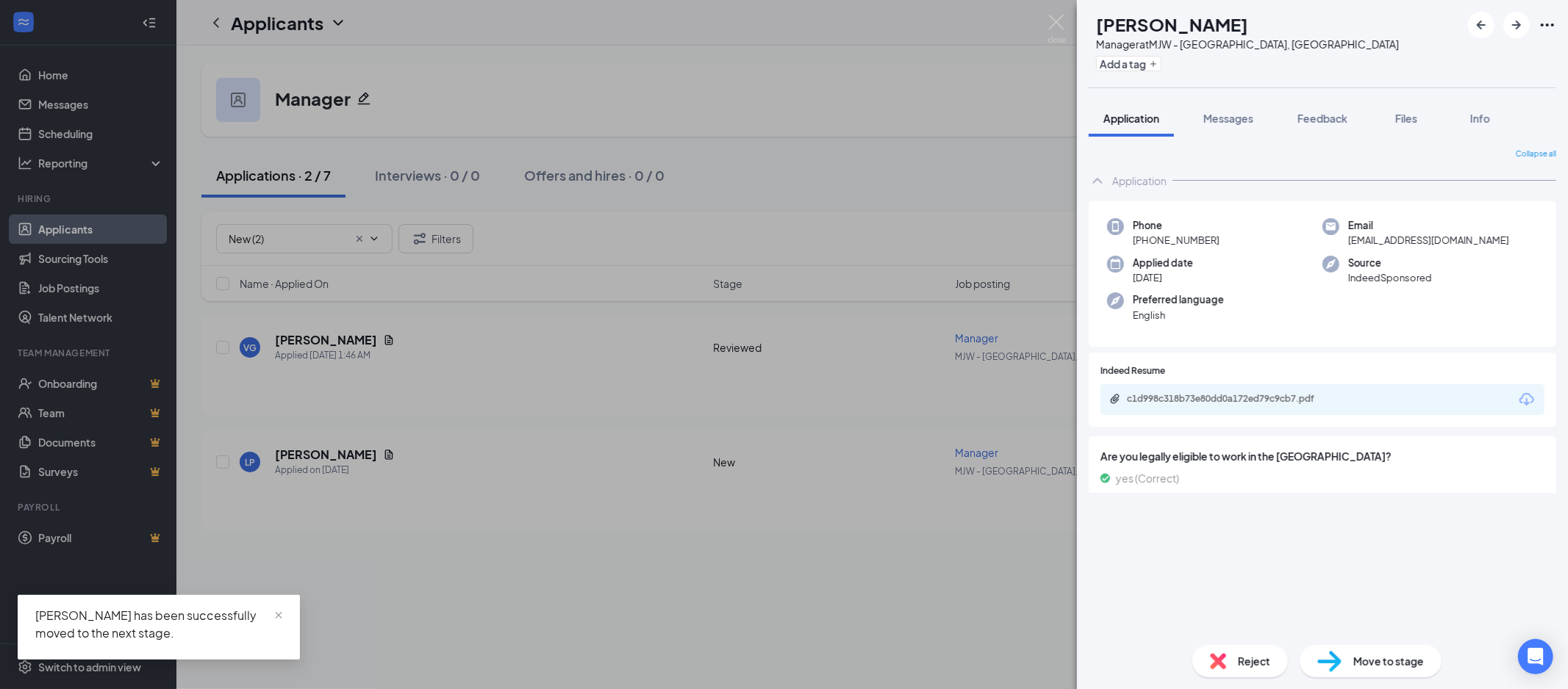
click at [1525, 393] on icon "Download" at bounding box center [1526, 399] width 15 height 13
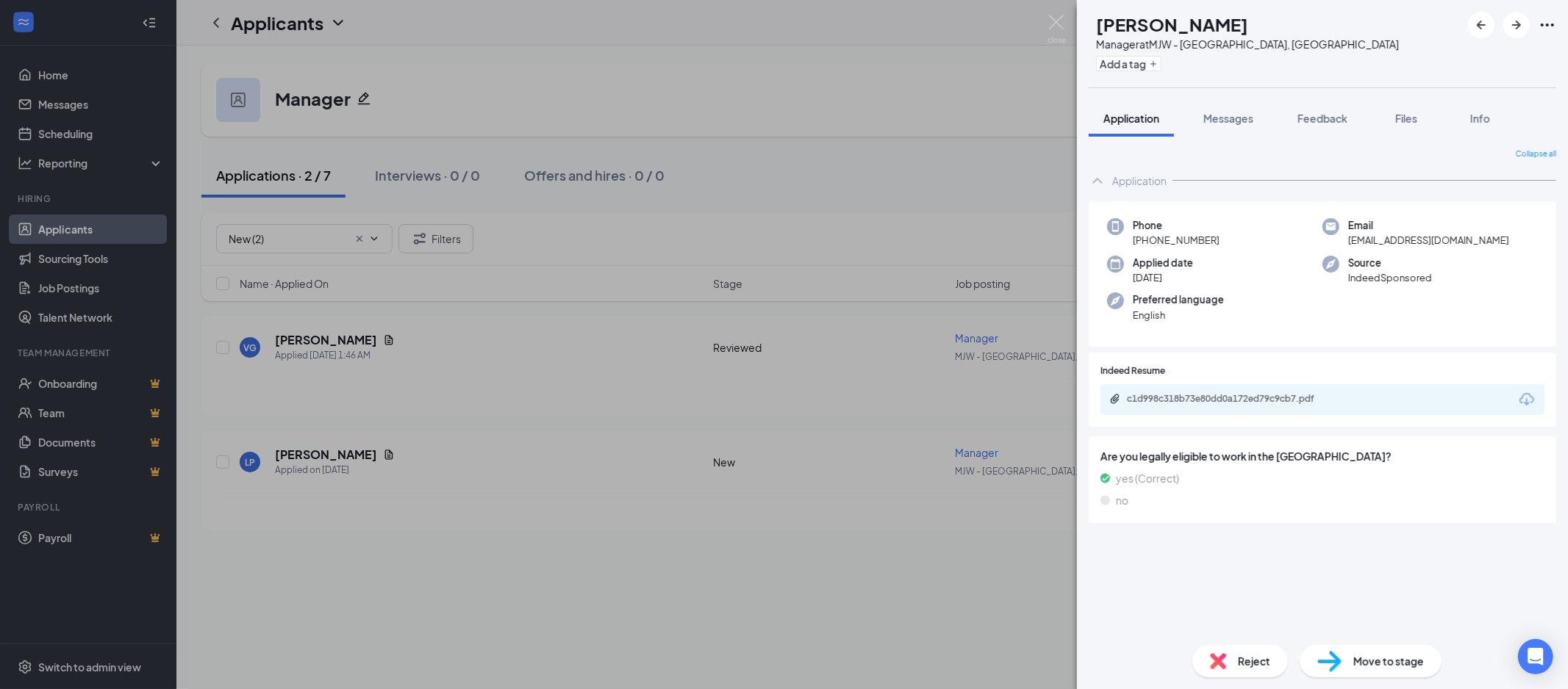
click at [1254, 662] on span "Reject" at bounding box center [1254, 661] width 32 height 17
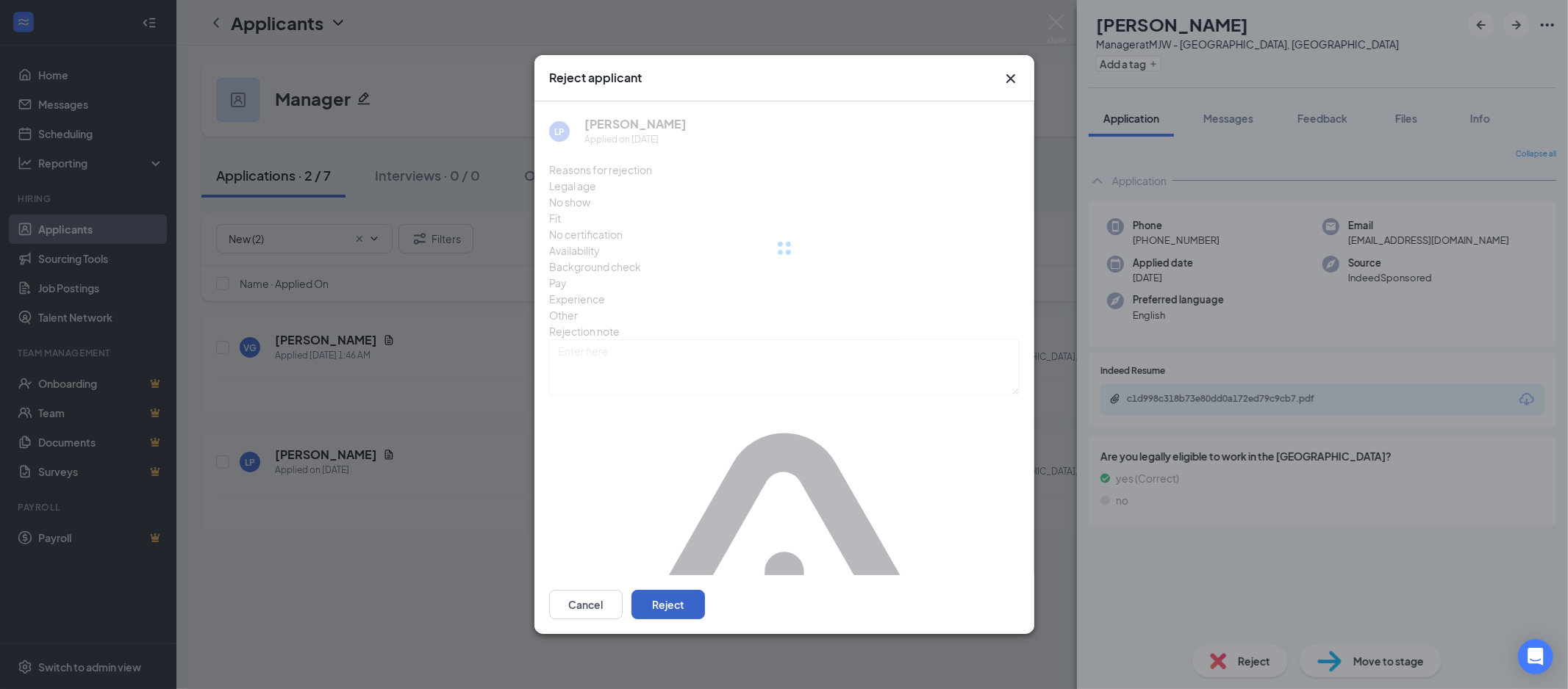
click at [705, 590] on button "Reject" at bounding box center [668, 605] width 73 height 29
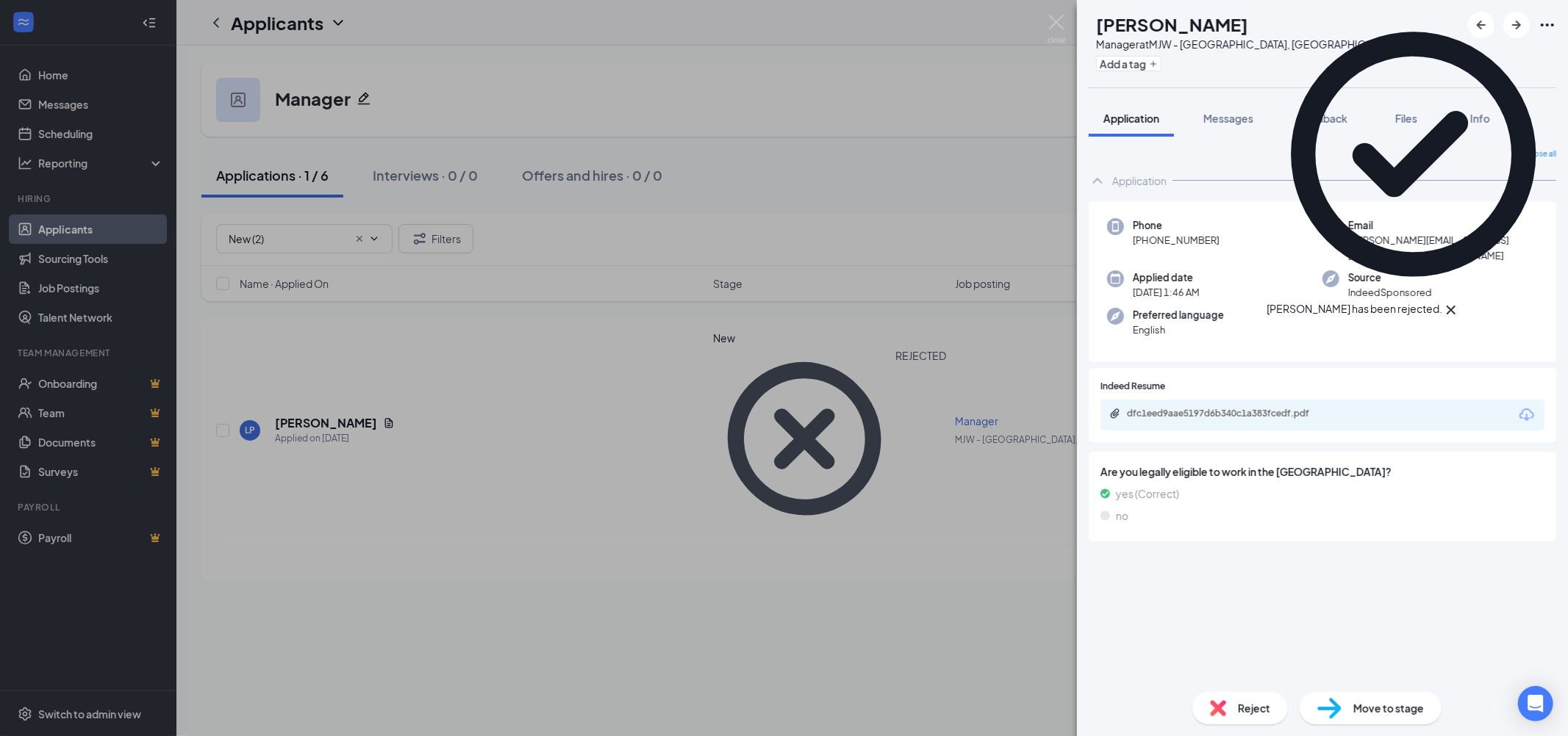
click at [349, 332] on div "VG [PERSON_NAME] Manager at MJW - [GEOGRAPHIC_DATA], [GEOGRAPHIC_DATA] Add a ta…" at bounding box center [784, 368] width 1568 height 736
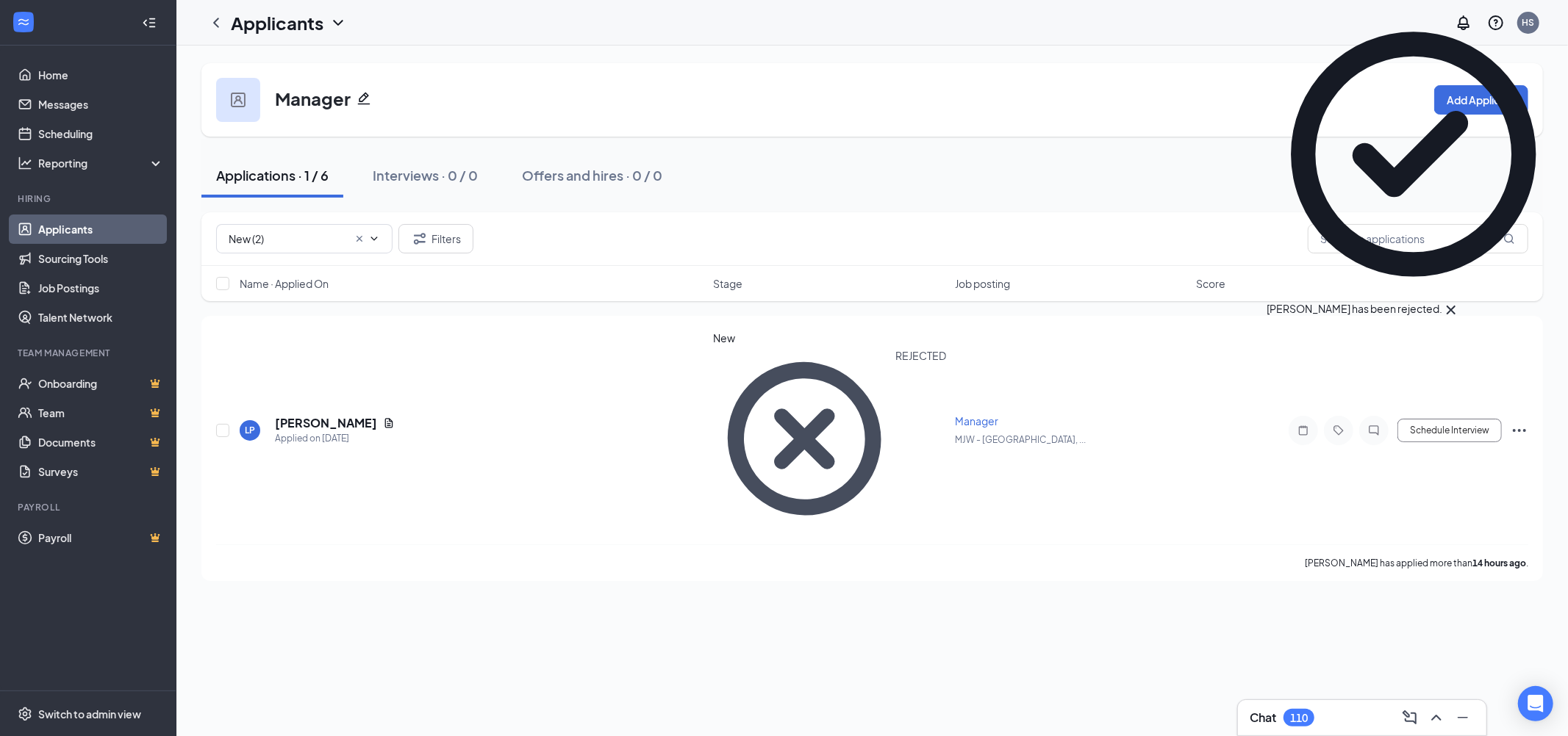
click at [281, 241] on input "New (2)" at bounding box center [288, 239] width 119 height 17
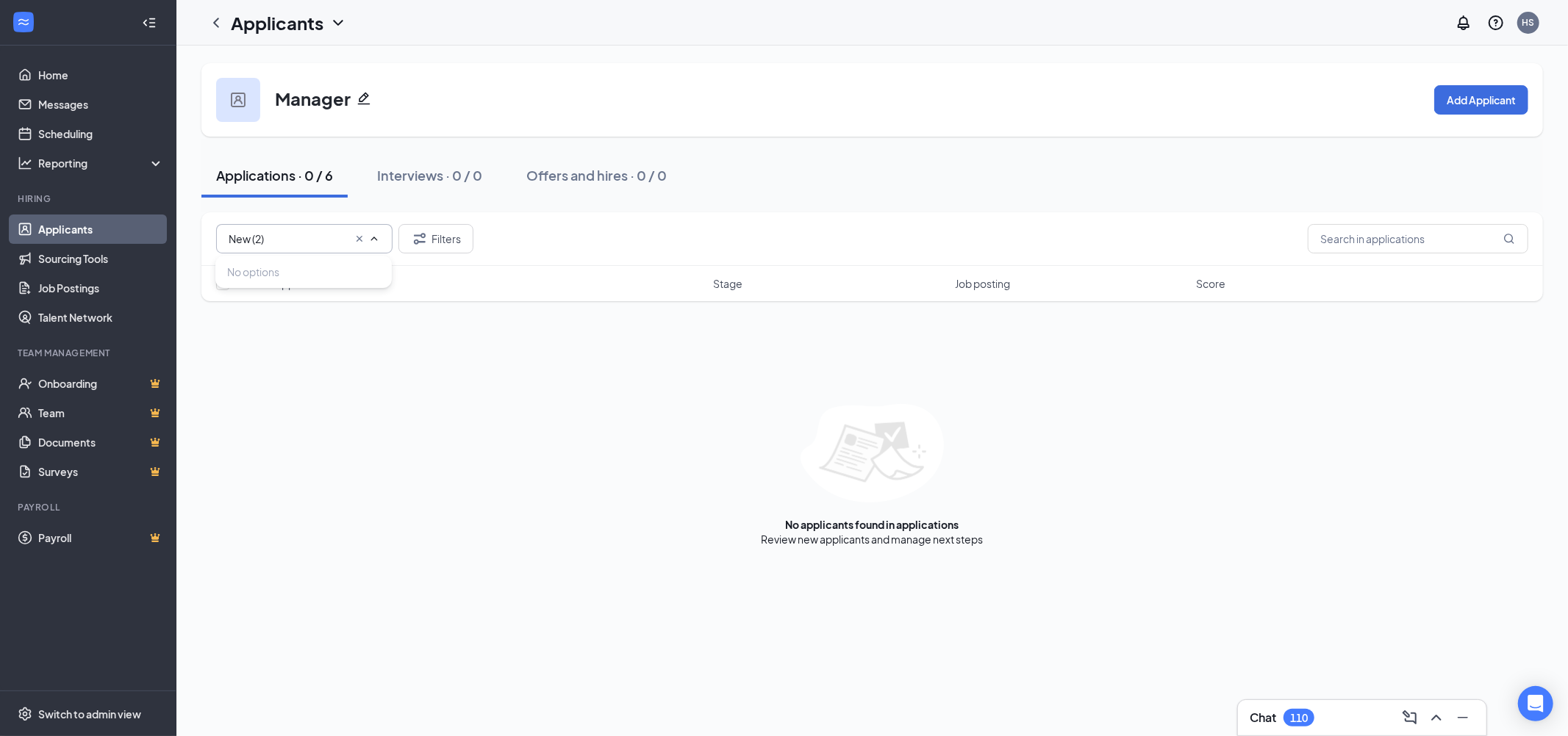
click at [356, 236] on icon "Cross" at bounding box center [359, 239] width 6 height 6
click at [321, 228] on span at bounding box center [305, 239] width 176 height 29
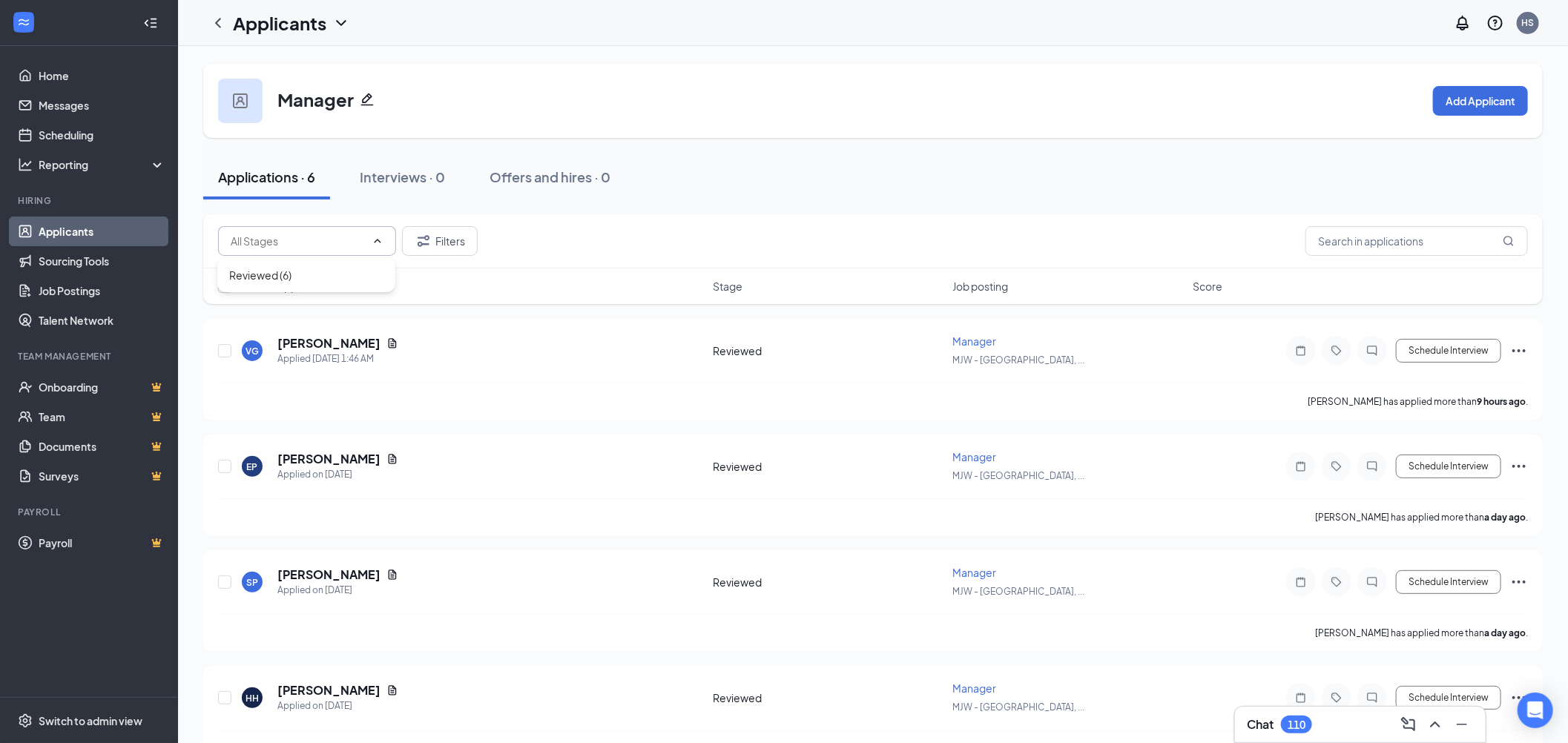
click at [290, 267] on div "Reviewed (6)" at bounding box center [260, 275] width 62 height 17
type input "Reviewed (6)"
drag, startPoint x: 223, startPoint y: 345, endPoint x: 421, endPoint y: 270, distance: 211.7
click at [223, 345] on input "checkbox" at bounding box center [225, 351] width 14 height 14
checkbox input "true"
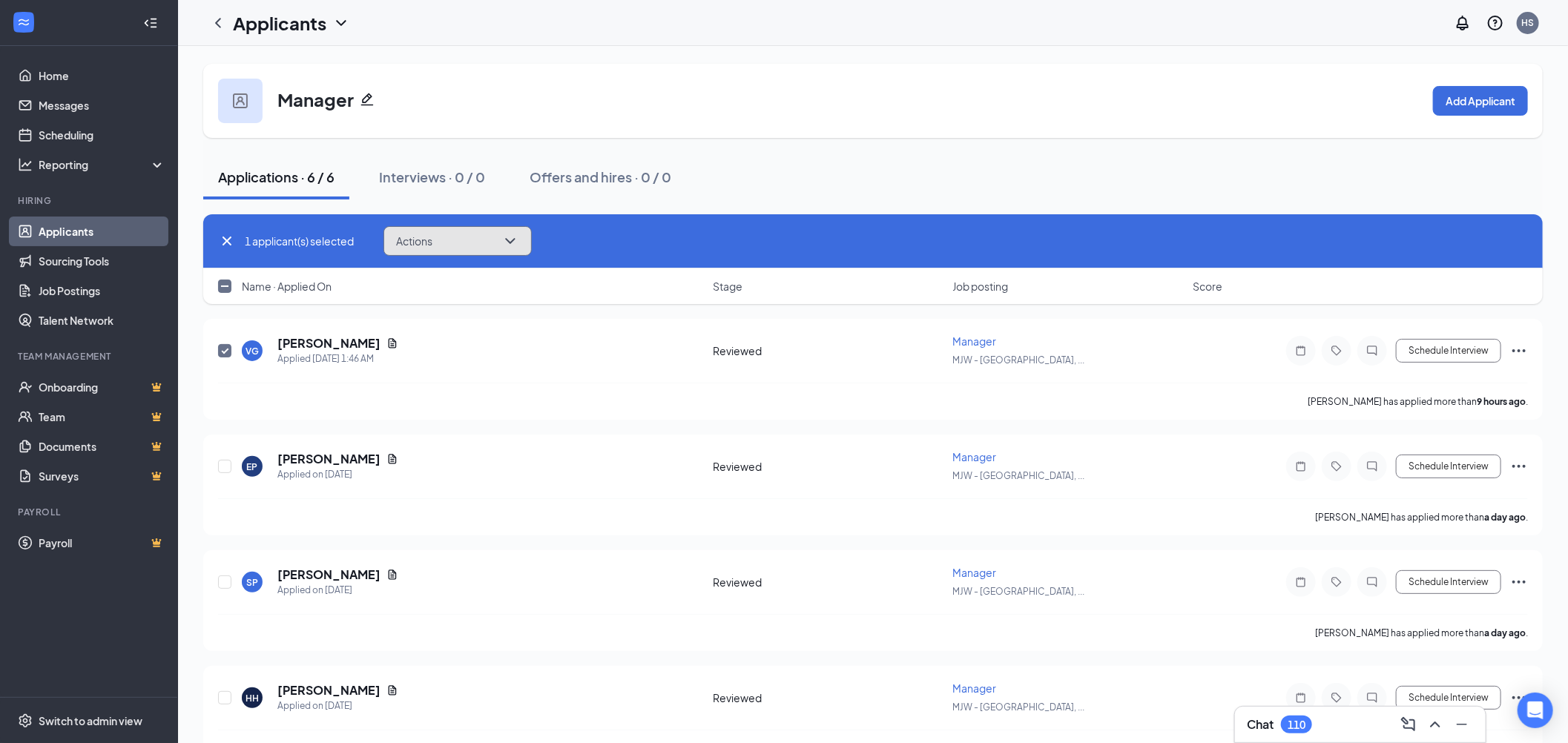
click at [425, 250] on button "Actions" at bounding box center [457, 241] width 148 height 30
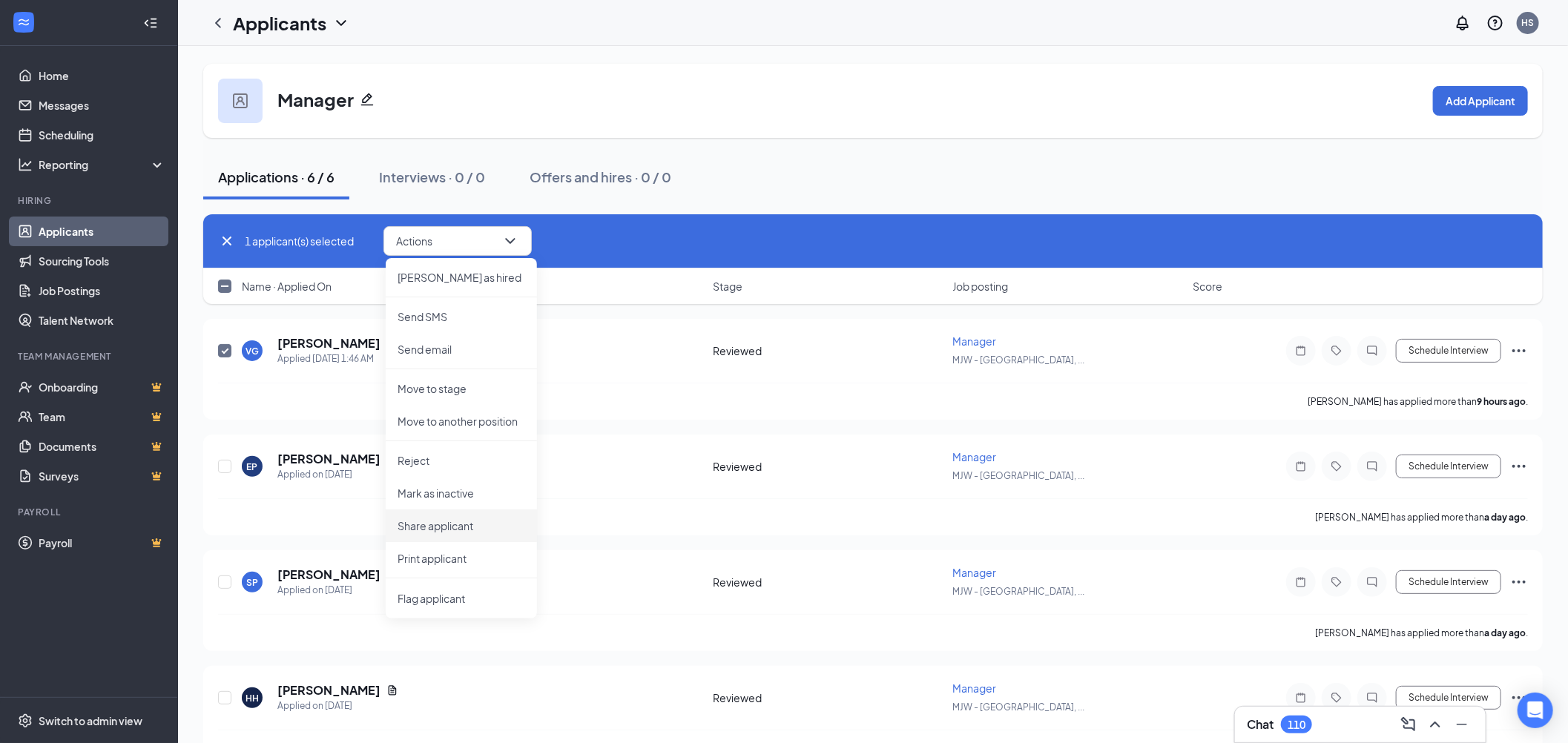
click at [465, 522] on p "Share applicant" at bounding box center [460, 526] width 127 height 15
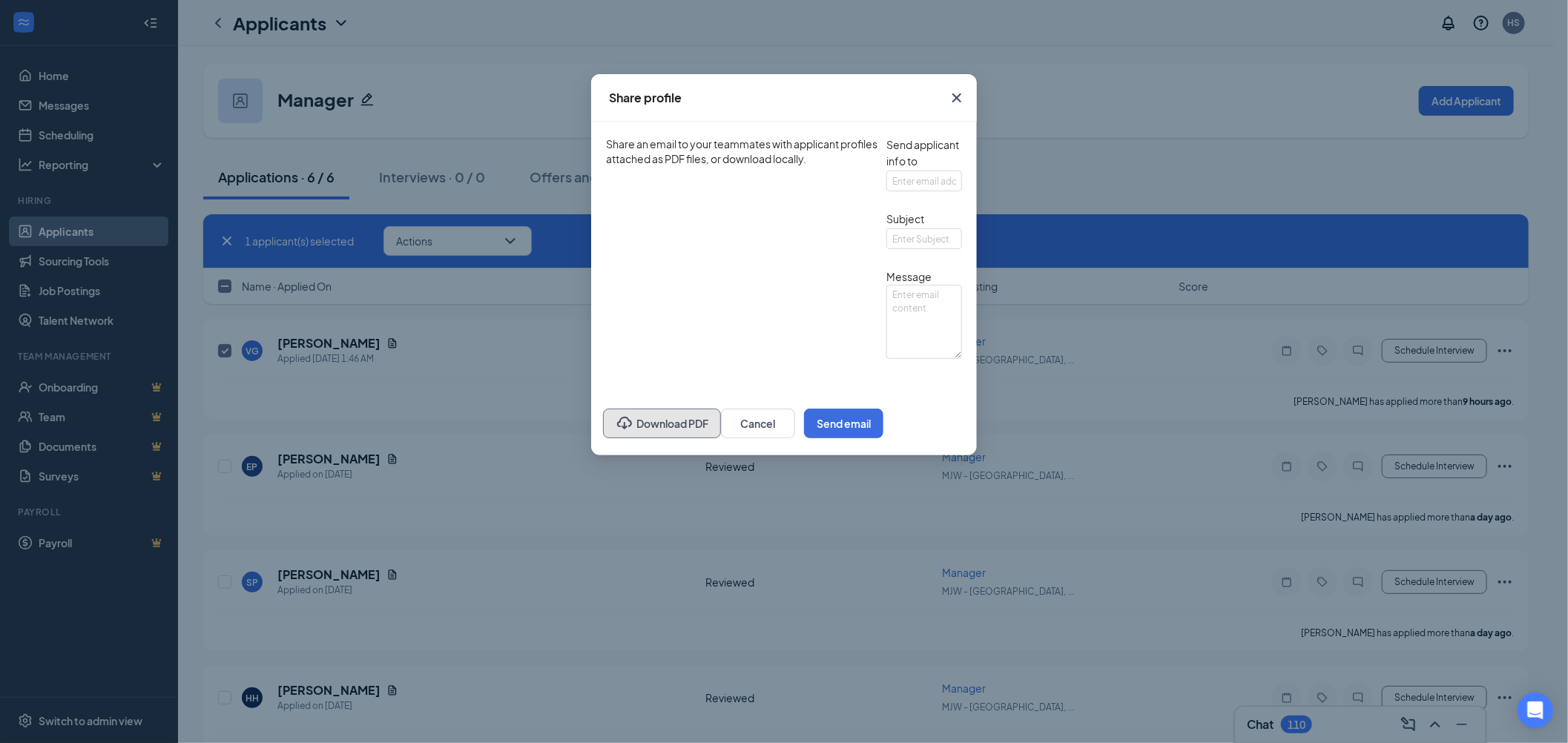
click at [603, 439] on button "Download PDF" at bounding box center [661, 424] width 118 height 30
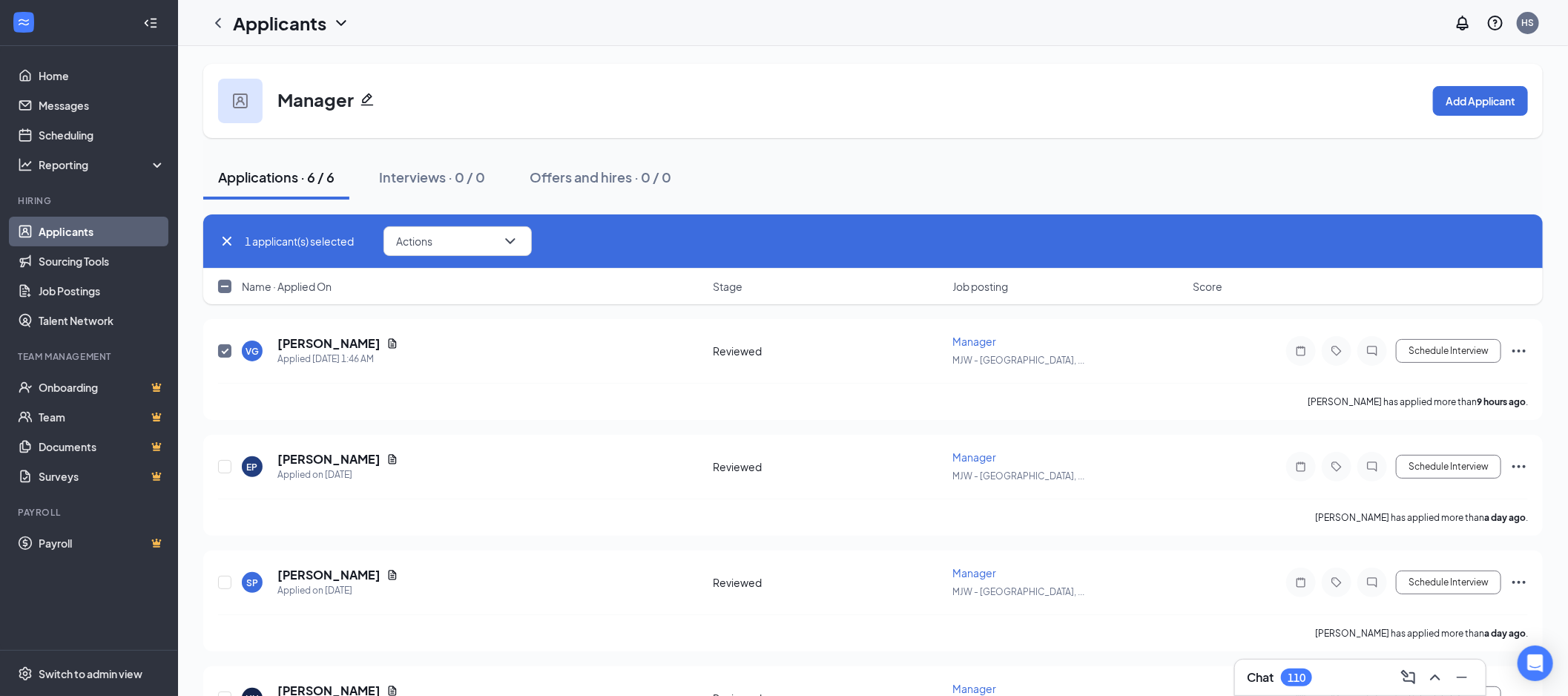
click at [215, 283] on div "Name · Applied On Stage Job posting Score" at bounding box center [873, 287] width 1340 height 36
click at [219, 282] on input "checkbox" at bounding box center [225, 287] width 14 height 14
checkbox input "true"
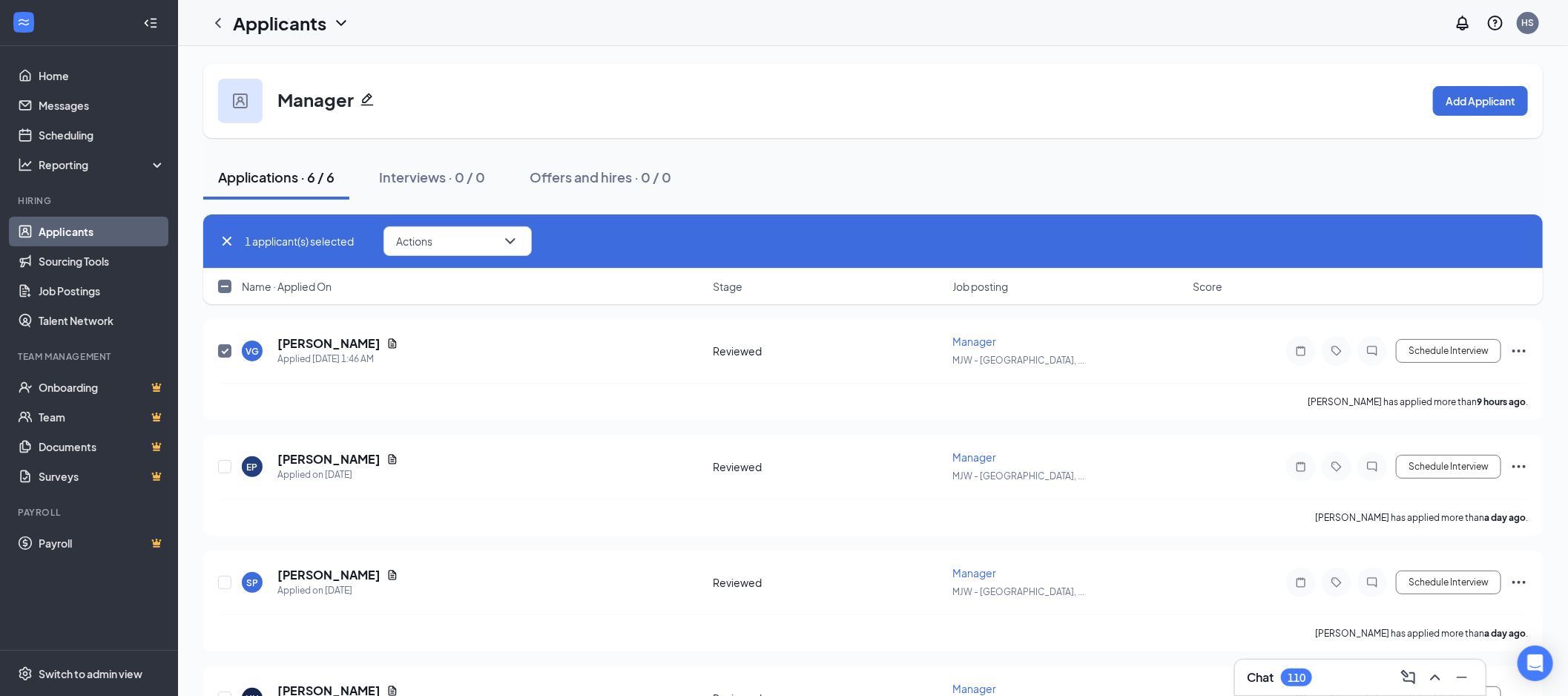
checkbox input "true"
drag, startPoint x: 470, startPoint y: 240, endPoint x: 522, endPoint y: 258, distance: 55.0
click at [470, 240] on button "Actions" at bounding box center [457, 241] width 148 height 30
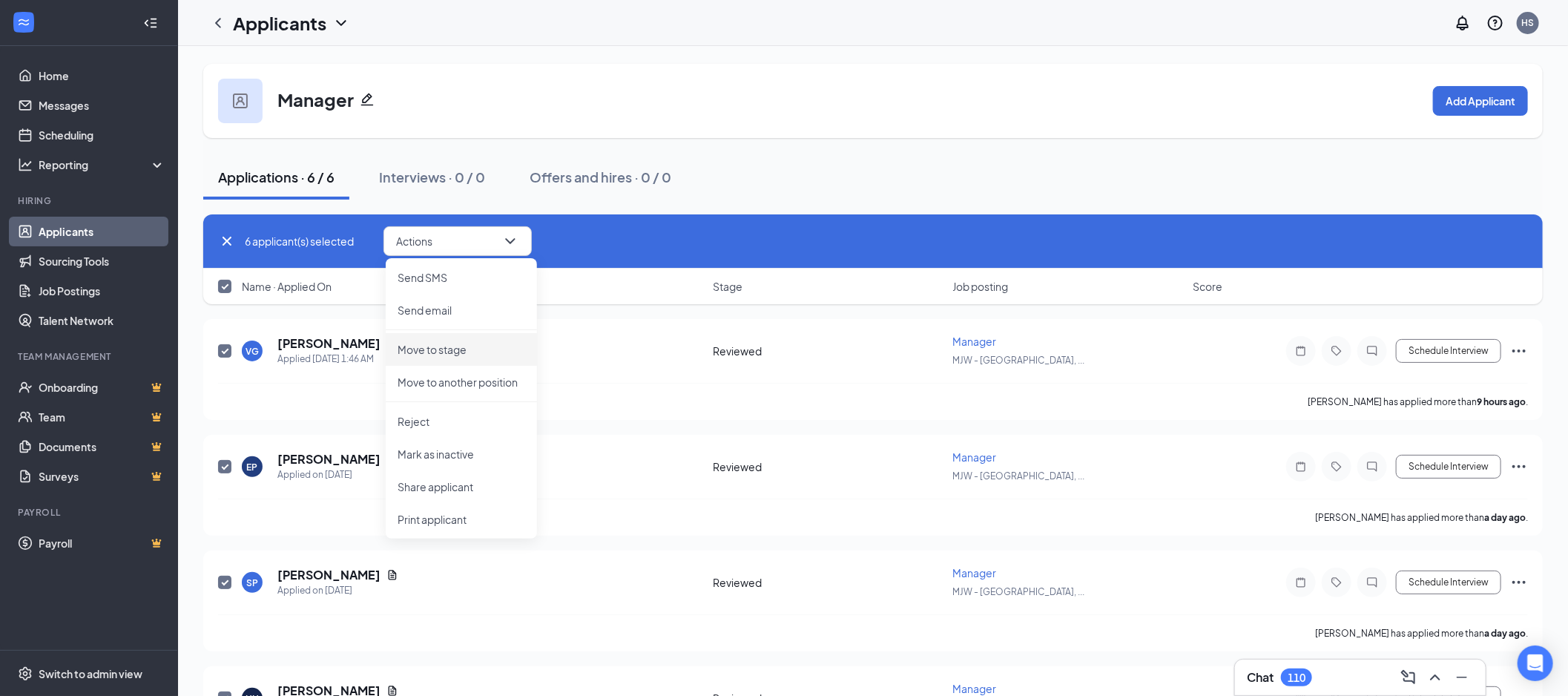
click at [483, 343] on p "Move to stage" at bounding box center [460, 349] width 127 height 15
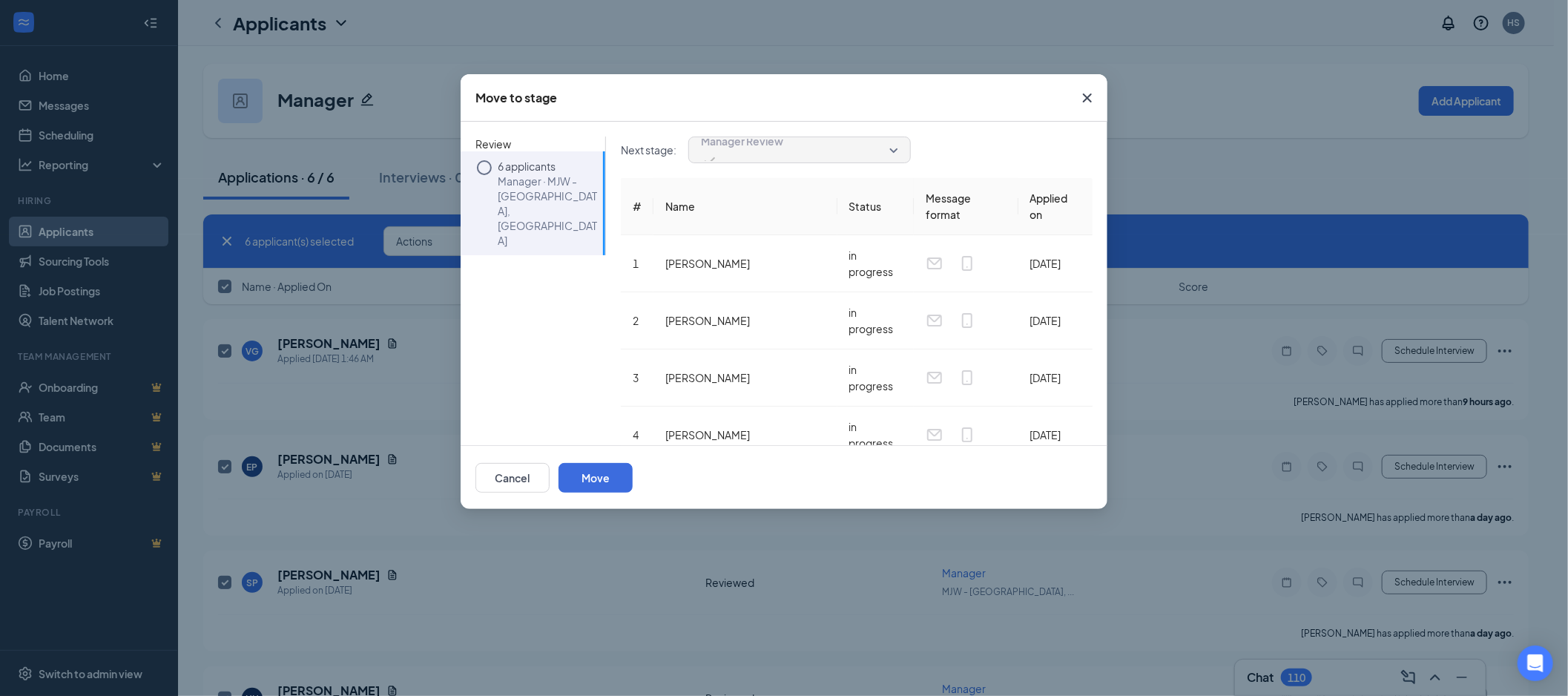
drag, startPoint x: 1071, startPoint y: 495, endPoint x: 1068, endPoint y: 485, distance: 10.4
click at [1070, 495] on div "Cancel Move" at bounding box center [784, 477] width 647 height 64
click at [632, 482] on button "Move" at bounding box center [595, 478] width 74 height 30
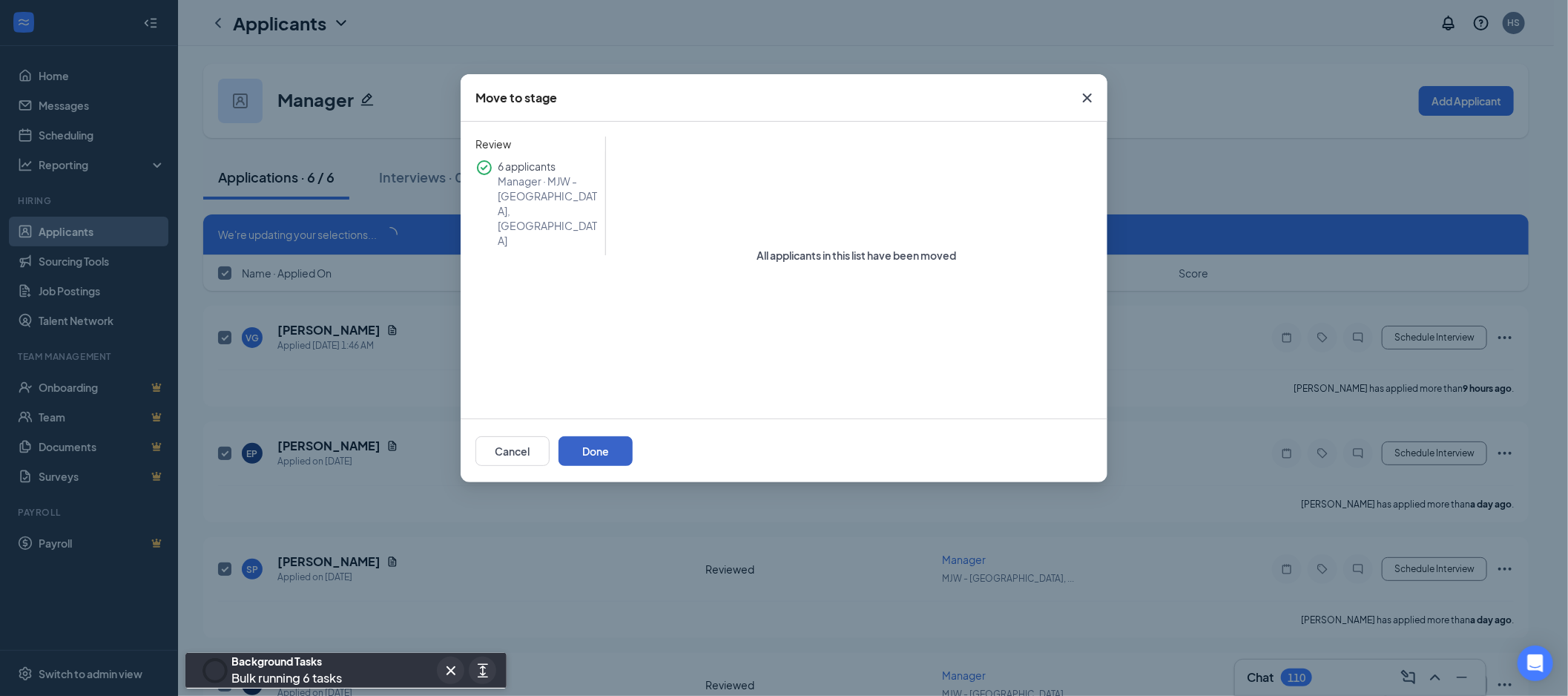
click at [632, 448] on button "Done" at bounding box center [595, 451] width 74 height 30
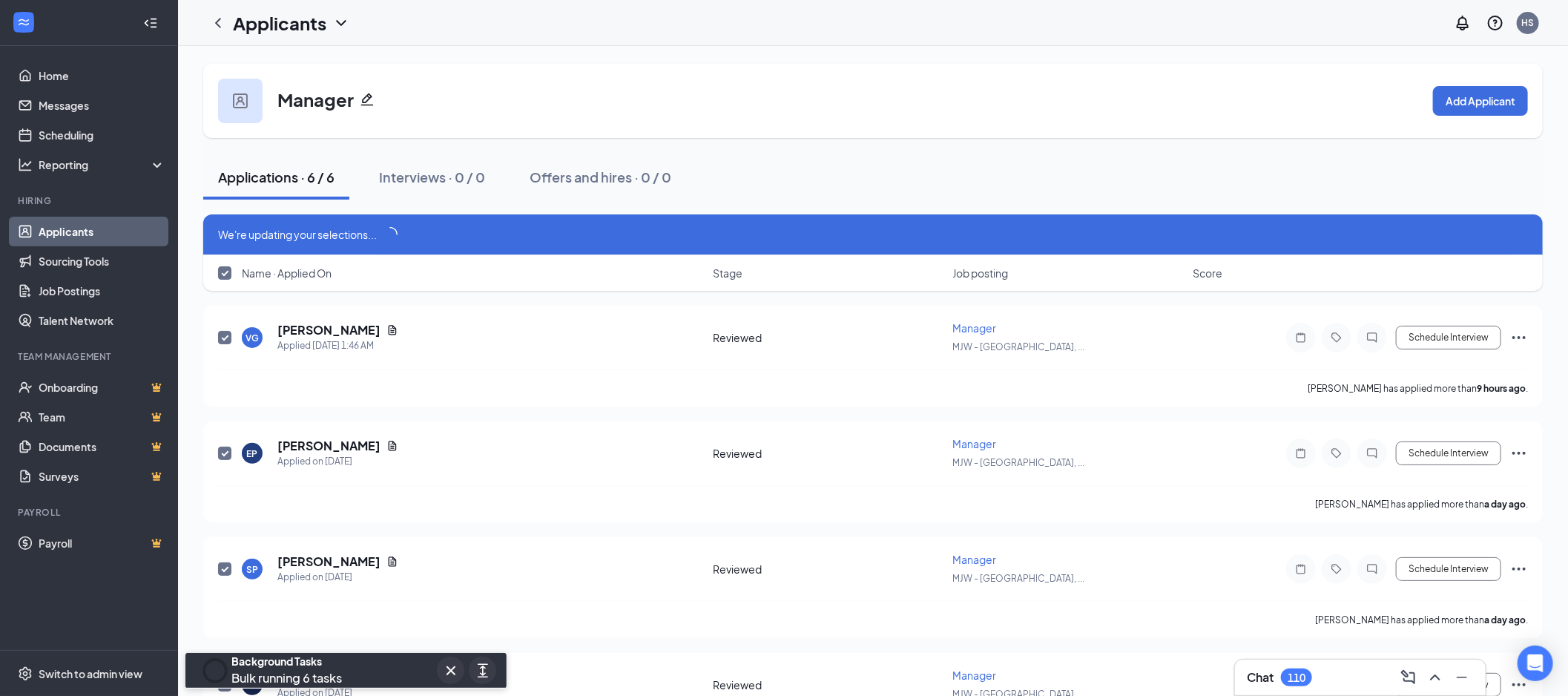
click at [89, 232] on link "Applicants" at bounding box center [102, 231] width 126 height 30
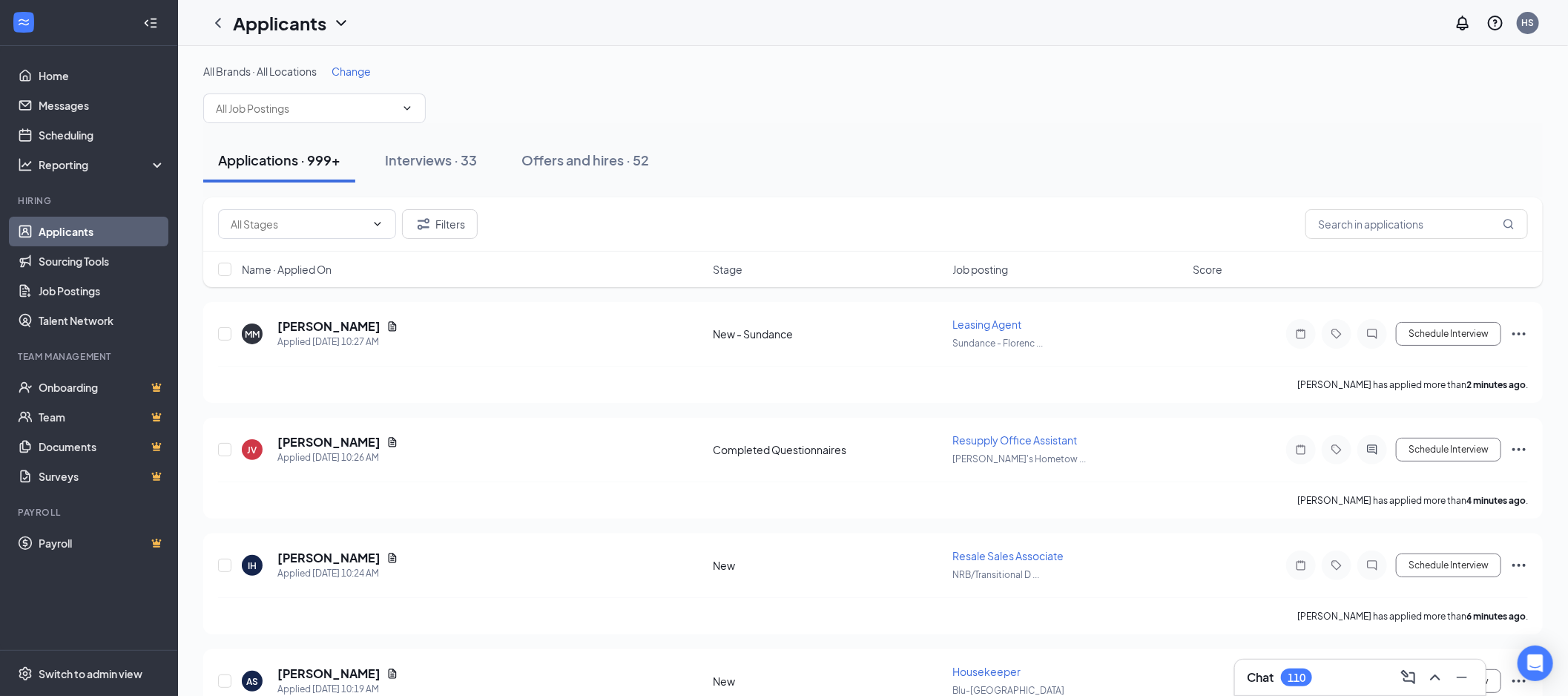
click at [282, 94] on span at bounding box center [314, 109] width 222 height 30
click at [291, 101] on input "text" at bounding box center [305, 108] width 180 height 17
click at [275, 115] on input "spec" at bounding box center [305, 108] width 180 height 17
type input "spec"
click at [308, 142] on div "Specialty Mover (NRB/Transitional Design)" at bounding box center [313, 150] width 199 height 33
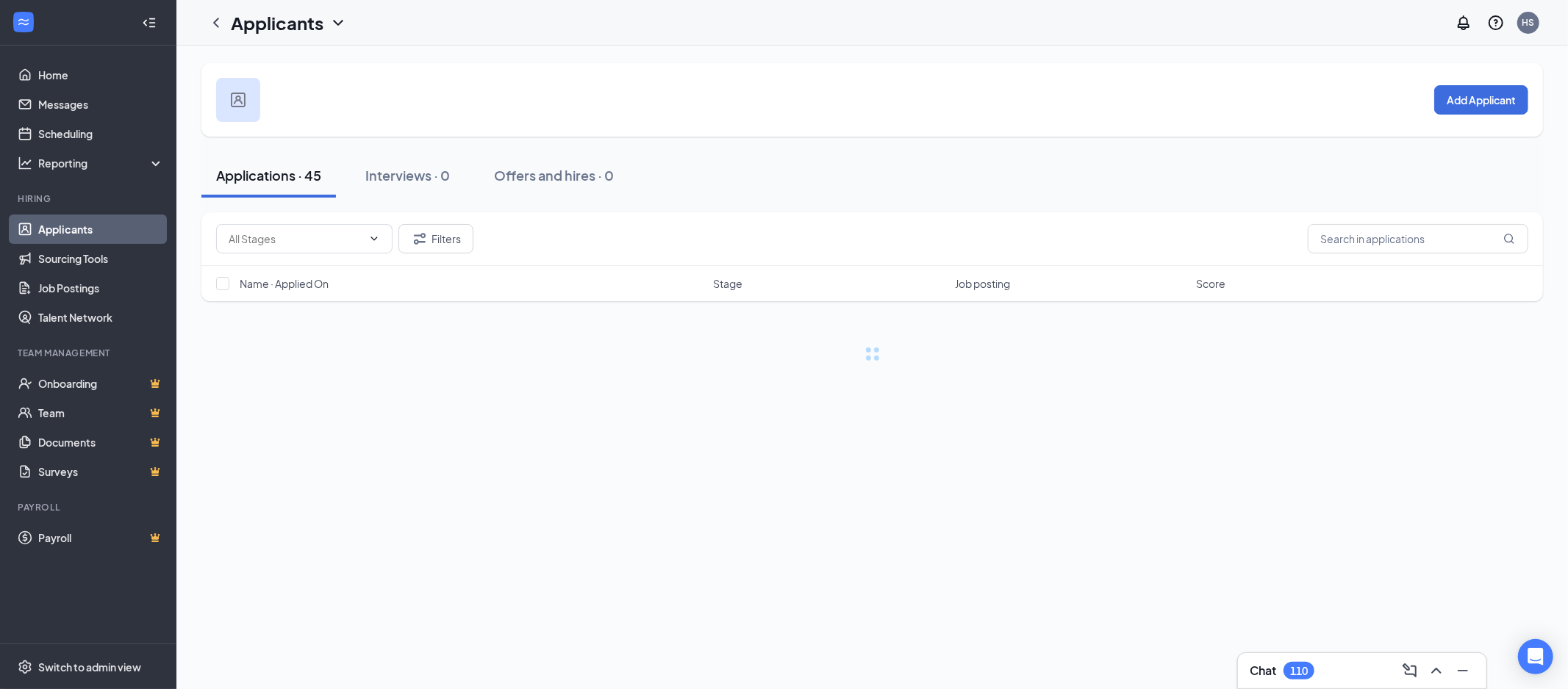
drag, startPoint x: 296, startPoint y: 228, endPoint x: 343, endPoint y: 240, distance: 48.5
click at [296, 228] on span at bounding box center [305, 239] width 176 height 29
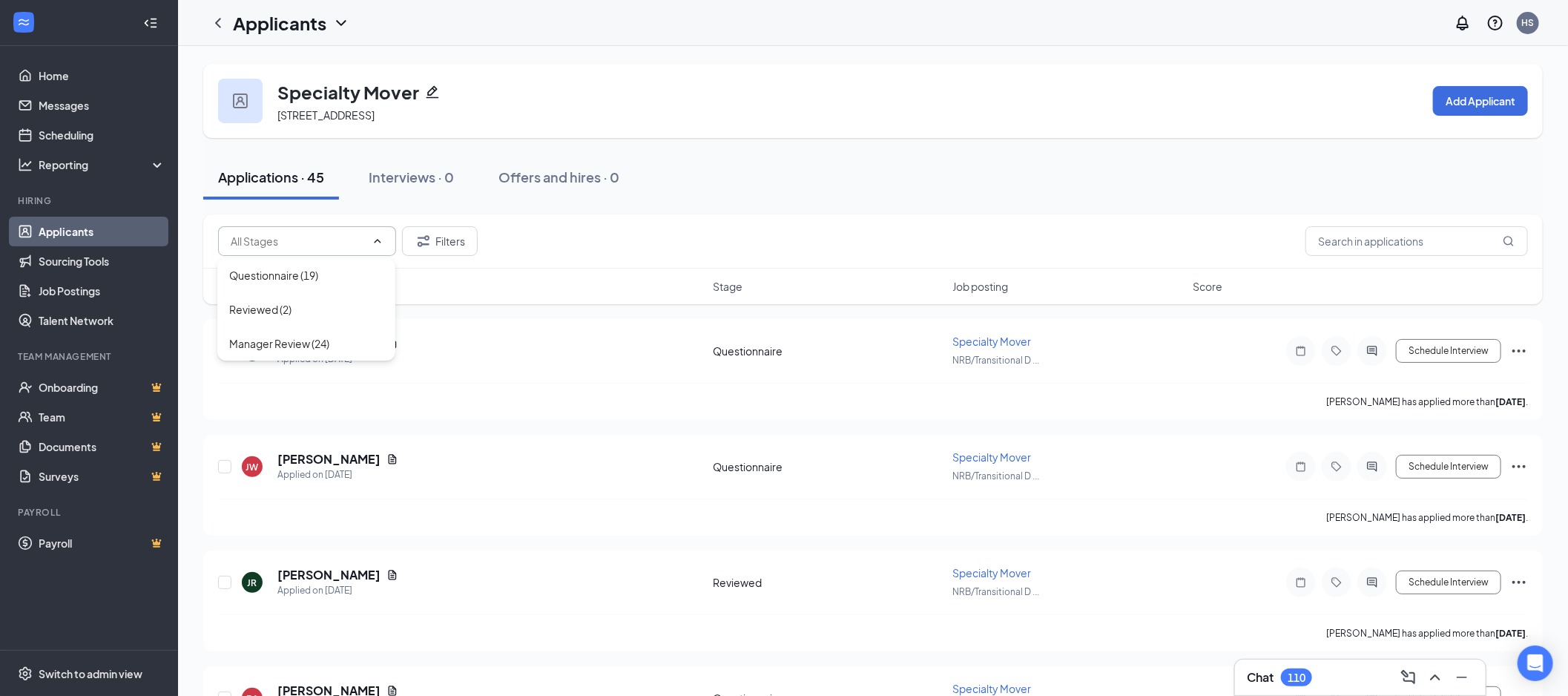
click at [320, 308] on div "Reviewed (2)" at bounding box center [306, 309] width 154 height 17
type input "Reviewed (2)"
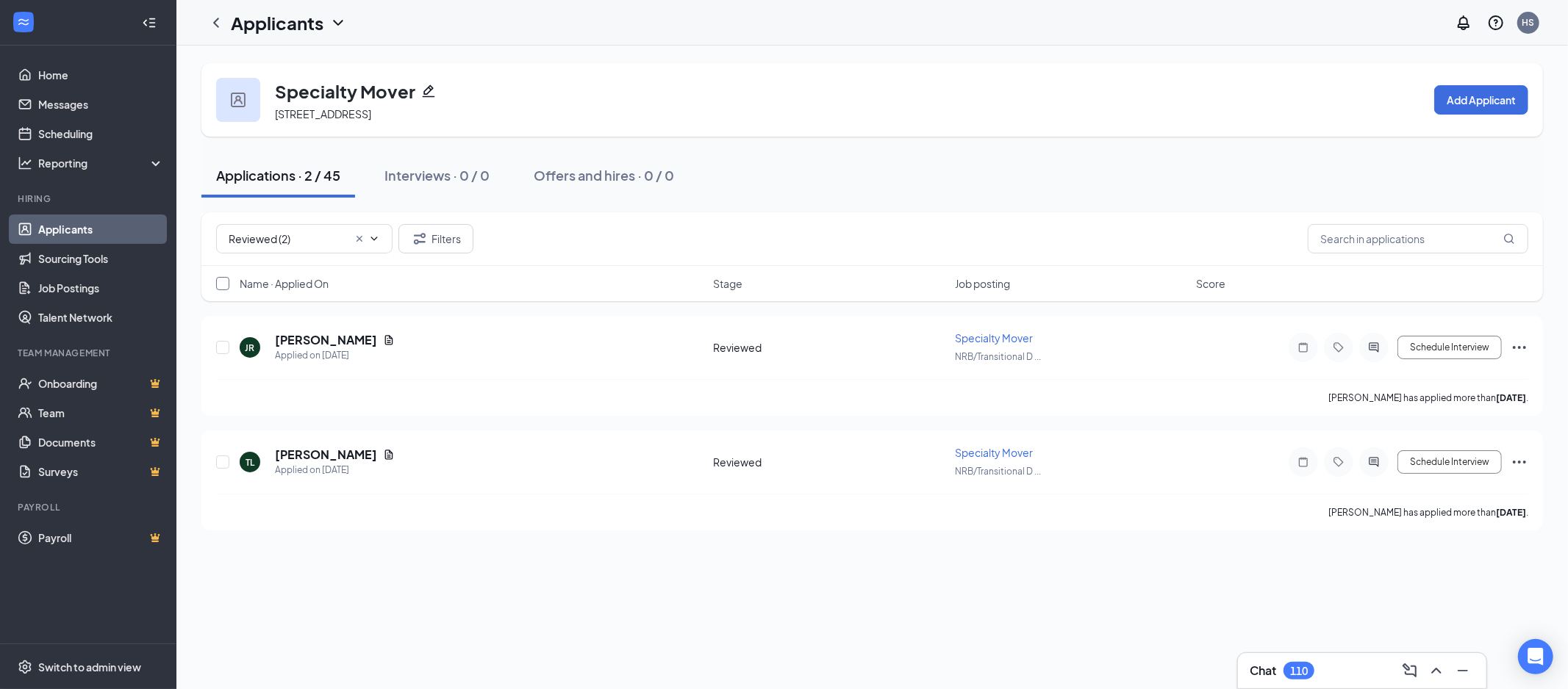
click at [222, 284] on input "checkbox" at bounding box center [223, 284] width 14 height 14
checkbox input "true"
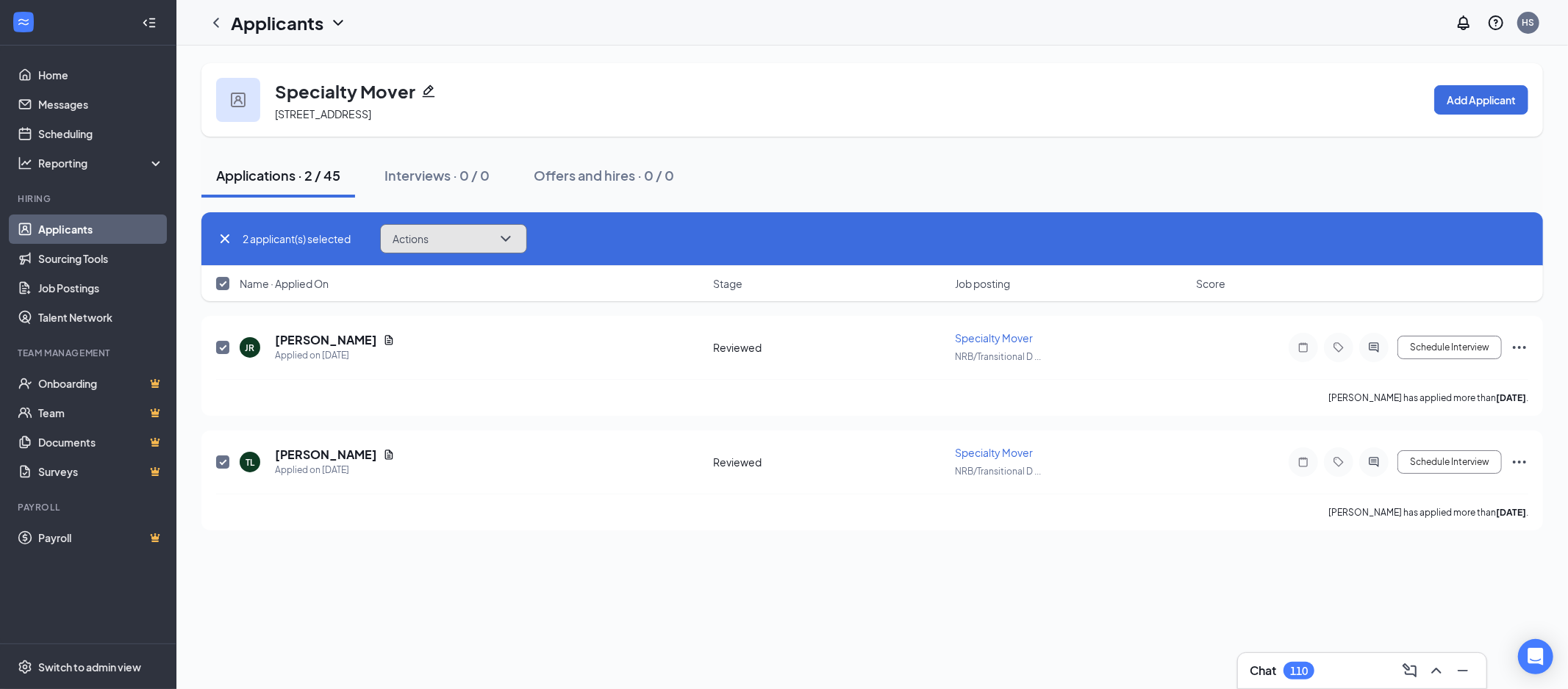
click at [420, 249] on button "Actions" at bounding box center [453, 239] width 147 height 29
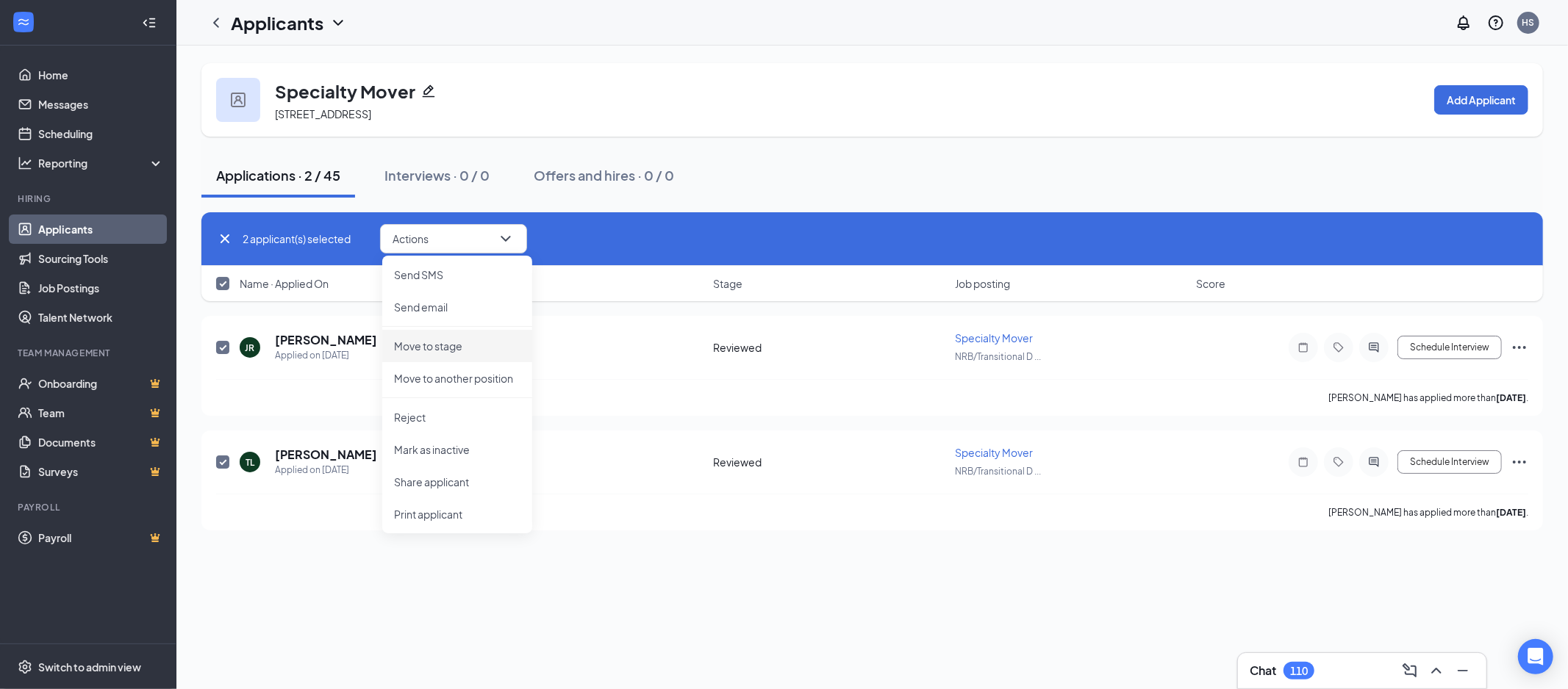
click at [463, 355] on li "Move to stage" at bounding box center [456, 345] width 150 height 32
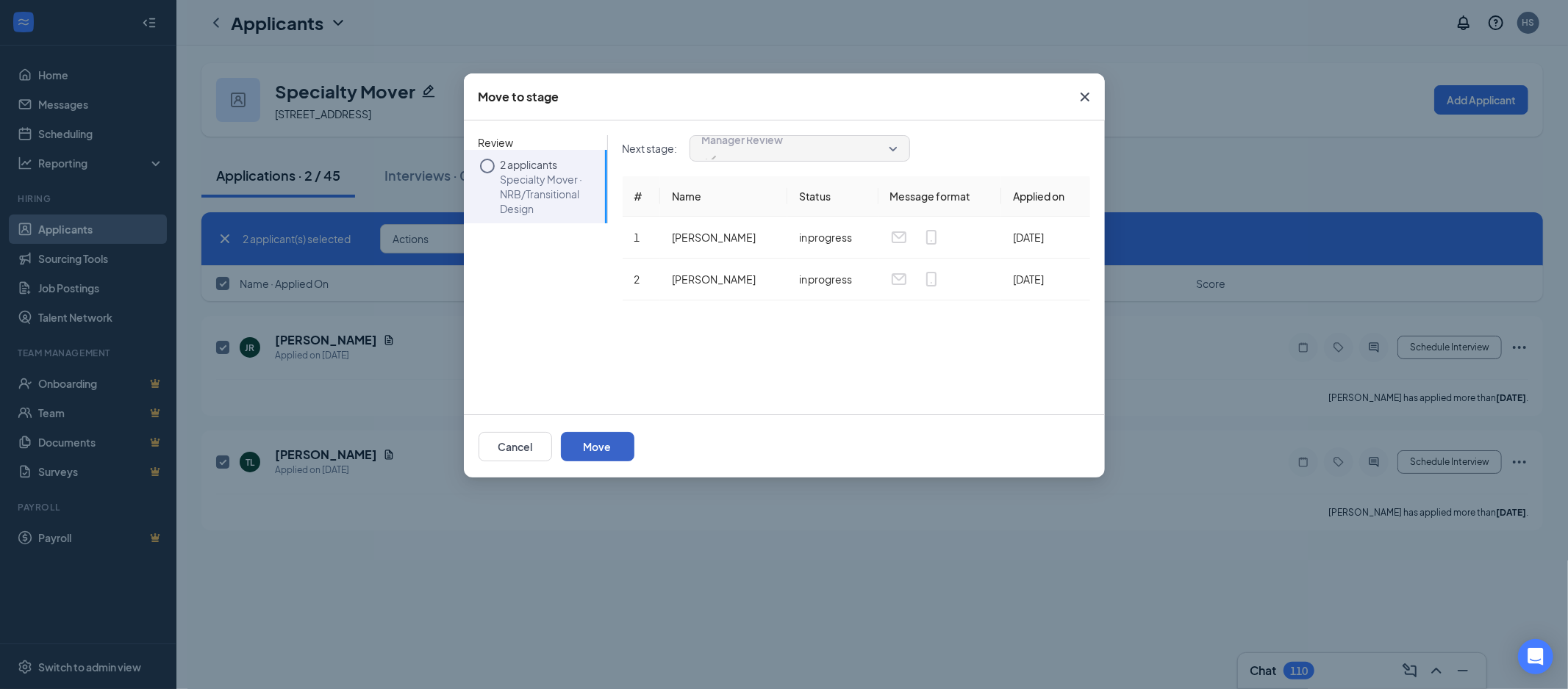
drag, startPoint x: 1025, startPoint y: 444, endPoint x: 1044, endPoint y: 444, distance: 19.0
click at [635, 444] on button "Move" at bounding box center [597, 446] width 73 height 29
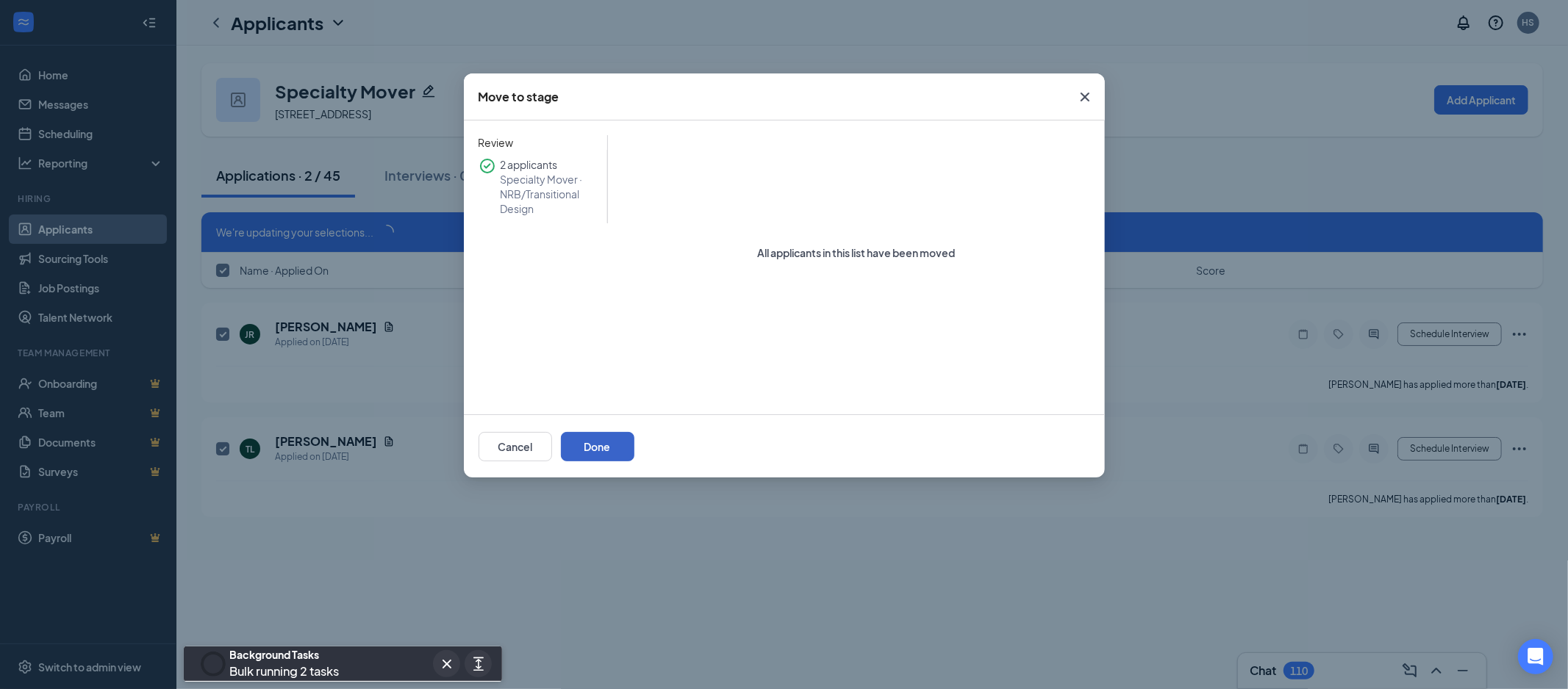
click at [635, 439] on button "Done" at bounding box center [597, 446] width 73 height 29
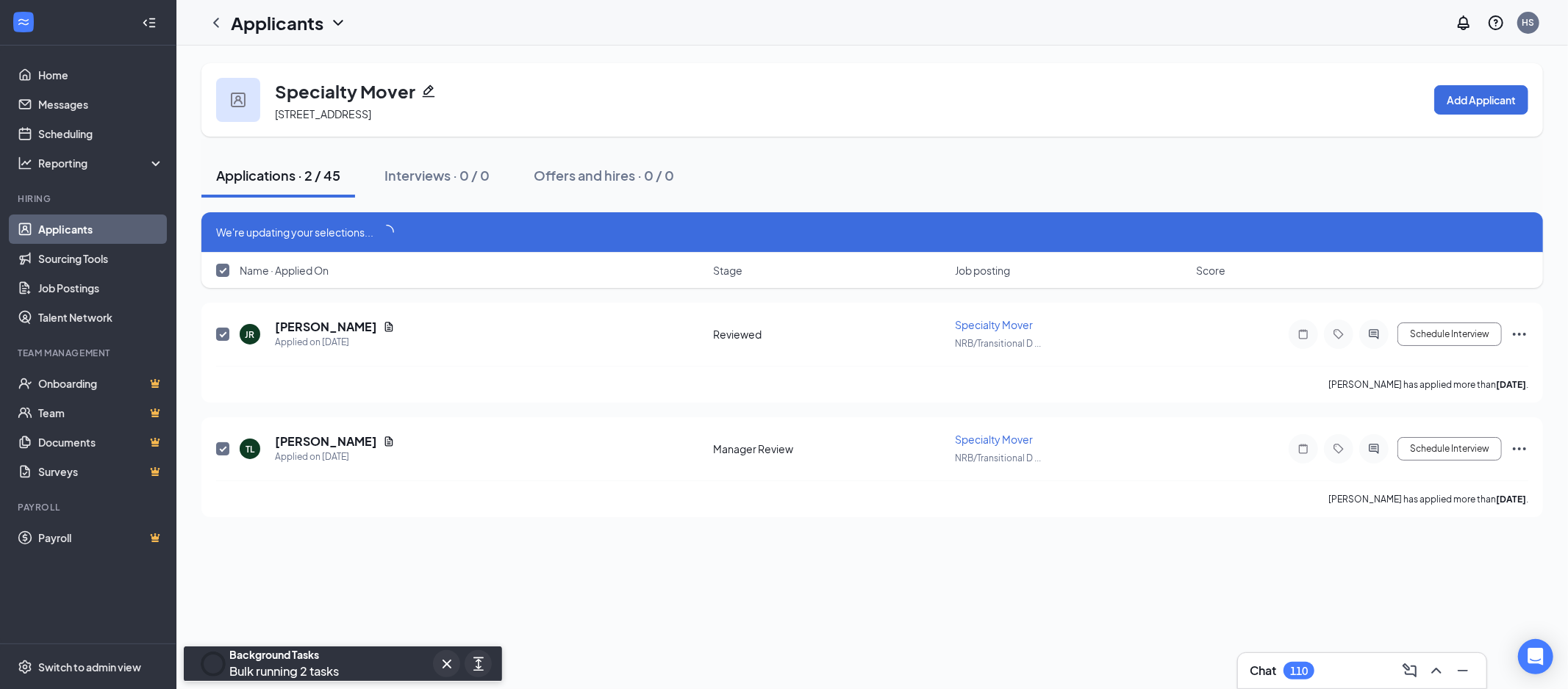
drag, startPoint x: 97, startPoint y: 231, endPoint x: 485, endPoint y: 266, distance: 389.6
click at [98, 231] on link "Applicants" at bounding box center [101, 229] width 125 height 29
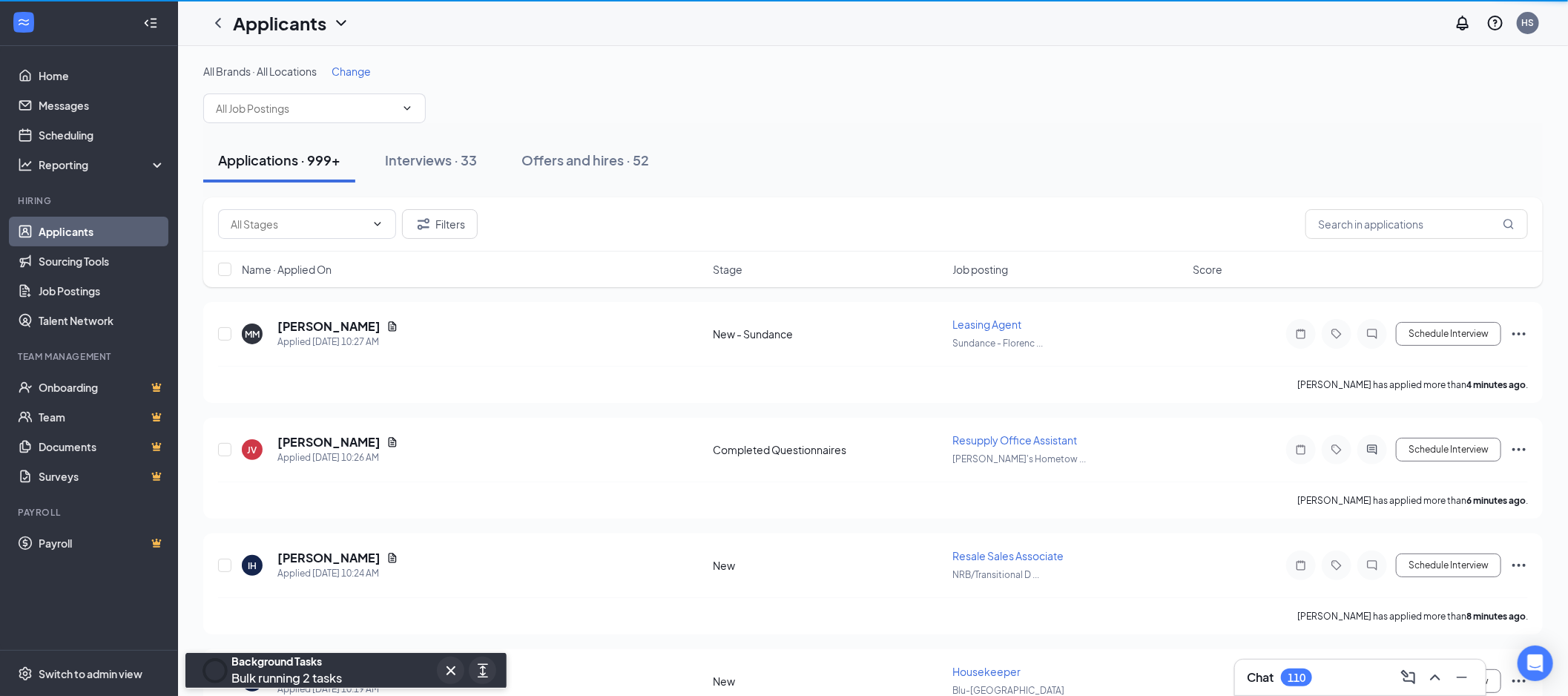
click at [307, 99] on span at bounding box center [314, 109] width 222 height 30
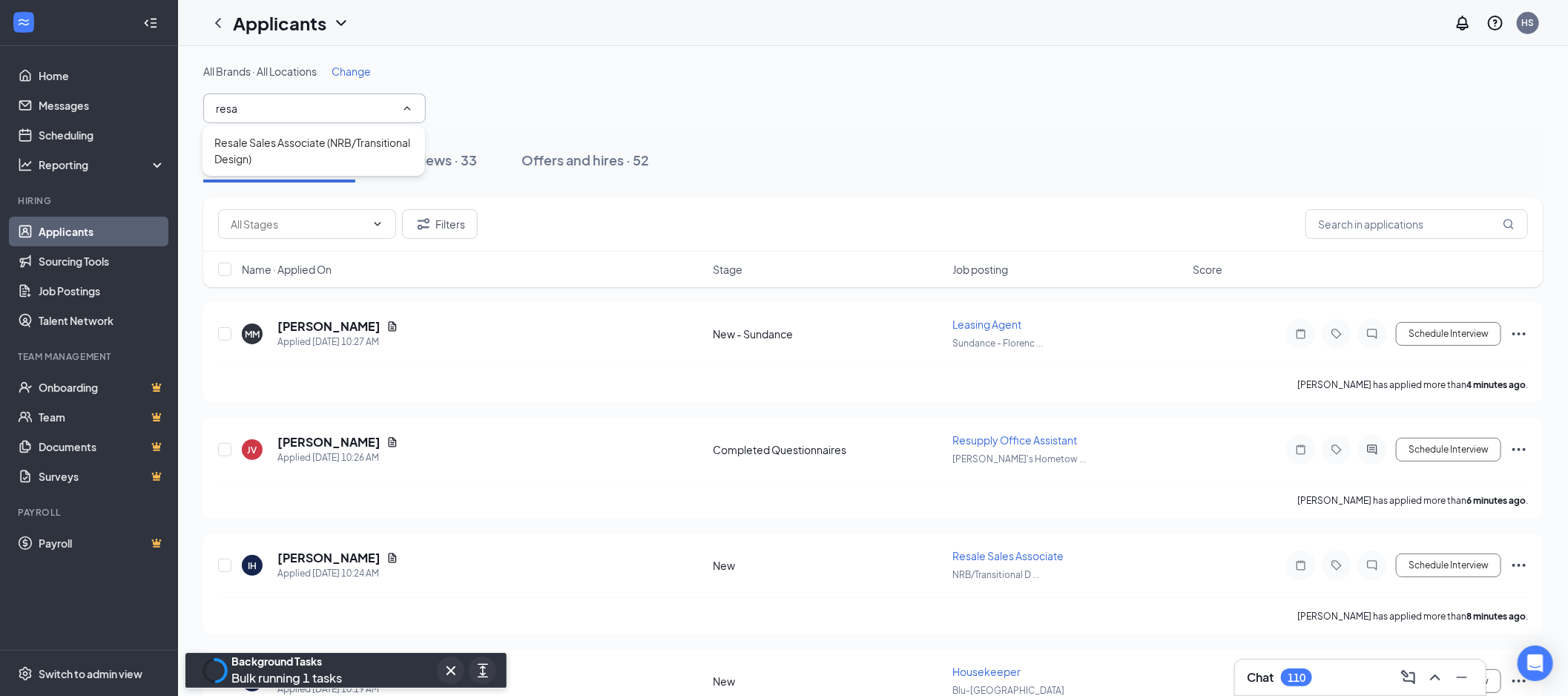
type input "resa"
click at [272, 149] on div "Resale Sales Associate (NRB/Transitional Design)" at bounding box center [313, 150] width 199 height 33
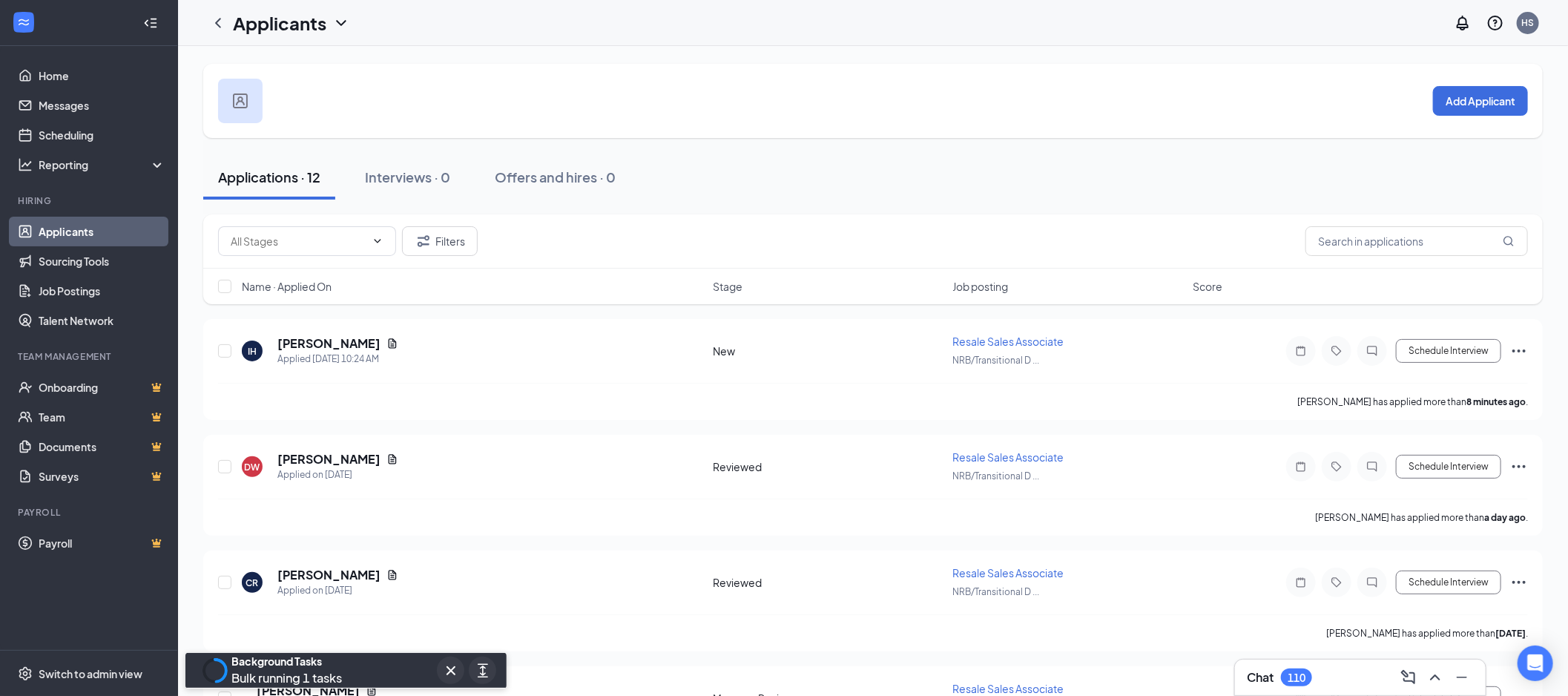
click at [293, 227] on span at bounding box center [307, 241] width 178 height 30
click at [304, 269] on div "New (1)" at bounding box center [306, 275] width 154 height 17
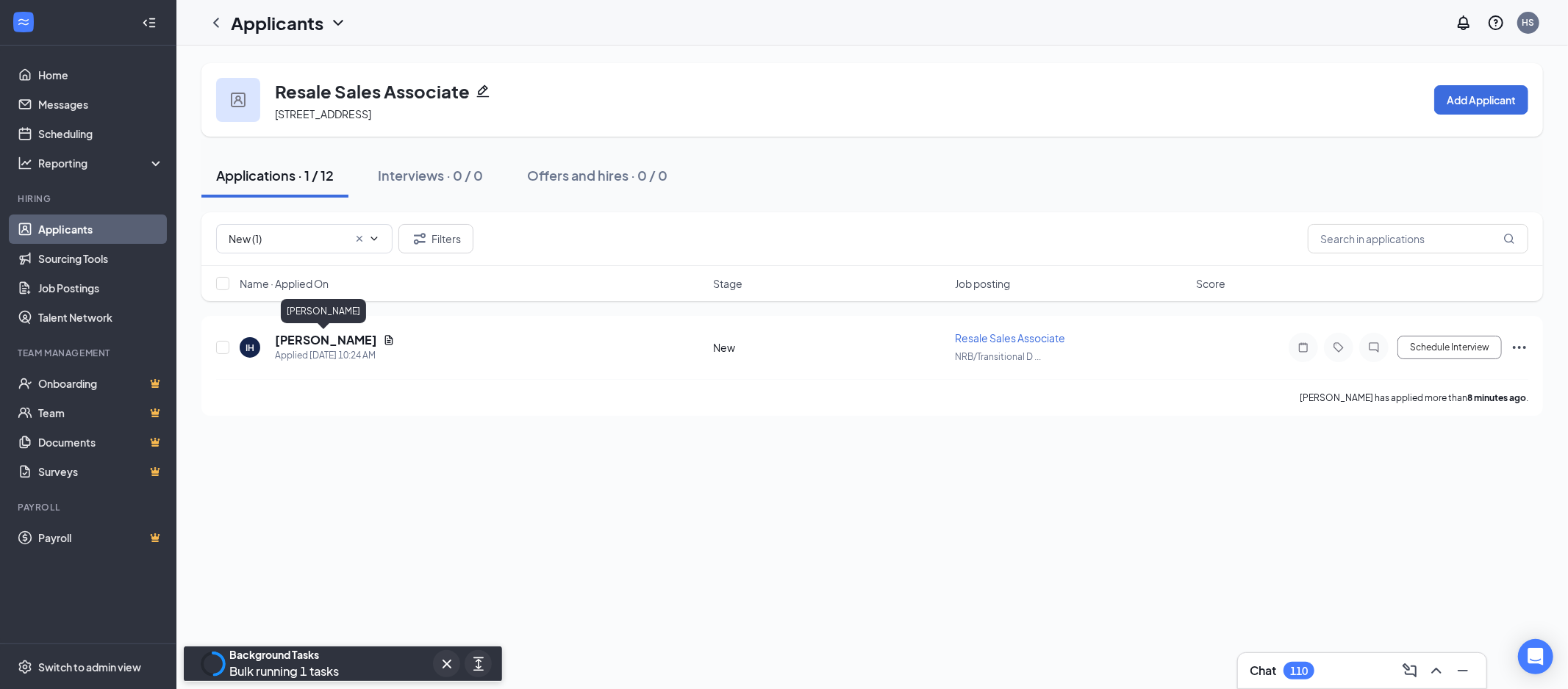
click at [310, 335] on h5 "[PERSON_NAME]" at bounding box center [326, 340] width 102 height 17
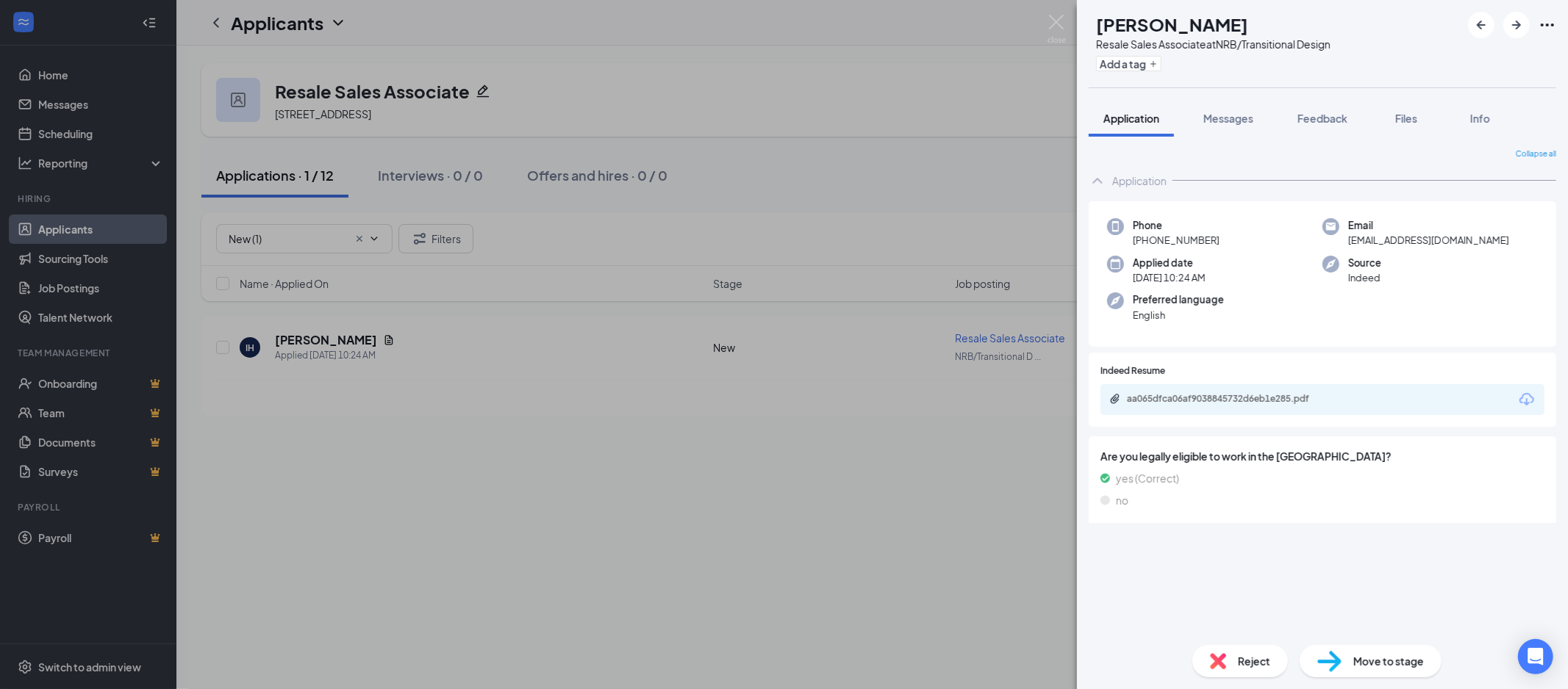
click at [1520, 402] on icon "Download" at bounding box center [1527, 399] width 18 height 18
click at [1370, 659] on span "Move to stage" at bounding box center [1389, 661] width 71 height 17
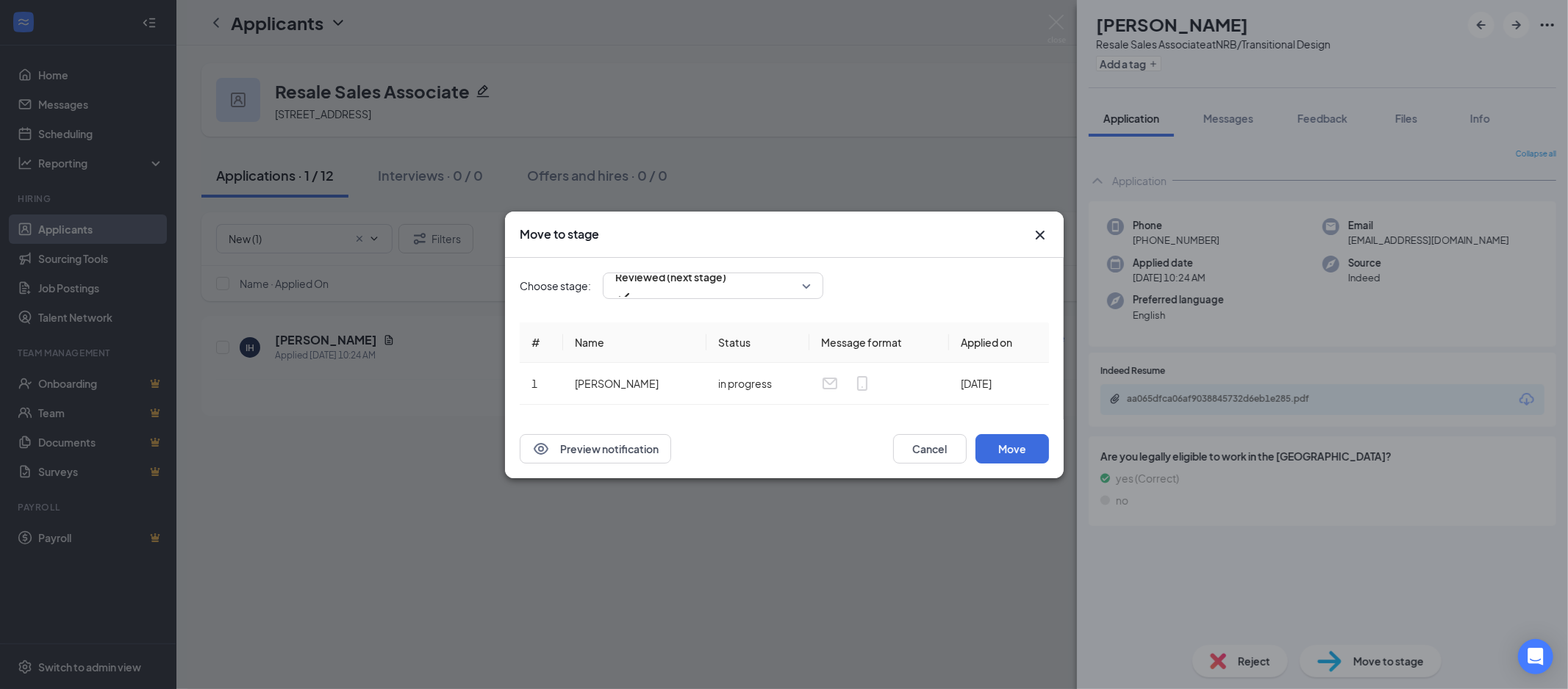
click at [1048, 445] on div "Preview notification Cancel Move" at bounding box center [784, 449] width 558 height 59
click at [1032, 446] on button "Move" at bounding box center [1012, 449] width 73 height 29
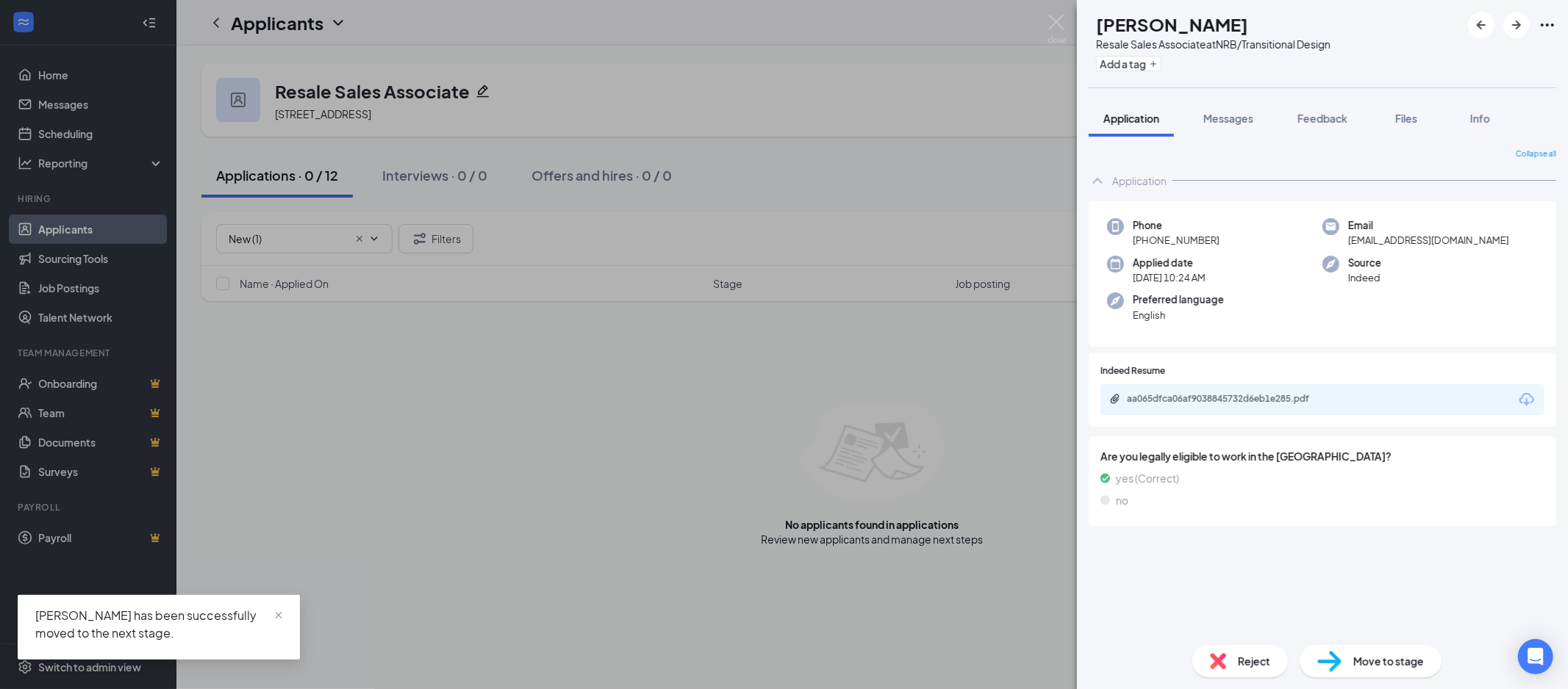
click at [331, 266] on div "IH [PERSON_NAME] Resale Sales Associate at NRB/Transitional Design Add a tag Ap…" at bounding box center [784, 344] width 1568 height 689
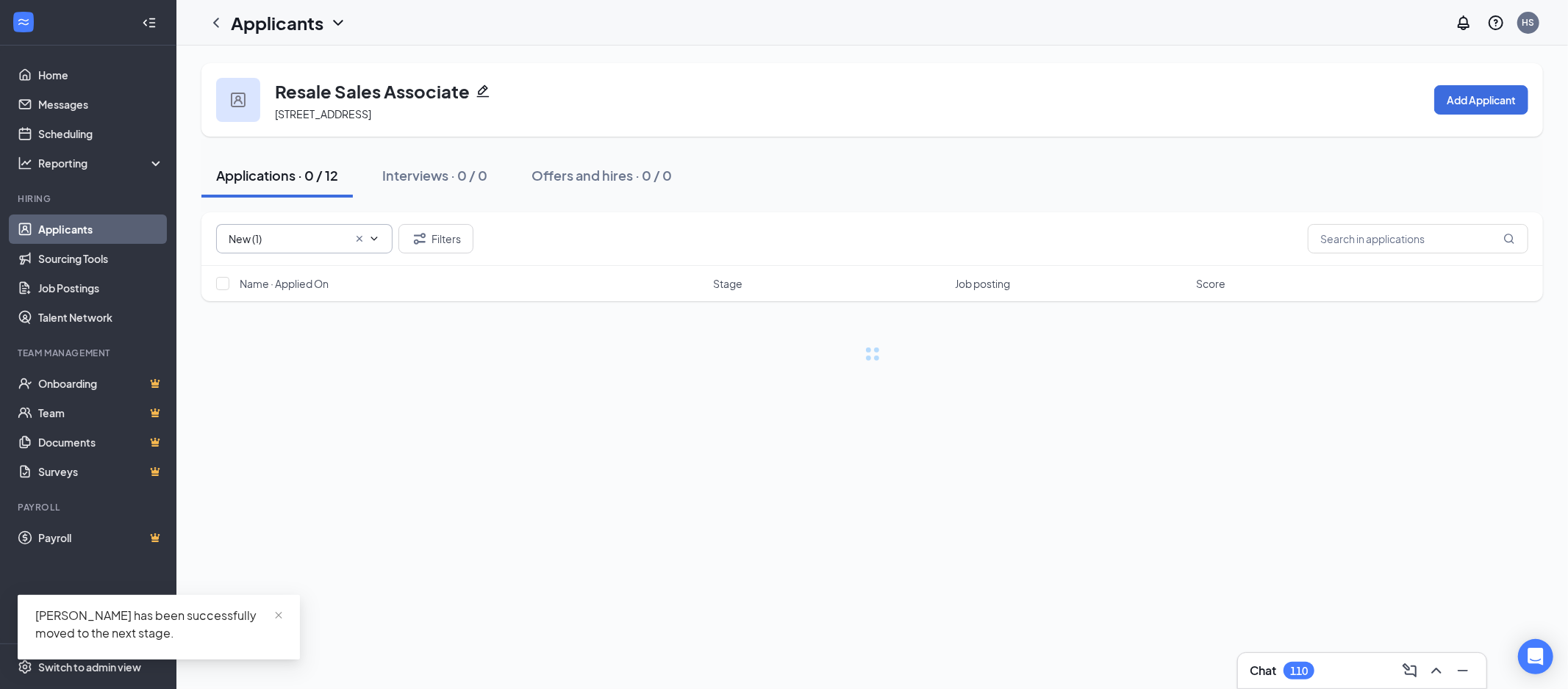
click at [272, 235] on input "New (1)" at bounding box center [288, 239] width 119 height 17
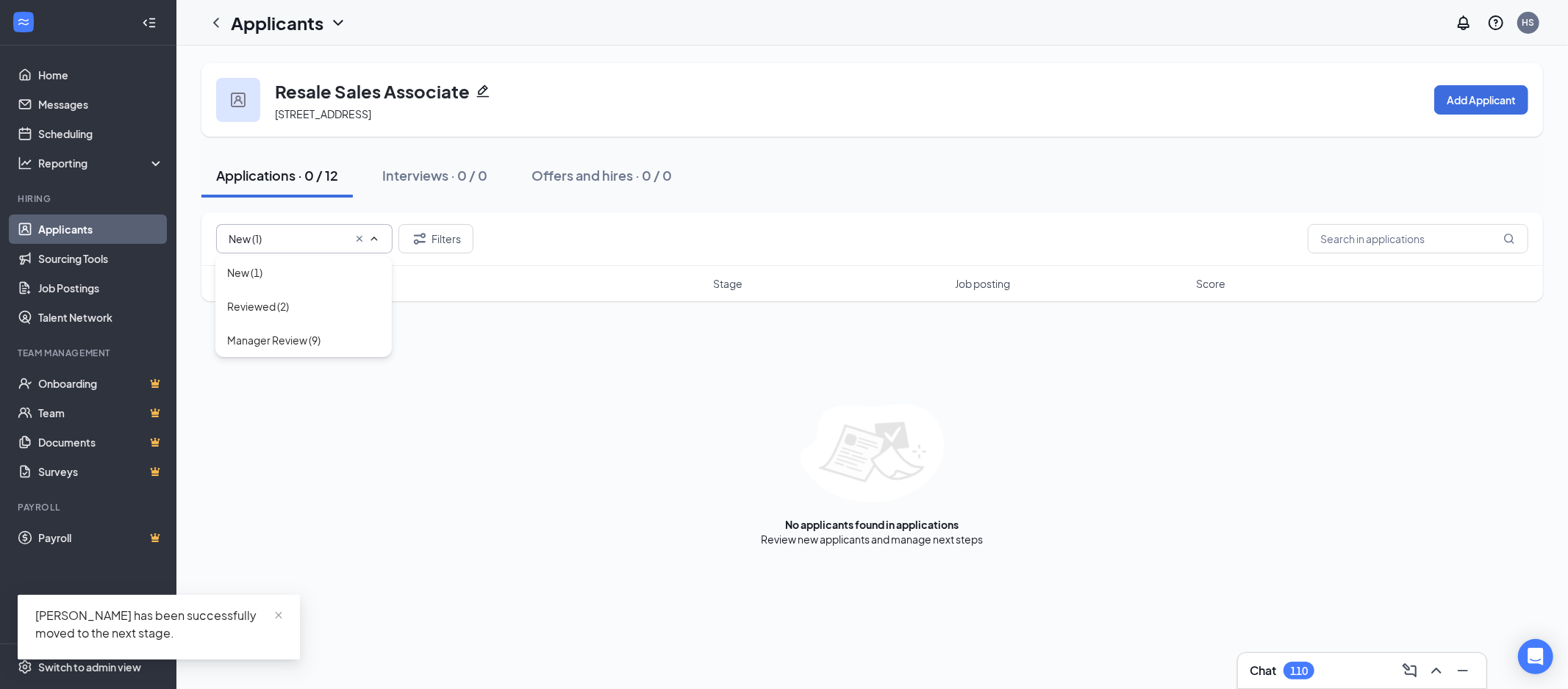
click at [314, 297] on div "Reviewed (2)" at bounding box center [304, 306] width 176 height 34
type input "Reviewed (2)"
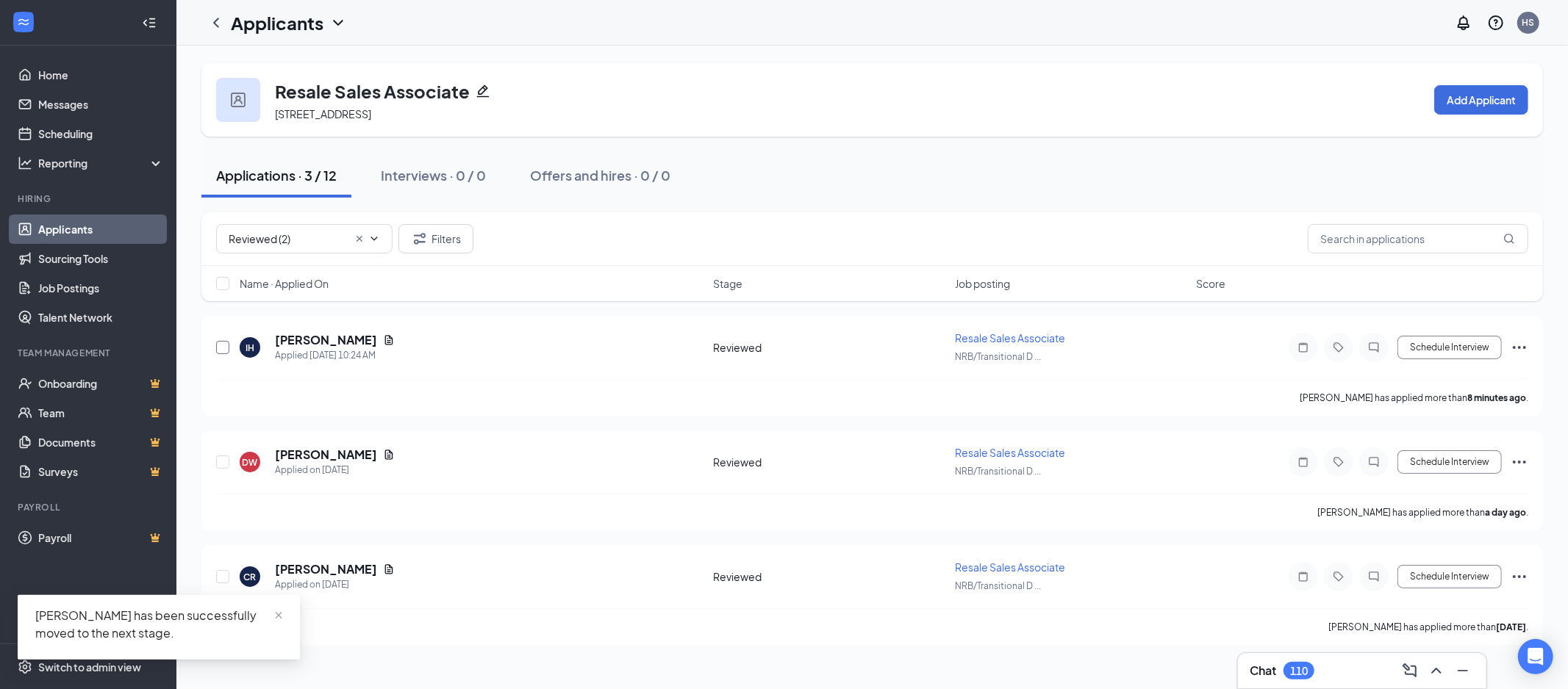
click at [216, 349] on input "checkbox" at bounding box center [223, 347] width 14 height 14
checkbox input "true"
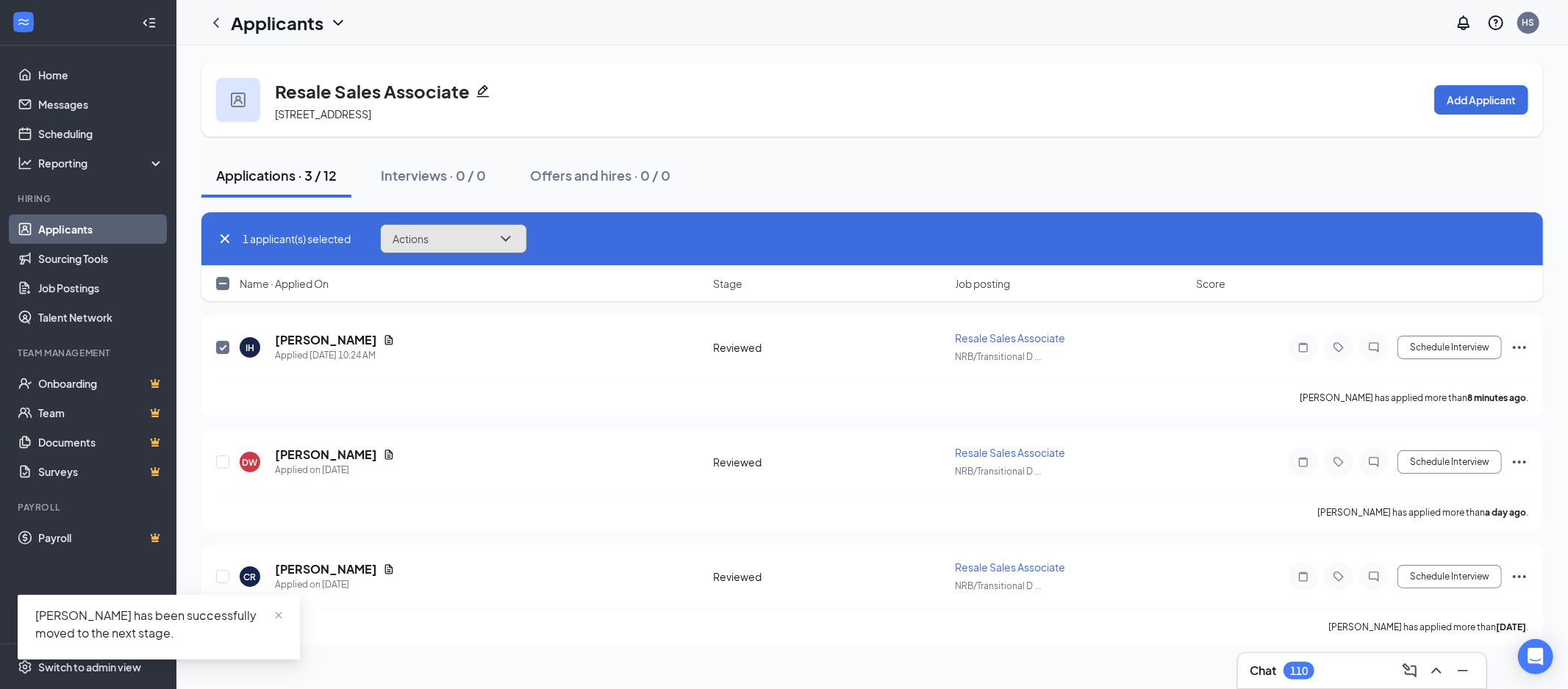
click at [444, 241] on button "Actions" at bounding box center [453, 239] width 147 height 29
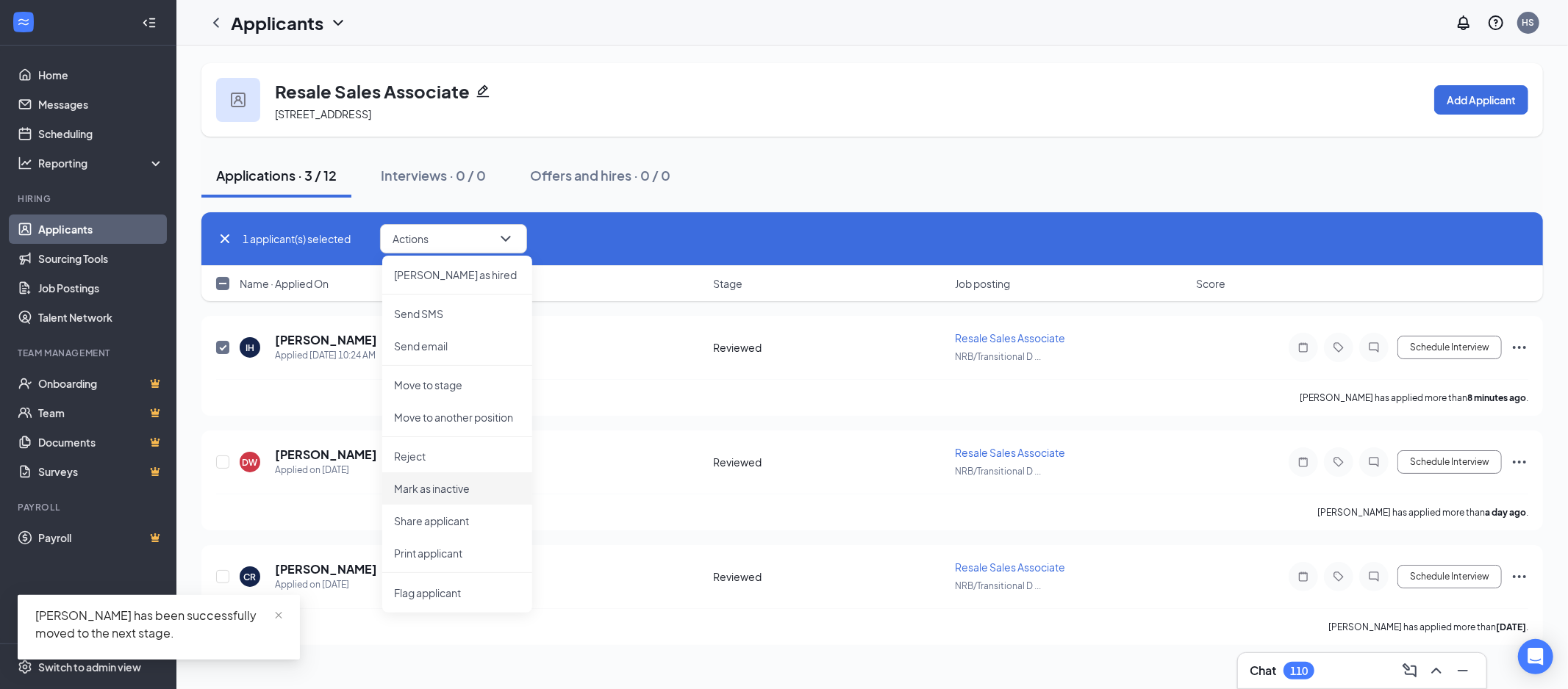
click at [474, 509] on li "Share applicant" at bounding box center [456, 521] width 150 height 32
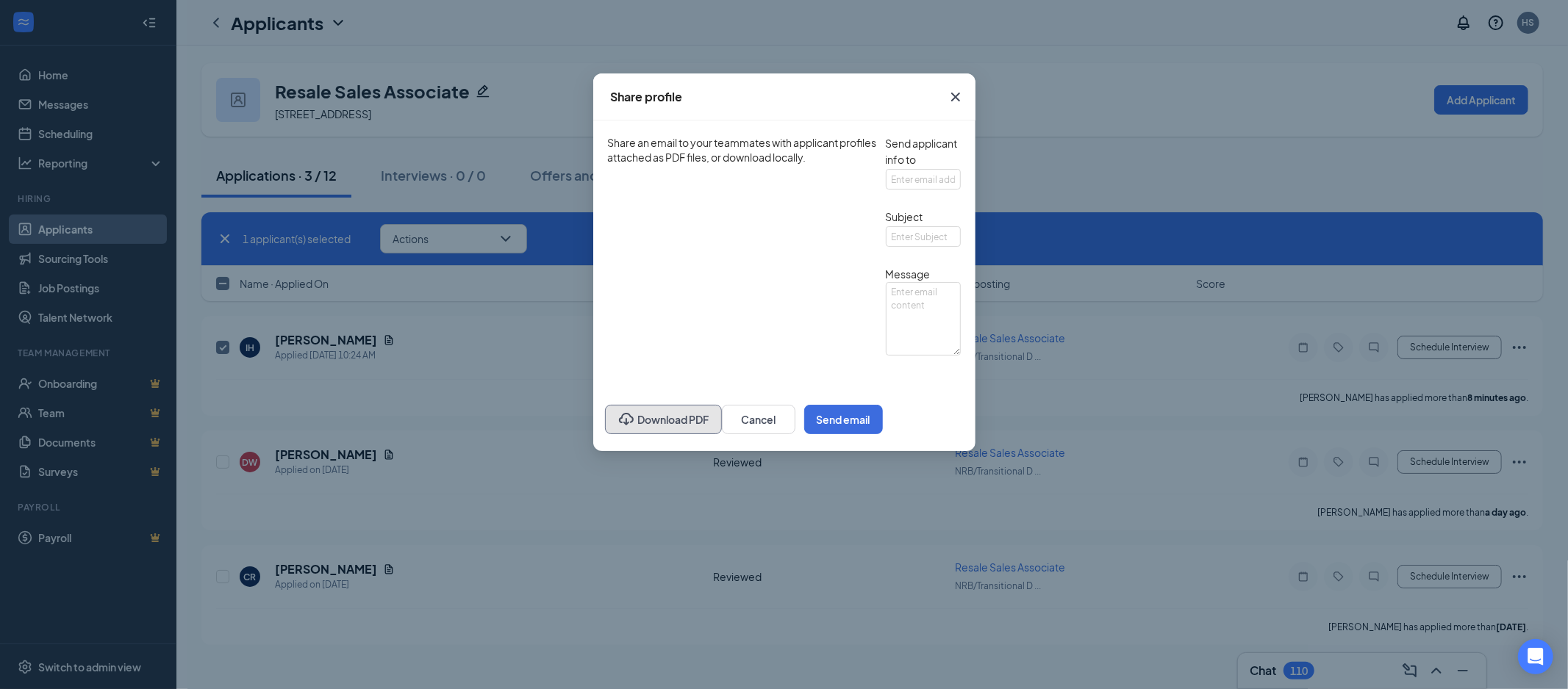
click at [605, 435] on button "Download PDF" at bounding box center [663, 420] width 117 height 29
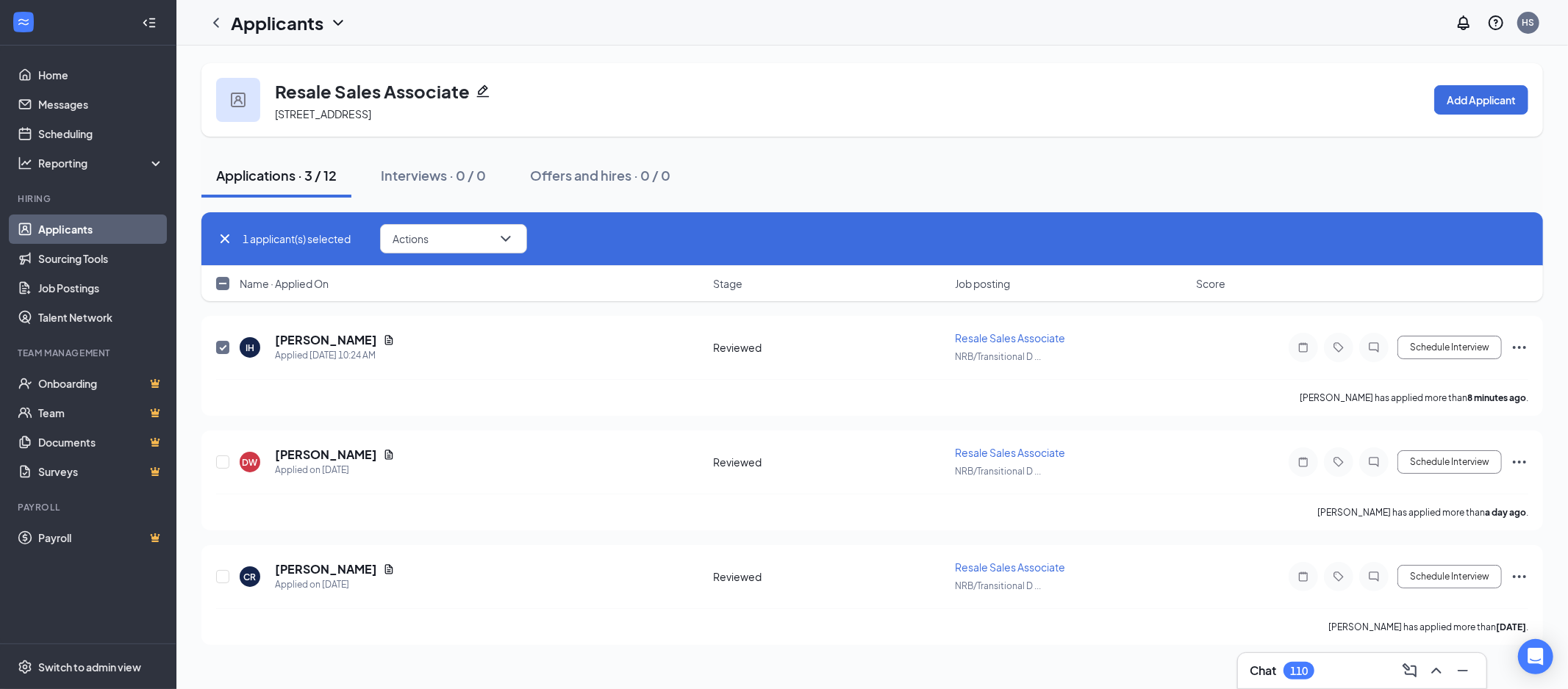
drag, startPoint x: 219, startPoint y: 284, endPoint x: 369, endPoint y: 304, distance: 151.3
click at [219, 284] on input "checkbox" at bounding box center [223, 284] width 14 height 14
checkbox input "true"
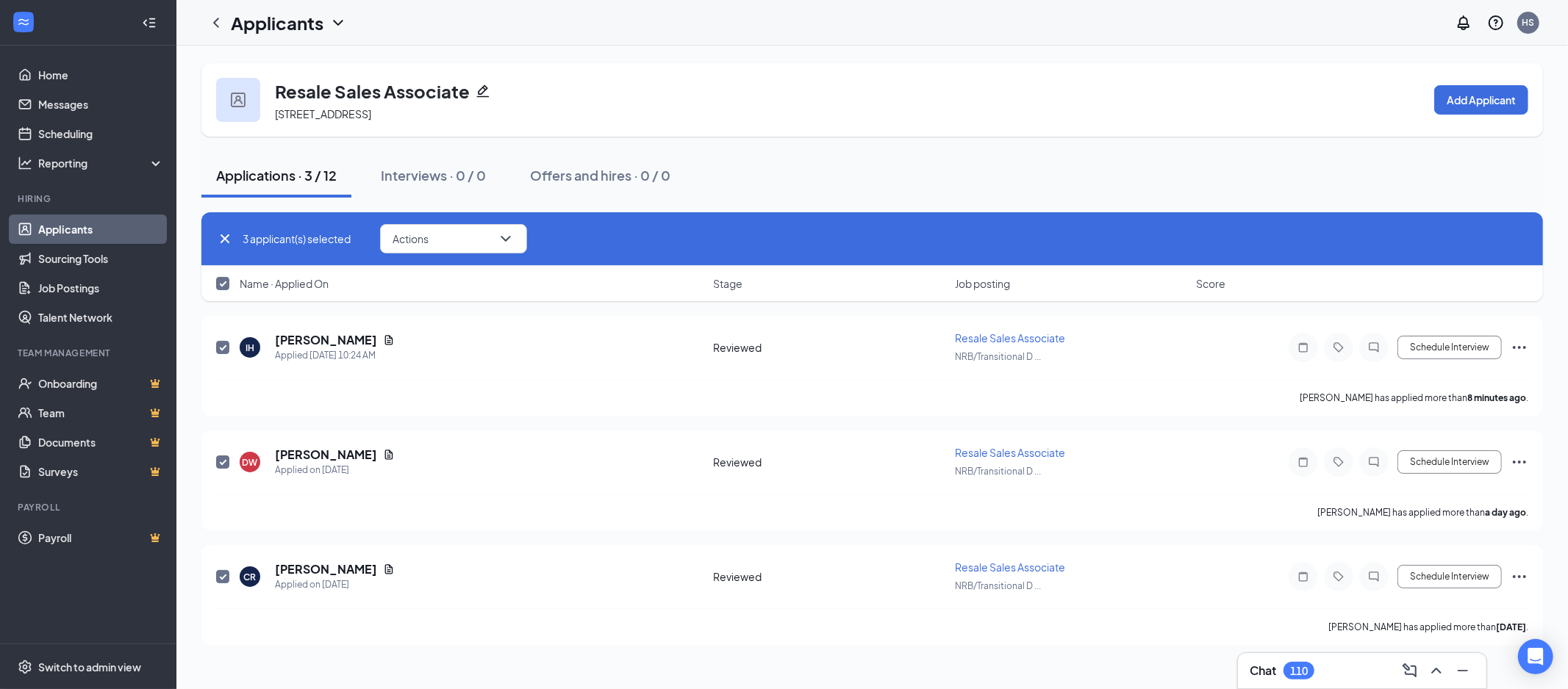
drag, startPoint x: 220, startPoint y: 351, endPoint x: 230, endPoint y: 474, distance: 123.4
click at [220, 351] on input "checkbox" at bounding box center [223, 347] width 14 height 14
checkbox input "false"
click at [225, 461] on input "checkbox" at bounding box center [223, 462] width 14 height 14
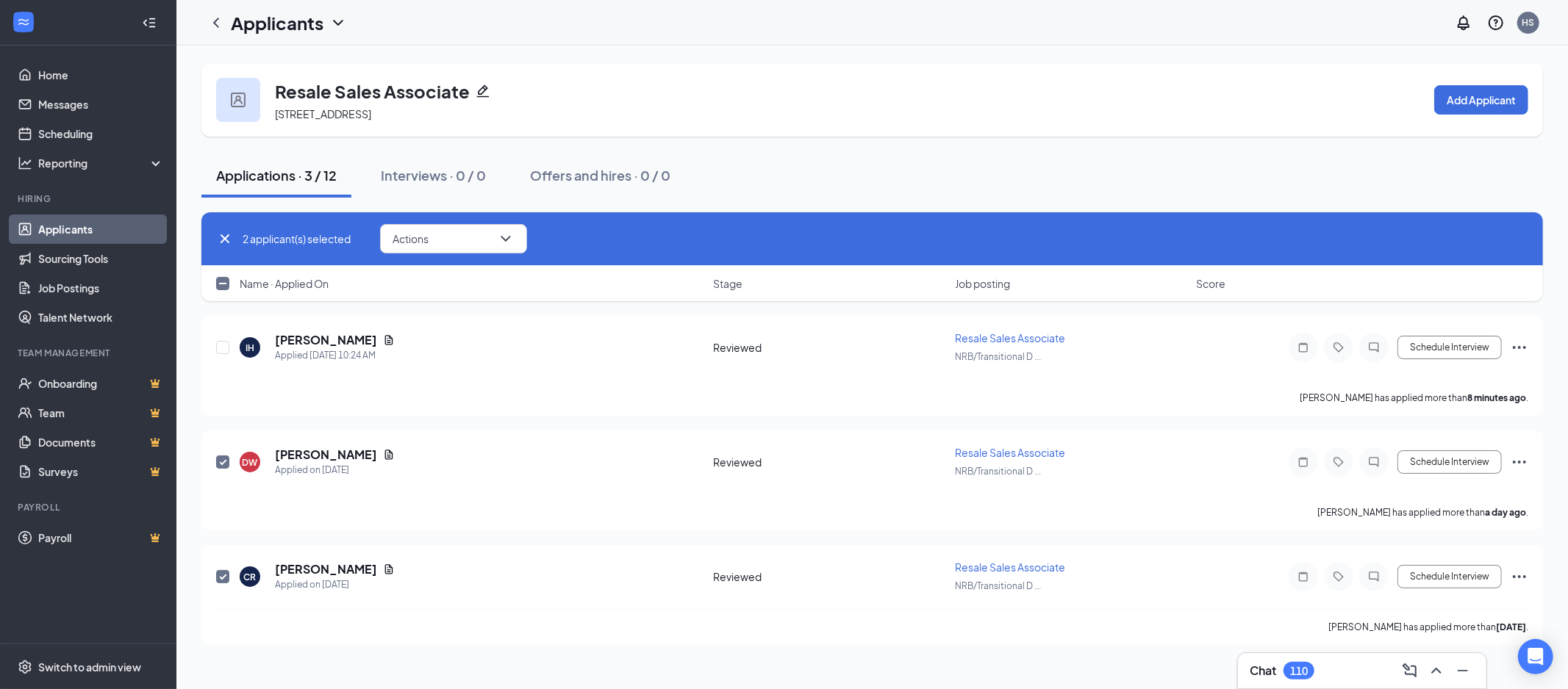
checkbox input "false"
click at [464, 236] on button "Actions" at bounding box center [453, 239] width 147 height 29
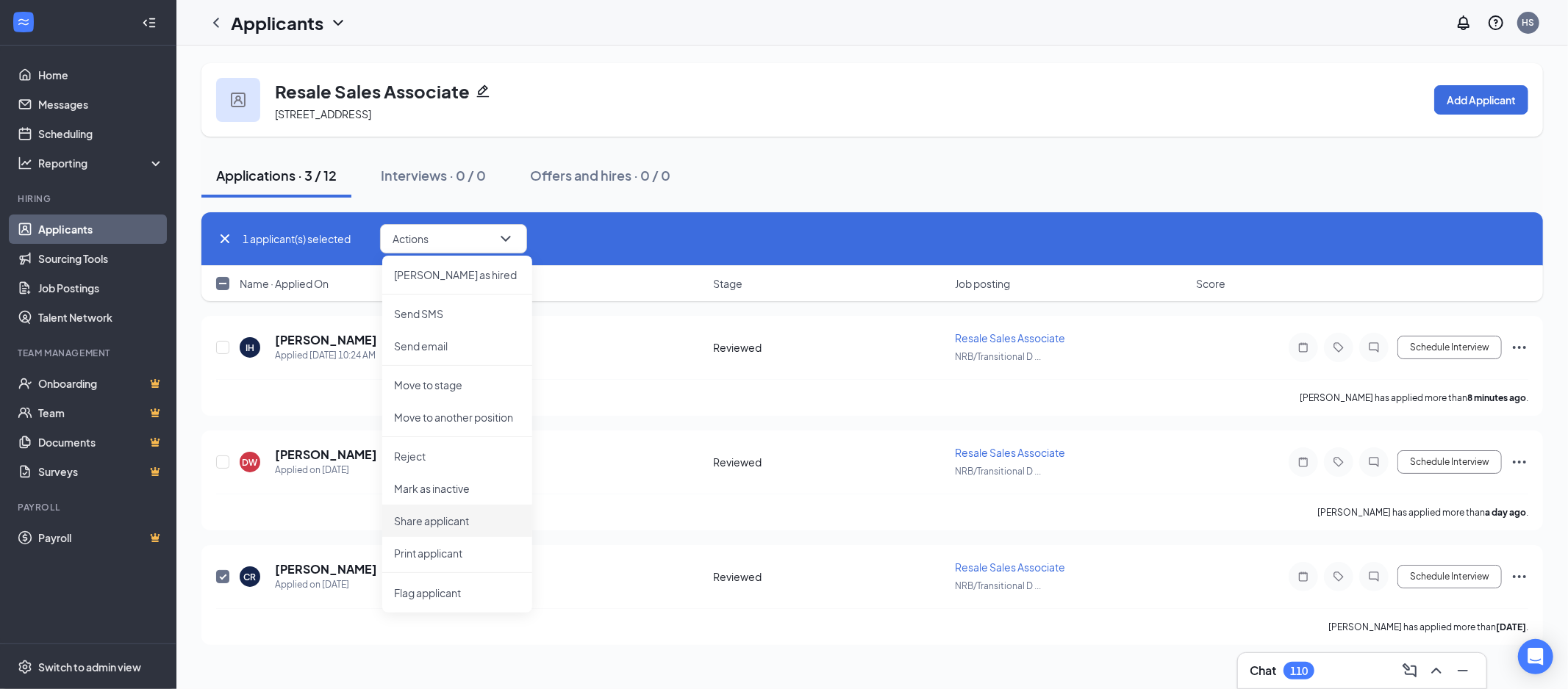
click at [459, 514] on p "Share applicant" at bounding box center [456, 521] width 126 height 15
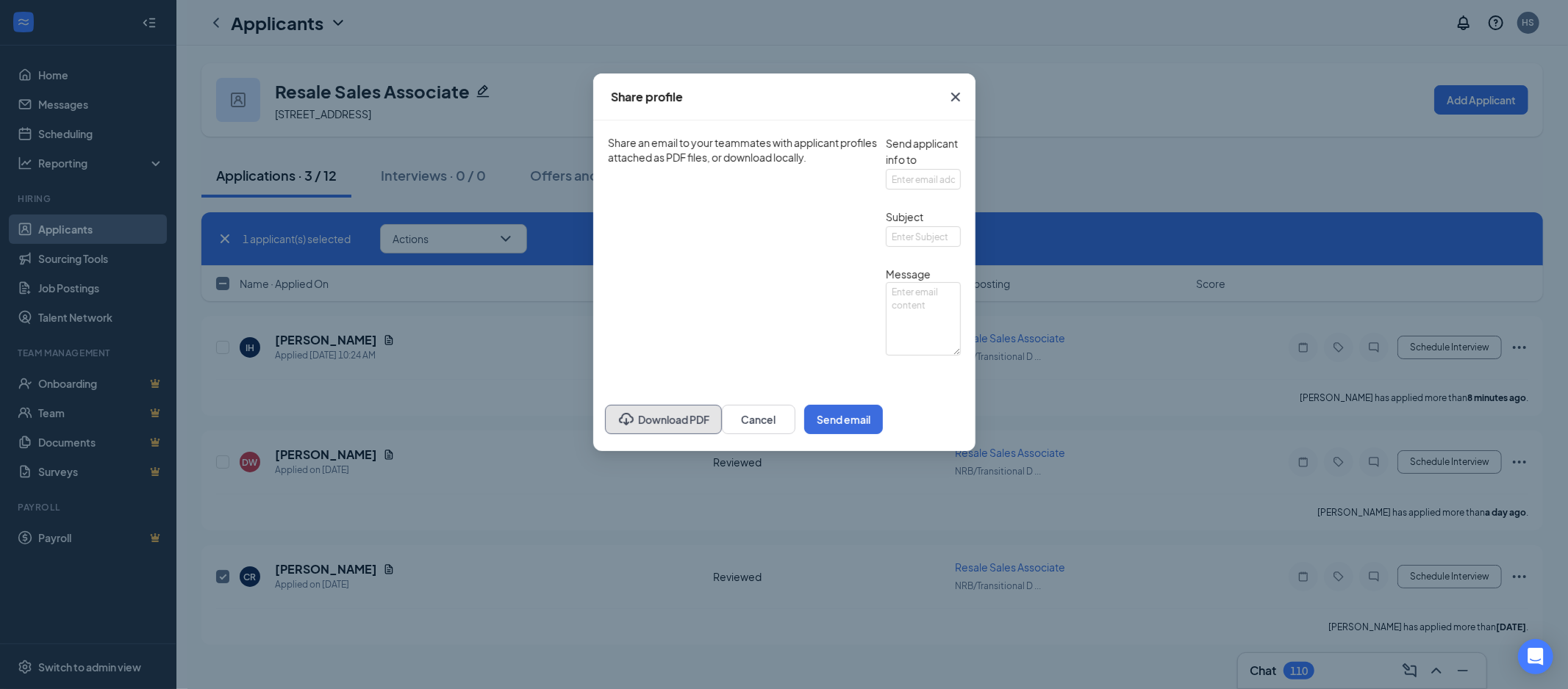
click at [605, 435] on button "Download PDF" at bounding box center [663, 420] width 117 height 29
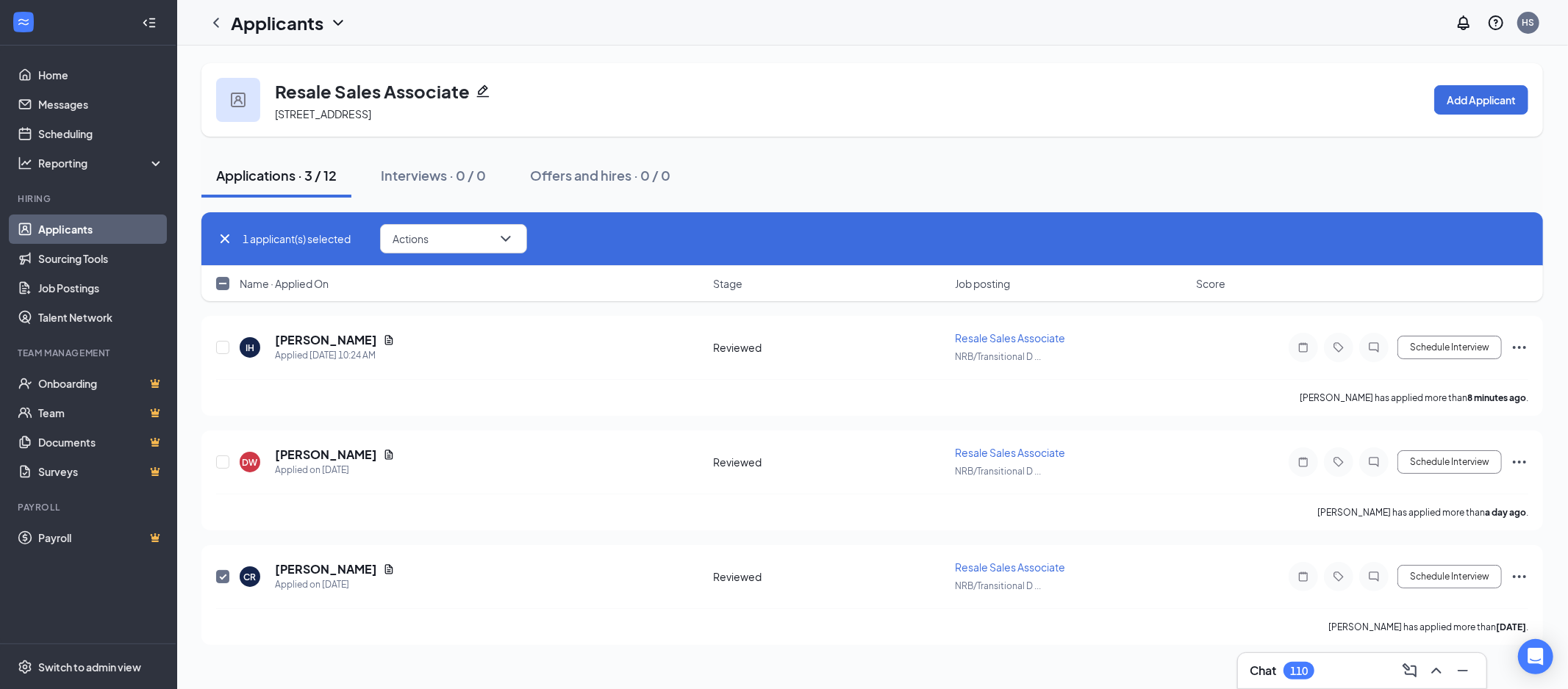
click at [223, 574] on input "checkbox" at bounding box center [223, 576] width 14 height 14
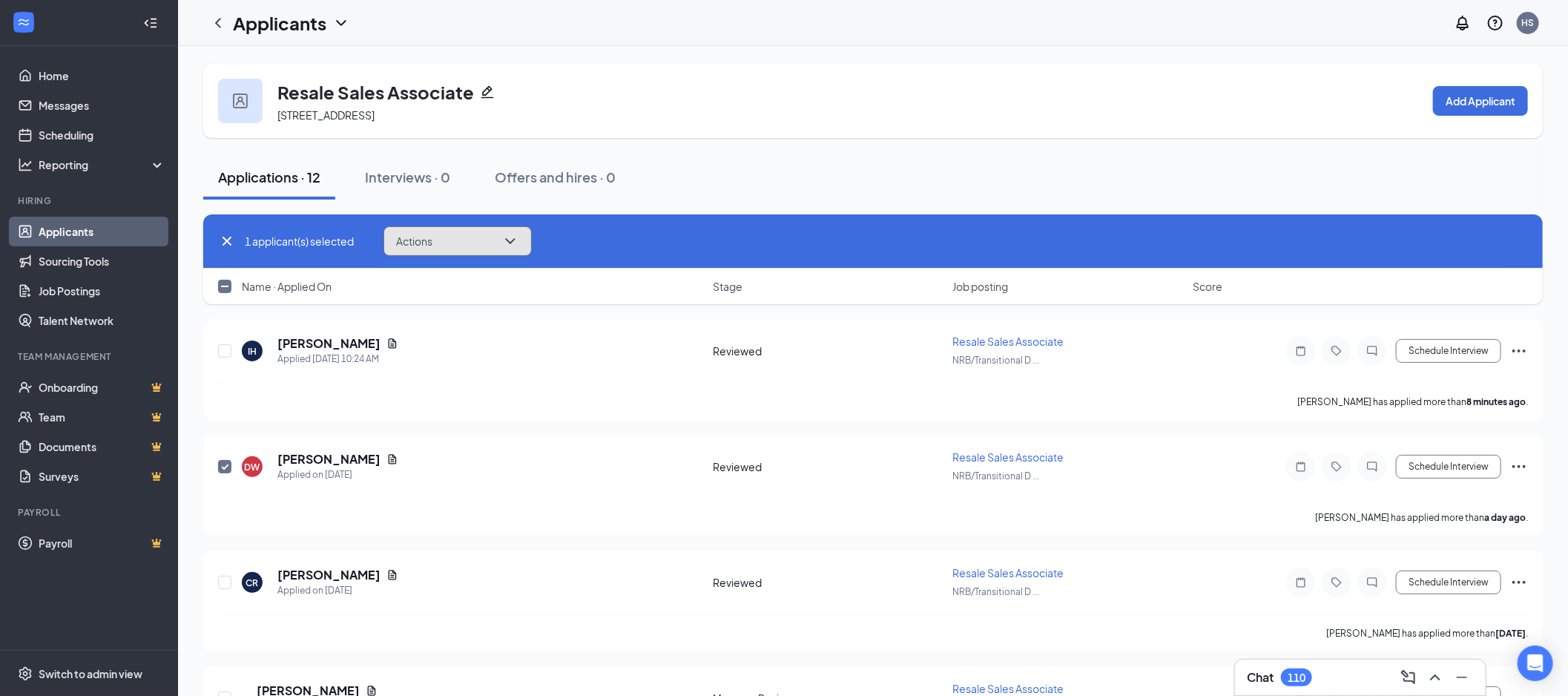
click at [451, 239] on button "Actions" at bounding box center [457, 241] width 148 height 30
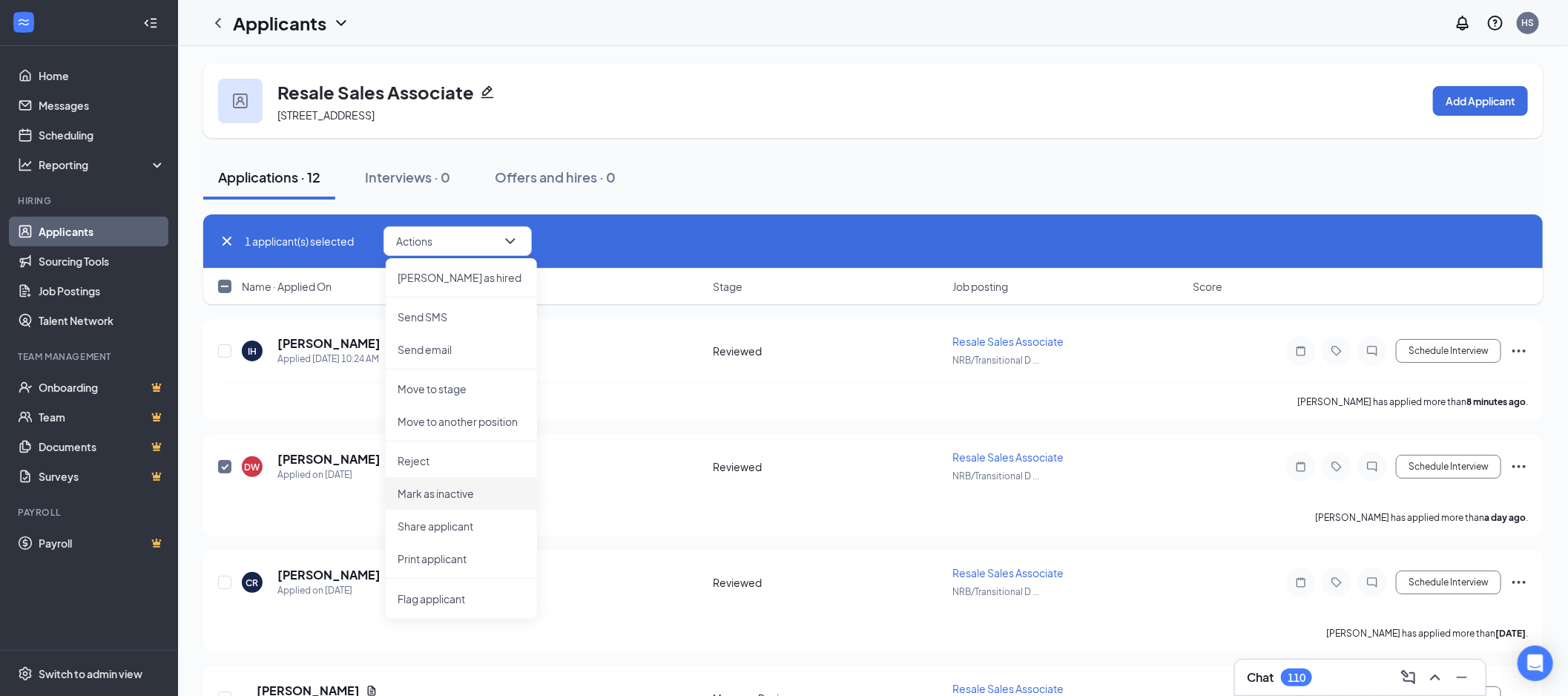
click at [477, 521] on p "Share applicant" at bounding box center [460, 526] width 127 height 15
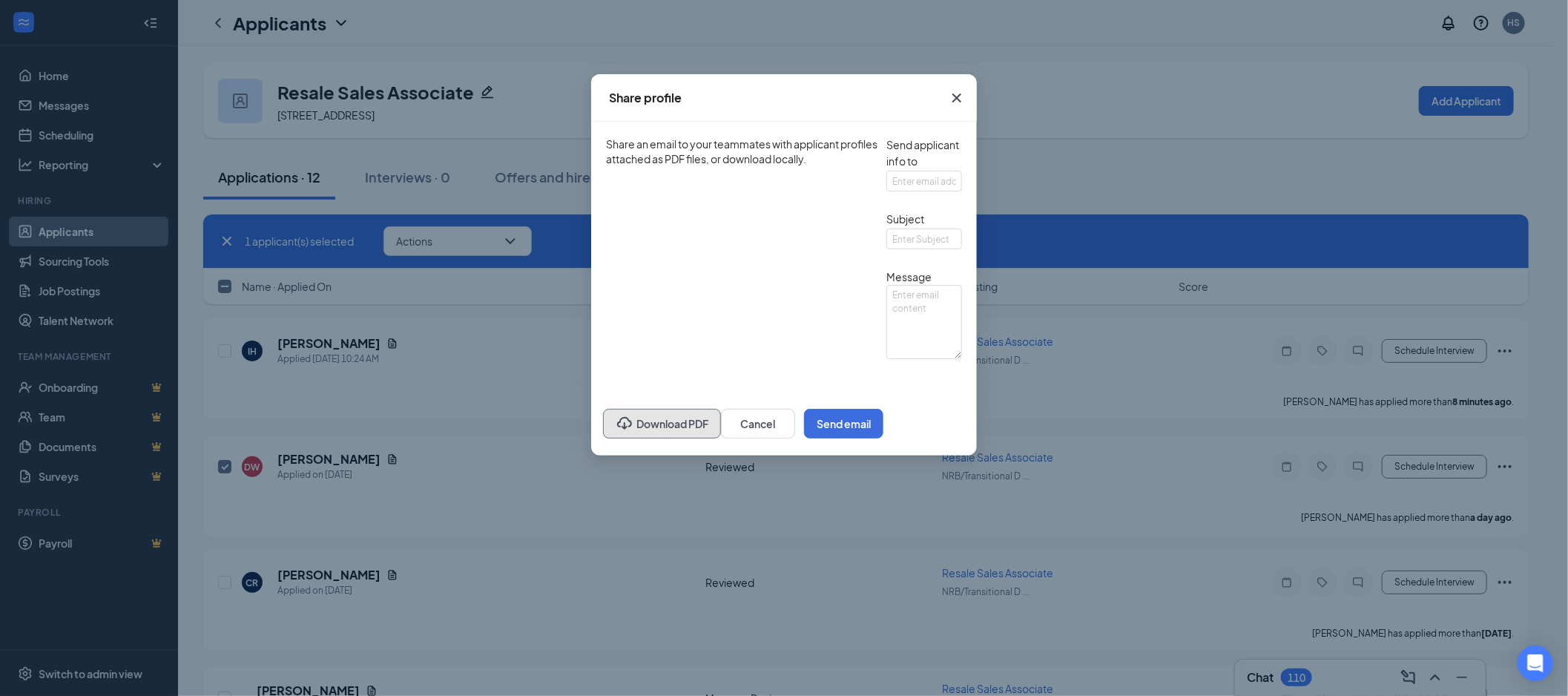
click at [624, 439] on button "Download PDF" at bounding box center [661, 424] width 118 height 30
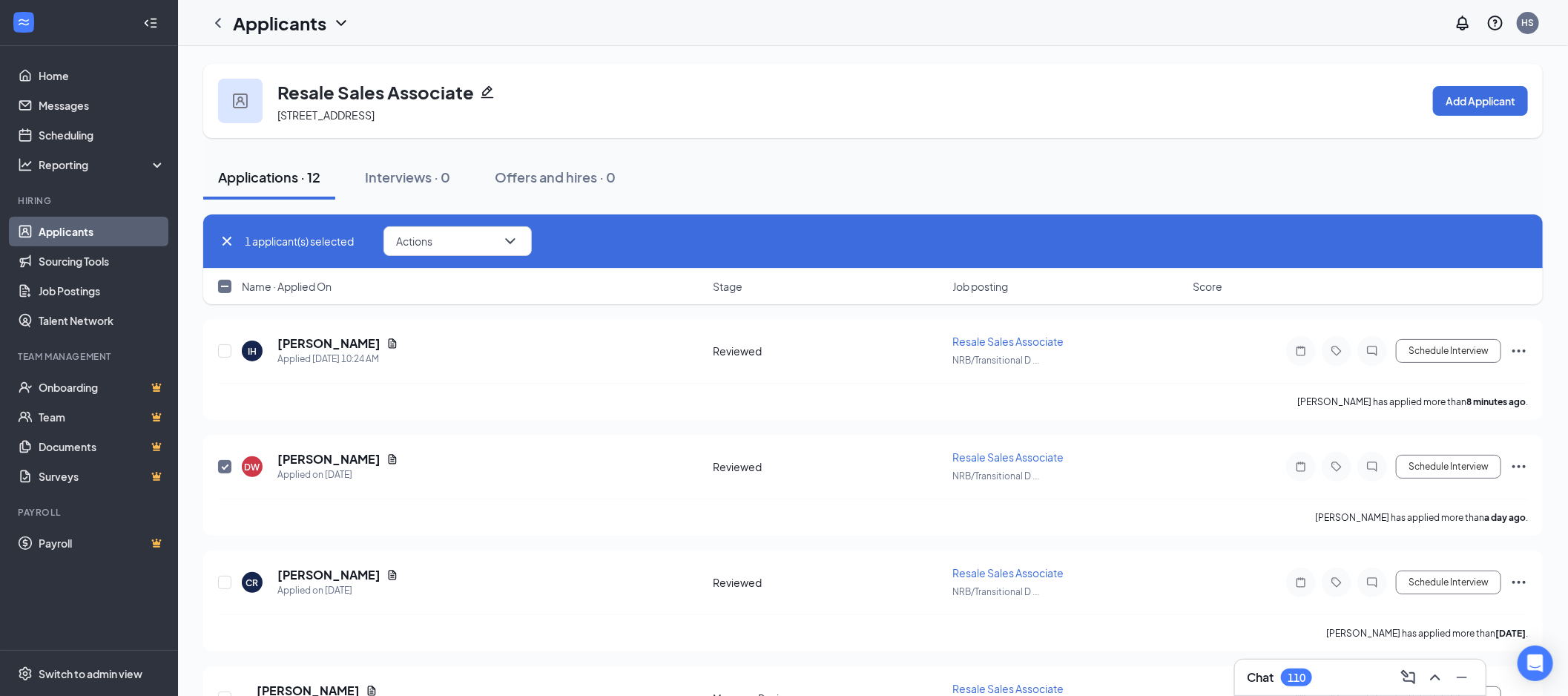
click at [232, 239] on icon "Cross" at bounding box center [227, 241] width 18 height 18
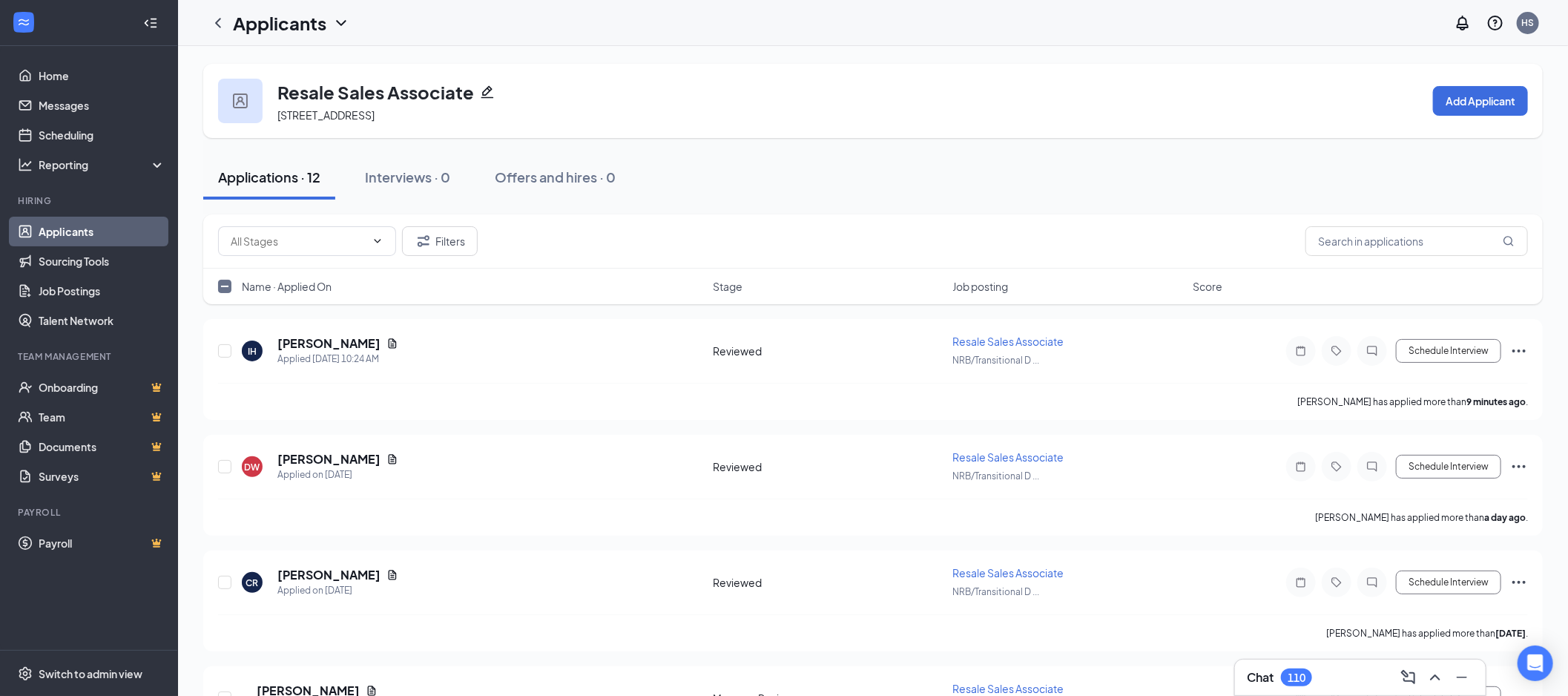
checkbox input "false"
click at [283, 240] on input "text" at bounding box center [297, 241] width 135 height 17
click at [301, 273] on div "Reviewed (3)" at bounding box center [306, 275] width 154 height 17
type input "Reviewed (3)"
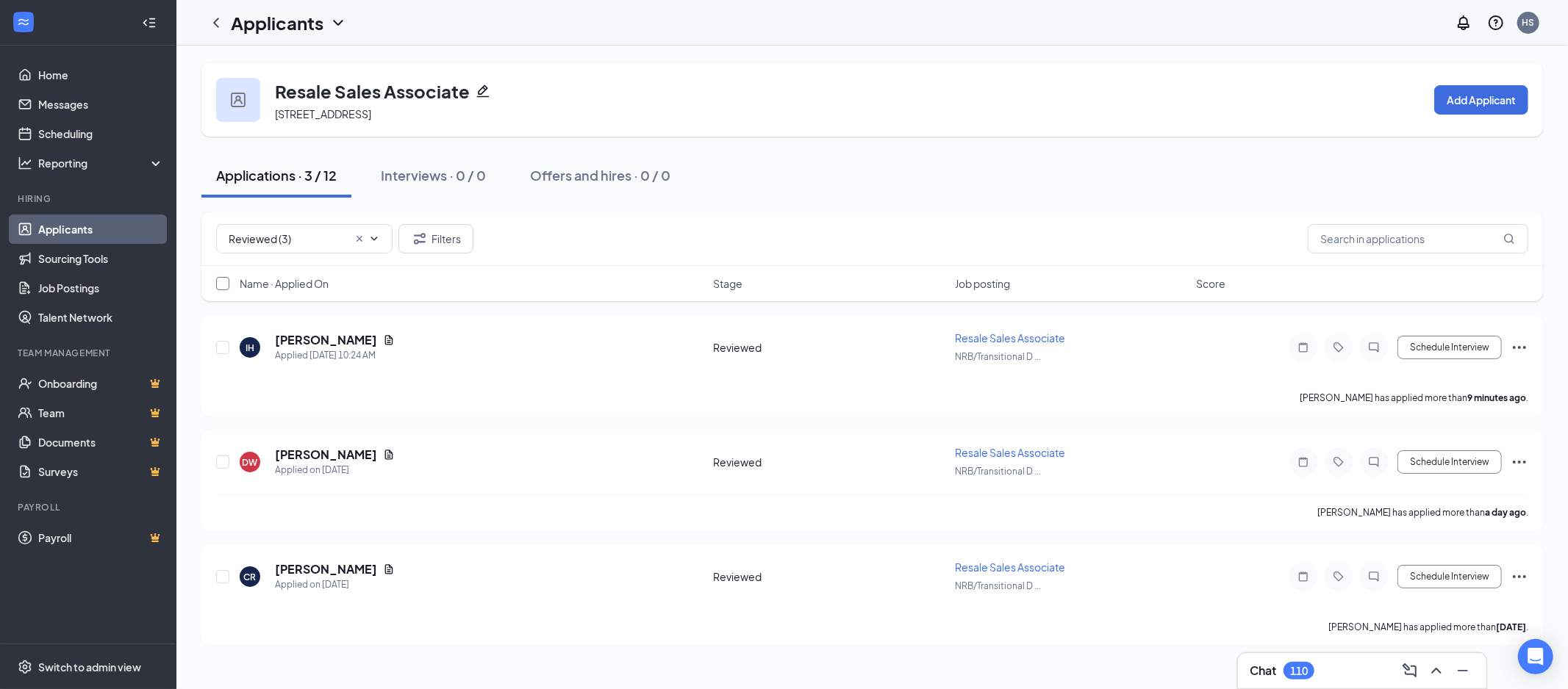
drag, startPoint x: 222, startPoint y: 279, endPoint x: 873, endPoint y: 687, distance: 768.3
click at [223, 279] on input "checkbox" at bounding box center [223, 284] width 14 height 14
checkbox input "false"
checkbox input "true"
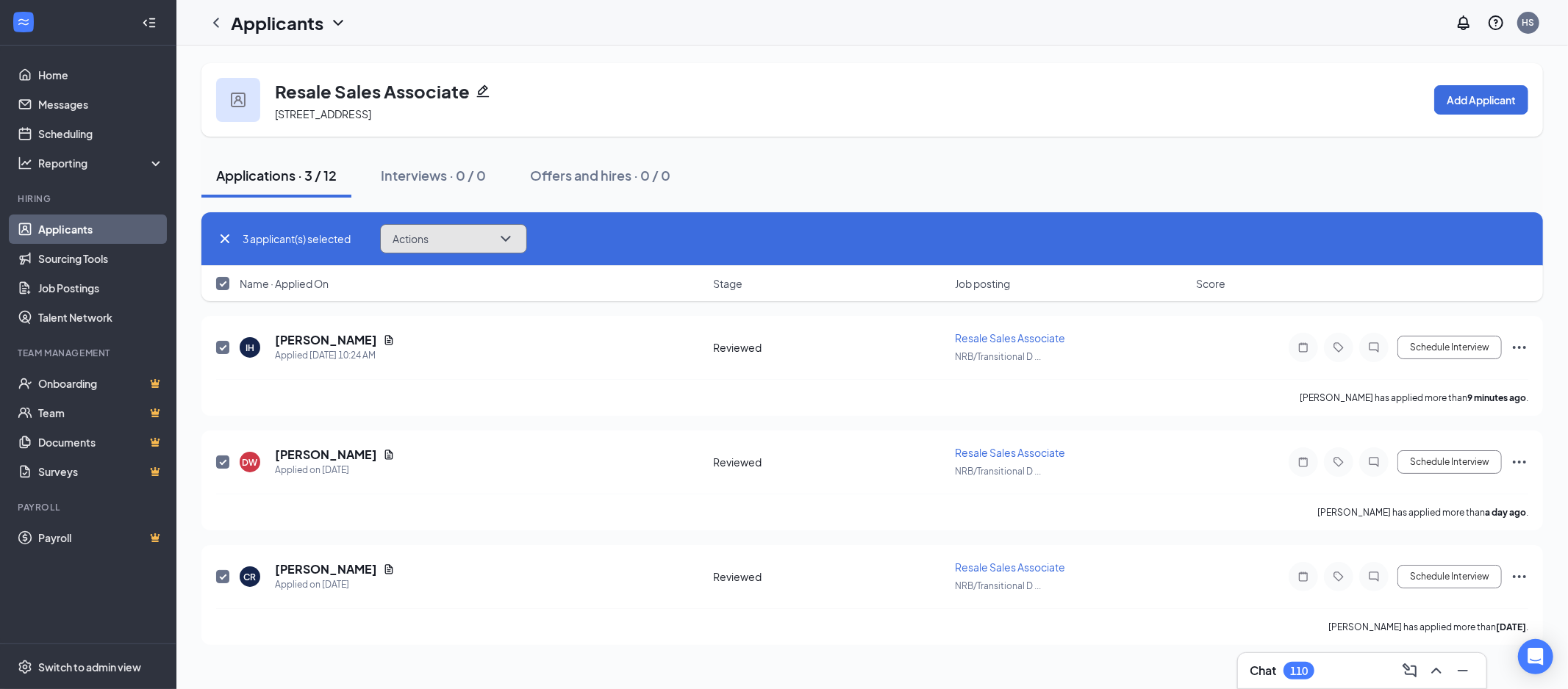
drag, startPoint x: 478, startPoint y: 229, endPoint x: 600, endPoint y: 276, distance: 130.7
click at [476, 229] on button "Actions" at bounding box center [453, 239] width 147 height 29
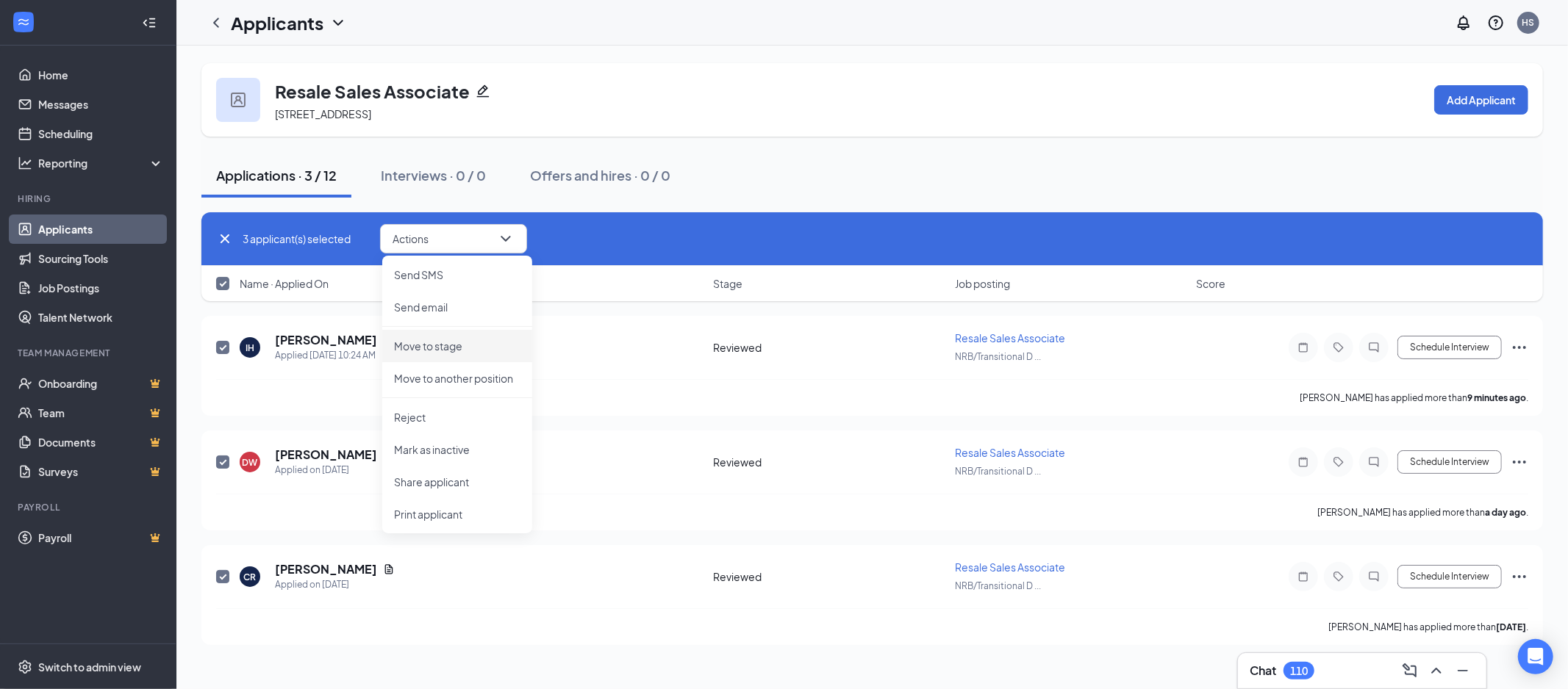
drag, startPoint x: 472, startPoint y: 349, endPoint x: 483, endPoint y: 351, distance: 11.2
click at [483, 351] on p "Move to stage" at bounding box center [456, 345] width 126 height 15
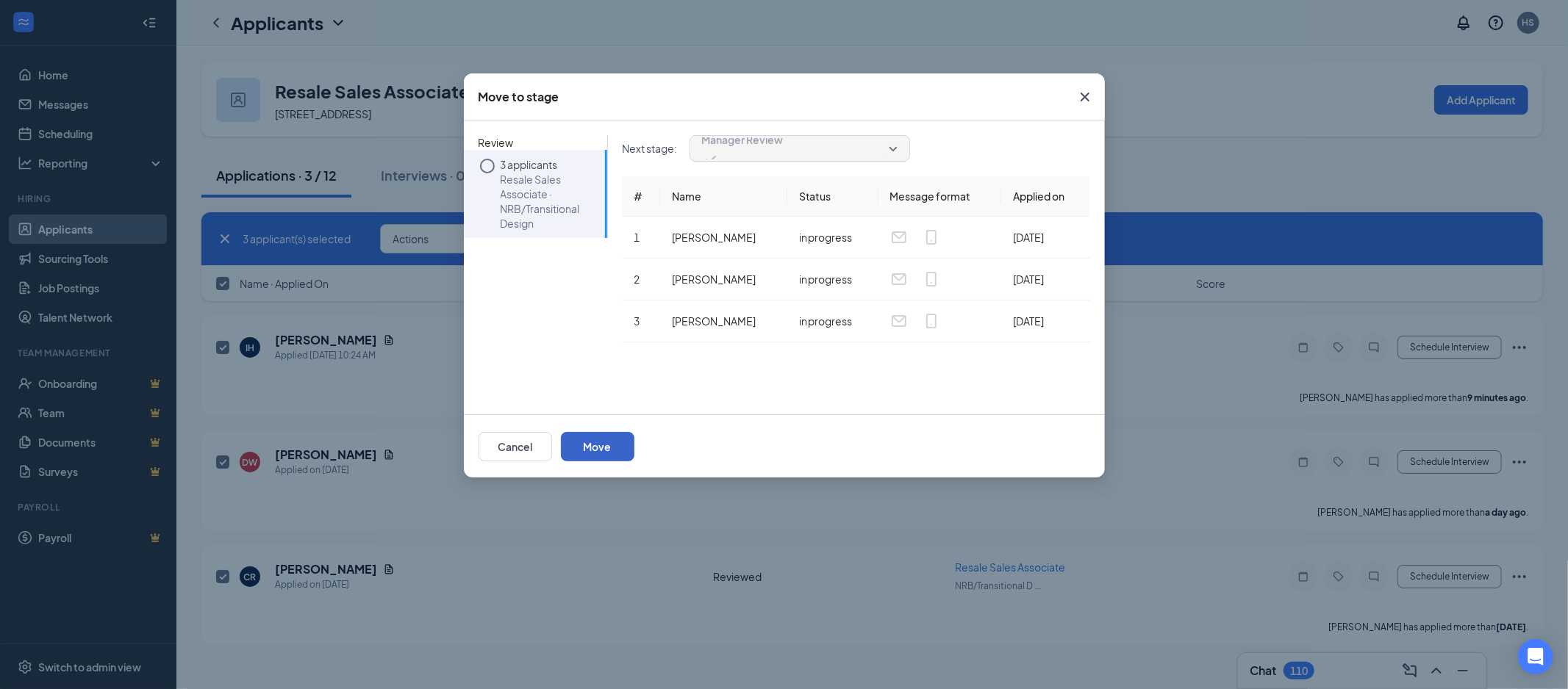
click at [635, 458] on button "Move" at bounding box center [597, 446] width 73 height 29
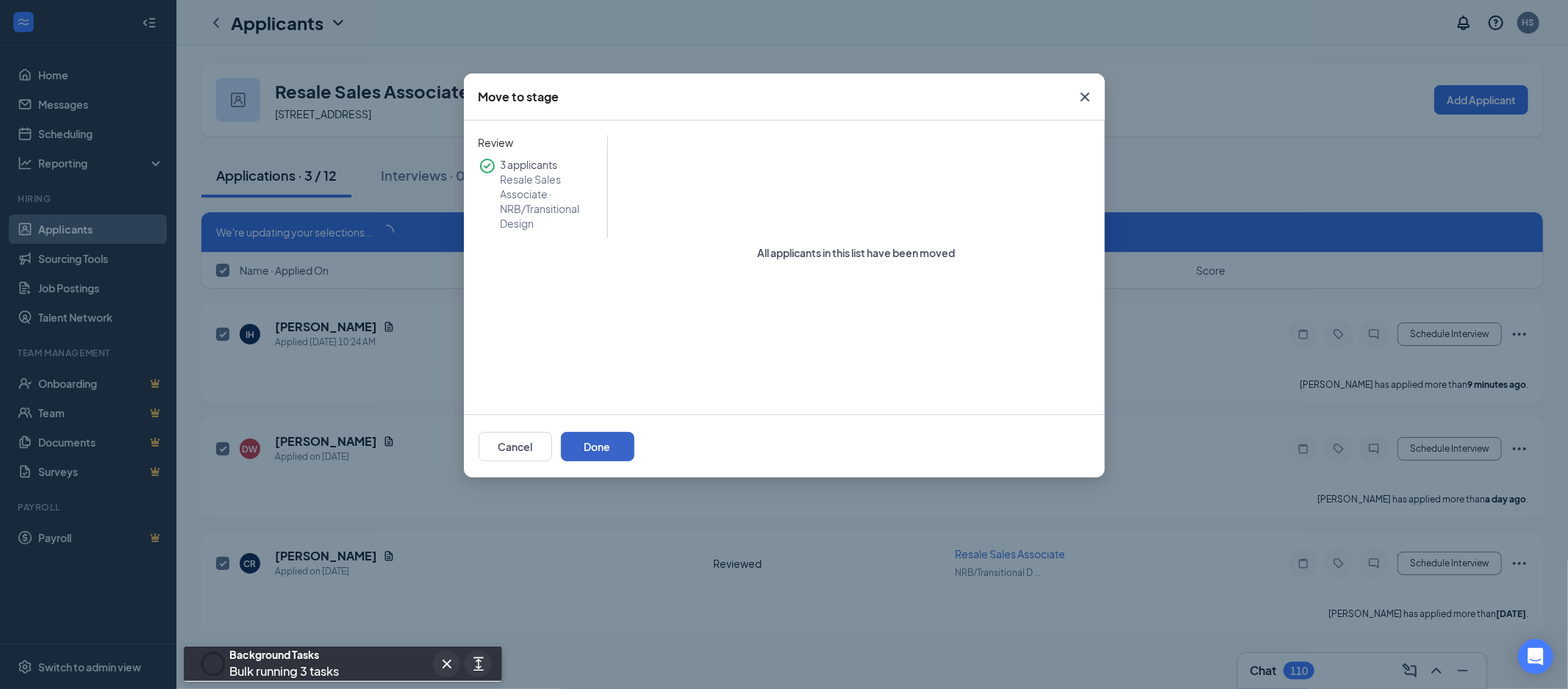
click at [635, 442] on button "Done" at bounding box center [597, 446] width 73 height 29
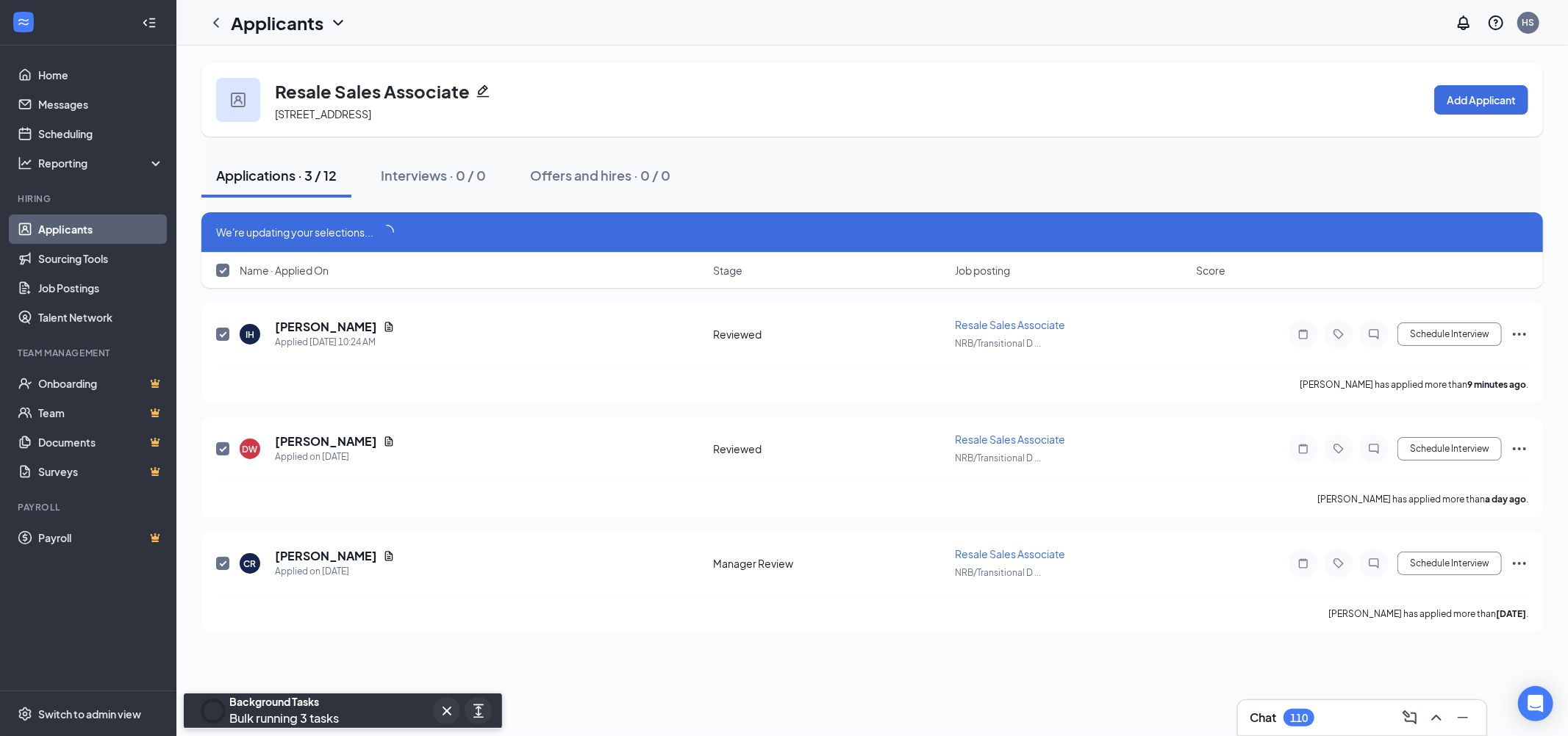
click at [128, 231] on link "Applicants" at bounding box center [101, 229] width 125 height 29
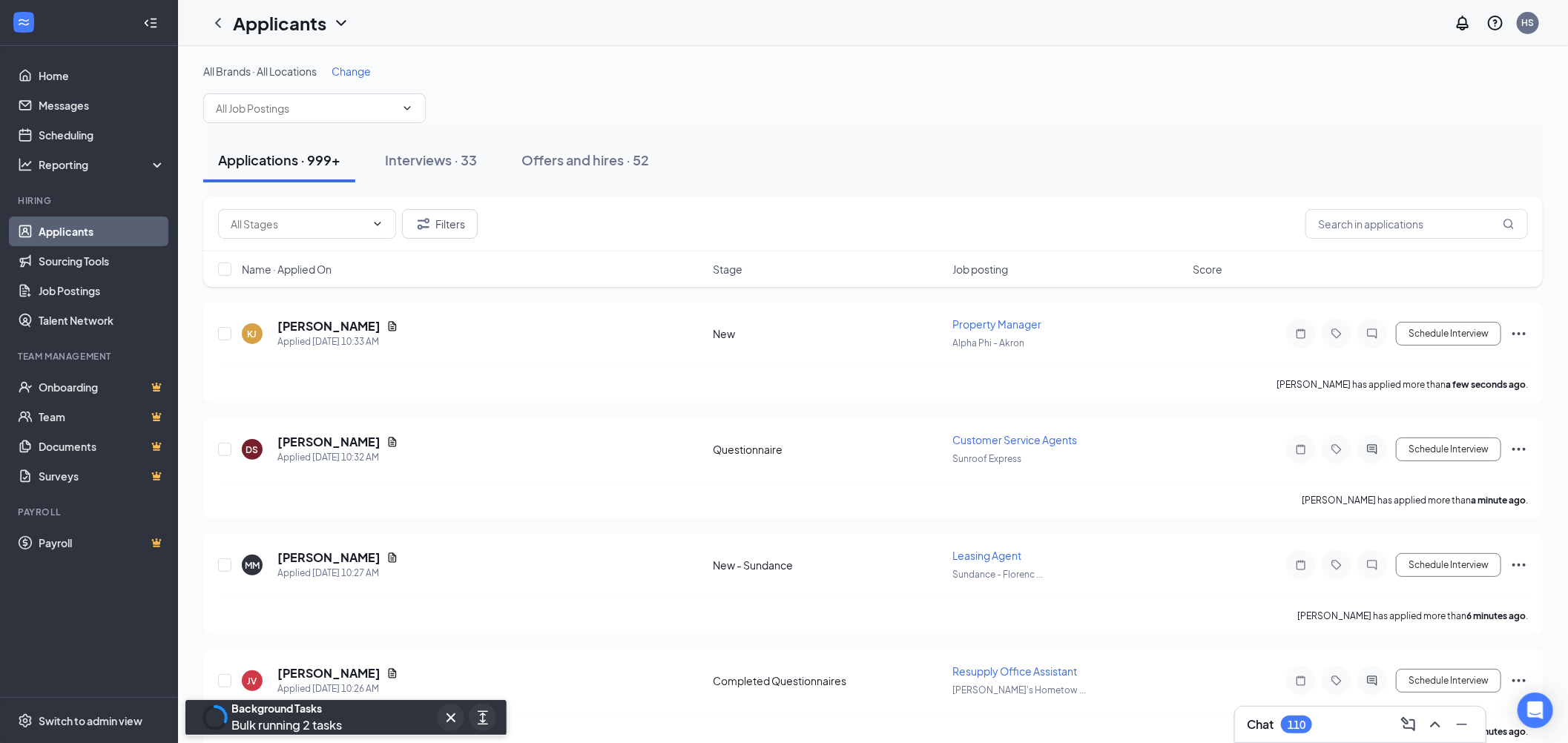
click at [282, 112] on input "text" at bounding box center [305, 108] width 180 height 17
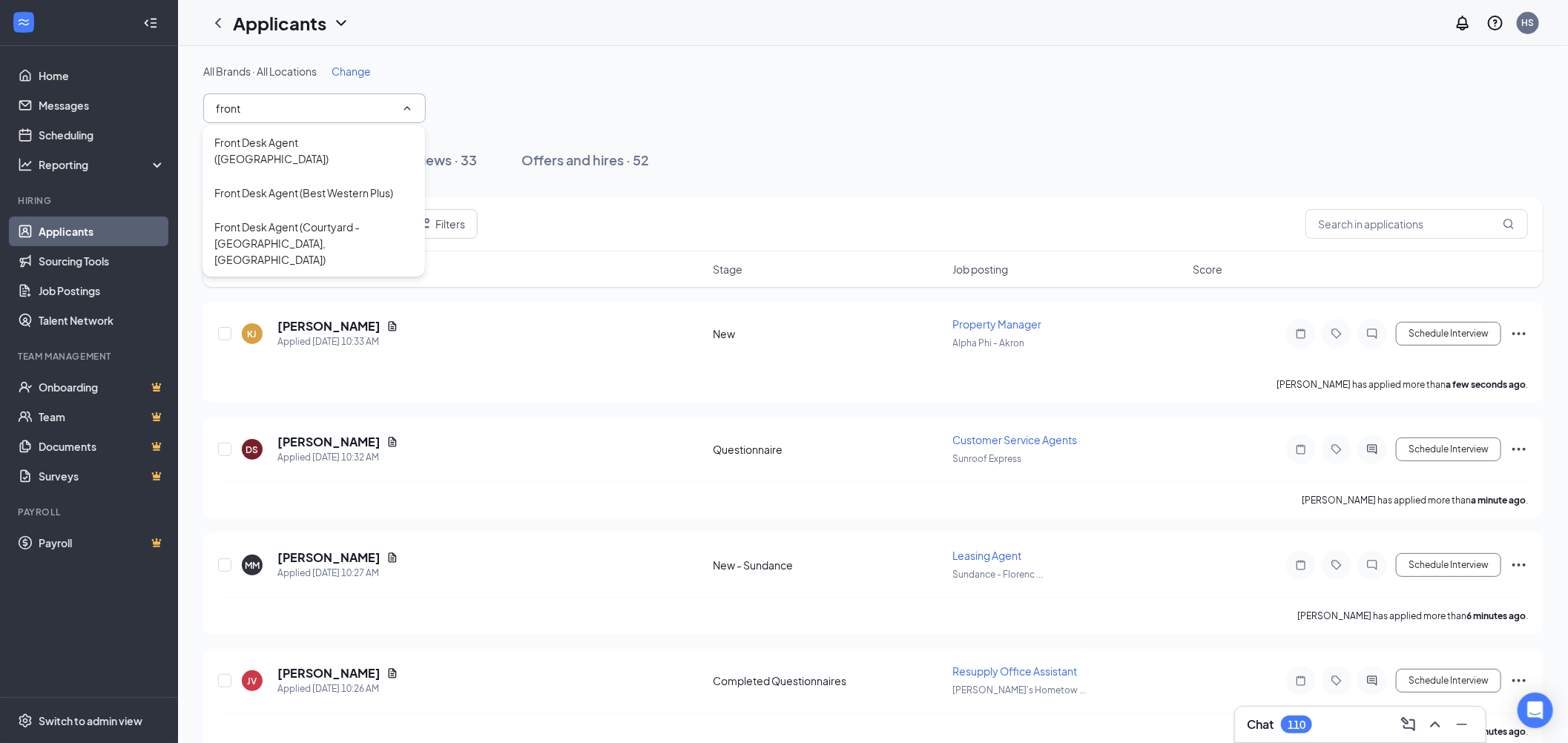
click at [312, 139] on div "Front Desk Agent ([GEOGRAPHIC_DATA])" at bounding box center [313, 150] width 199 height 33
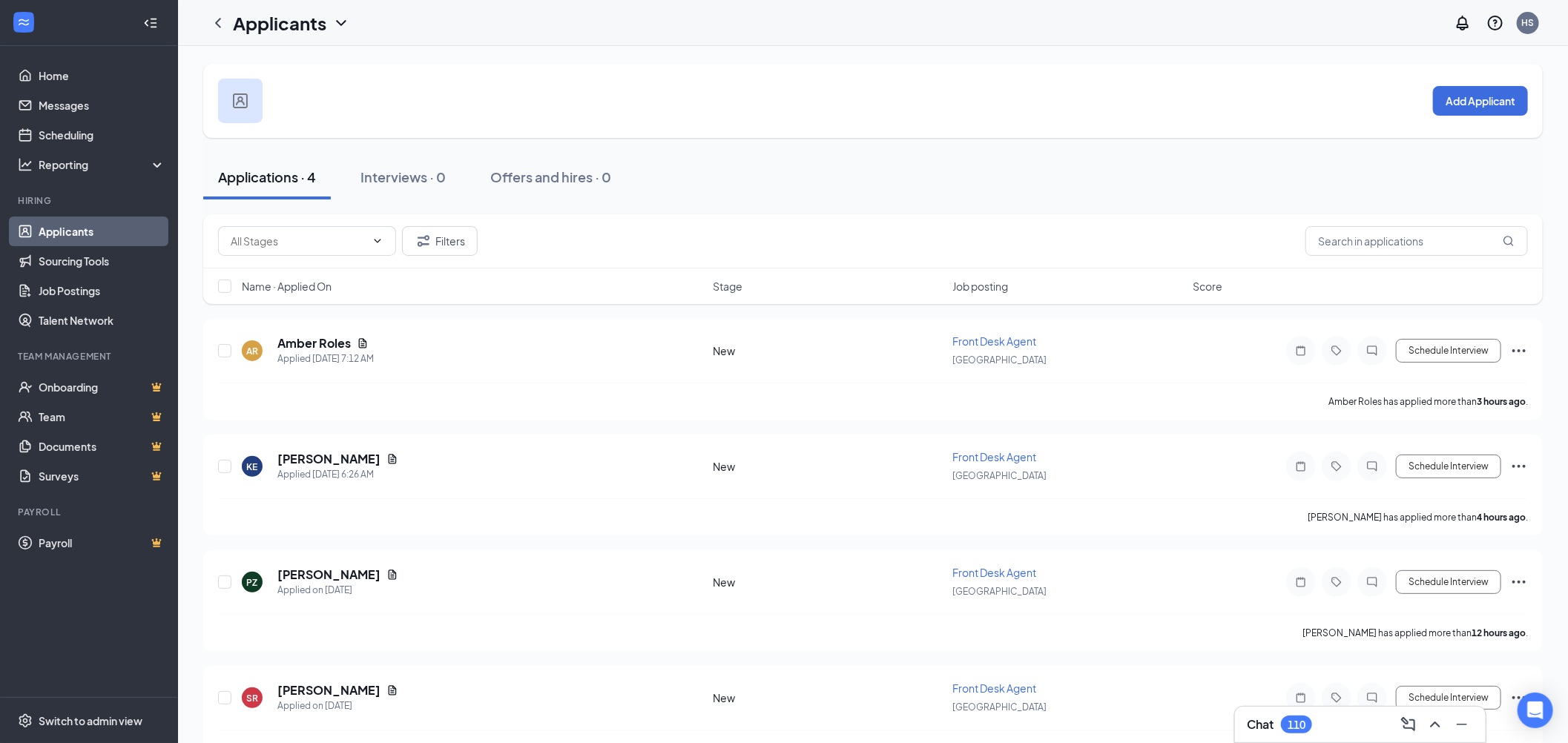
click at [297, 237] on input "text" at bounding box center [297, 241] width 135 height 17
click at [288, 278] on div "New (4)" at bounding box center [306, 275] width 154 height 17
click at [326, 346] on h5 "Amber Roles" at bounding box center [314, 343] width 73 height 17
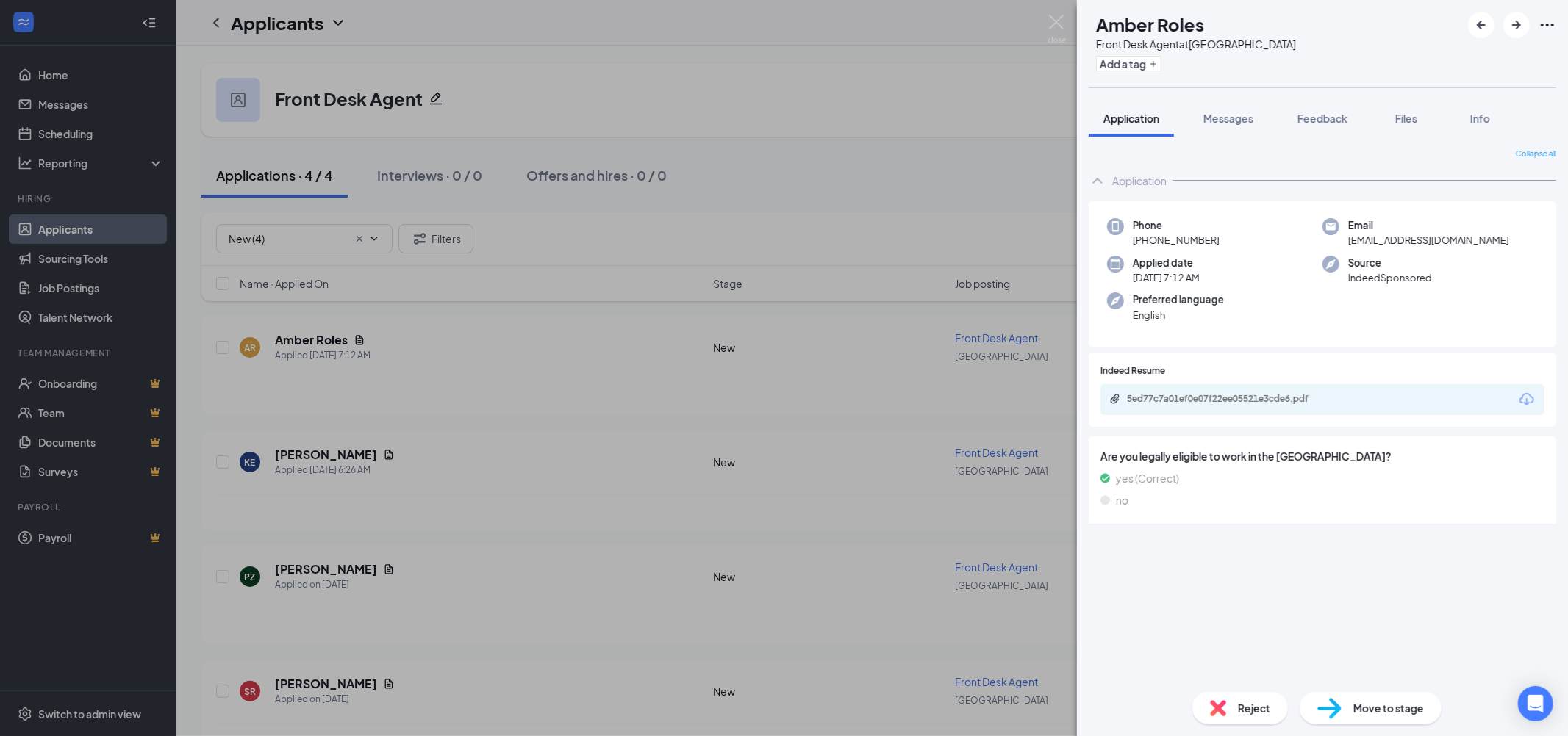
click at [1525, 397] on icon "Download" at bounding box center [1527, 399] width 18 height 18
click at [1391, 709] on span "Move to stage" at bounding box center [1389, 708] width 71 height 17
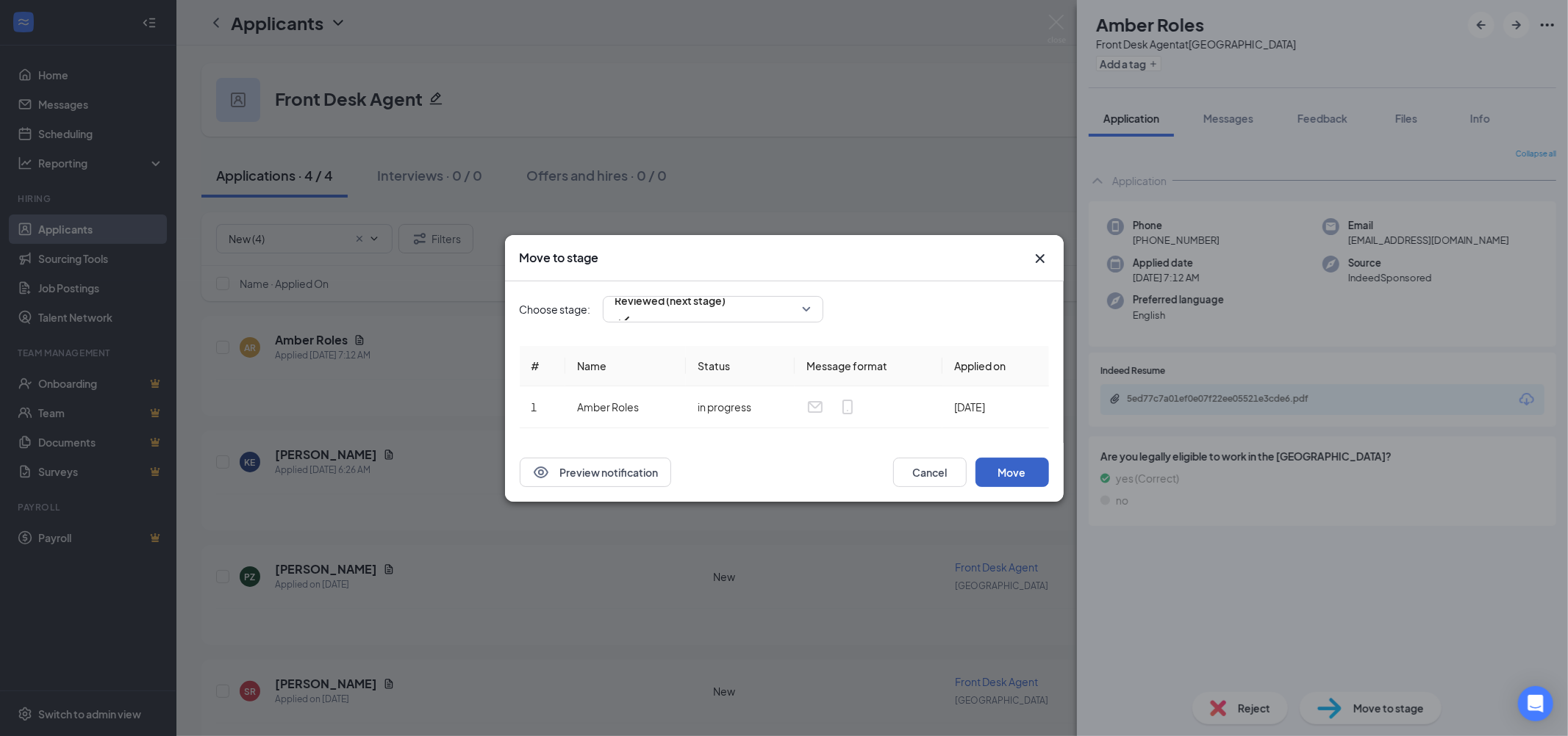
click at [975, 471] on button "Move" at bounding box center [1012, 473] width 73 height 29
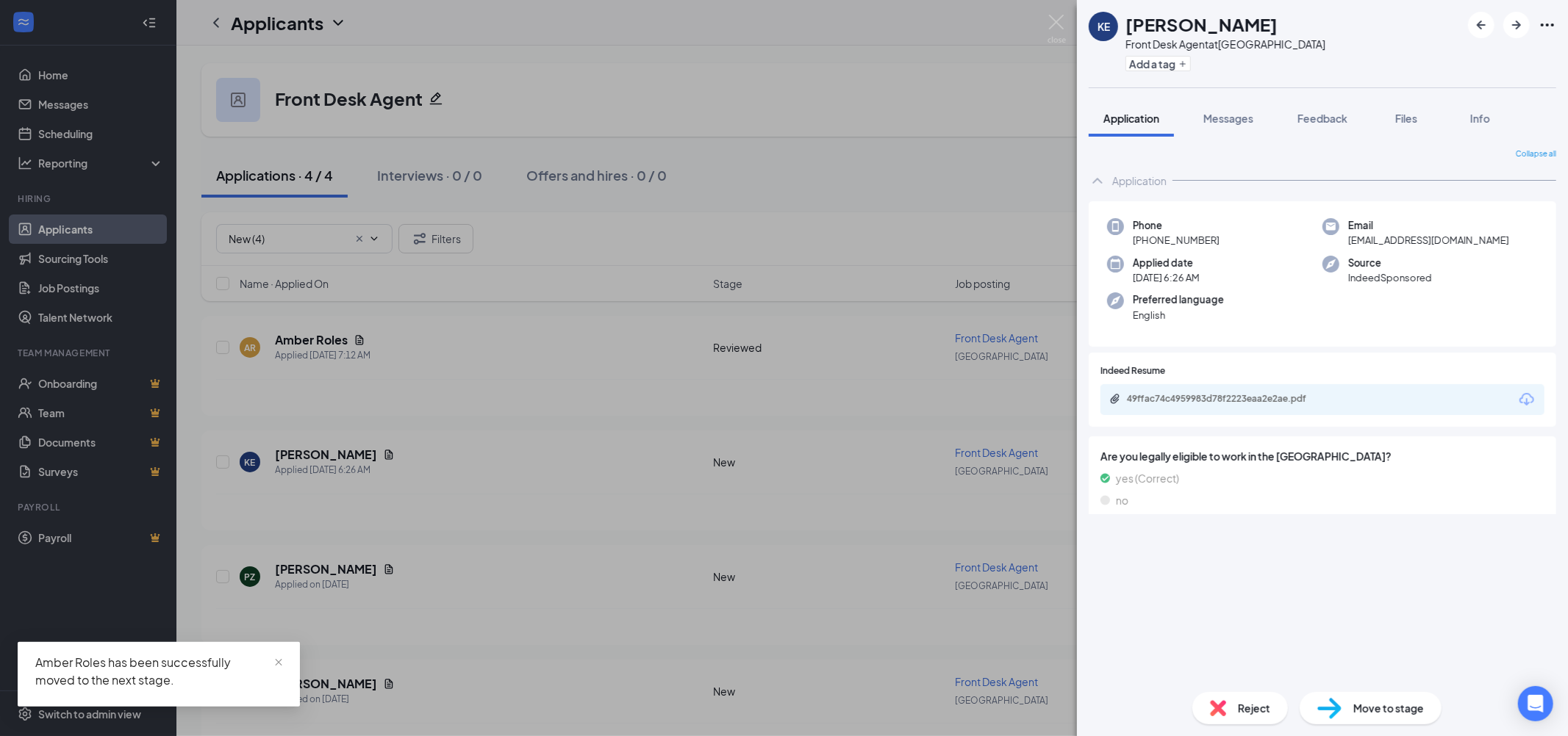
click at [1523, 393] on icon "Download" at bounding box center [1527, 399] width 18 height 18
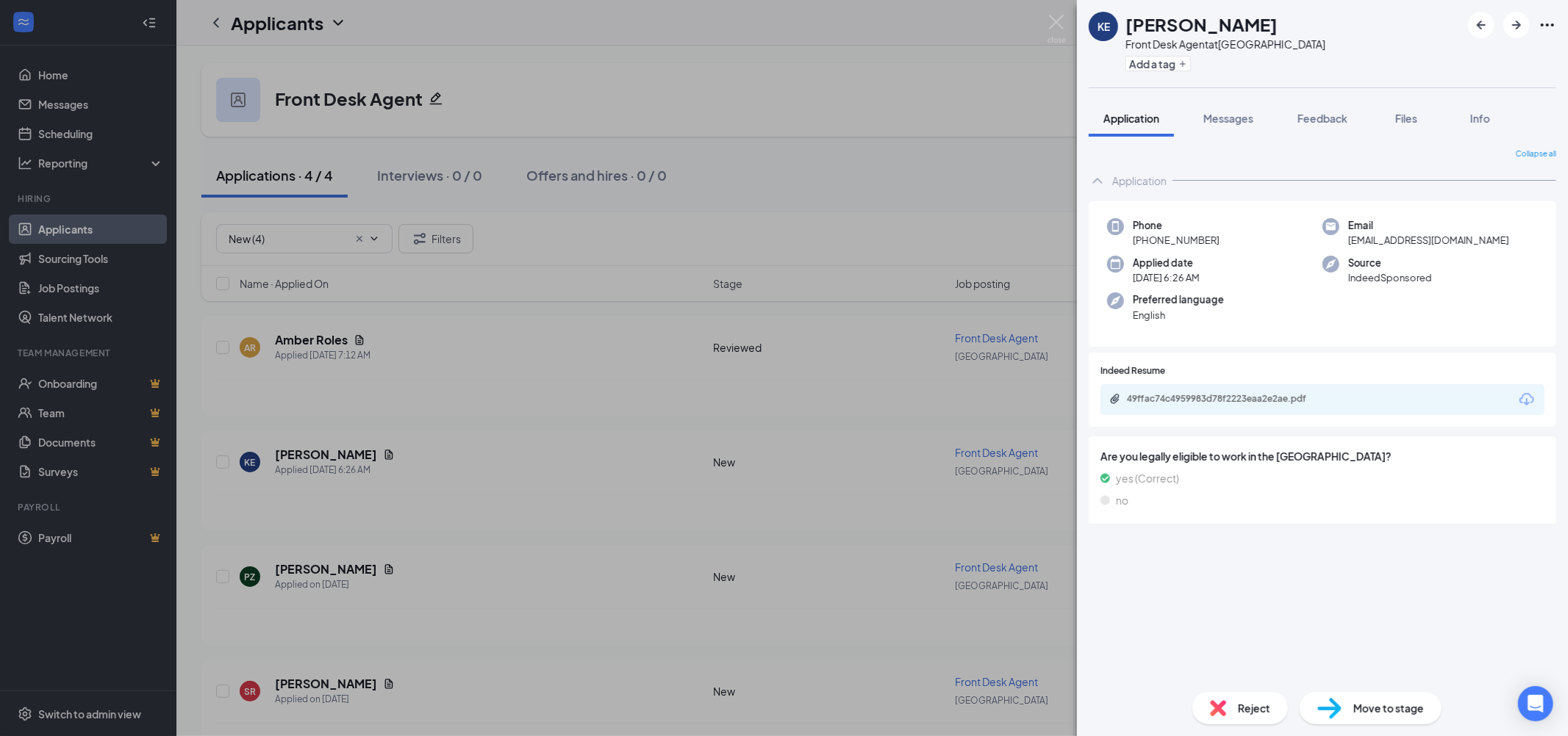
click at [1390, 712] on span "Move to stage" at bounding box center [1389, 708] width 71 height 17
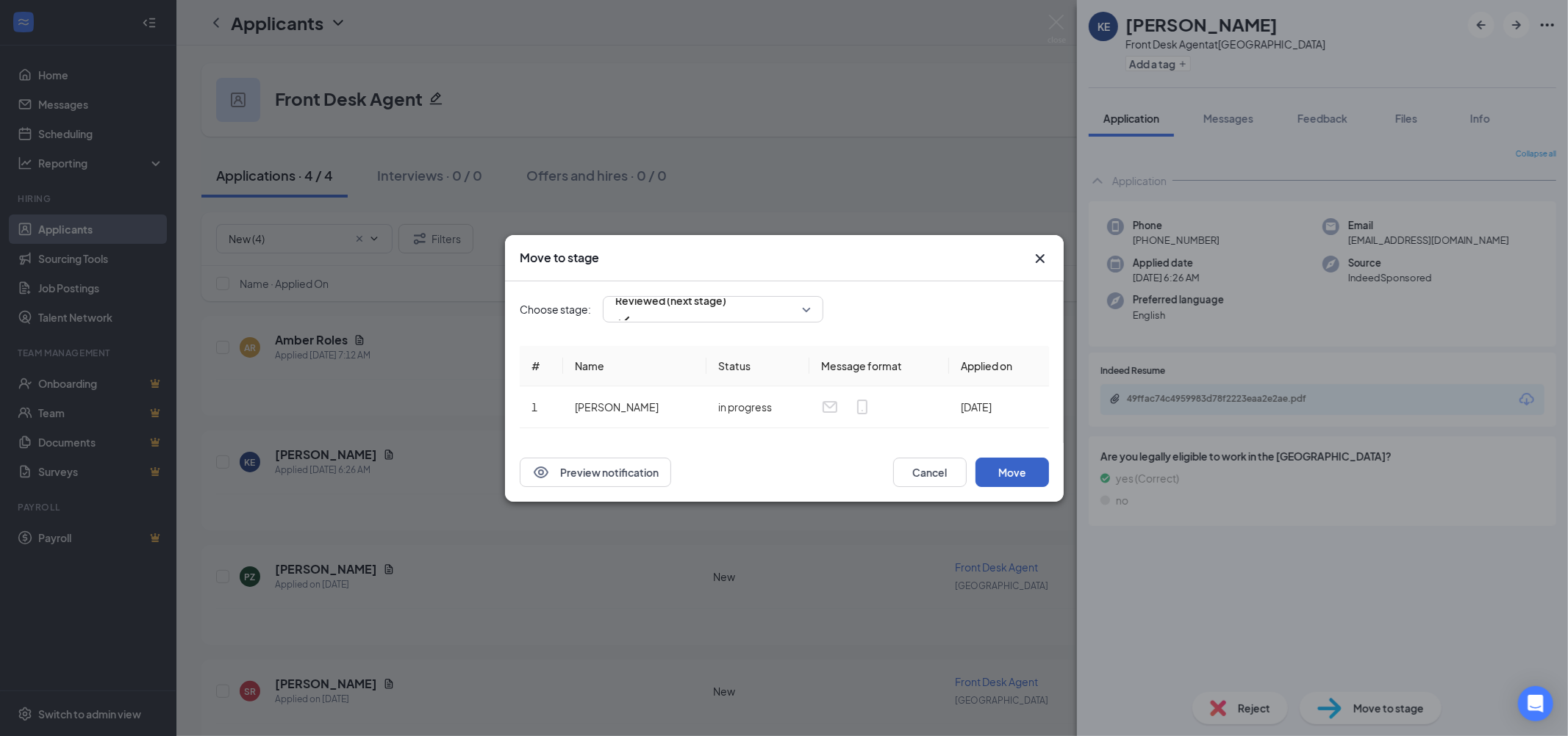
click at [1013, 465] on button "Move" at bounding box center [1012, 473] width 73 height 29
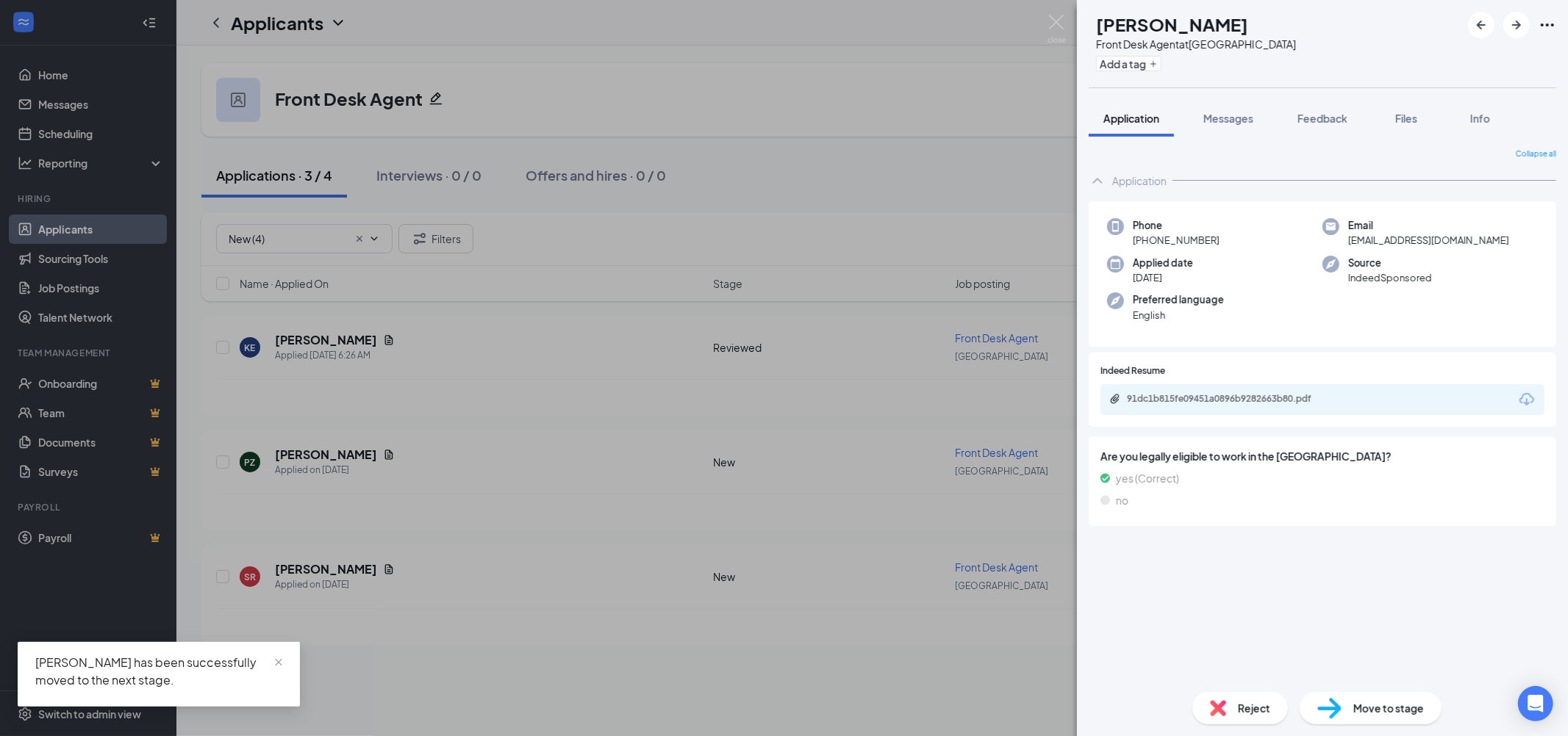
click at [1531, 398] on icon "Download" at bounding box center [1527, 399] width 18 height 18
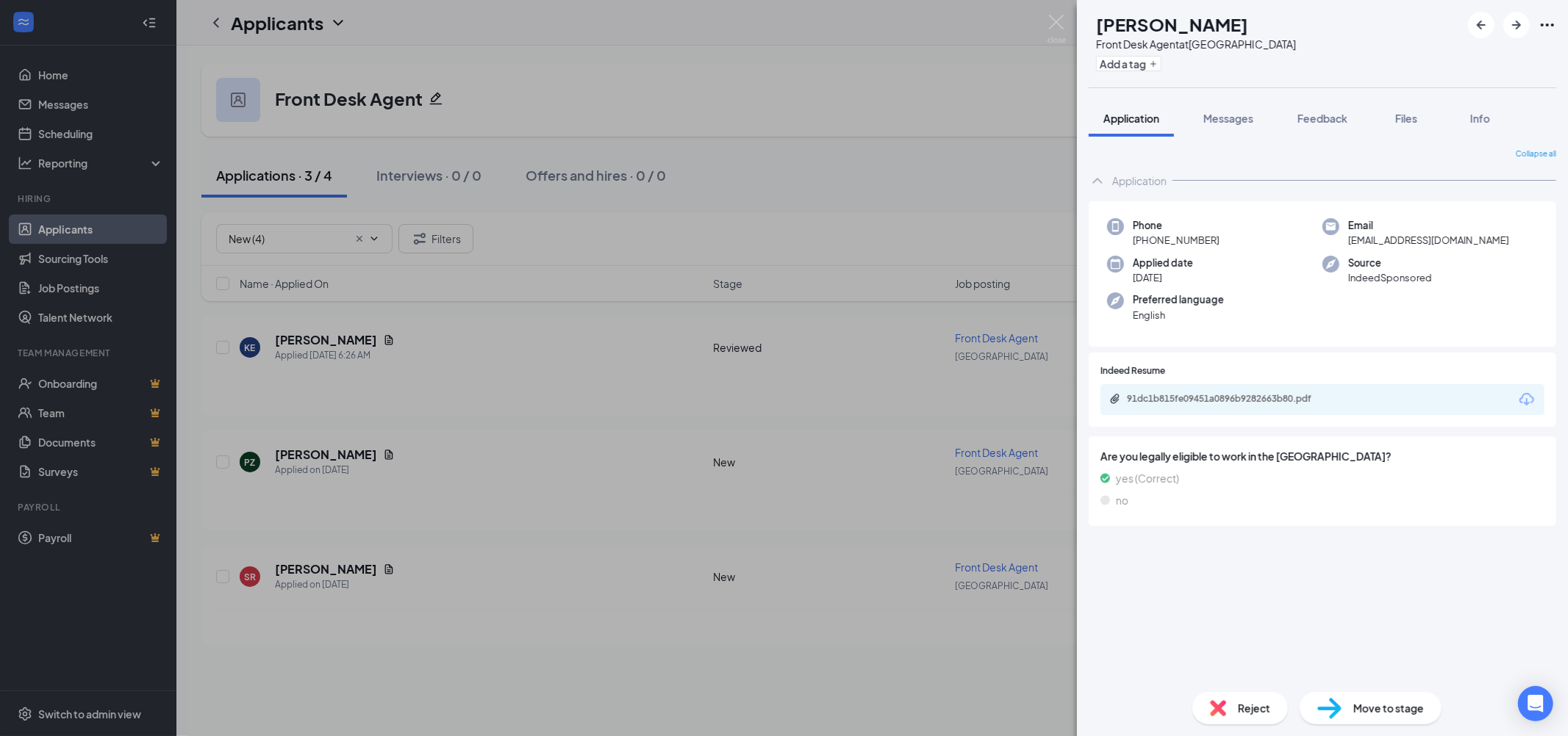
click at [1350, 714] on div "Move to stage" at bounding box center [1370, 708] width 142 height 32
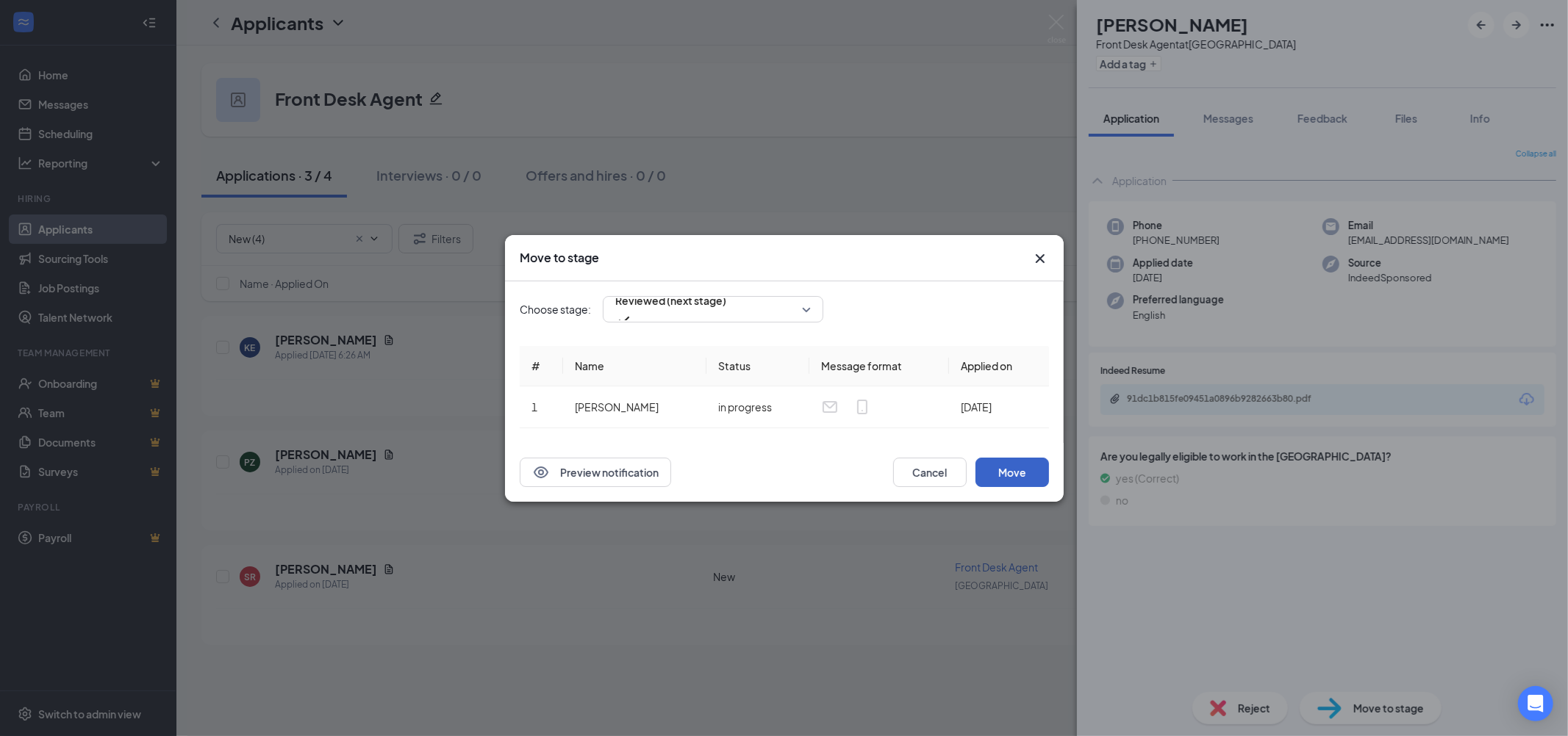
click at [1041, 476] on button "Move" at bounding box center [1012, 473] width 73 height 29
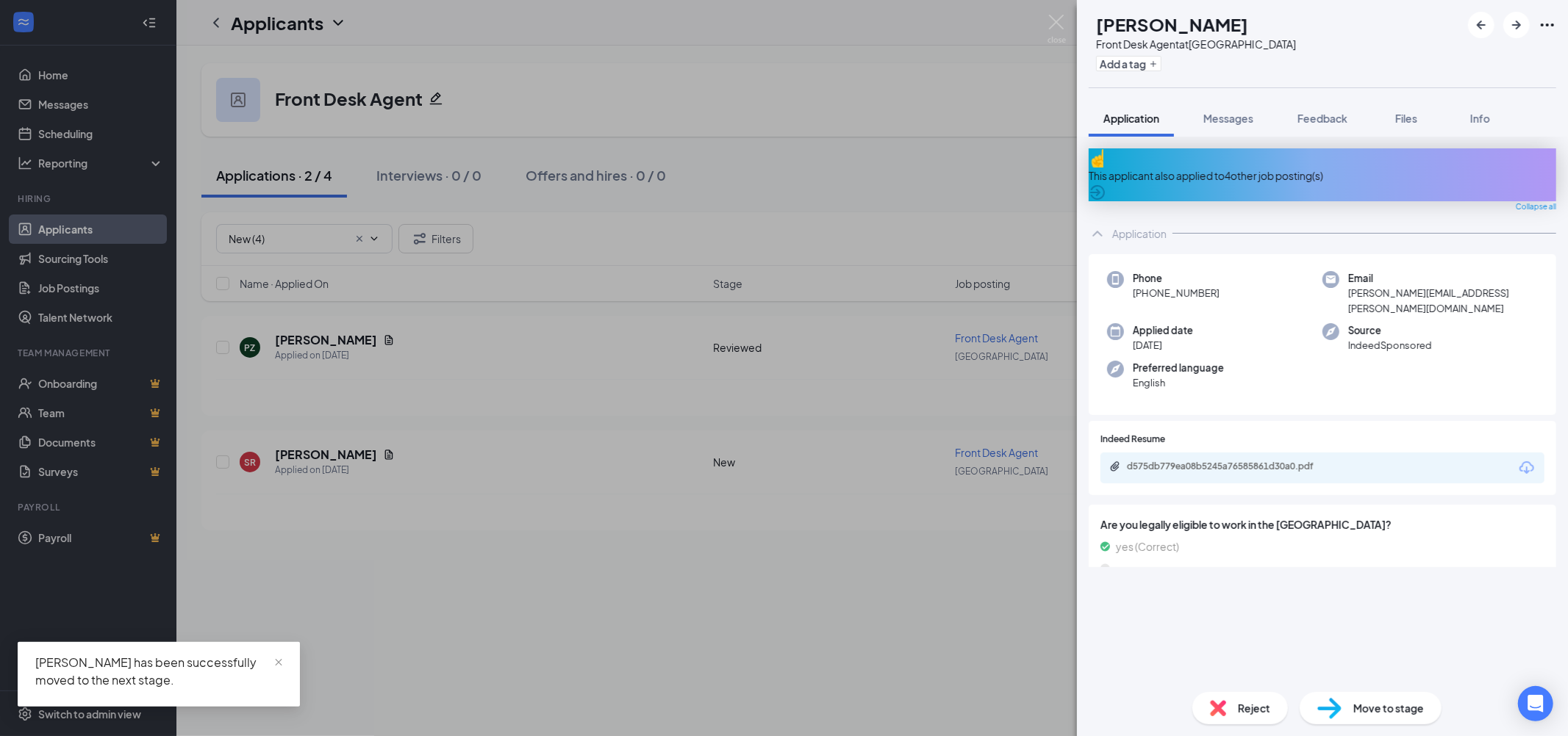
drag, startPoint x: 1313, startPoint y: 162, endPoint x: 1101, endPoint y: 143, distance: 212.8
click at [1312, 167] on div "This applicant also applied to 4 other job posting(s)" at bounding box center [1322, 175] width 467 height 17
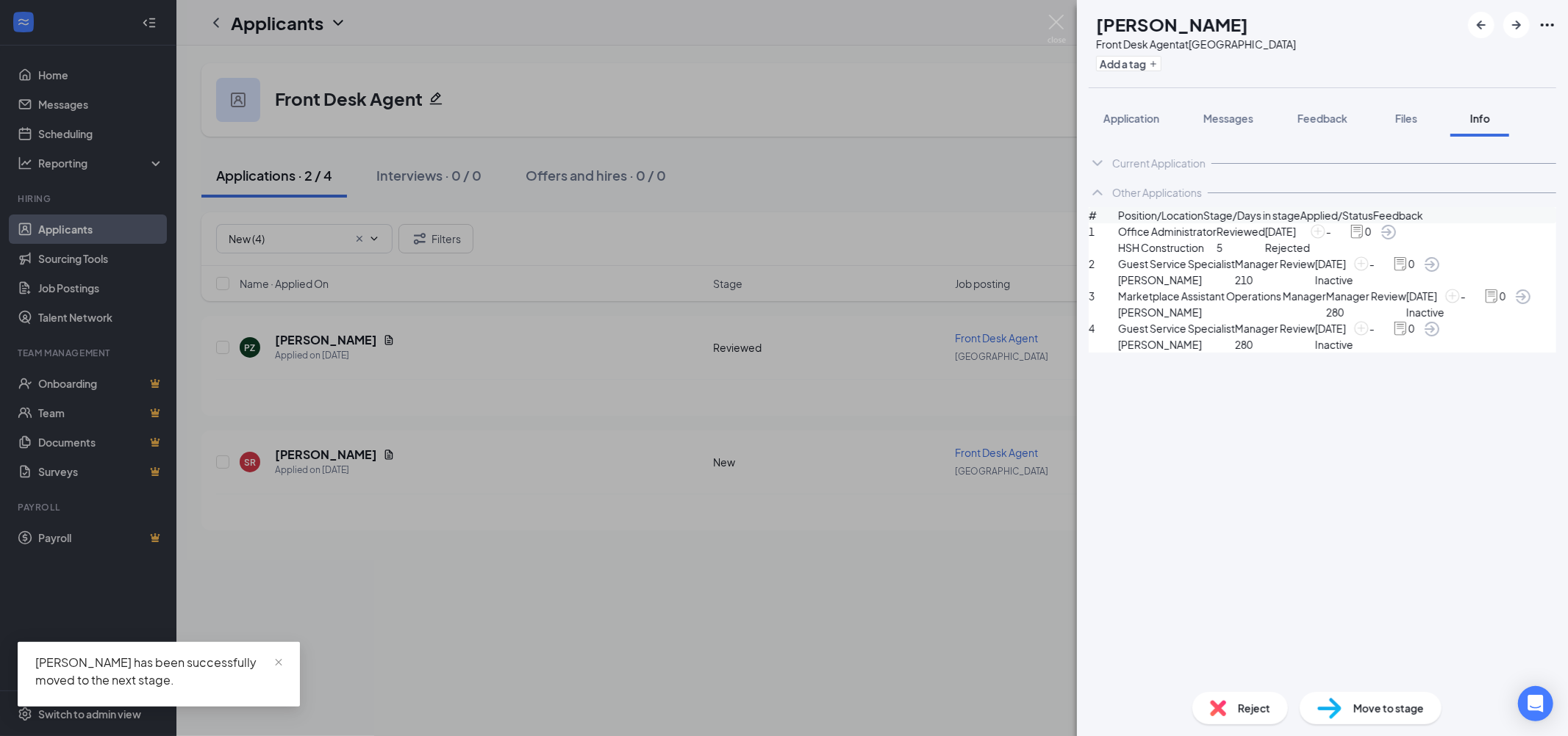
click at [1127, 126] on button "Application" at bounding box center [1131, 118] width 85 height 37
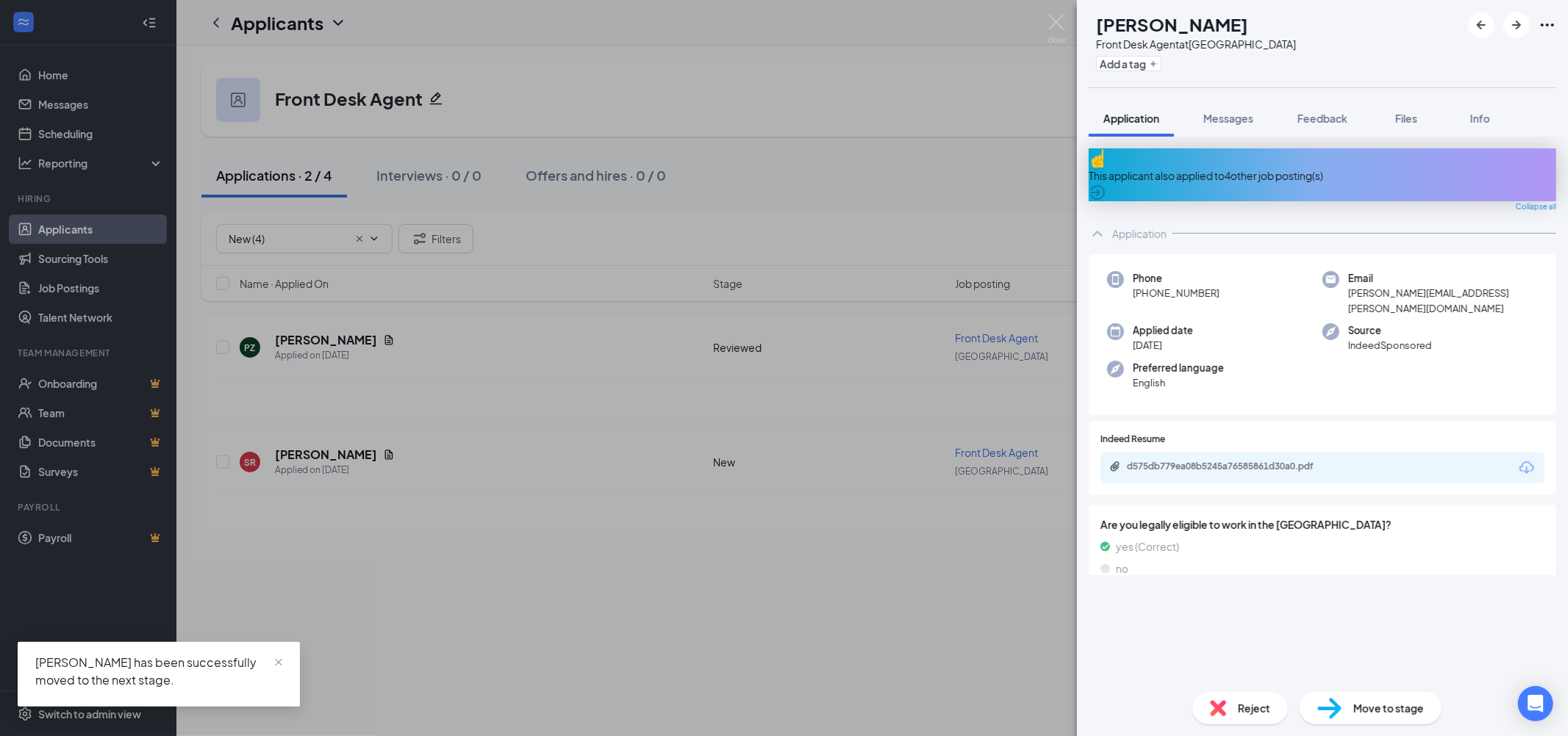
click at [1520, 459] on icon "Download" at bounding box center [1527, 468] width 18 height 18
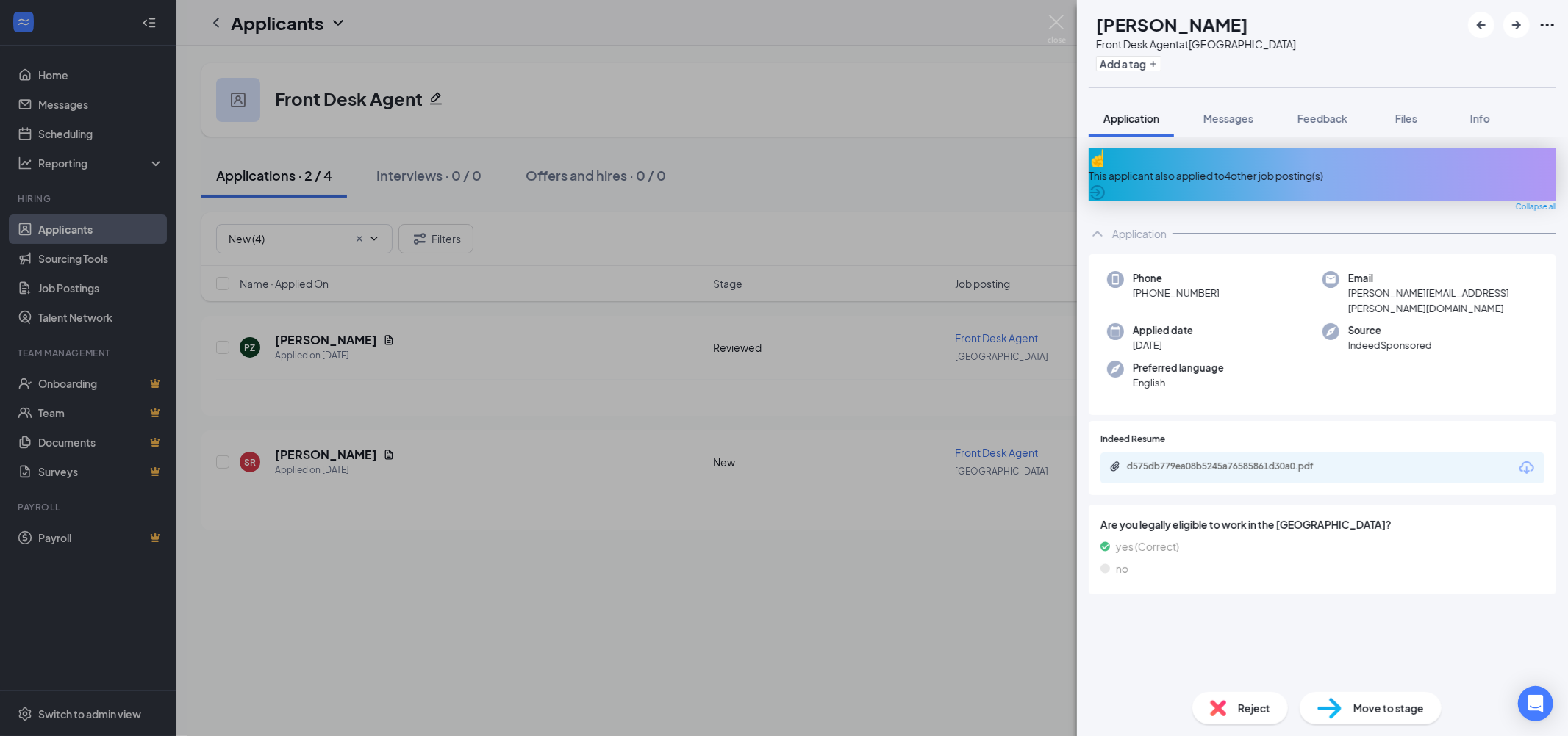
click at [1386, 706] on span "Move to stage" at bounding box center [1389, 708] width 71 height 17
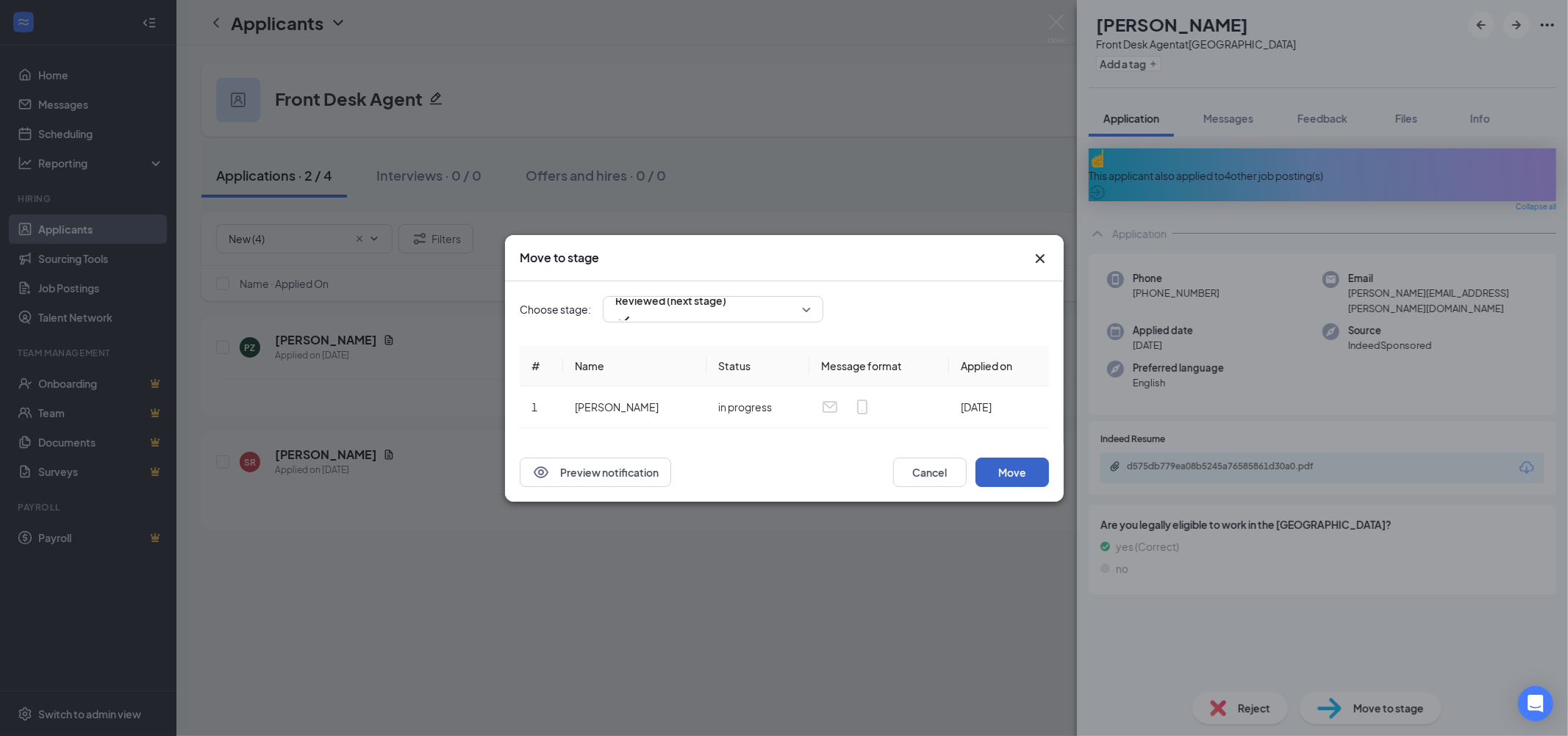
click at [1019, 473] on button "Move" at bounding box center [1012, 473] width 73 height 29
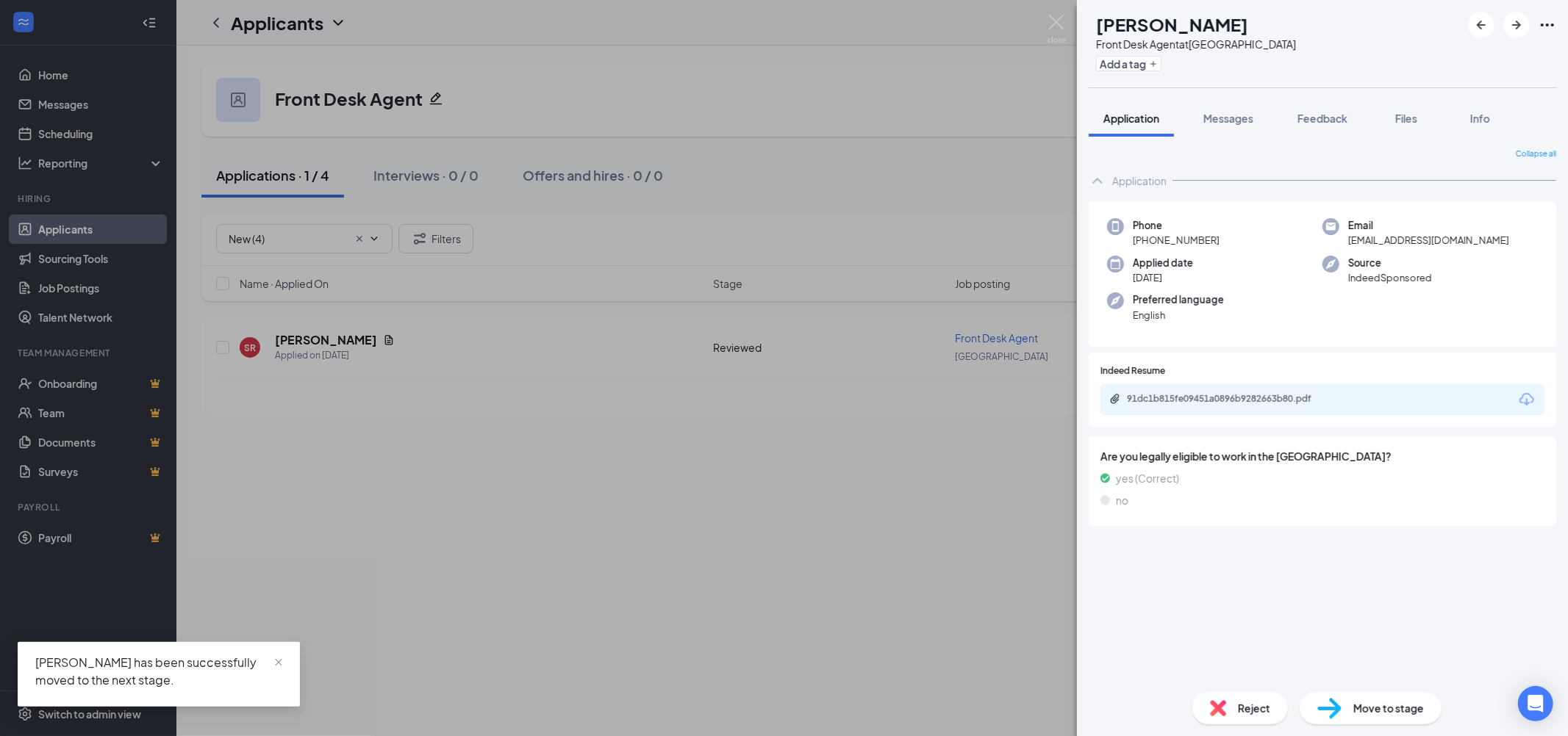
drag, startPoint x: 377, startPoint y: 311, endPoint x: 329, endPoint y: 291, distance: 52.0
click at [377, 313] on div "PZ [PERSON_NAME] Front Desk Agent at [GEOGRAPHIC_DATA] Add a tag Application Me…" at bounding box center [784, 368] width 1568 height 736
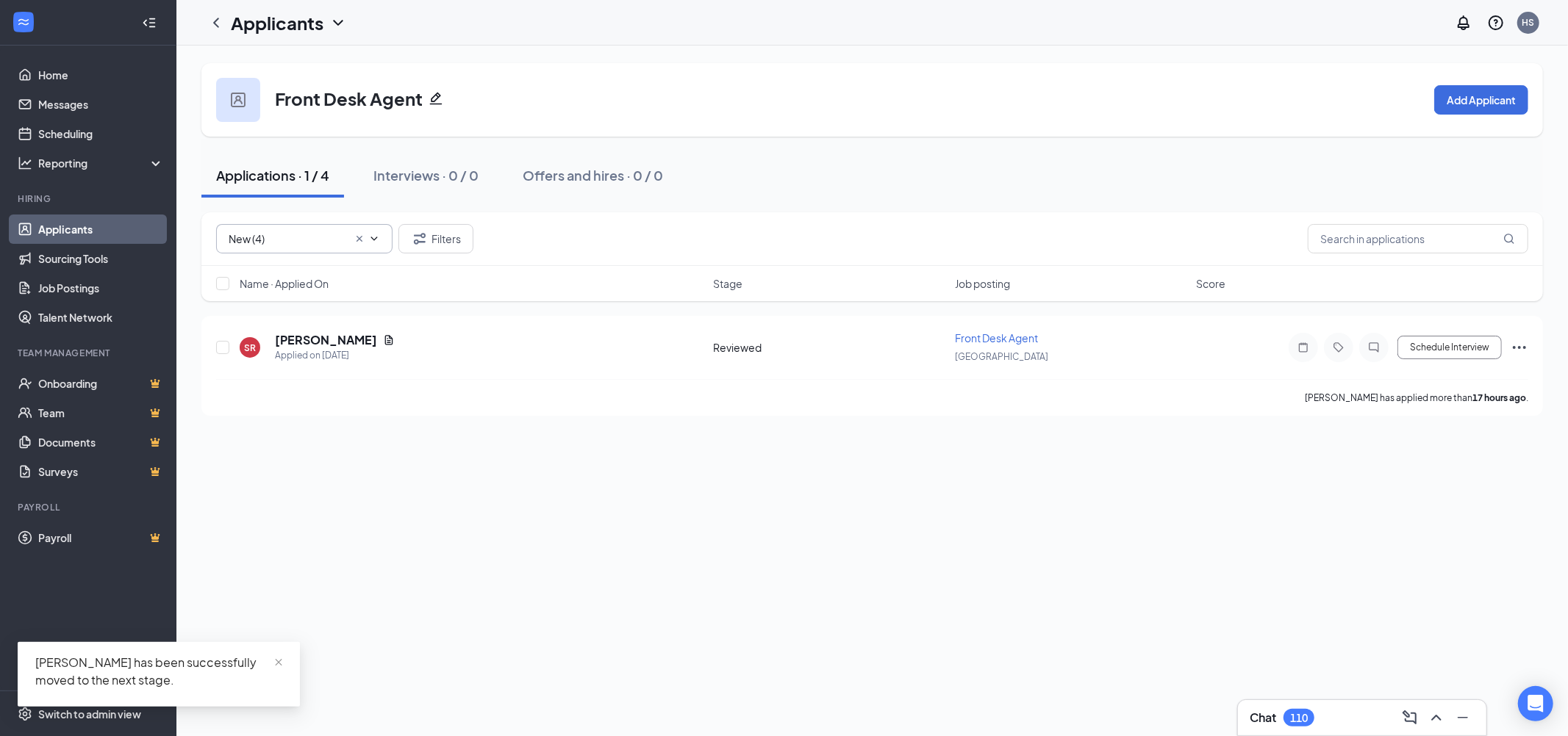
click at [294, 245] on input "New (4)" at bounding box center [288, 239] width 119 height 17
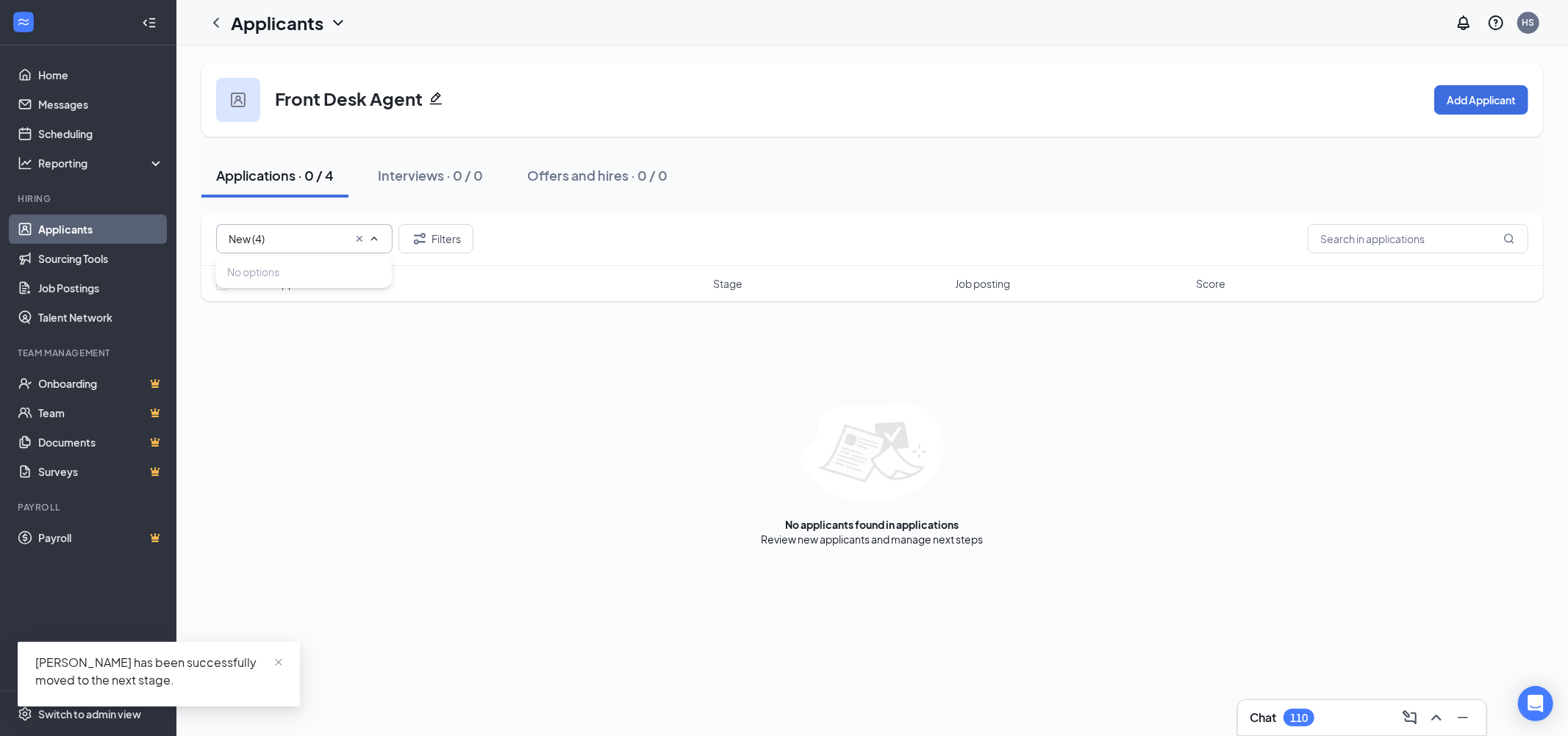
click at [357, 243] on icon "Cross" at bounding box center [359, 239] width 12 height 12
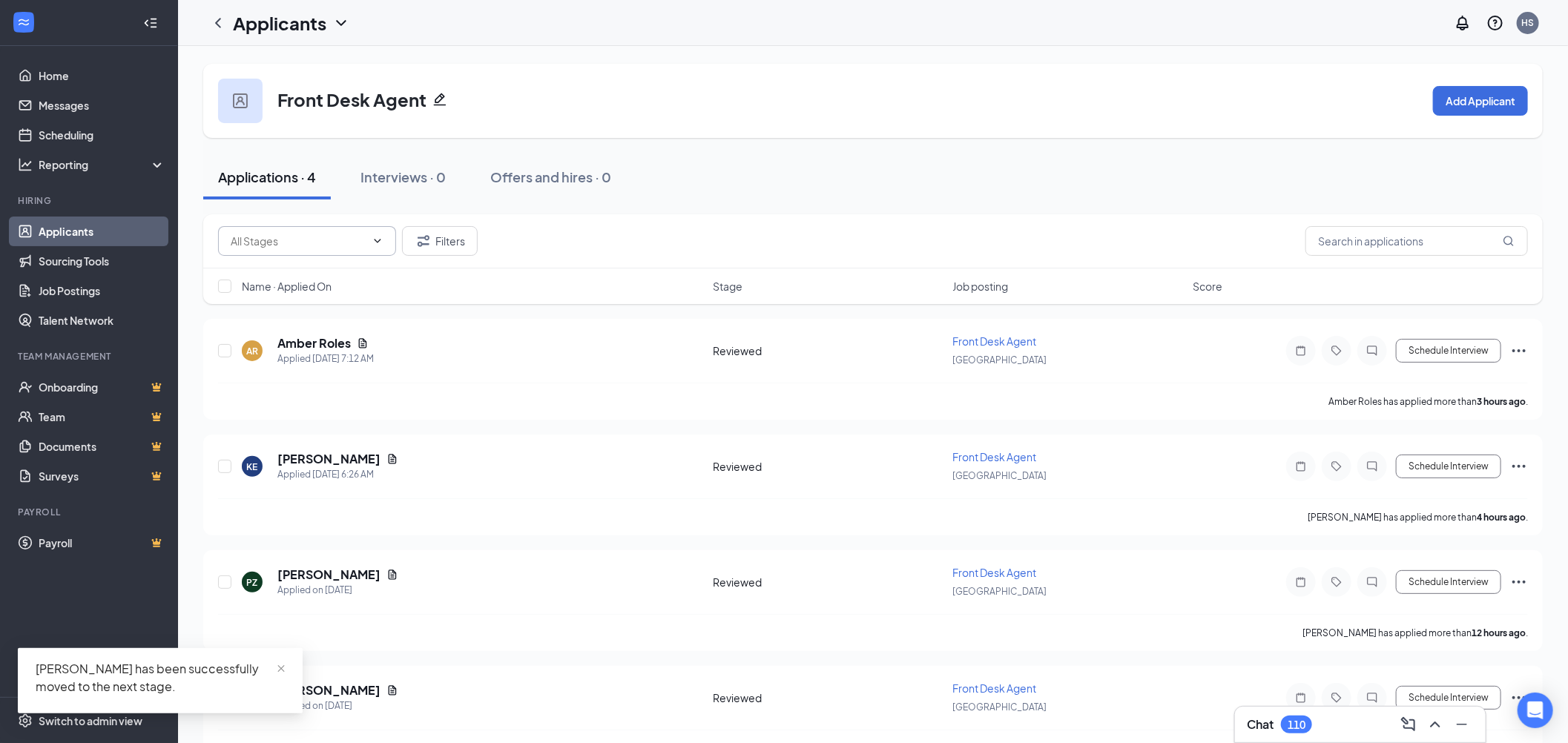
click at [308, 237] on input "text" at bounding box center [297, 241] width 135 height 17
click at [313, 299] on div "Reviewed (3)" at bounding box center [306, 309] width 178 height 35
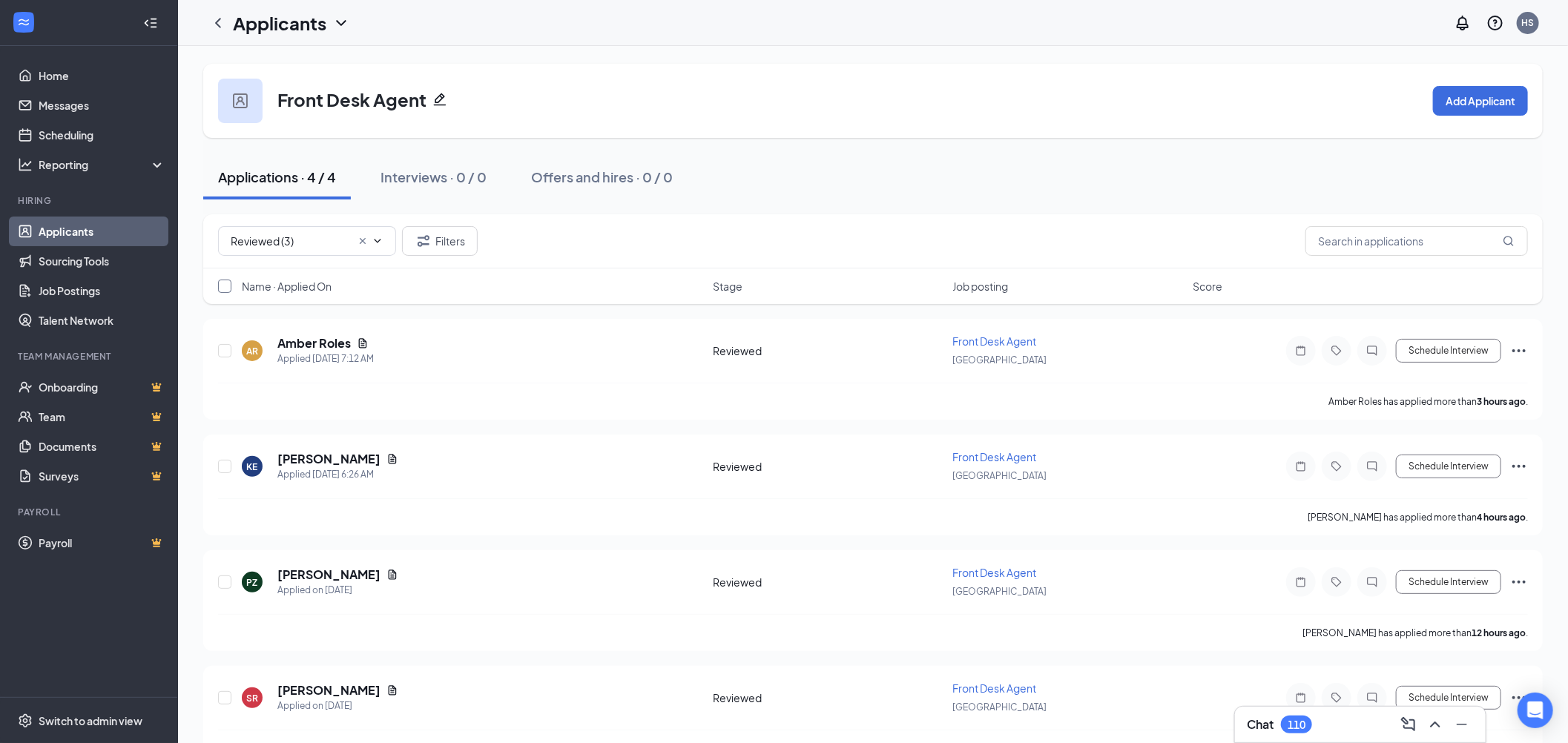
click at [221, 289] on input "checkbox" at bounding box center [225, 287] width 14 height 14
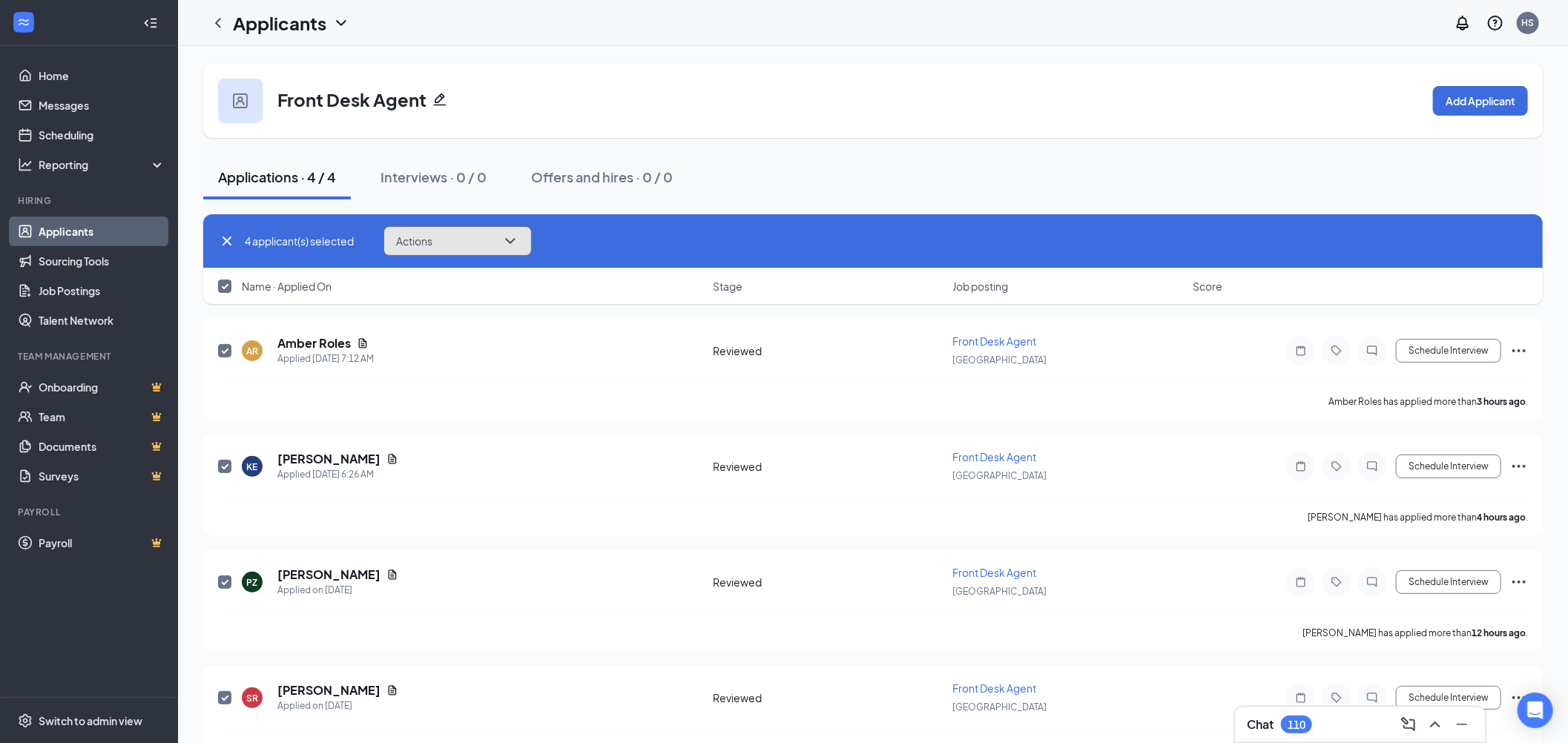
click at [462, 230] on button "Actions" at bounding box center [457, 241] width 148 height 30
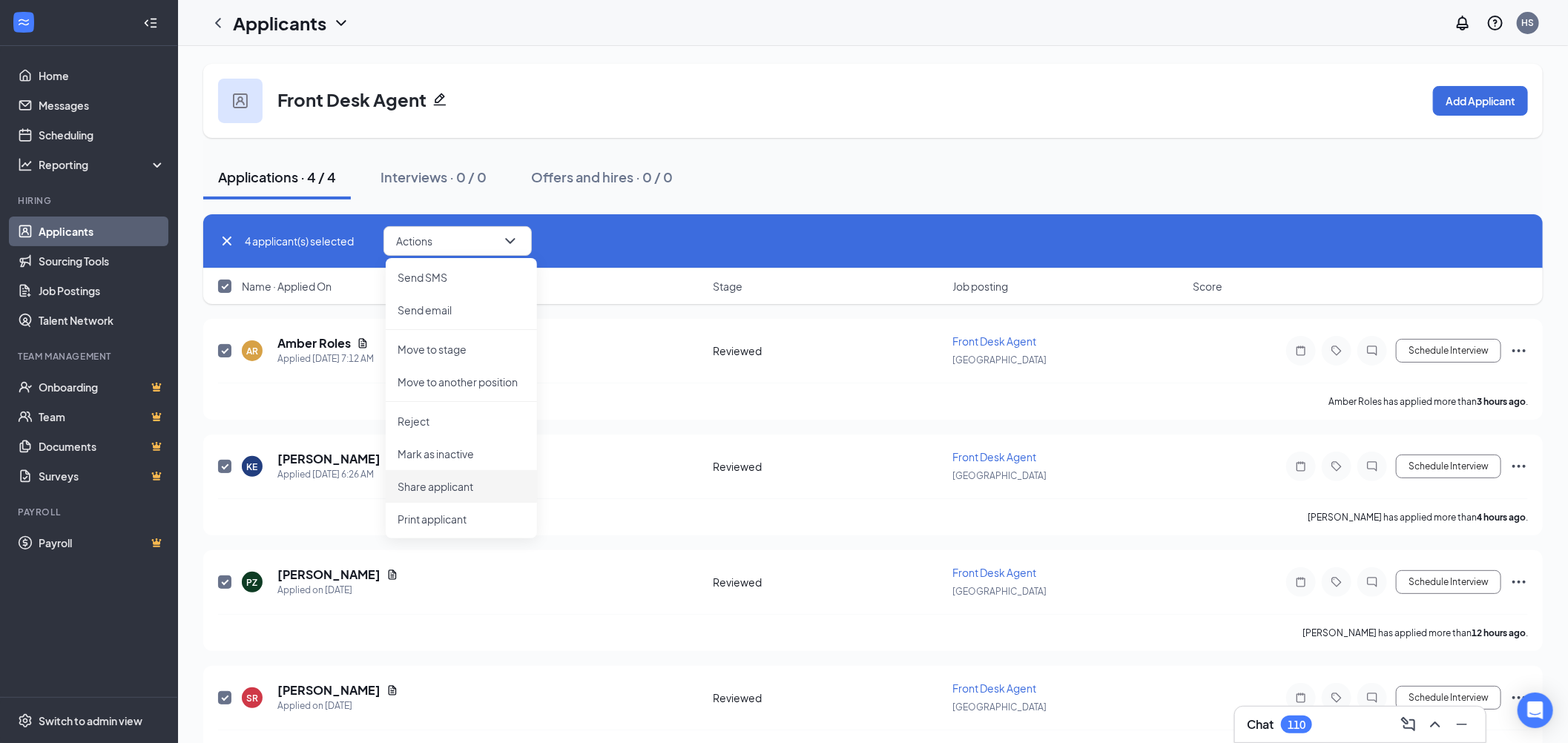
click at [445, 473] on li "Share applicant" at bounding box center [460, 486] width 151 height 33
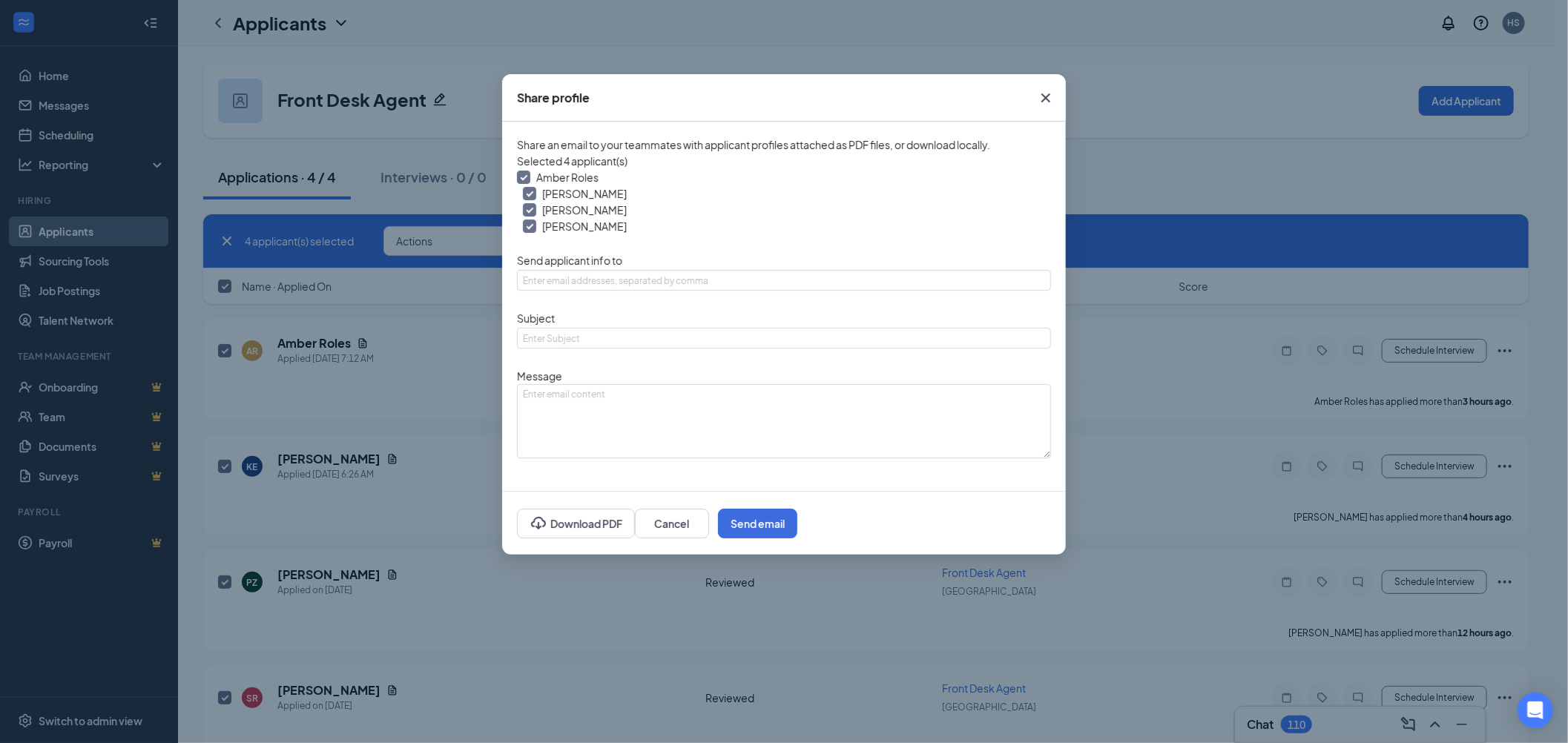
drag, startPoint x: 566, startPoint y: 491, endPoint x: 616, endPoint y: 501, distance: 51.0
click at [567, 491] on div "Download PDF Cancel Send email" at bounding box center [784, 523] width 563 height 64
click at [626, 509] on button "Download PDF" at bounding box center [575, 524] width 118 height 30
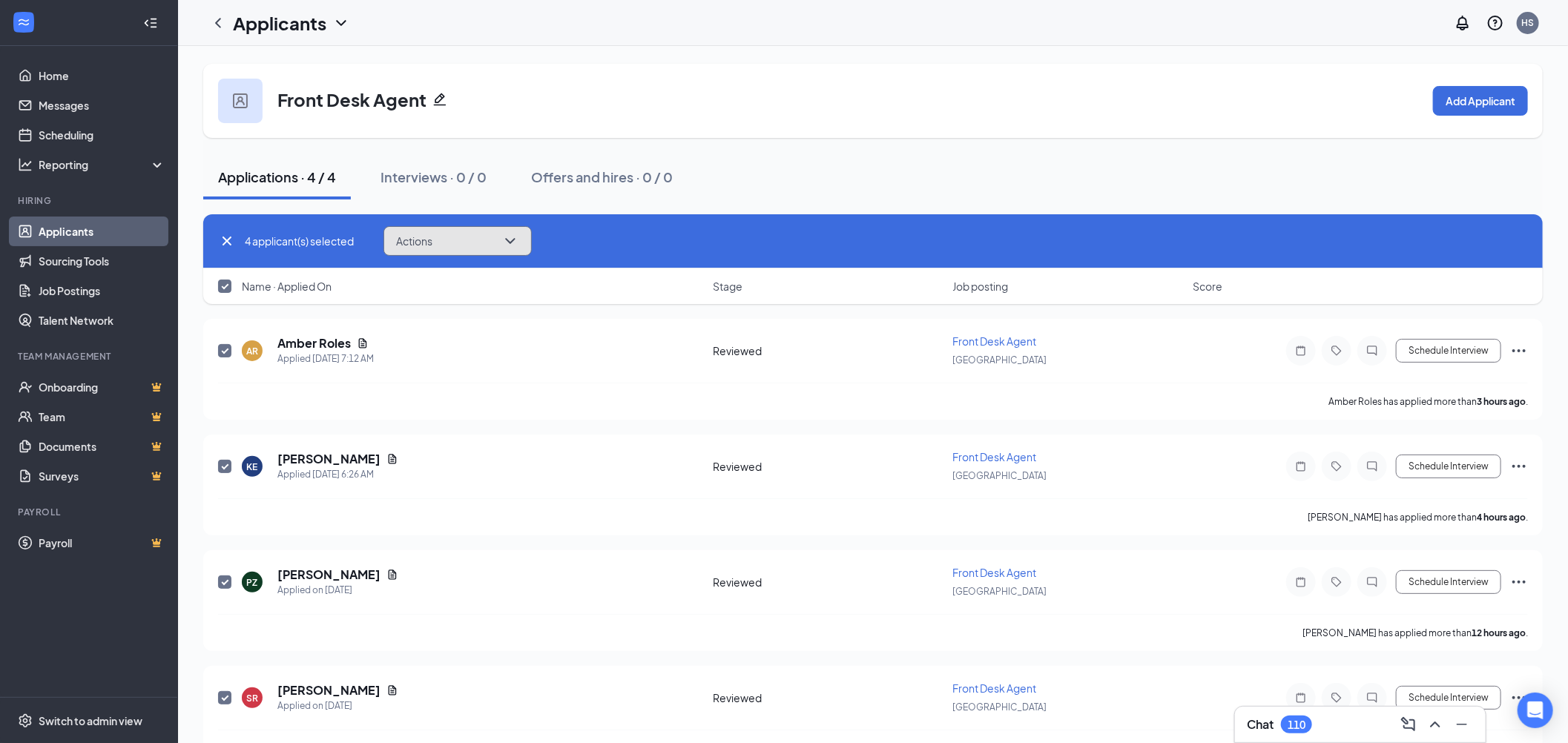
click at [429, 239] on span "Actions" at bounding box center [414, 241] width 37 height 11
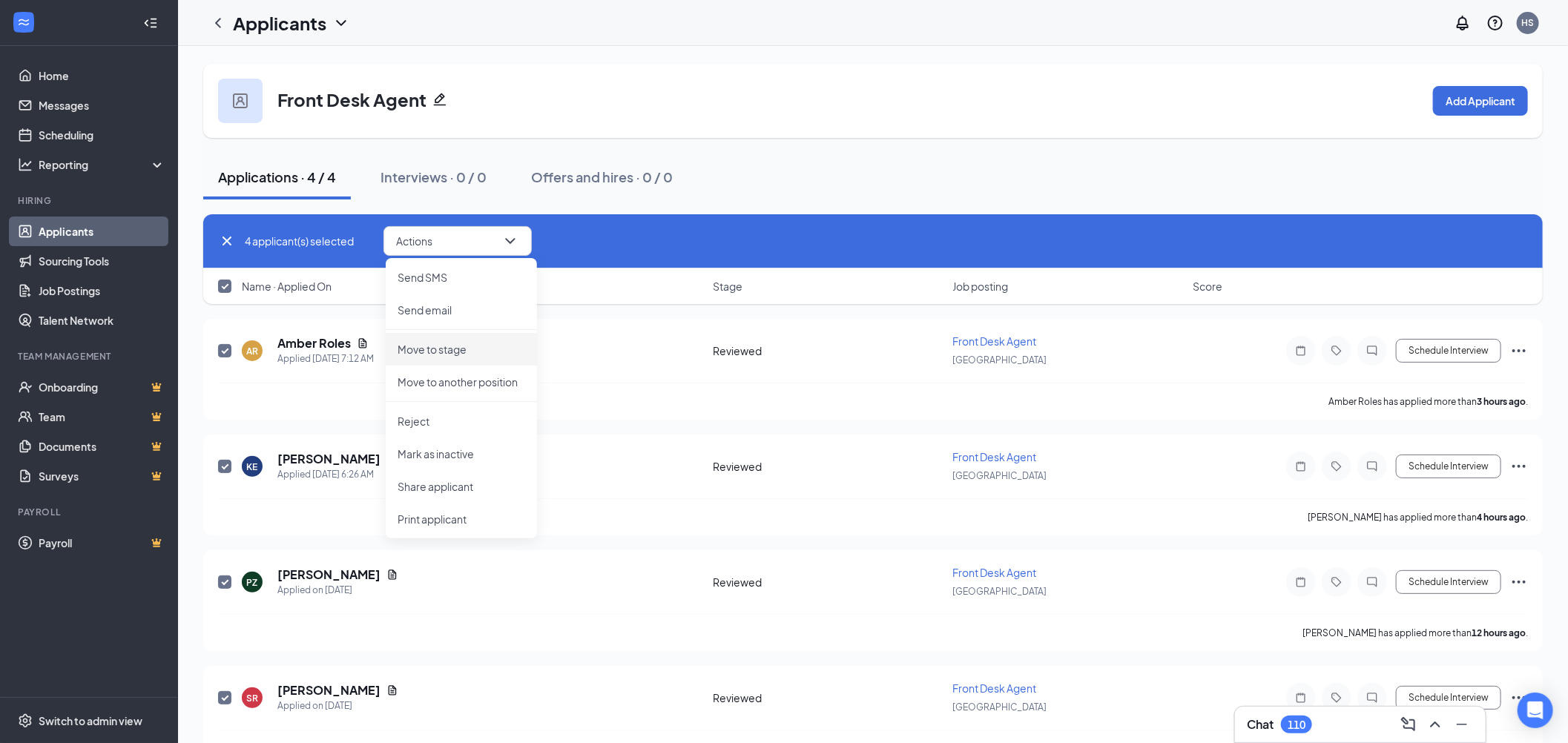
click at [491, 336] on li "Move to stage" at bounding box center [460, 349] width 151 height 33
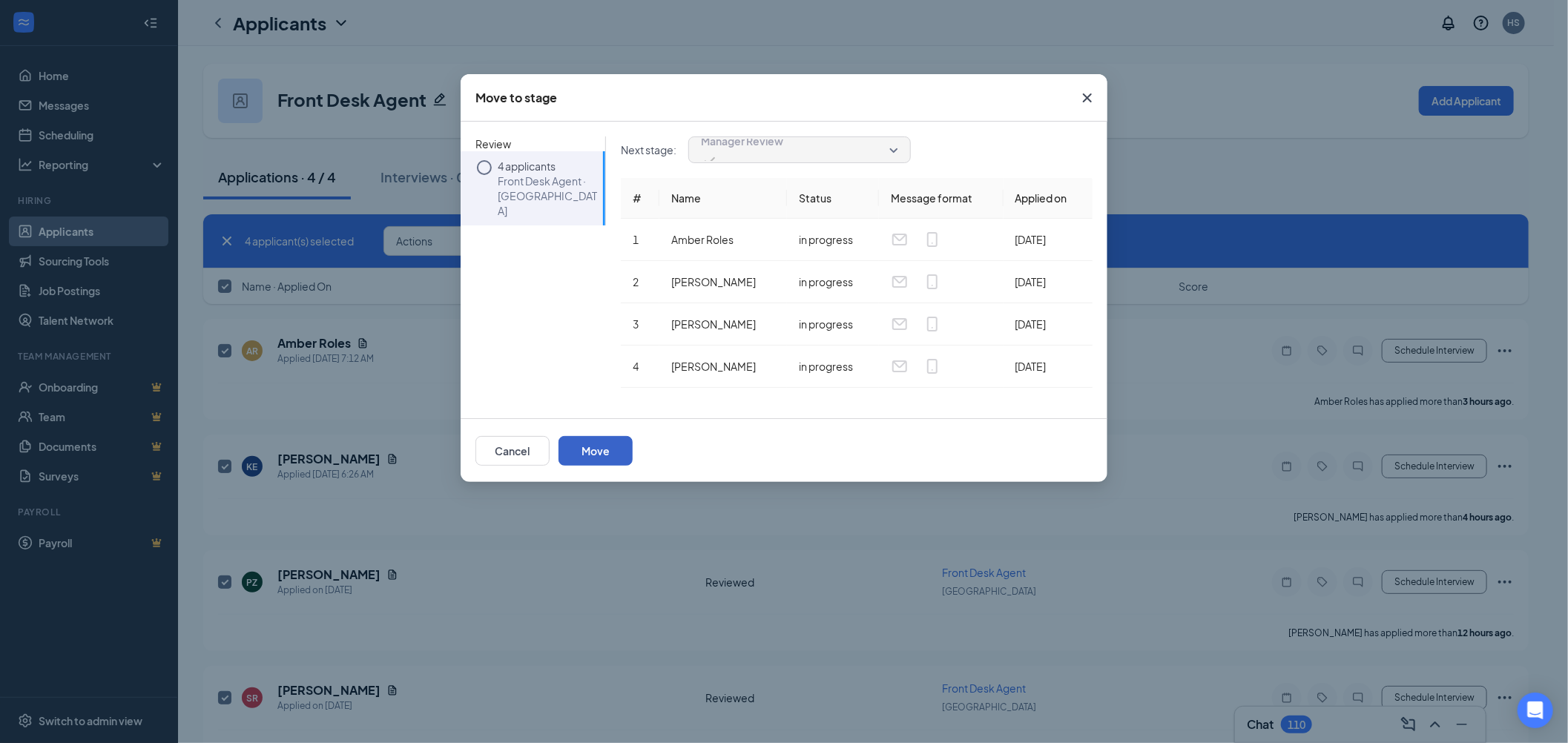
click at [632, 460] on button "Move" at bounding box center [595, 451] width 74 height 30
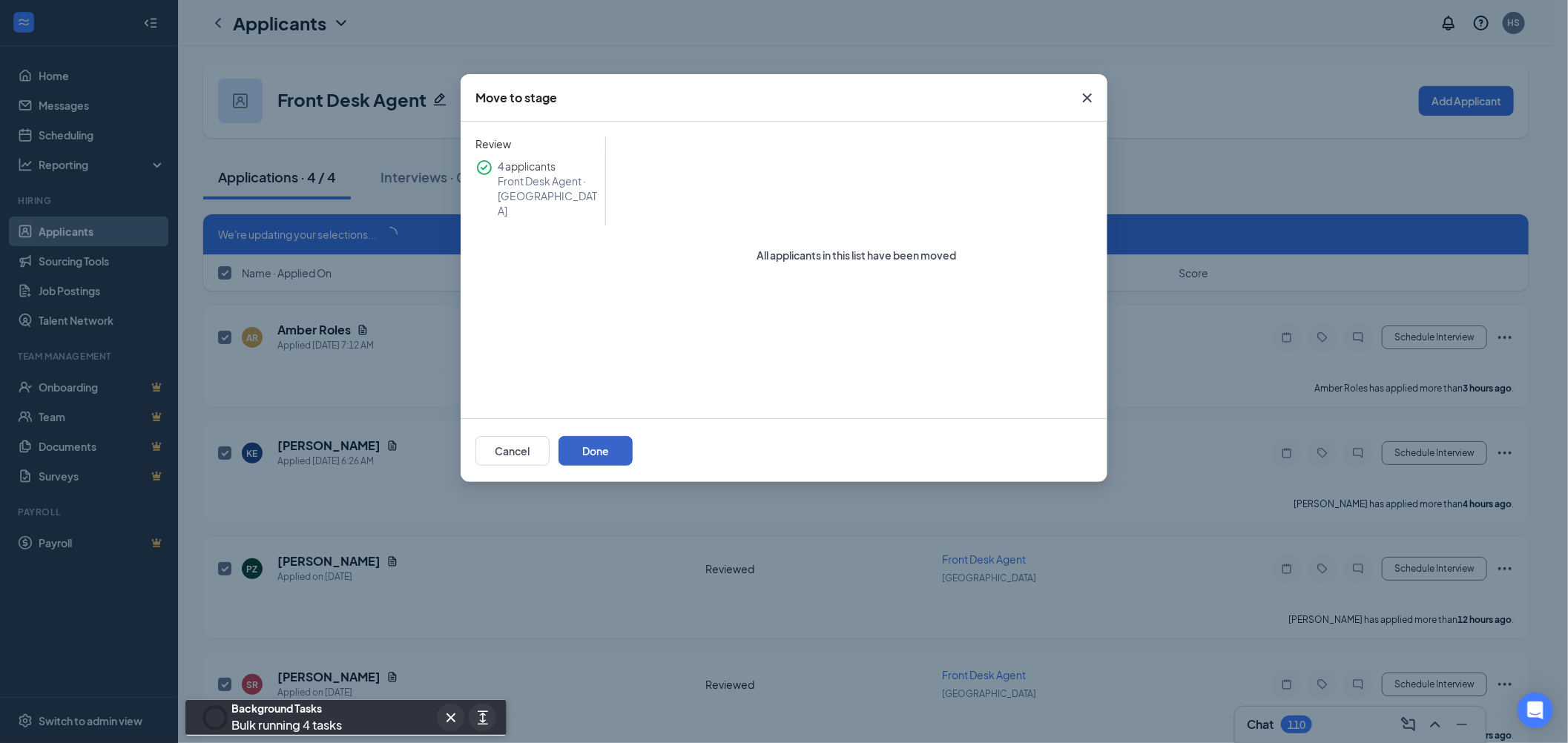
click at [632, 445] on button "Done" at bounding box center [595, 451] width 74 height 30
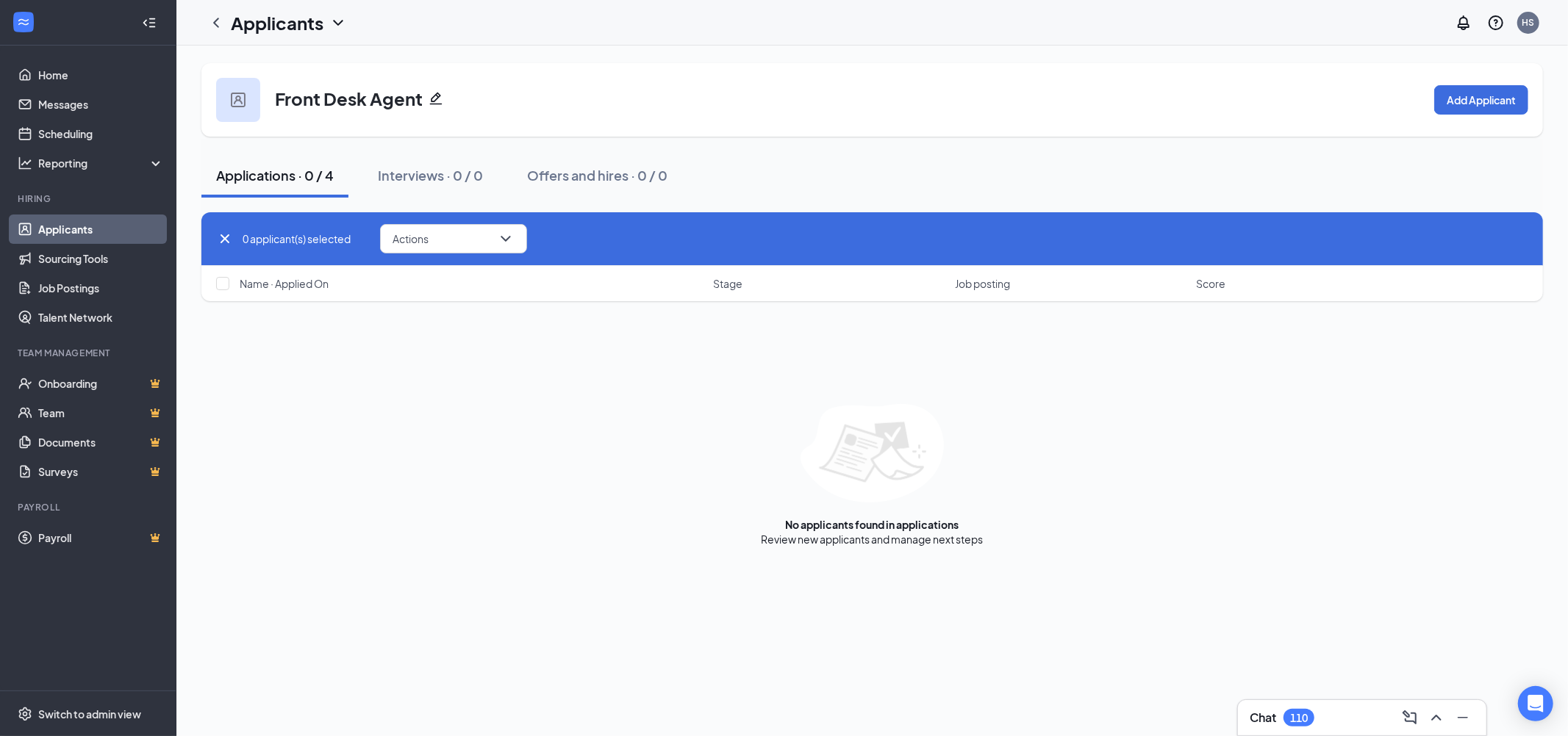
click at [60, 222] on link "Applicants" at bounding box center [101, 229] width 125 height 29
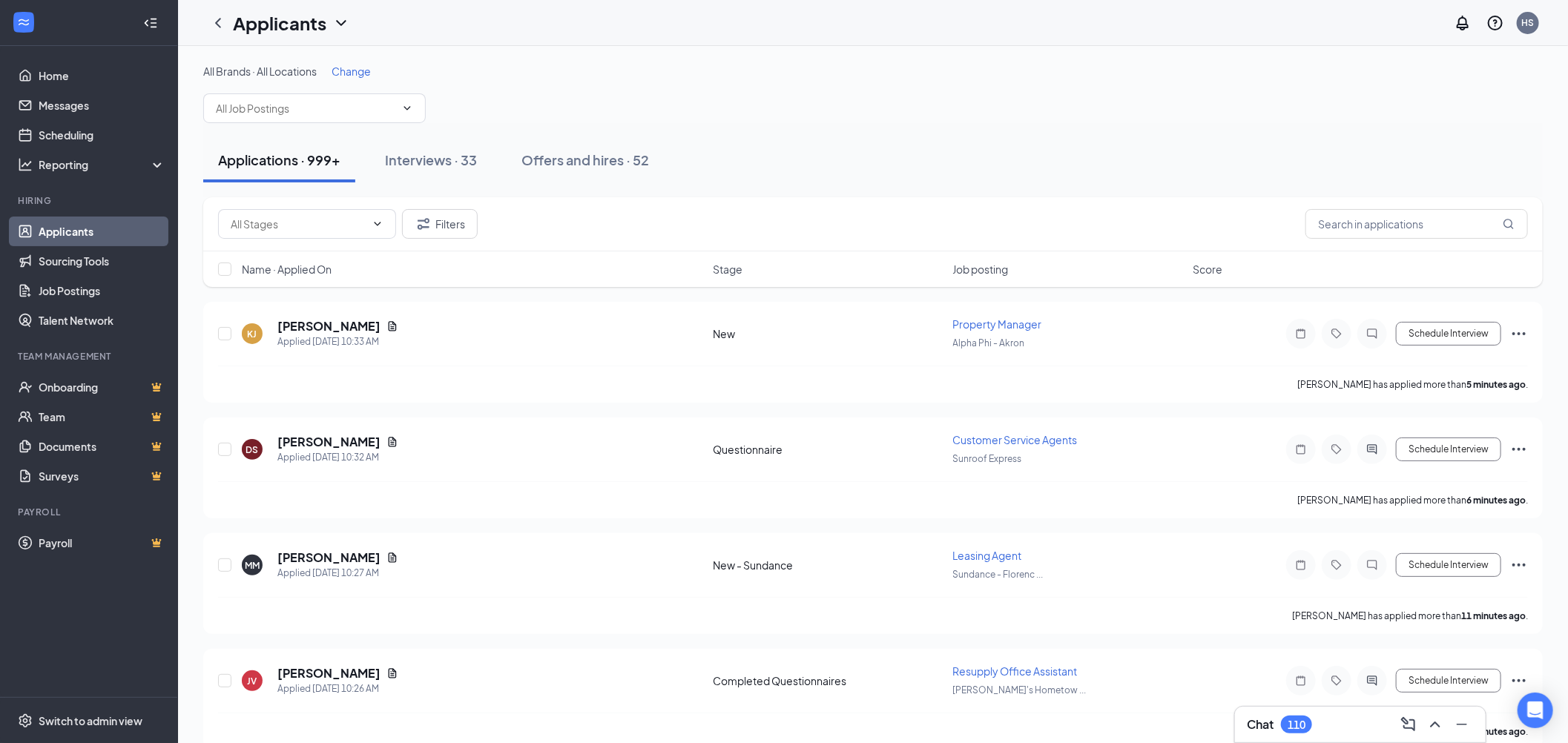
click at [316, 227] on input "text" at bounding box center [297, 223] width 135 height 17
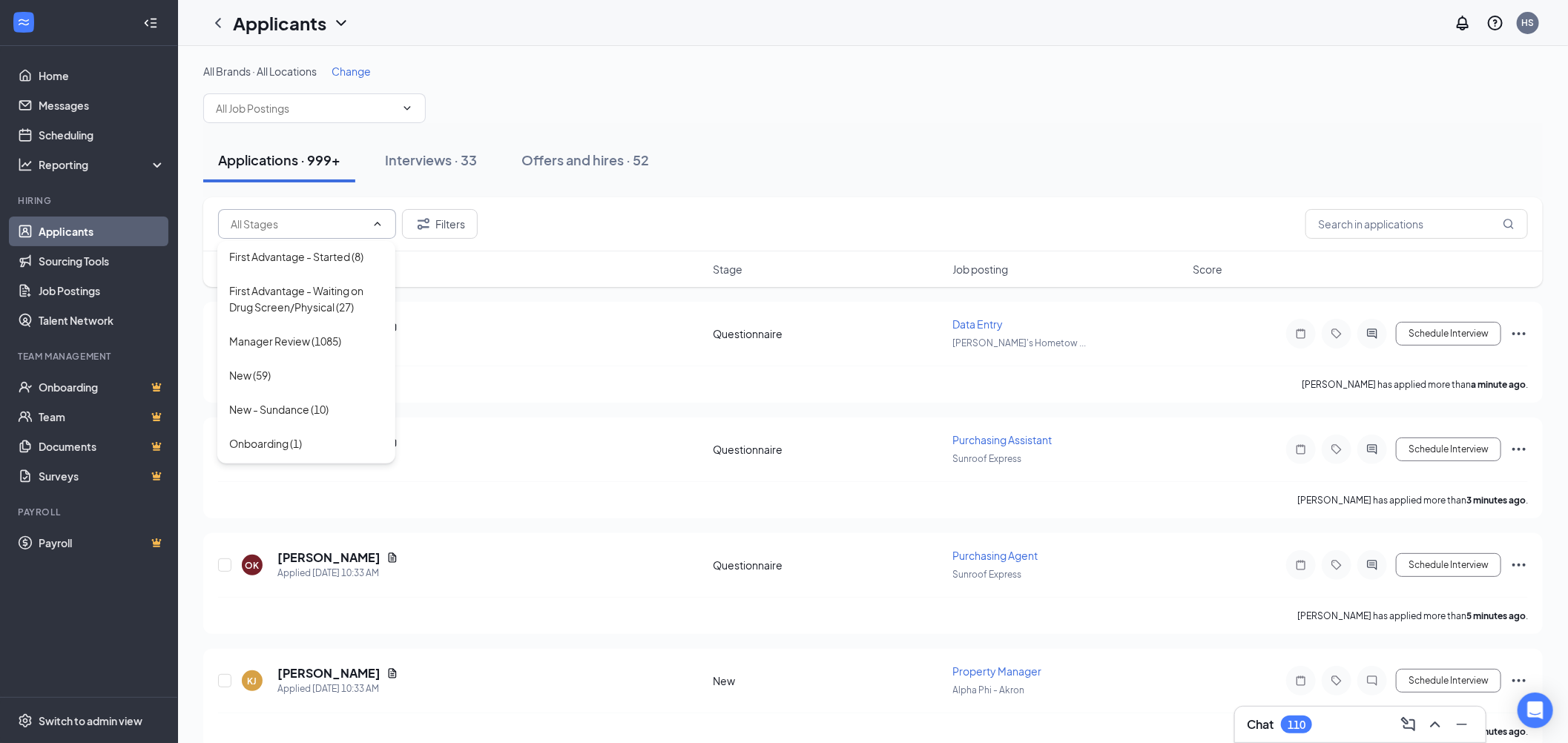
scroll to position [165, 0]
click at [321, 356] on div "New (59)" at bounding box center [306, 347] width 154 height 17
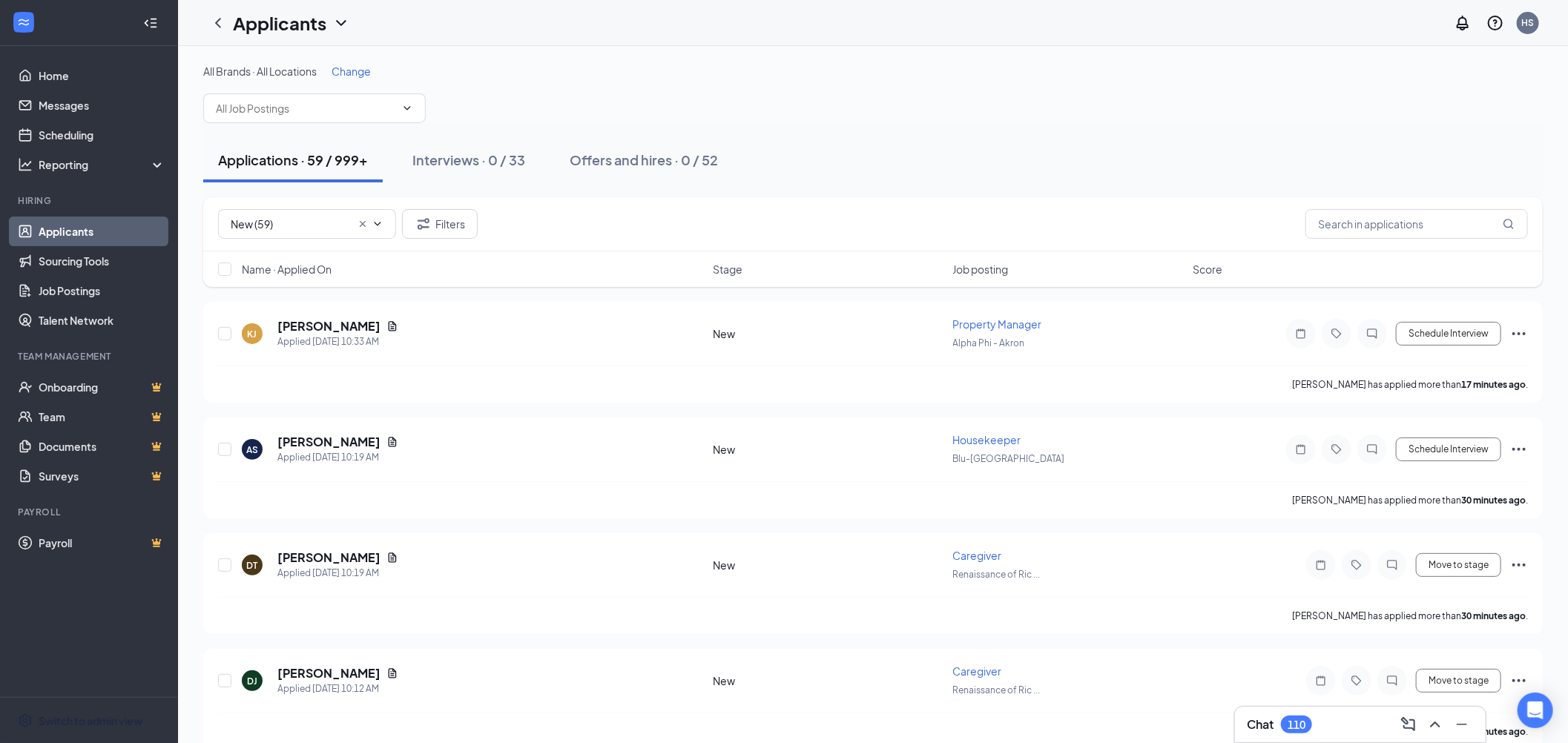
click at [99, 720] on div "Switch to admin view" at bounding box center [90, 720] width 104 height 15
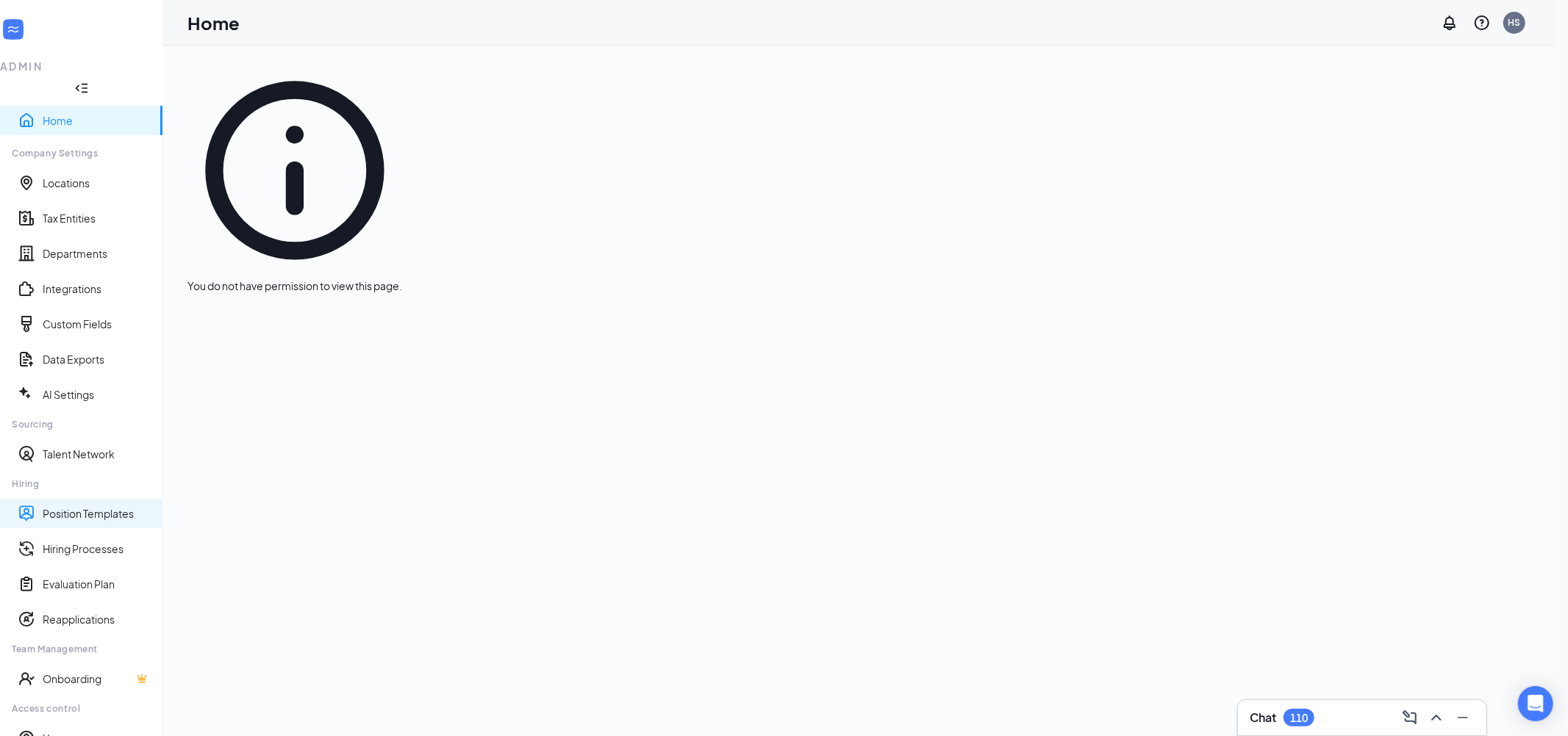
click at [93, 506] on link "Position Templates" at bounding box center [97, 513] width 108 height 15
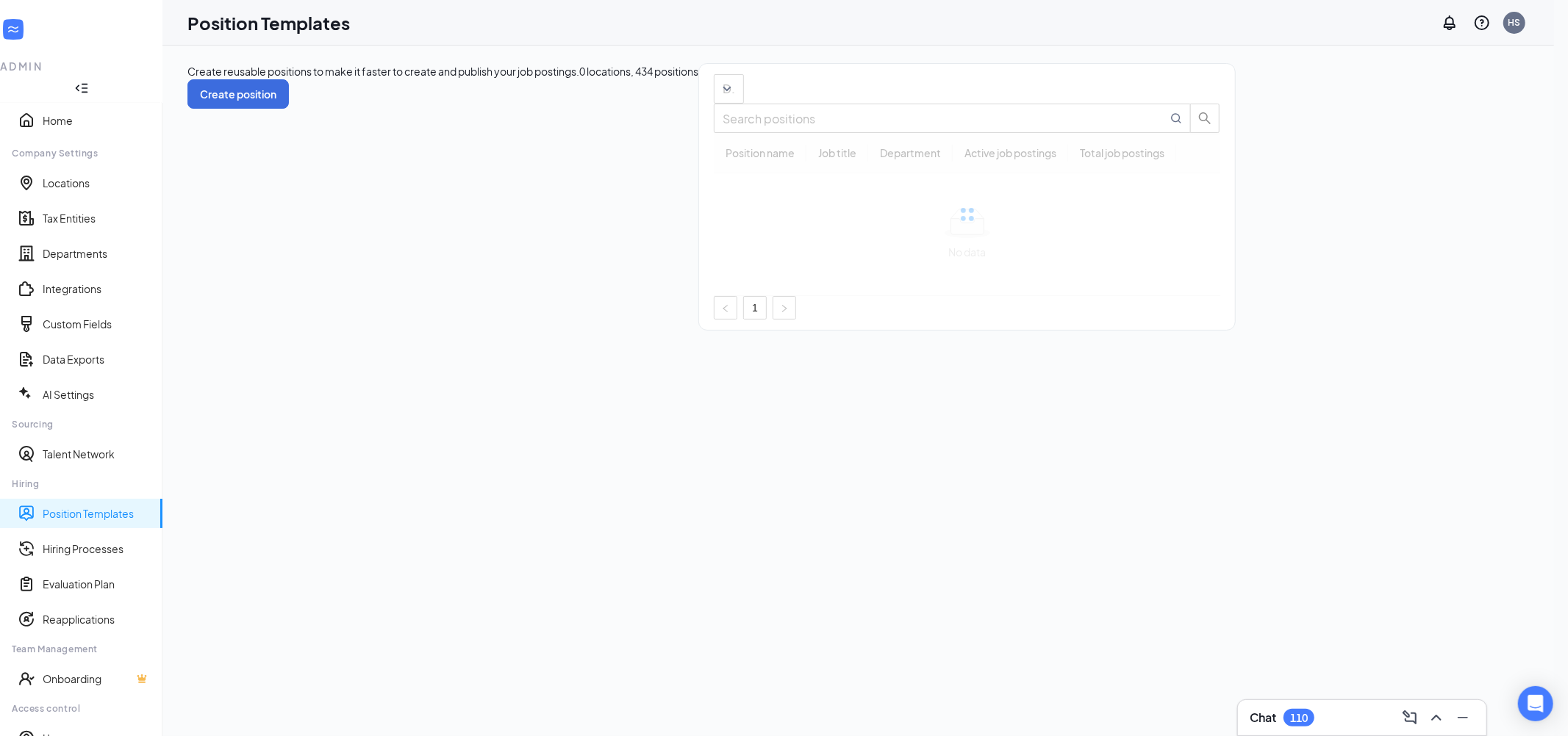
click at [1167, 128] on input "text" at bounding box center [945, 118] width 445 height 19
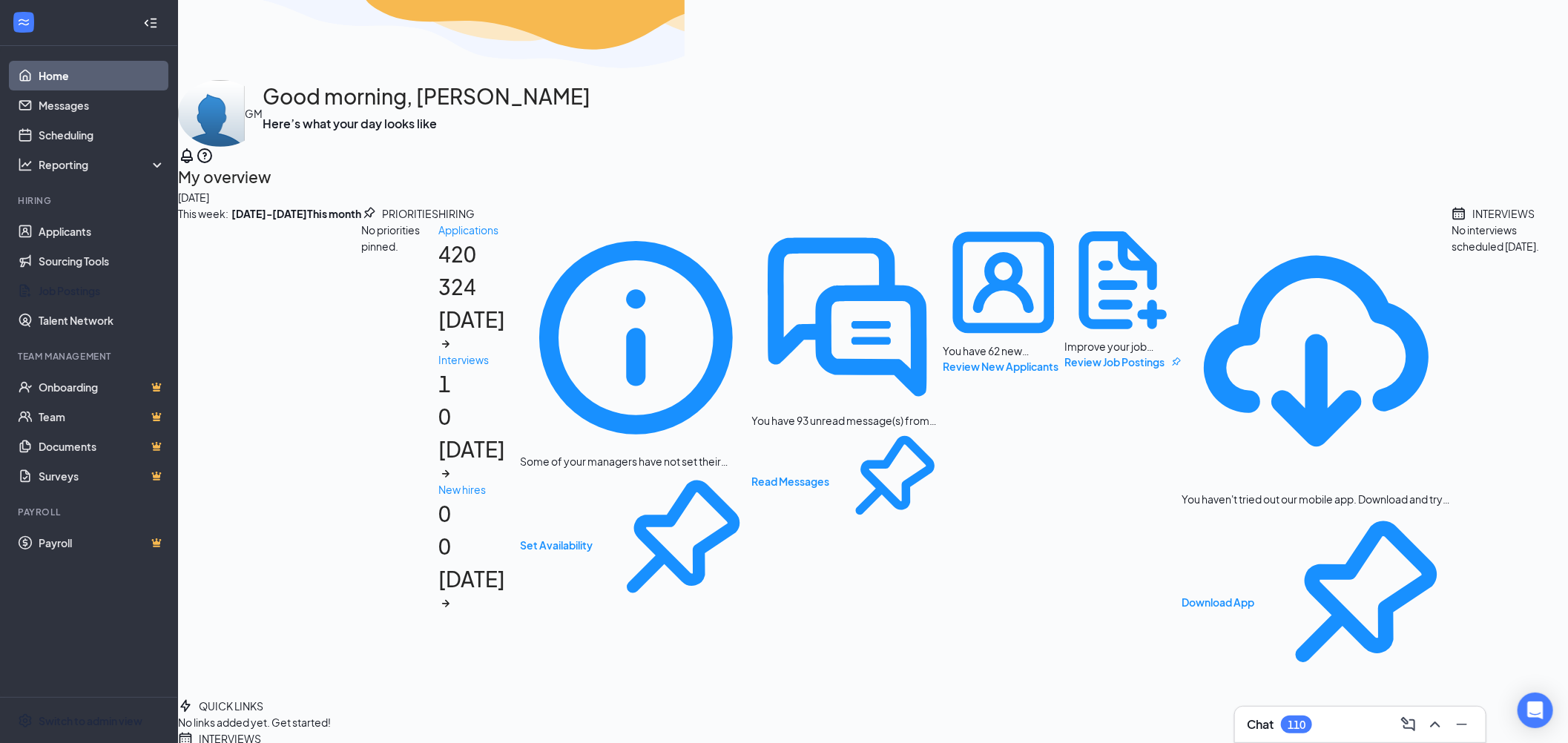
click at [85, 284] on link "Job Postings" at bounding box center [102, 290] width 126 height 30
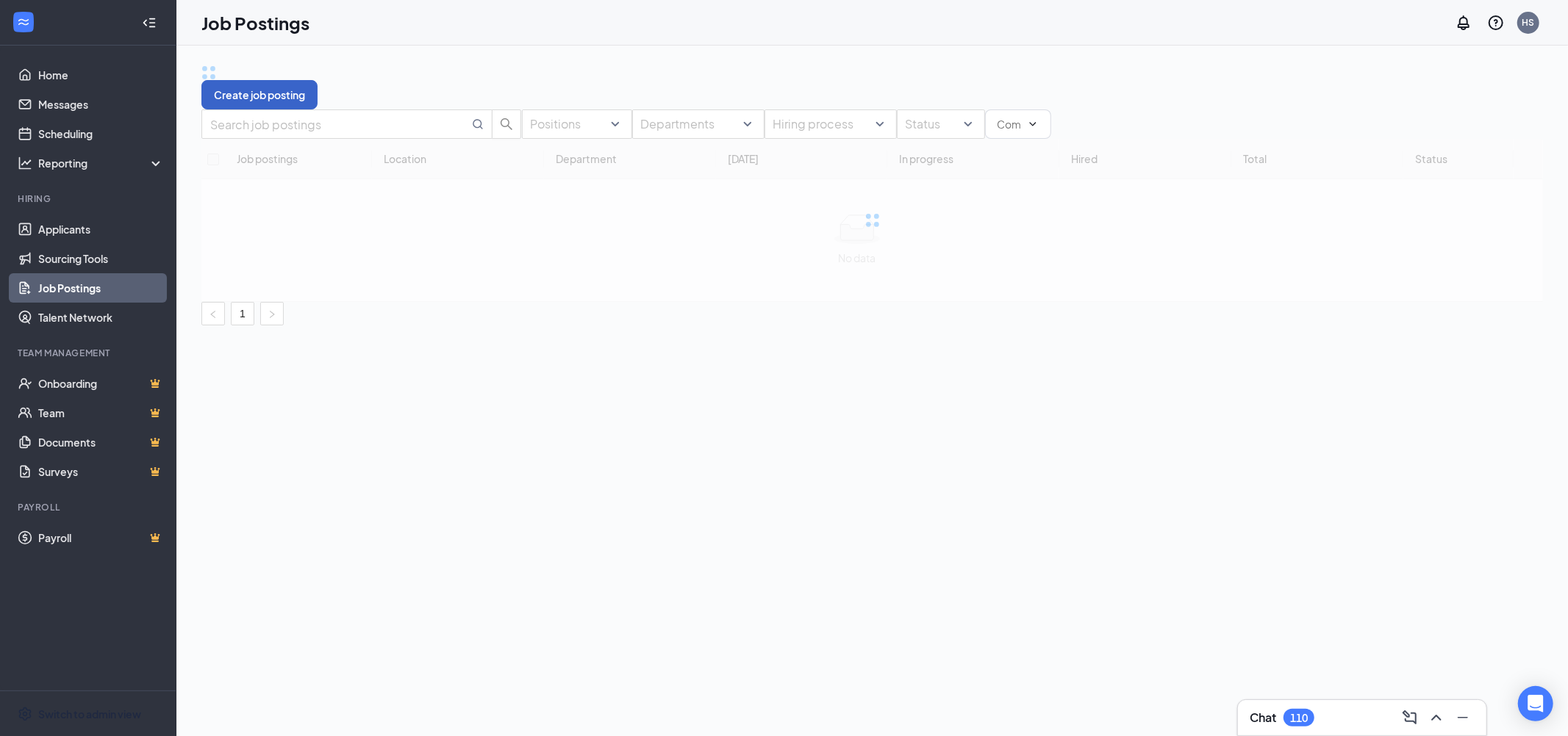
click at [317, 84] on button "Create job posting" at bounding box center [260, 95] width 117 height 29
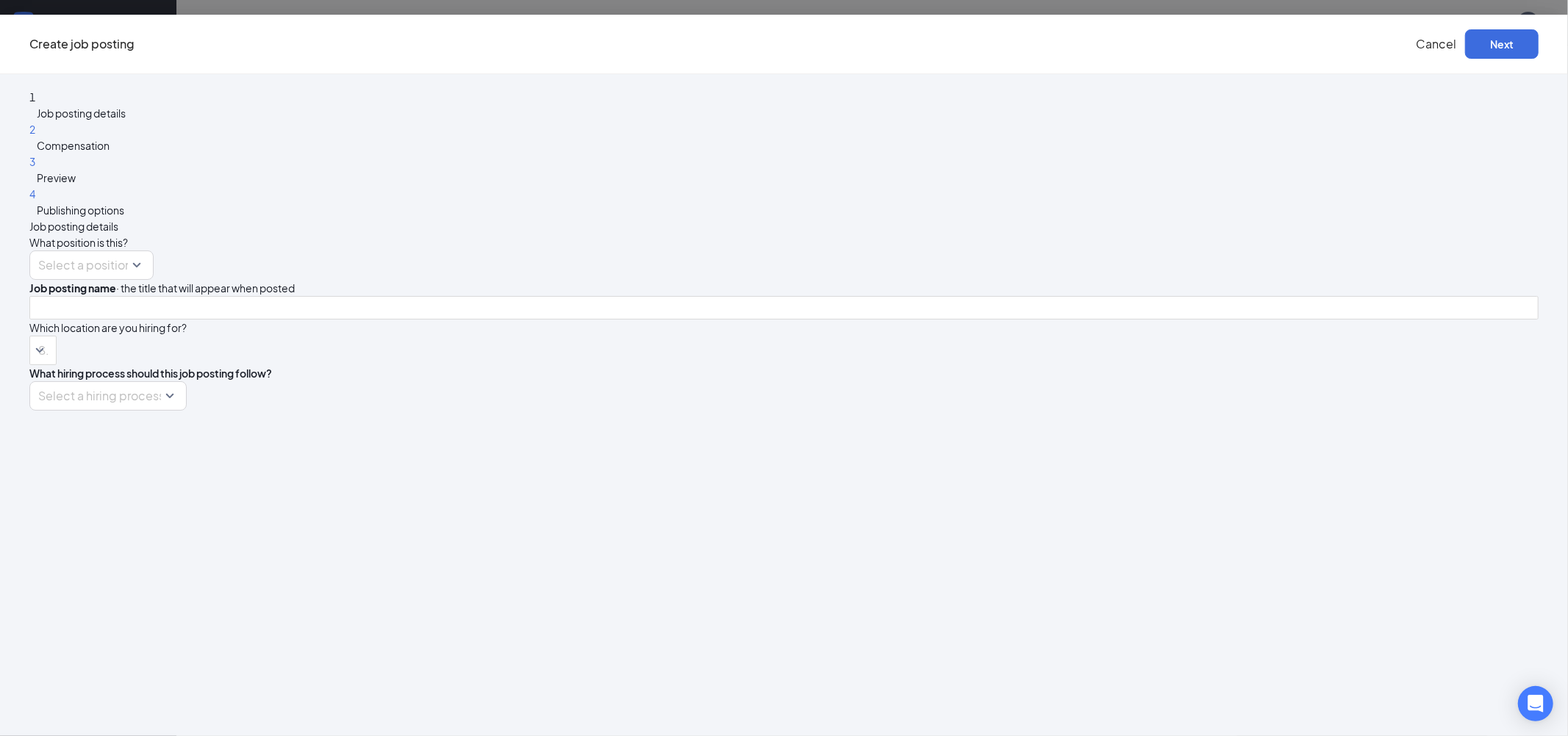
click at [134, 252] on input "search" at bounding box center [86, 265] width 96 height 28
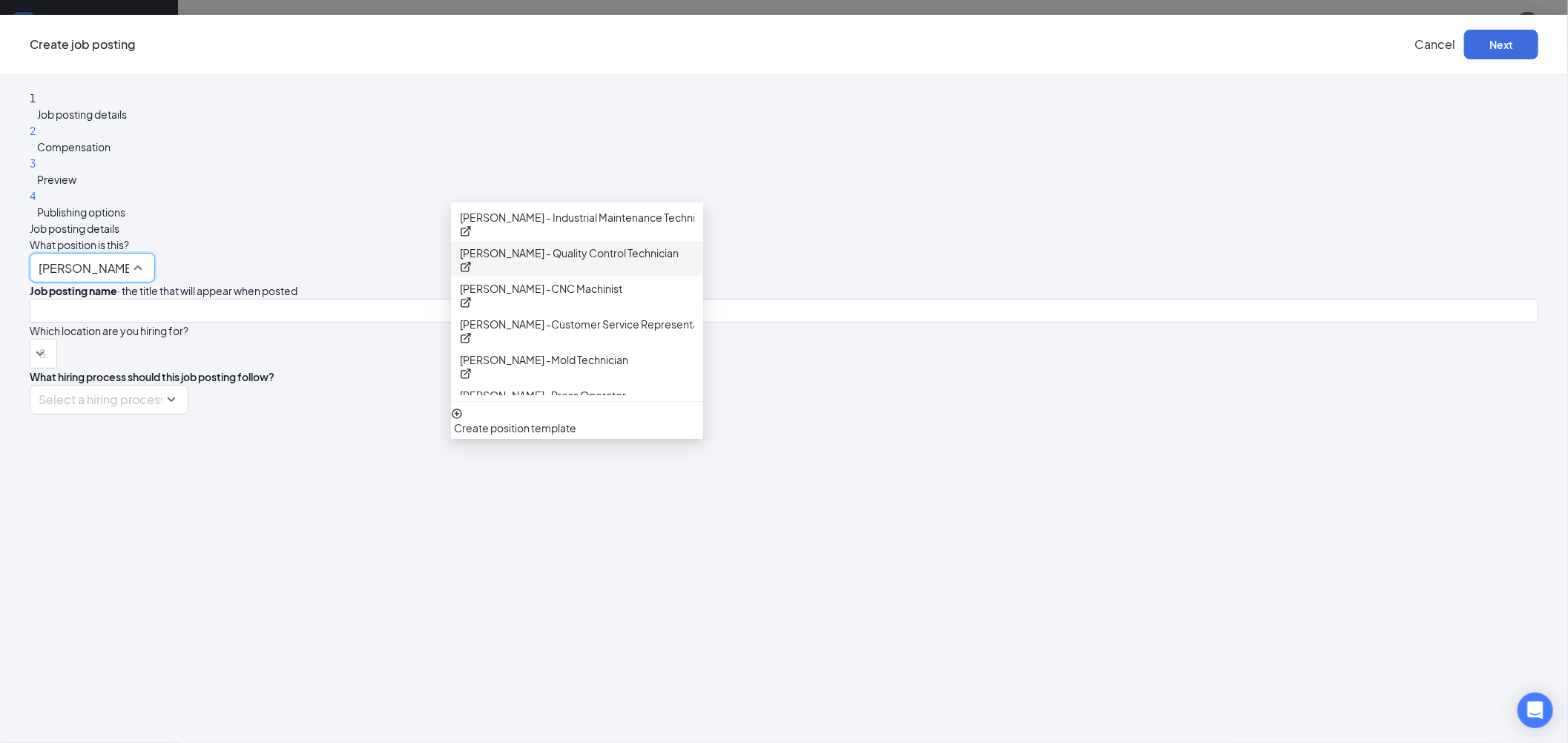
click at [703, 272] on div "[PERSON_NAME] - Quality Control Technician" at bounding box center [576, 259] width 252 height 36
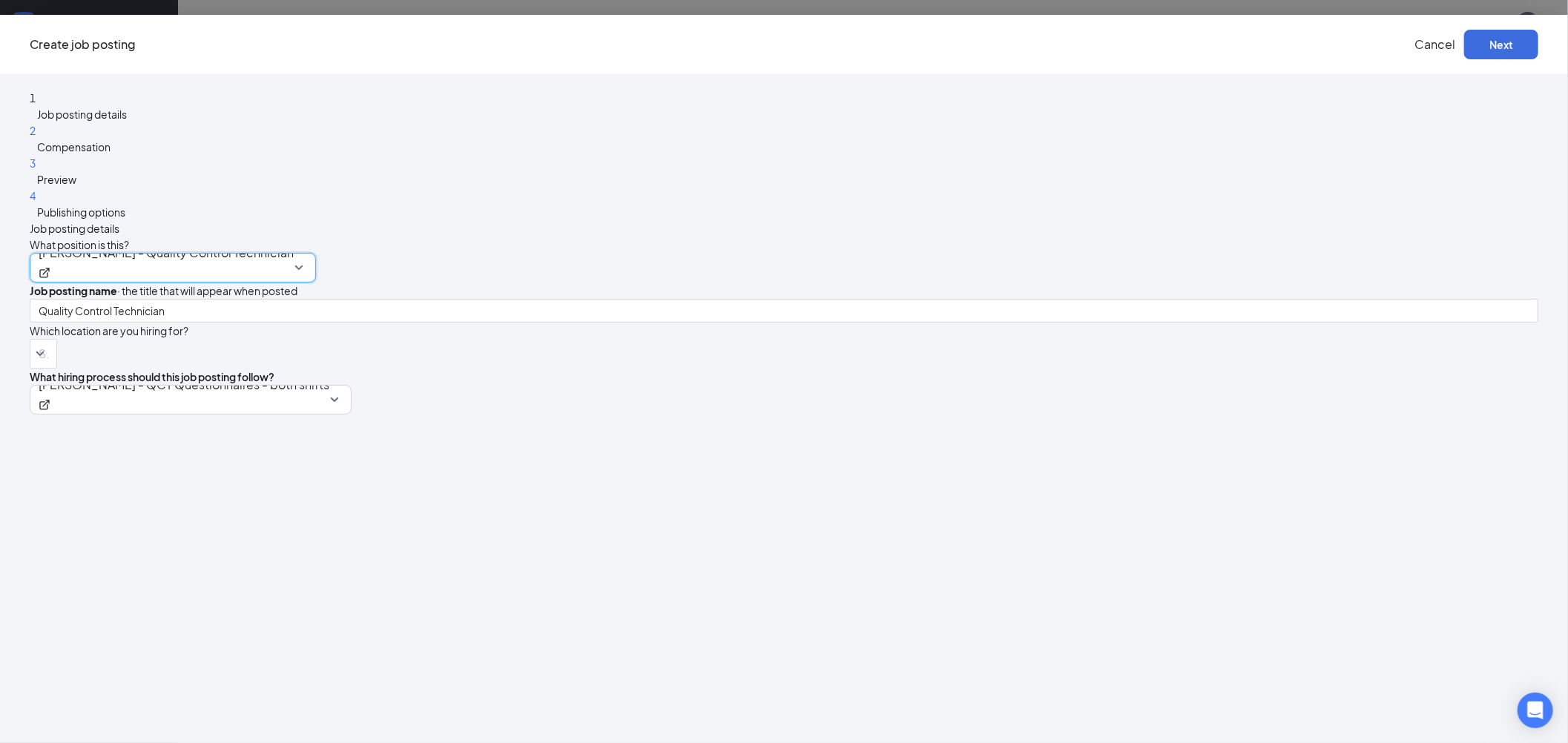
click at [307, 254] on span "[PERSON_NAME] - Quality Control Technician" at bounding box center [173, 268] width 269 height 29
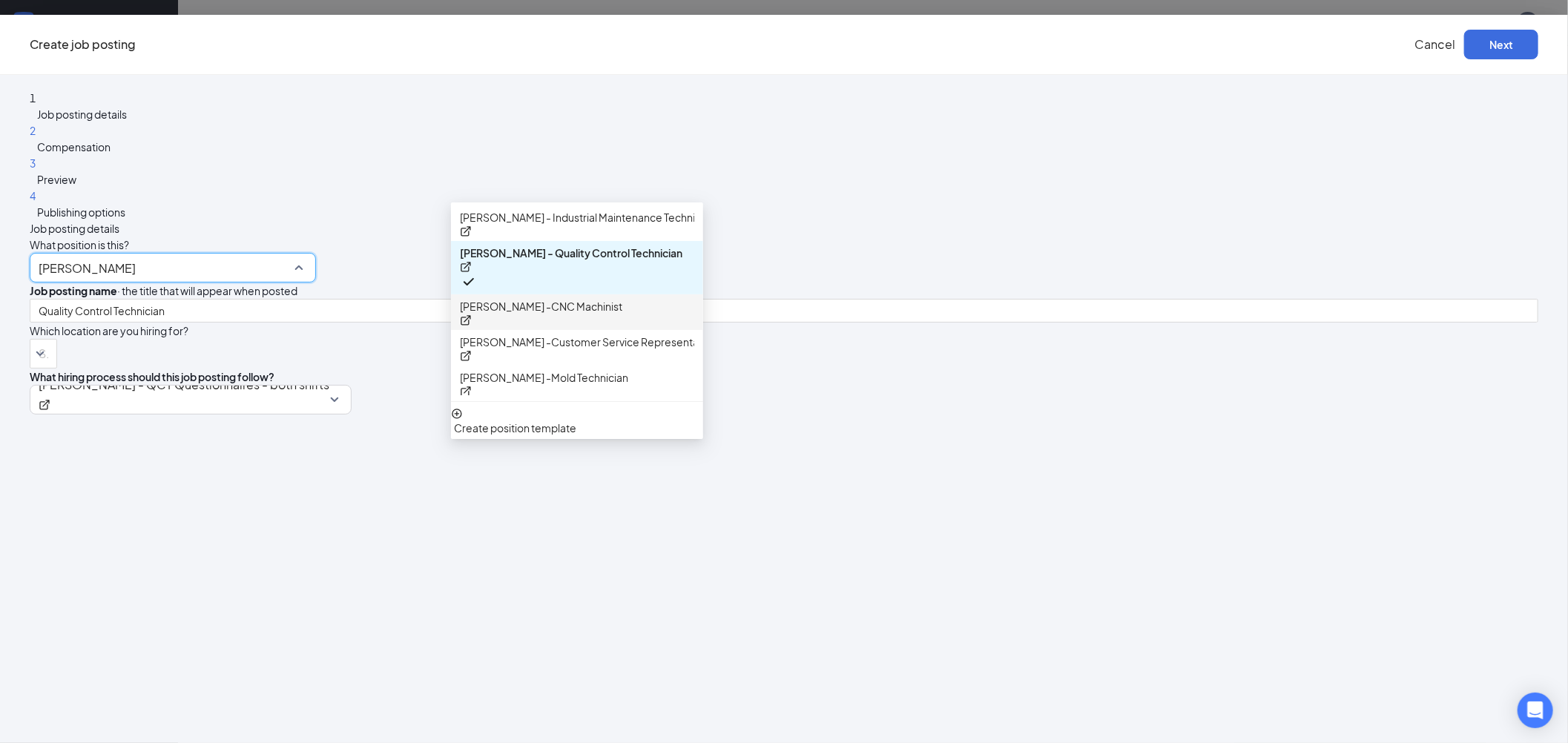
drag, startPoint x: 739, startPoint y: 294, endPoint x: 957, endPoint y: 329, distance: 220.8
click at [622, 298] on p "[PERSON_NAME] -CNC Machinist" at bounding box center [540, 306] width 162 height 17
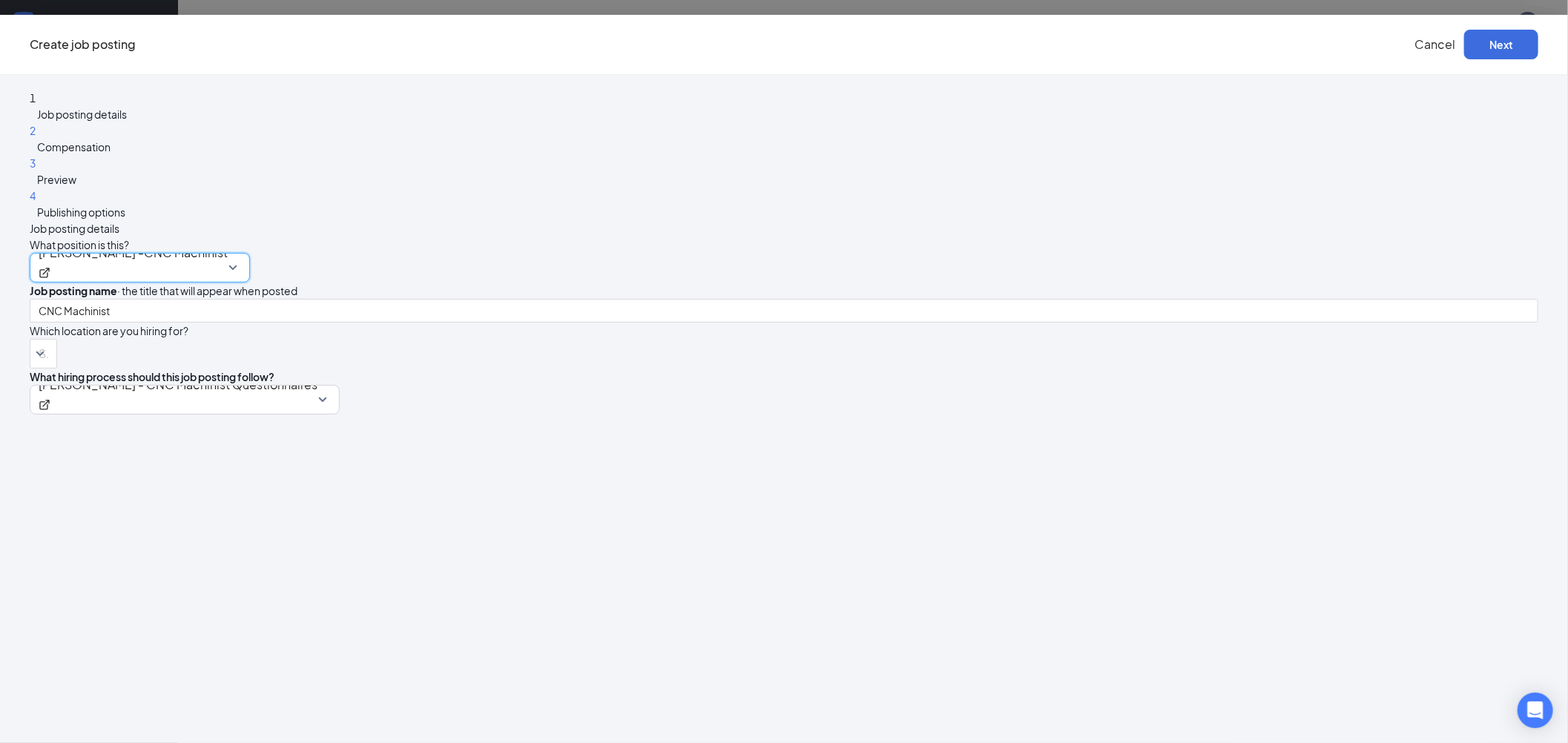
click at [39, 342] on div at bounding box center [36, 354] width 5 height 24
drag, startPoint x: 769, startPoint y: 382, endPoint x: 916, endPoint y: 385, distance: 147.0
click at [769, 376] on span "[PERSON_NAME] Industrial" at bounding box center [760, 371] width 130 height 14
click at [1048, 369] on div "What hiring process should this job posting follow?" at bounding box center [784, 376] width 1509 height 17
click at [1464, 57] on button "Next" at bounding box center [1501, 44] width 74 height 30
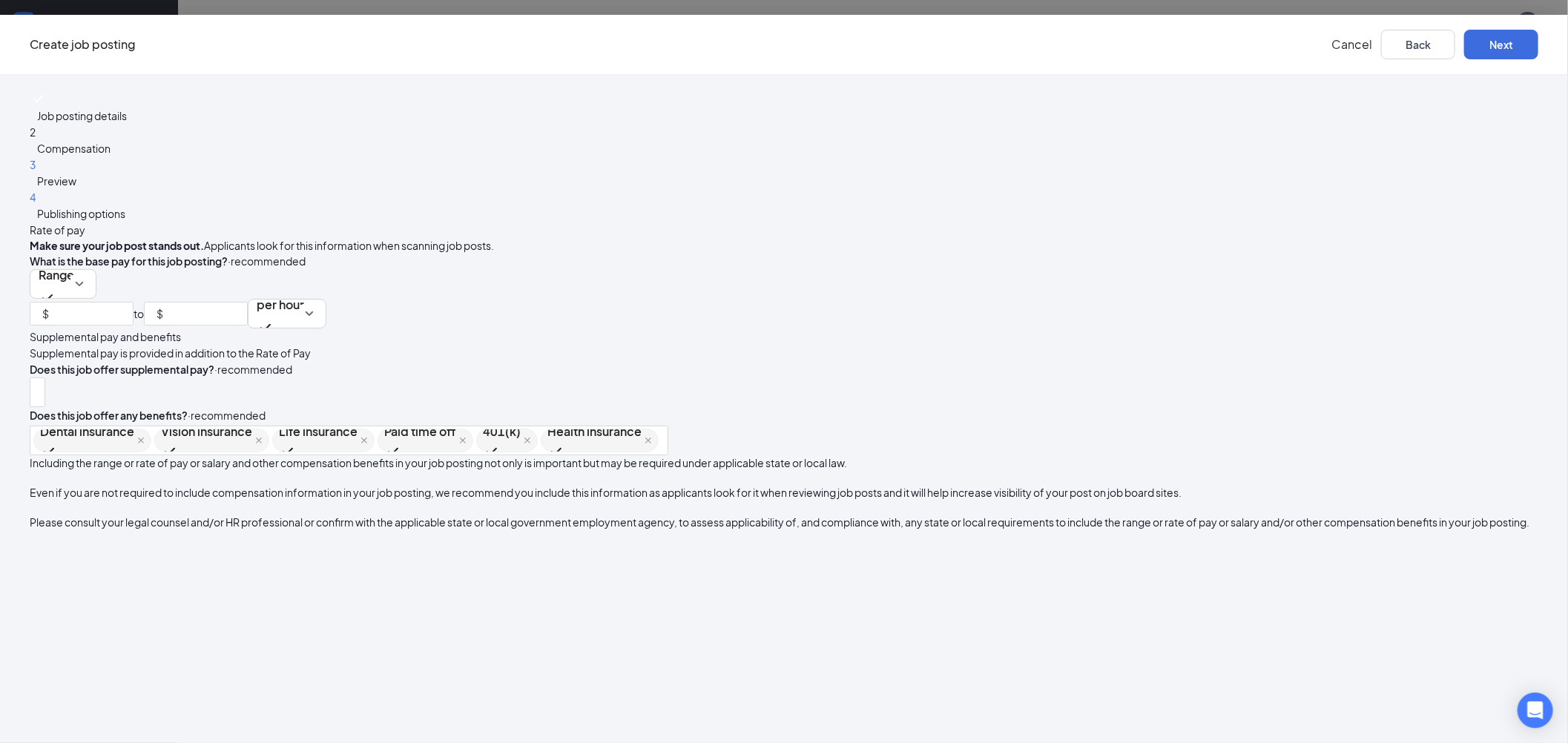
click at [446, 189] on div "3 Preview" at bounding box center [784, 172] width 1509 height 33
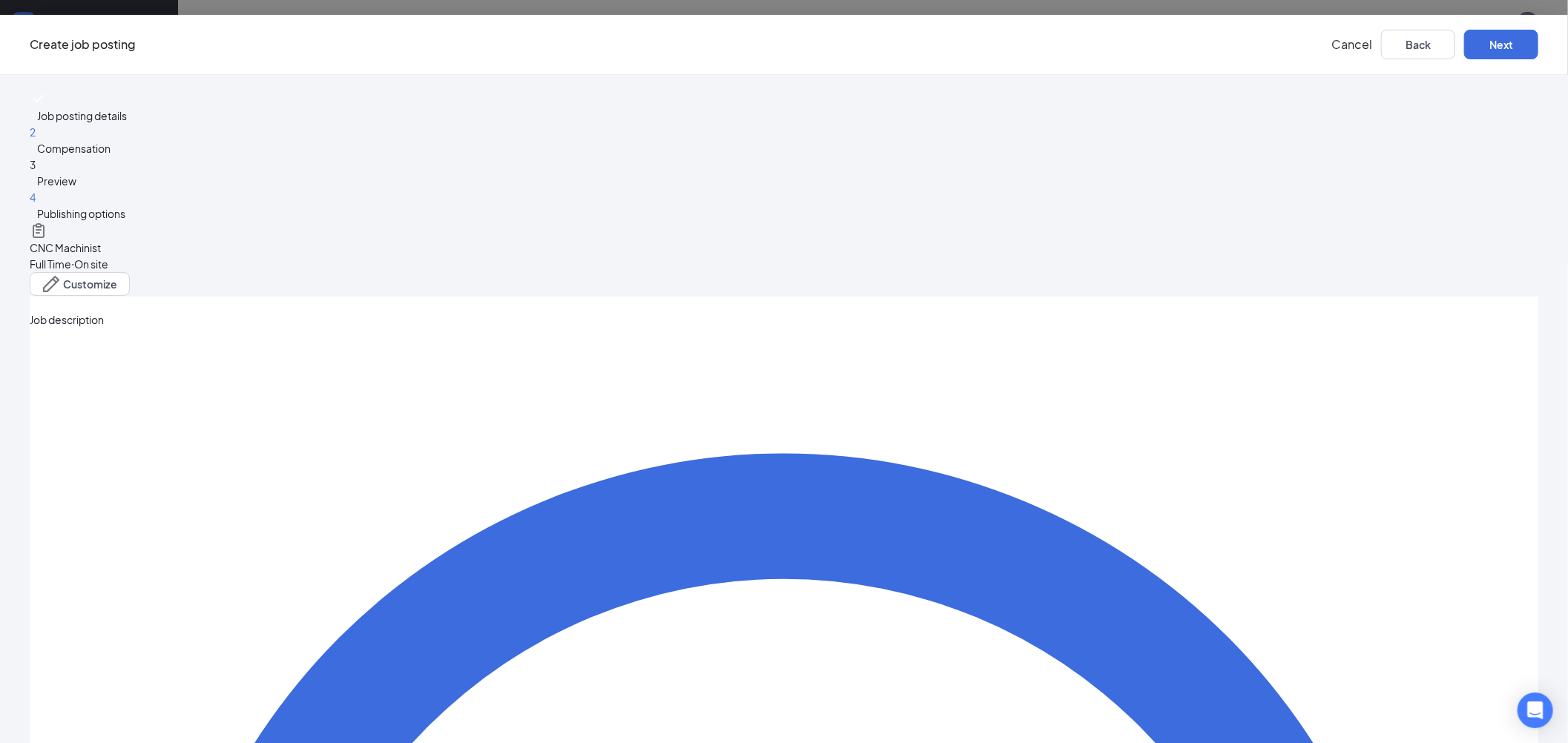
click at [552, 221] on div "4 Publishing options" at bounding box center [784, 205] width 1509 height 33
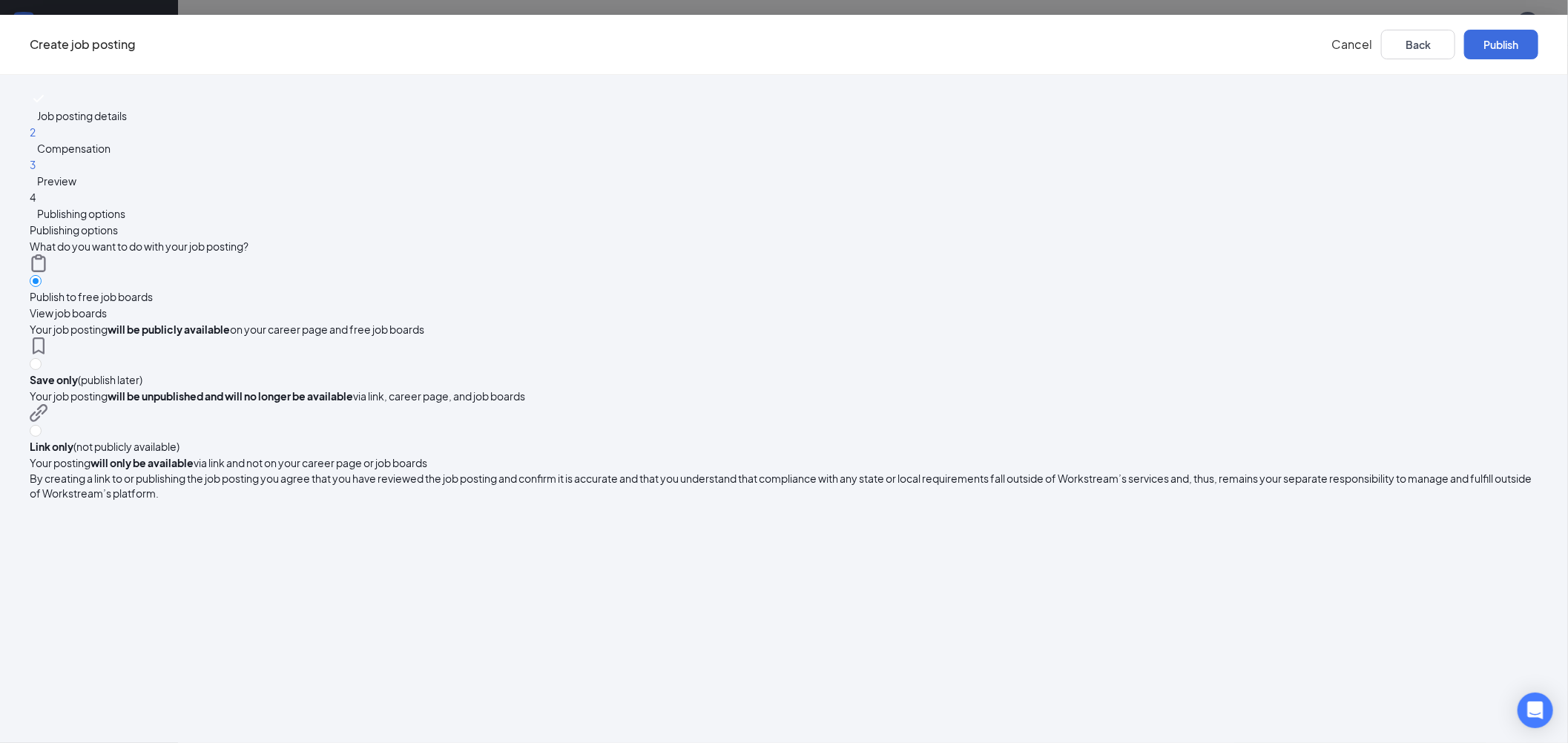
click at [111, 155] on span "Compensation" at bounding box center [74, 148] width 73 height 14
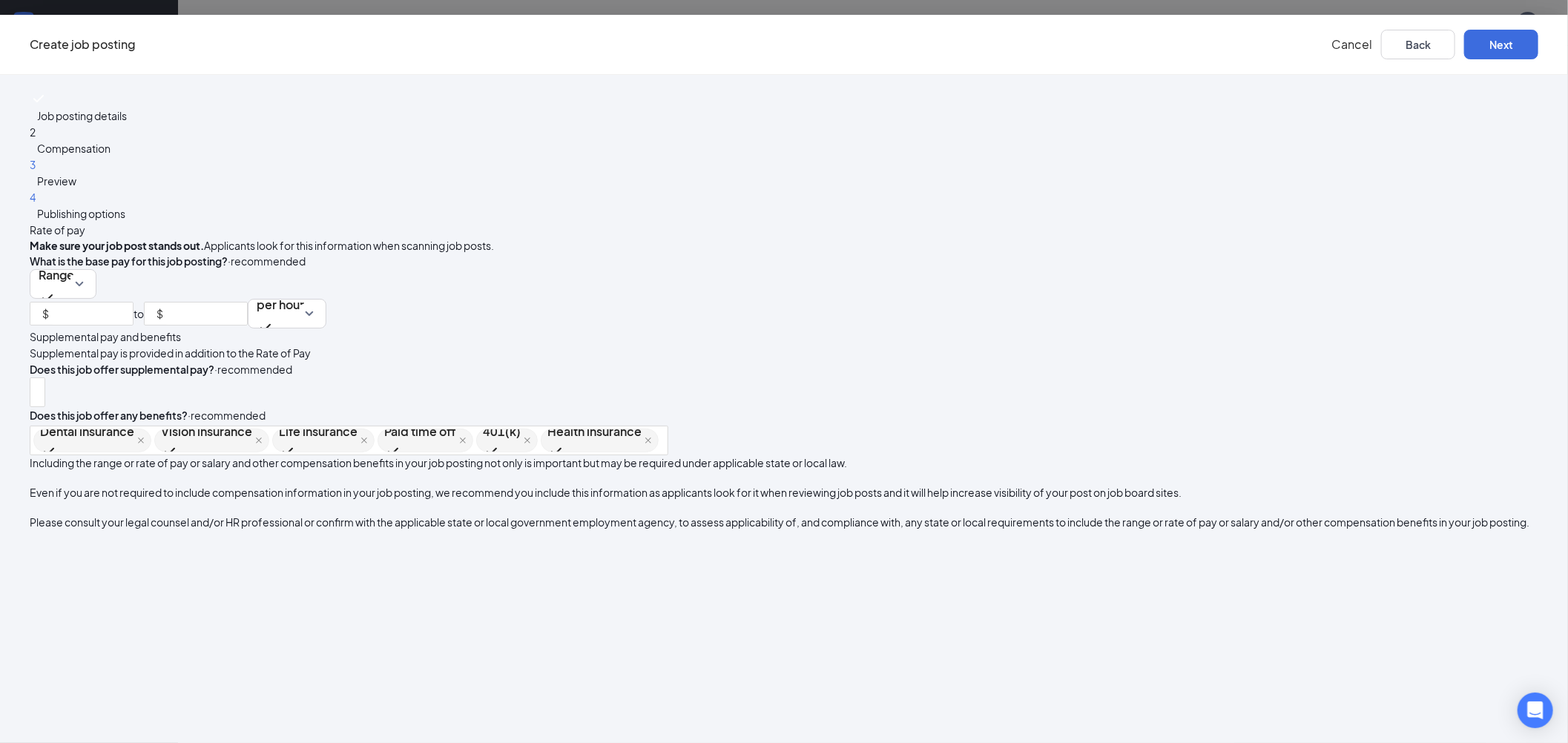
click at [494, 221] on div "4 Publishing options" at bounding box center [784, 205] width 1509 height 33
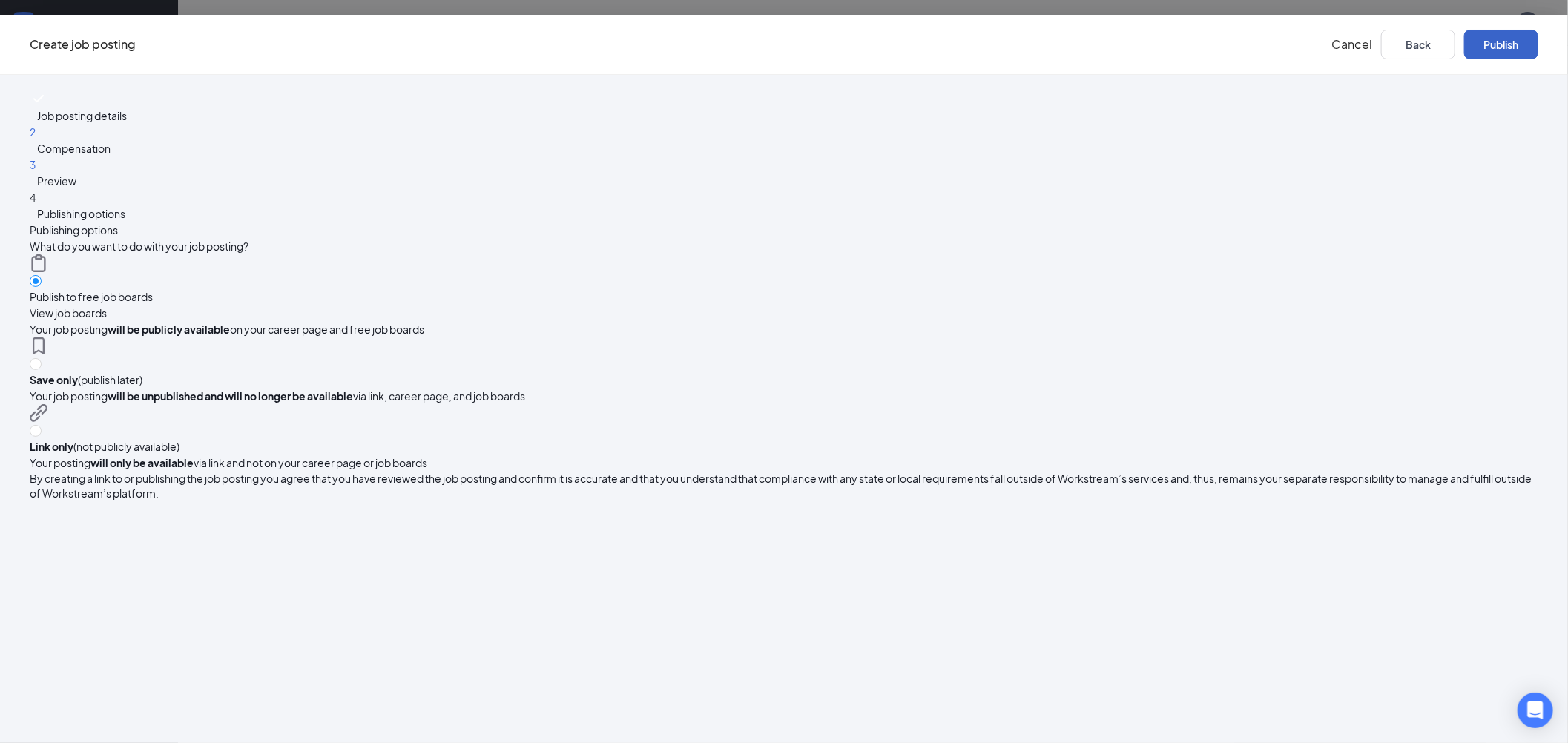
click at [1464, 42] on button "Publish" at bounding box center [1501, 44] width 74 height 30
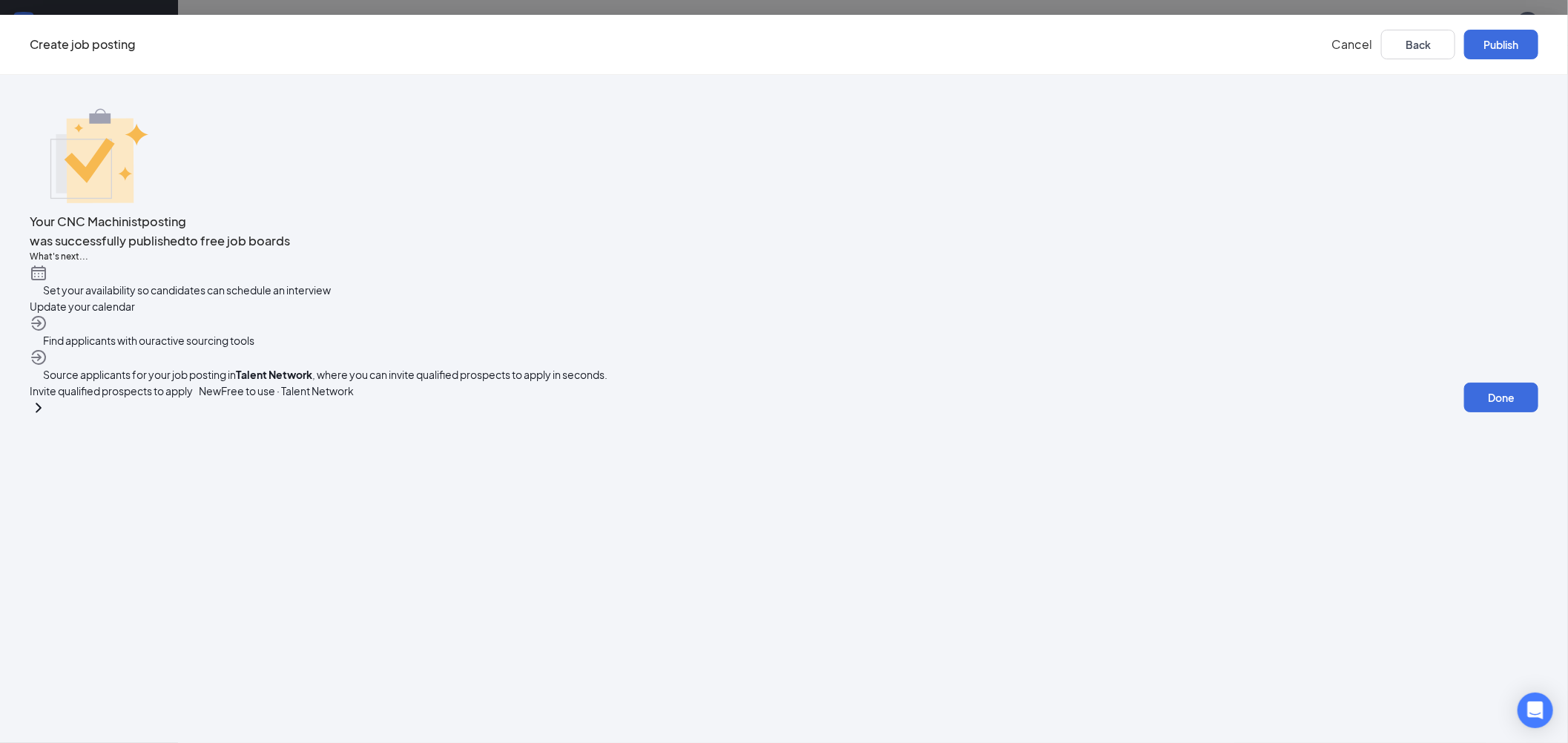
click at [788, 417] on div "Invite qualified prospects to apply New Free to use · Talent Network Done" at bounding box center [784, 399] width 1509 height 35
click at [1464, 412] on button "Done" at bounding box center [1501, 397] width 74 height 30
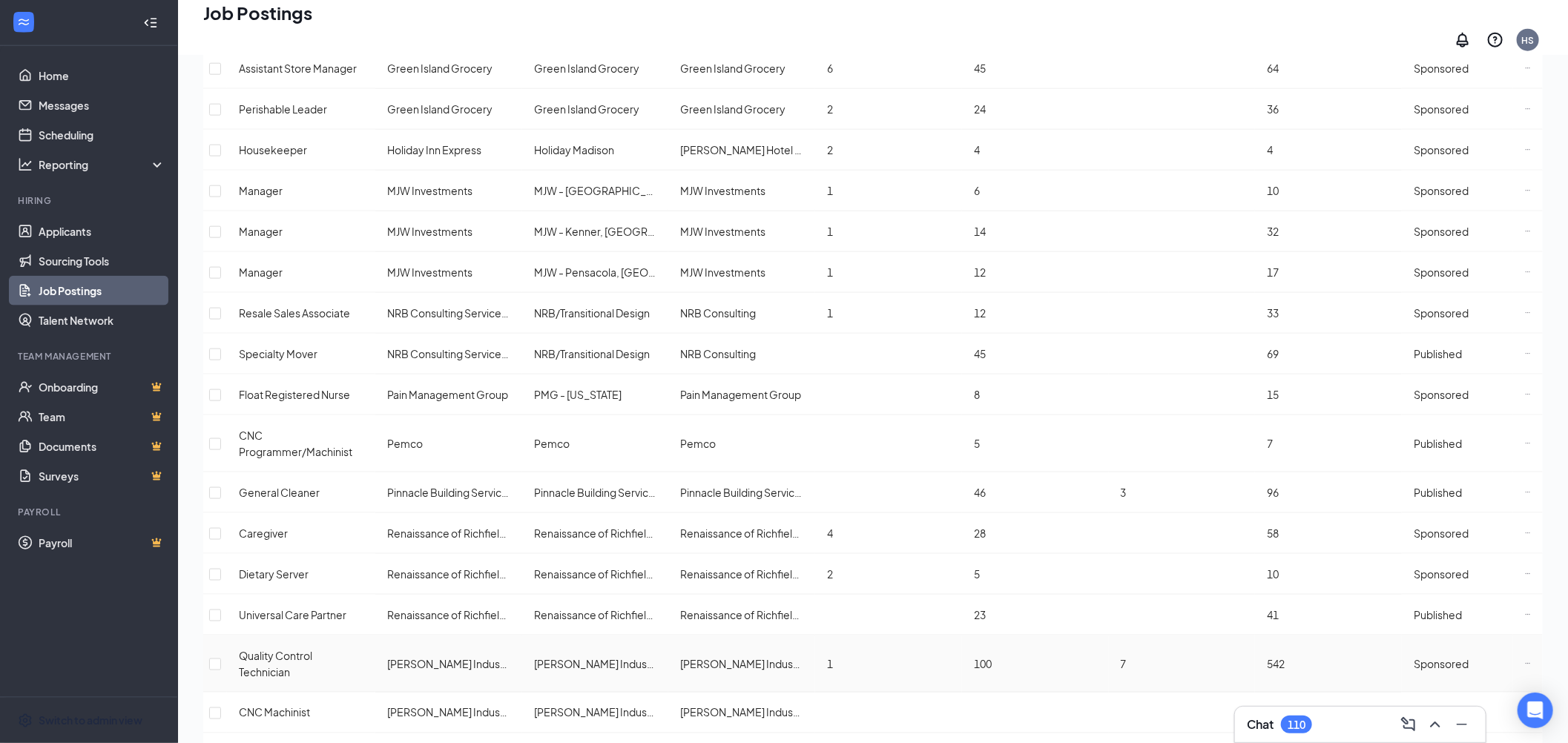
scroll to position [1071, 0]
click at [1525, 712] on icon "Ellipses" at bounding box center [1527, 715] width 6 height 6
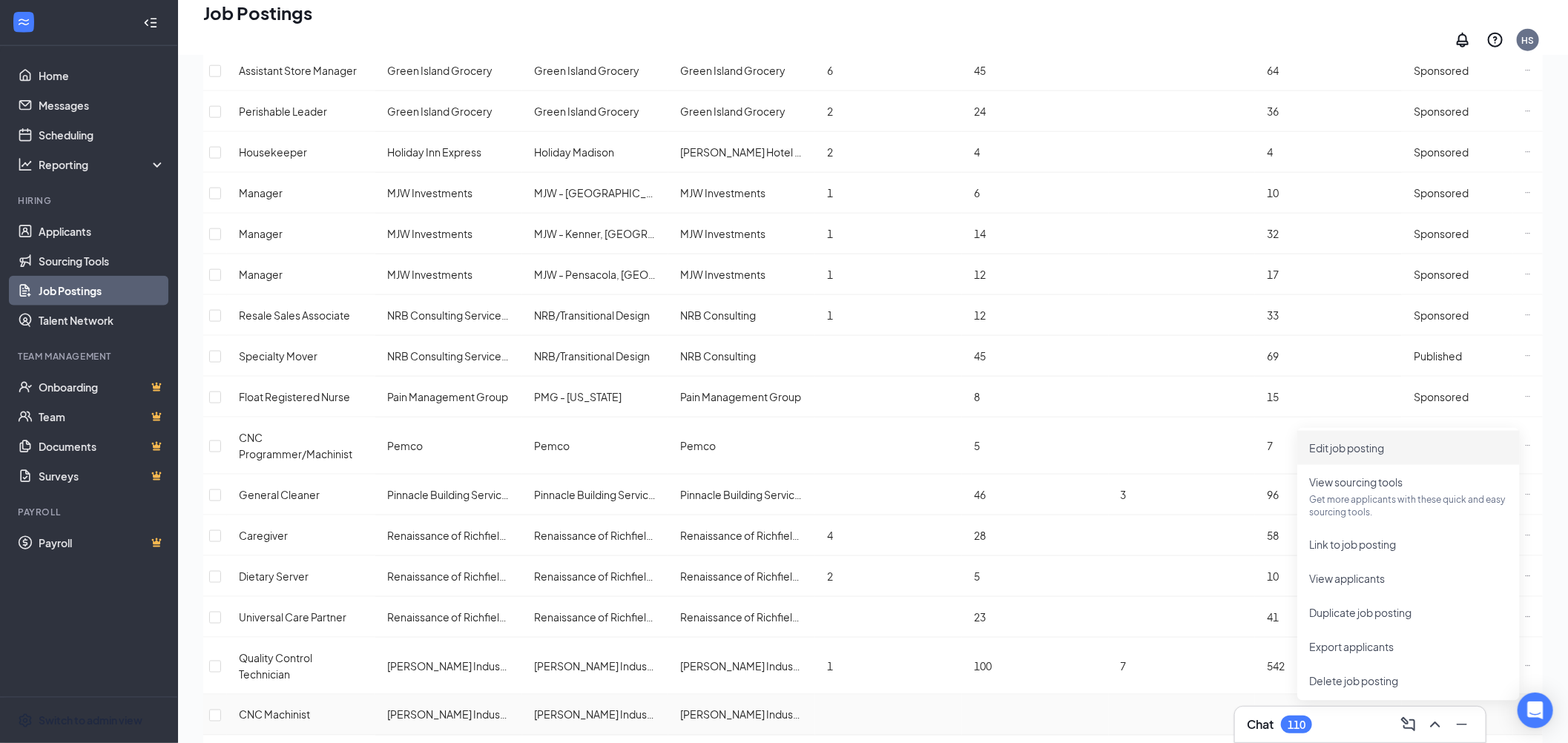
click at [1393, 483] on span "View sourcing tools" at bounding box center [1356, 482] width 94 height 14
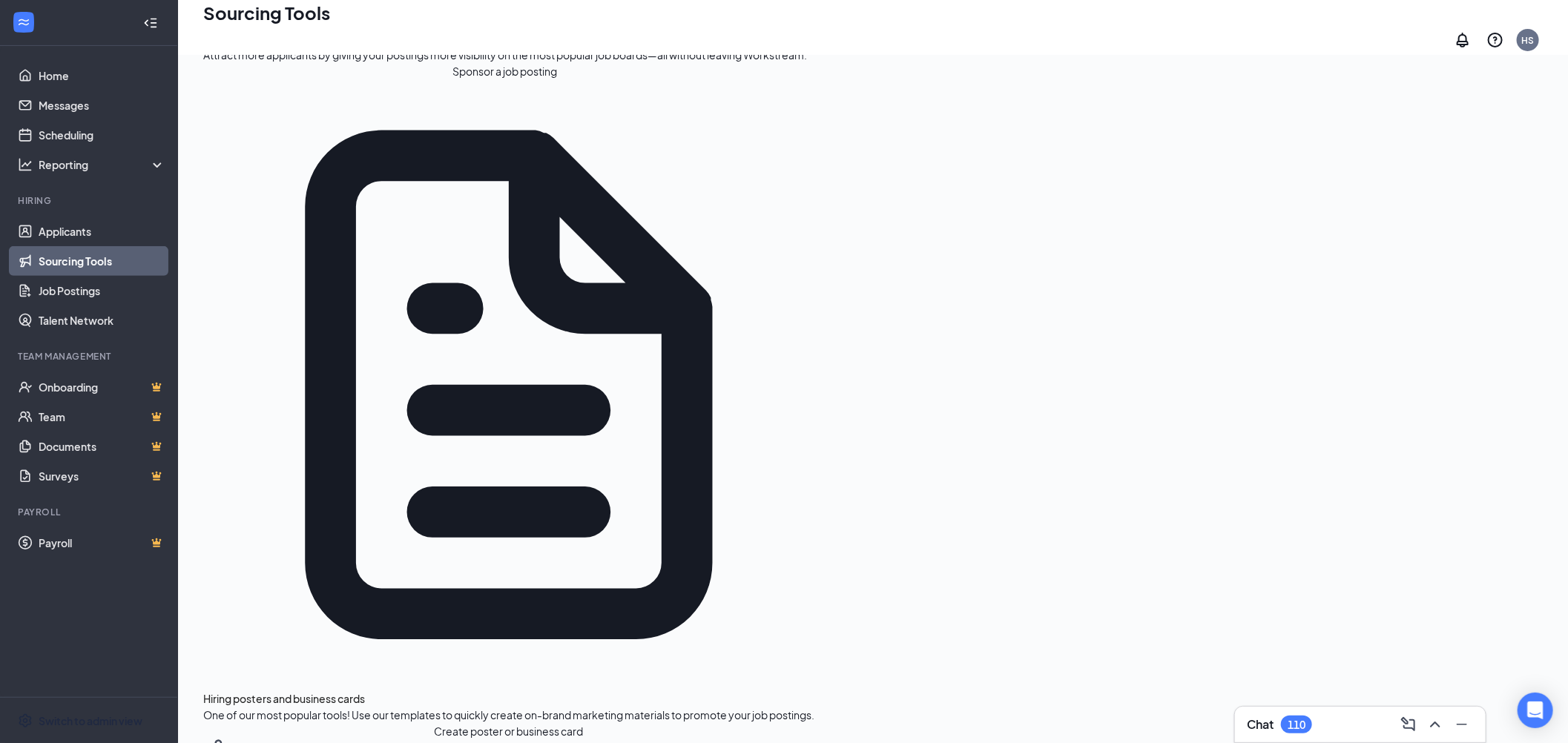
scroll to position [250, 0]
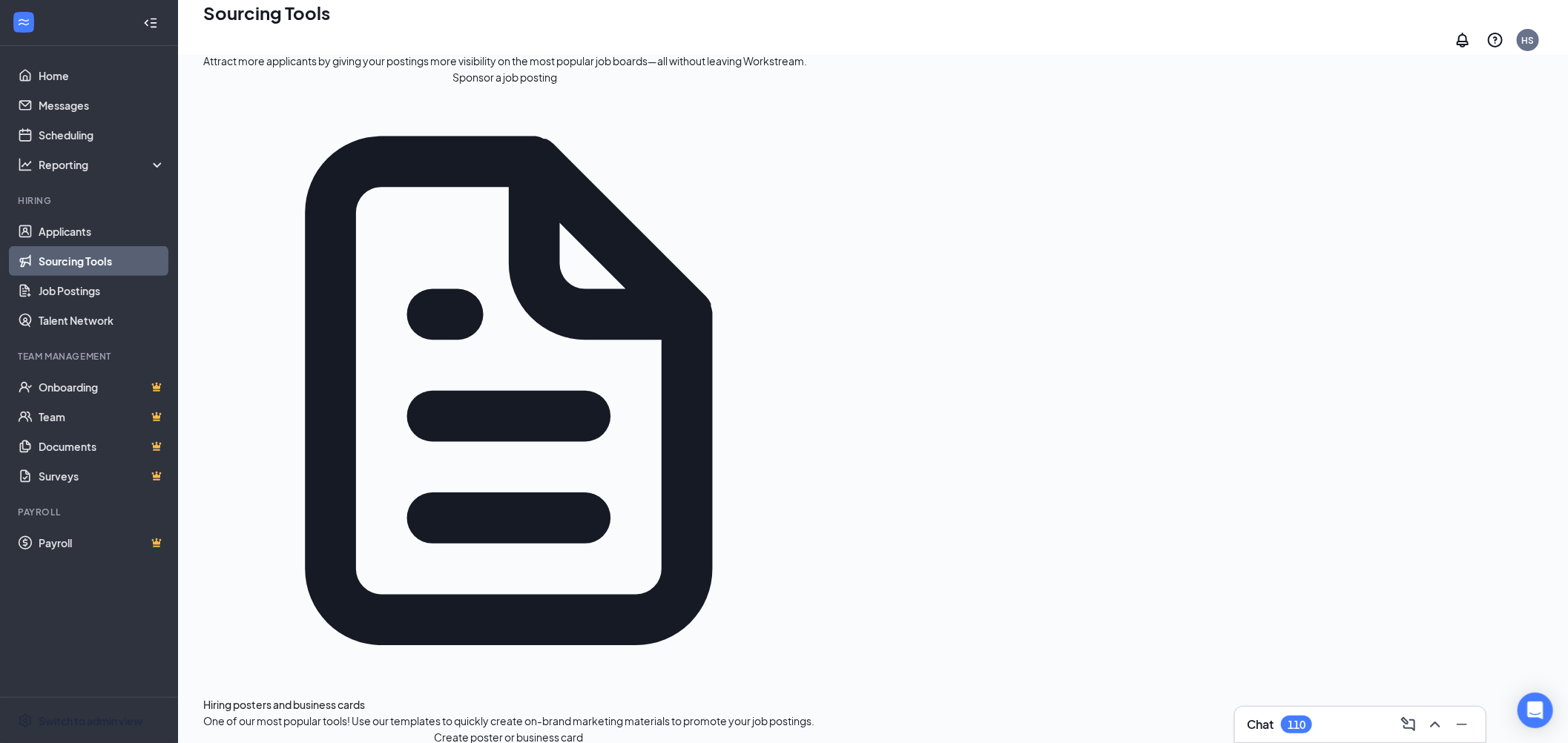
click at [291, 85] on button "Sponsor a job posting" at bounding box center [505, 77] width 604 height 17
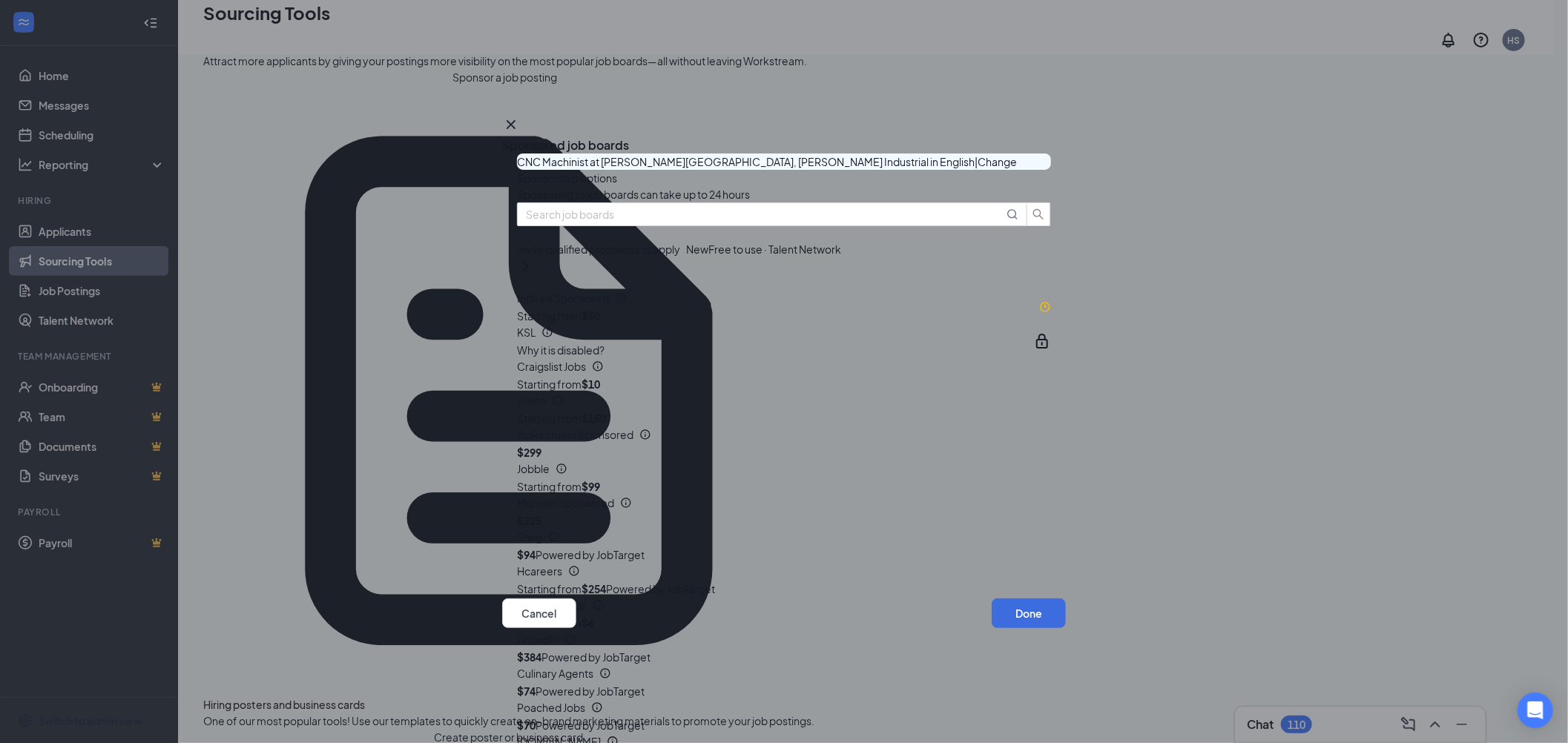
click at [1028, 307] on button "button" at bounding box center [1028, 307] width 0 height 0
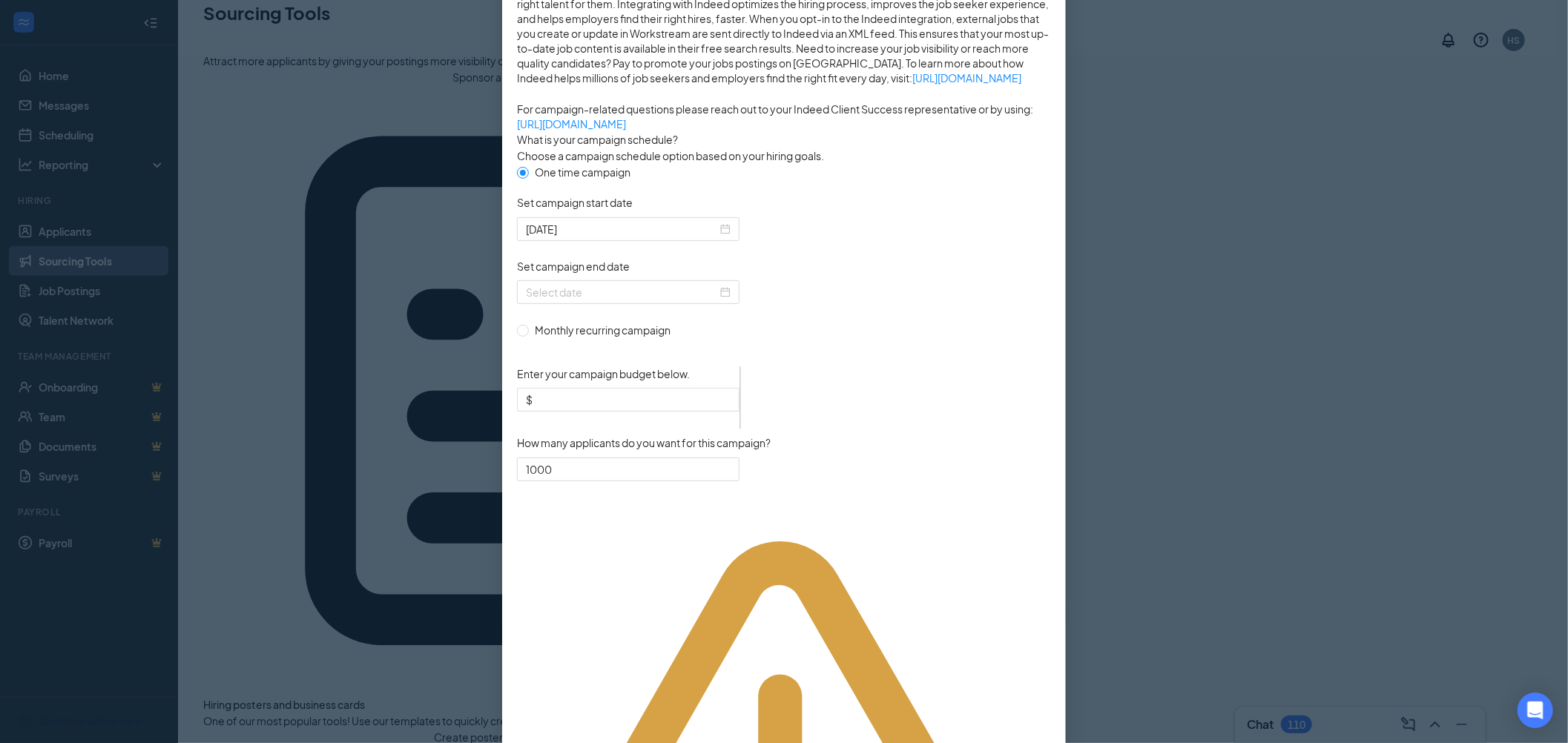
scroll to position [295, 0]
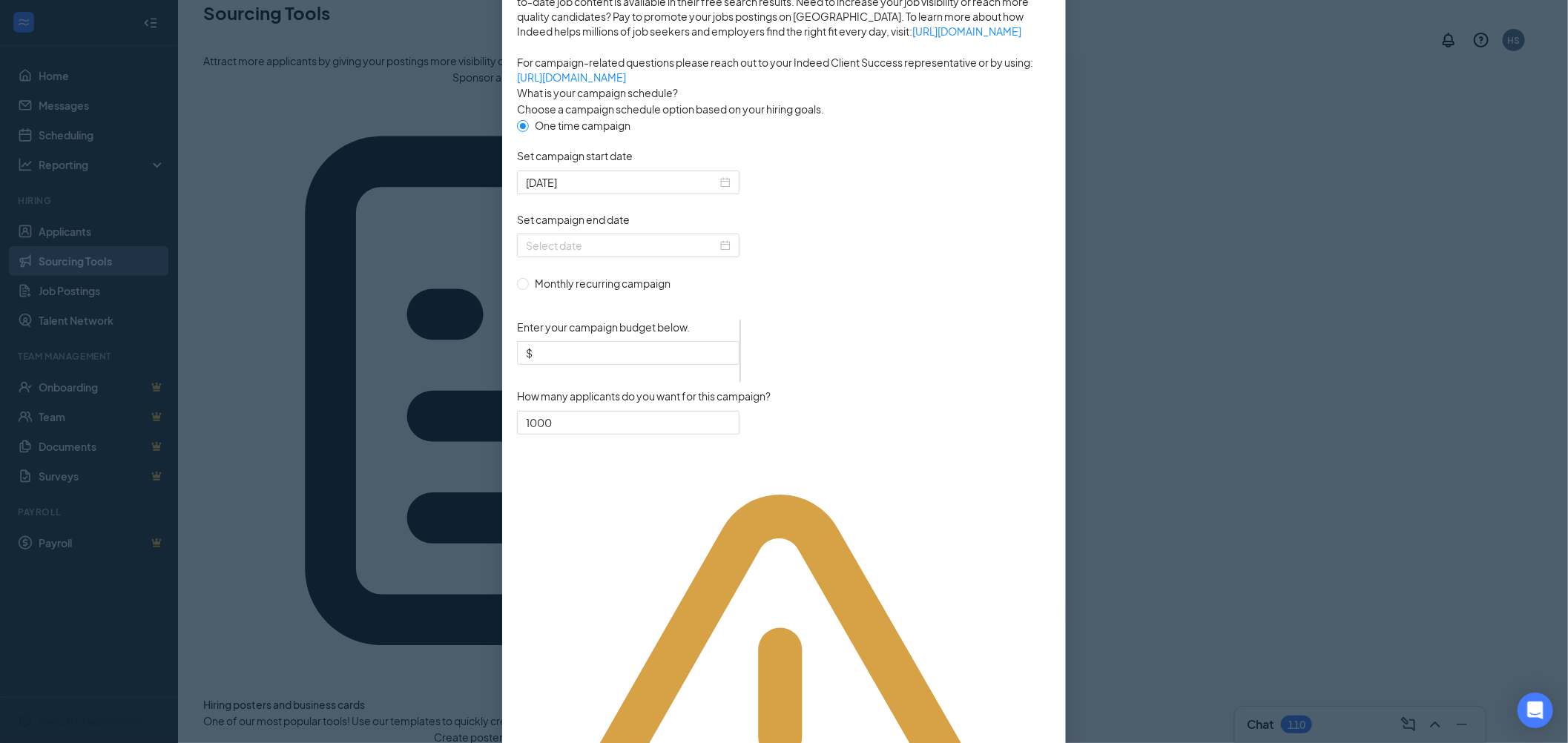
click at [627, 254] on input "Set campaign end date" at bounding box center [621, 245] width 192 height 17
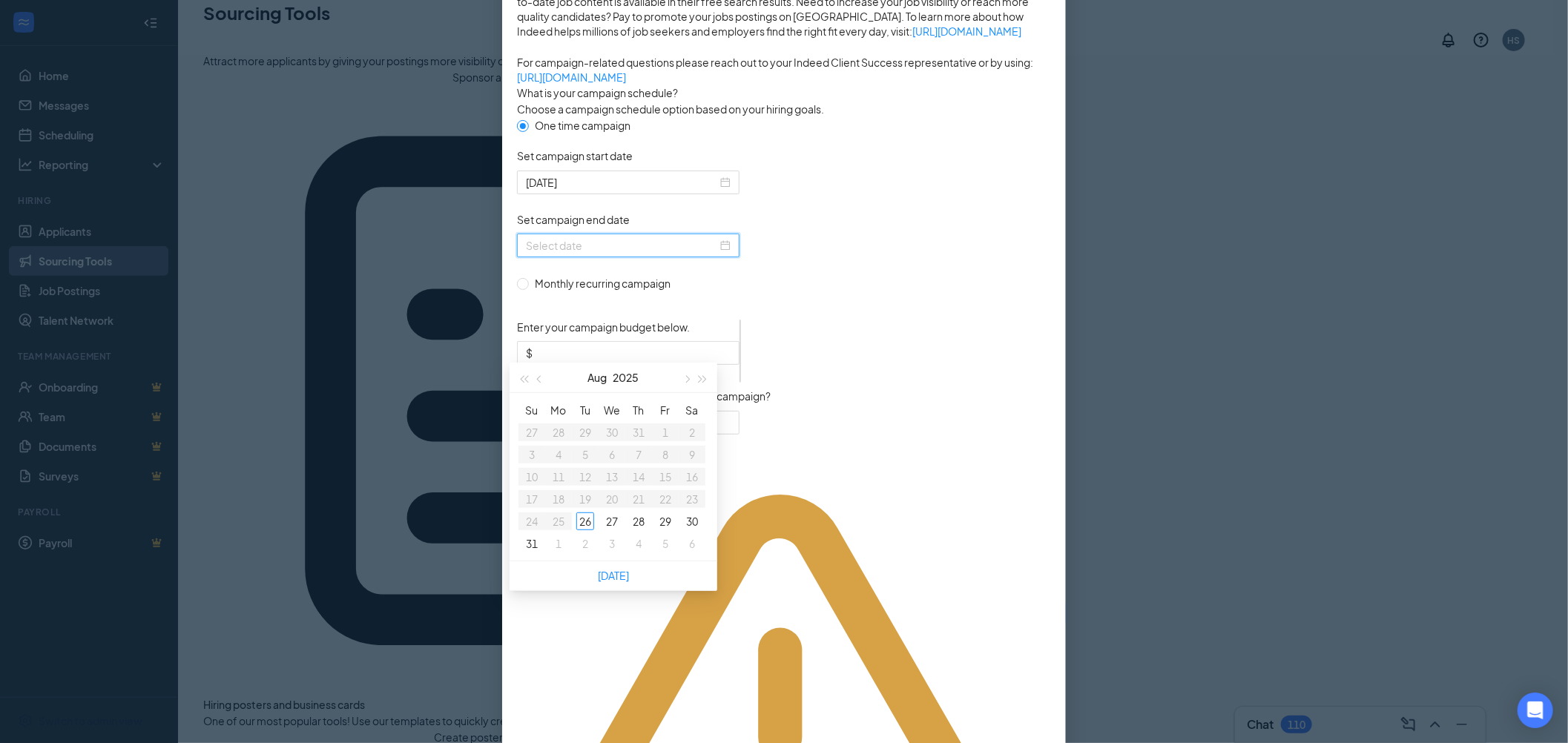
click at [683, 380] on button "button" at bounding box center [686, 377] width 17 height 30
click at [634, 493] on div "25" at bounding box center [638, 499] width 18 height 18
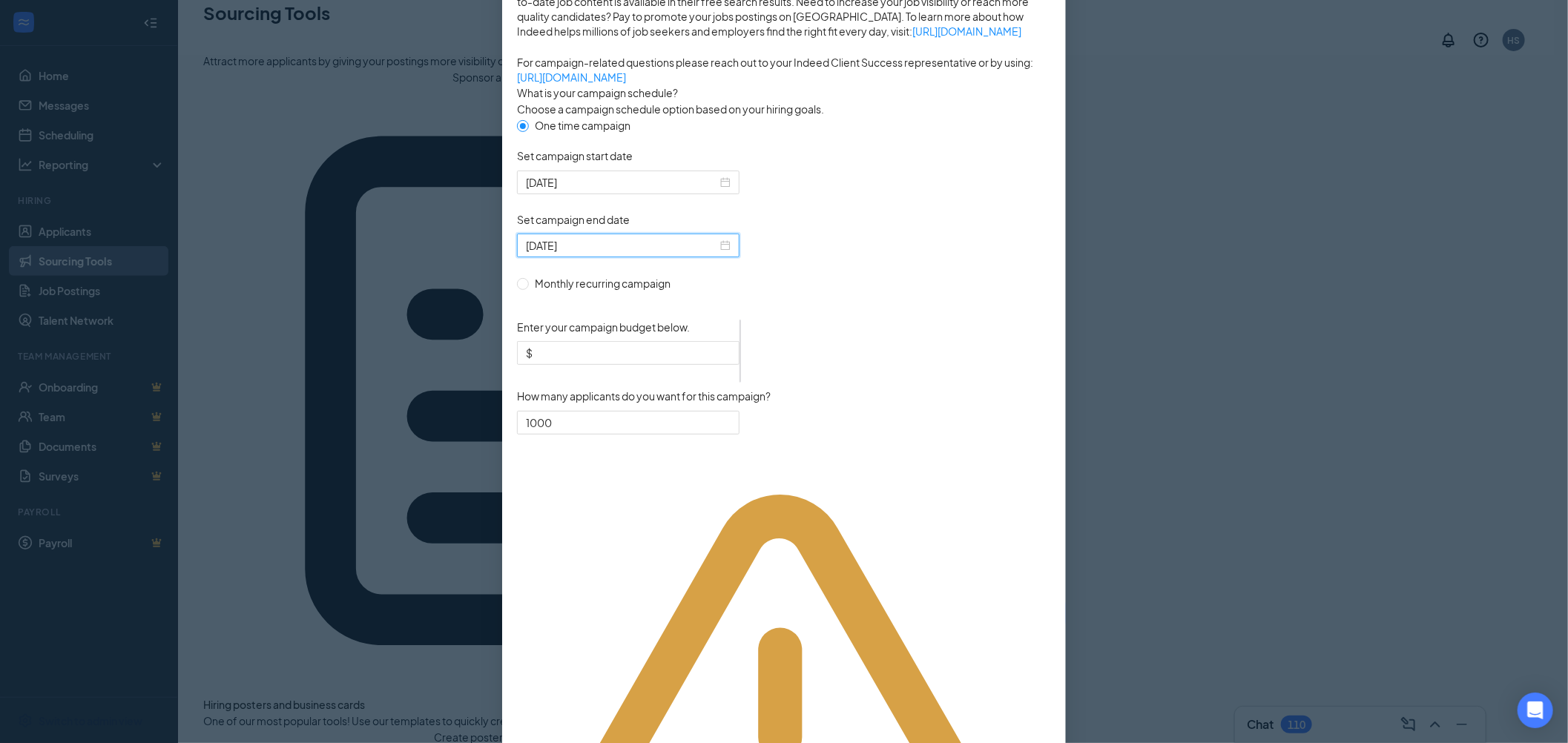
click at [662, 362] on input "Enter your campaign budget below." at bounding box center [632, 353] width 195 height 17
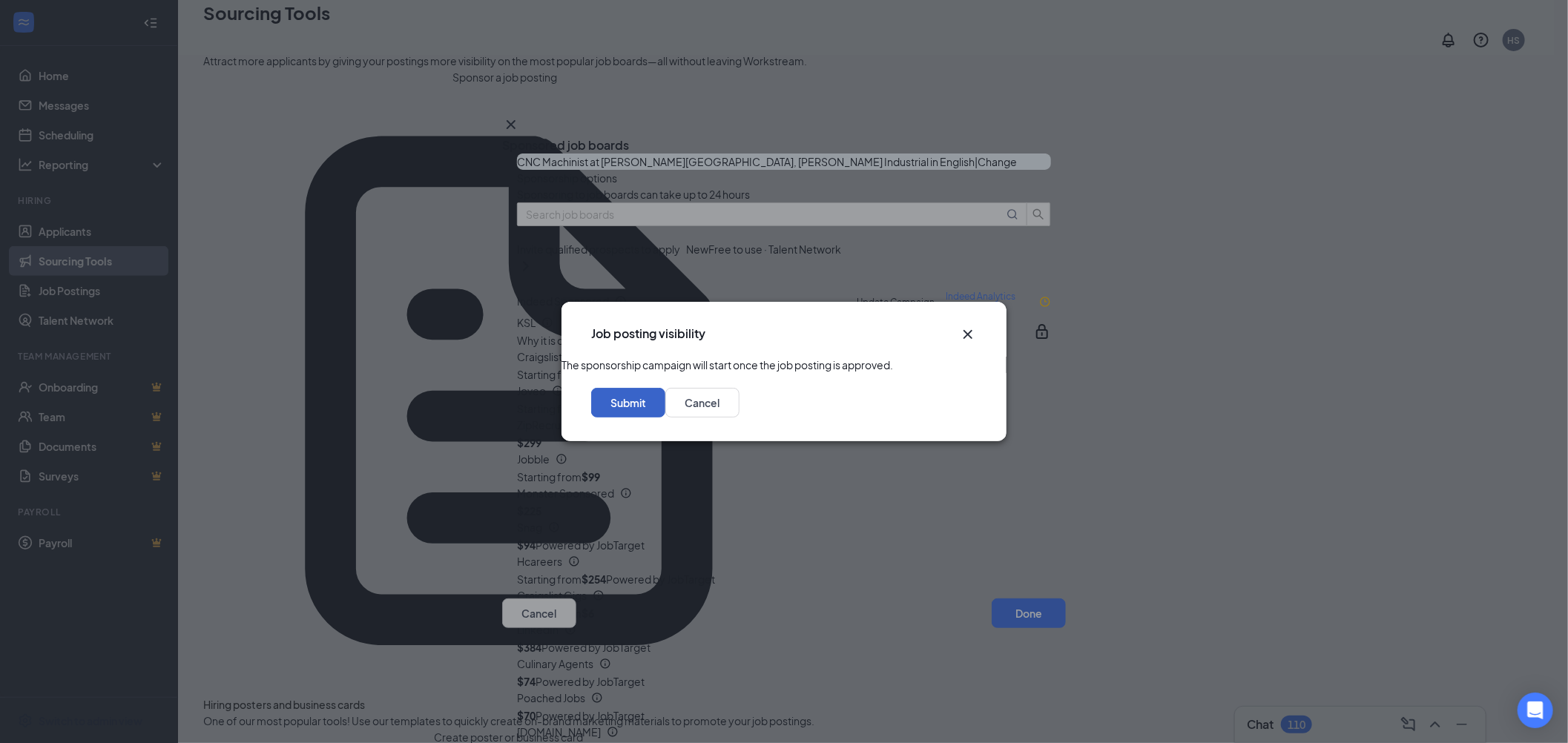
click at [665, 412] on button "Submit" at bounding box center [627, 403] width 74 height 30
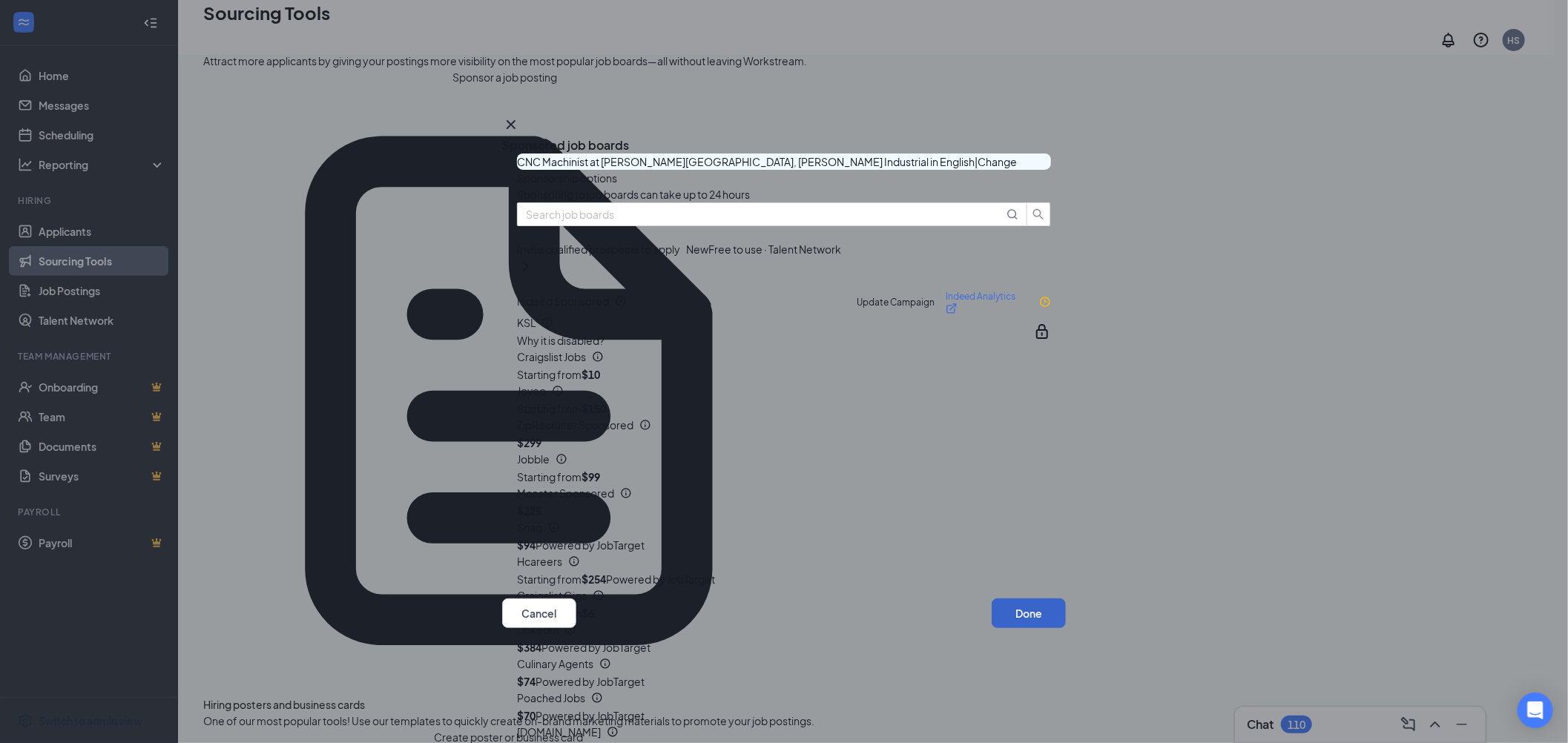
drag, startPoint x: 1022, startPoint y: 606, endPoint x: 964, endPoint y: 597, distance: 58.7
click at [1022, 606] on button "Done" at bounding box center [1029, 614] width 74 height 30
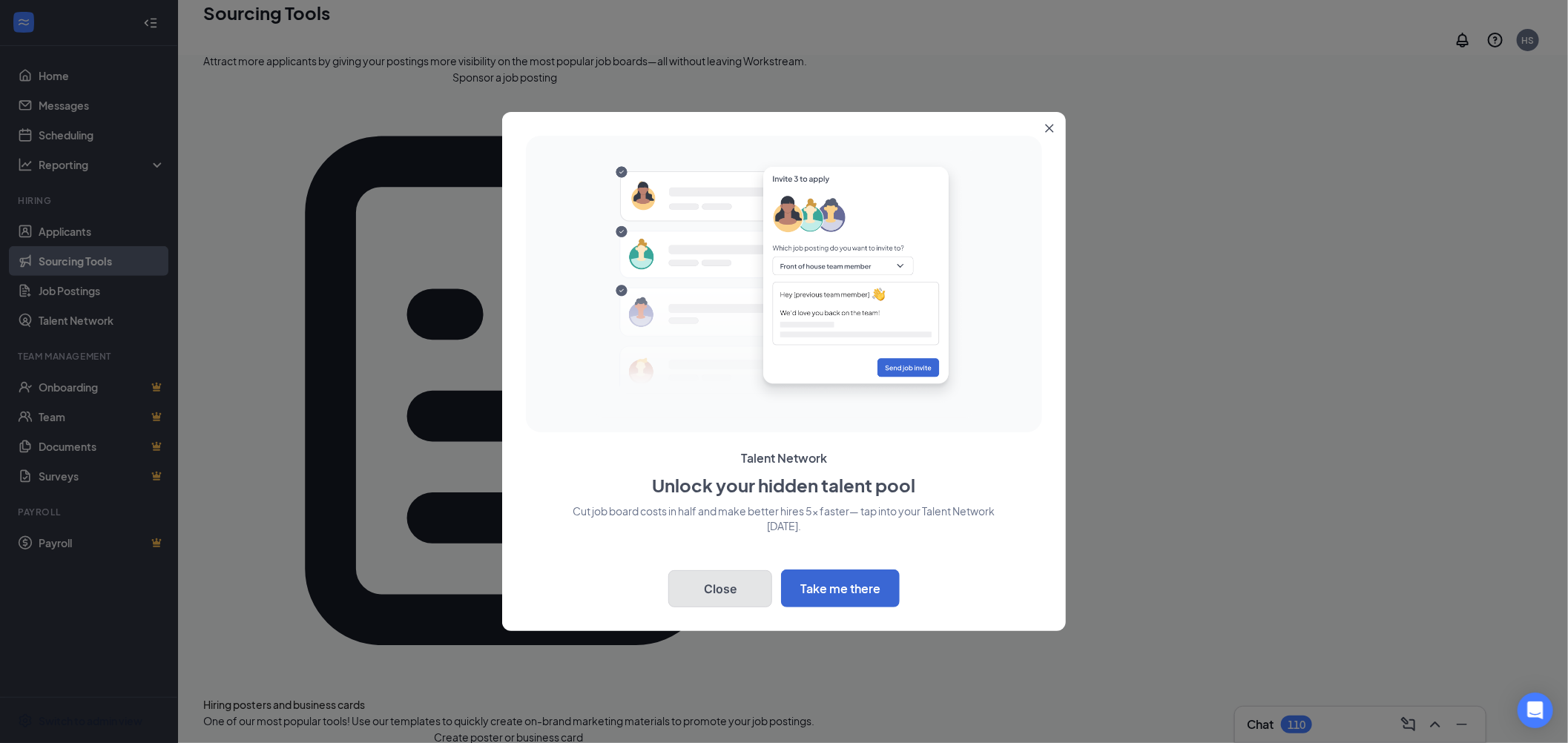
drag, startPoint x: 727, startPoint y: 594, endPoint x: 742, endPoint y: 591, distance: 15.3
click at [727, 594] on button "Close" at bounding box center [719, 589] width 104 height 38
